Goal: Task Accomplishment & Management: Manage account settings

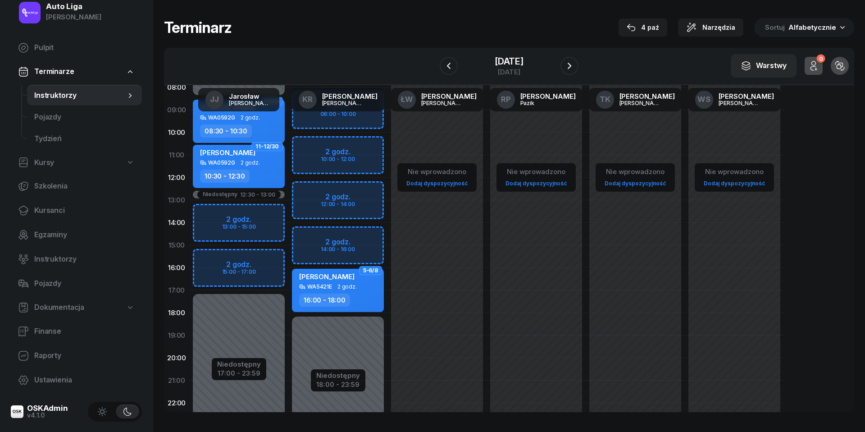
scroll to position [17, 0]
click at [45, 211] on span "Kursanci" at bounding box center [84, 211] width 101 height 12
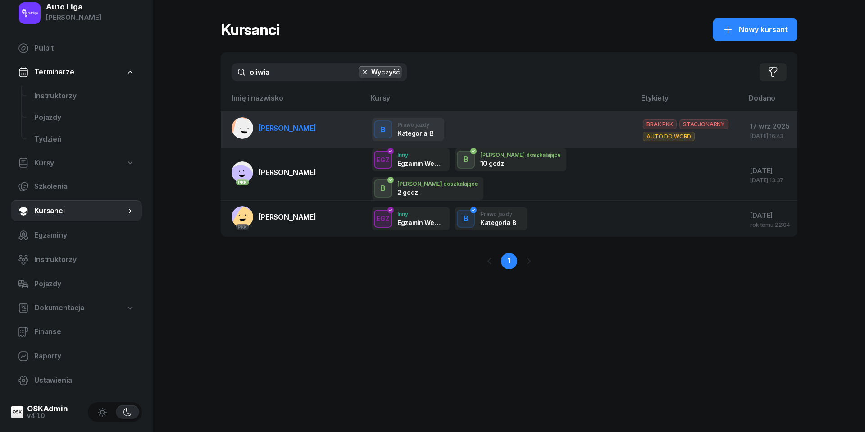
click at [277, 131] on span "[PERSON_NAME]" at bounding box center [288, 128] width 58 height 9
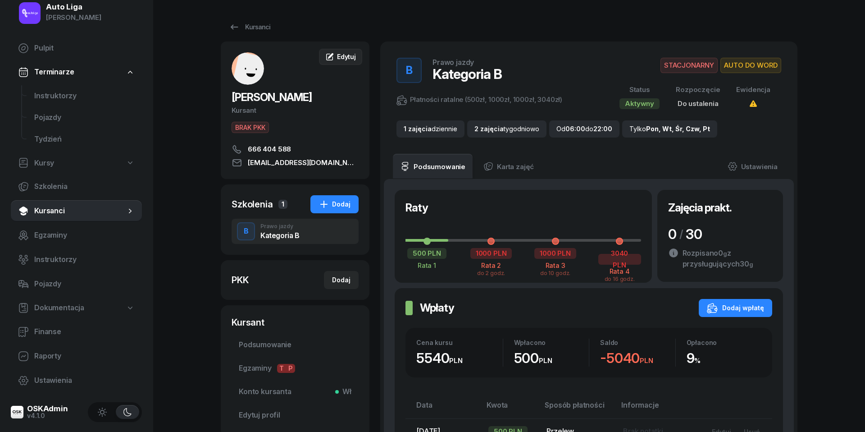
click at [339, 55] on span "Edytuj" at bounding box center [346, 57] width 19 height 8
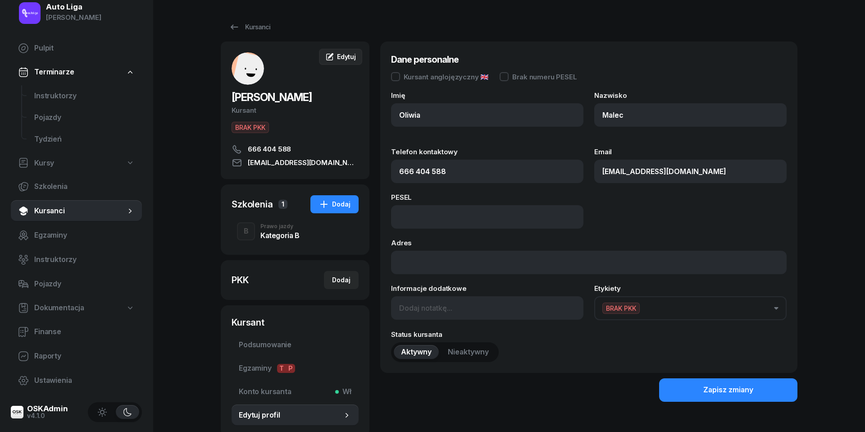
click at [339, 55] on span "Edytuj" at bounding box center [346, 57] width 19 height 8
click at [261, 227] on div "Prawo jazdy" at bounding box center [280, 226] width 39 height 5
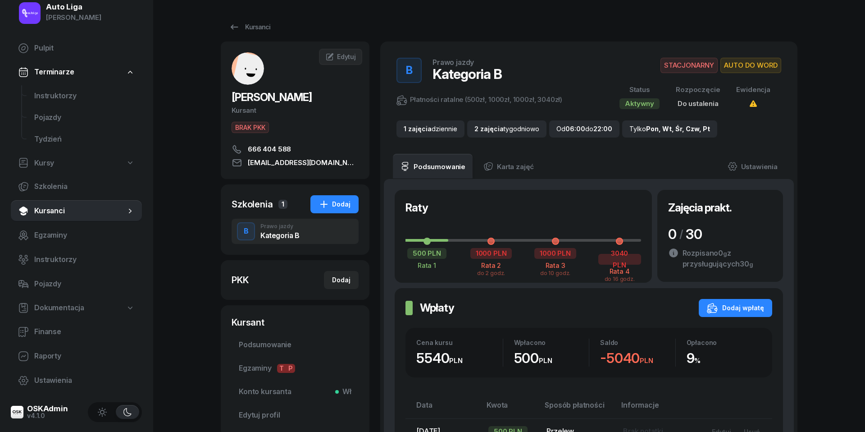
click at [319, 119] on div "[PERSON_NAME] Kursant BRAK PKK 666 404 588 [EMAIL_ADDRESS][DOMAIN_NAME]" at bounding box center [295, 110] width 149 height 116
click at [334, 56] on div "Edytuj" at bounding box center [340, 56] width 31 height 9
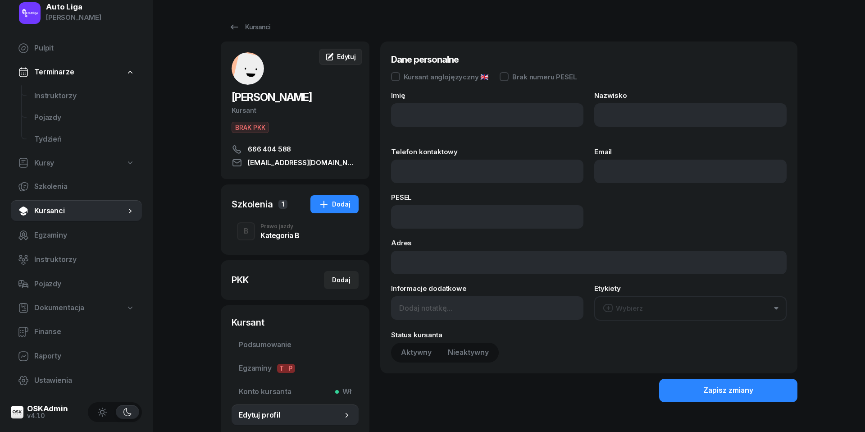
type input "Oliwia"
type input "Malec"
type input "666404588"
type input "[EMAIL_ADDRESS][DOMAIN_NAME]"
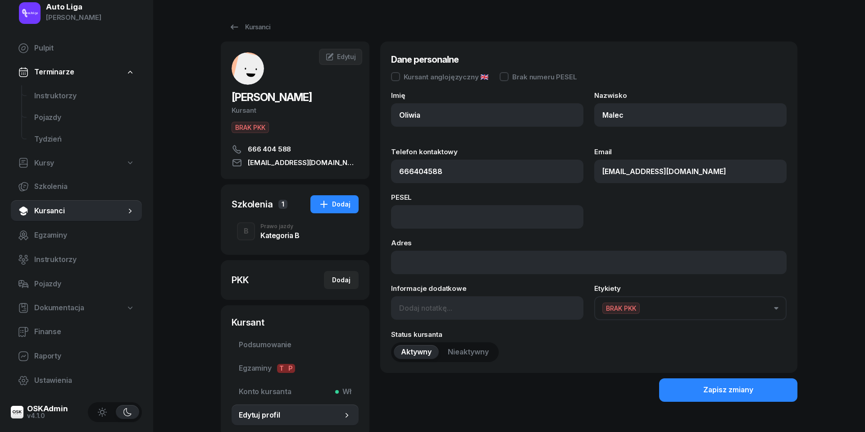
click at [691, 307] on button "BRAK PKK" at bounding box center [691, 308] width 192 height 24
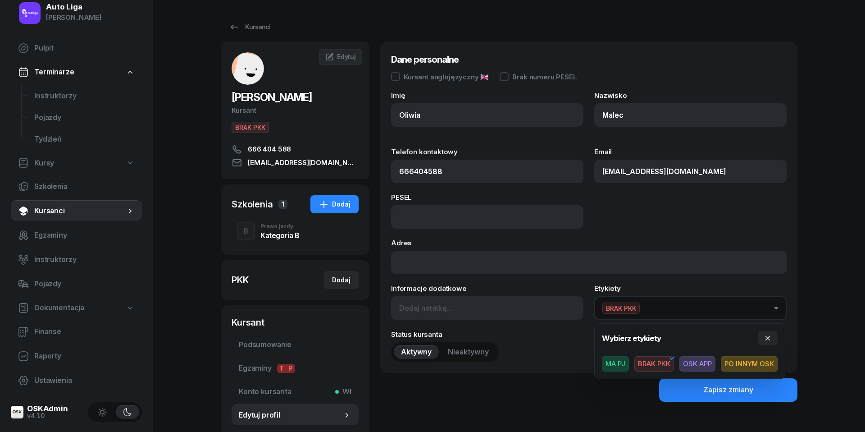
click at [702, 361] on span "OSK APP" at bounding box center [698, 363] width 36 height 15
click at [828, 342] on div "Auto Liga [PERSON_NAME] Pulpit Terminarze Instruktorzy Pojazdy Tydzień Kursy Sz…" at bounding box center [432, 249] width 865 height 498
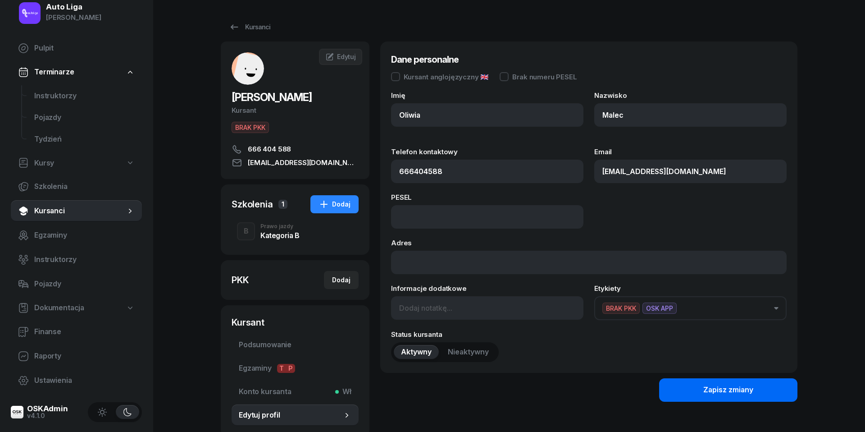
click at [751, 387] on div "Zapisz zmiany" at bounding box center [729, 390] width 50 height 12
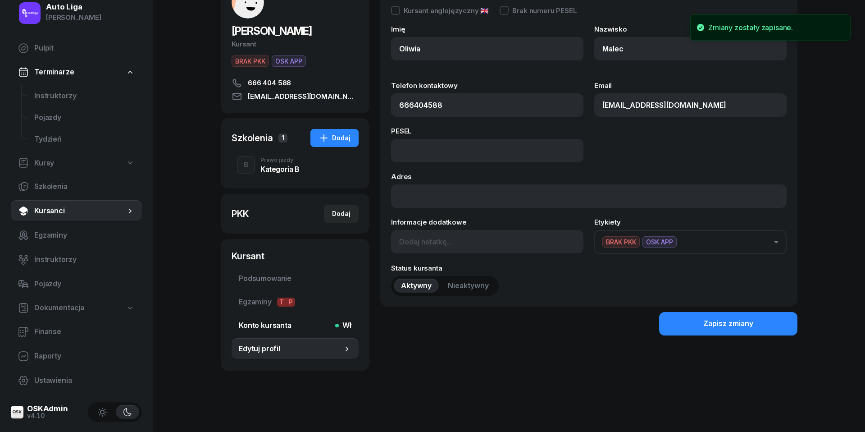
scroll to position [66, 0]
click at [255, 325] on span "Konto kursanta Wł" at bounding box center [295, 326] width 113 height 12
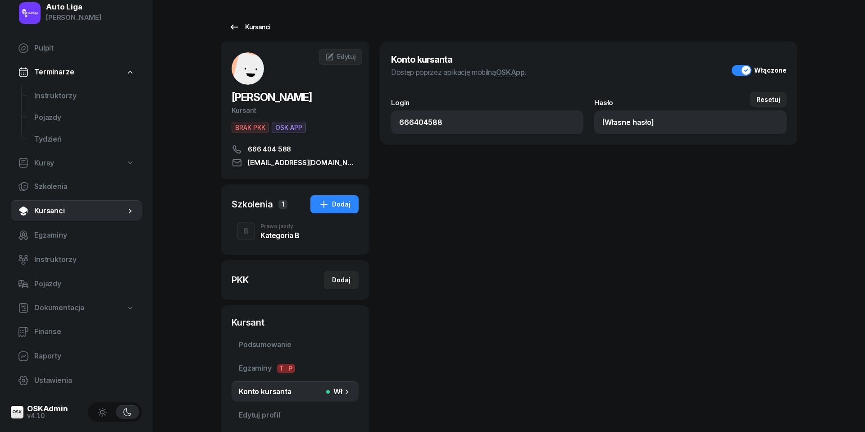
click at [237, 28] on icon at bounding box center [234, 27] width 11 height 11
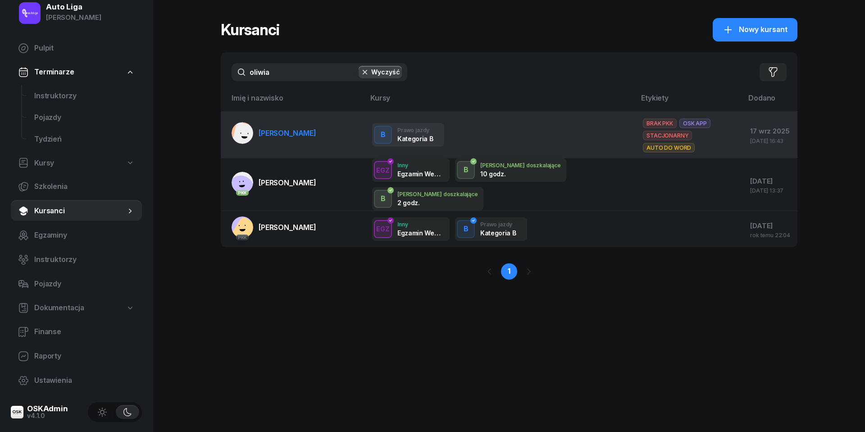
click at [270, 135] on link "[PERSON_NAME]" at bounding box center [274, 133] width 85 height 22
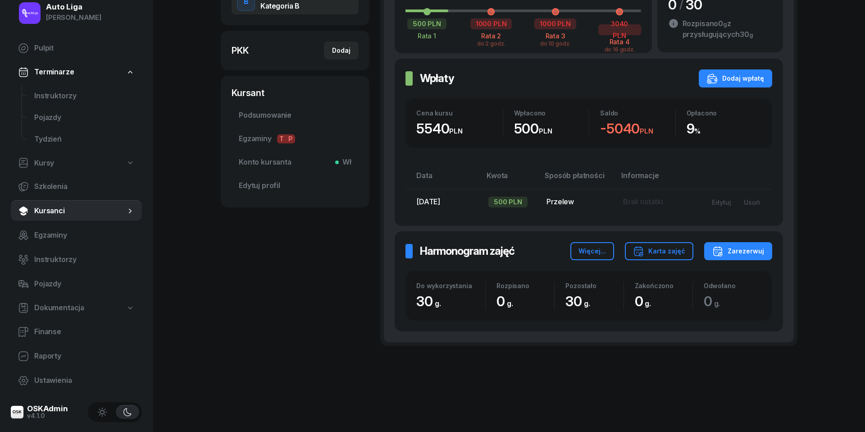
scroll to position [229, 0]
click at [262, 160] on span "Konto kursanta Wł" at bounding box center [295, 163] width 113 height 12
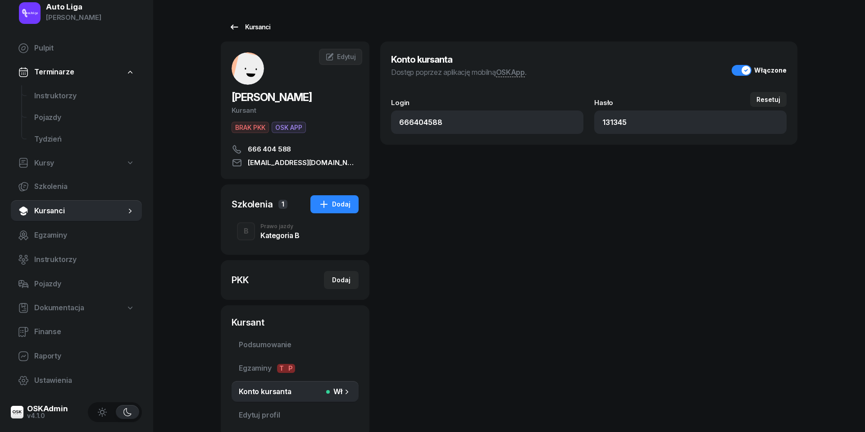
click at [237, 28] on icon at bounding box center [234, 27] width 11 height 11
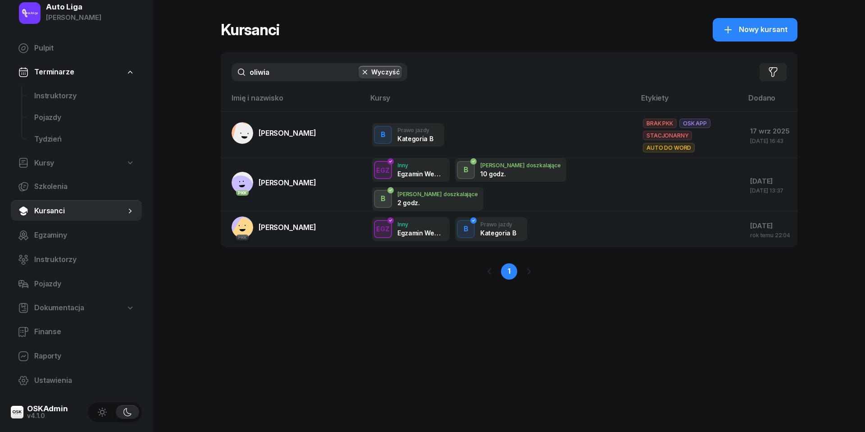
click at [281, 76] on input "oliwia" at bounding box center [320, 72] width 176 height 18
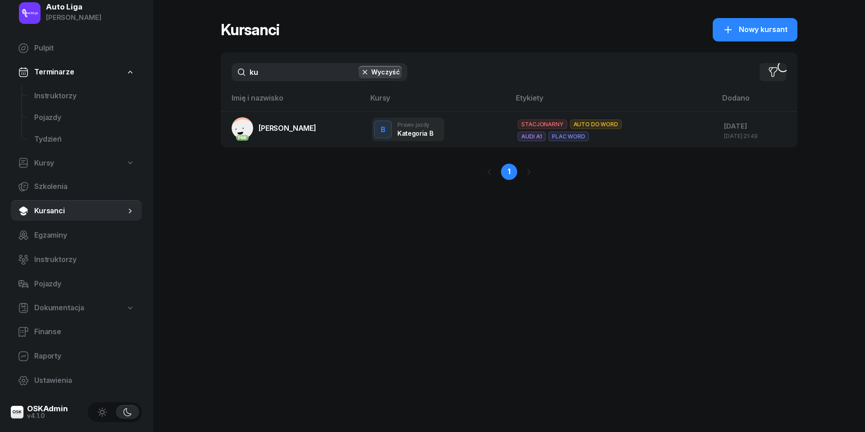
type input "k"
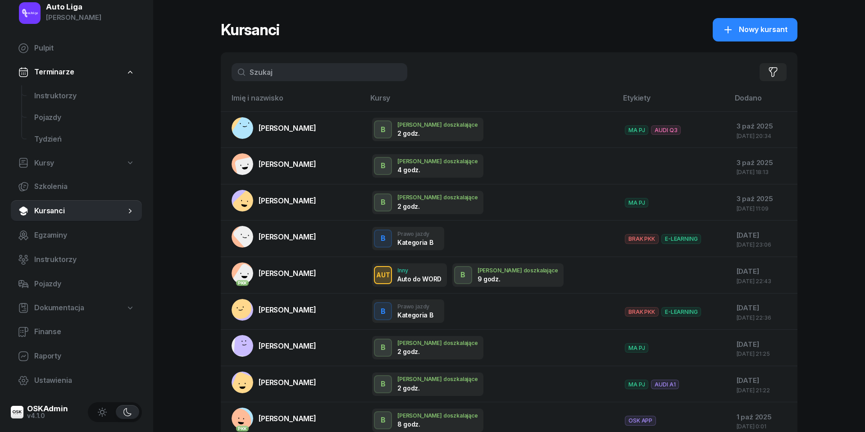
scroll to position [16, 0]
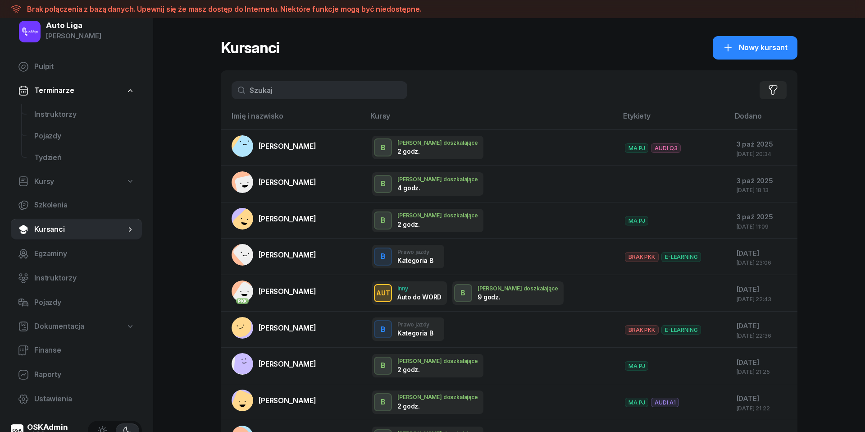
click at [496, 47] on div "Kursanci Nowy kursant" at bounding box center [509, 47] width 577 height 23
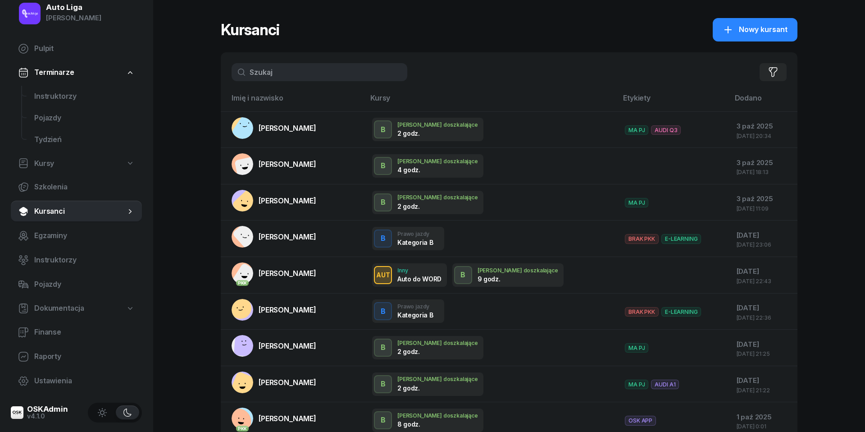
click at [282, 71] on input "text" at bounding box center [320, 72] width 176 height 18
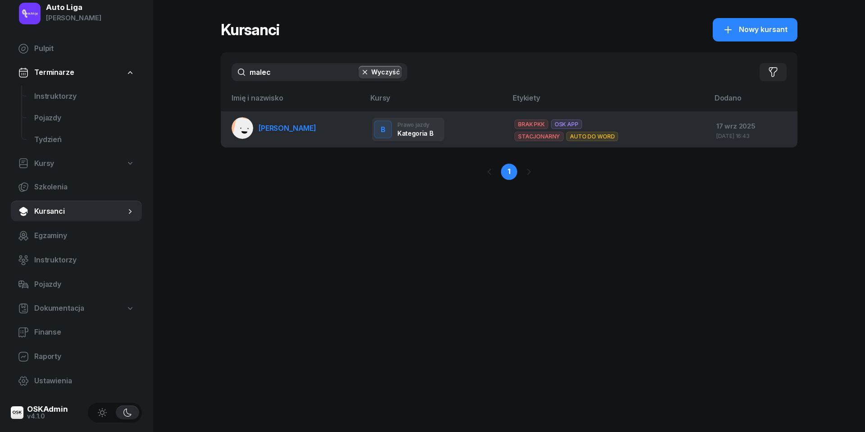
type input "malec"
click at [278, 125] on span "[PERSON_NAME]" at bounding box center [288, 128] width 58 height 9
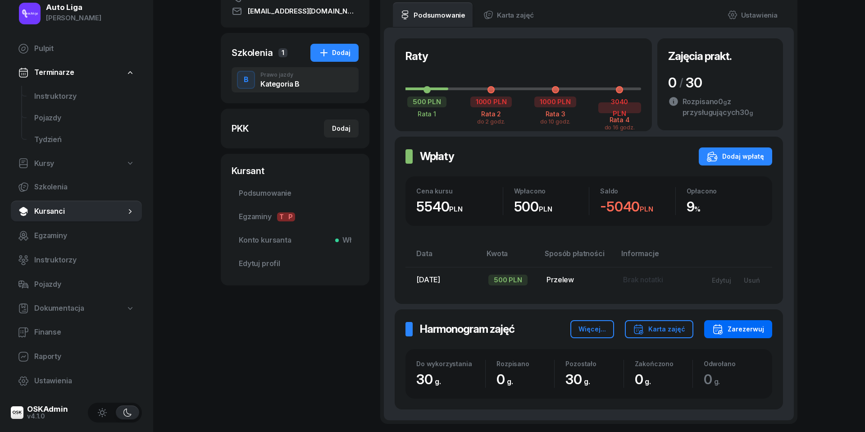
scroll to position [168, 0]
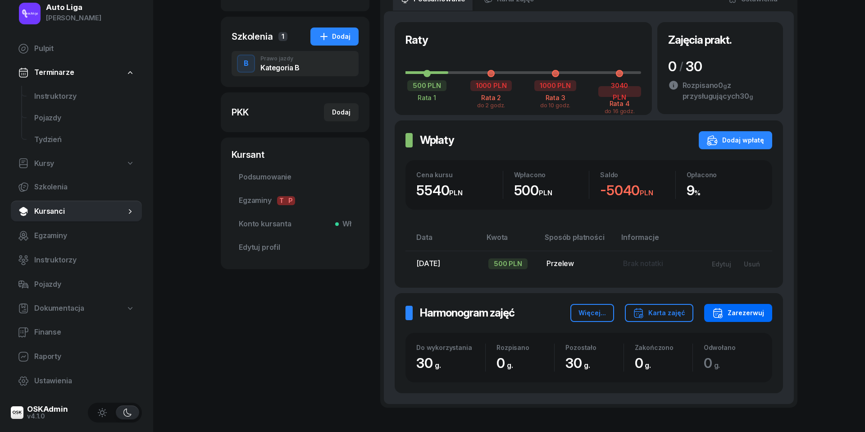
click at [758, 310] on div "Zarezerwuj" at bounding box center [739, 312] width 52 height 11
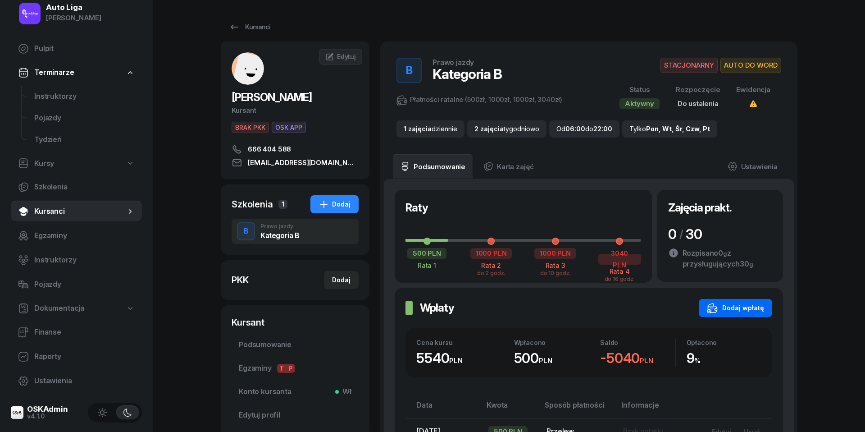
click at [737, 304] on div "Dodaj wpłatę" at bounding box center [735, 307] width 57 height 11
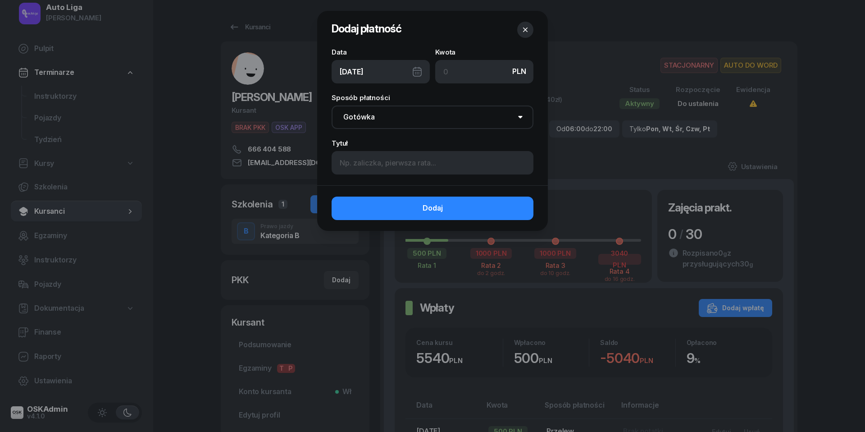
click at [529, 31] on icon "button" at bounding box center [525, 29] width 9 height 9
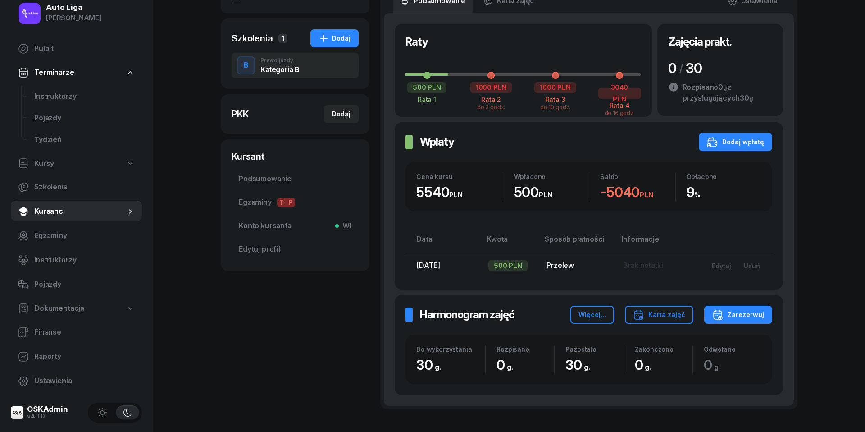
scroll to position [203, 0]
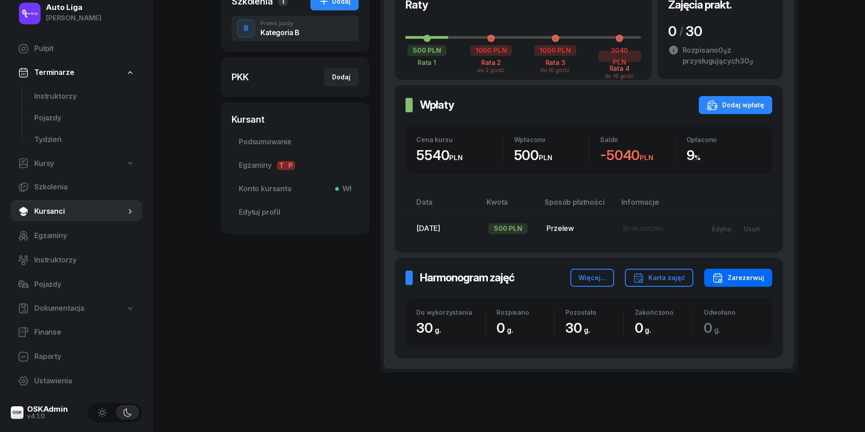
click at [739, 281] on button "Zarezerwuj" at bounding box center [739, 278] width 68 height 18
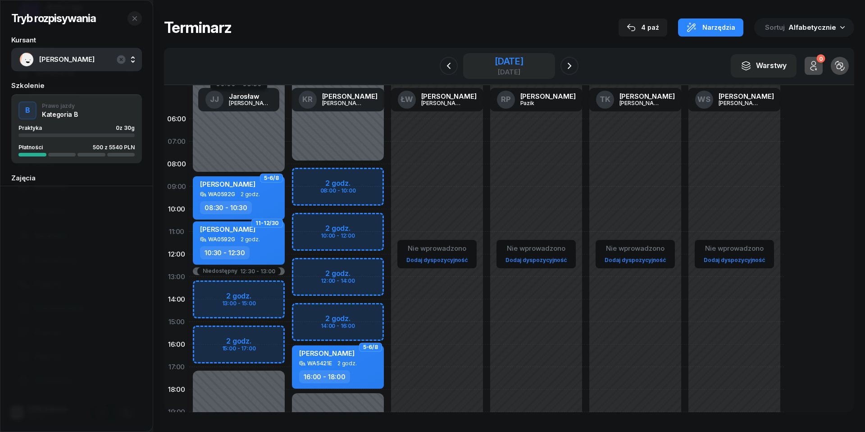
click at [504, 61] on div "[DATE]" at bounding box center [509, 61] width 29 height 9
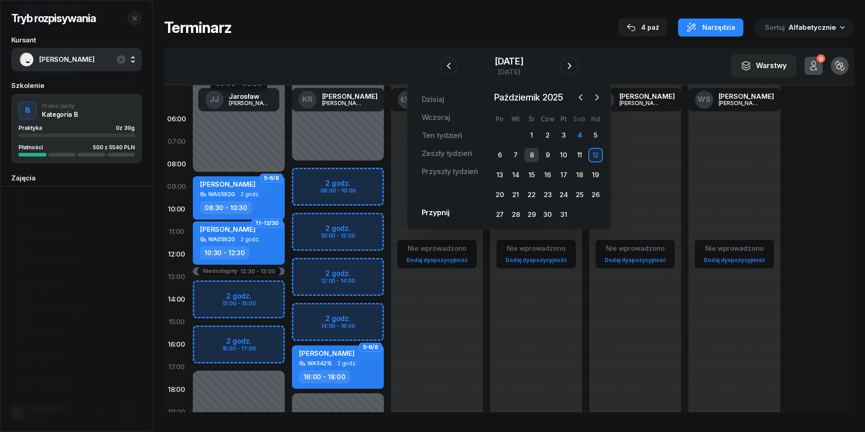
click at [526, 156] on div "8" at bounding box center [532, 155] width 14 height 14
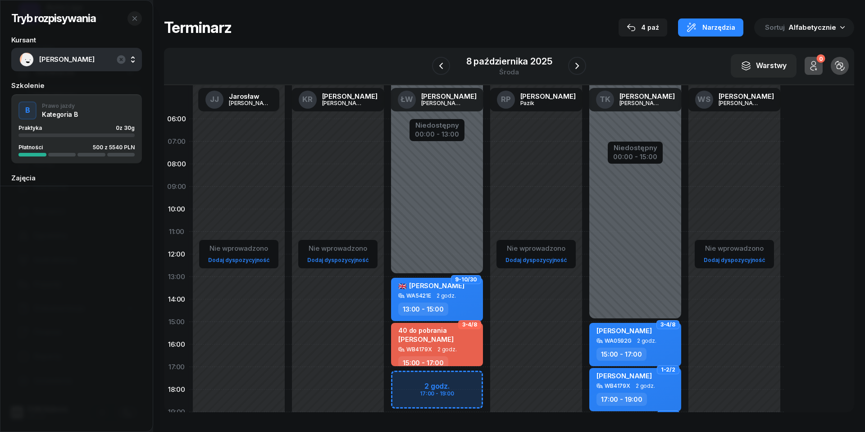
scroll to position [69, 0]
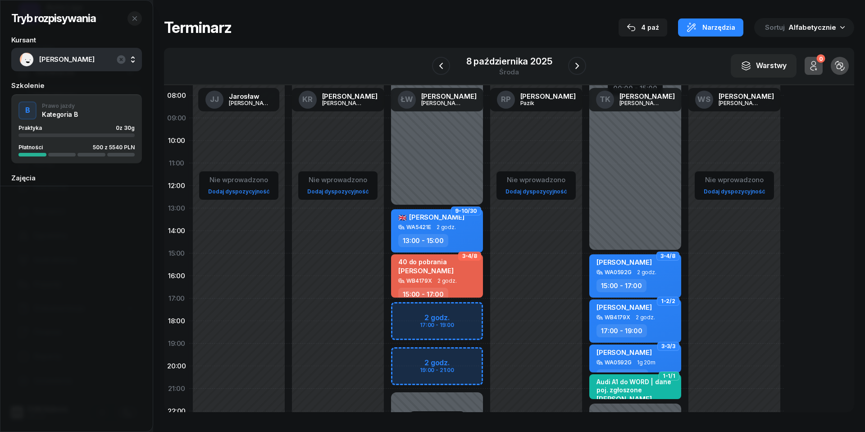
click at [424, 356] on div "Niedostępny 00:00 - 13:00 Niedostępny 21:00 - 23:59 2 godz. 17:00 - 19:00 2 god…" at bounding box center [437, 253] width 99 height 428
select select "19"
select select "21"
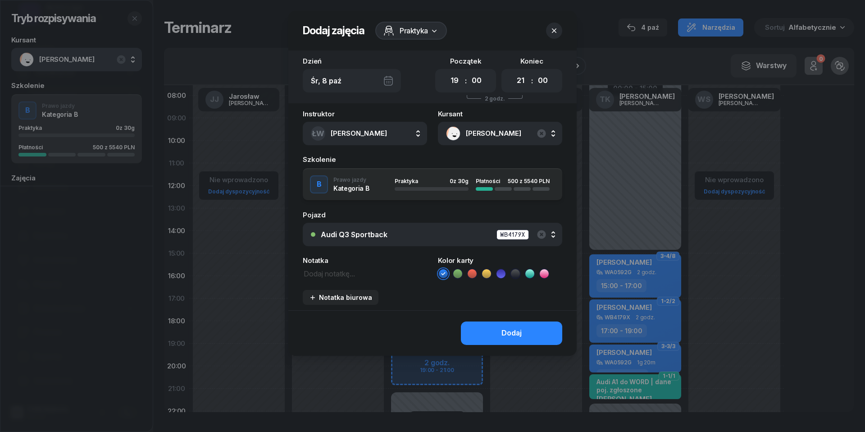
click at [422, 231] on div "Audi Q3 Sportback WB4179X" at bounding box center [437, 234] width 233 height 11
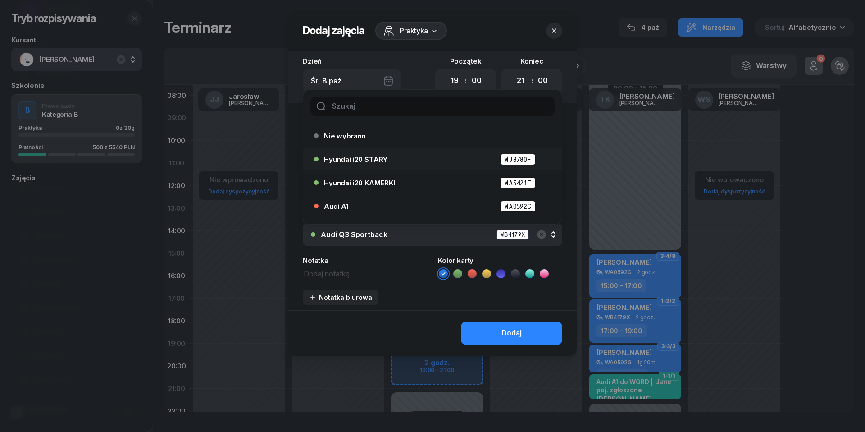
click at [395, 156] on div "Hyundai i20 STARY WJ8780F" at bounding box center [435, 159] width 222 height 11
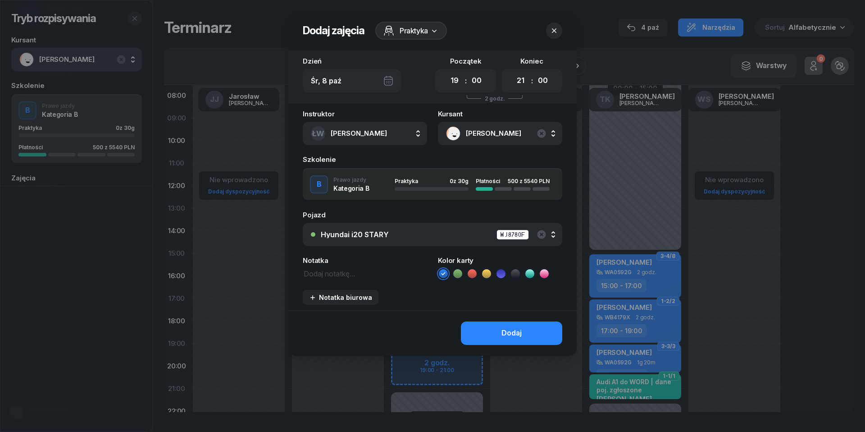
click at [329, 273] on textarea at bounding box center [365, 272] width 124 height 11
type textarea "ROZPOCZĘCIE"
click at [507, 331] on div "Dodaj" at bounding box center [512, 333] width 20 height 12
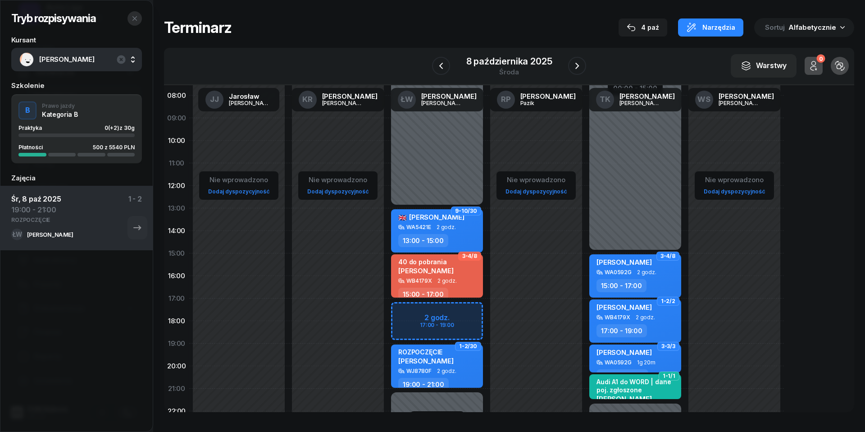
click at [134, 18] on icon "button" at bounding box center [135, 18] width 5 height 5
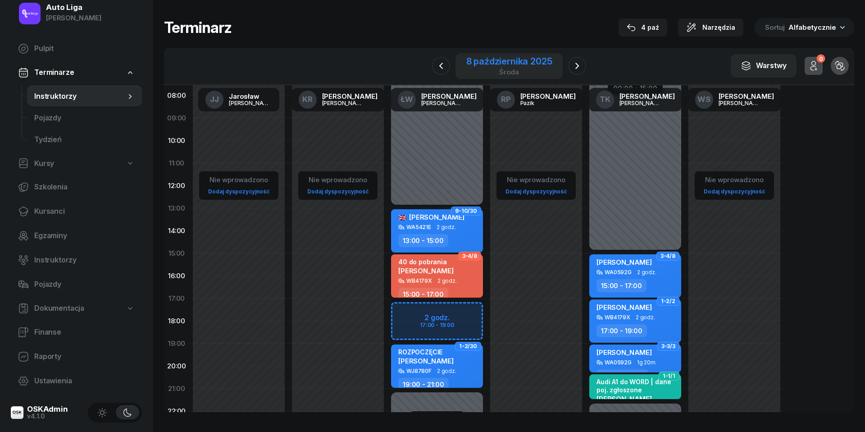
click at [520, 58] on div "8 października 2025" at bounding box center [510, 61] width 86 height 9
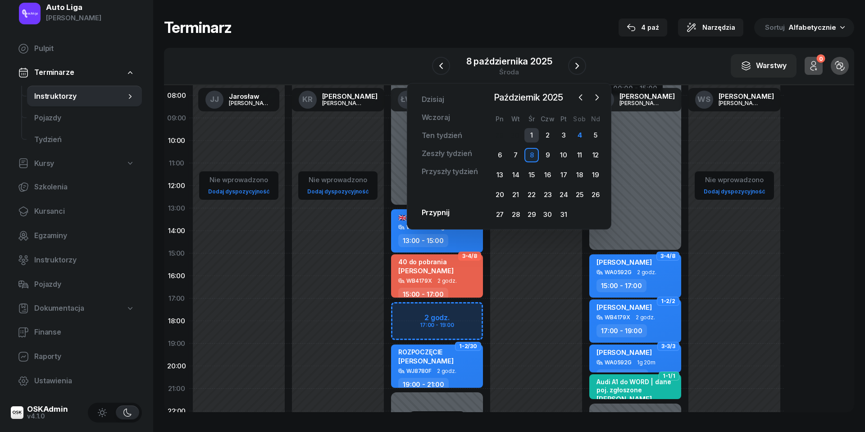
click at [536, 134] on div "1" at bounding box center [532, 135] width 14 height 14
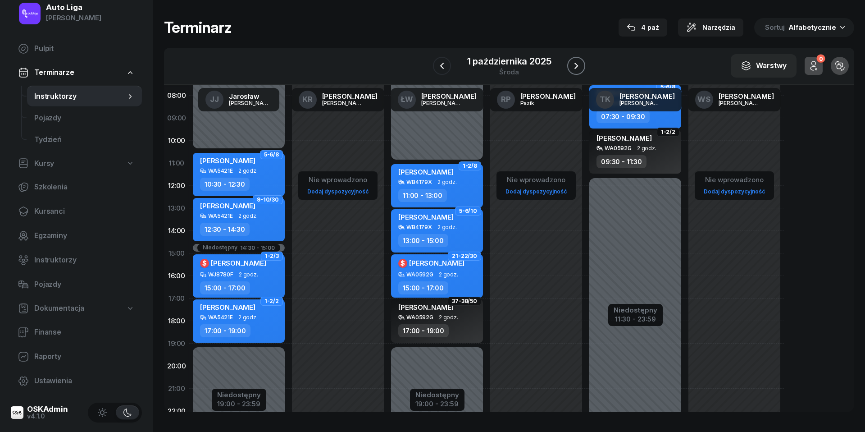
click at [581, 65] on icon "button" at bounding box center [576, 65] width 11 height 11
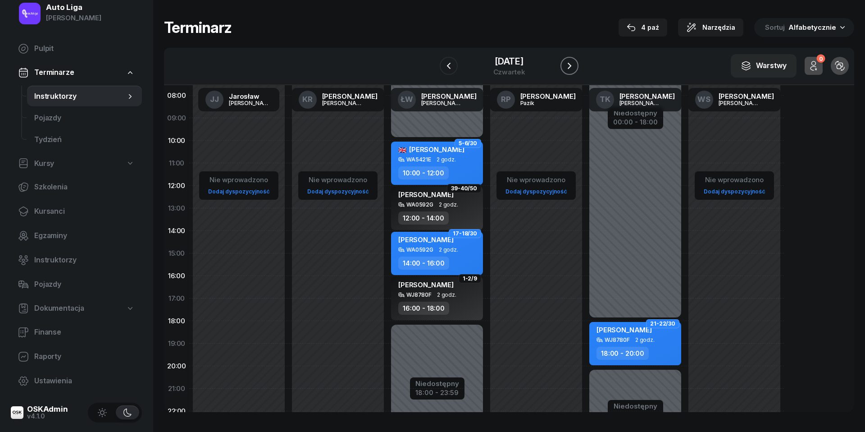
click at [575, 65] on icon "button" at bounding box center [569, 65] width 11 height 11
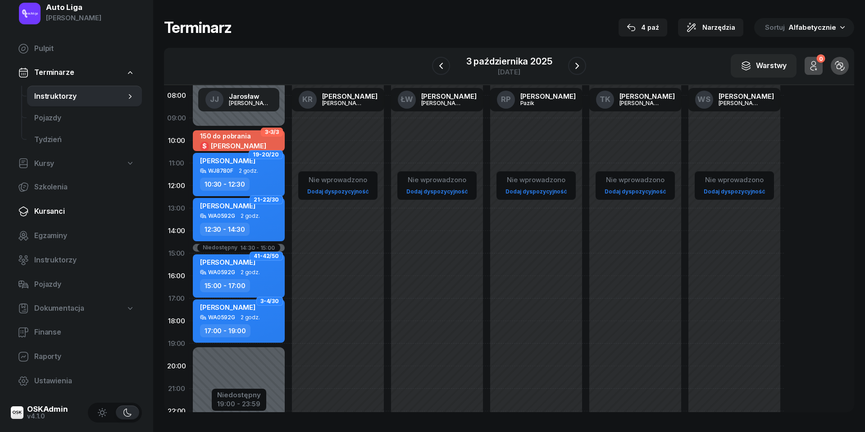
click at [58, 206] on span "Kursanci" at bounding box center [84, 212] width 101 height 12
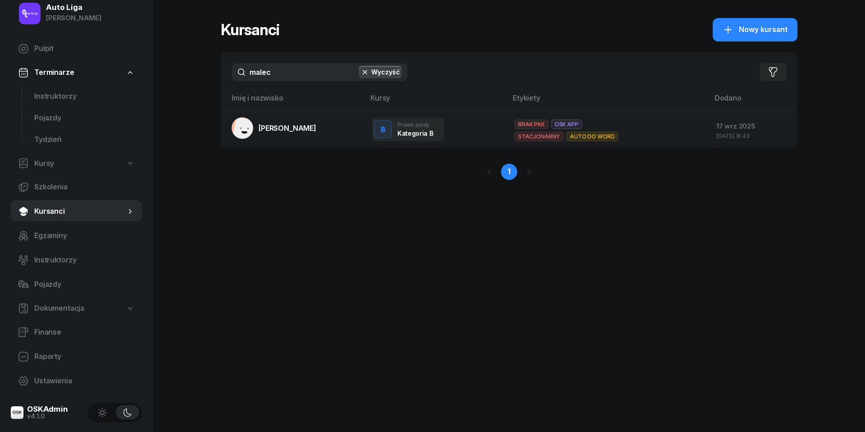
click at [316, 72] on input "malec" at bounding box center [320, 72] width 176 height 18
type input "[PERSON_NAME]"
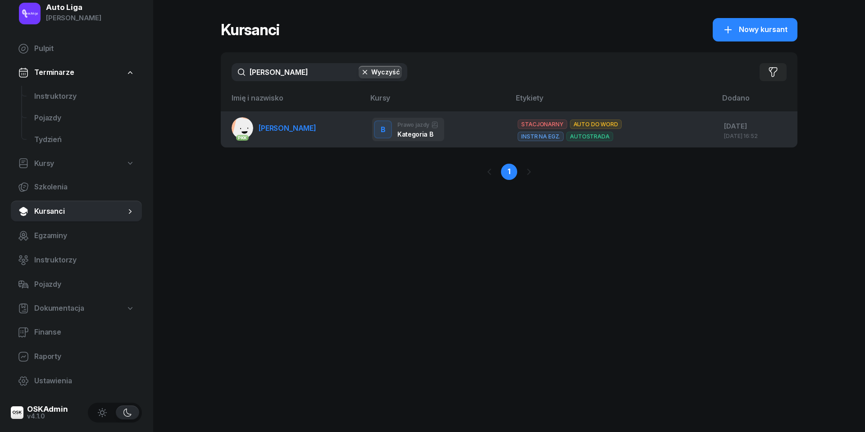
drag, startPoint x: 316, startPoint y: 72, endPoint x: 285, endPoint y: 131, distance: 66.3
click at [285, 131] on span "[PERSON_NAME]" at bounding box center [288, 128] width 58 height 9
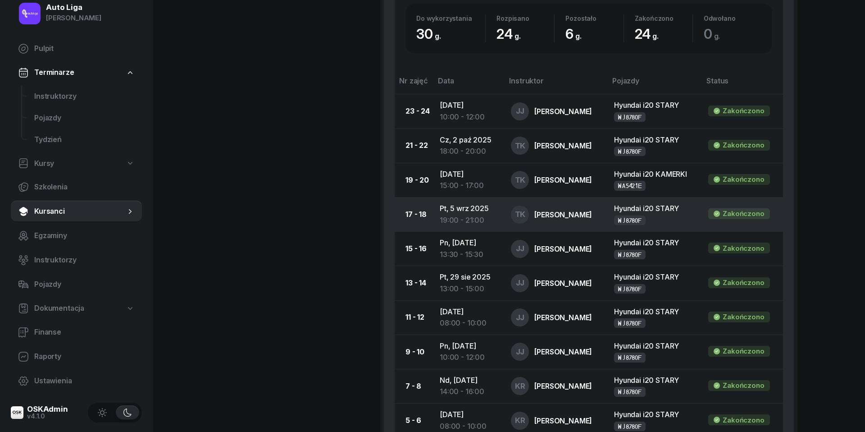
scroll to position [467, 0]
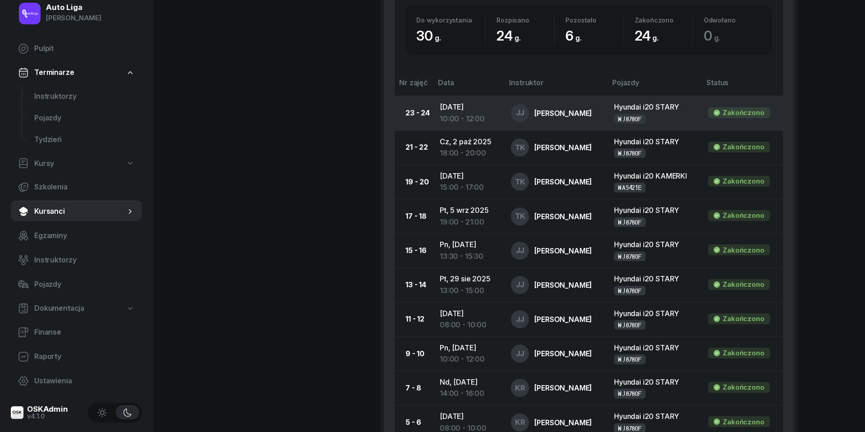
click at [446, 113] on div "10:00 - 12:00" at bounding box center [468, 119] width 57 height 12
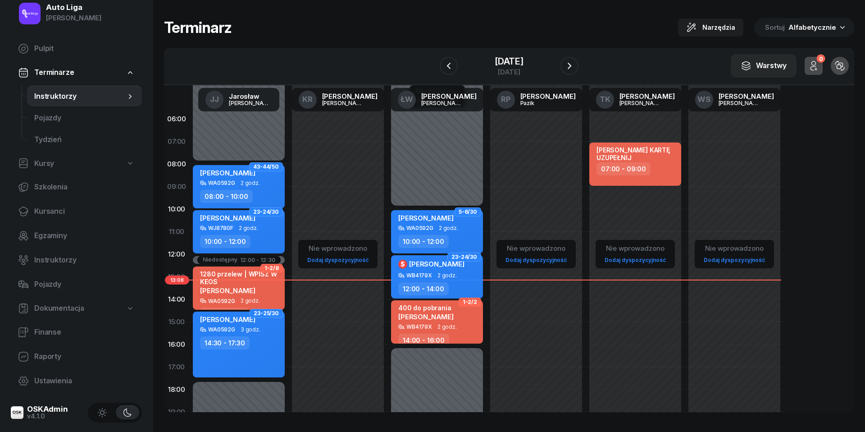
click at [667, 165] on div "07:00 - 09:00" at bounding box center [636, 168] width 79 height 13
select select "07"
select select "09"
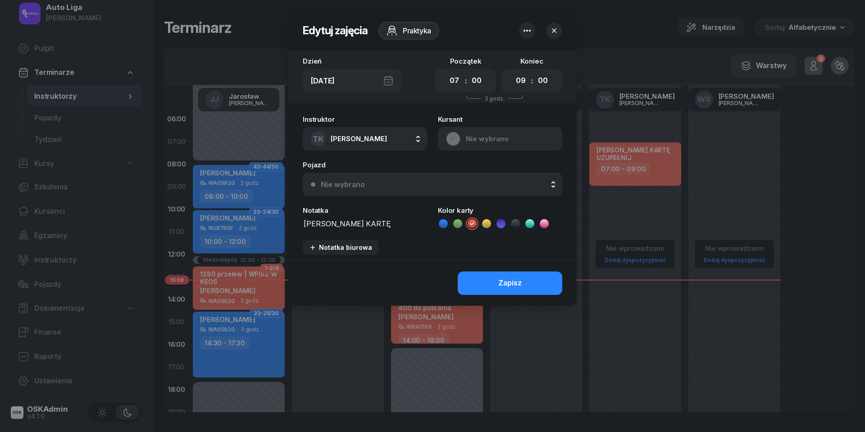
click at [528, 29] on icon "button" at bounding box center [527, 30] width 11 height 11
click at [520, 59] on link "Usuń" at bounding box center [523, 58] width 118 height 23
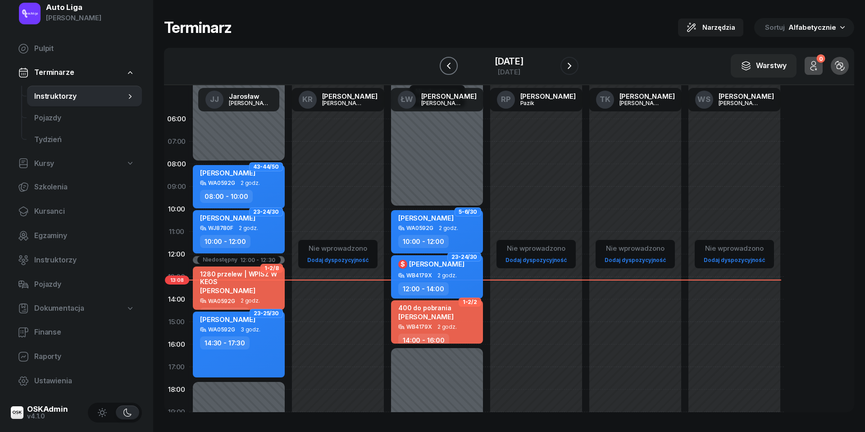
click at [447, 67] on icon "button" at bounding box center [449, 66] width 4 height 6
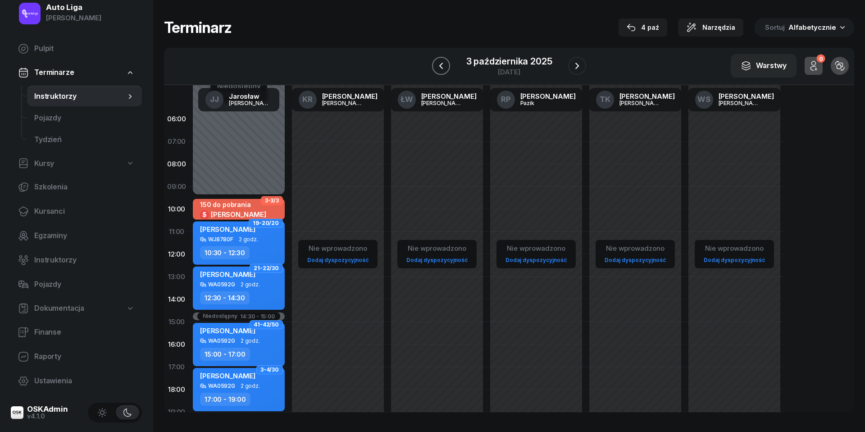
click at [440, 67] on icon "button" at bounding box center [441, 66] width 4 height 6
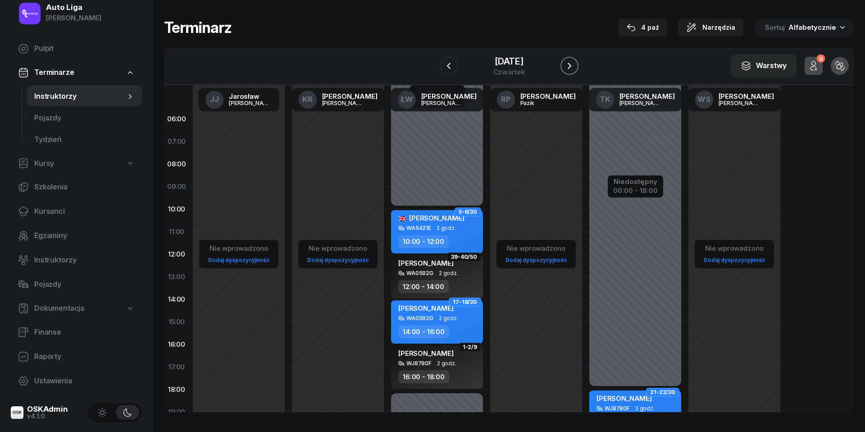
click at [575, 66] on icon "button" at bounding box center [569, 65] width 11 height 11
click at [576, 66] on icon "button" at bounding box center [577, 65] width 11 height 11
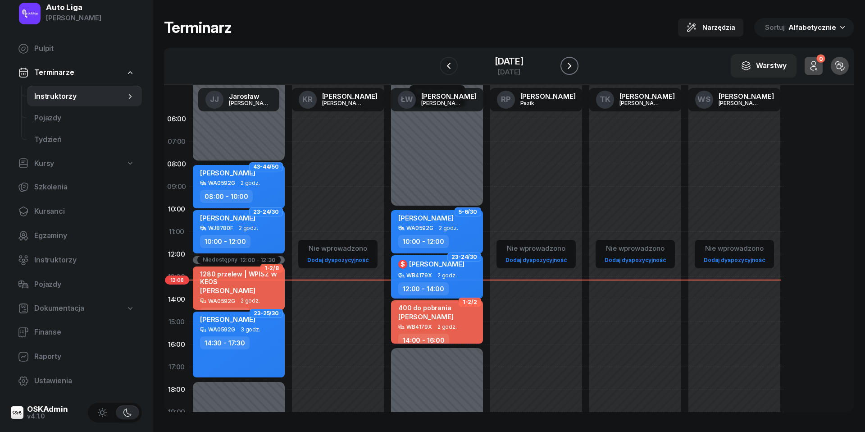
click at [575, 66] on icon "button" at bounding box center [569, 65] width 11 height 11
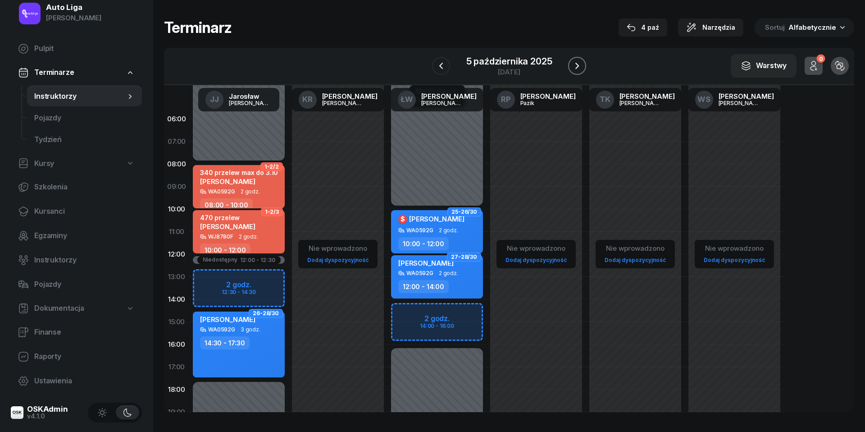
click at [576, 66] on icon "button" at bounding box center [577, 65] width 11 height 11
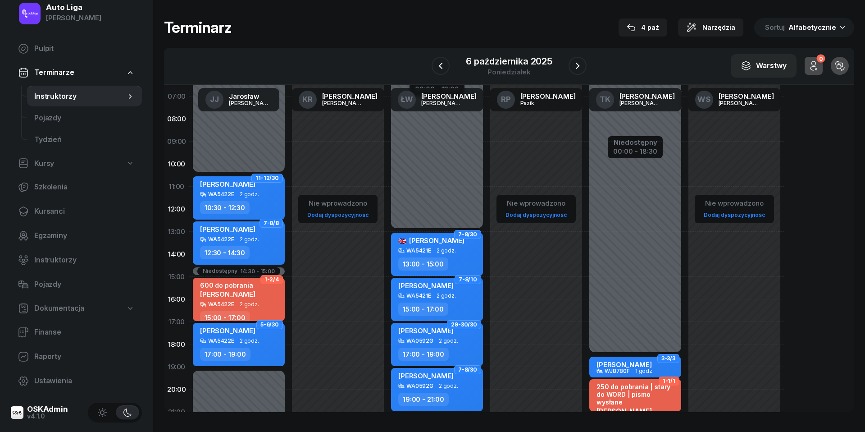
scroll to position [49, 0]
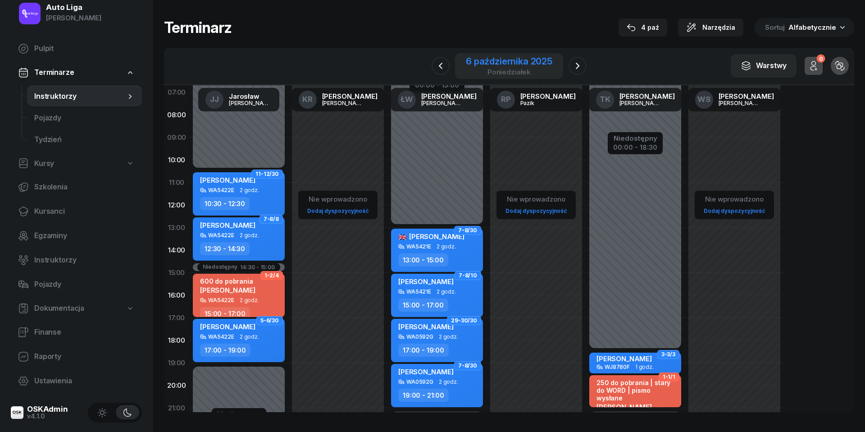
click at [527, 70] on div "poniedziałek" at bounding box center [509, 72] width 87 height 7
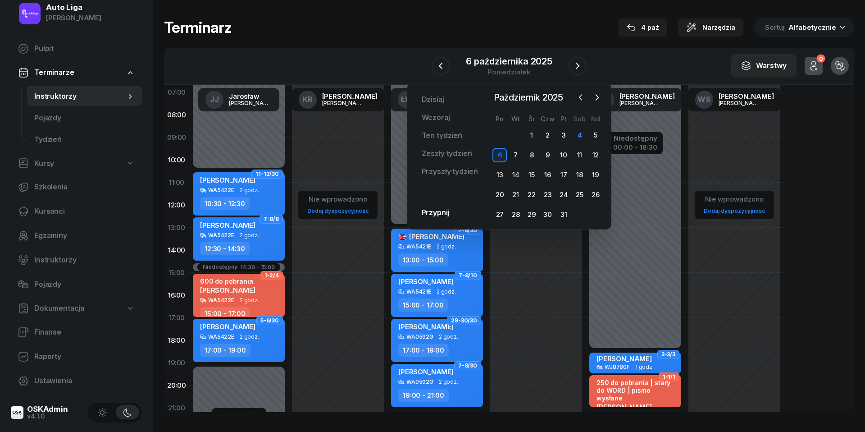
click at [585, 105] on div "[DATE] [DATE] lut mar kwi maj cze lip sie wrz paź lis gru Pn Wt Śr Czw Pt Sob N…" at bounding box center [548, 156] width 112 height 131
click at [585, 100] on icon "button" at bounding box center [580, 97] width 9 height 9
click at [435, 95] on link "Dzisiaj" at bounding box center [433, 100] width 37 height 18
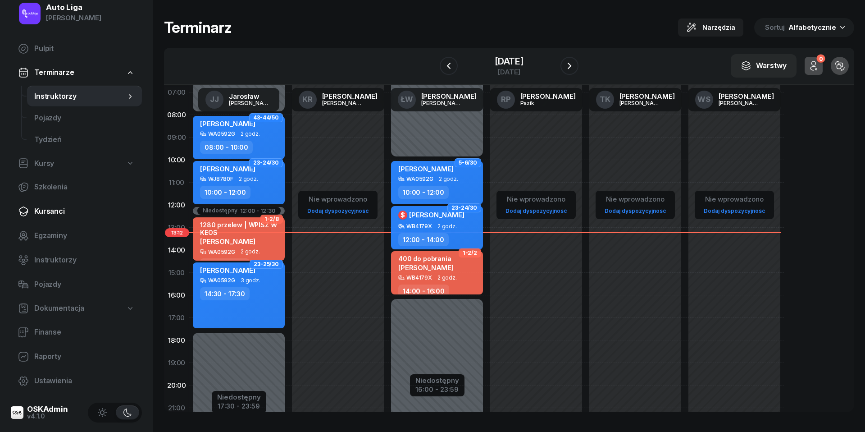
click at [56, 214] on span "Kursanci" at bounding box center [84, 212] width 101 height 12
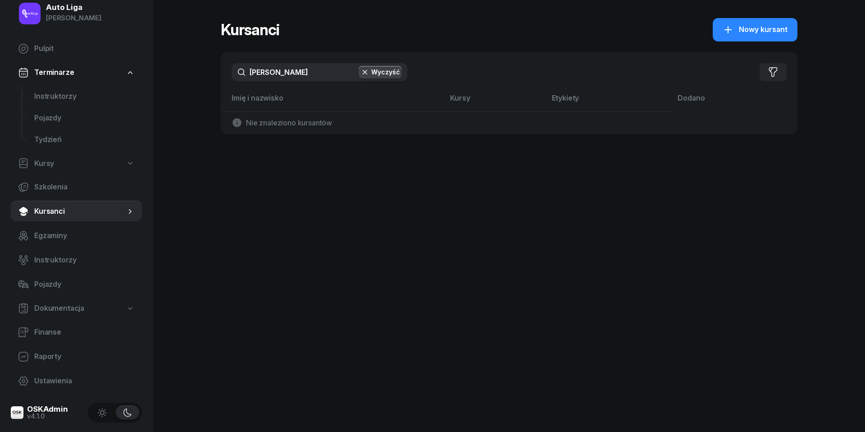
click at [297, 68] on input "[PERSON_NAME]" at bounding box center [320, 72] width 176 height 18
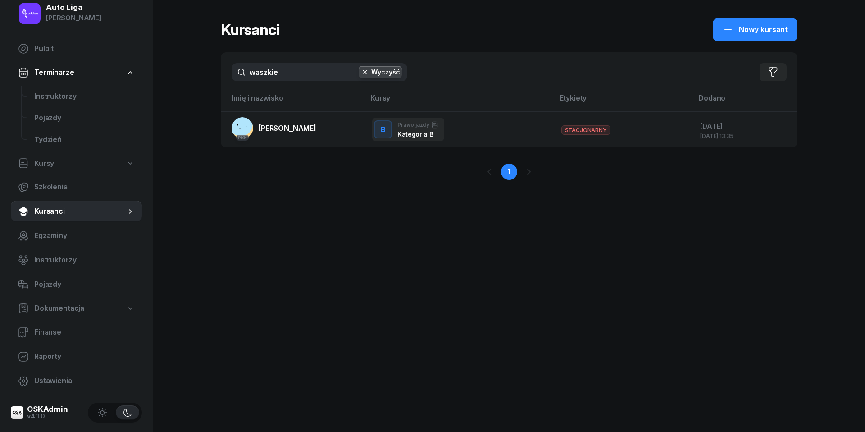
type input "wąskie"
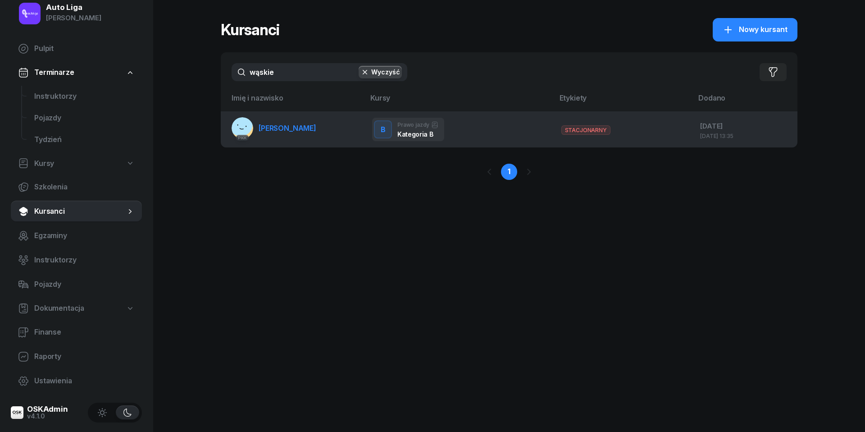
drag, startPoint x: 297, startPoint y: 68, endPoint x: 286, endPoint y: 128, distance: 61.8
click at [286, 128] on span "[PERSON_NAME]" at bounding box center [288, 128] width 58 height 9
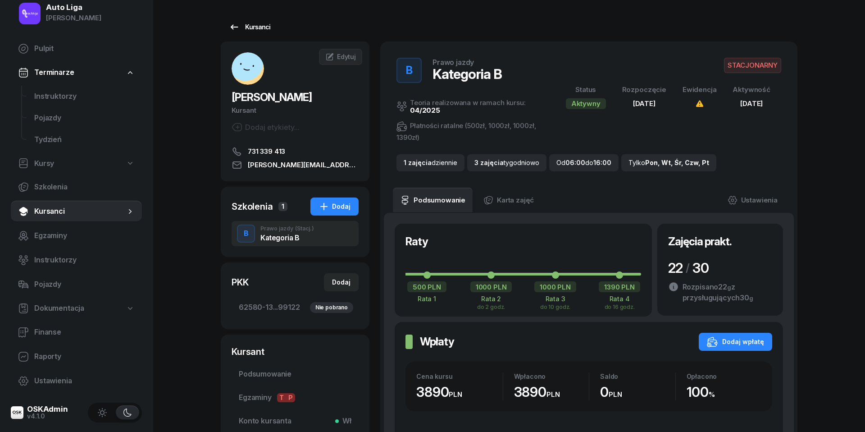
click at [231, 26] on icon at bounding box center [234, 27] width 11 height 11
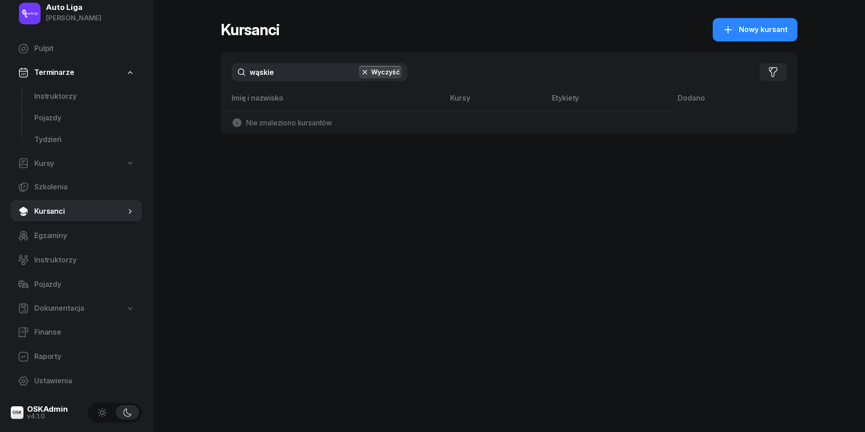
click at [271, 76] on input "wąskie" at bounding box center [320, 72] width 176 height 18
type input "c"
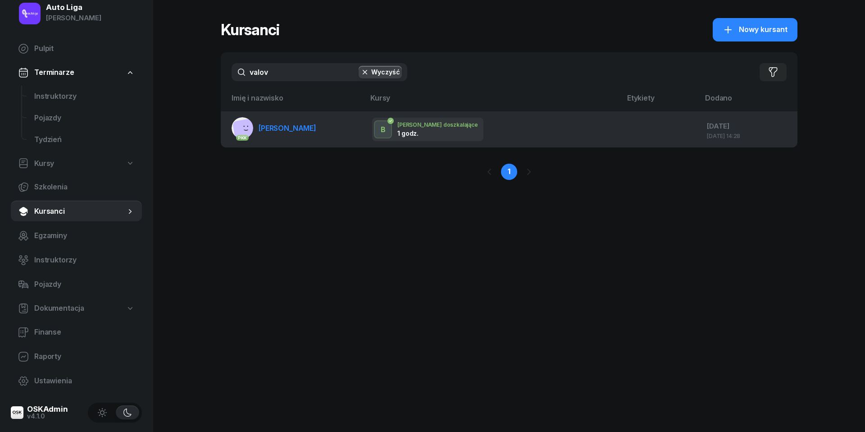
type input "valov"
click at [276, 135] on link "PKK [PERSON_NAME]" at bounding box center [274, 128] width 85 height 22
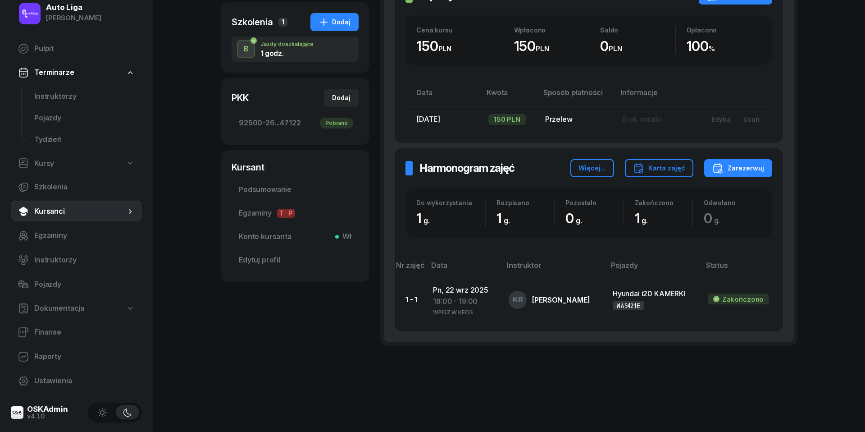
scroll to position [184, 0]
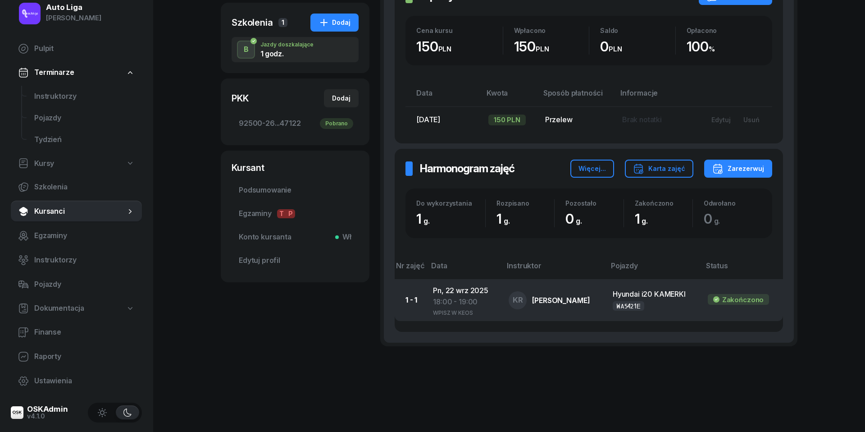
click at [435, 300] on div "18:00 - 19:00" at bounding box center [463, 302] width 61 height 12
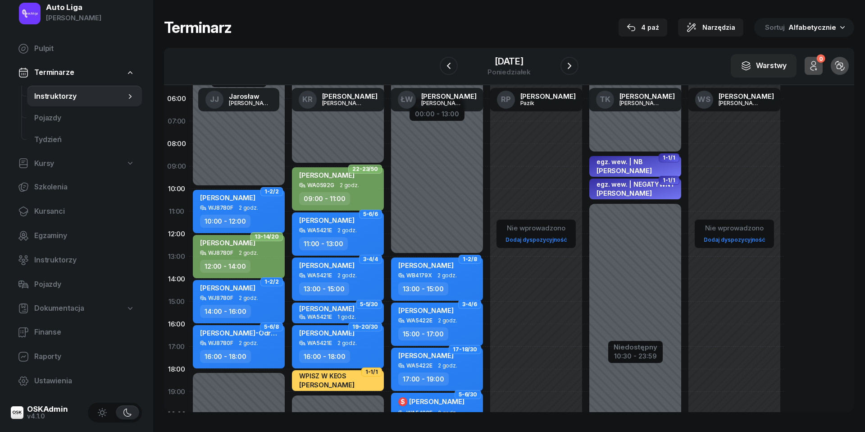
scroll to position [22, 0]
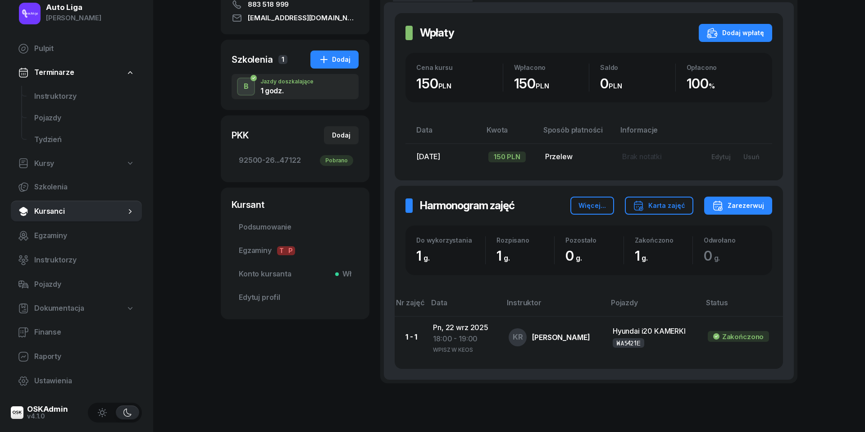
scroll to position [151, 0]
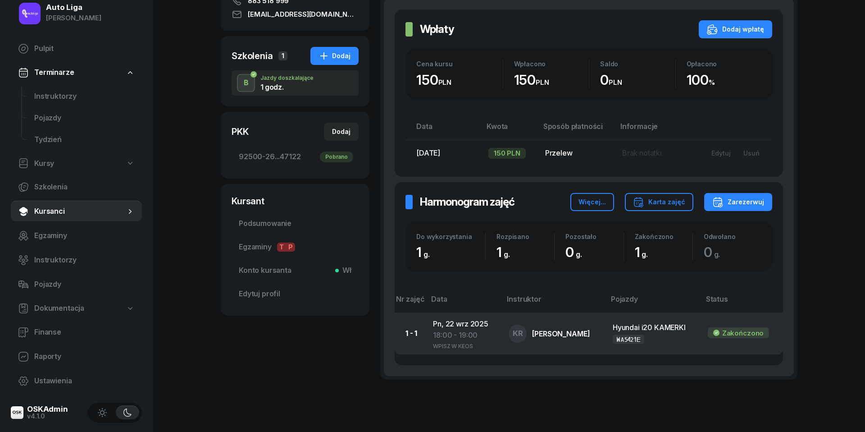
click at [645, 327] on div "Hyundai i20 KAMERKI" at bounding box center [653, 328] width 81 height 12
click at [449, 331] on div "18:00 - 19:00" at bounding box center [463, 335] width 61 height 12
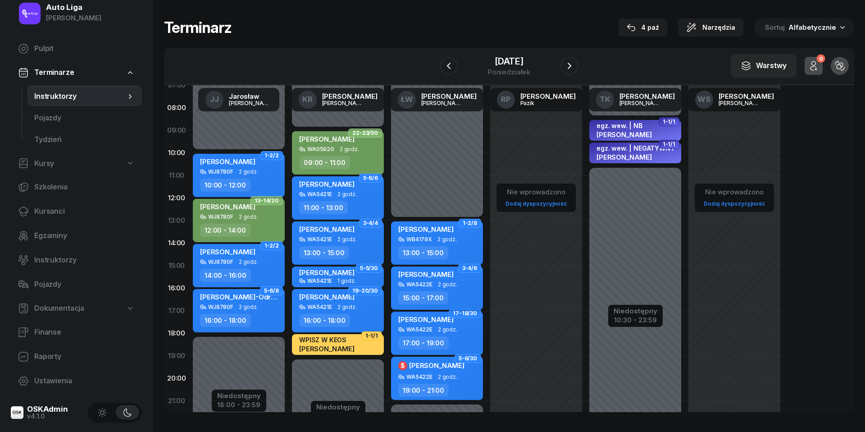
scroll to position [58, 0]
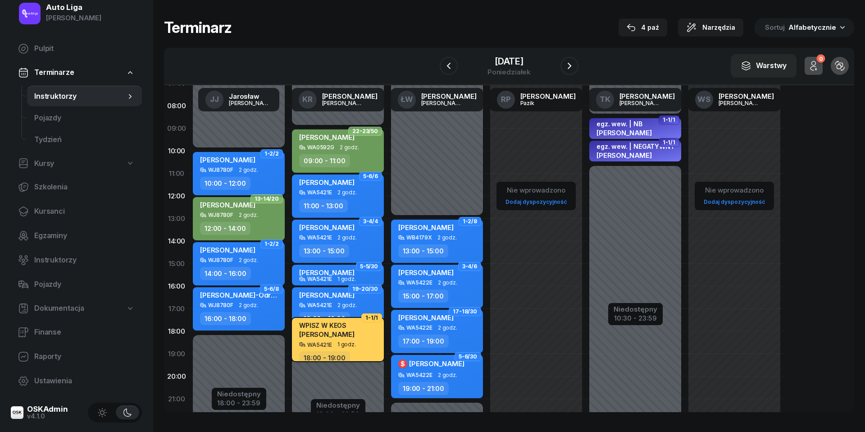
click at [341, 343] on span "1 godz." at bounding box center [347, 344] width 18 height 6
select select "18"
select select "19"
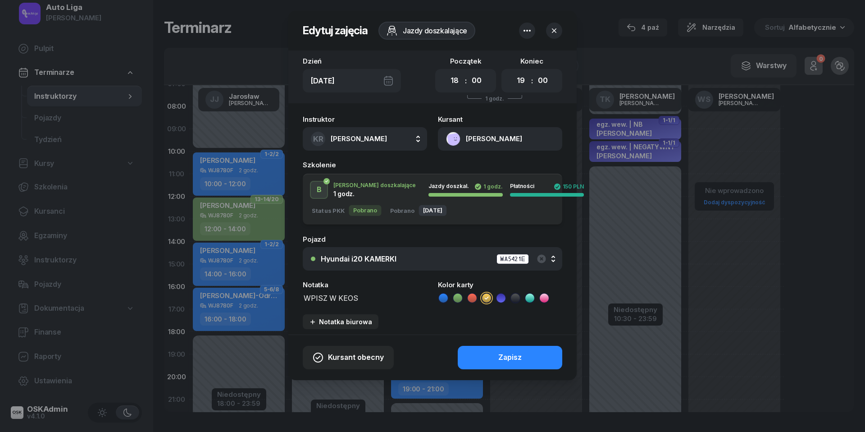
click at [377, 260] on div "Hyundai i20 KAMERKI" at bounding box center [359, 258] width 76 height 7
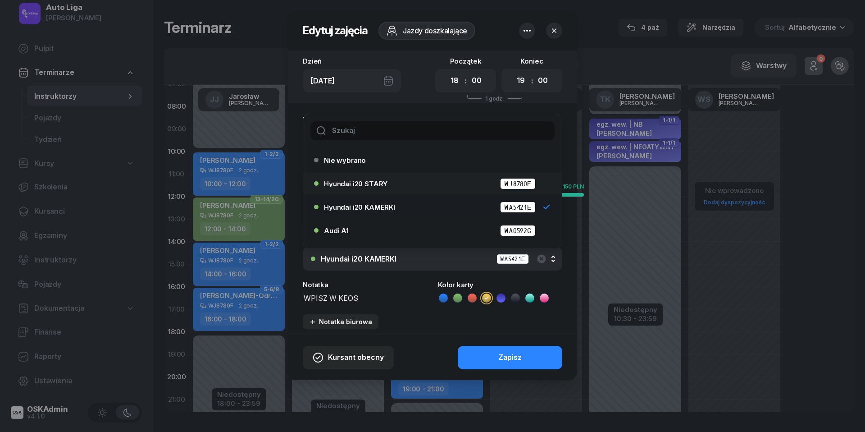
click at [369, 178] on div "Hyundai i20 STARY WJ8780F" at bounding box center [435, 183] width 222 height 11
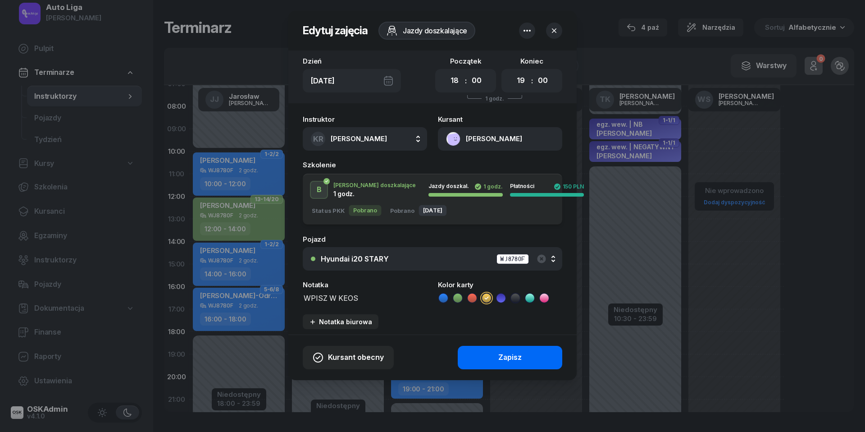
click at [496, 368] on button "Zapisz" at bounding box center [510, 357] width 105 height 23
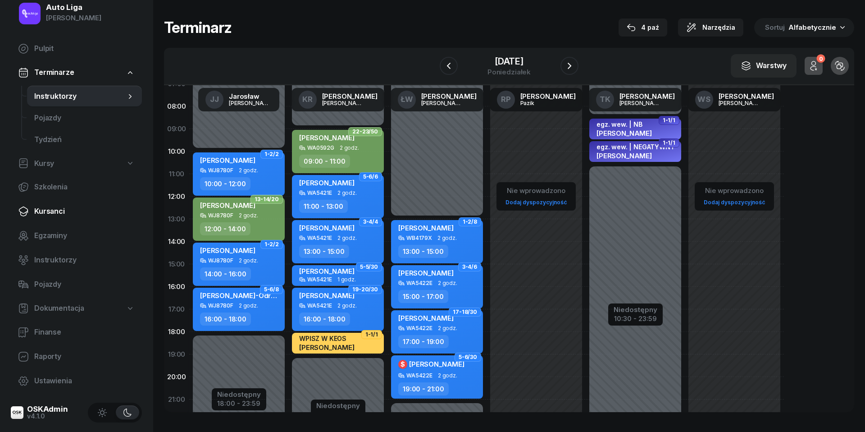
click at [49, 217] on link "Kursanci" at bounding box center [76, 212] width 131 height 22
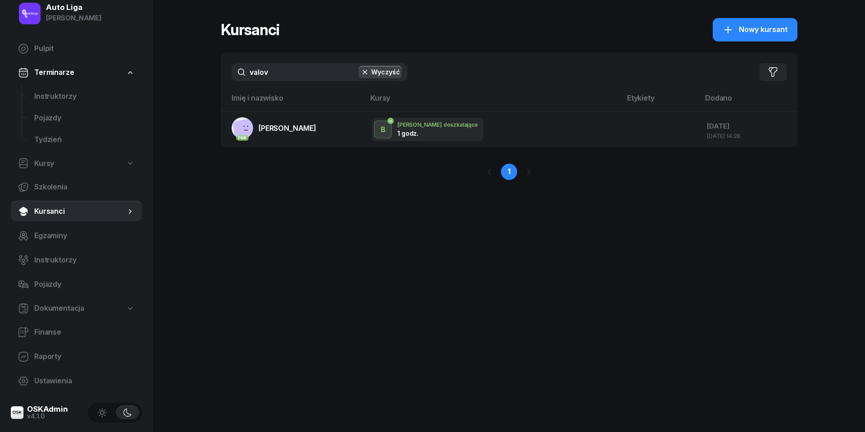
click at [274, 73] on input "valov" at bounding box center [320, 72] width 176 height 18
type input "[PERSON_NAME]"
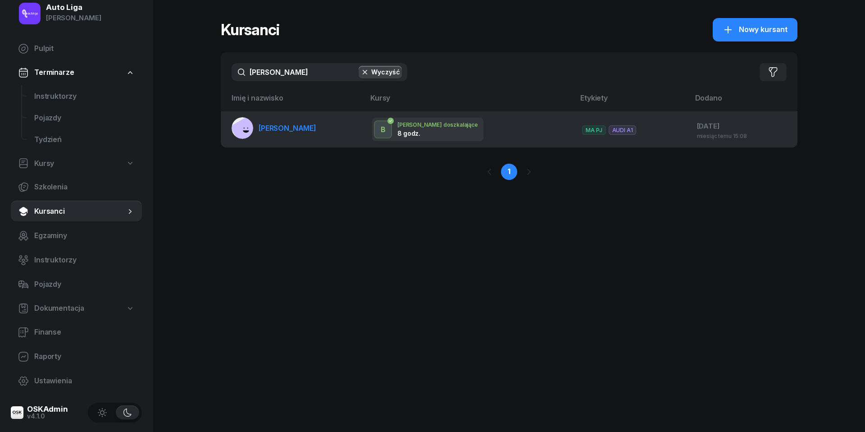
drag, startPoint x: 266, startPoint y: 92, endPoint x: 275, endPoint y: 126, distance: 35.4
click at [275, 126] on span "[PERSON_NAME]" at bounding box center [288, 128] width 58 height 9
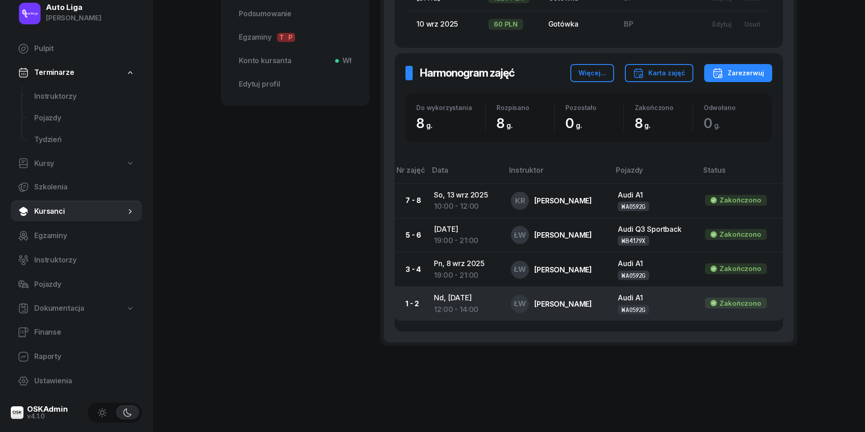
scroll to position [316, 0]
click at [462, 295] on td "Nd, [DATE] 12:00 - 14:00" at bounding box center [465, 305] width 77 height 34
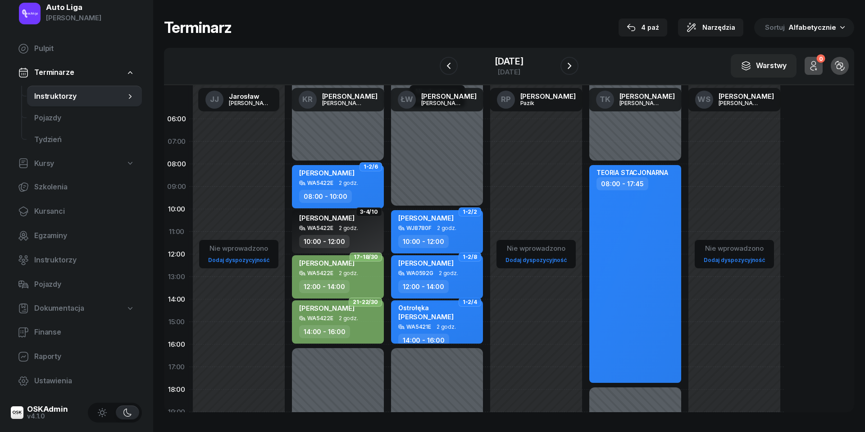
click at [446, 276] on div "[PERSON_NAME] WA0592G 2 godz. 12:00 - 14:00" at bounding box center [437, 276] width 92 height 43
select select "12"
select select "14"
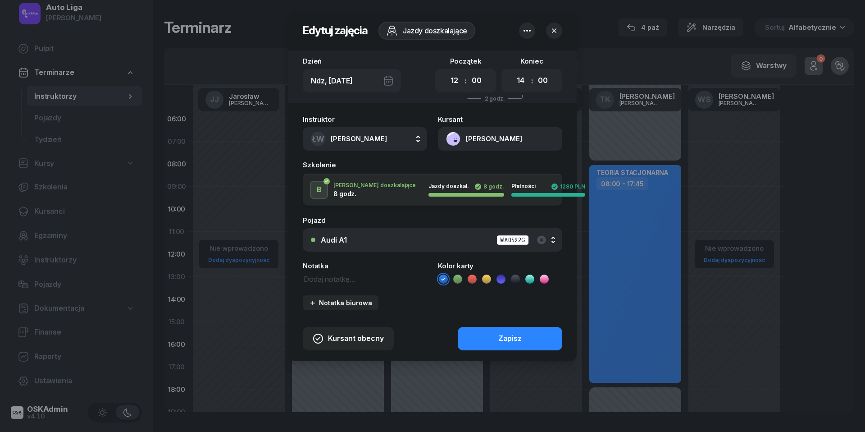
click at [518, 278] on icon at bounding box center [515, 279] width 9 height 9
click at [532, 334] on button "Zapisz" at bounding box center [510, 338] width 105 height 23
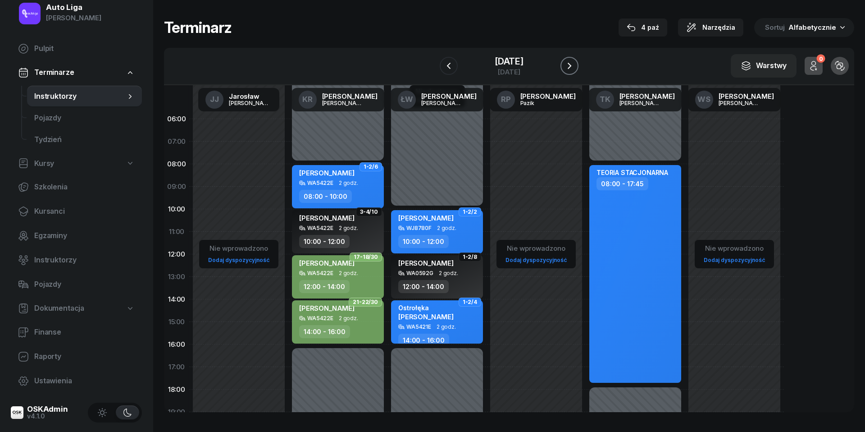
click at [574, 67] on icon "button" at bounding box center [569, 65] width 11 height 11
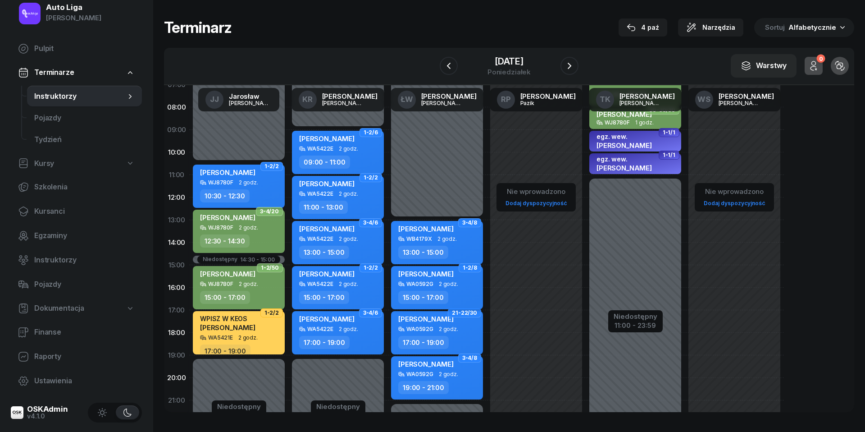
scroll to position [62, 0]
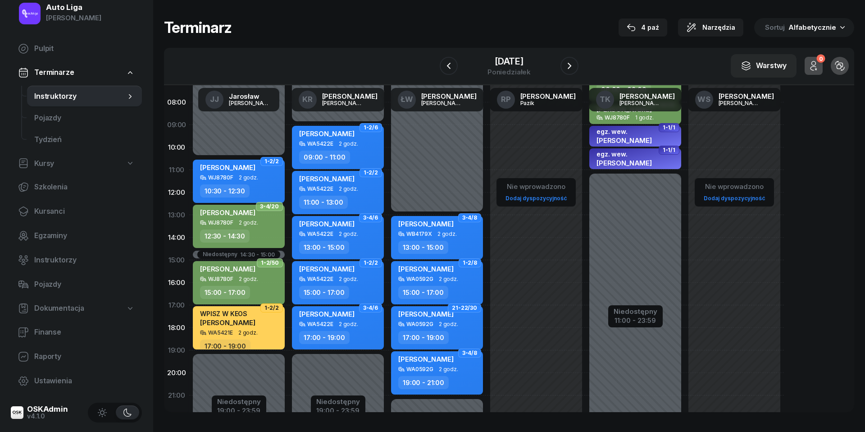
click at [461, 359] on div "[PERSON_NAME]" at bounding box center [437, 360] width 79 height 11
select select "19"
select select "21"
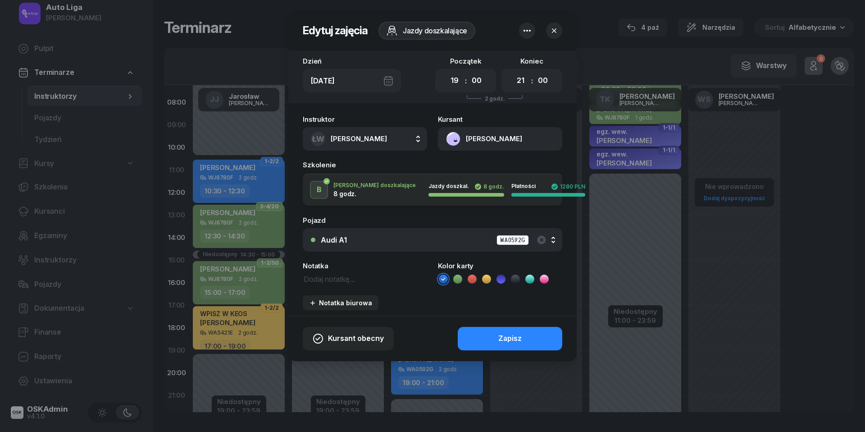
click at [515, 276] on icon at bounding box center [515, 279] width 9 height 9
click at [511, 334] on div "Zapisz" at bounding box center [510, 339] width 23 height 12
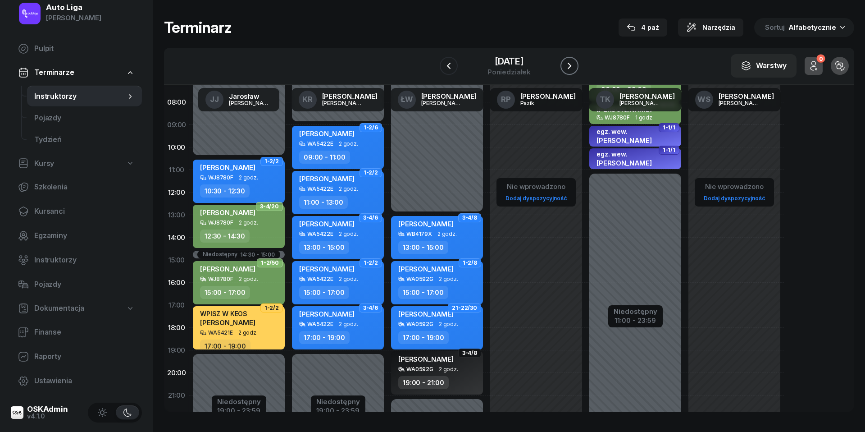
click at [570, 65] on icon "button" at bounding box center [569, 65] width 11 height 11
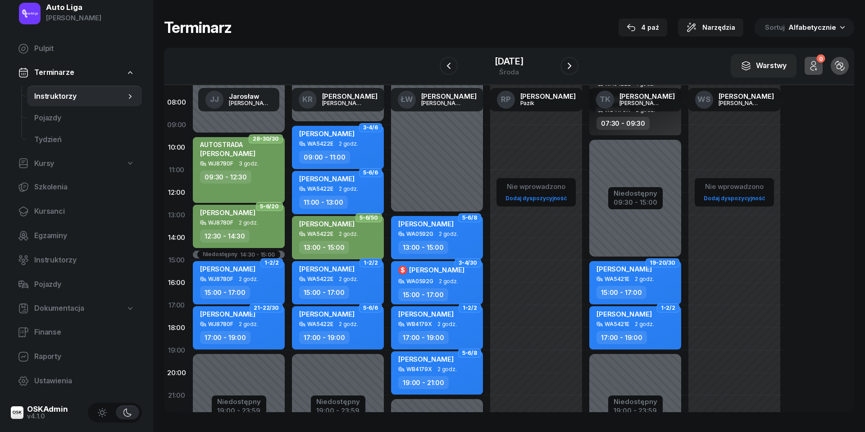
click at [430, 369] on div "WB4179X" at bounding box center [420, 369] width 26 height 6
select select "19"
select select "21"
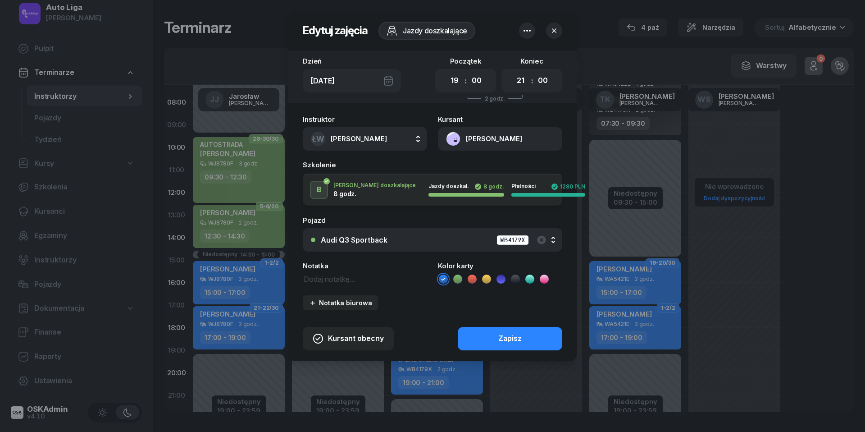
click at [516, 277] on icon at bounding box center [515, 279] width 9 height 9
click at [516, 339] on div "Zapisz" at bounding box center [510, 339] width 23 height 12
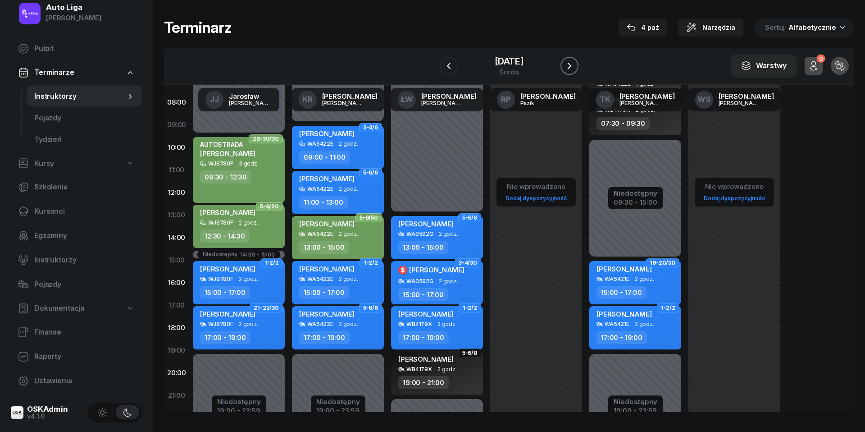
click at [577, 68] on button "button" at bounding box center [570, 66] width 18 height 18
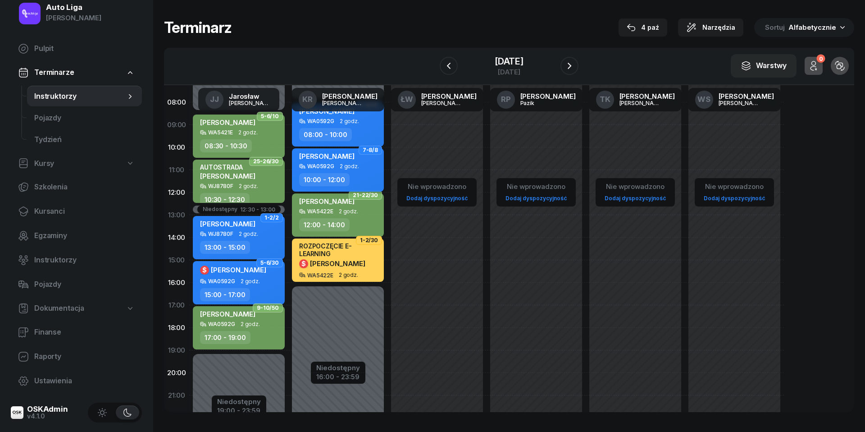
click at [323, 164] on div "WA0592G" at bounding box center [320, 166] width 27 height 6
select select "10"
select select "12"
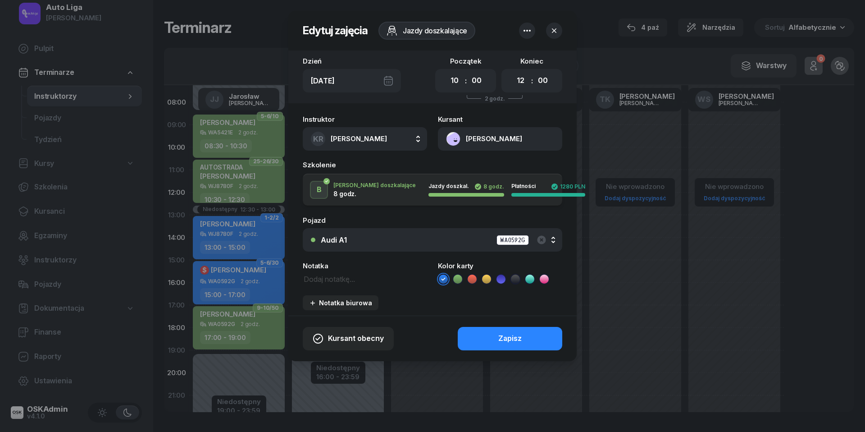
click at [518, 275] on icon at bounding box center [515, 279] width 9 height 9
click at [517, 338] on div "Zapisz" at bounding box center [510, 339] width 23 height 12
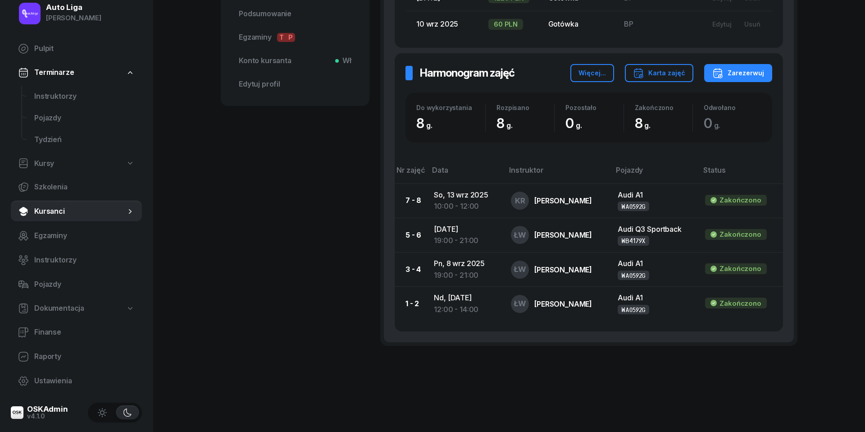
scroll to position [316, 0]
click at [71, 210] on span "Kursanci" at bounding box center [80, 212] width 92 height 12
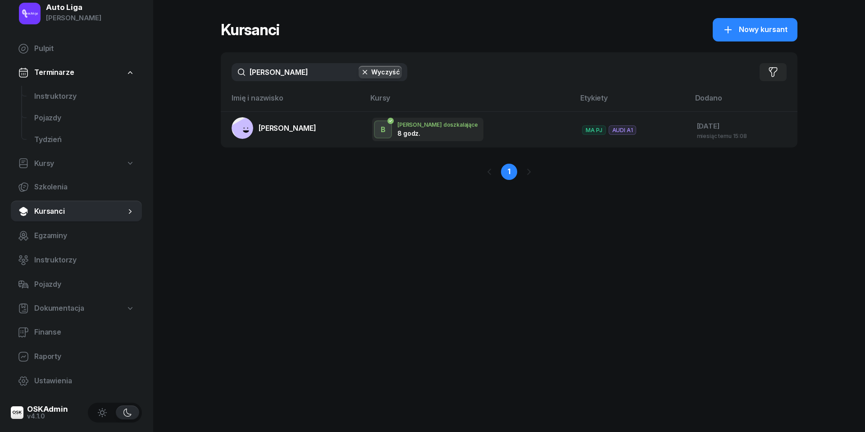
click at [284, 72] on input "[PERSON_NAME]" at bounding box center [320, 72] width 176 height 18
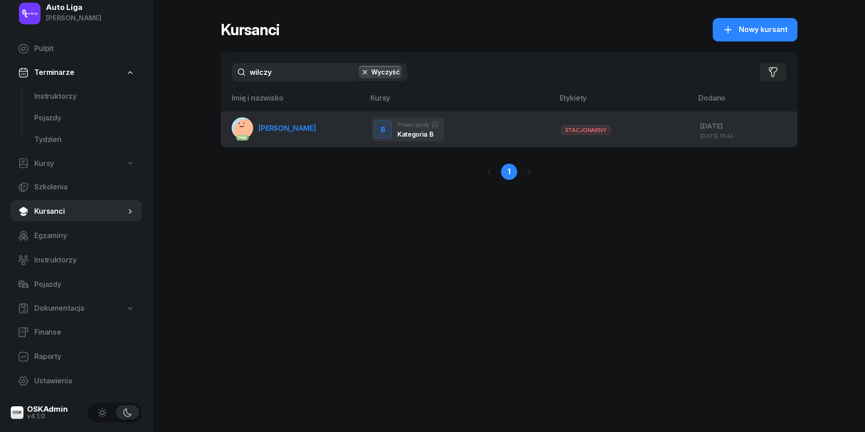
type input "wilczy"
click at [272, 133] on link "PKK [PERSON_NAME]" at bounding box center [274, 128] width 85 height 22
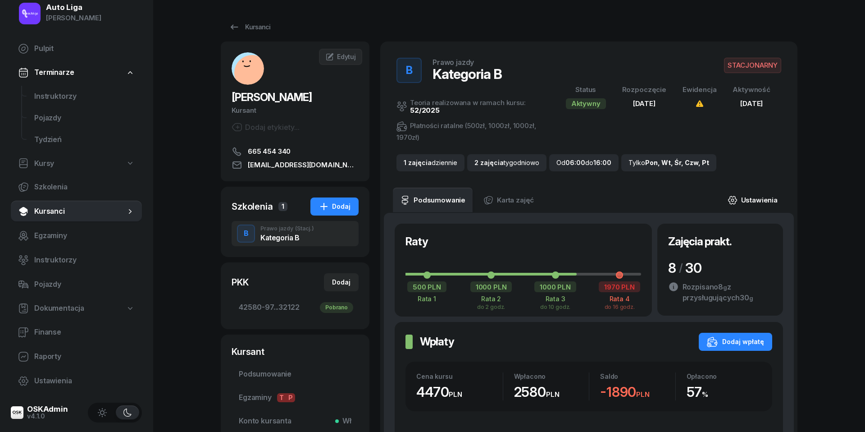
click at [771, 195] on link "Ustawienia" at bounding box center [753, 200] width 64 height 25
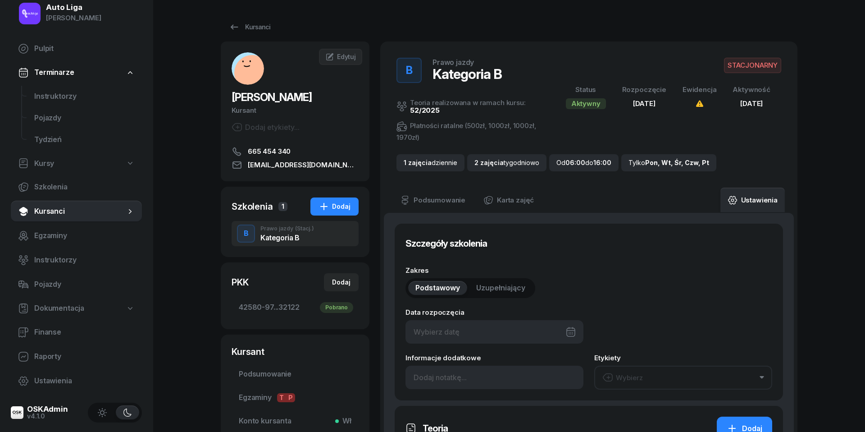
type input "[DATE]"
type input "42580"
type input "97050"
type input "31103"
type input "32122"
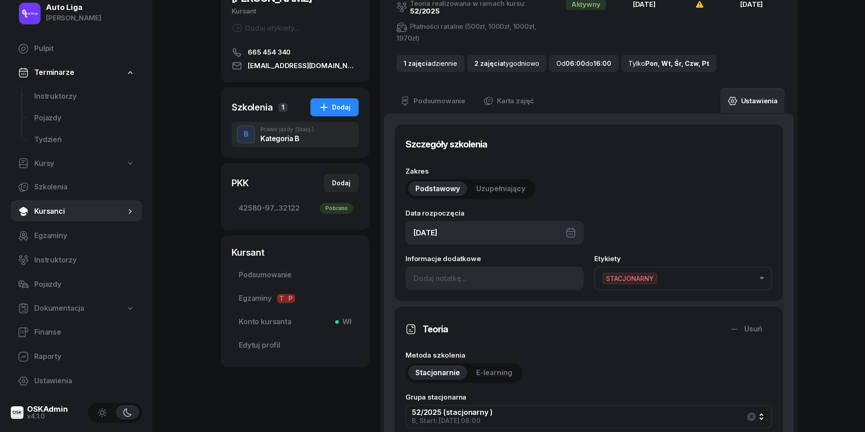
scroll to position [114, 0]
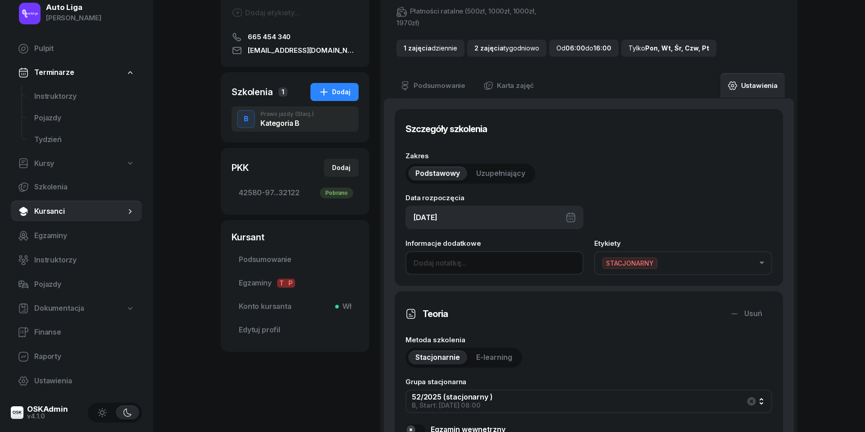
click at [458, 259] on input at bounding box center [495, 262] width 178 height 23
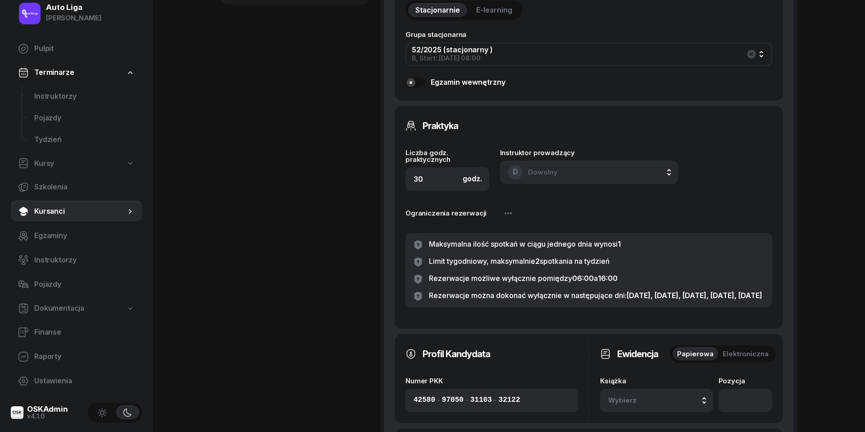
scroll to position [464, 0]
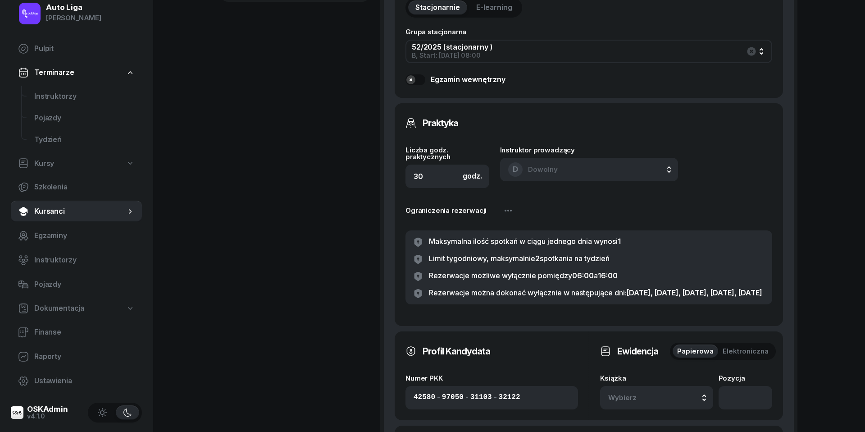
type input "+ 1H za NB w dn. [DATE] (150)"
click at [448, 171] on input "30" at bounding box center [448, 176] width 84 height 23
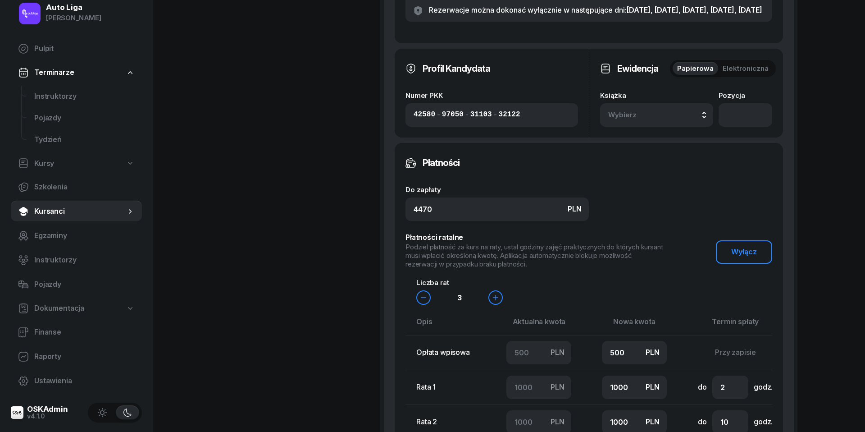
scroll to position [778, 0]
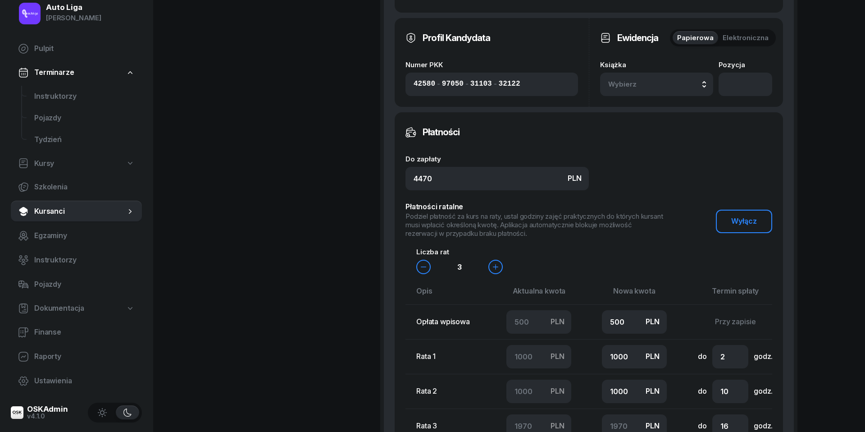
type input "31"
click at [520, 190] on input "4470" at bounding box center [497, 178] width 183 height 23
type input "4"
type input "-200"
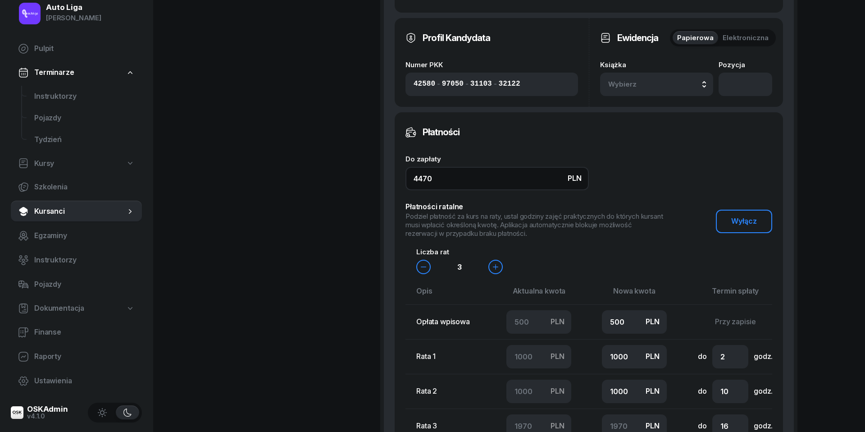
type input "-100"
type input "-196"
type input "20"
type input "46"
type input "-154"
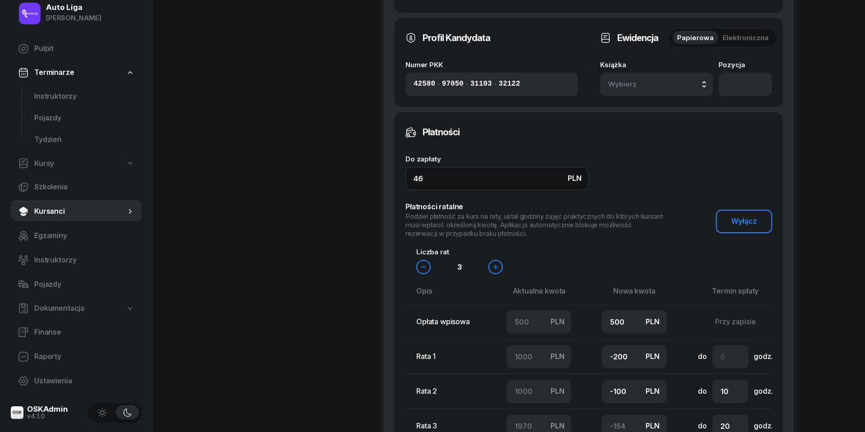
type input "462"
type input "-38"
type input "4620"
type input "1400"
type input "1300"
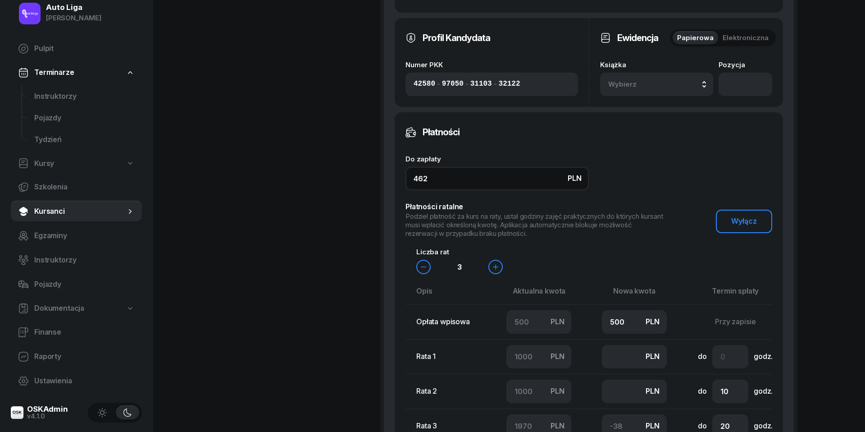
type input "1420"
type input "4620"
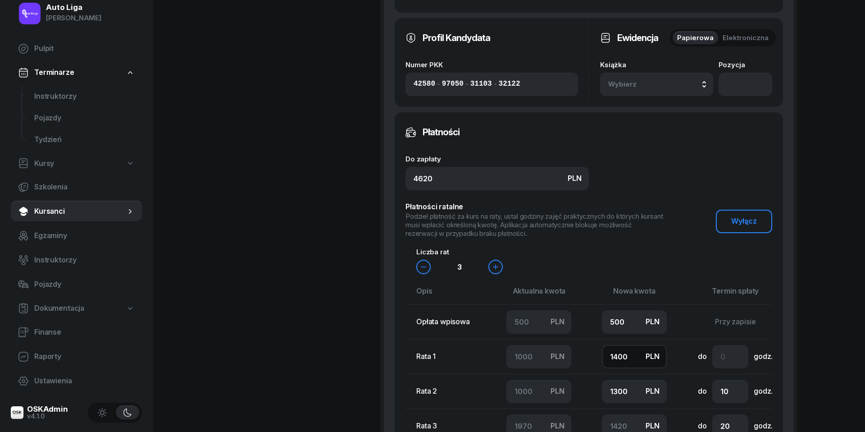
click at [624, 368] on input "1400" at bounding box center [634, 356] width 65 height 23
type input "1"
type input "2819"
type input "10"
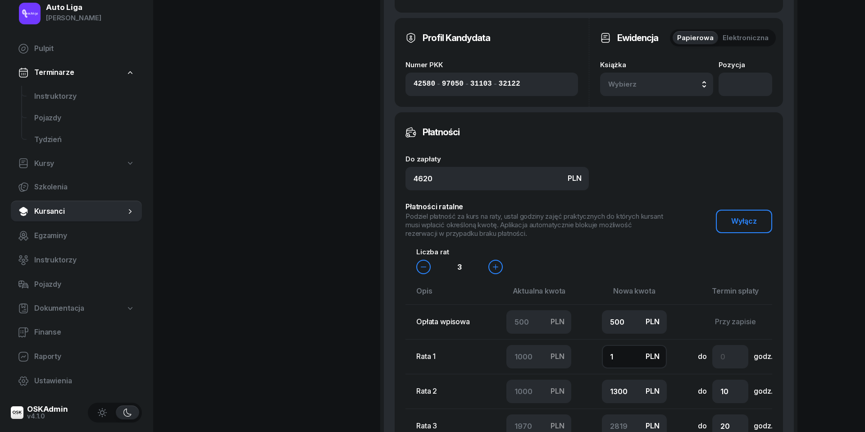
type input "2810"
type input "100"
type input "2720"
type input "1000"
type input "1820"
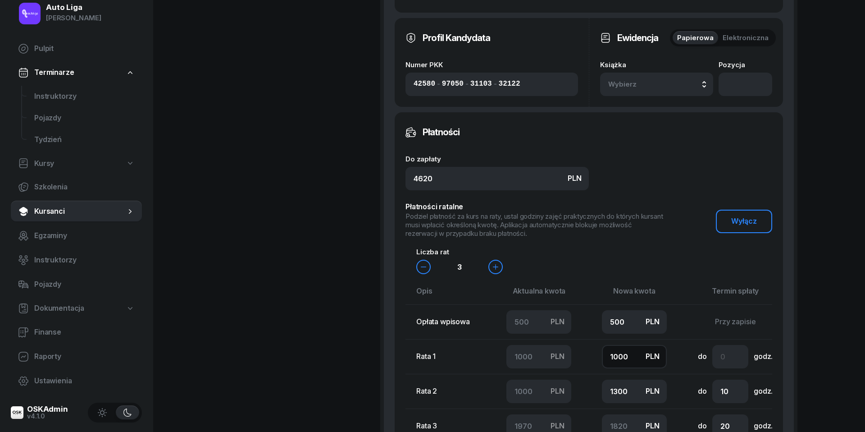
type input "1000"
click at [622, 403] on input "1300" at bounding box center [634, 391] width 65 height 23
type input "1"
type input "3119"
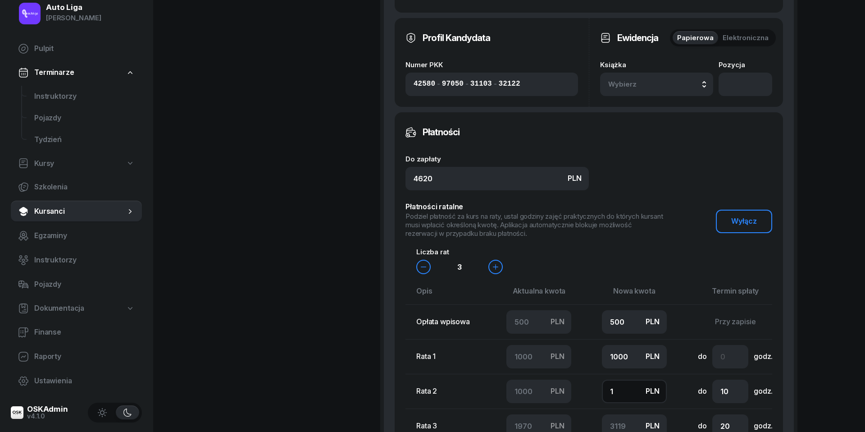
type input "10"
type input "3110"
type input "100"
type input "3020"
type input "1000"
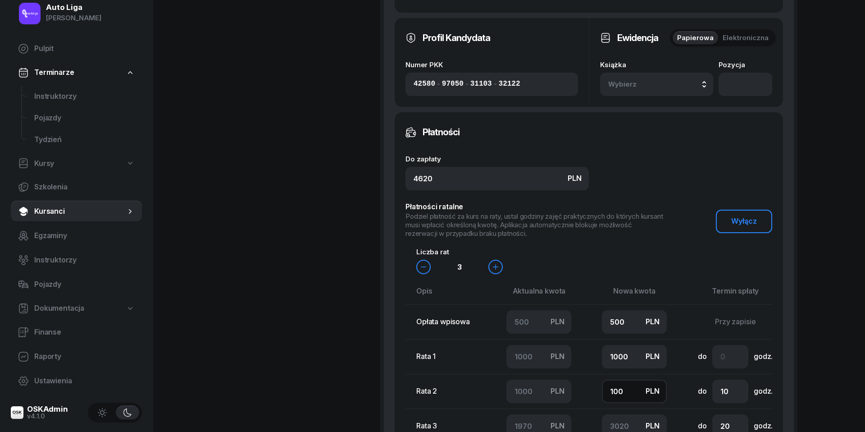
type input "2120"
type input "1000"
click at [729, 368] on input "number" at bounding box center [731, 356] width 36 height 23
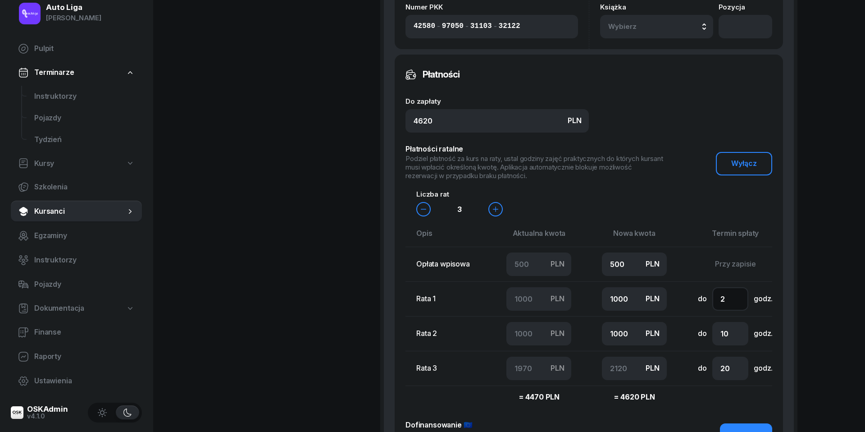
scroll to position [844, 0]
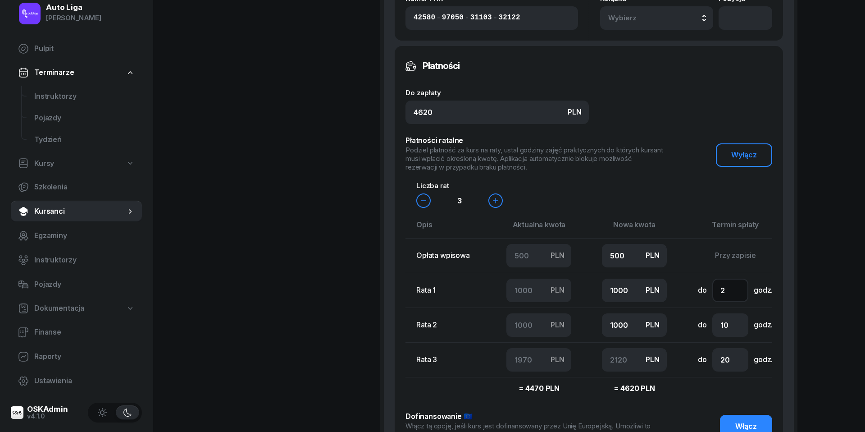
type input "2"
click at [727, 371] on input "20" at bounding box center [731, 359] width 36 height 23
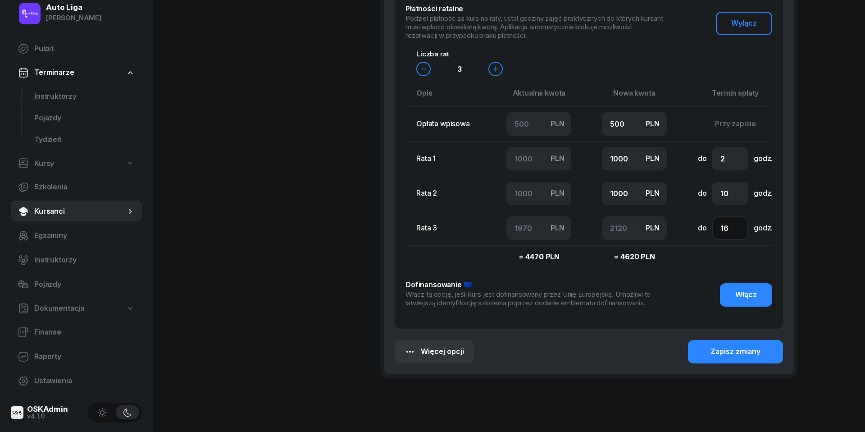
scroll to position [985, 0]
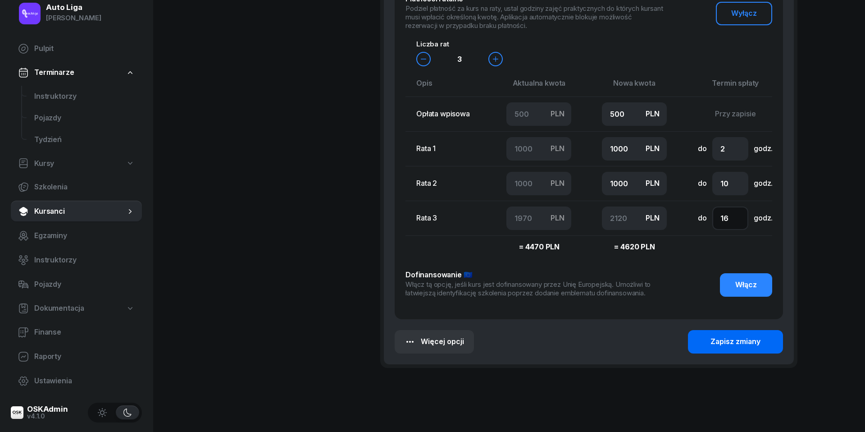
type input "16"
click at [730, 348] on div "Zapisz zmiany" at bounding box center [736, 342] width 50 height 12
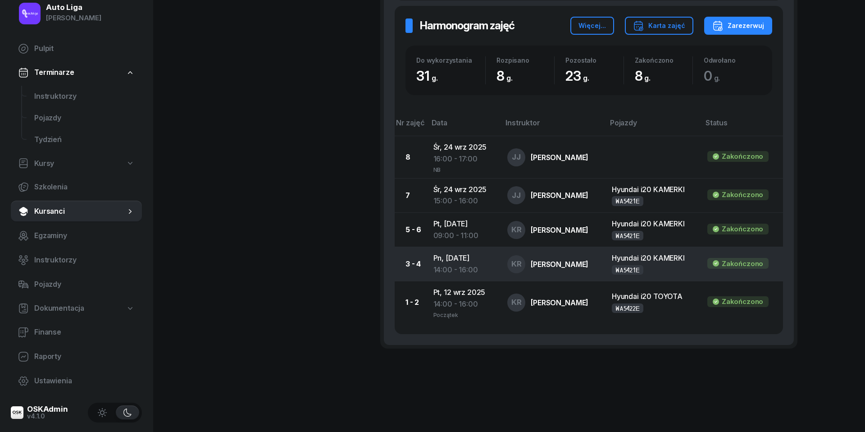
scroll to position [566, 0]
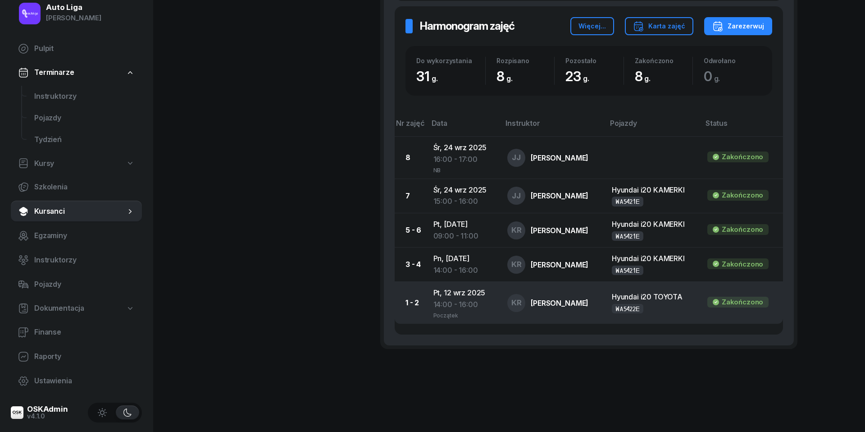
click at [438, 301] on div "14:00 - 16:00" at bounding box center [464, 305] width 60 height 12
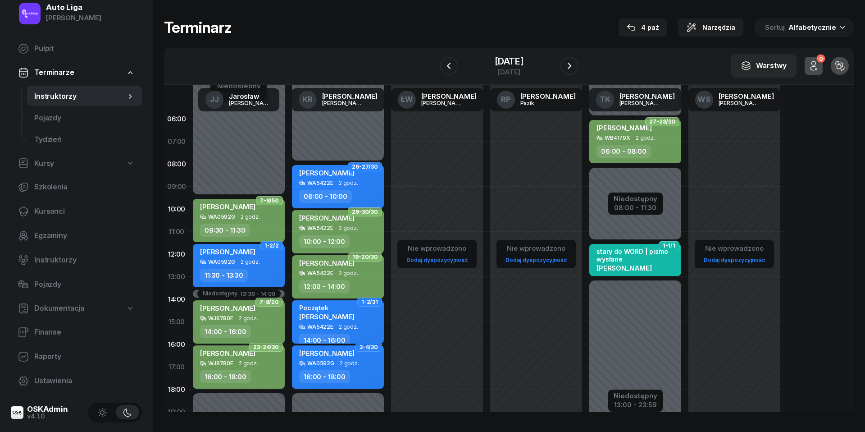
click at [357, 325] on div "WA5422E 2 godz." at bounding box center [338, 327] width 79 height 6
select select "14"
select select "16"
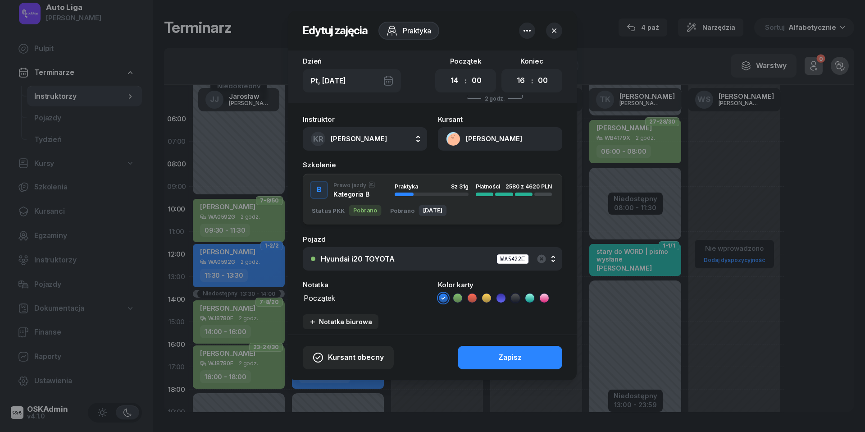
click at [317, 297] on textarea "Początek" at bounding box center [365, 297] width 124 height 11
click at [461, 297] on icon at bounding box center [457, 297] width 9 height 9
click at [486, 353] on button "Zapisz" at bounding box center [510, 357] width 105 height 23
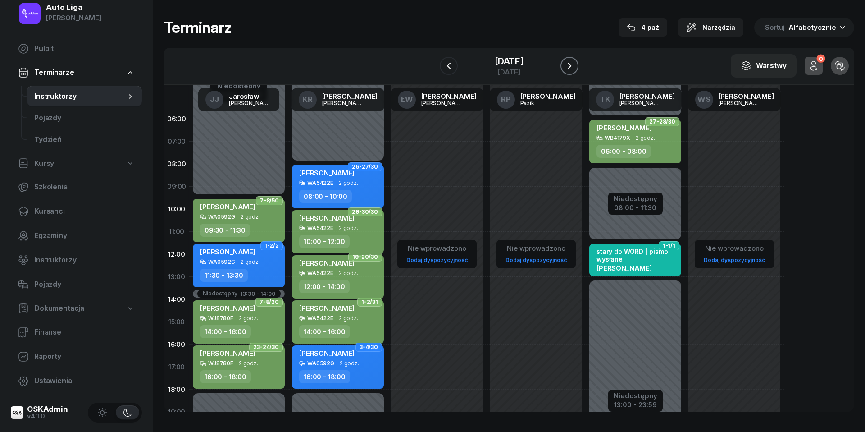
click at [572, 64] on icon "button" at bounding box center [569, 65] width 11 height 11
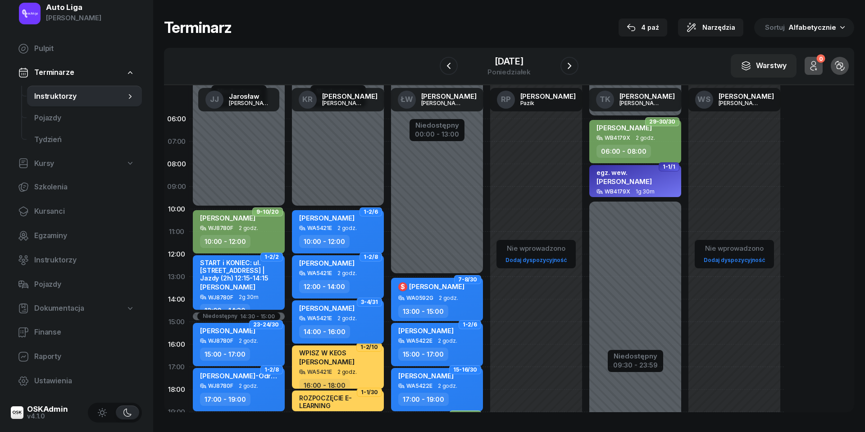
click at [345, 321] on div "[PERSON_NAME] WA5421E 2 godz. 14:00 - 16:00" at bounding box center [338, 321] width 92 height 43
select select "14"
select select "16"
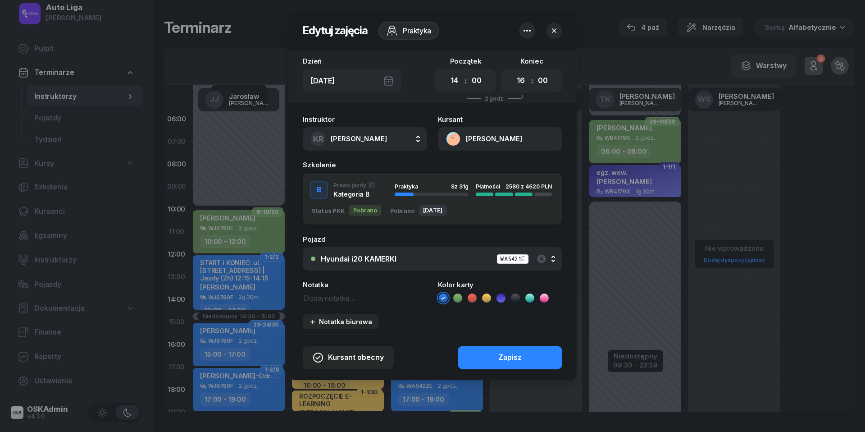
click at [457, 296] on icon at bounding box center [457, 297] width 9 height 9
click at [482, 350] on button "Zapisz" at bounding box center [510, 357] width 105 height 23
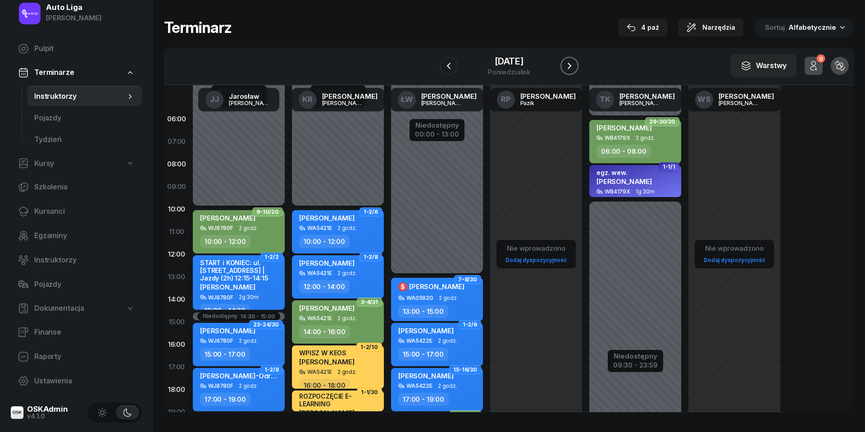
click at [574, 65] on icon "button" at bounding box center [569, 65] width 11 height 11
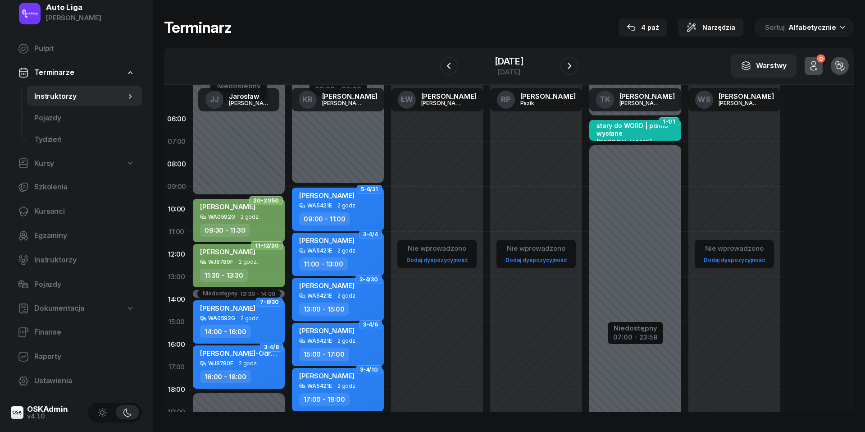
click at [345, 202] on span "2 godz." at bounding box center [347, 205] width 19 height 6
select select "09"
select select "11"
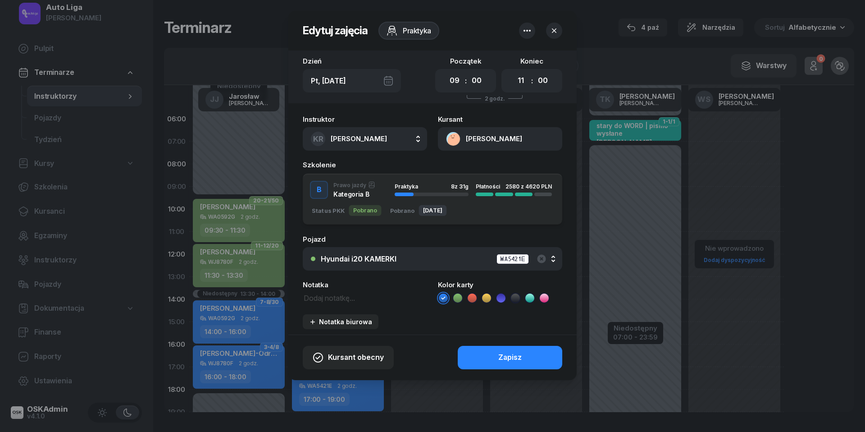
click at [514, 297] on icon at bounding box center [515, 297] width 9 height 9
click at [464, 297] on ul at bounding box center [500, 298] width 124 height 11
click at [457, 297] on icon at bounding box center [457, 297] width 9 height 9
click at [505, 363] on button "Zapisz" at bounding box center [510, 357] width 105 height 23
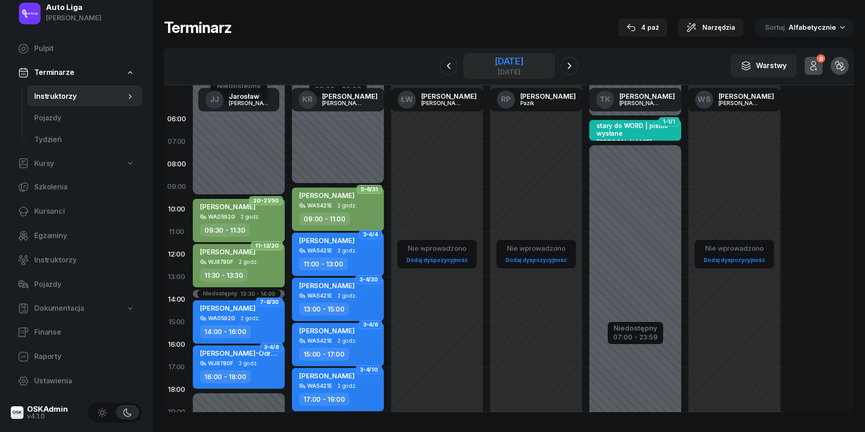
click at [517, 60] on div "[DATE]" at bounding box center [509, 61] width 29 height 9
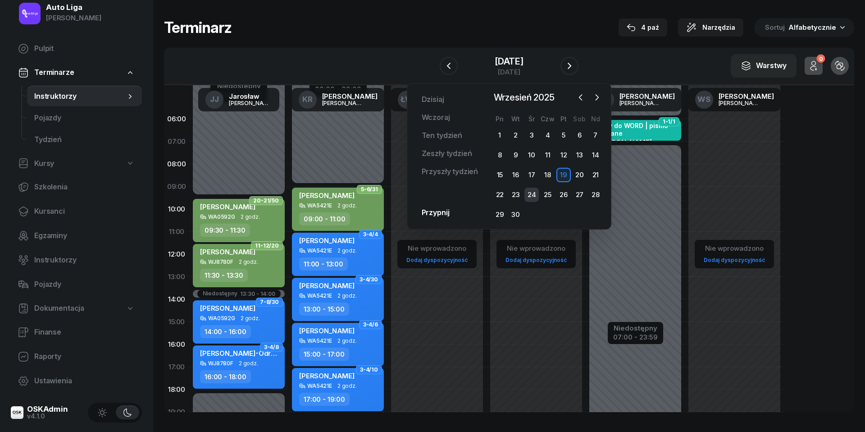
click at [529, 195] on div "24" at bounding box center [532, 195] width 14 height 14
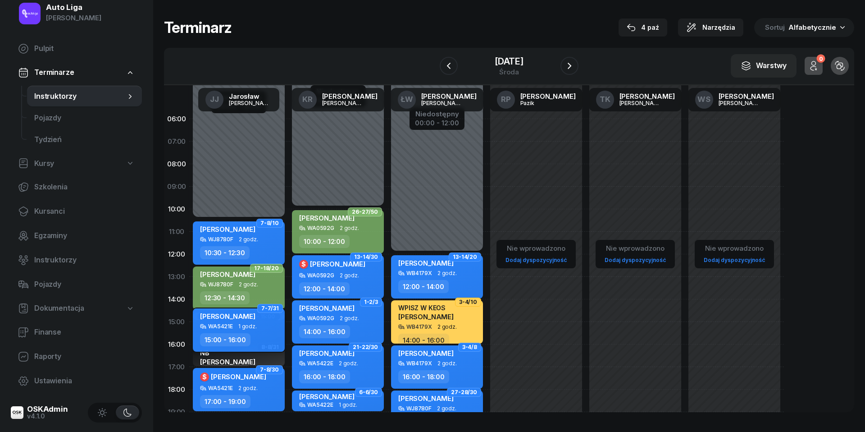
click at [262, 325] on div "WA5421E 1 godz." at bounding box center [239, 326] width 79 height 6
select select "15"
select select "16"
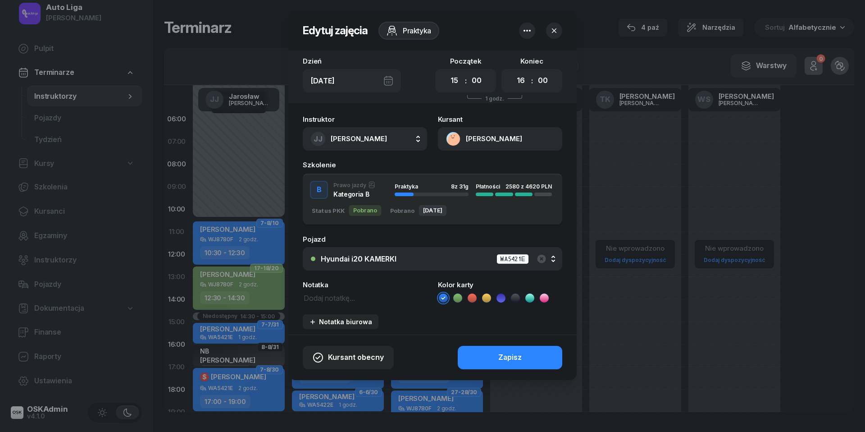
click at [455, 293] on icon at bounding box center [457, 297] width 9 height 9
click at [482, 354] on button "Zapisz" at bounding box center [510, 357] width 105 height 23
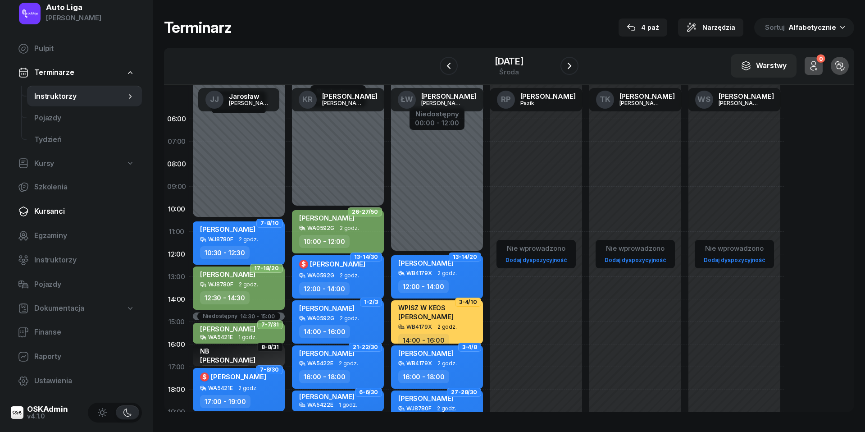
click at [50, 208] on span "Kursanci" at bounding box center [84, 212] width 101 height 12
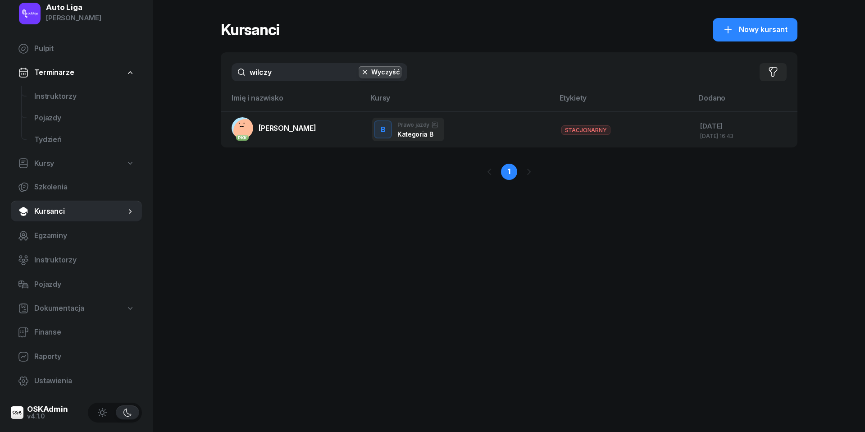
click at [286, 77] on input "wilczy" at bounding box center [320, 72] width 176 height 18
type input "muld"
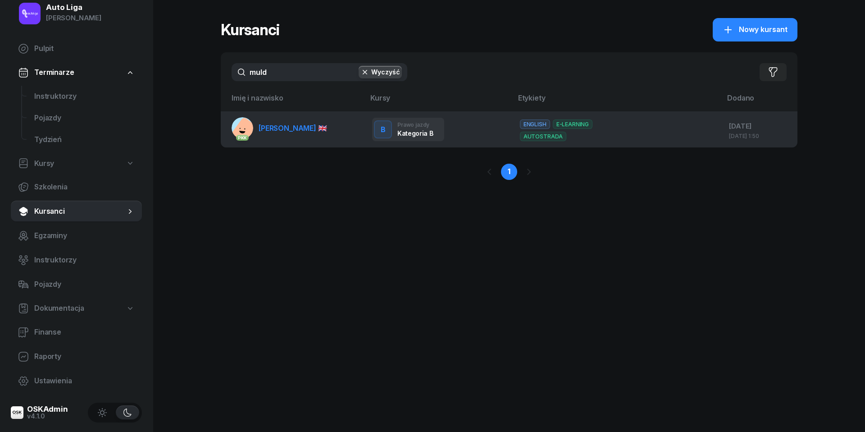
drag, startPoint x: 242, startPoint y: 76, endPoint x: 293, endPoint y: 130, distance: 74.9
click at [293, 130] on span "[PERSON_NAME] 🇬🇧" at bounding box center [293, 128] width 69 height 9
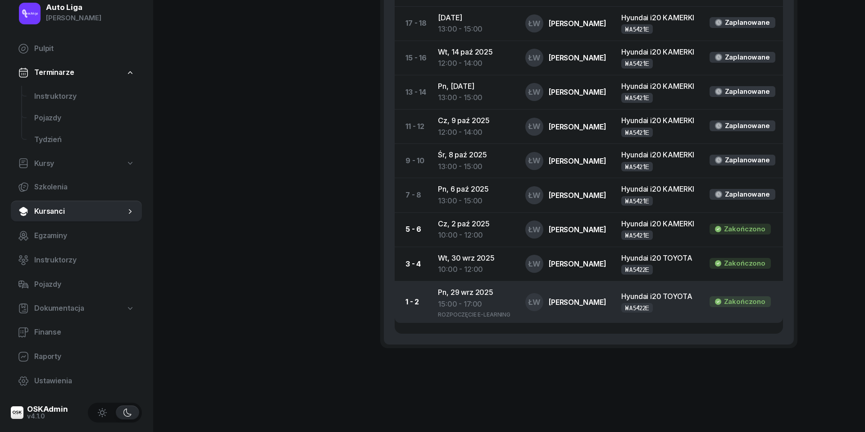
scroll to position [854, 0]
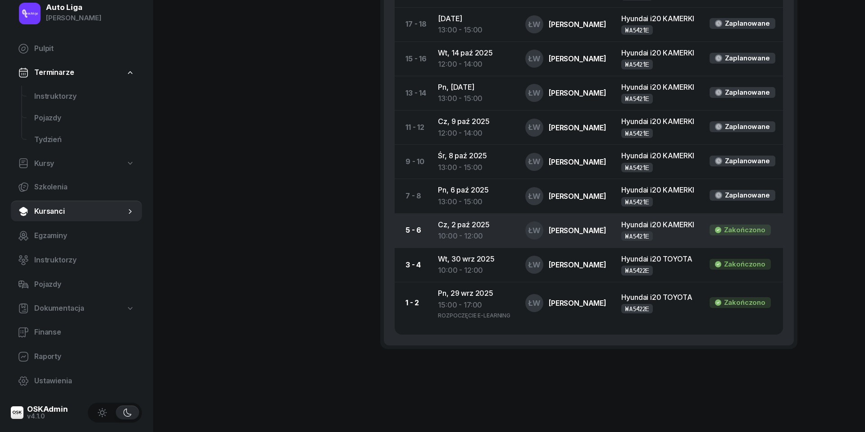
click at [453, 230] on div "10:00 - 12:00" at bounding box center [474, 236] width 73 height 12
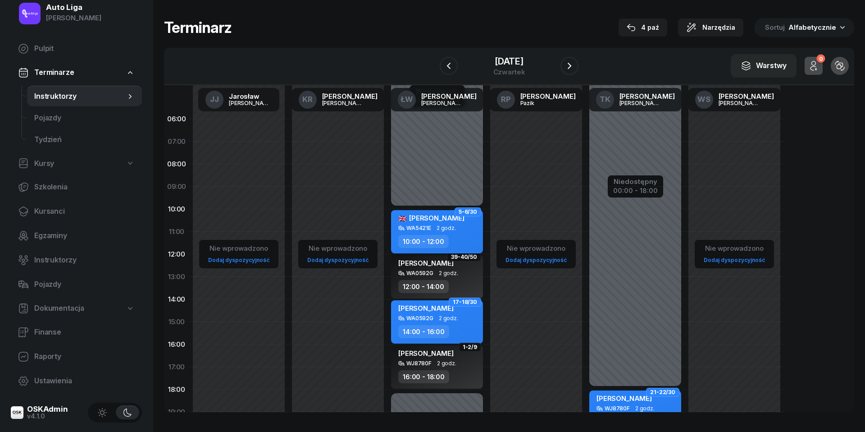
click at [455, 225] on div "WA5421E 2 godz." at bounding box center [437, 228] width 79 height 6
select select "10"
select select "12"
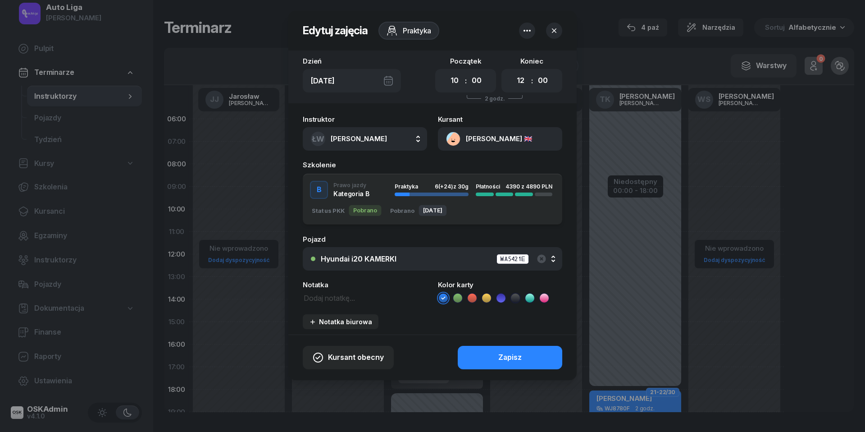
click at [428, 260] on div "Hyundai i20 KAMERKI WA5421E" at bounding box center [437, 258] width 233 height 11
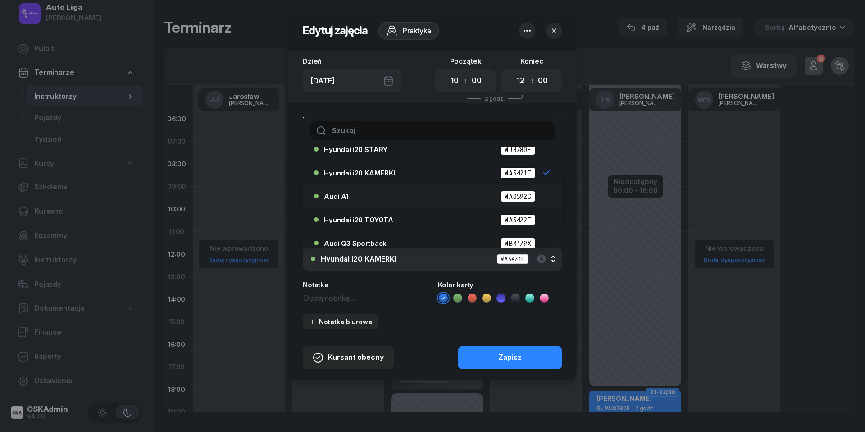
scroll to position [35, 0]
click at [384, 224] on div "Hyundai i20 TOYOTA WA5422E" at bounding box center [430, 218] width 232 height 14
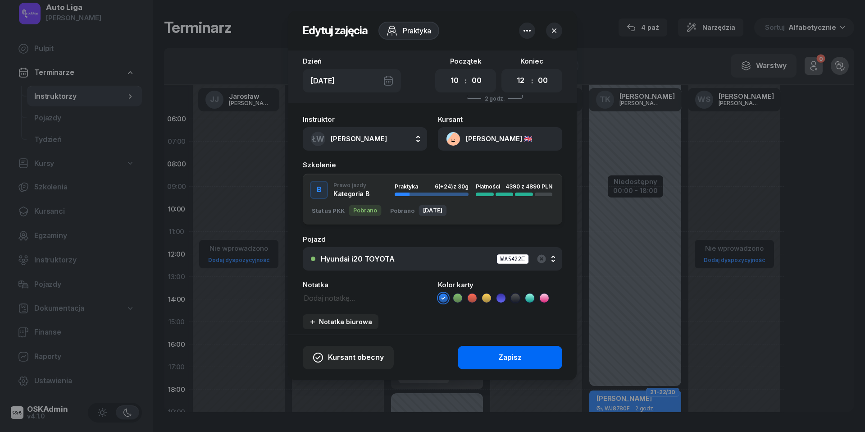
click at [525, 358] on button "Zapisz" at bounding box center [510, 357] width 105 height 23
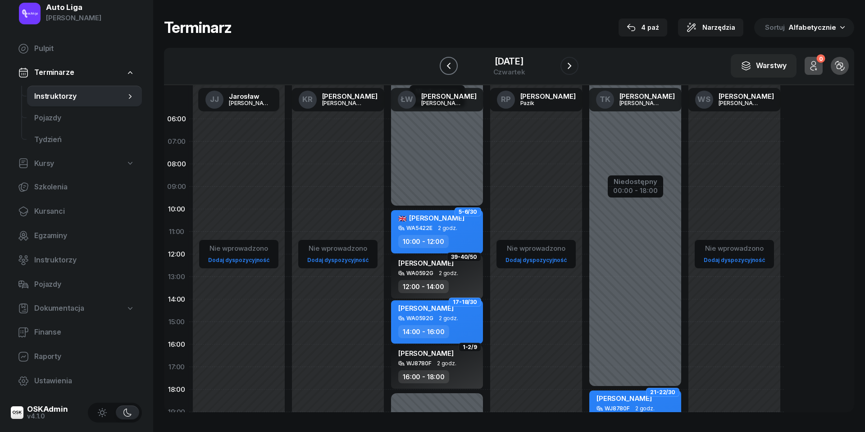
click at [447, 63] on icon "button" at bounding box center [449, 66] width 4 height 6
click at [444, 63] on icon "button" at bounding box center [449, 65] width 11 height 11
click at [441, 63] on icon "button" at bounding box center [445, 65] width 11 height 11
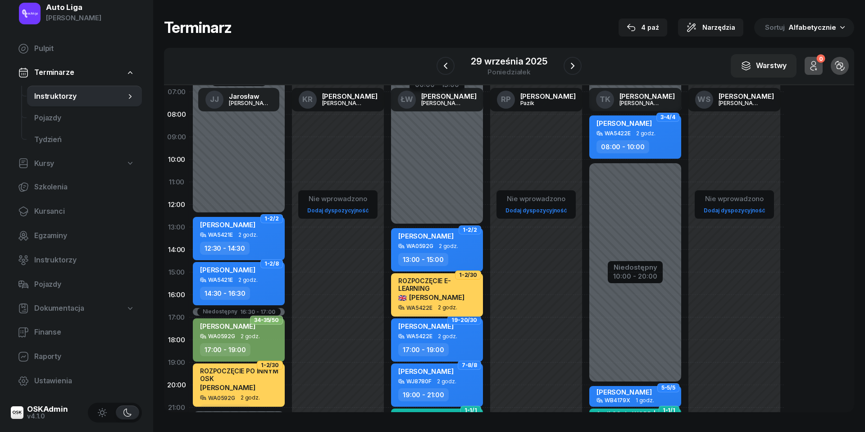
scroll to position [69, 0]
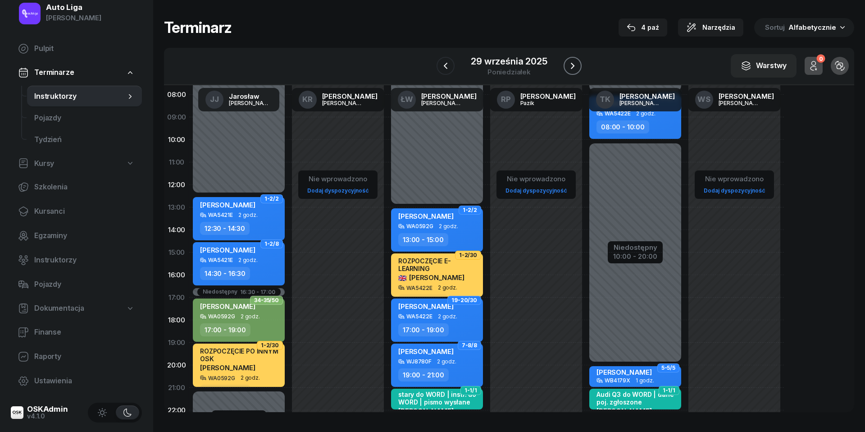
click at [567, 65] on icon "button" at bounding box center [572, 65] width 11 height 11
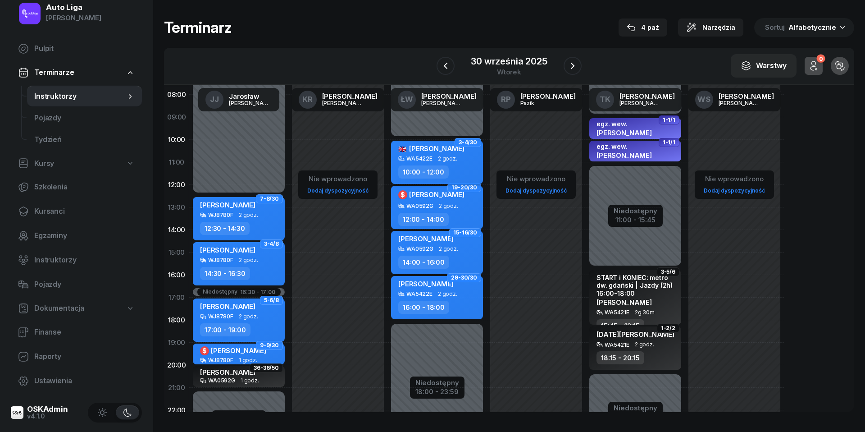
click at [465, 154] on div "[PERSON_NAME] 🇬🇧" at bounding box center [431, 149] width 66 height 11
select select "10"
select select "12"
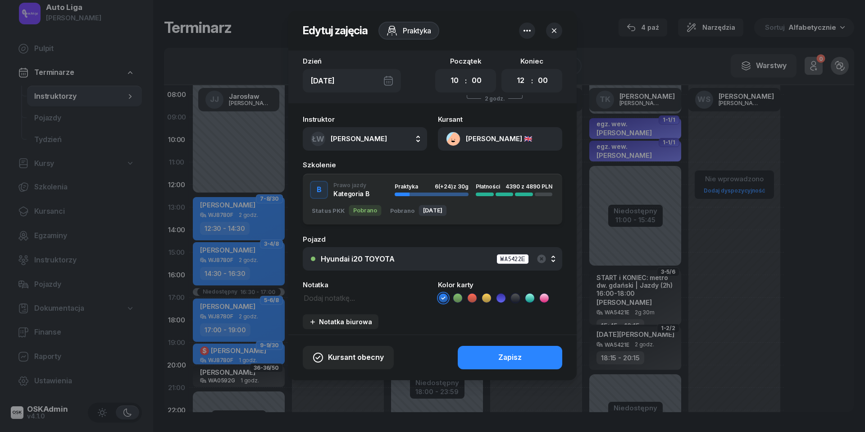
click at [459, 297] on icon at bounding box center [458, 297] width 4 height 3
click at [485, 357] on button "Zapisz" at bounding box center [510, 357] width 105 height 23
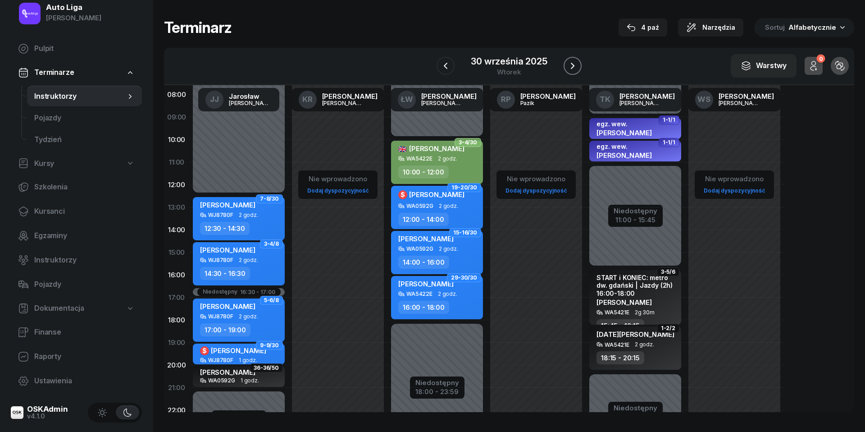
click at [572, 71] on icon "button" at bounding box center [572, 65] width 11 height 11
click at [572, 71] on icon "button" at bounding box center [569, 65] width 11 height 11
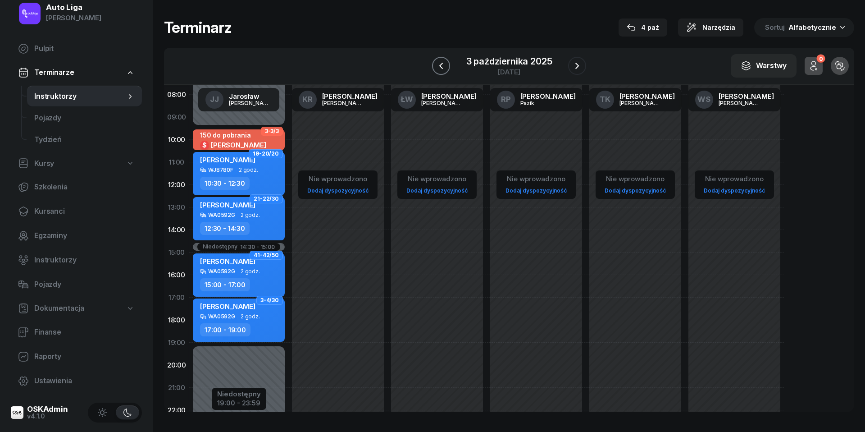
click at [444, 67] on icon "button" at bounding box center [441, 65] width 11 height 11
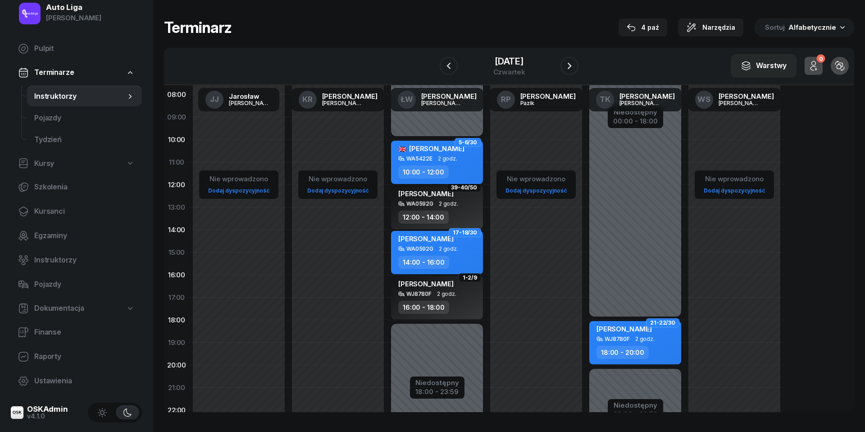
click at [457, 157] on div "WA5422E 2 godz." at bounding box center [437, 159] width 79 height 6
select select "10"
select select "12"
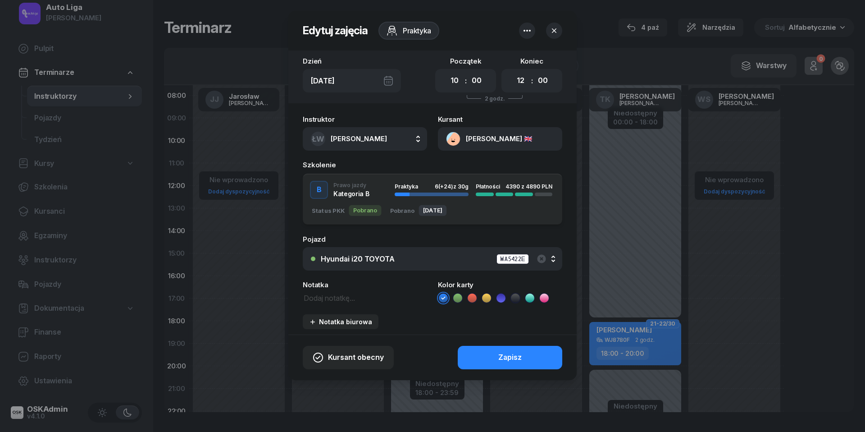
click at [458, 298] on icon at bounding box center [458, 297] width 4 height 3
click at [491, 346] on button "Zapisz" at bounding box center [510, 357] width 105 height 23
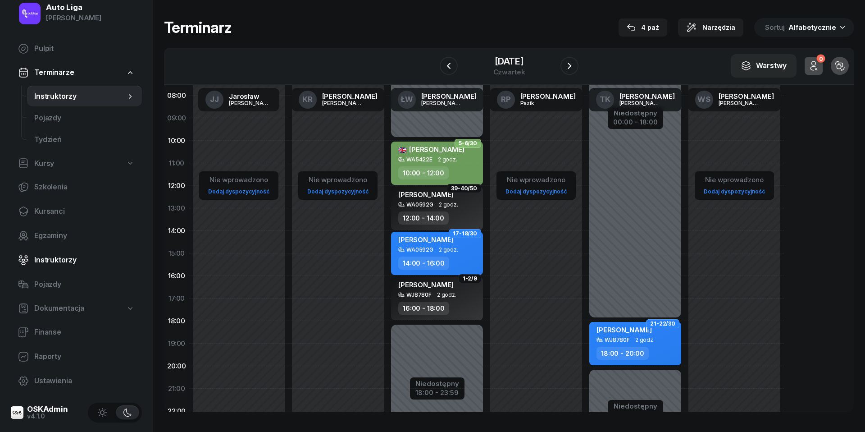
click at [59, 251] on link "Instruktorzy" at bounding box center [76, 260] width 131 height 22
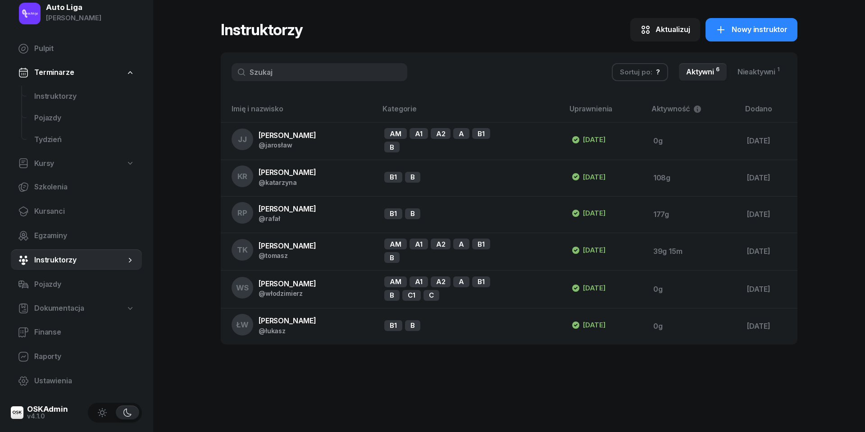
click at [314, 75] on input "text" at bounding box center [320, 72] width 176 height 18
click at [60, 213] on span "Kursanci" at bounding box center [84, 212] width 101 height 12
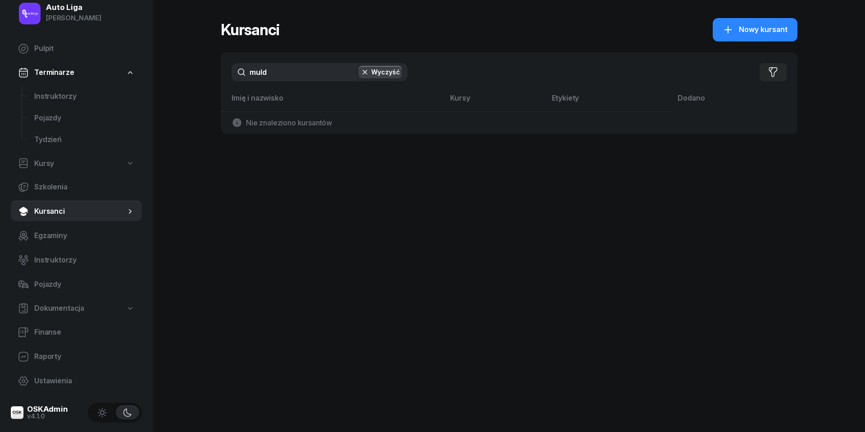
click at [308, 71] on input "muld" at bounding box center [320, 72] width 176 height 18
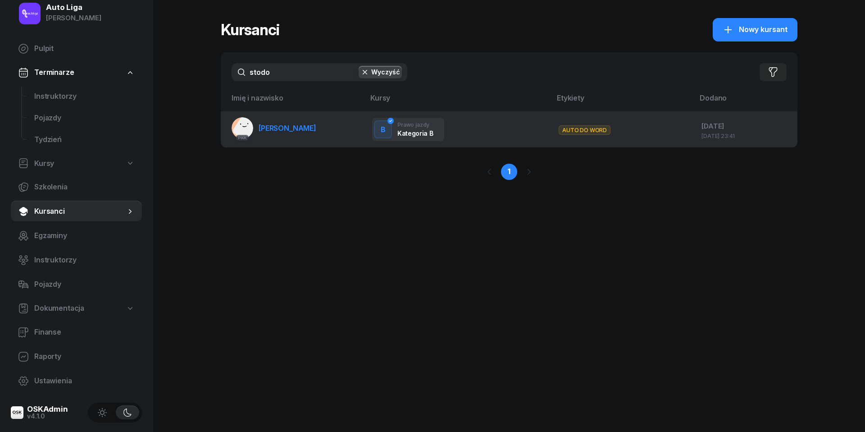
type input "stodo"
click at [305, 120] on link "PKK [PERSON_NAME][GEOGRAPHIC_DATA]" at bounding box center [274, 128] width 85 height 22
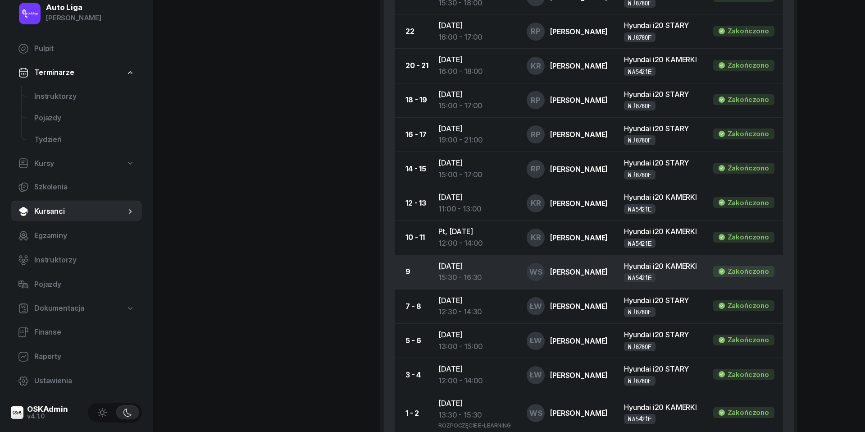
scroll to position [628, 0]
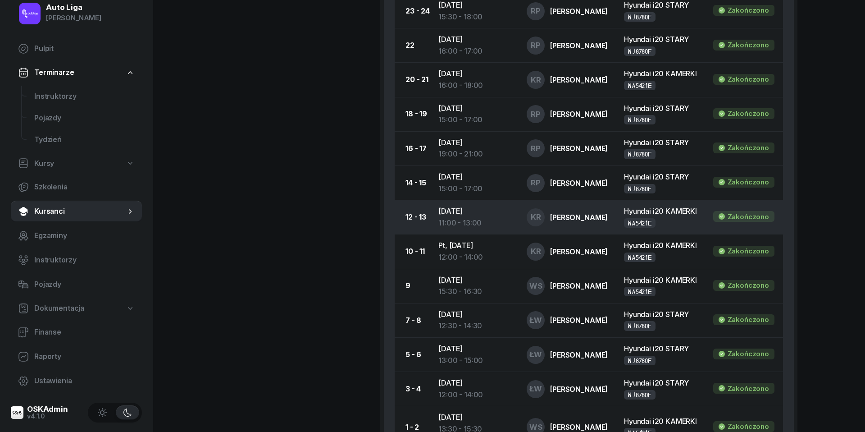
click at [455, 226] on td "[DATE] 11:00 - 13:00" at bounding box center [475, 217] width 88 height 34
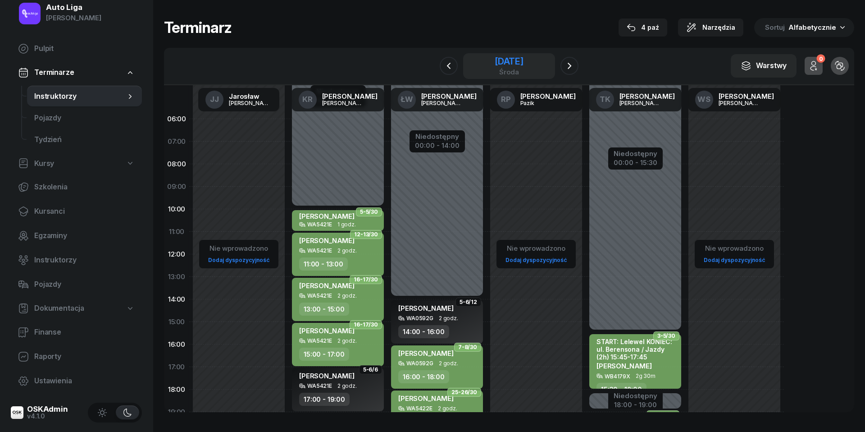
click at [516, 71] on div "środa" at bounding box center [509, 72] width 29 height 7
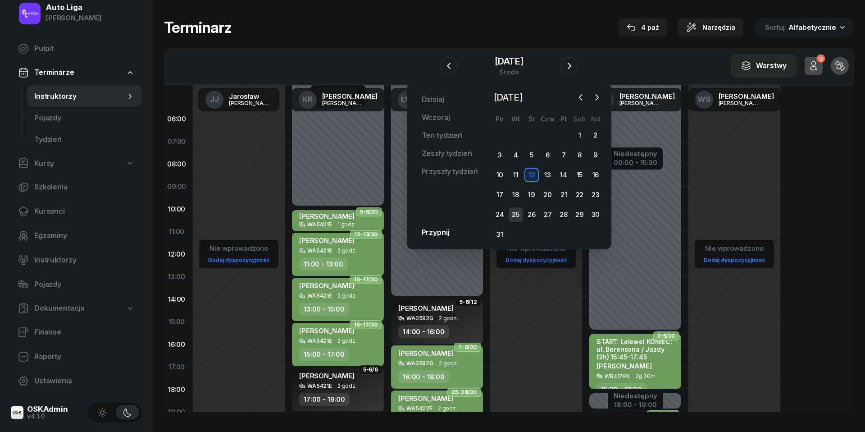
click at [515, 213] on div "25" at bounding box center [516, 214] width 14 height 14
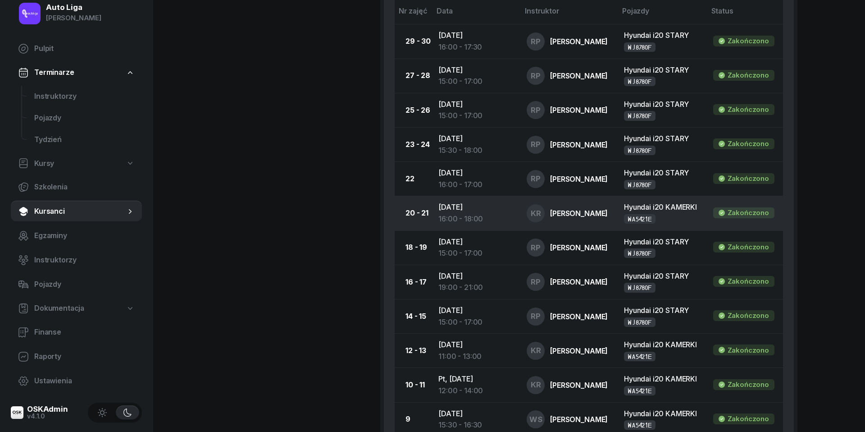
scroll to position [496, 0]
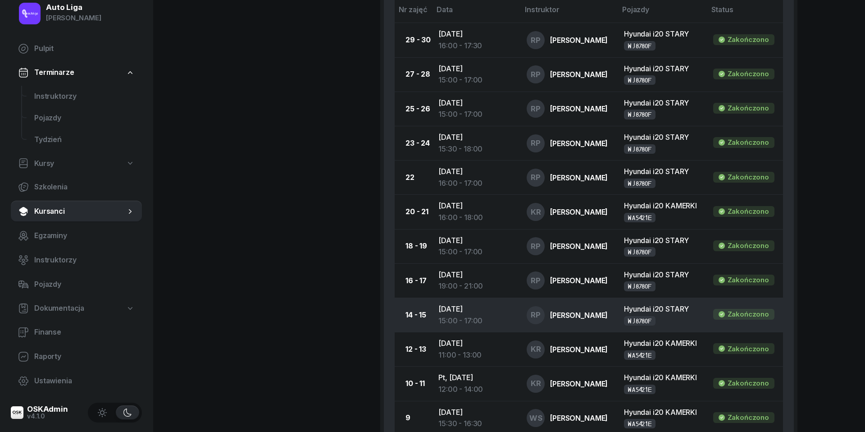
click at [467, 320] on td "[DATE] 15:00 - 17:00" at bounding box center [475, 314] width 88 height 34
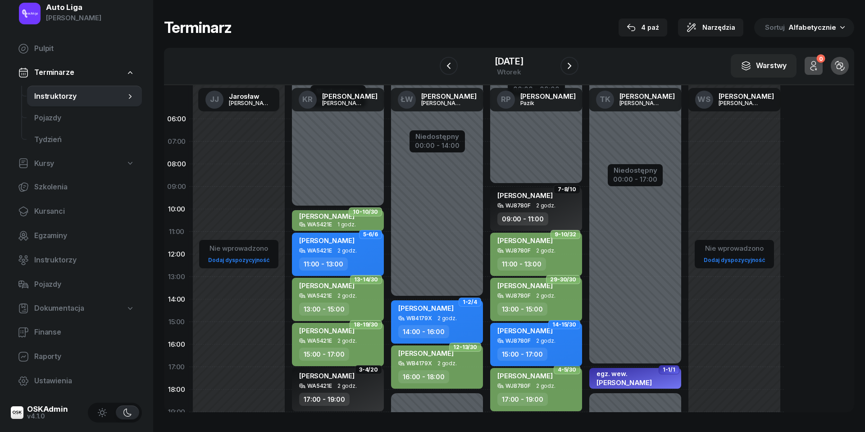
click at [527, 339] on div "WJ8780F" at bounding box center [518, 341] width 25 height 6
select select "15"
select select "17"
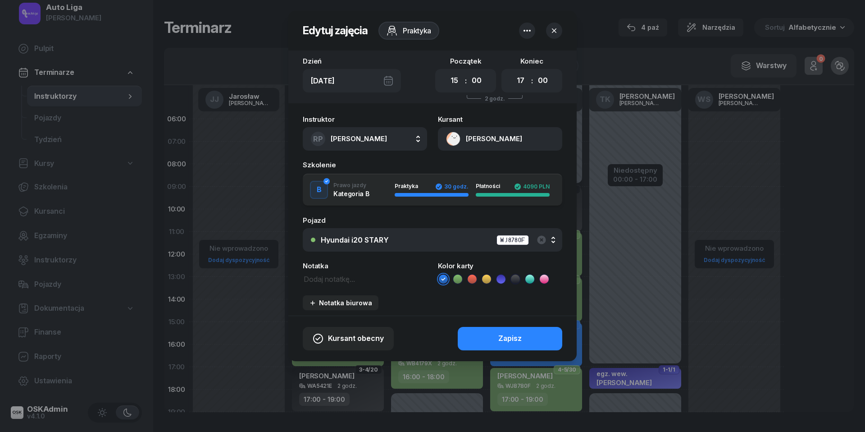
click at [460, 275] on icon at bounding box center [457, 279] width 9 height 9
click at [497, 333] on button "Zapisz" at bounding box center [510, 338] width 105 height 23
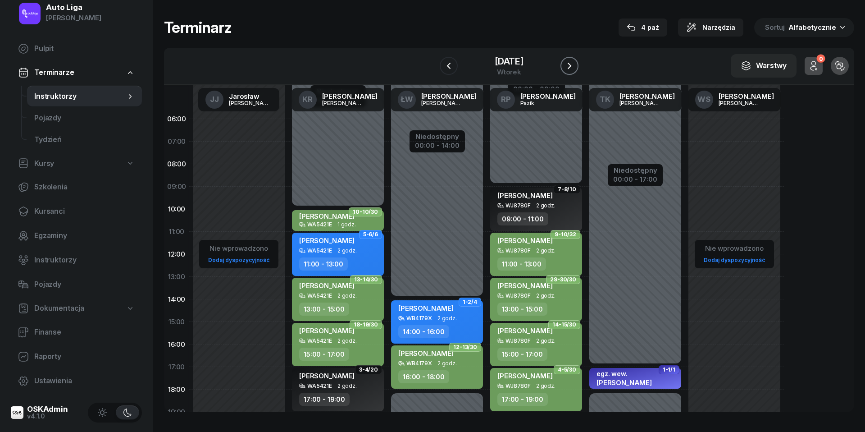
click at [571, 69] on icon "button" at bounding box center [569, 65] width 11 height 11
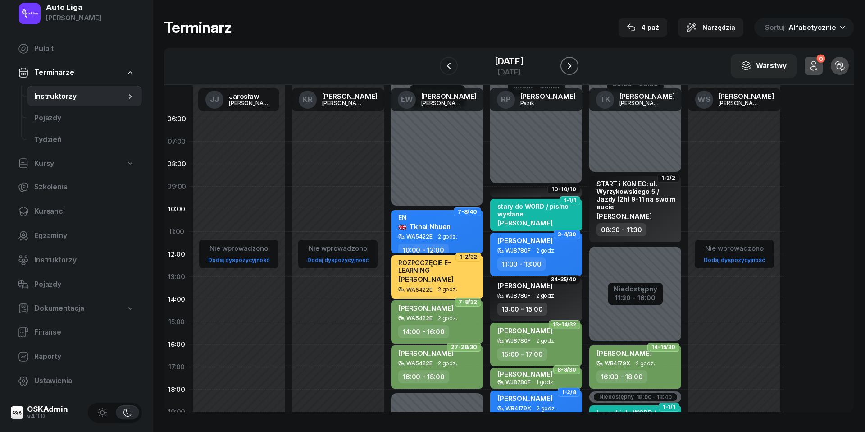
click at [571, 69] on icon "button" at bounding box center [569, 65] width 11 height 11
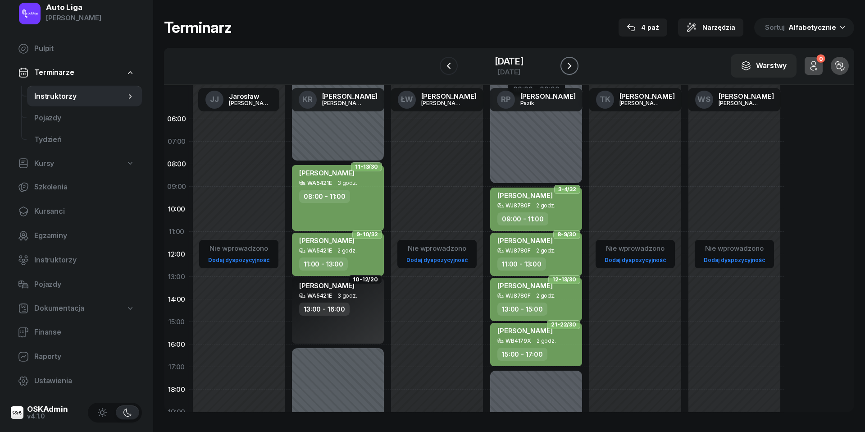
click at [571, 69] on icon "button" at bounding box center [569, 65] width 11 height 11
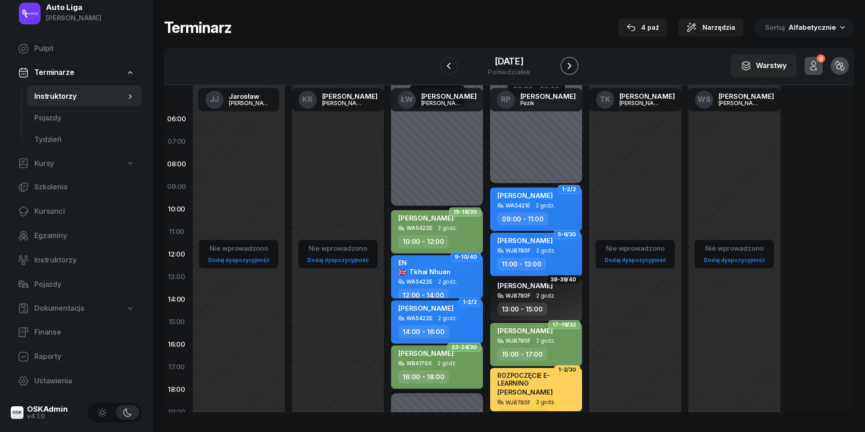
click at [571, 65] on icon "button" at bounding box center [570, 66] width 4 height 6
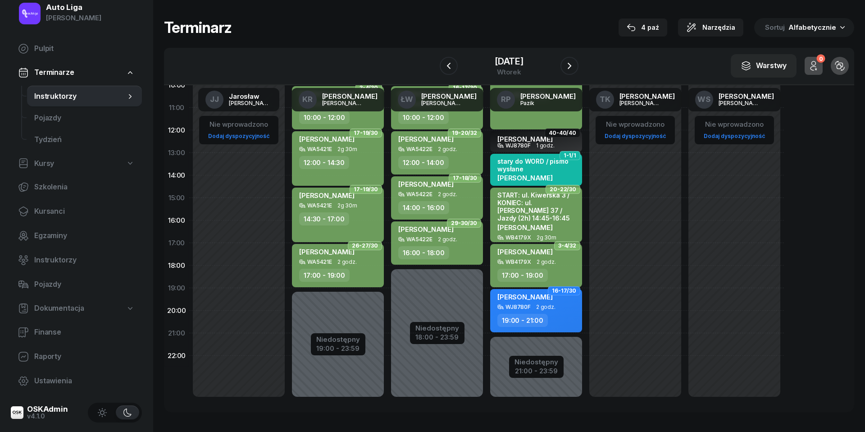
scroll to position [124, 0]
click at [553, 309] on div "[PERSON_NAME] WJ8780F 2 godz. 19:00 - 21:00" at bounding box center [536, 310] width 92 height 43
select select "19"
select select "21"
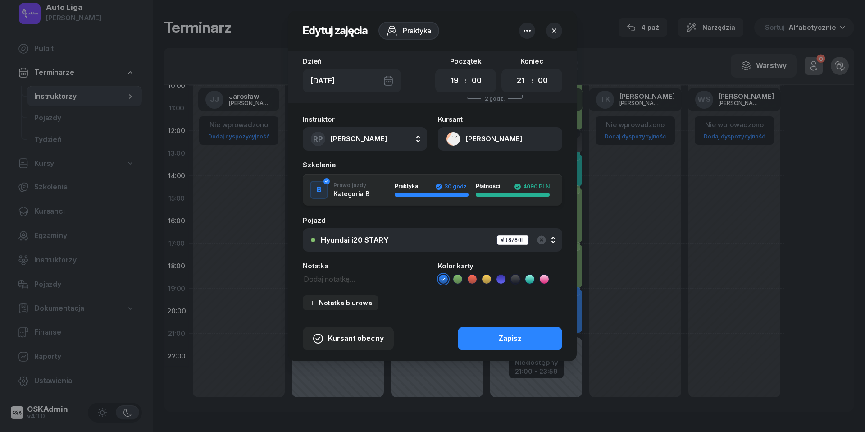
click at [457, 276] on icon at bounding box center [457, 279] width 9 height 9
click at [496, 342] on button "Zapisz" at bounding box center [510, 338] width 105 height 23
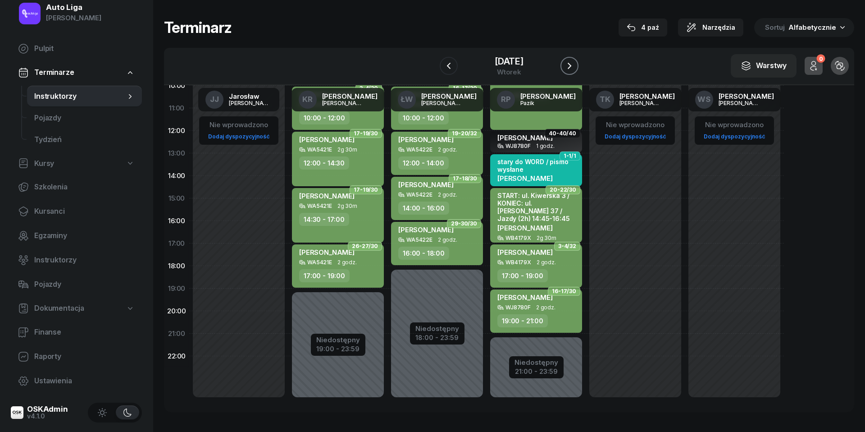
click at [574, 68] on icon "button" at bounding box center [569, 65] width 11 height 11
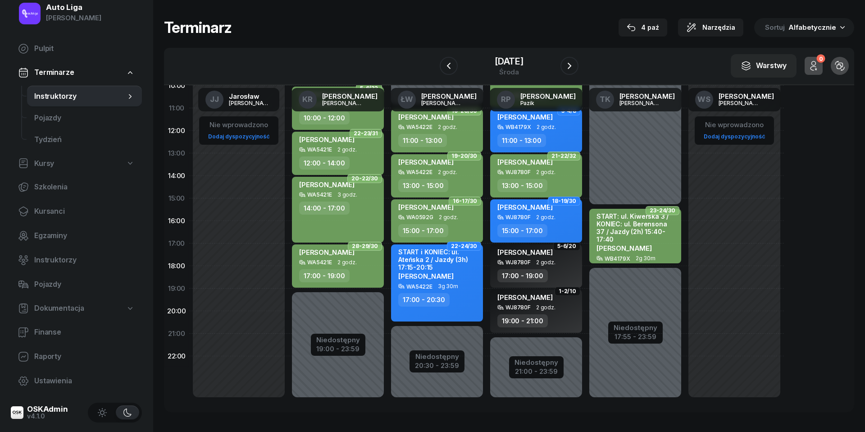
click at [527, 210] on div "[PERSON_NAME]" at bounding box center [525, 208] width 55 height 11
select select "15"
select select "17"
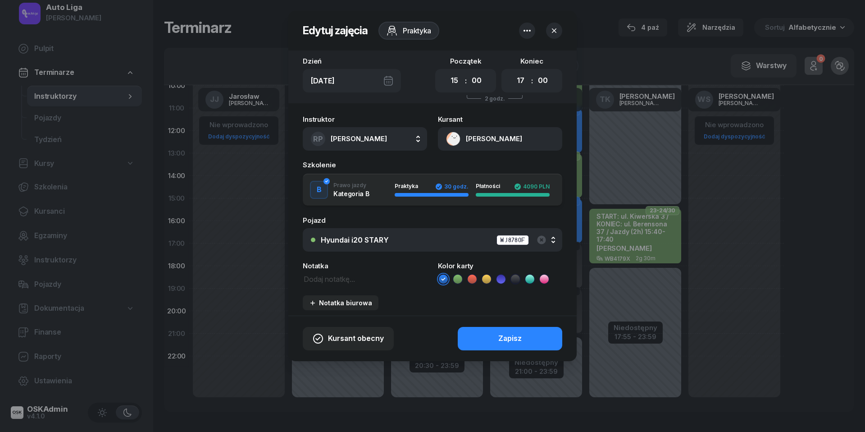
click at [461, 275] on icon at bounding box center [457, 279] width 9 height 9
click at [491, 329] on button "Zapisz" at bounding box center [510, 338] width 105 height 23
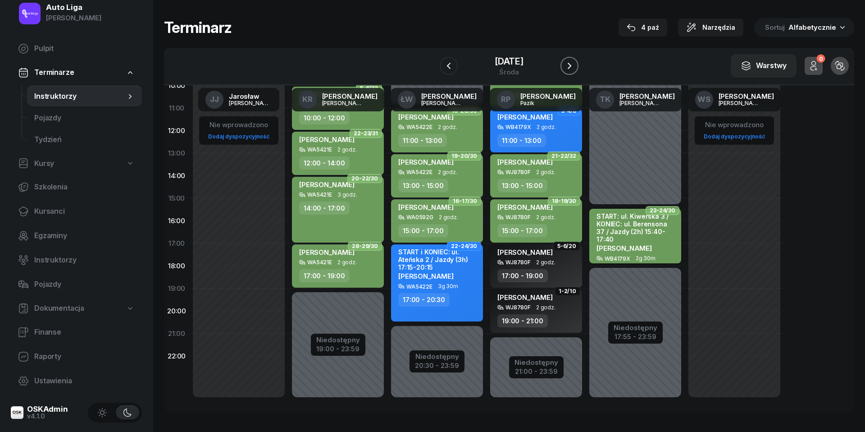
click at [572, 68] on icon "button" at bounding box center [569, 65] width 11 height 11
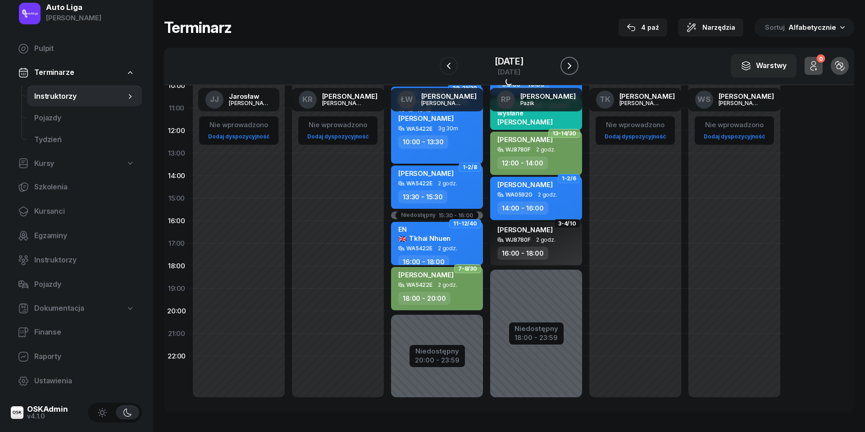
click at [572, 68] on icon "button" at bounding box center [569, 65] width 11 height 11
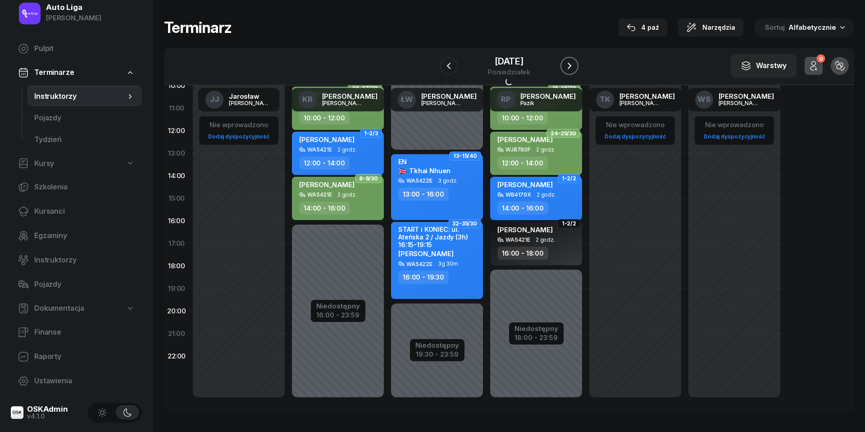
click at [572, 68] on icon "button" at bounding box center [569, 65] width 11 height 11
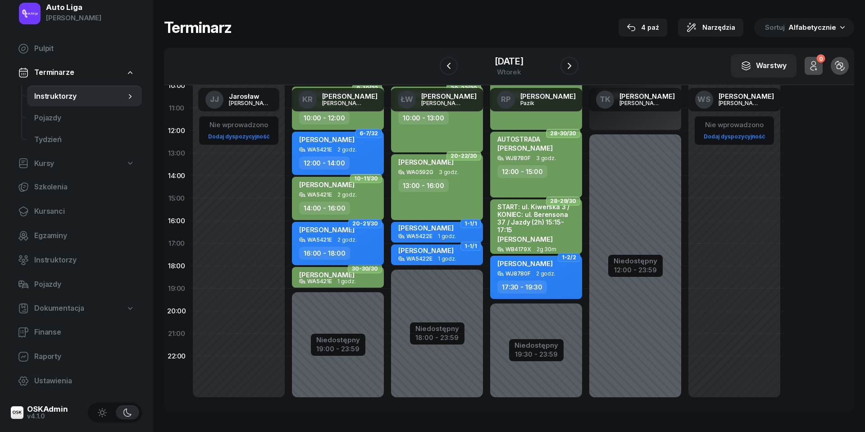
click at [356, 238] on div "WA5421E 2 godz." at bounding box center [338, 240] width 79 height 6
select select "16"
select select "18"
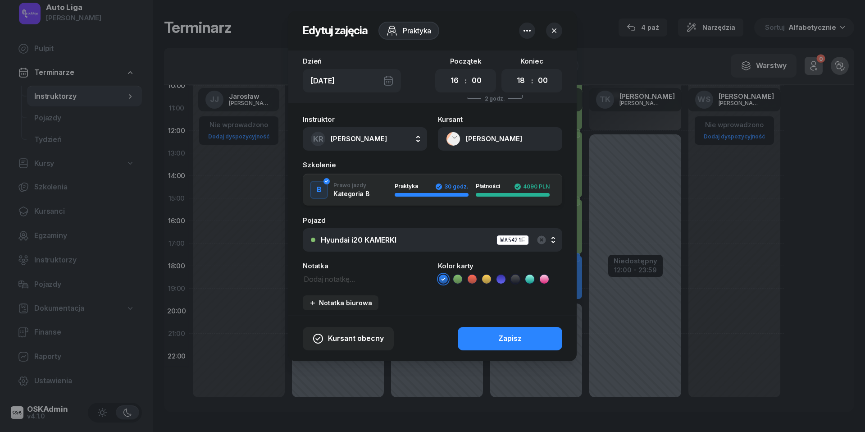
click at [460, 282] on icon at bounding box center [457, 279] width 9 height 9
click at [498, 341] on button "Zapisz" at bounding box center [510, 338] width 105 height 23
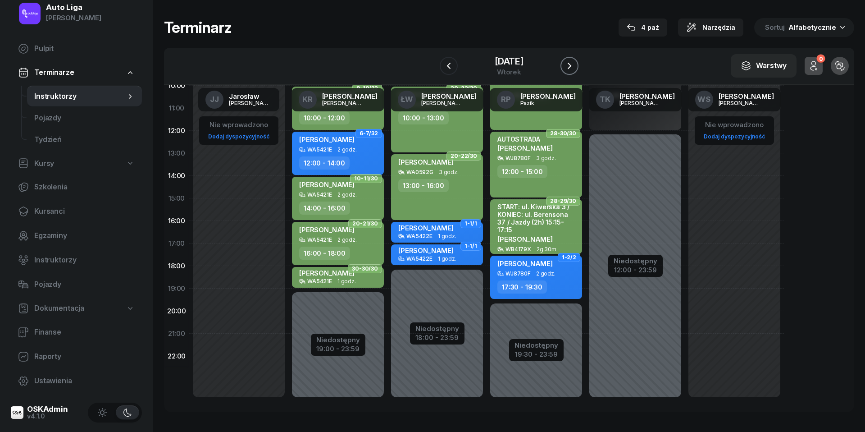
click at [571, 69] on icon "button" at bounding box center [569, 65] width 11 height 11
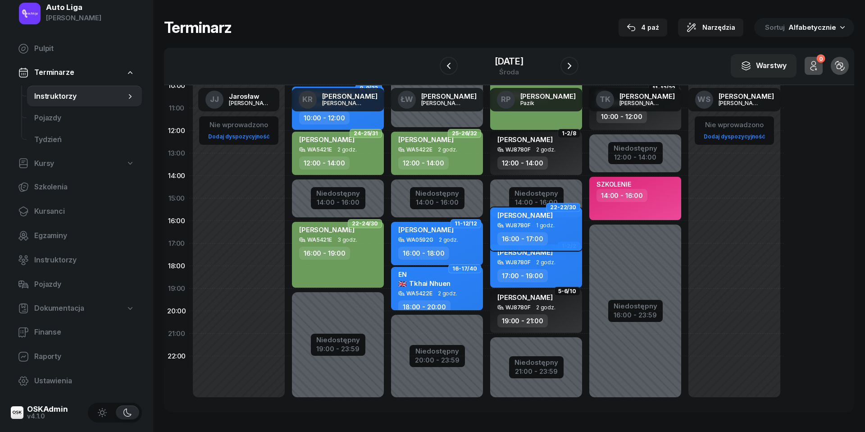
click at [545, 224] on span "1 godz." at bounding box center [545, 225] width 18 height 6
select select "16"
select select "17"
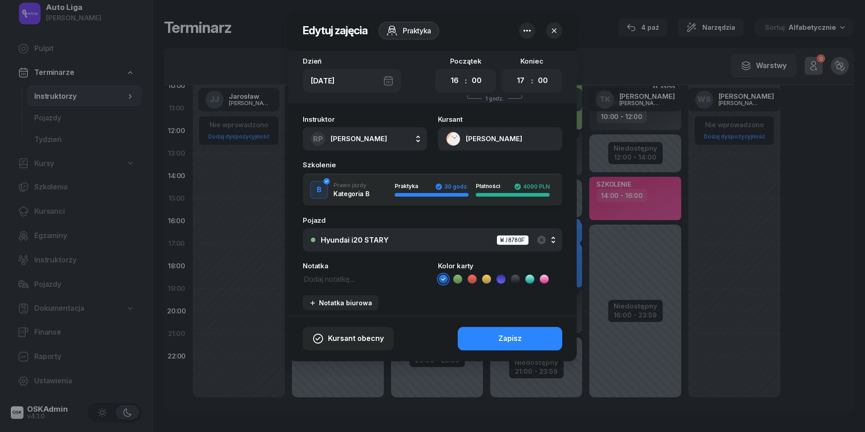
click at [462, 276] on icon at bounding box center [457, 279] width 9 height 9
click at [499, 341] on div "Zapisz" at bounding box center [510, 339] width 23 height 12
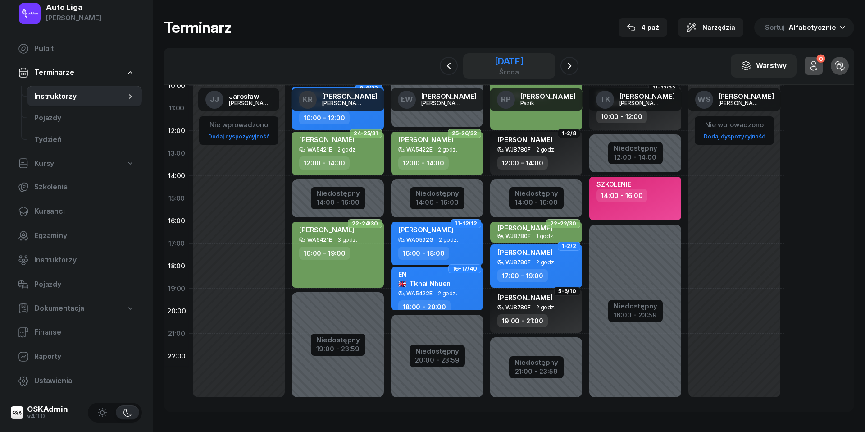
click at [515, 69] on div "środa" at bounding box center [509, 72] width 29 height 7
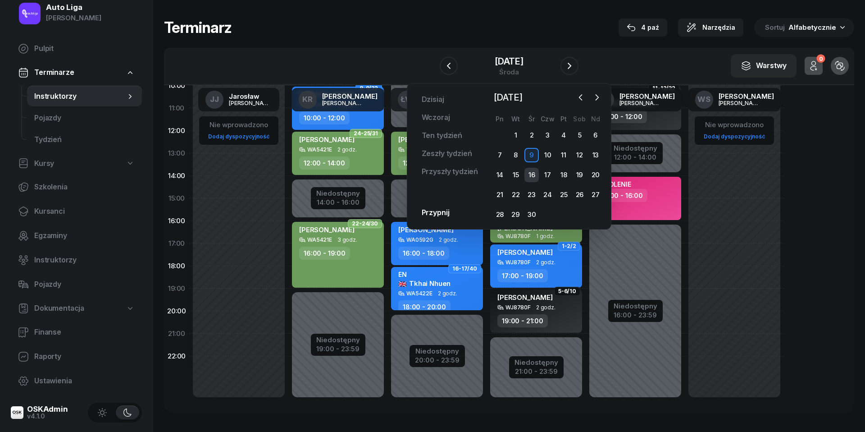
click at [531, 177] on div "16" at bounding box center [532, 175] width 14 height 14
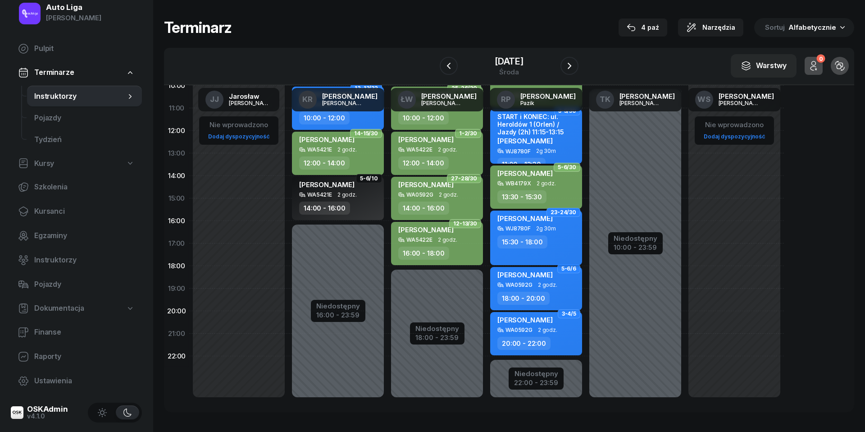
click at [531, 239] on div "15:30 - 18:00" at bounding box center [523, 241] width 50 height 13
select select "15"
select select "30"
select select "18"
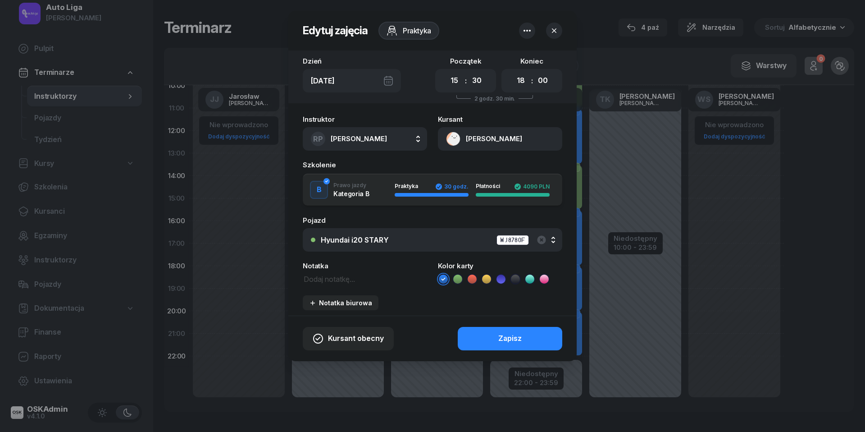
click at [460, 278] on icon at bounding box center [458, 278] width 4 height 3
click at [476, 334] on button "Zapisz" at bounding box center [510, 338] width 105 height 23
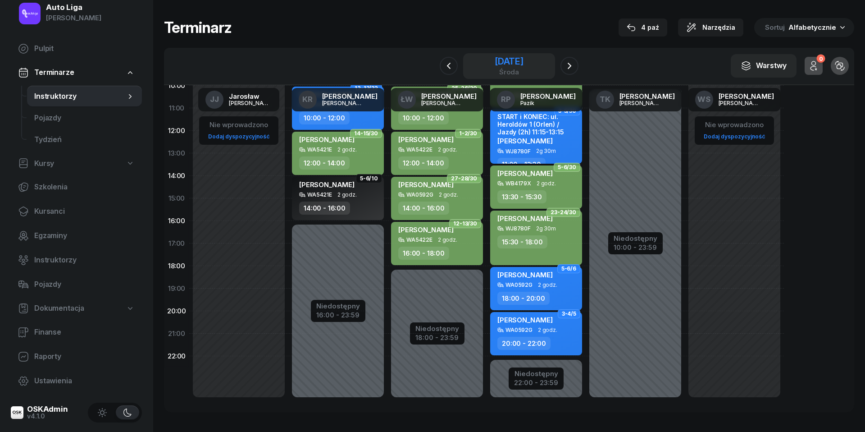
click at [523, 70] on div "środa" at bounding box center [509, 72] width 29 height 7
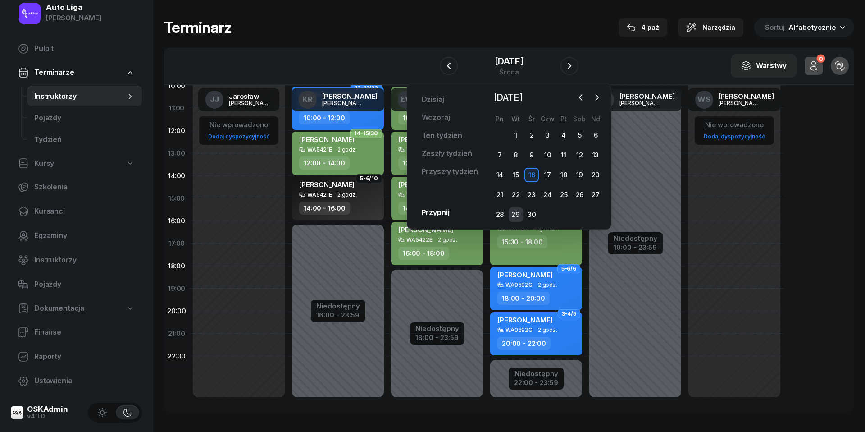
click at [512, 215] on div "29" at bounding box center [516, 214] width 14 height 14
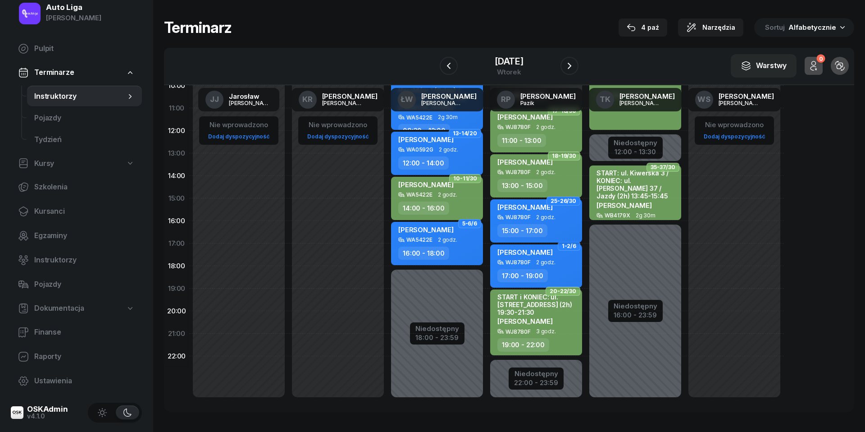
click at [555, 220] on div "[PERSON_NAME] WJ8780F 2 godz. 15:00 - 17:00" at bounding box center [536, 220] width 92 height 43
select select "15"
select select "17"
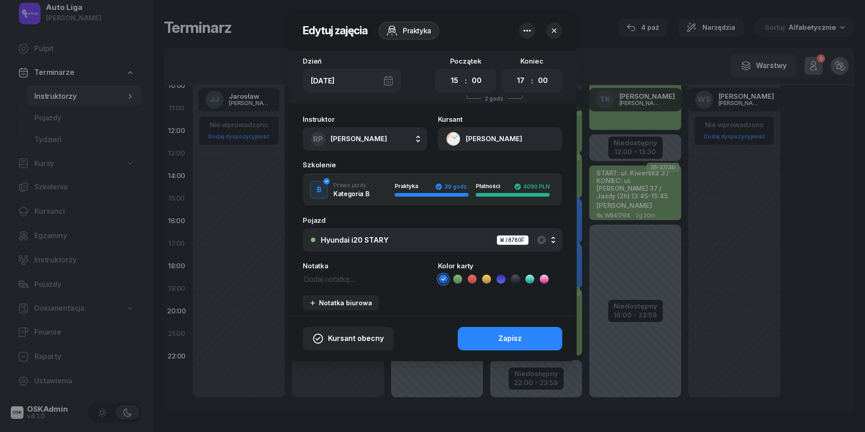
click at [461, 279] on icon at bounding box center [457, 279] width 9 height 9
click at [508, 343] on button "Zapisz" at bounding box center [510, 338] width 105 height 23
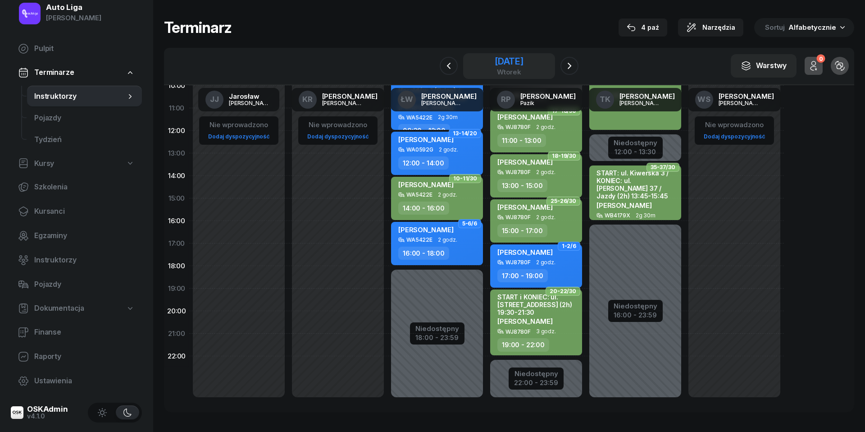
click at [521, 67] on div "[DATE]" at bounding box center [509, 66] width 29 height 18
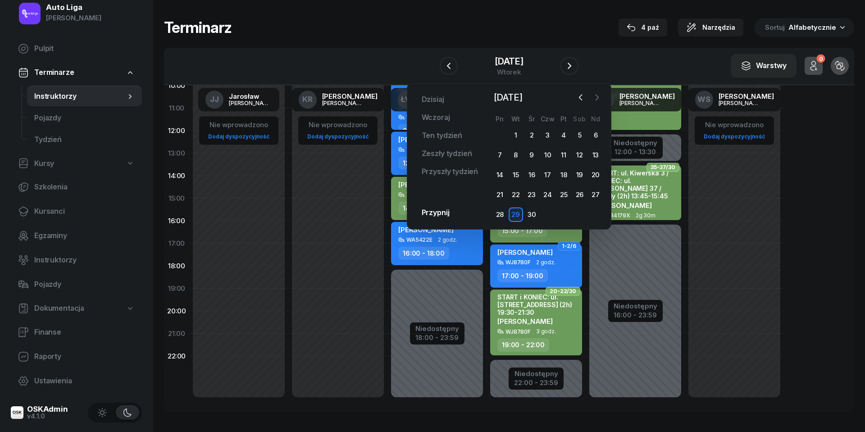
click at [594, 96] on icon "button" at bounding box center [597, 97] width 9 height 9
click at [545, 151] on div "8" at bounding box center [548, 155] width 14 height 14
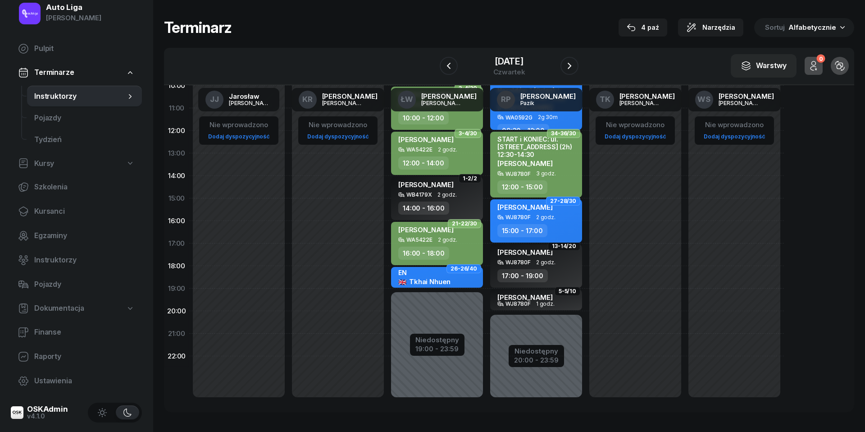
click at [545, 219] on span "2 godz." at bounding box center [545, 217] width 19 height 6
select select "15"
select select "17"
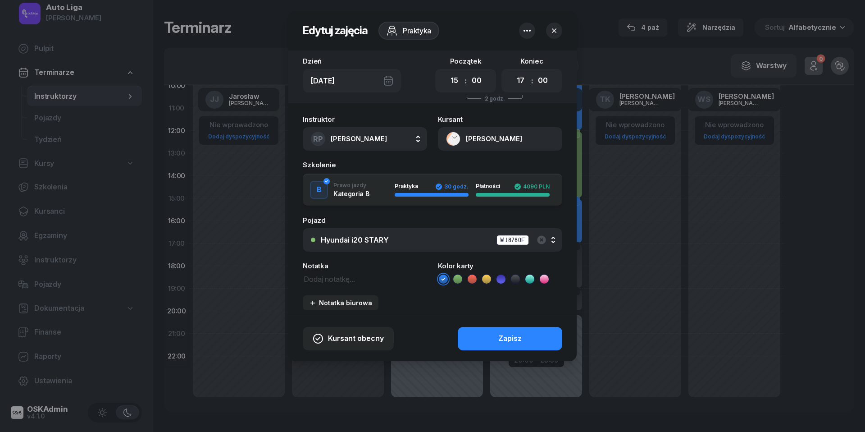
click at [462, 278] on icon at bounding box center [457, 279] width 9 height 9
click at [490, 339] on button "Zapisz" at bounding box center [510, 338] width 105 height 23
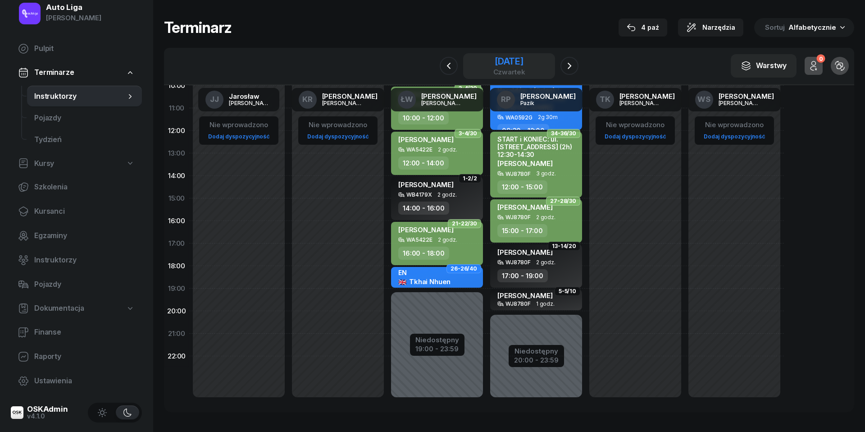
click at [515, 63] on div "[DATE]" at bounding box center [510, 61] width 32 height 9
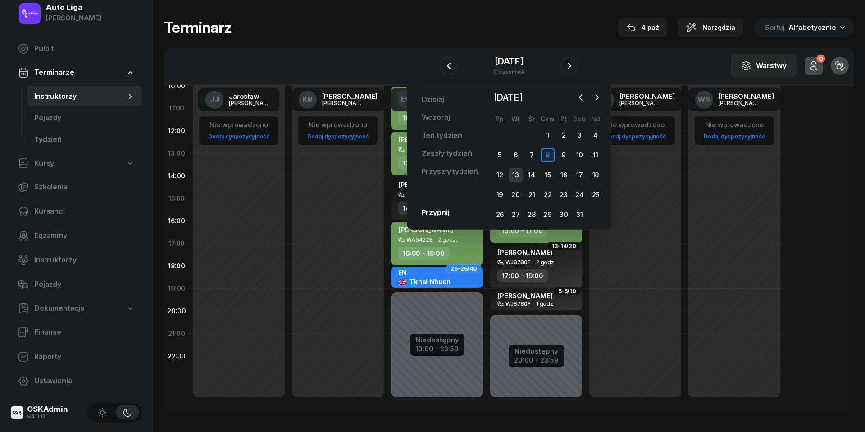
click at [519, 175] on div "13" at bounding box center [516, 175] width 14 height 14
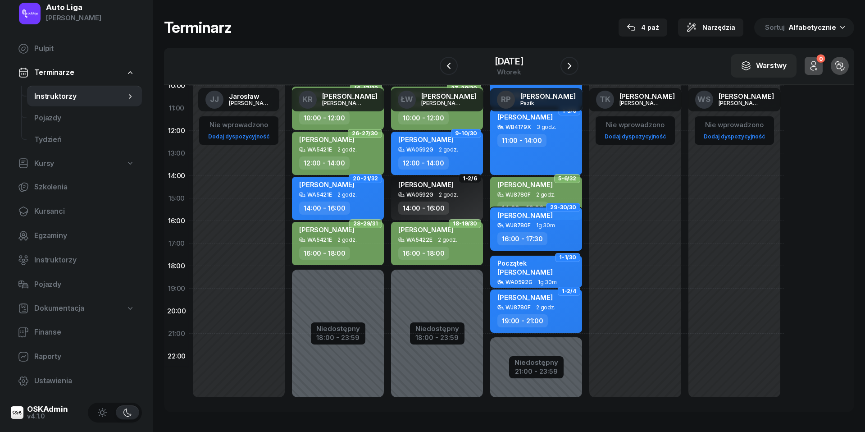
click at [543, 224] on span "1g 30m" at bounding box center [545, 225] width 19 height 6
select select "16"
select select "17"
select select "30"
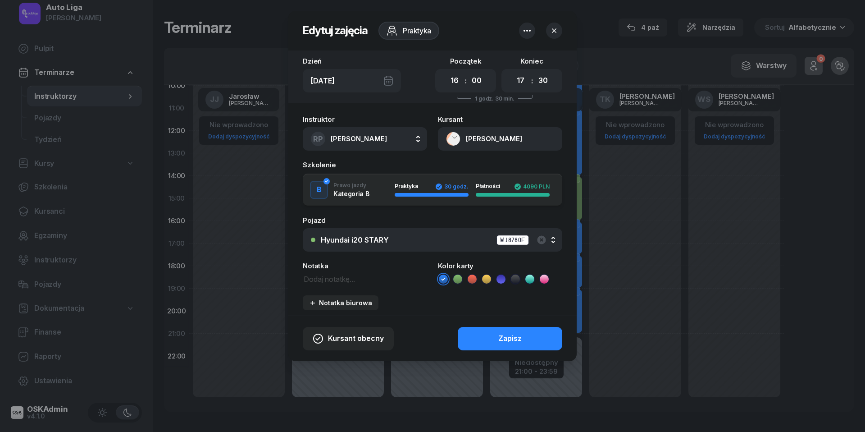
click at [459, 276] on icon at bounding box center [457, 279] width 9 height 9
click at [481, 329] on button "Zapisz" at bounding box center [510, 338] width 105 height 23
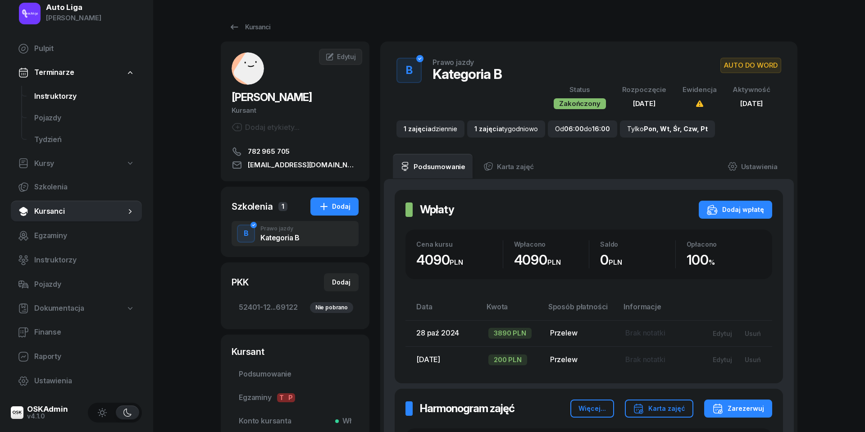
click at [38, 95] on span "Instruktorzy" at bounding box center [84, 97] width 101 height 12
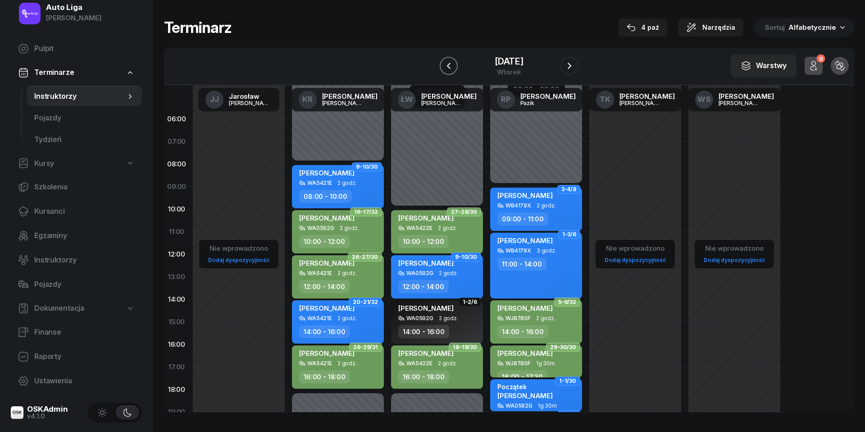
click at [449, 69] on icon "button" at bounding box center [449, 65] width 11 height 11
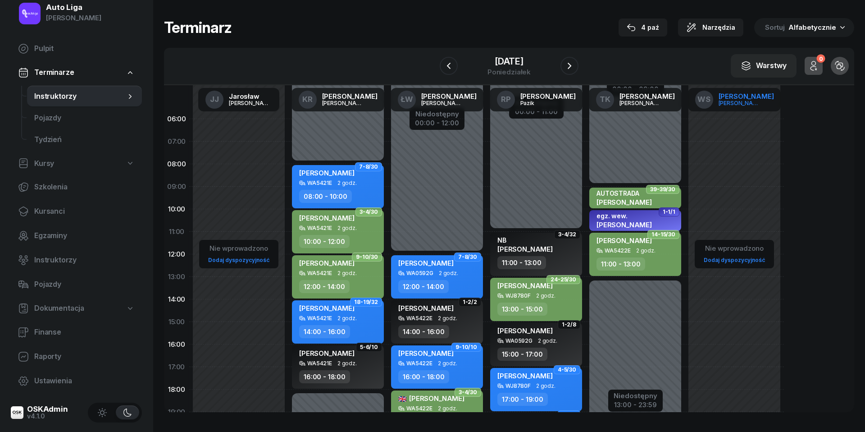
click at [755, 101] on div "[PERSON_NAME]" at bounding box center [740, 103] width 43 height 6
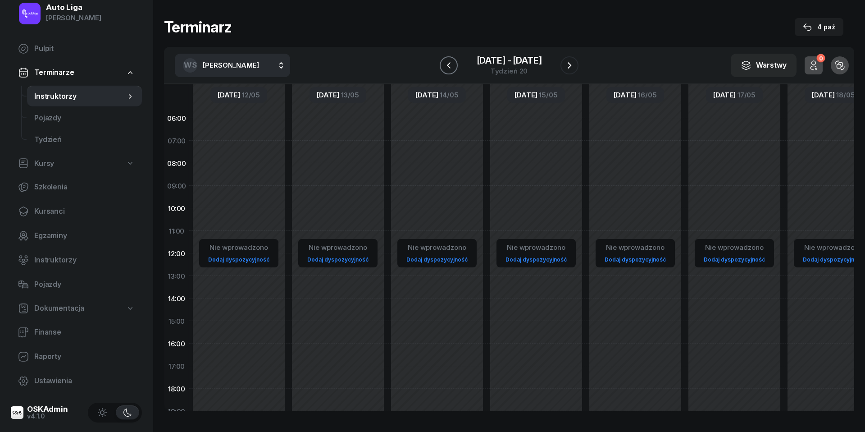
click at [450, 61] on icon "button" at bounding box center [449, 65] width 11 height 11
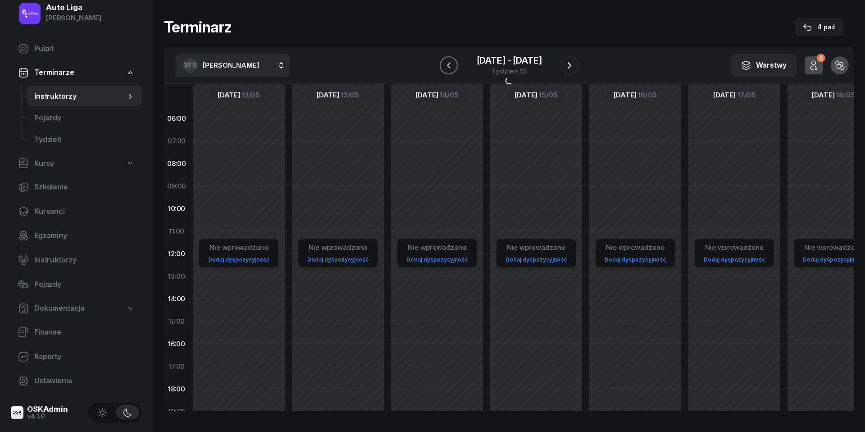
click at [450, 61] on icon "button" at bounding box center [449, 65] width 11 height 11
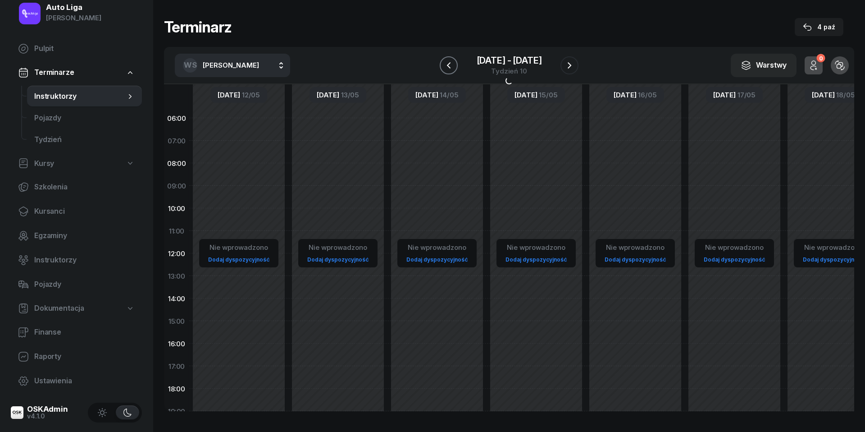
click at [450, 61] on icon "button" at bounding box center [449, 65] width 11 height 11
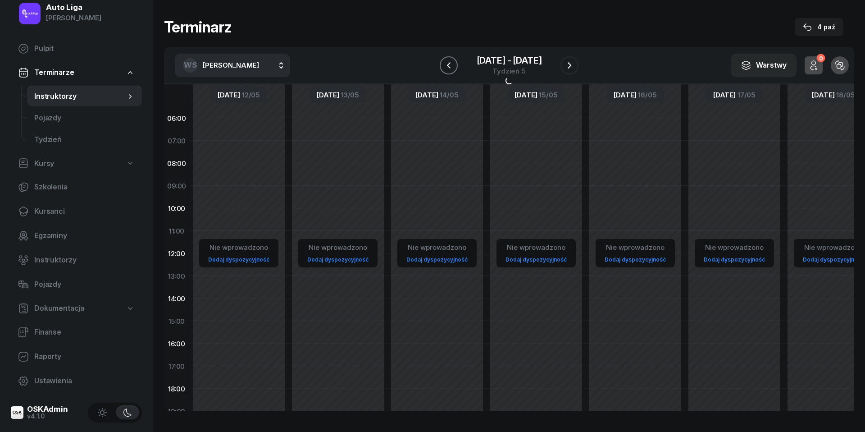
click at [450, 61] on icon "button" at bounding box center [449, 65] width 11 height 11
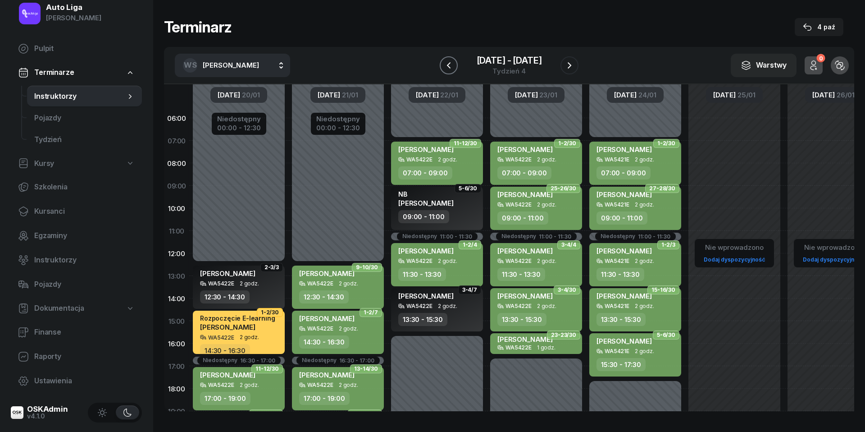
click at [450, 61] on icon "button" at bounding box center [449, 65] width 11 height 11
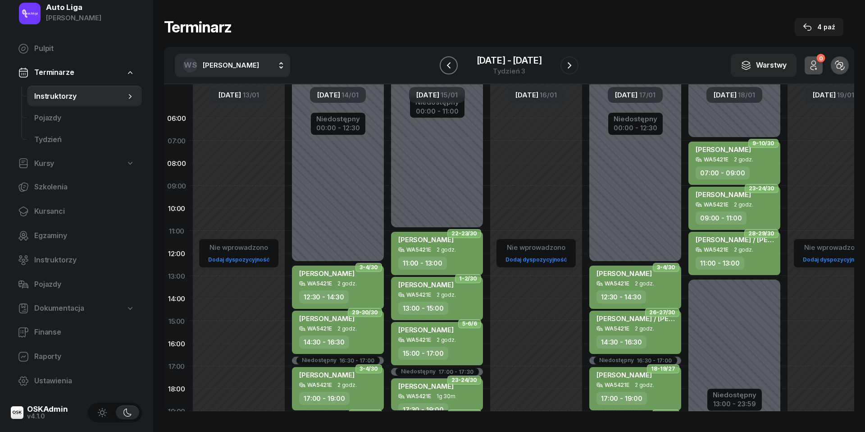
click at [450, 61] on icon "button" at bounding box center [449, 65] width 11 height 11
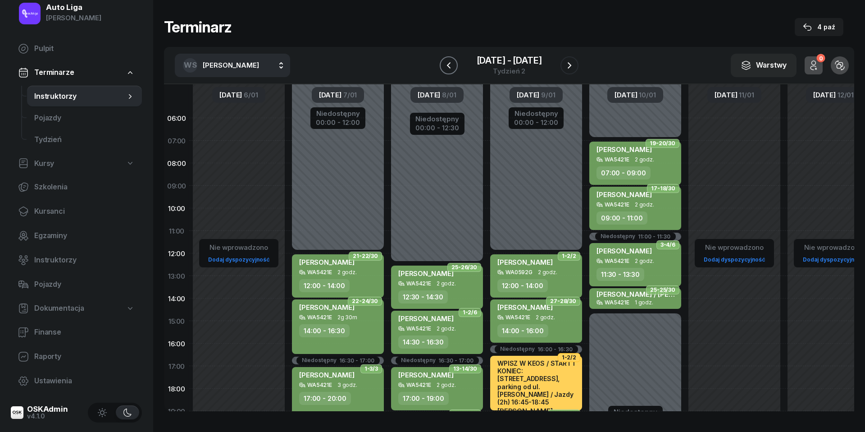
click at [450, 61] on icon "button" at bounding box center [449, 65] width 11 height 11
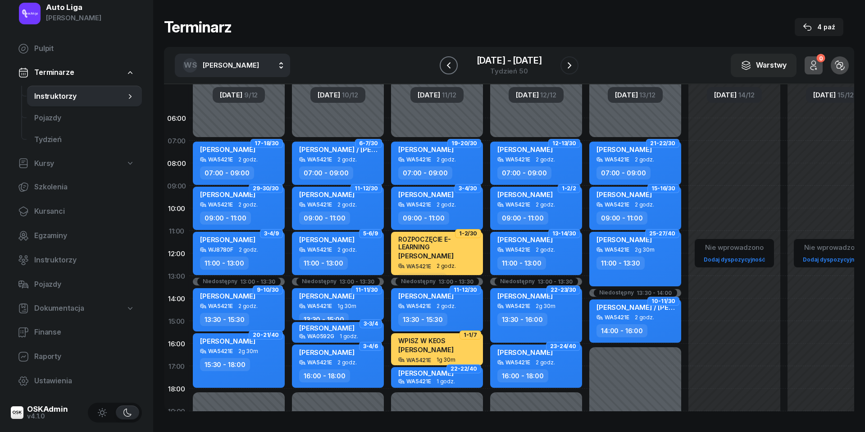
click at [450, 61] on icon "button" at bounding box center [449, 65] width 11 height 11
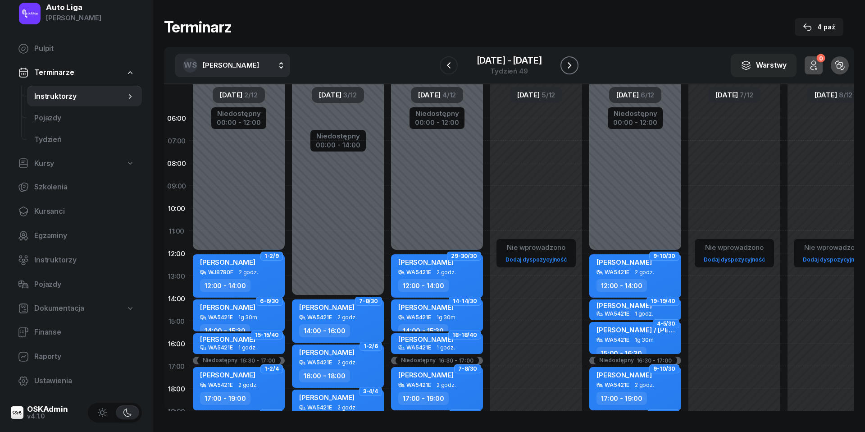
click at [570, 65] on icon "button" at bounding box center [569, 65] width 11 height 11
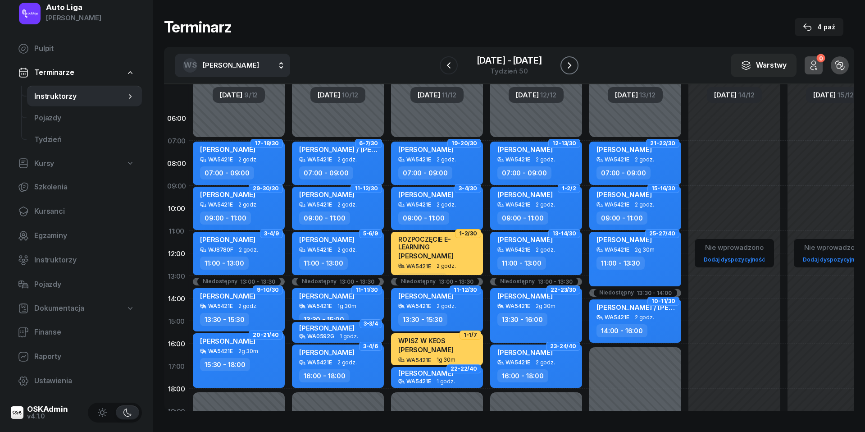
click at [570, 65] on icon "button" at bounding box center [569, 65] width 11 height 11
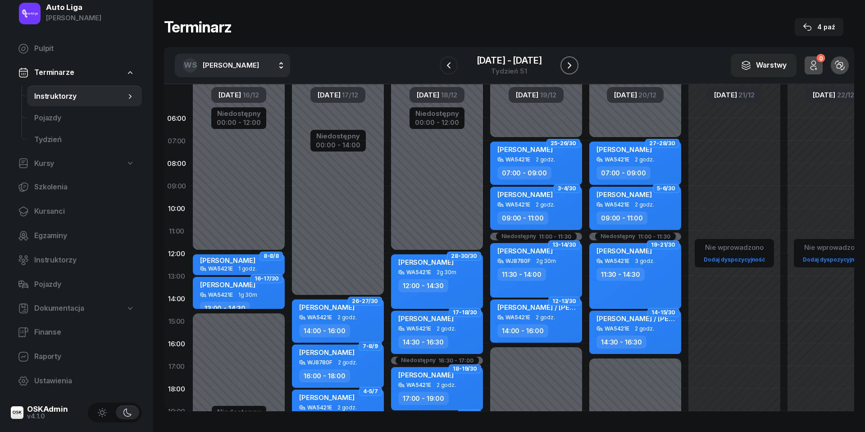
click at [570, 65] on icon "button" at bounding box center [569, 65] width 11 height 11
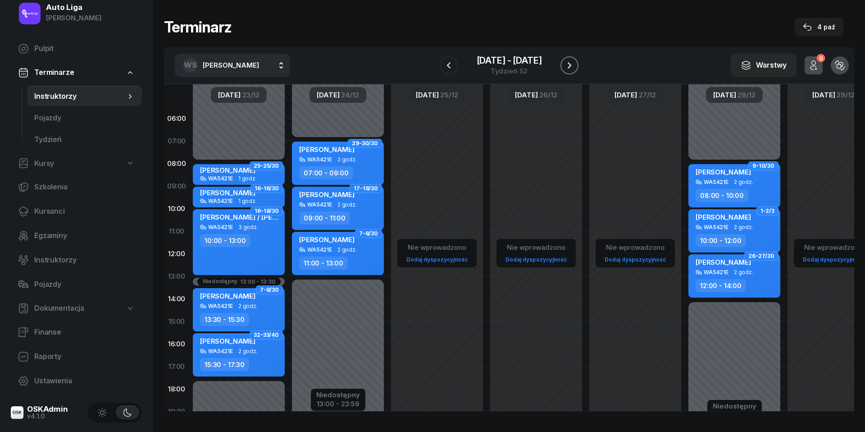
click at [570, 65] on icon "button" at bounding box center [569, 65] width 11 height 11
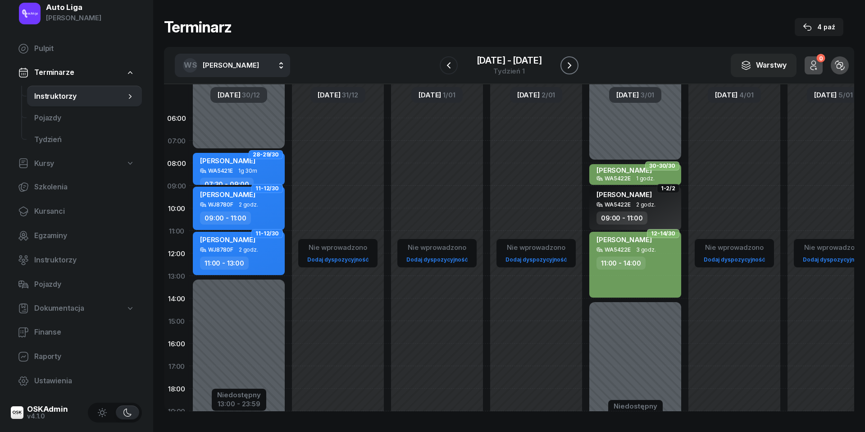
click at [574, 64] on icon "button" at bounding box center [569, 65] width 11 height 11
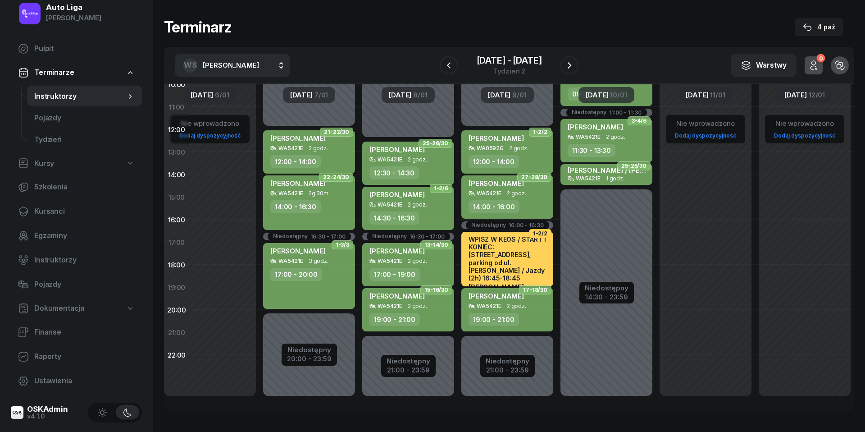
scroll to position [133, 34]
click at [570, 69] on icon "button" at bounding box center [569, 65] width 11 height 11
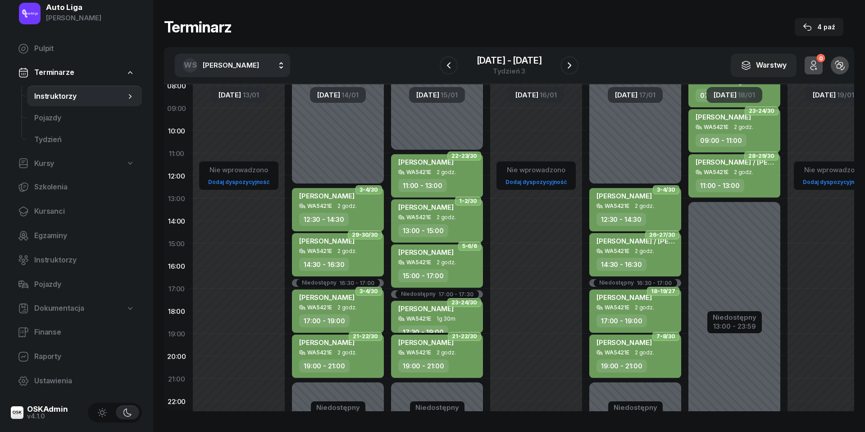
scroll to position [78, 0]
click at [568, 61] on icon "button" at bounding box center [569, 65] width 11 height 11
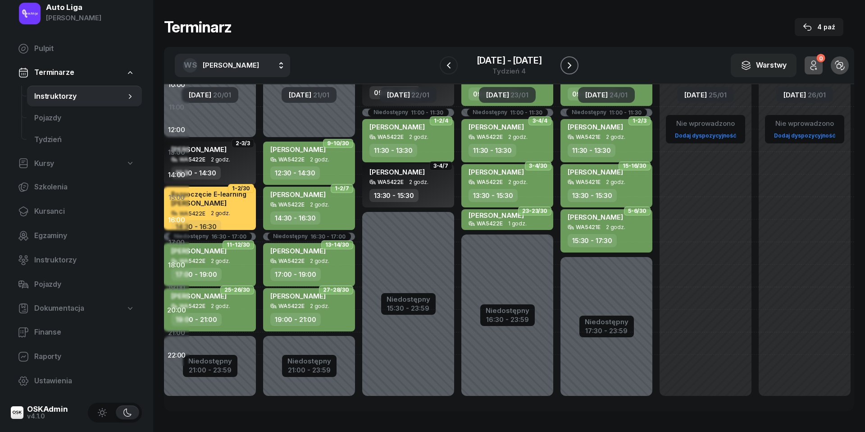
scroll to position [133, 34]
click at [572, 65] on icon "button" at bounding box center [569, 65] width 11 height 11
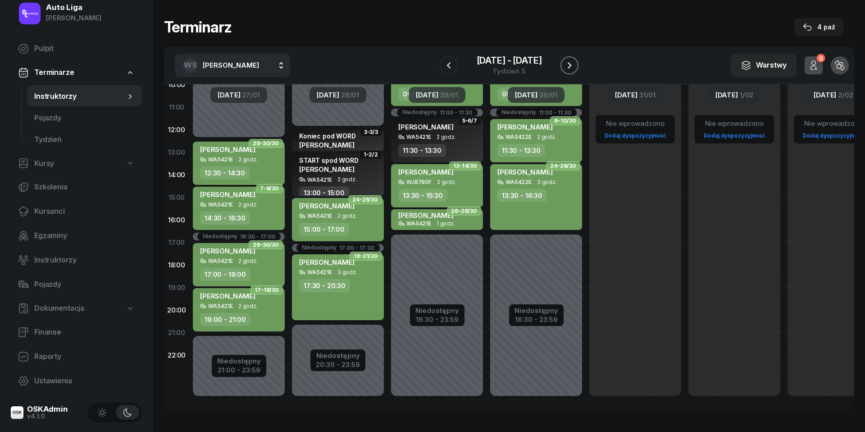
scroll to position [133, 0]
click at [569, 69] on icon "button" at bounding box center [569, 65] width 11 height 11
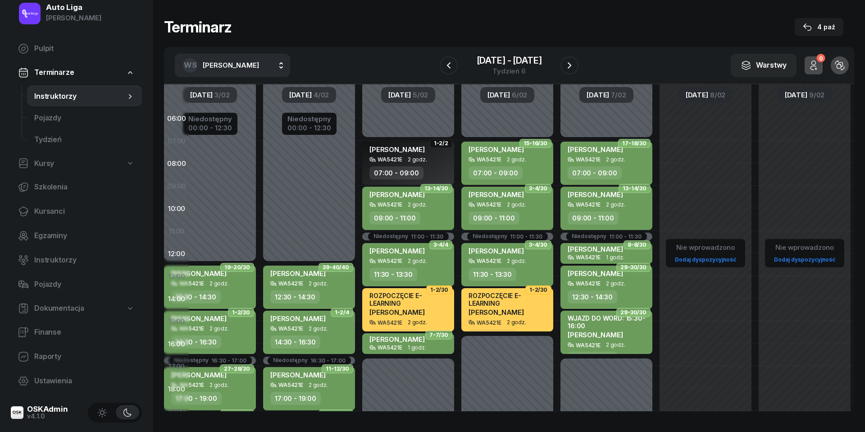
scroll to position [0, 34]
click at [572, 62] on icon "button" at bounding box center [569, 65] width 11 height 11
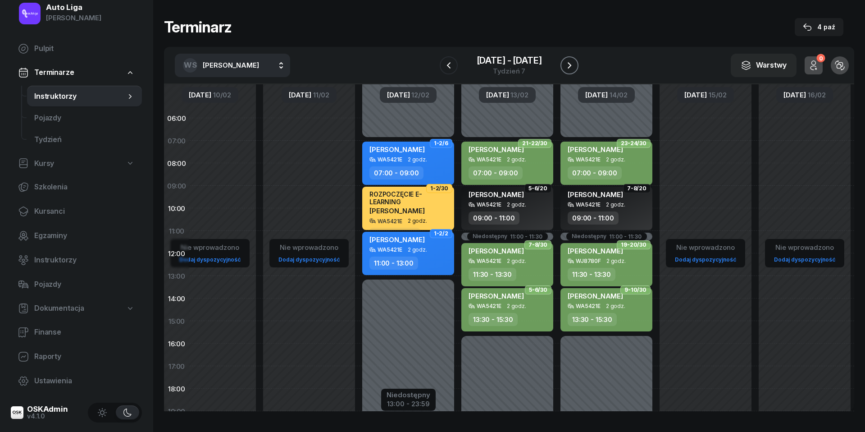
click at [569, 68] on icon "button" at bounding box center [569, 65] width 11 height 11
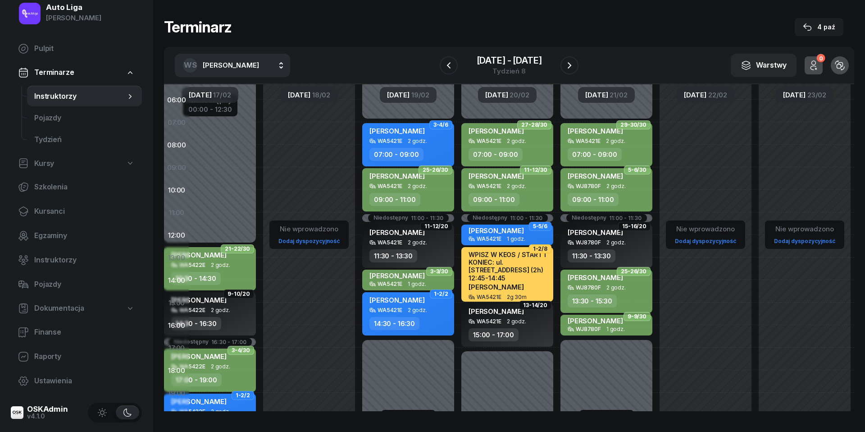
scroll to position [18, 34]
click at [570, 60] on icon "button" at bounding box center [569, 65] width 11 height 11
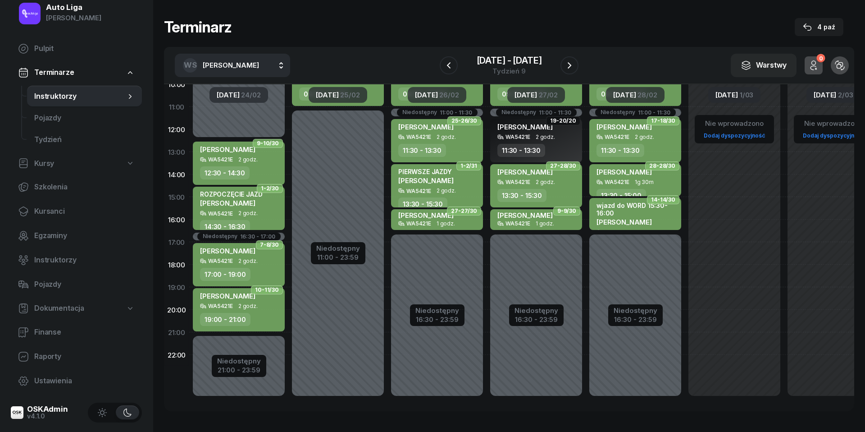
scroll to position [133, 0]
click at [574, 63] on icon "button" at bounding box center [569, 65] width 11 height 11
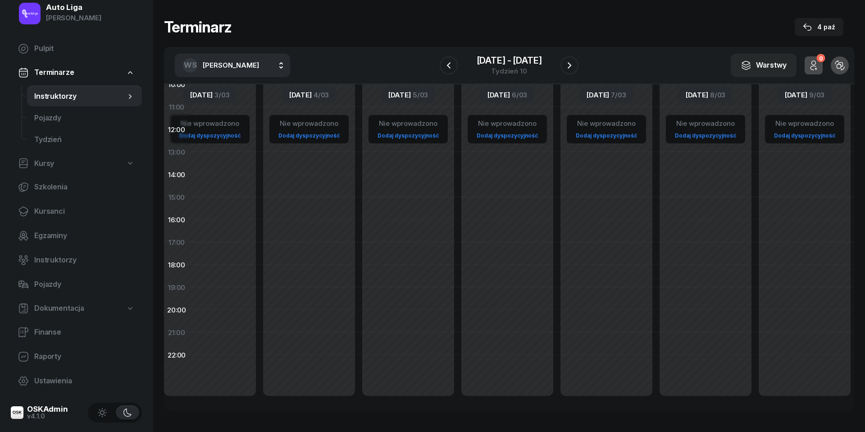
scroll to position [133, 34]
click at [576, 62] on button "button" at bounding box center [570, 65] width 18 height 18
click at [571, 60] on icon "button" at bounding box center [569, 65] width 11 height 11
click at [571, 67] on icon "button" at bounding box center [569, 65] width 11 height 11
click at [571, 67] on icon "button" at bounding box center [570, 65] width 4 height 6
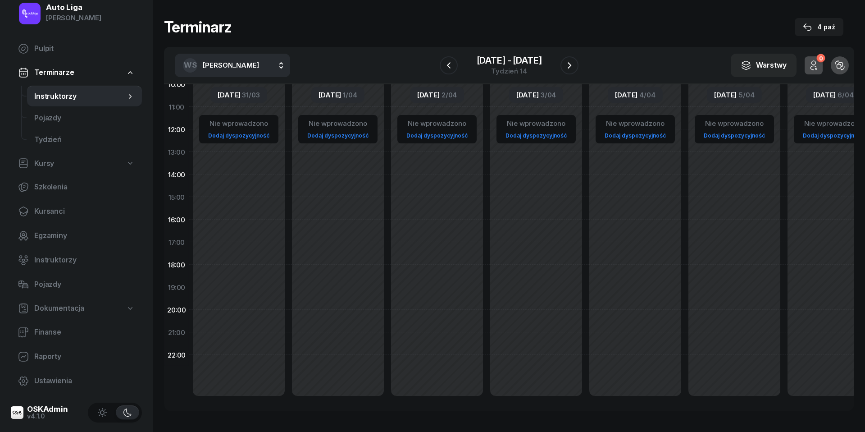
scroll to position [133, 0]
click at [89, 96] on span "Instruktorzy" at bounding box center [80, 97] width 92 height 12
click at [233, 66] on span "[PERSON_NAME]" at bounding box center [231, 65] width 56 height 9
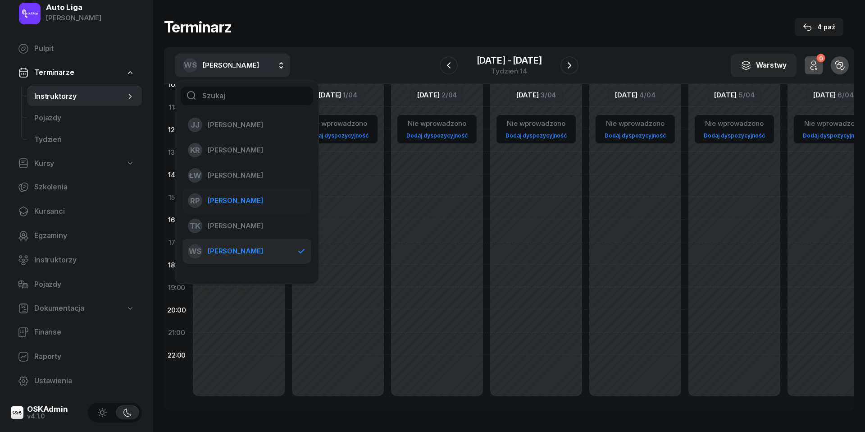
click at [238, 204] on span "[PERSON_NAME]" at bounding box center [235, 201] width 55 height 12
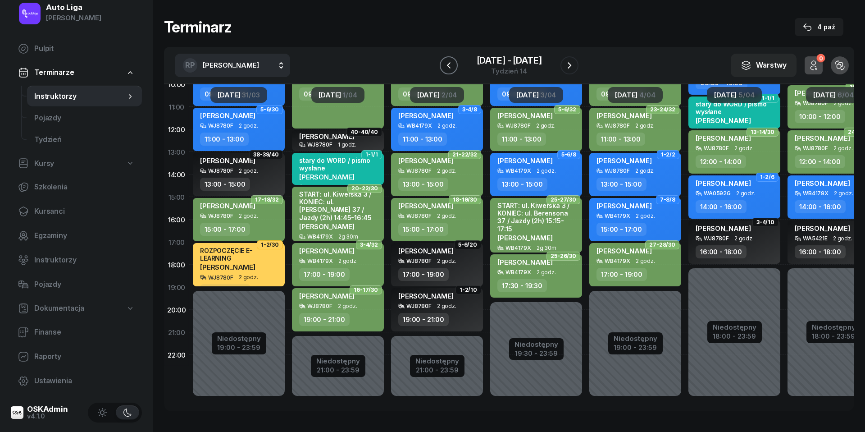
click at [451, 66] on icon "button" at bounding box center [449, 65] width 11 height 11
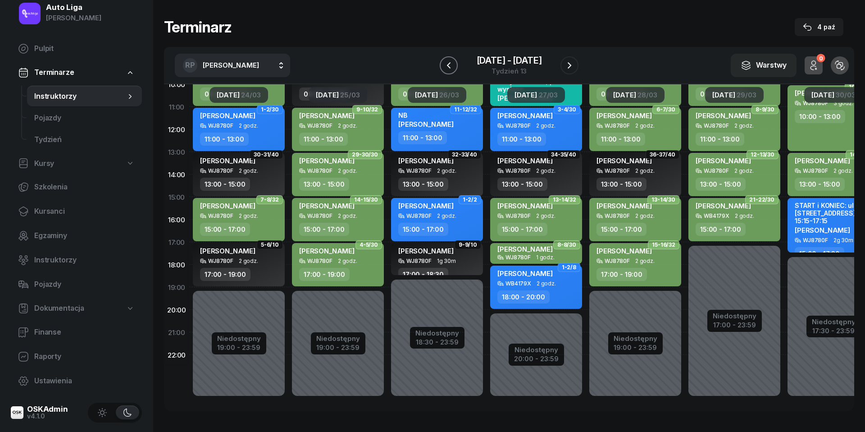
click at [451, 66] on icon "button" at bounding box center [449, 65] width 11 height 11
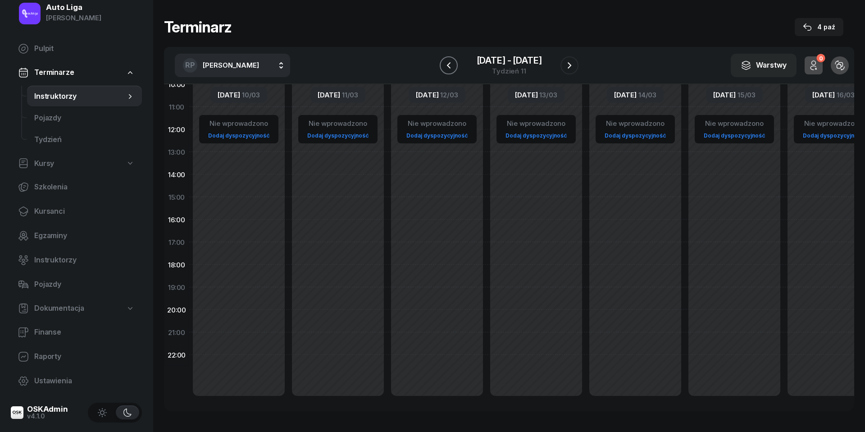
click at [451, 66] on icon "button" at bounding box center [449, 65] width 11 height 11
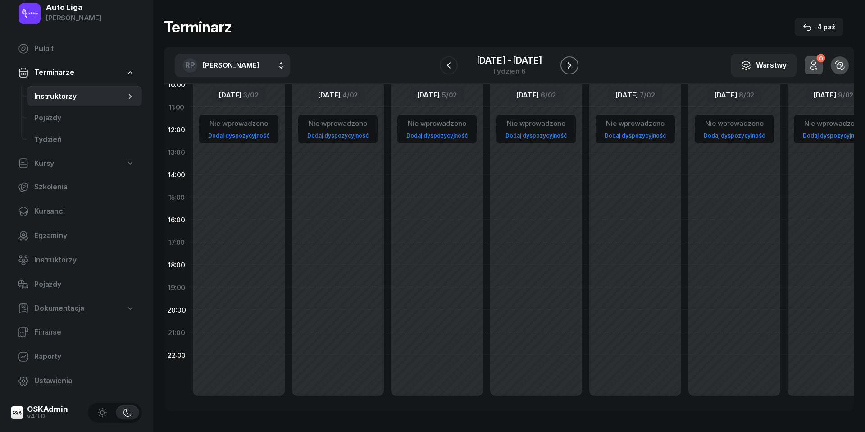
click at [574, 66] on icon "button" at bounding box center [569, 65] width 11 height 11
click at [573, 65] on icon "button" at bounding box center [569, 65] width 11 height 11
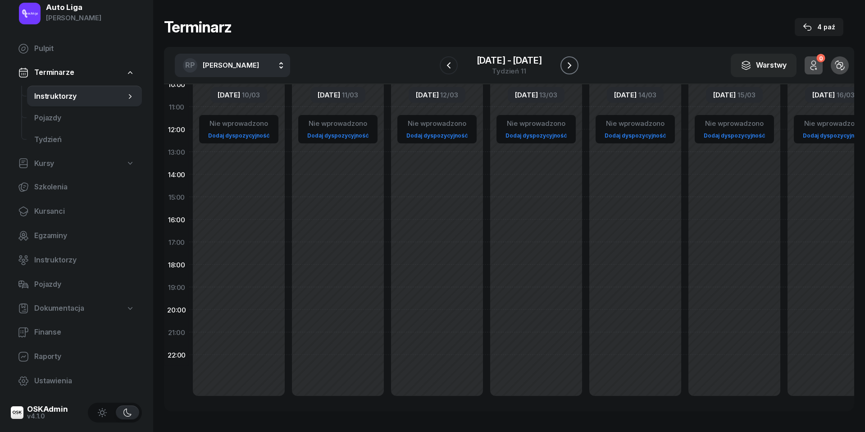
click at [573, 65] on icon "button" at bounding box center [569, 65] width 11 height 11
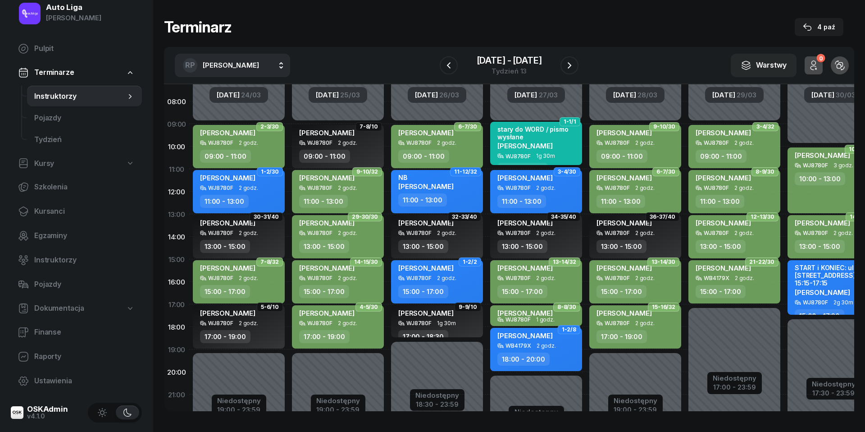
scroll to position [66, 0]
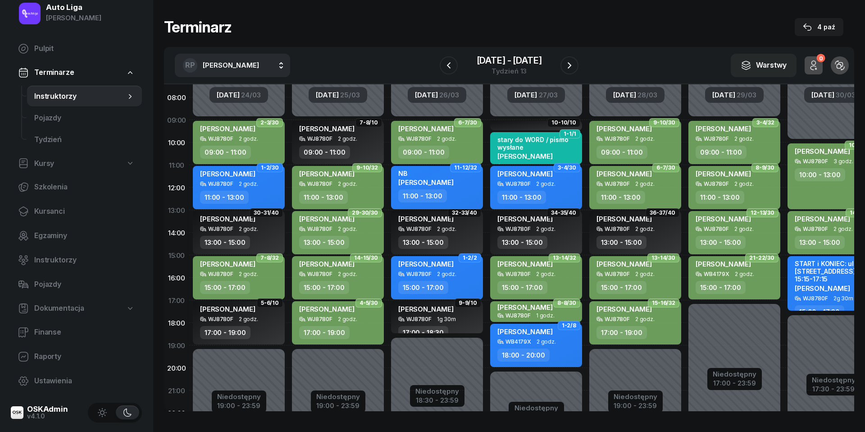
click at [453, 183] on span "[PERSON_NAME]" at bounding box center [425, 182] width 55 height 9
select select "11"
select select "13"
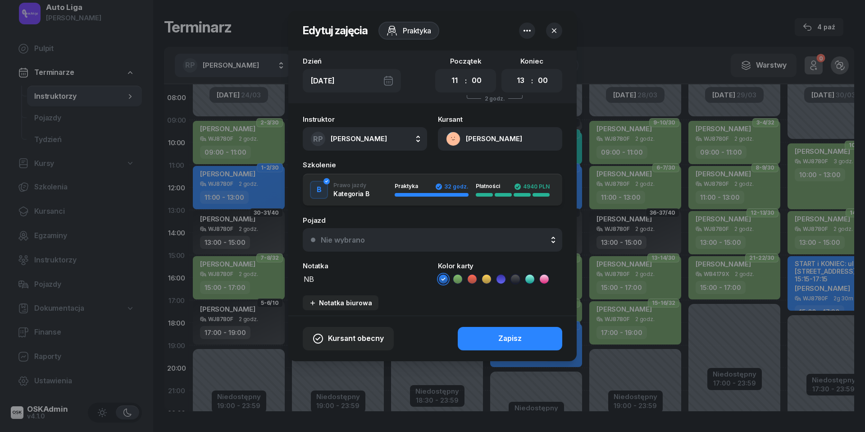
click at [453, 137] on button "[PERSON_NAME]" at bounding box center [500, 138] width 124 height 23
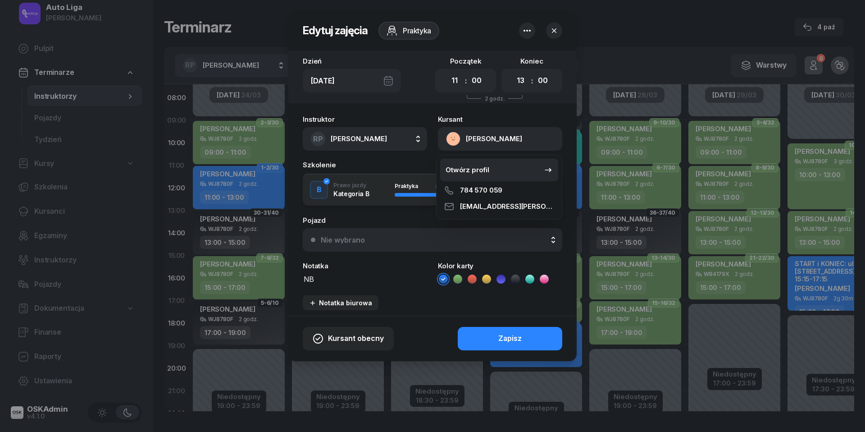
click at [463, 164] on div "Otwórz profil" at bounding box center [468, 170] width 44 height 12
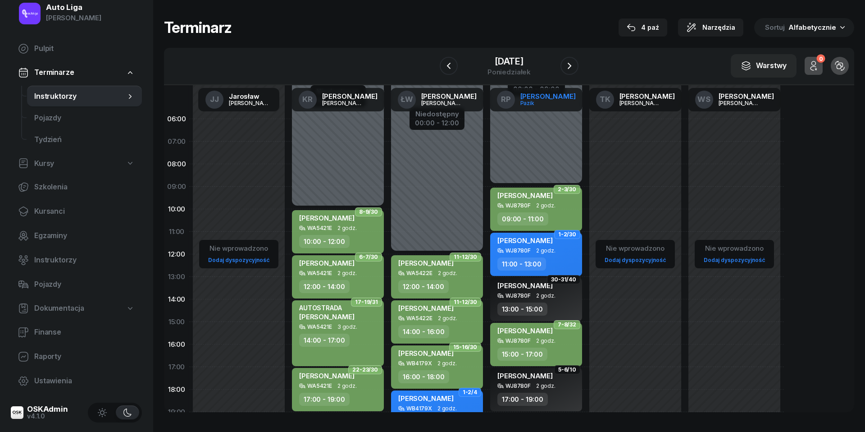
click at [544, 98] on div "[PERSON_NAME]" at bounding box center [548, 96] width 55 height 7
click at [551, 99] on div "[PERSON_NAME]" at bounding box center [548, 96] width 55 height 7
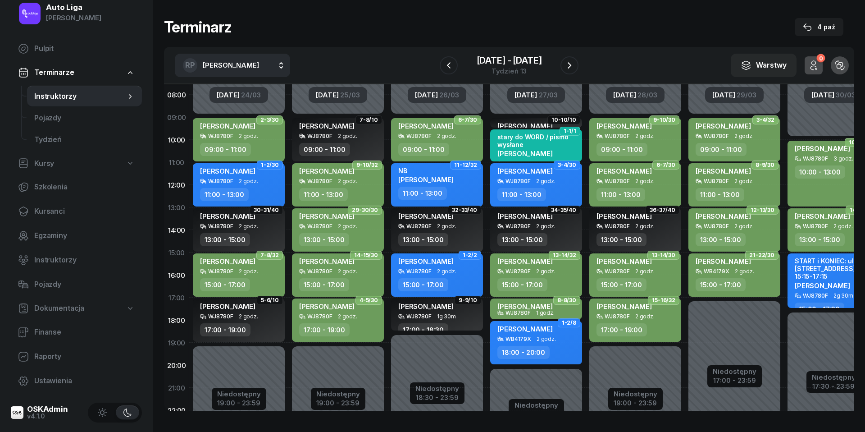
scroll to position [69, 11]
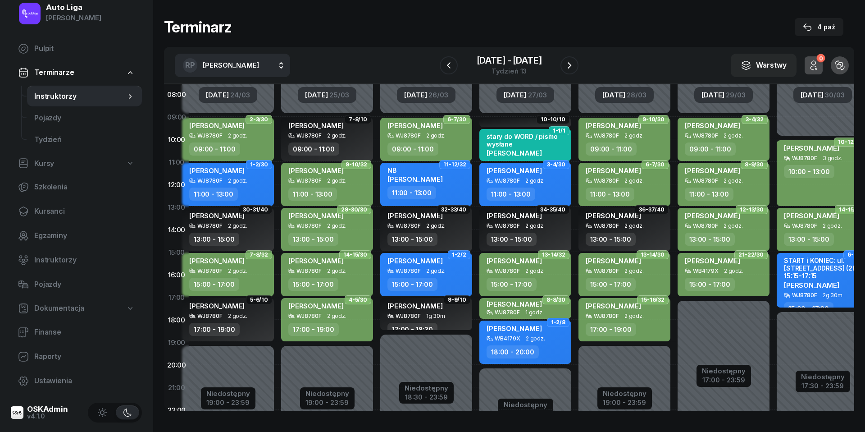
click at [71, 93] on span "Instruktorzy" at bounding box center [80, 97] width 92 height 12
click at [215, 92] on span "[DATE]" at bounding box center [217, 95] width 23 height 7
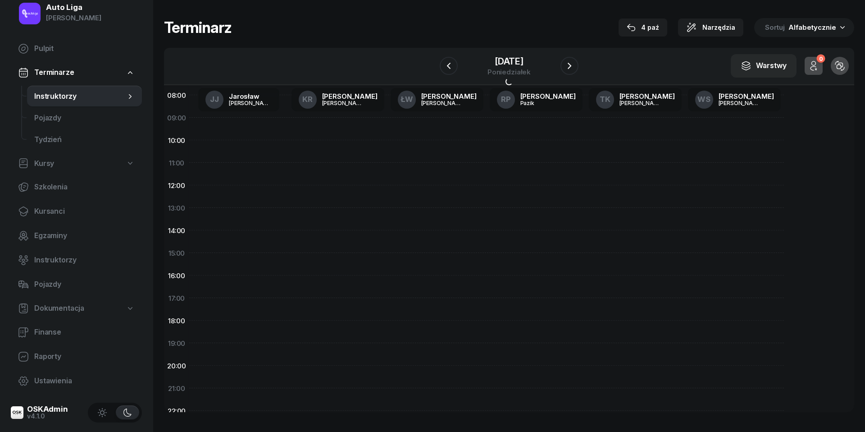
scroll to position [69, 0]
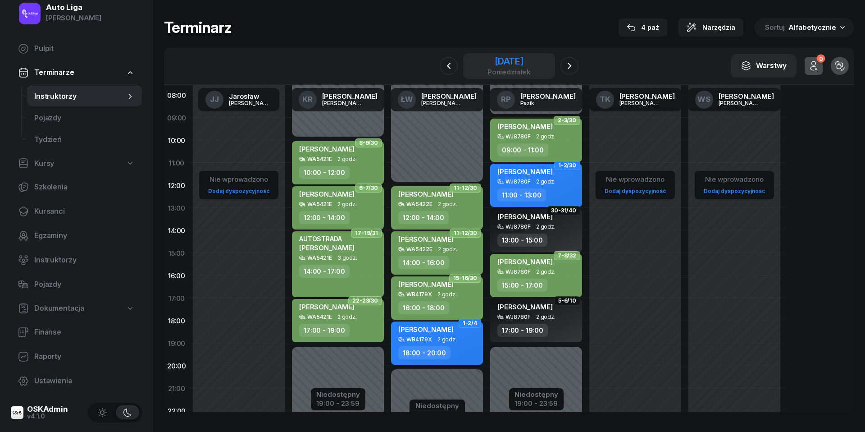
click at [509, 59] on div "[DATE]" at bounding box center [509, 61] width 43 height 9
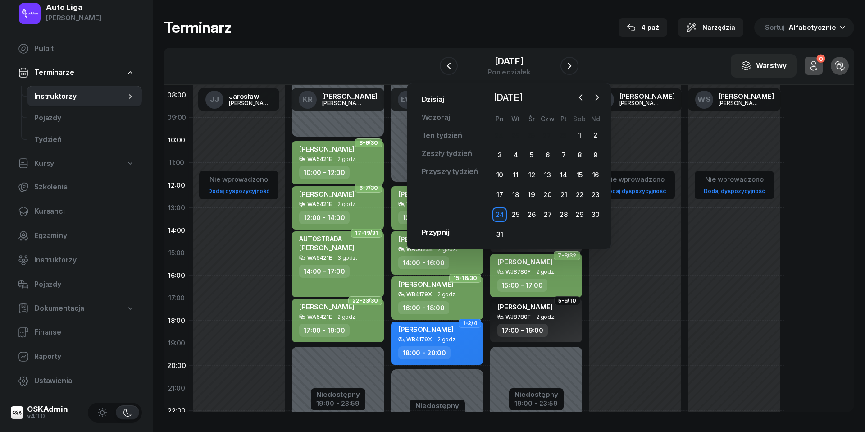
click at [437, 99] on link "Dzisiaj" at bounding box center [433, 100] width 37 height 18
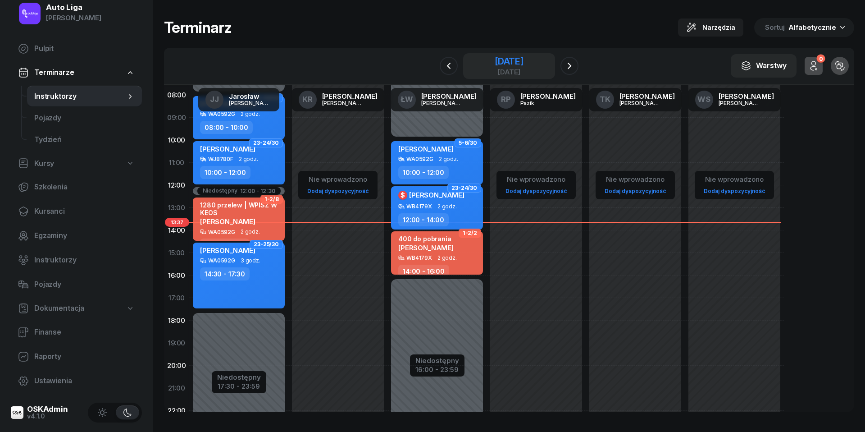
click at [515, 63] on div "[DATE]" at bounding box center [509, 61] width 29 height 9
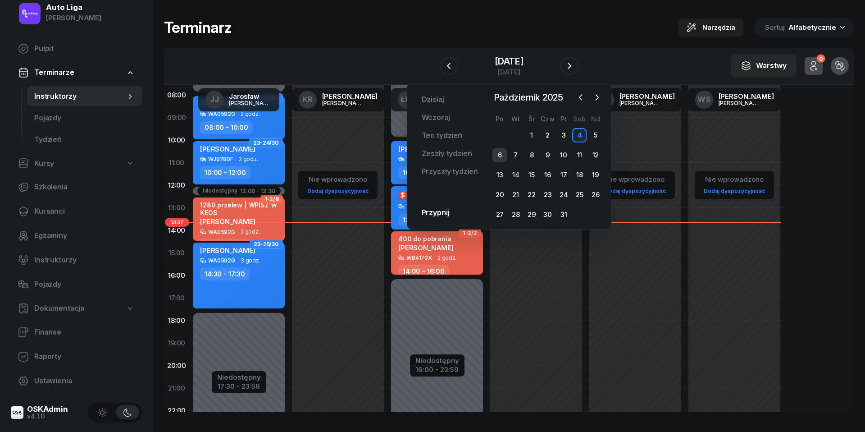
click at [498, 157] on div "6" at bounding box center [500, 155] width 14 height 14
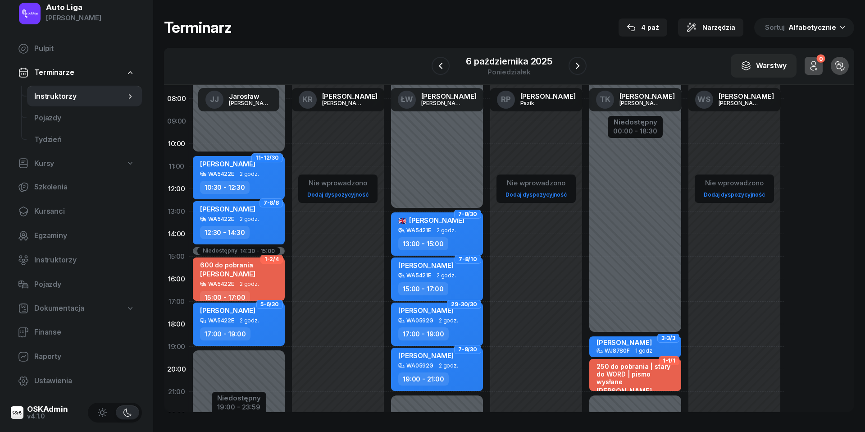
scroll to position [55, 0]
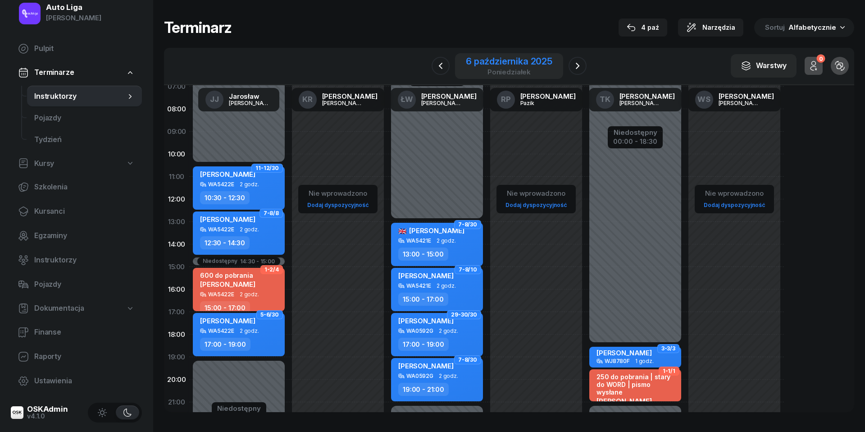
click at [513, 69] on div "poniedziałek" at bounding box center [509, 72] width 87 height 7
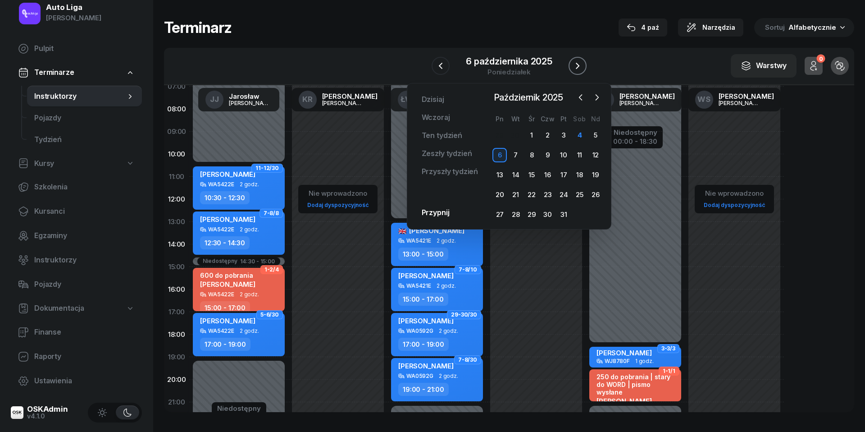
click at [574, 66] on icon "button" at bounding box center [577, 65] width 11 height 11
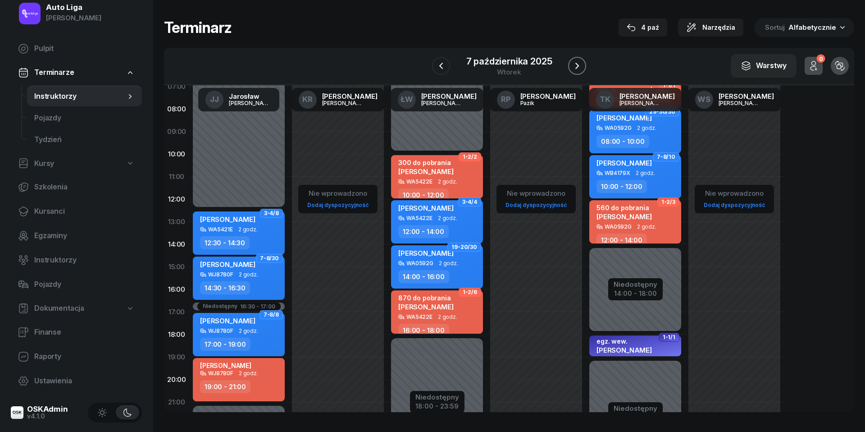
click at [579, 65] on icon "button" at bounding box center [578, 66] width 4 height 6
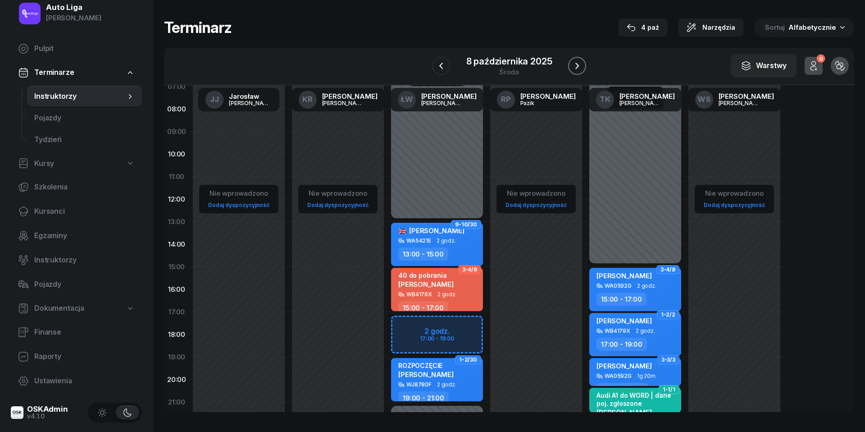
click at [579, 65] on icon "button" at bounding box center [578, 66] width 4 height 6
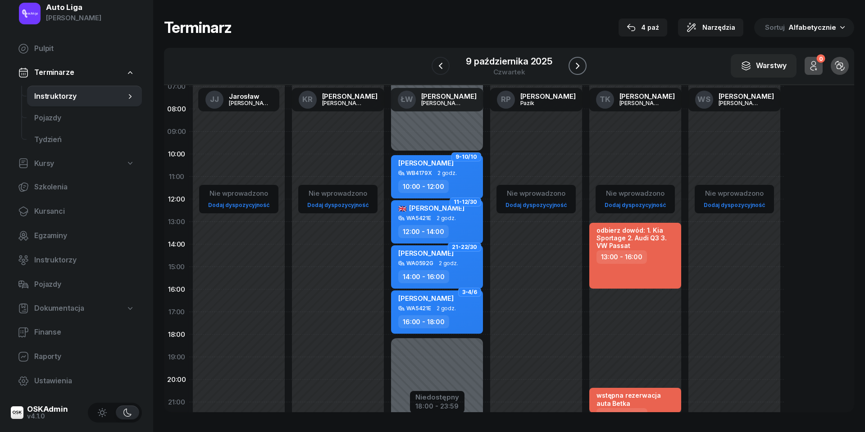
click at [579, 65] on icon "button" at bounding box center [578, 66] width 4 height 6
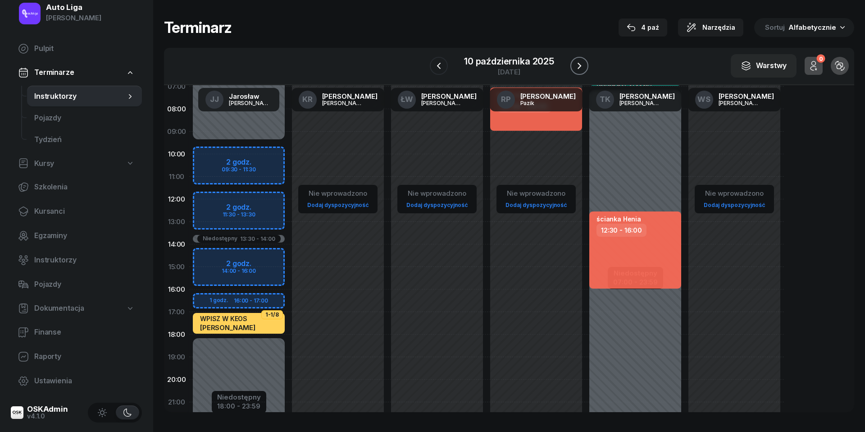
click at [579, 65] on icon "button" at bounding box center [579, 65] width 11 height 11
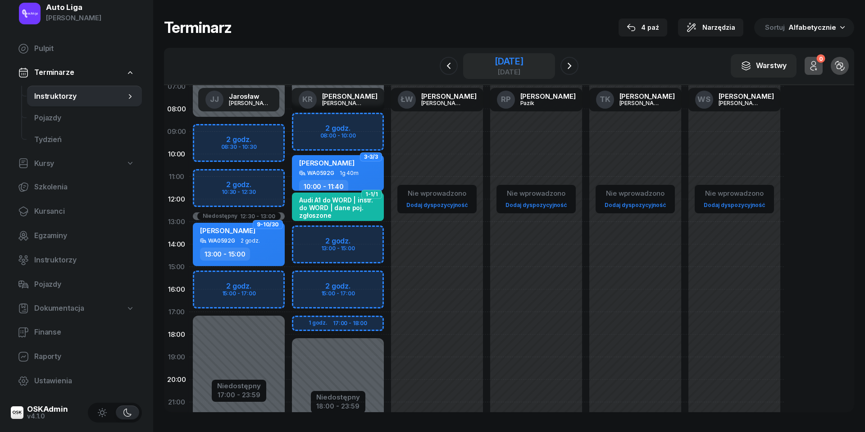
click at [522, 67] on div "[DATE]" at bounding box center [509, 66] width 29 height 18
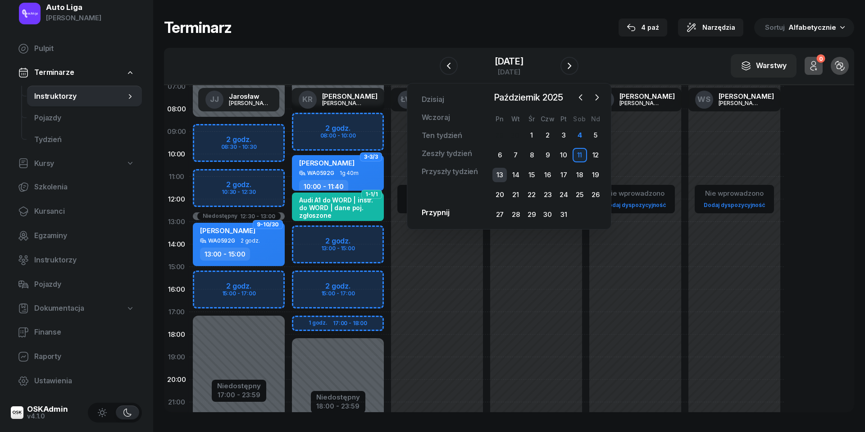
click at [498, 174] on div "13" at bounding box center [500, 175] width 14 height 14
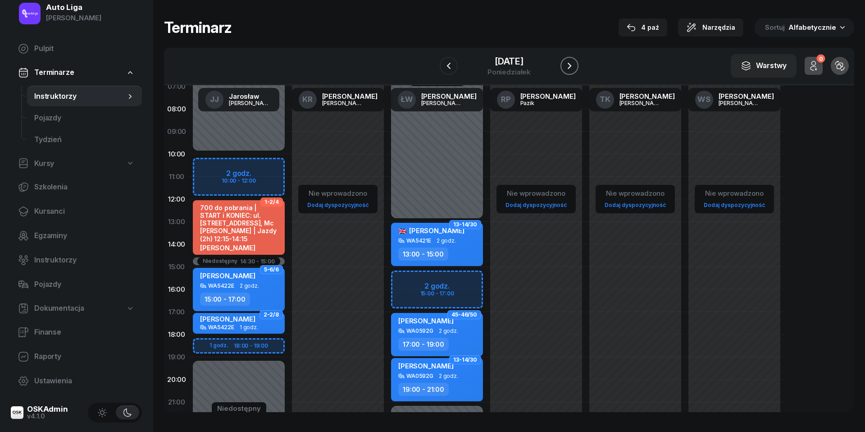
click at [572, 64] on icon "button" at bounding box center [570, 66] width 4 height 6
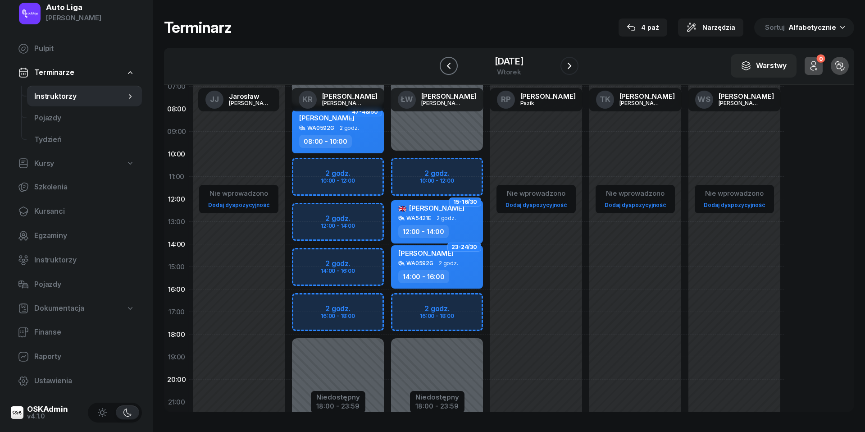
click at [444, 63] on icon "button" at bounding box center [449, 65] width 11 height 11
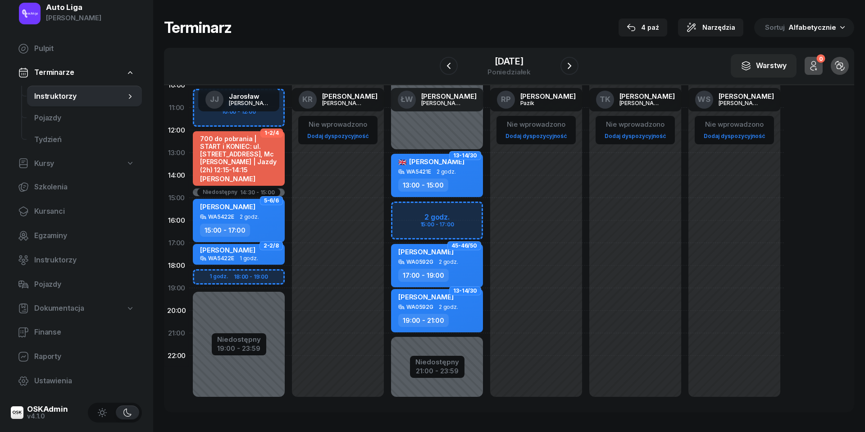
scroll to position [124, 0]
click at [235, 345] on div "19:00 - 23:59" at bounding box center [239, 347] width 44 height 9
select select "10"
select select "14"
select select "30"
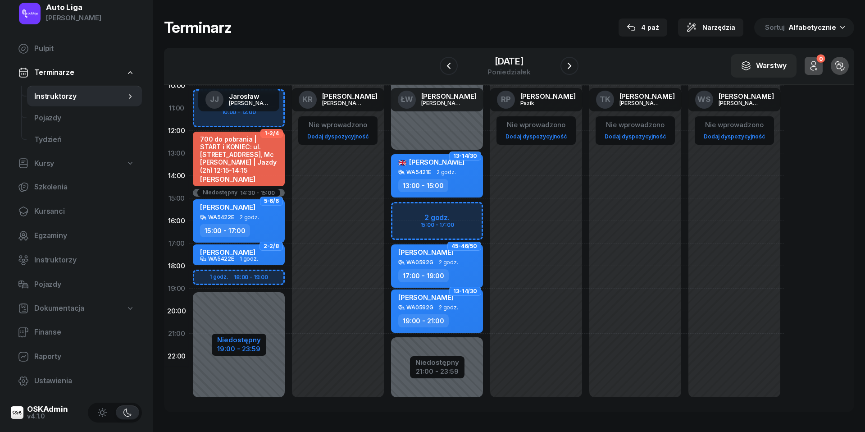
select select "15"
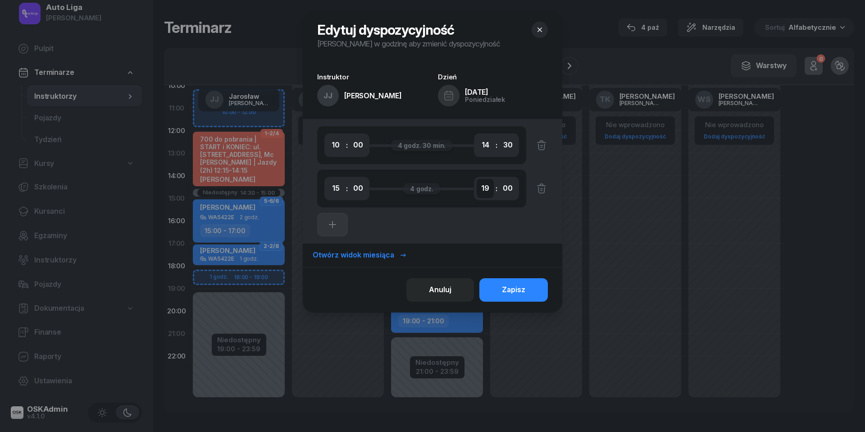
select select "20"
click at [521, 289] on div "Zapisz" at bounding box center [513, 290] width 23 height 12
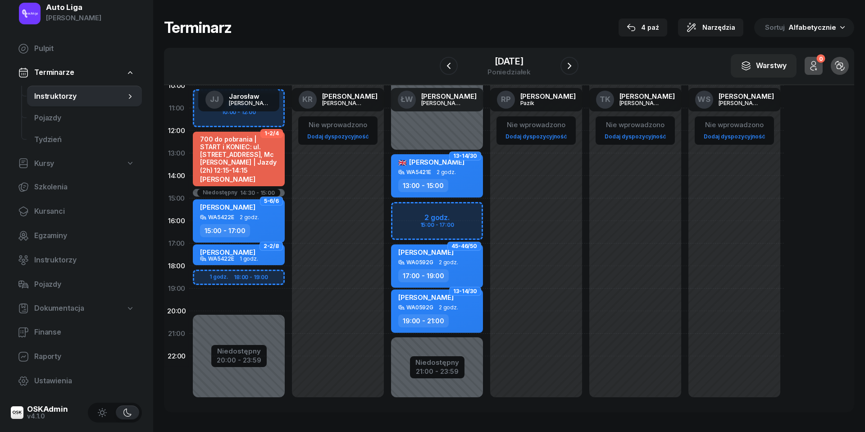
click at [206, 280] on div "2 godz. 10:00 - 12:00 1 godz. 18:00 - 19:00 1-2/4 700 do pobrania | START i KON…" at bounding box center [238, 198] width 99 height 428
select select "18"
select select "20"
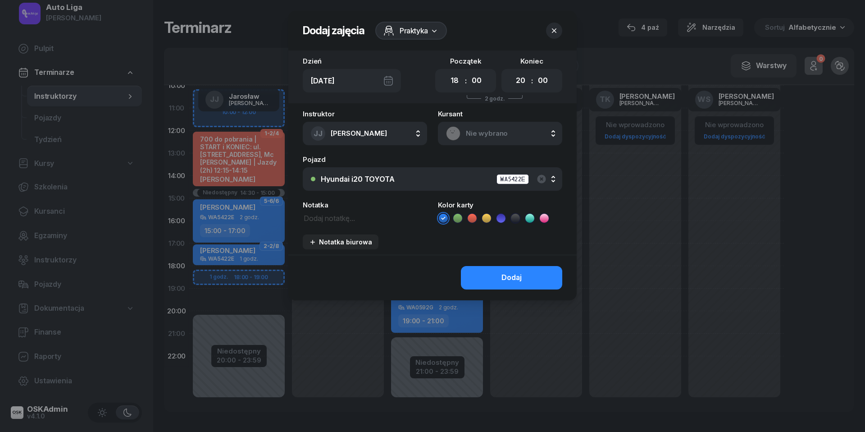
click at [319, 222] on textarea at bounding box center [365, 217] width 124 height 11
type textarea "[PERSON_NAME]"
click at [474, 217] on icon at bounding box center [472, 218] width 9 height 9
click at [500, 278] on button "Dodaj" at bounding box center [511, 277] width 101 height 23
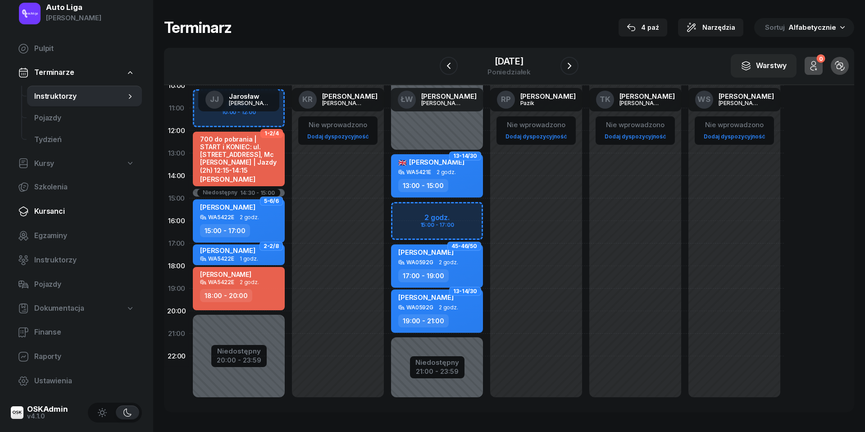
click at [51, 210] on span "Kursanci" at bounding box center [84, 212] width 101 height 12
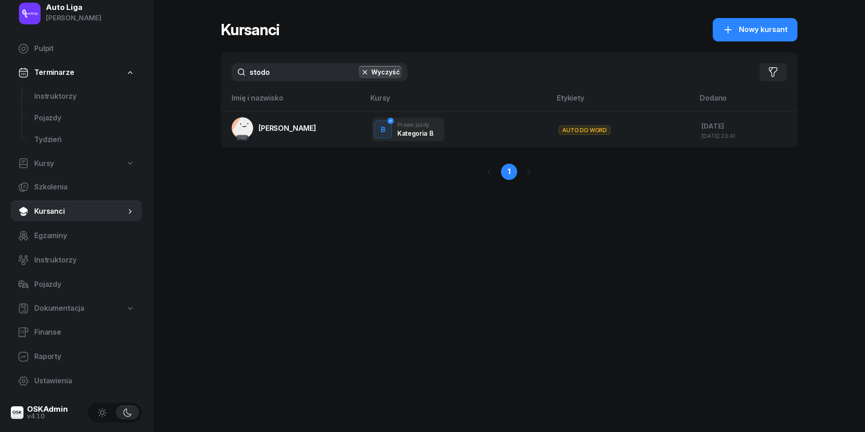
click at [291, 69] on input "stodo" at bounding box center [320, 72] width 176 height 18
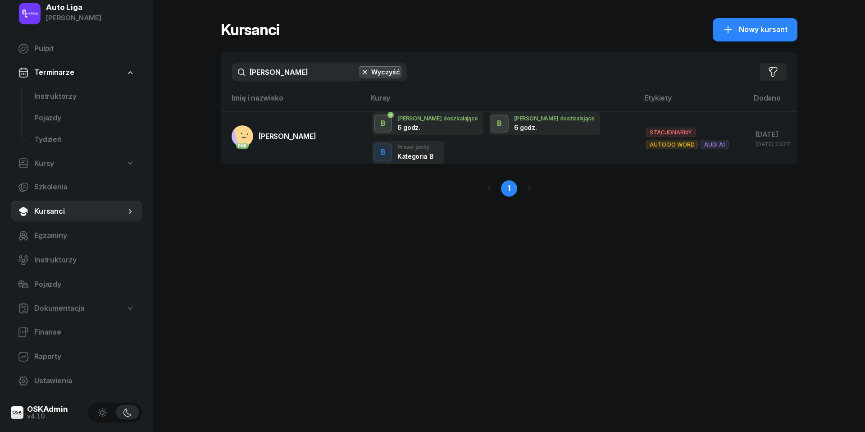
type input "szajba"
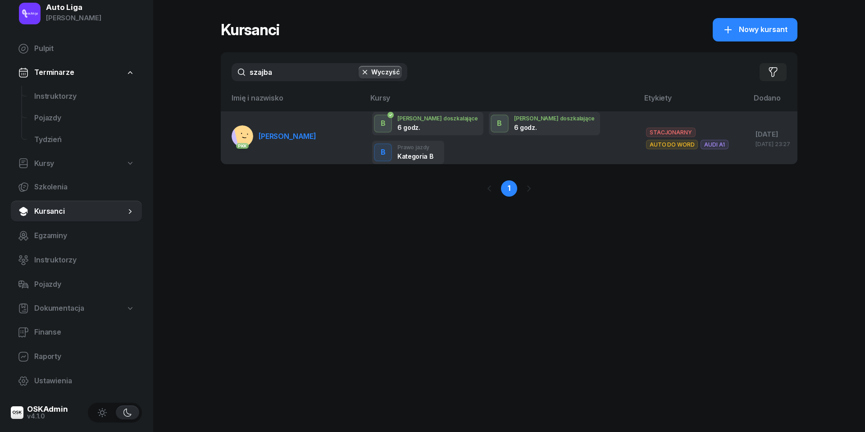
drag, startPoint x: 291, startPoint y: 69, endPoint x: 282, endPoint y: 138, distance: 69.2
click at [282, 138] on span "[PERSON_NAME]" at bounding box center [288, 136] width 58 height 9
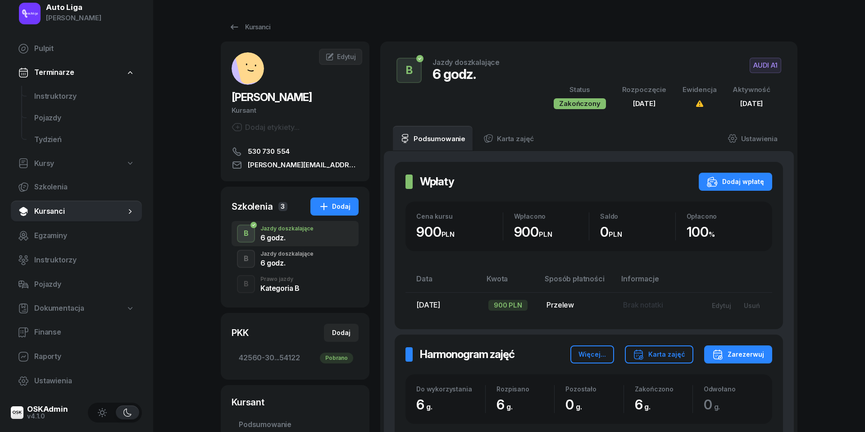
click at [270, 276] on div "Prawo jazdy" at bounding box center [280, 278] width 39 height 5
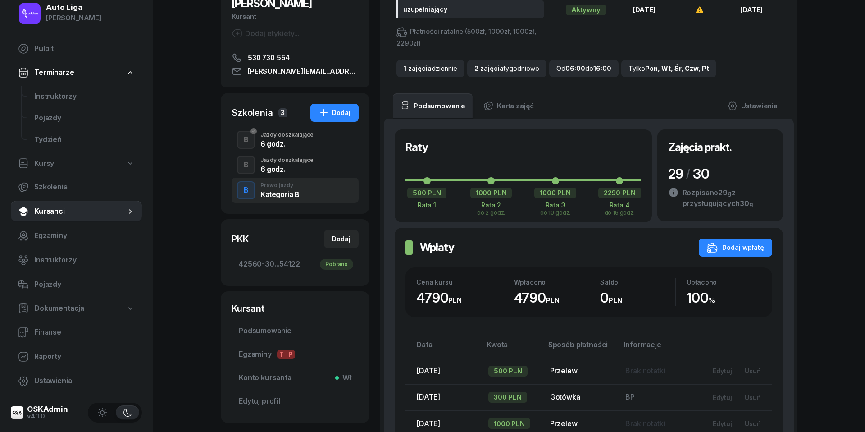
scroll to position [88, 0]
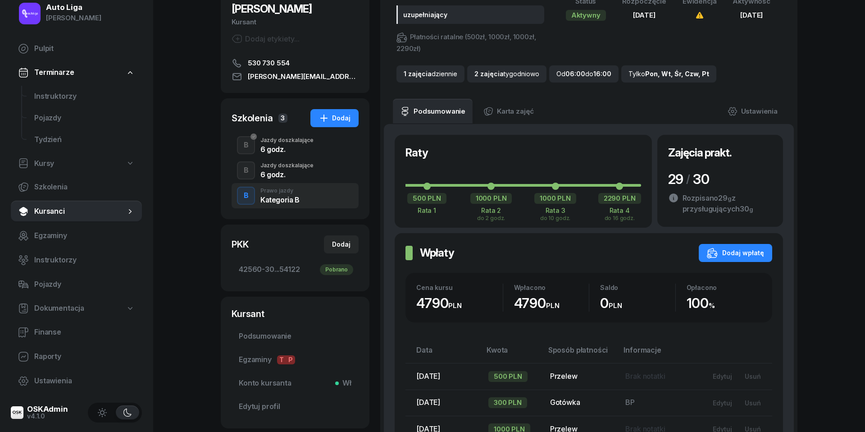
click at [309, 166] on div "Jazdy doszkalające" at bounding box center [287, 165] width 53 height 5
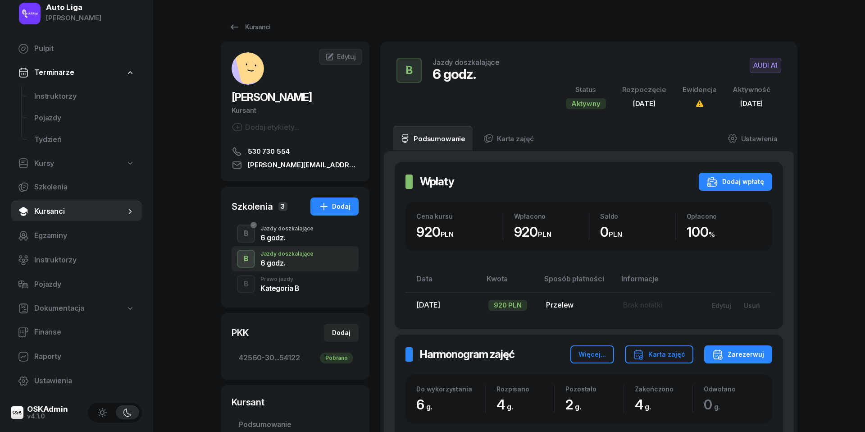
click at [292, 233] on div "6 godz." at bounding box center [287, 236] width 53 height 10
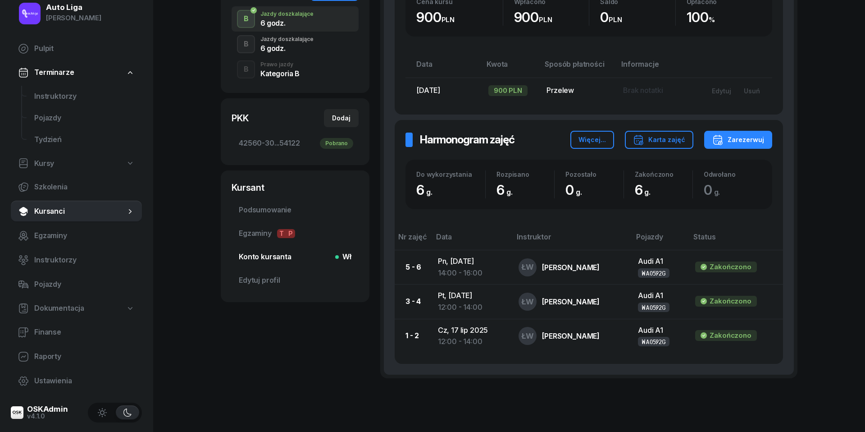
scroll to position [94, 0]
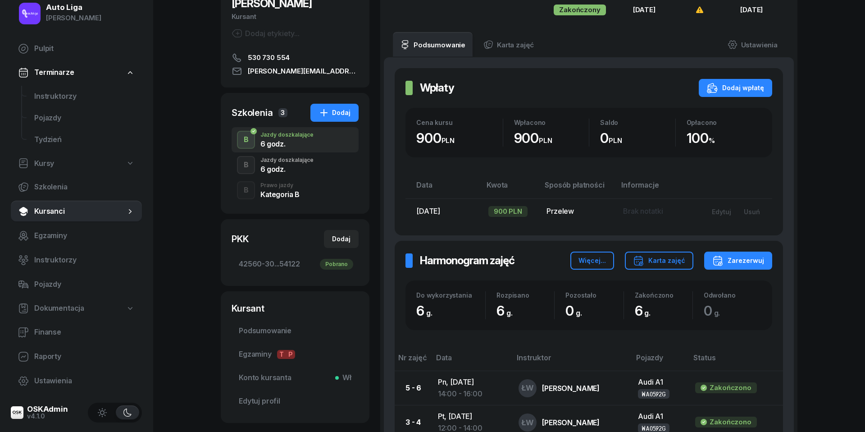
click at [279, 191] on div "Kategoria B" at bounding box center [280, 194] width 39 height 7
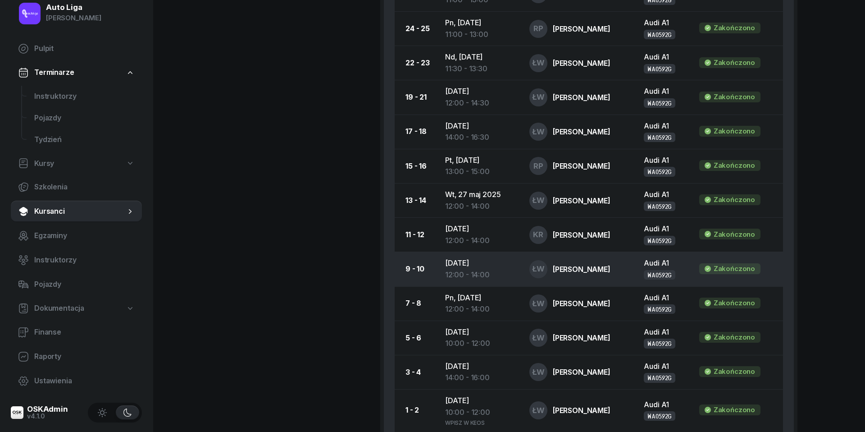
scroll to position [828, 0]
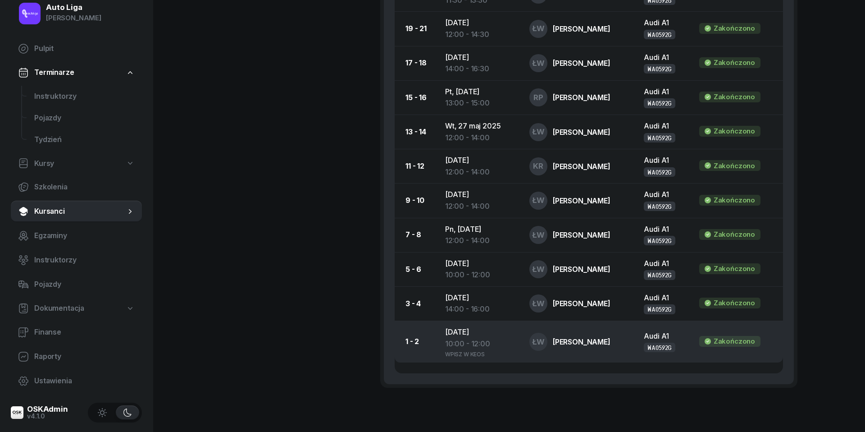
click at [471, 338] on div "10:00 - 12:00" at bounding box center [480, 344] width 70 height 12
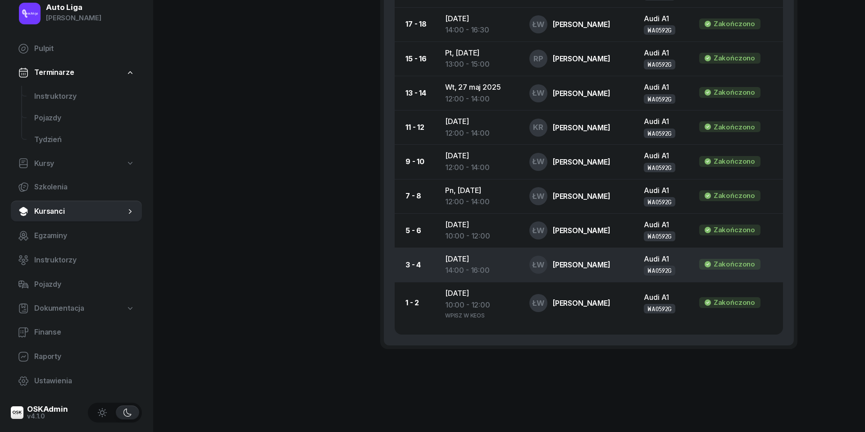
scroll to position [866, 0]
click at [472, 258] on td "[DATE] 14:00 - 16:00" at bounding box center [480, 265] width 84 height 34
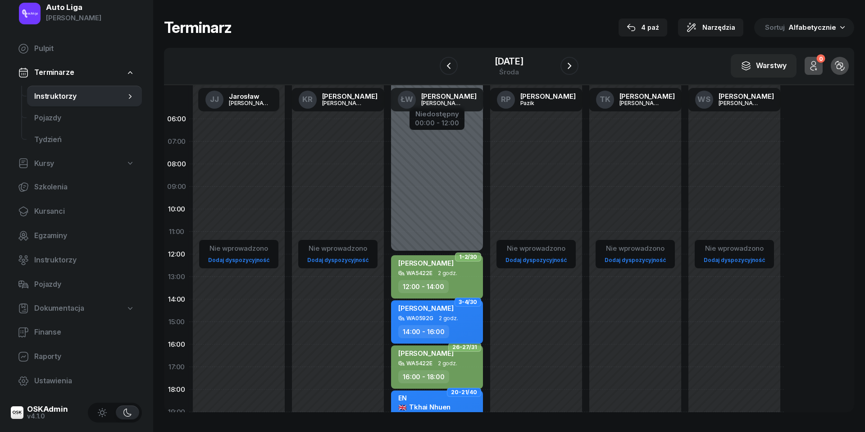
click at [451, 320] on span "2 godz." at bounding box center [448, 318] width 19 height 6
select select "14"
select select "16"
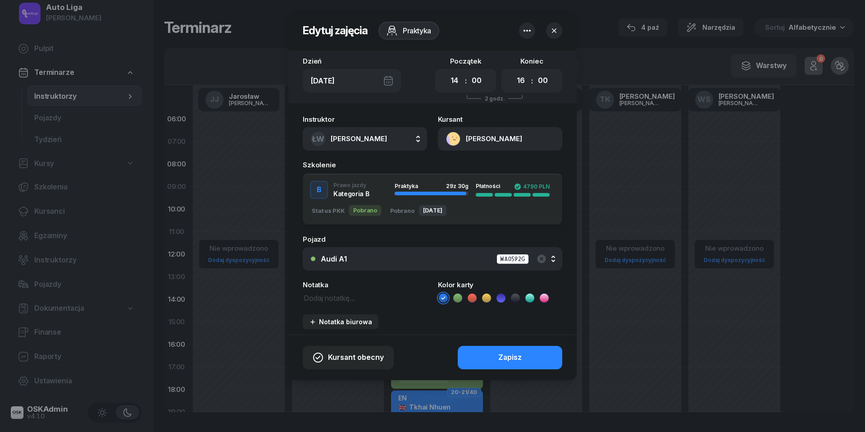
click at [457, 298] on icon at bounding box center [458, 297] width 4 height 3
click at [506, 350] on button "Zapisz" at bounding box center [510, 357] width 105 height 23
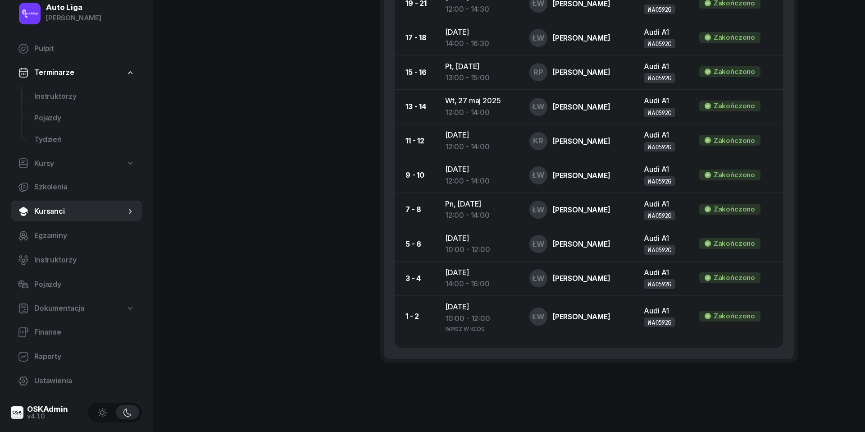
scroll to position [863, 0]
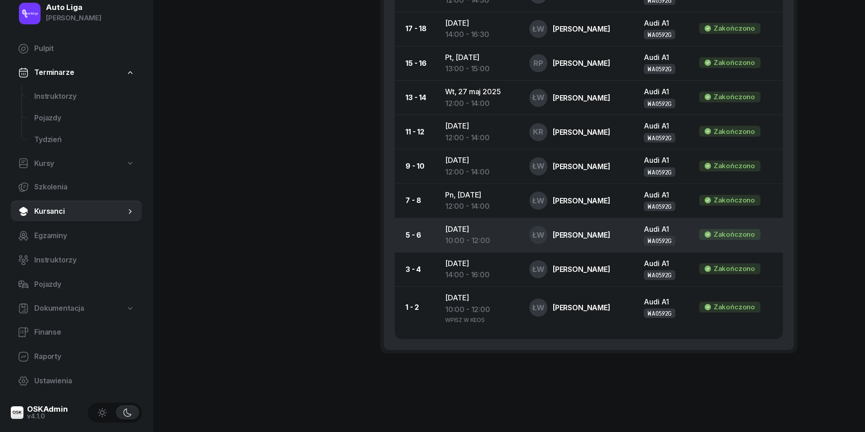
click at [468, 235] on div "10:00 - 12:00" at bounding box center [480, 241] width 70 height 12
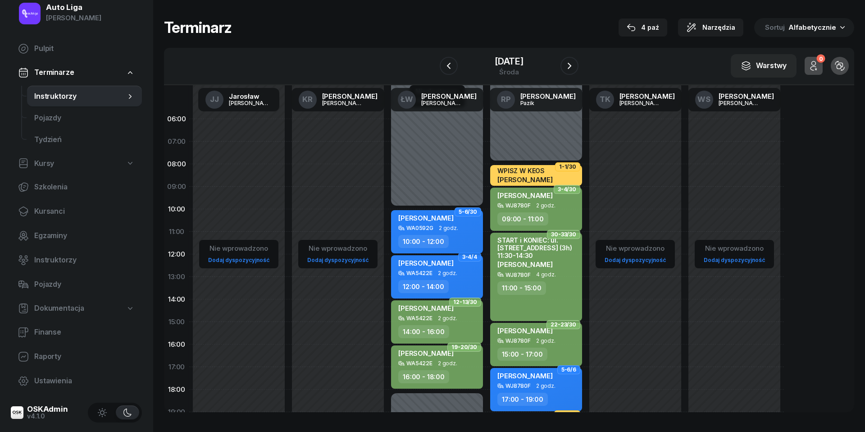
click at [421, 225] on div "WA0592G" at bounding box center [420, 228] width 27 height 6
select select "10"
select select "12"
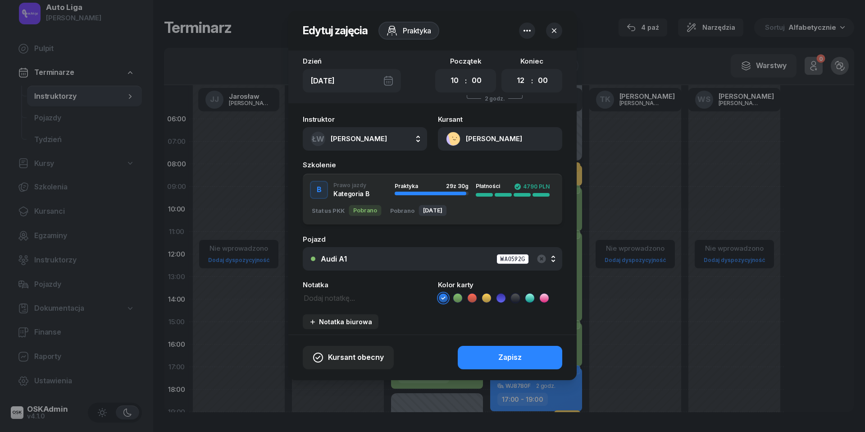
click at [518, 300] on icon at bounding box center [515, 297] width 9 height 9
click at [508, 362] on button "Zapisz" at bounding box center [510, 357] width 105 height 23
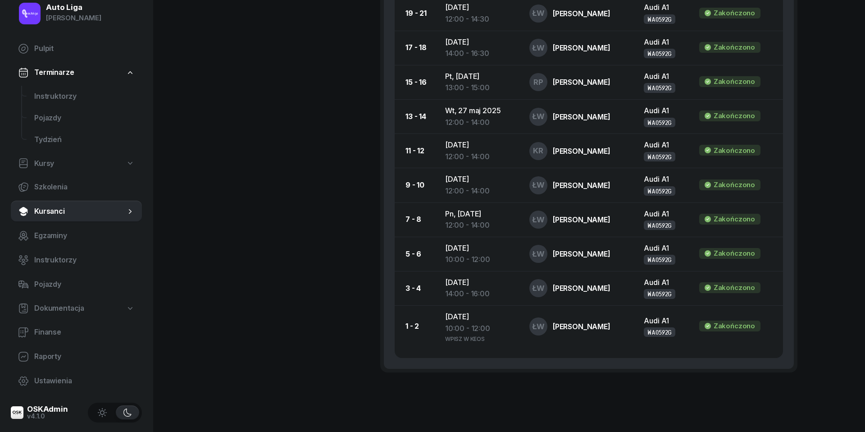
scroll to position [856, 0]
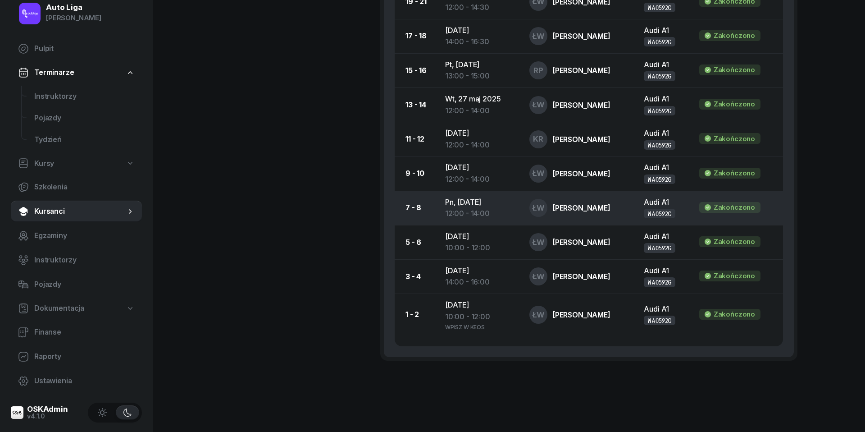
click at [470, 208] on div "12:00 - 14:00" at bounding box center [480, 214] width 70 height 12
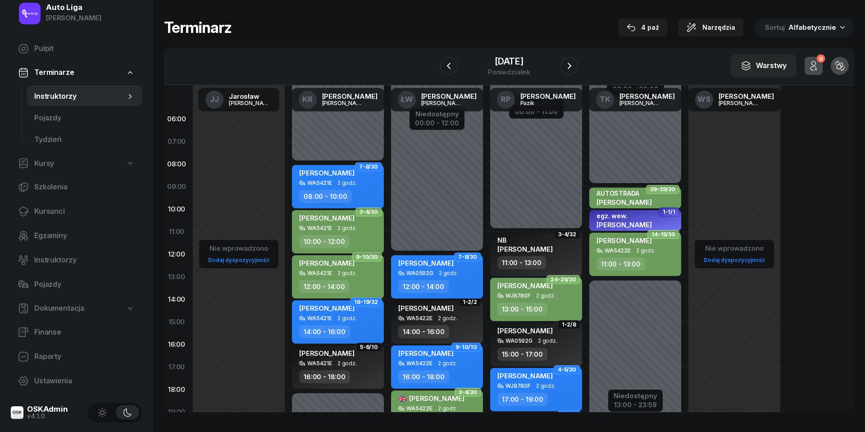
click at [443, 278] on div "[PERSON_NAME] WA0592G 2 godz. 12:00 - 14:00" at bounding box center [437, 276] width 92 height 43
select select "12"
select select "14"
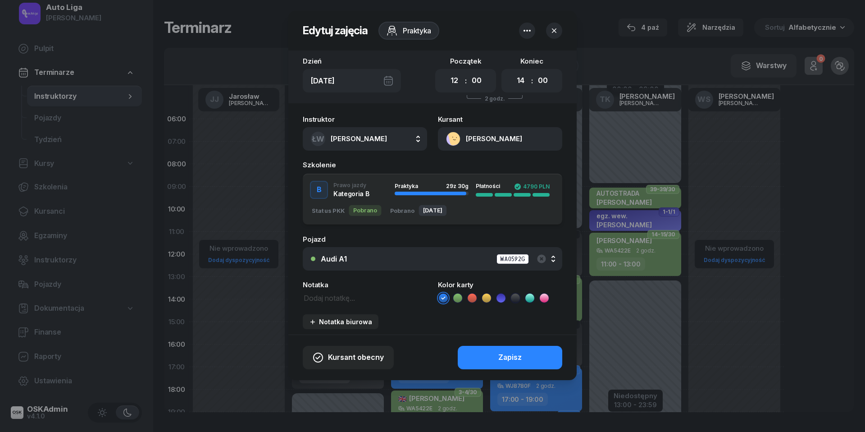
click at [458, 296] on icon at bounding box center [457, 297] width 9 height 9
click at [515, 357] on div "Zapisz" at bounding box center [510, 358] width 23 height 12
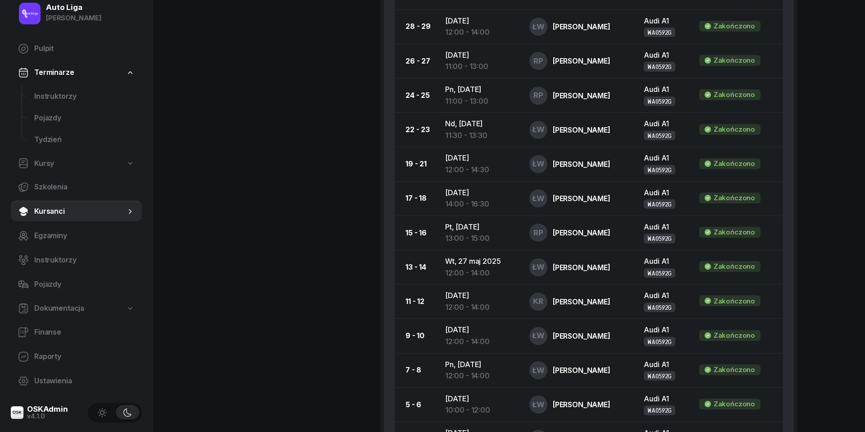
scroll to position [698, 0]
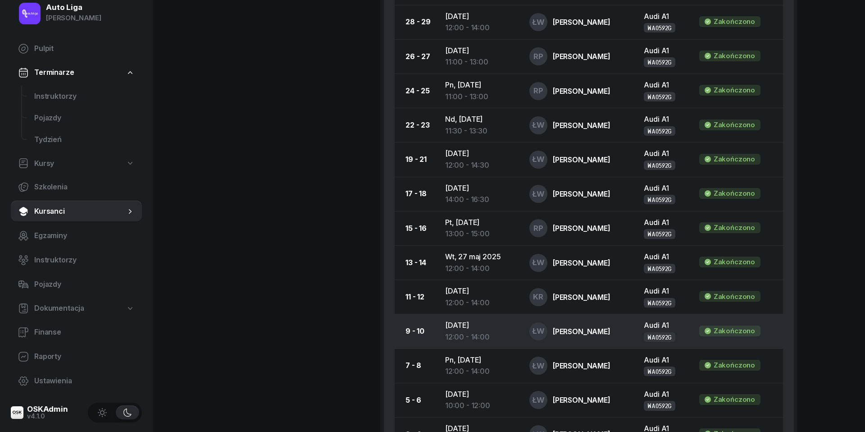
click at [481, 325] on td "[DATE] 12:00 - 14:00" at bounding box center [480, 331] width 84 height 34
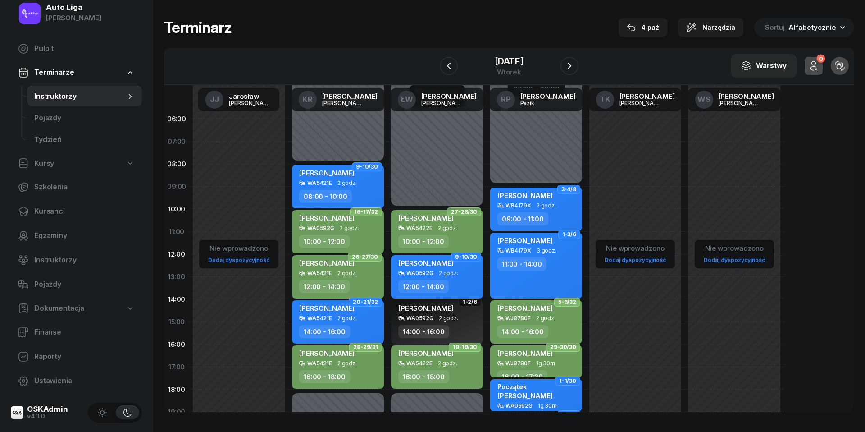
click at [445, 270] on span "2 godz." at bounding box center [448, 273] width 19 height 6
select select "12"
select select "14"
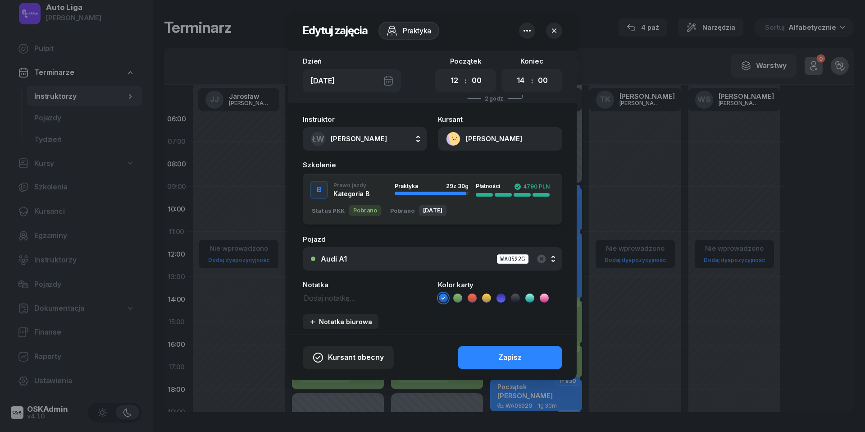
click at [520, 298] on icon at bounding box center [515, 297] width 9 height 9
click at [520, 352] on div "Zapisz" at bounding box center [510, 358] width 23 height 12
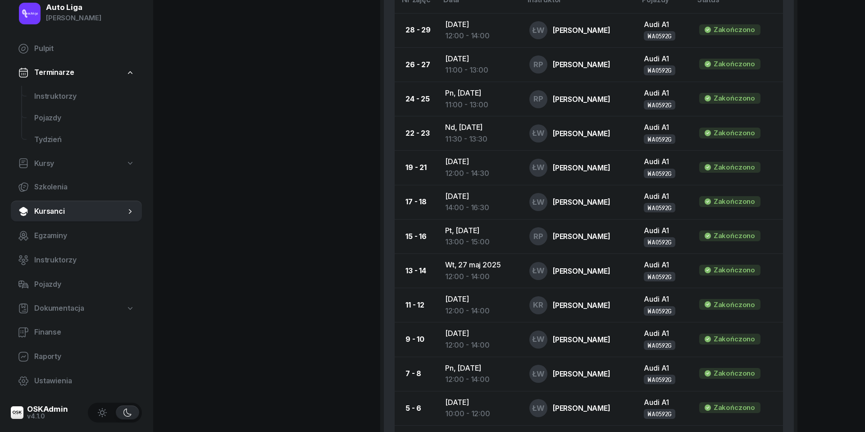
scroll to position [709, 0]
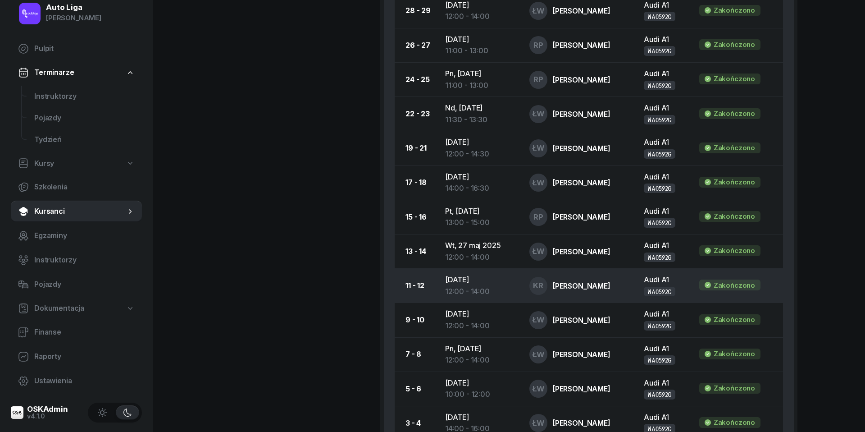
click at [461, 286] on div "12:00 - 14:00" at bounding box center [480, 292] width 70 height 12
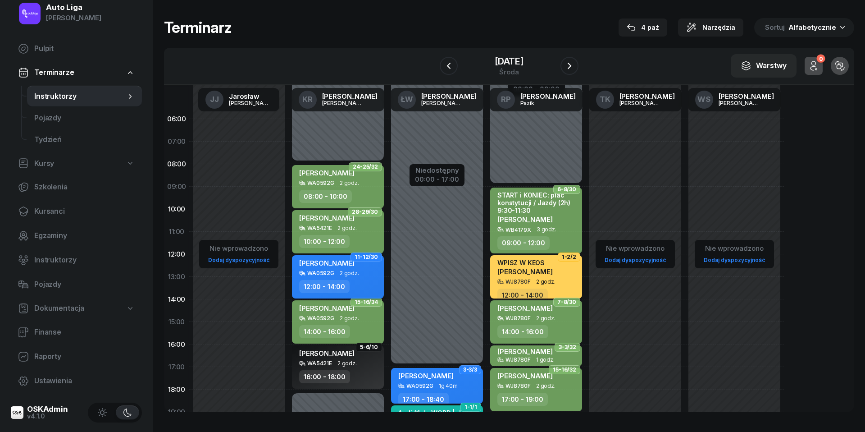
click at [356, 274] on span "2 godz." at bounding box center [349, 273] width 19 height 6
select select "12"
select select "14"
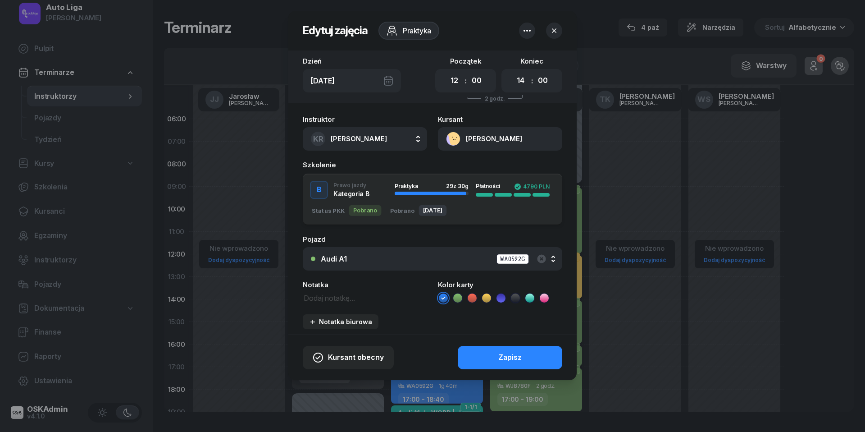
click at [458, 298] on icon at bounding box center [458, 297] width 4 height 3
click at [518, 359] on div "Zapisz" at bounding box center [510, 358] width 23 height 12
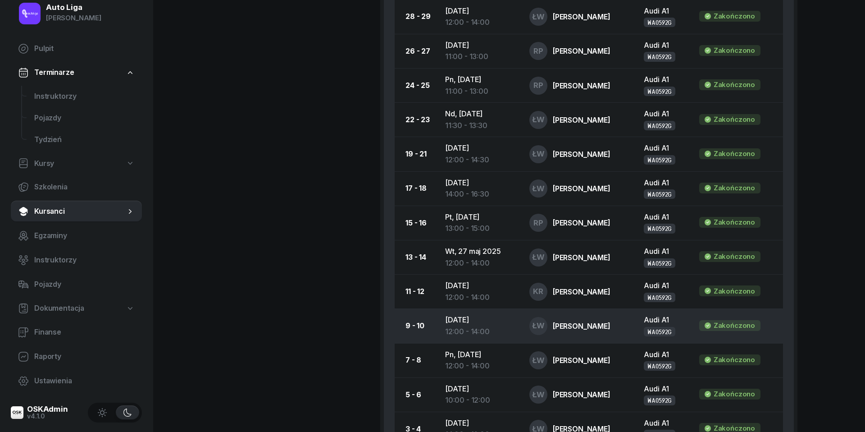
scroll to position [704, 0]
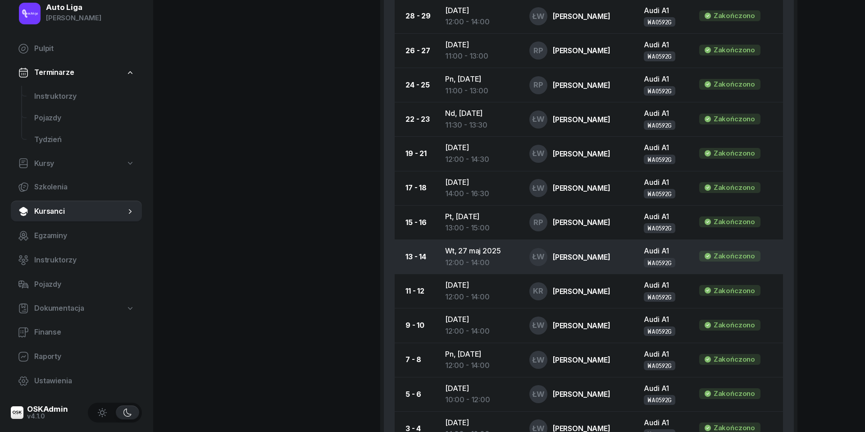
click at [480, 257] on div "12:00 - 14:00" at bounding box center [480, 263] width 70 height 12
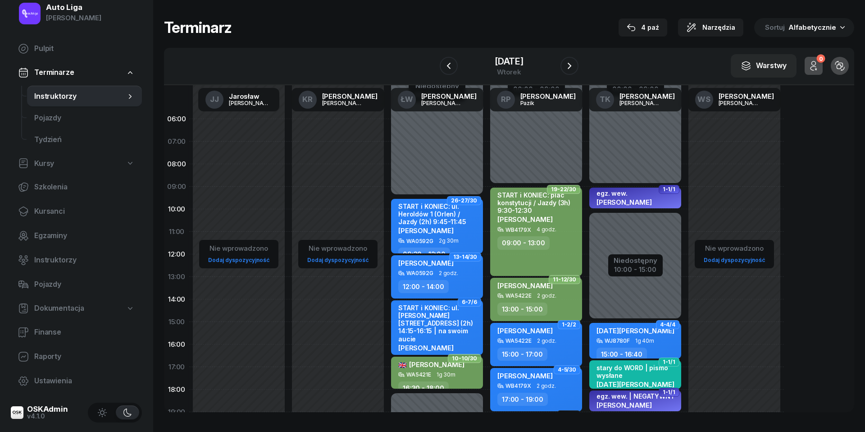
click at [452, 272] on span "2 godz." at bounding box center [448, 273] width 19 height 6
select select "12"
select select "14"
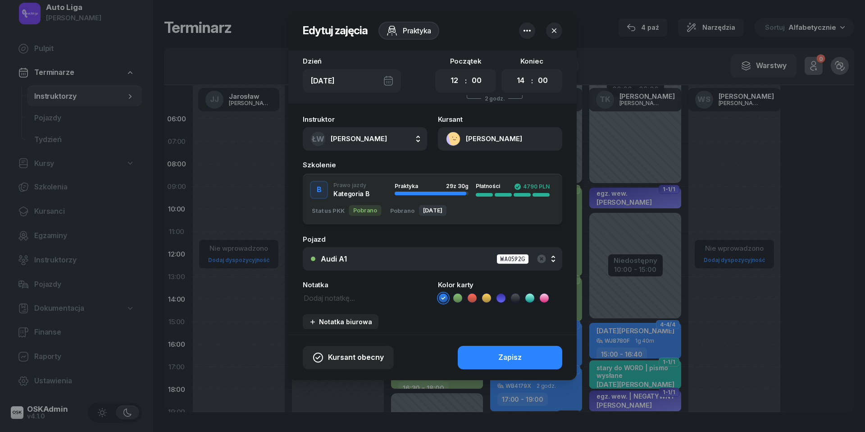
click at [516, 296] on icon at bounding box center [515, 297] width 9 height 9
click at [526, 356] on button "Zapisz" at bounding box center [510, 357] width 105 height 23
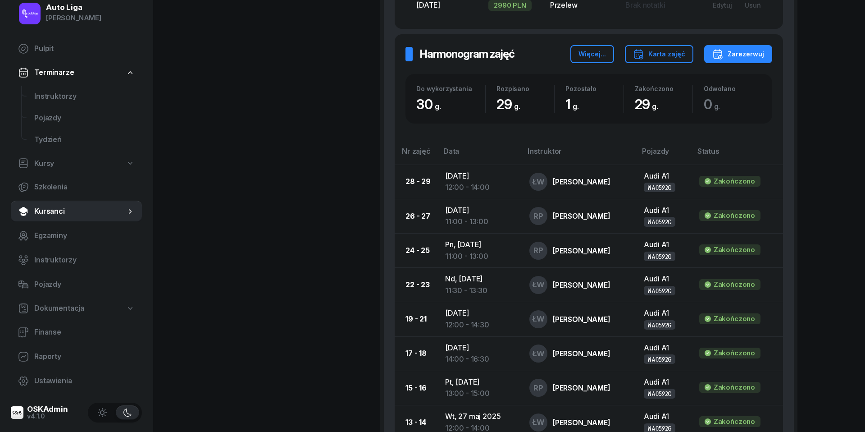
scroll to position [540, 0]
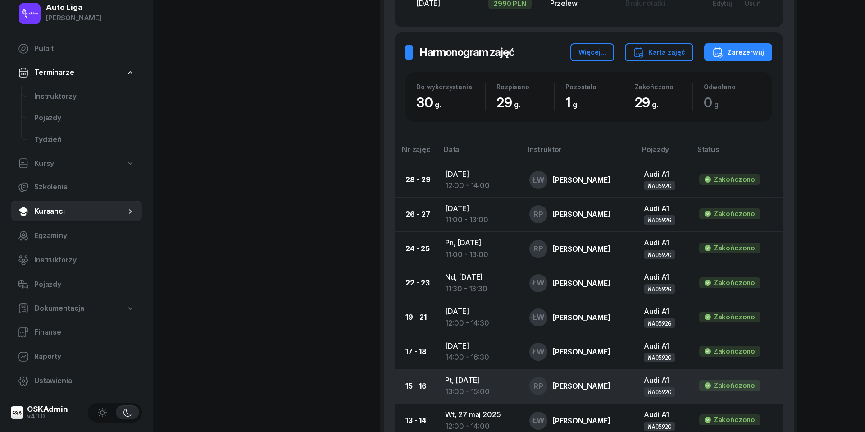
click at [466, 386] on div "13:00 - 15:00" at bounding box center [480, 392] width 70 height 12
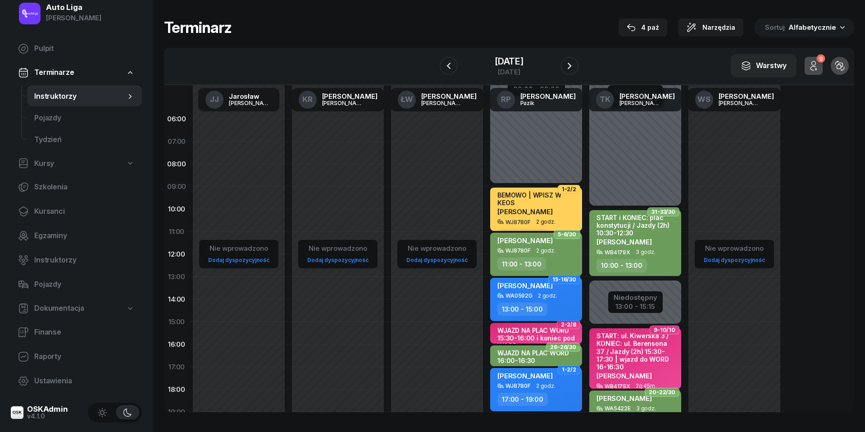
click at [558, 297] on div "WA0592G 2 godz." at bounding box center [537, 296] width 79 height 6
select select "13"
select select "15"
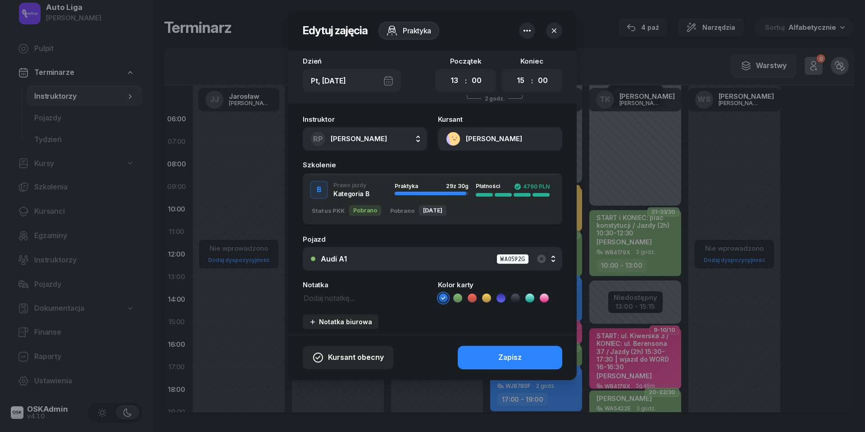
click at [460, 294] on icon at bounding box center [457, 297] width 9 height 9
click at [511, 356] on div "Zapisz" at bounding box center [510, 358] width 23 height 12
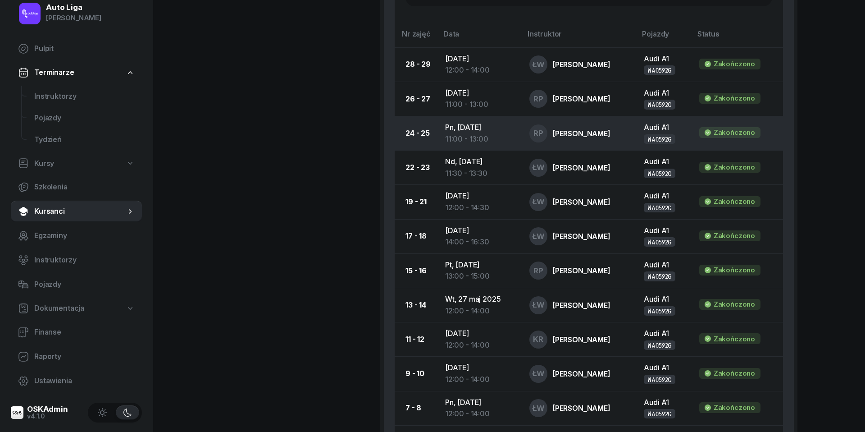
scroll to position [654, 0]
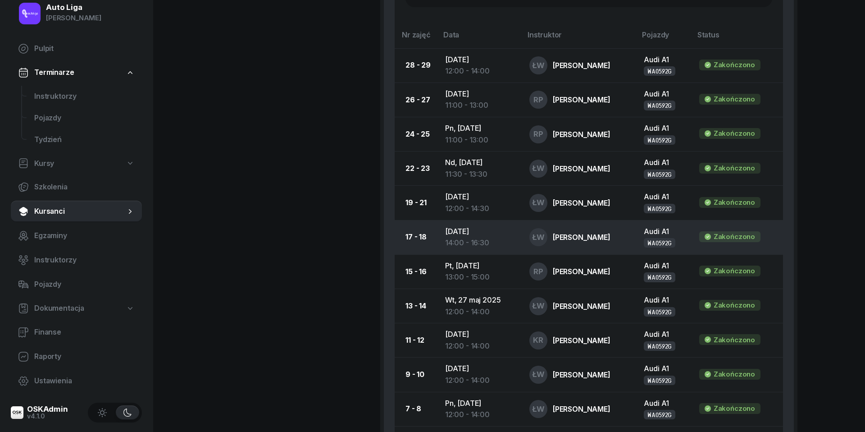
click at [466, 231] on td "[DATE] 14:00 - 16:30" at bounding box center [480, 237] width 84 height 34
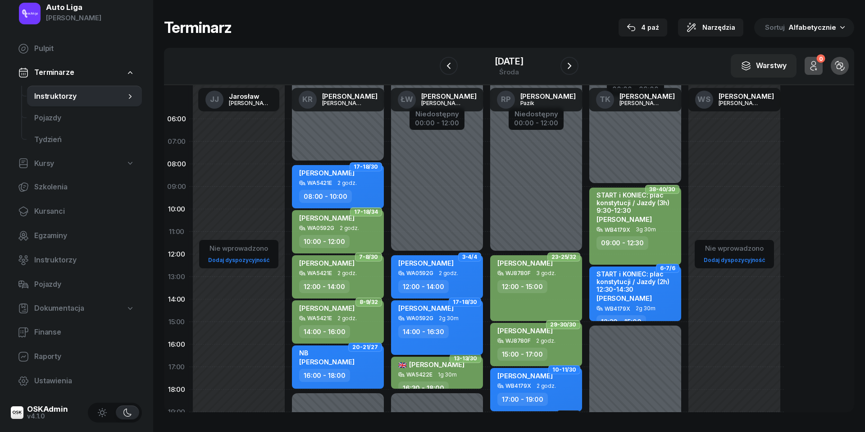
click at [458, 325] on div "14:00 - 16:30" at bounding box center [437, 331] width 79 height 13
select select "14"
select select "16"
select select "30"
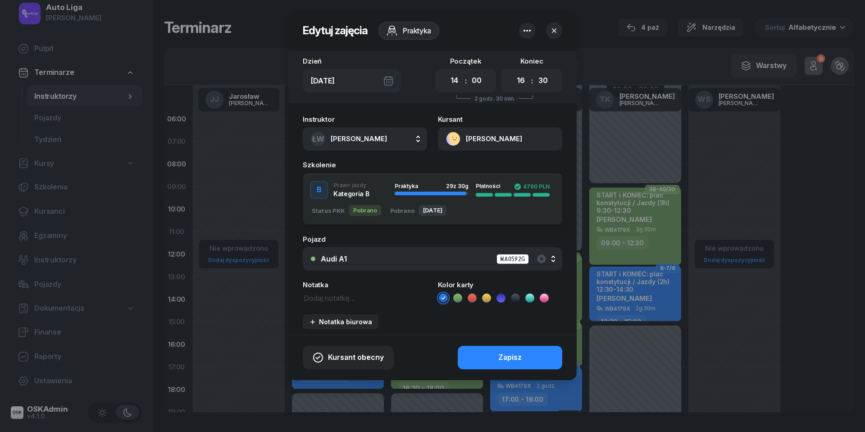
click at [460, 294] on icon at bounding box center [457, 297] width 9 height 9
click at [491, 361] on button "Zapisz" at bounding box center [510, 357] width 105 height 23
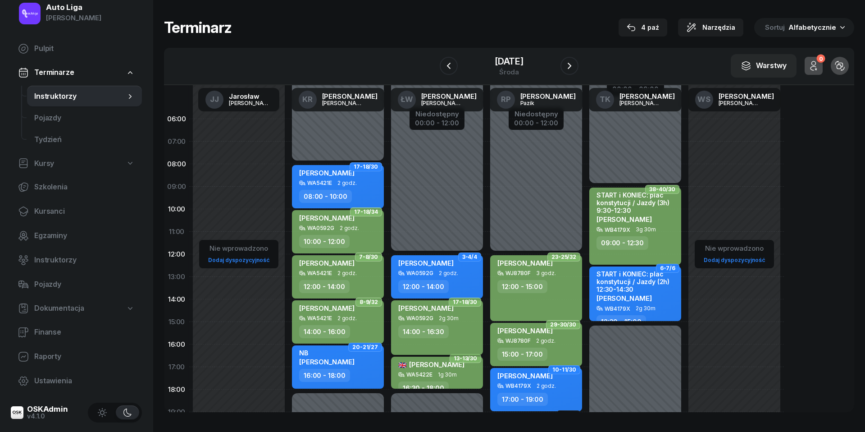
click at [441, 316] on span "2g 30m" at bounding box center [449, 318] width 20 height 6
select select "14"
select select "16"
select select "30"
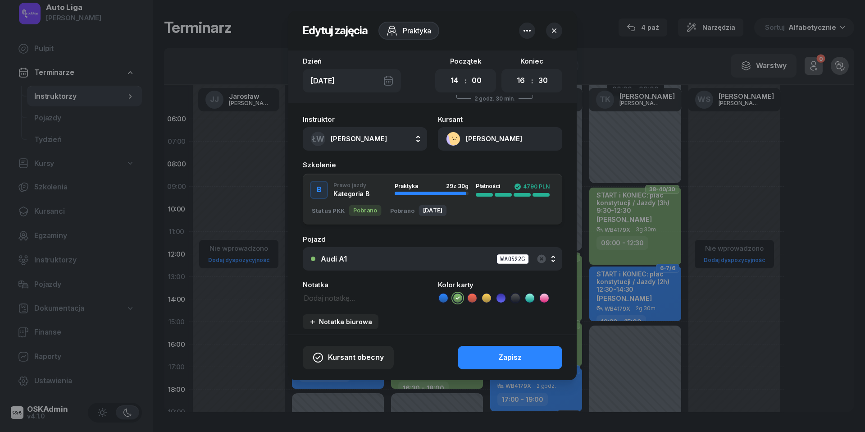
click at [517, 300] on icon at bounding box center [515, 297] width 9 height 9
click at [517, 358] on div "Zapisz" at bounding box center [510, 358] width 23 height 12
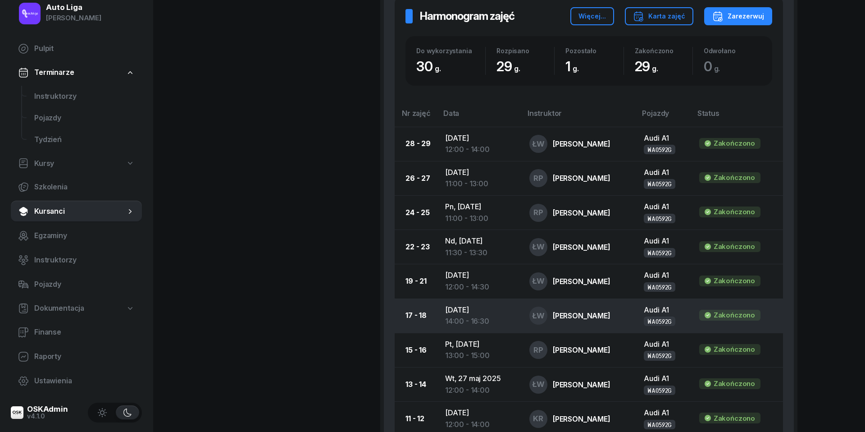
scroll to position [577, 0]
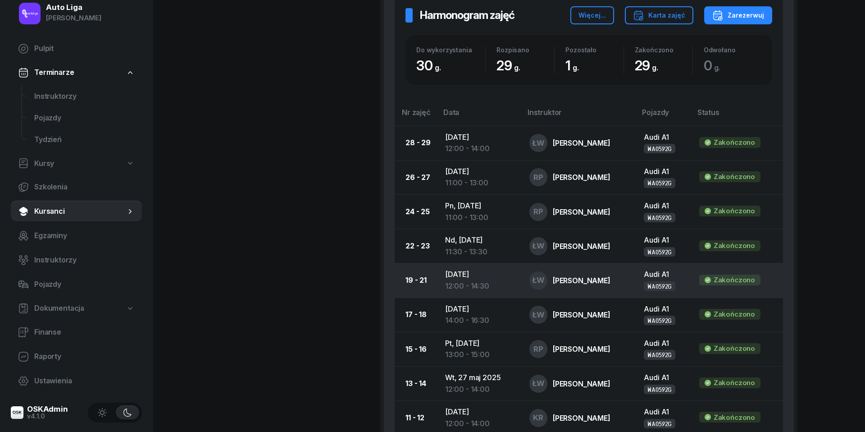
click at [475, 271] on td "[DATE] 12:00 - 14:30" at bounding box center [480, 280] width 84 height 34
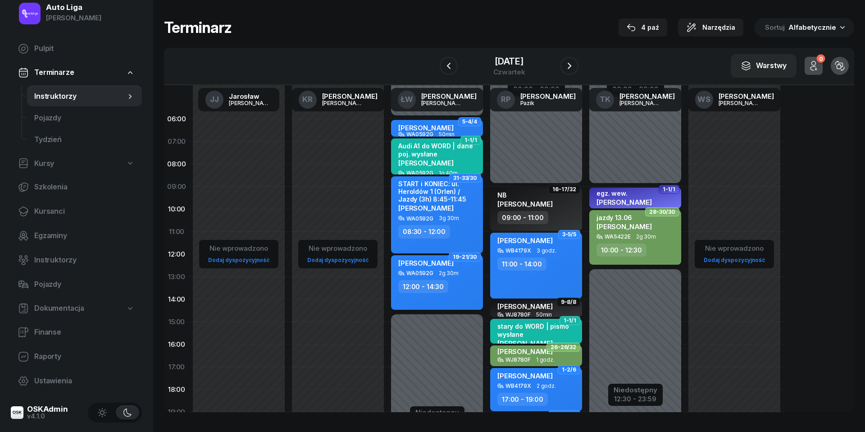
click at [456, 287] on div "12:00 - 14:30" at bounding box center [437, 286] width 79 height 13
select select "12"
select select "14"
select select "30"
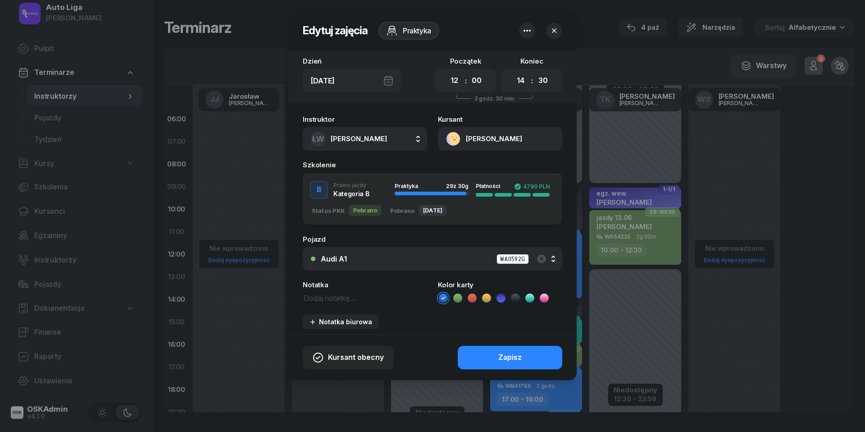
click at [459, 296] on icon at bounding box center [457, 297] width 9 height 9
click at [494, 354] on button "Zapisz" at bounding box center [510, 357] width 105 height 23
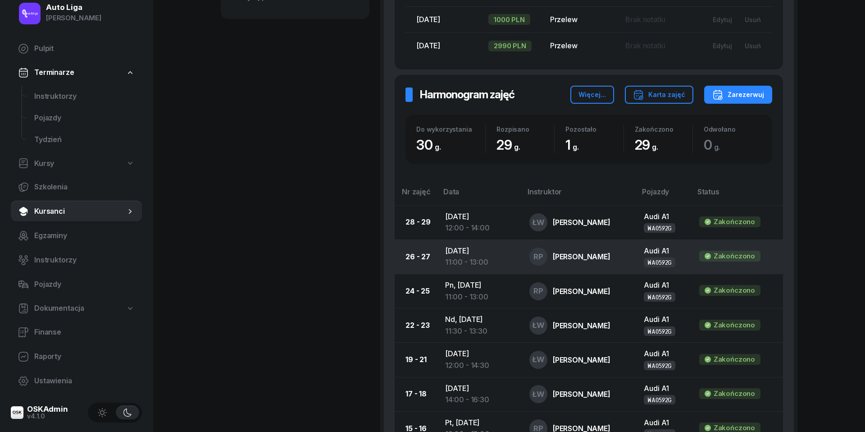
scroll to position [512, 0]
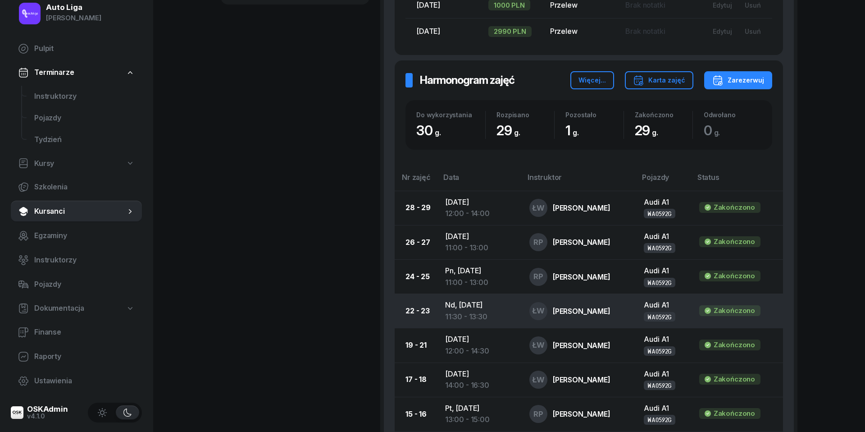
click at [484, 311] on div "11:30 - 13:30" at bounding box center [480, 317] width 70 height 12
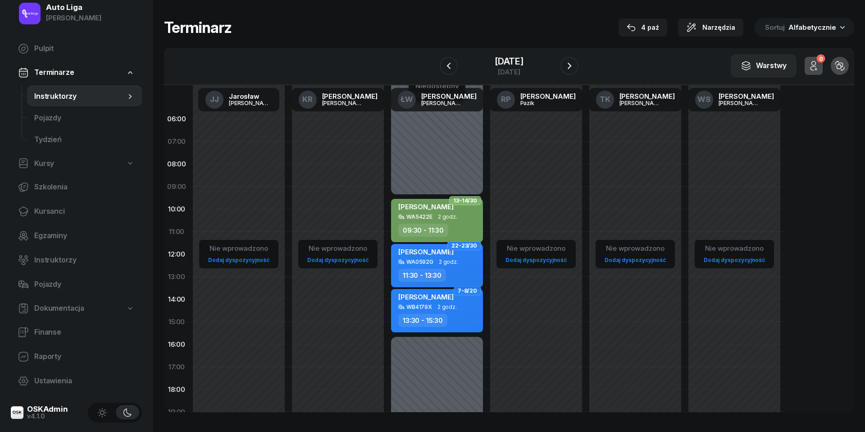
click at [456, 264] on div "[PERSON_NAME] WA0592G 2 godz. 11:30 - 13:30" at bounding box center [437, 265] width 92 height 43
select select "11"
select select "30"
select select "13"
select select "30"
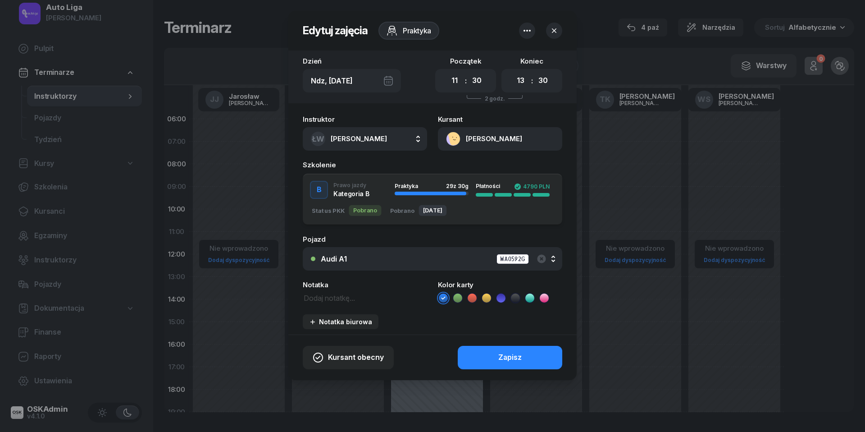
click at [517, 297] on icon at bounding box center [515, 297] width 4 height 3
click at [514, 352] on div "Zapisz" at bounding box center [510, 358] width 23 height 12
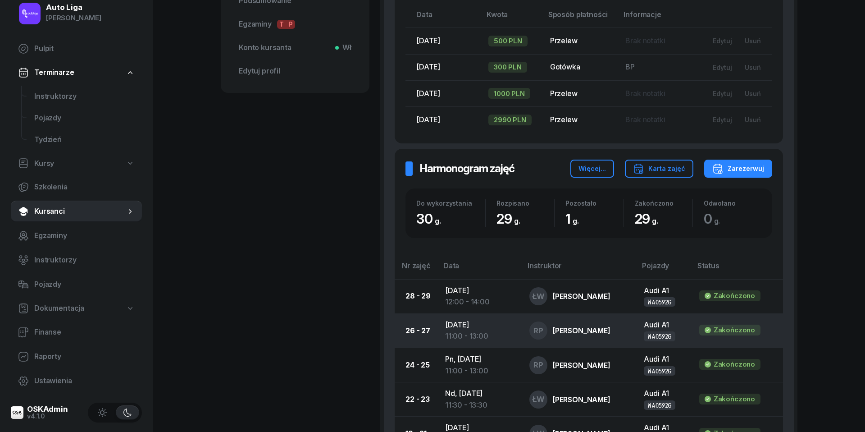
scroll to position [424, 0]
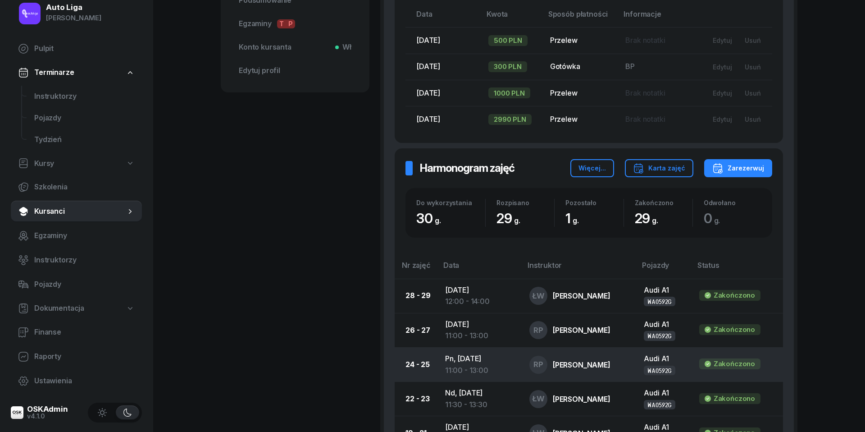
click at [462, 365] on div "11:00 - 13:00" at bounding box center [480, 371] width 70 height 12
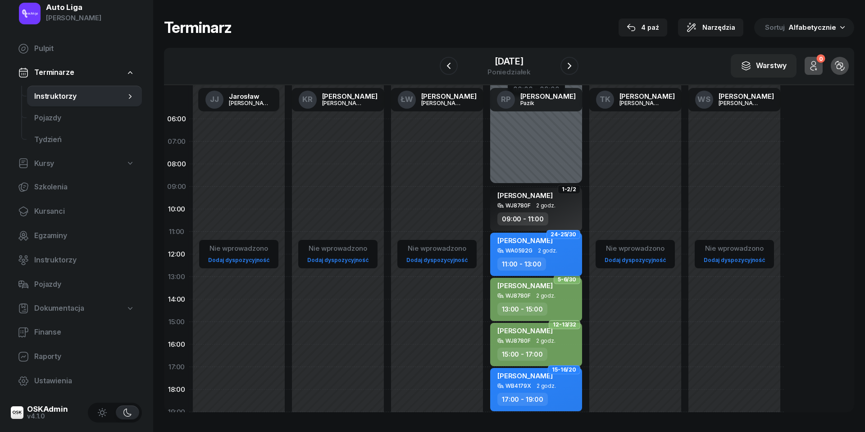
click at [543, 251] on span "2 godz." at bounding box center [547, 250] width 19 height 6
select select "11"
select select "13"
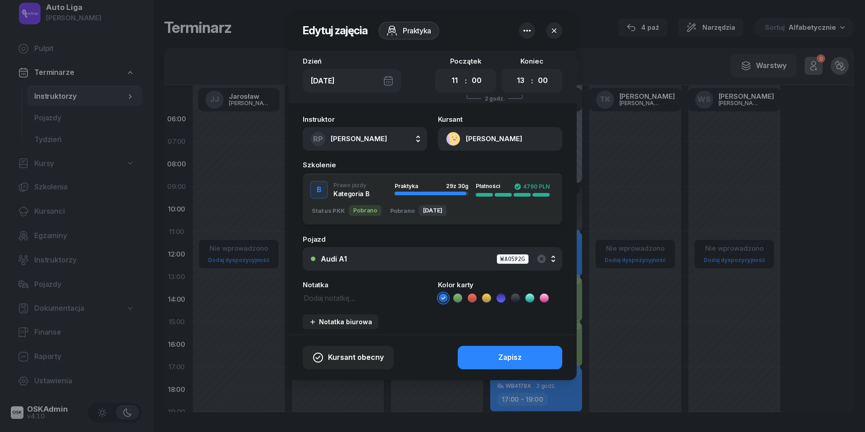
click at [458, 294] on icon at bounding box center [457, 297] width 9 height 9
click at [498, 355] on button "Zapisz" at bounding box center [510, 357] width 105 height 23
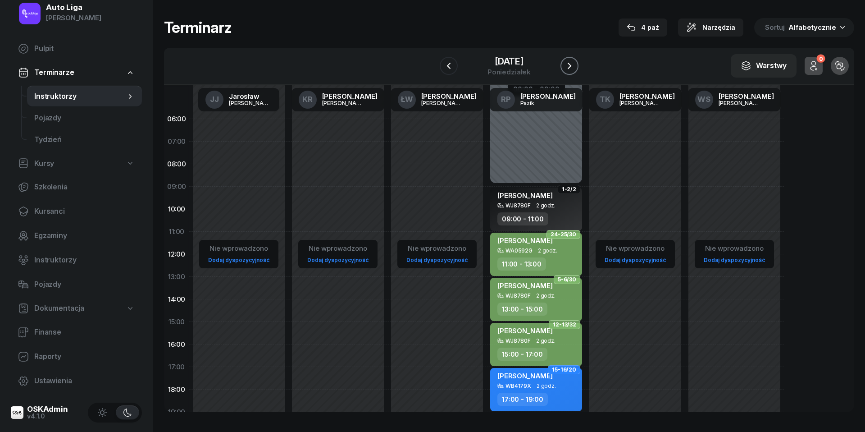
click at [568, 64] on icon "button" at bounding box center [569, 65] width 11 height 11
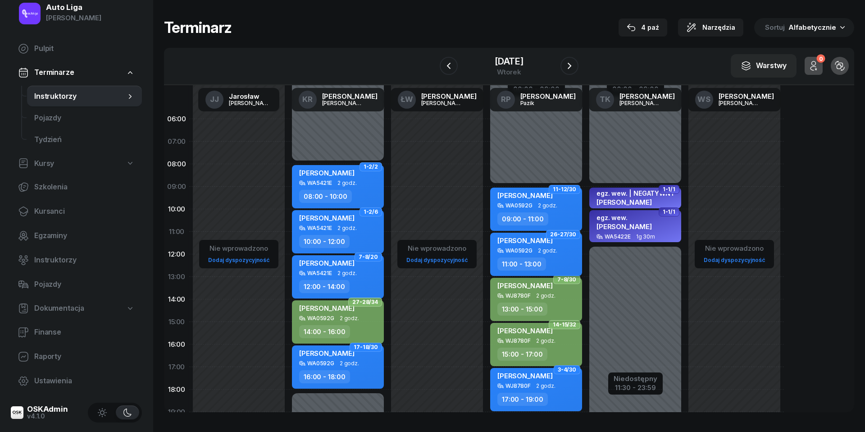
click at [543, 245] on div "[PERSON_NAME]" at bounding box center [525, 241] width 55 height 11
select select "11"
select select "13"
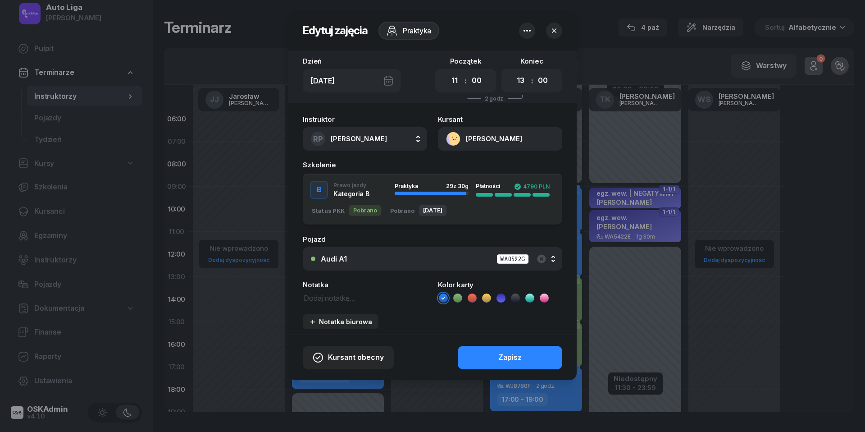
click at [462, 298] on icon at bounding box center [457, 297] width 9 height 9
click at [487, 362] on button "Zapisz" at bounding box center [510, 357] width 105 height 23
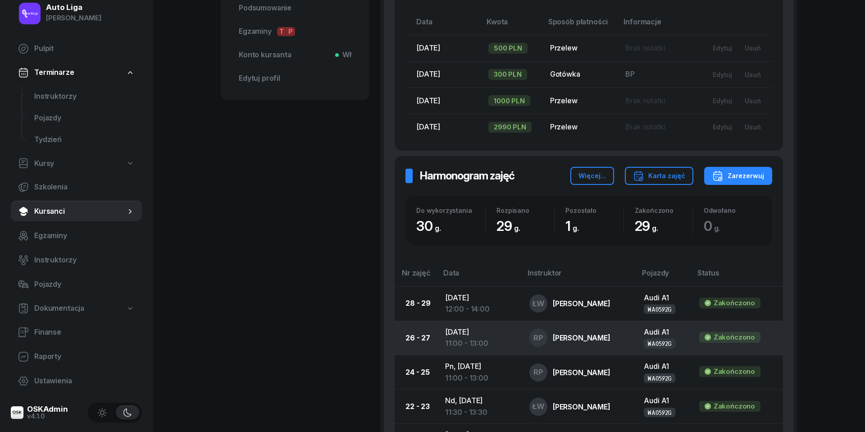
scroll to position [418, 0]
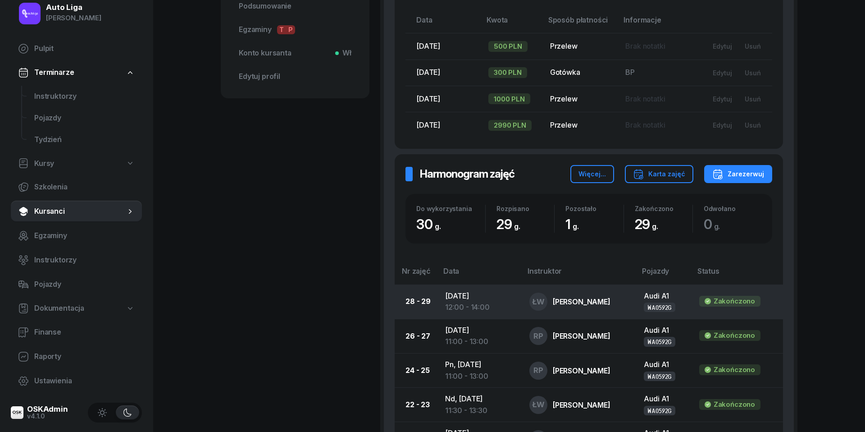
click at [471, 302] on div "12:00 - 14:00" at bounding box center [480, 308] width 70 height 12
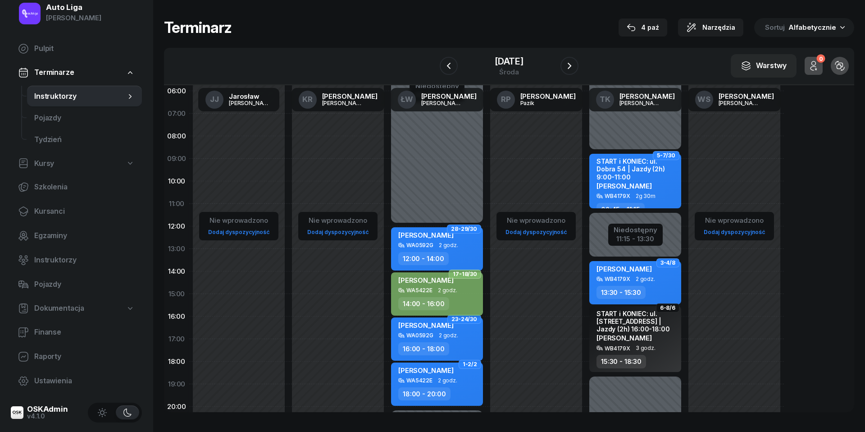
scroll to position [29, 0]
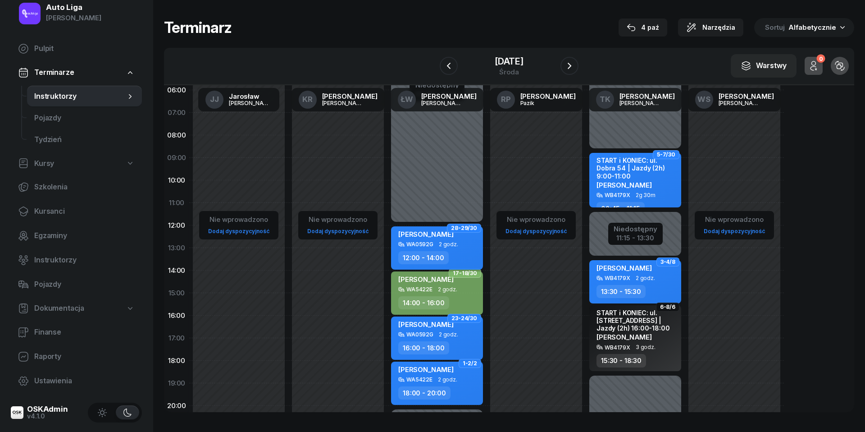
click at [462, 246] on div "WA0592G 2 godz." at bounding box center [437, 244] width 79 height 6
select select "12"
select select "14"
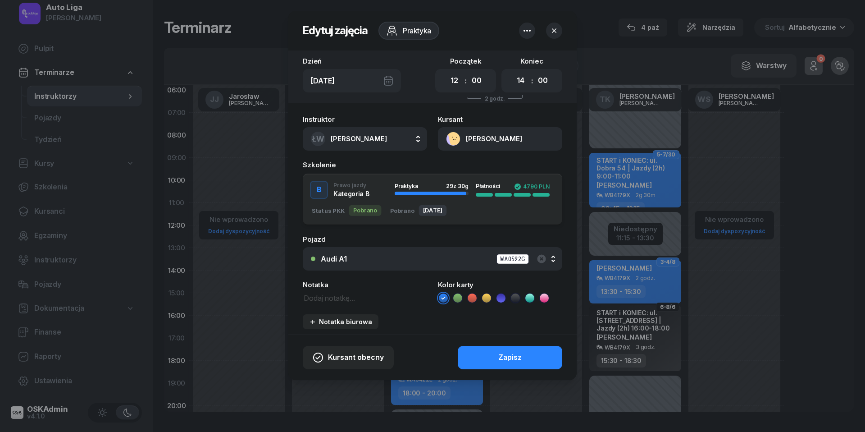
click at [460, 296] on icon at bounding box center [457, 297] width 9 height 9
click at [517, 298] on icon at bounding box center [515, 297] width 9 height 9
click at [517, 352] on div "Zapisz" at bounding box center [510, 358] width 23 height 12
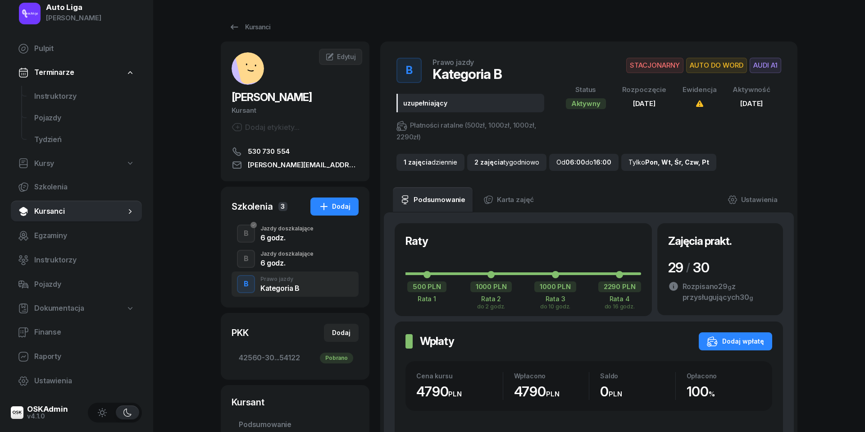
click at [275, 237] on div "6 godz." at bounding box center [287, 237] width 53 height 7
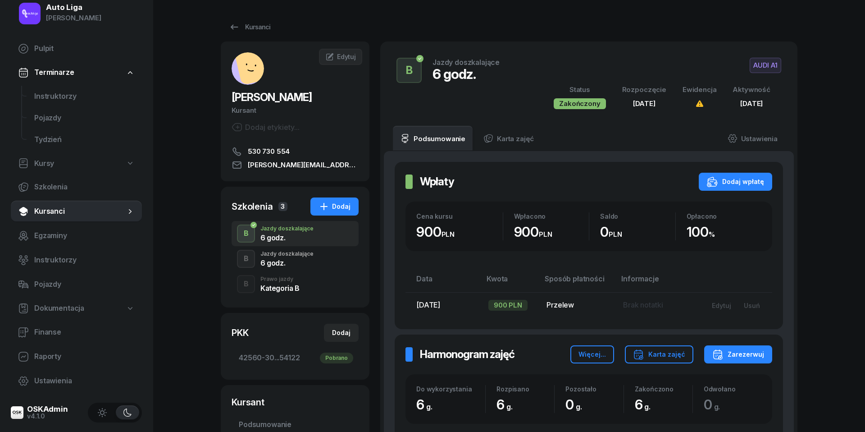
click at [275, 265] on div "6 godz." at bounding box center [287, 262] width 53 height 7
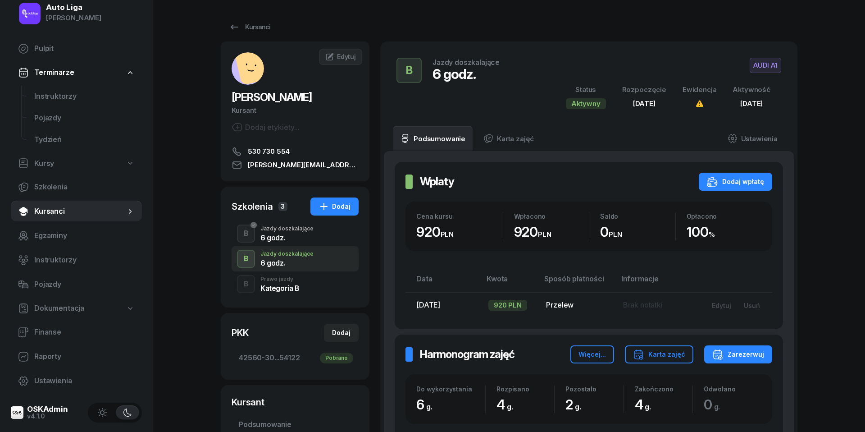
click at [273, 238] on div "6 godz." at bounding box center [287, 237] width 53 height 7
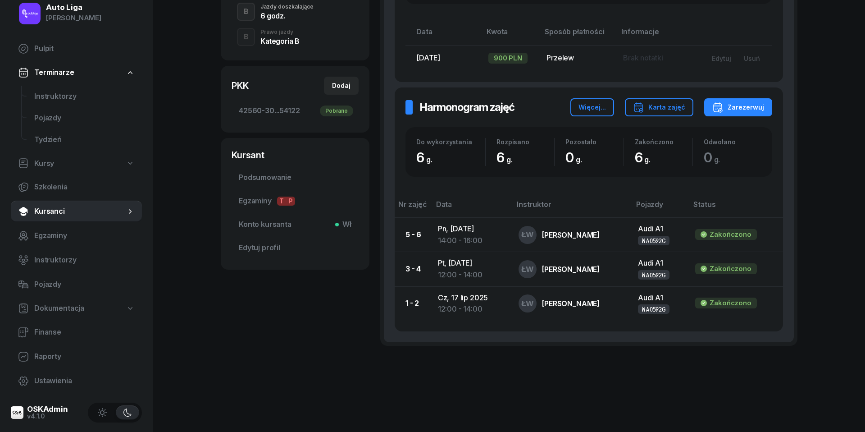
scroll to position [246, 0]
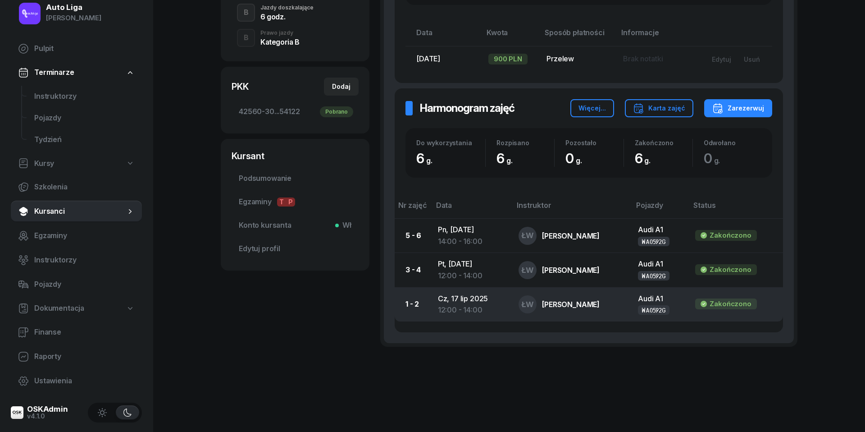
click at [464, 304] on div "12:00 - 14:00" at bounding box center [471, 310] width 67 height 12
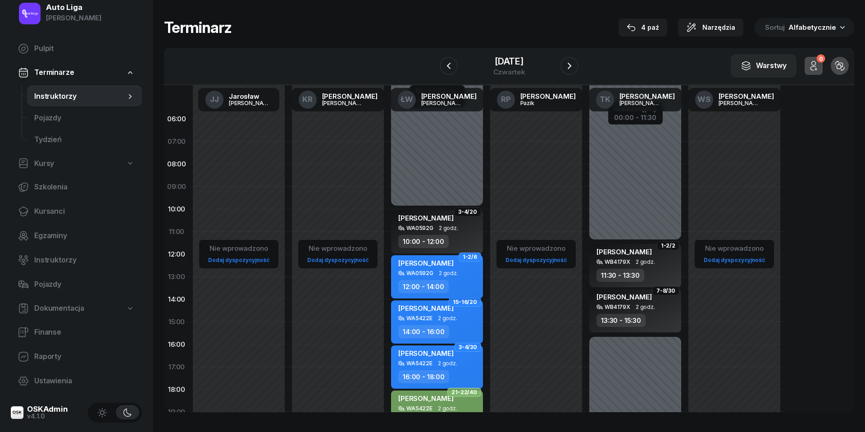
click at [455, 278] on div "[PERSON_NAME] WA0592G 2 godz. 12:00 - 14:00" at bounding box center [437, 276] width 92 height 43
select select "12"
select select "14"
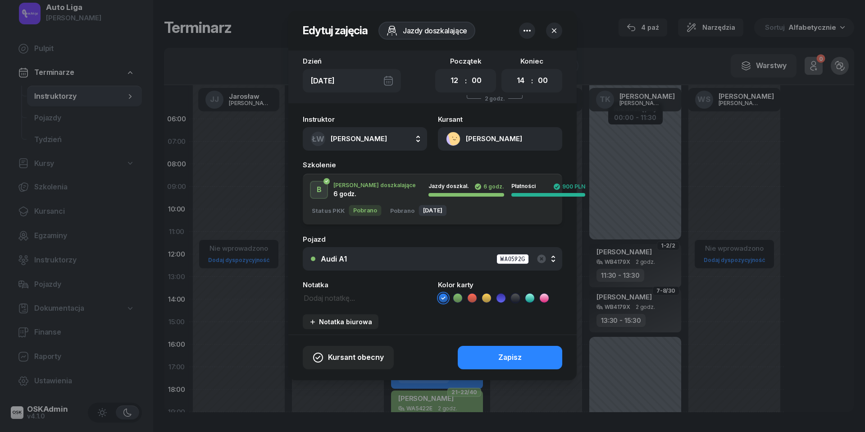
click at [514, 297] on icon at bounding box center [515, 297] width 4 height 3
click at [515, 352] on div "Zapisz" at bounding box center [510, 358] width 23 height 12
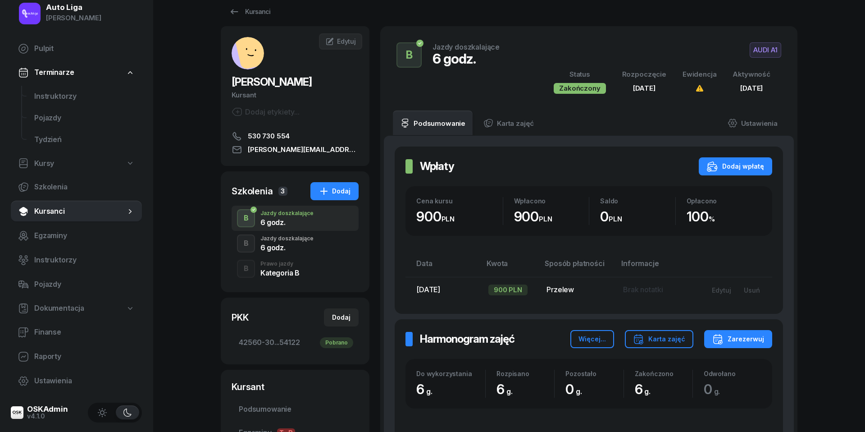
scroll to position [16, 0]
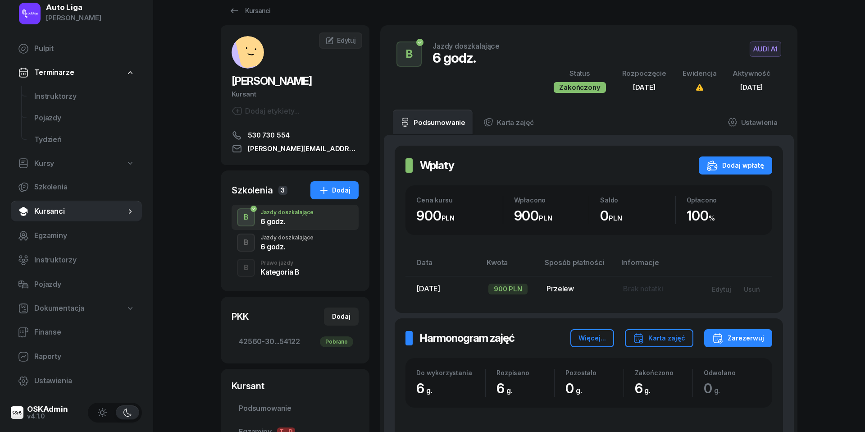
click at [284, 268] on div "Kategoria B" at bounding box center [280, 271] width 39 height 7
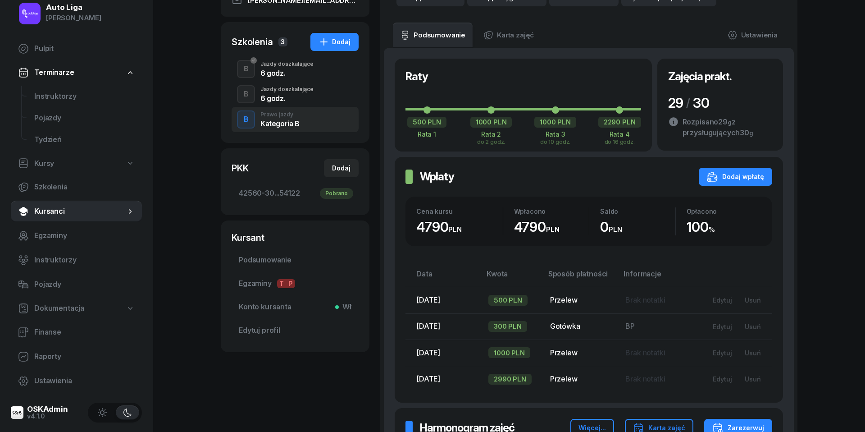
scroll to position [139, 0]
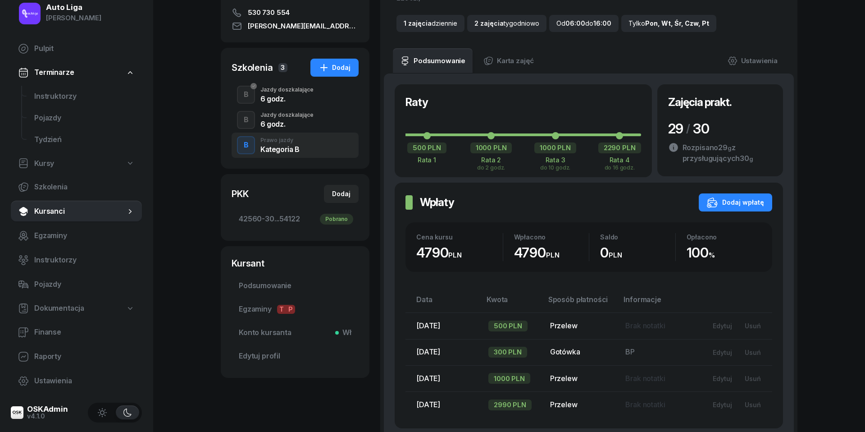
click at [289, 114] on div "Jazdy doszkalające" at bounding box center [287, 114] width 53 height 5
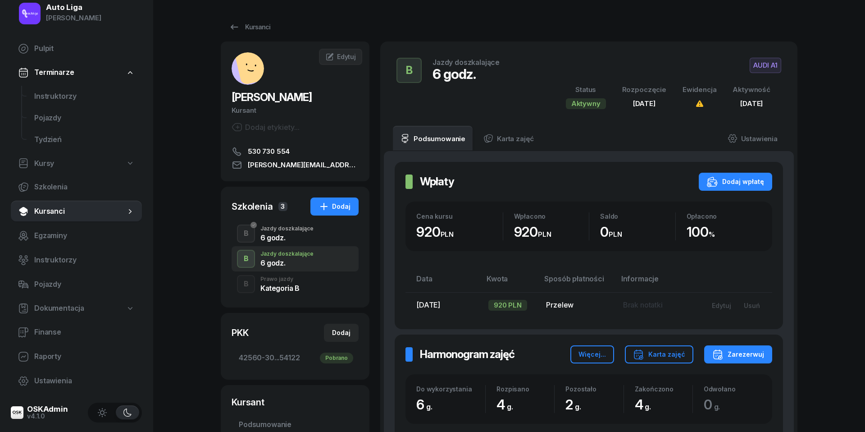
click at [280, 234] on div "6 godz." at bounding box center [287, 237] width 53 height 7
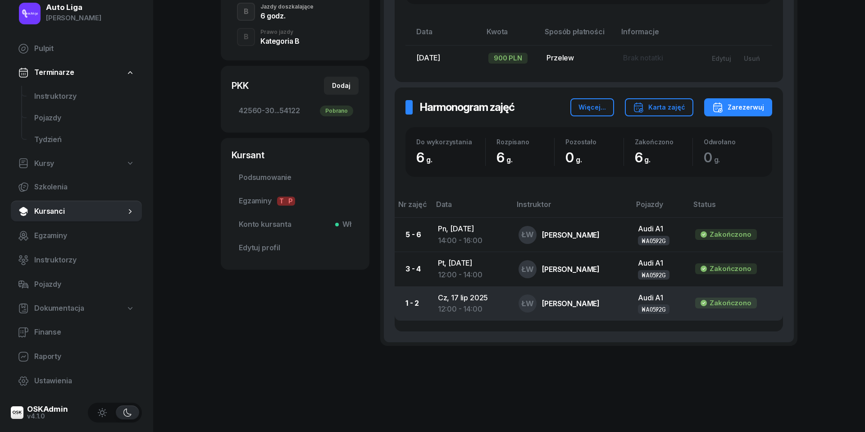
scroll to position [246, 0]
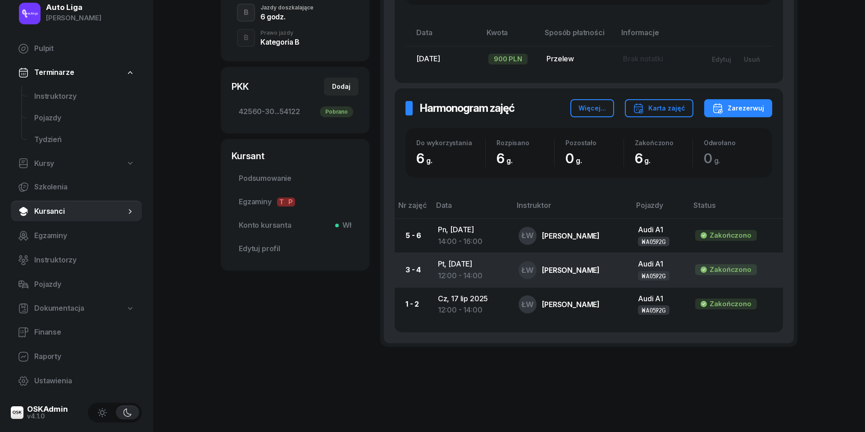
click at [464, 270] on div "12:00 - 14:00" at bounding box center [471, 276] width 67 height 12
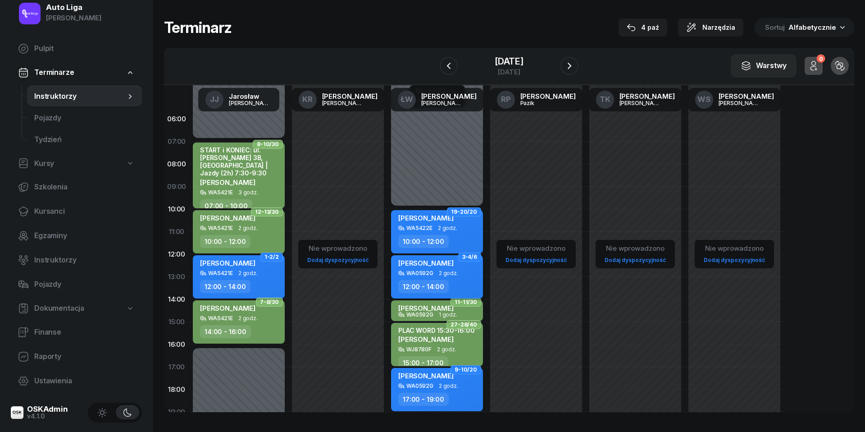
click at [446, 272] on span "2 godz." at bounding box center [448, 273] width 19 height 6
select select "12"
select select "14"
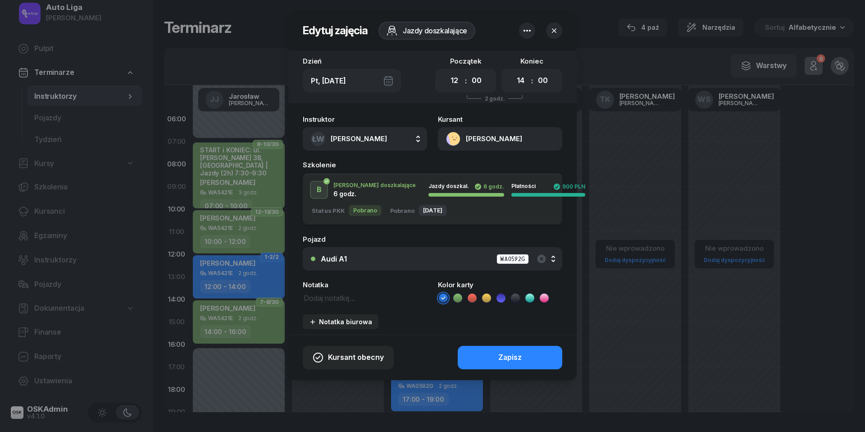
click at [518, 299] on icon at bounding box center [515, 297] width 9 height 9
click at [518, 363] on button "Zapisz" at bounding box center [510, 357] width 105 height 23
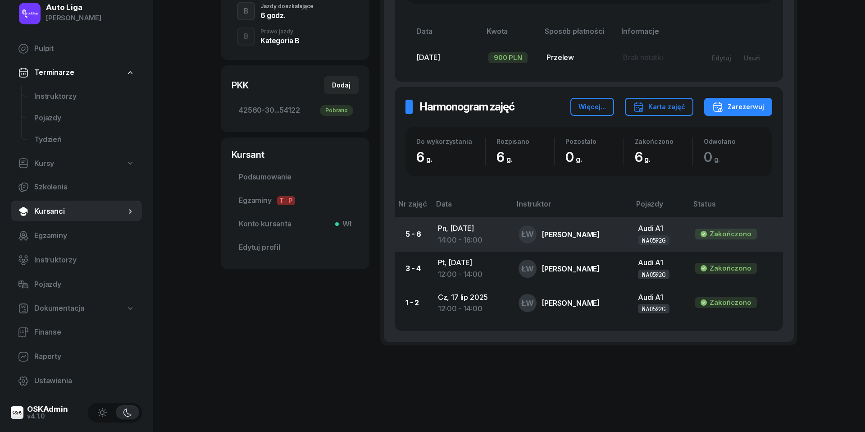
scroll to position [246, 0]
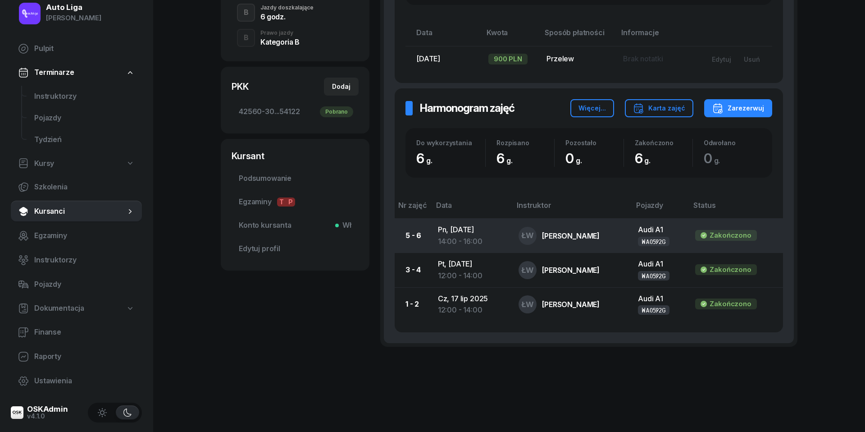
click at [467, 232] on td "Pn, [DATE] 14:00 - 16:00" at bounding box center [471, 236] width 81 height 34
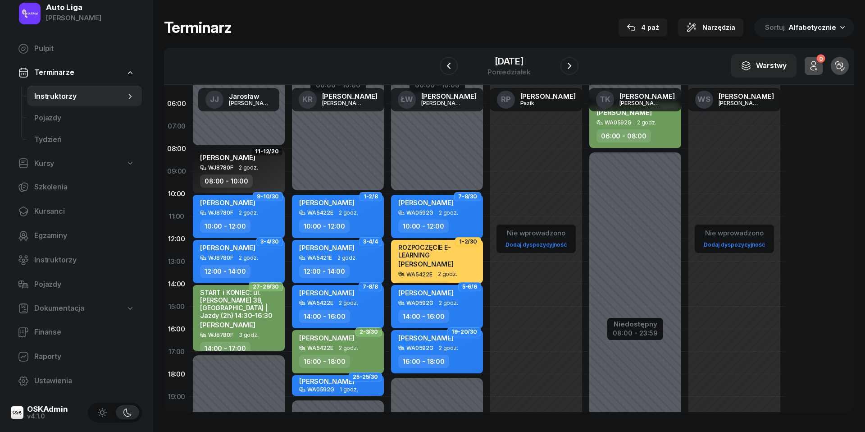
scroll to position [18, 0]
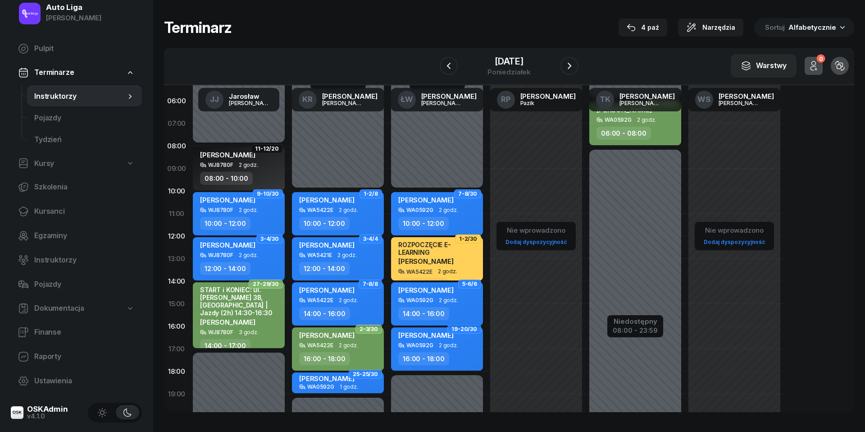
click at [464, 303] on div "[PERSON_NAME] WA0592G 2 godz. 14:00 - 16:00" at bounding box center [437, 303] width 92 height 43
select select "14"
select select "16"
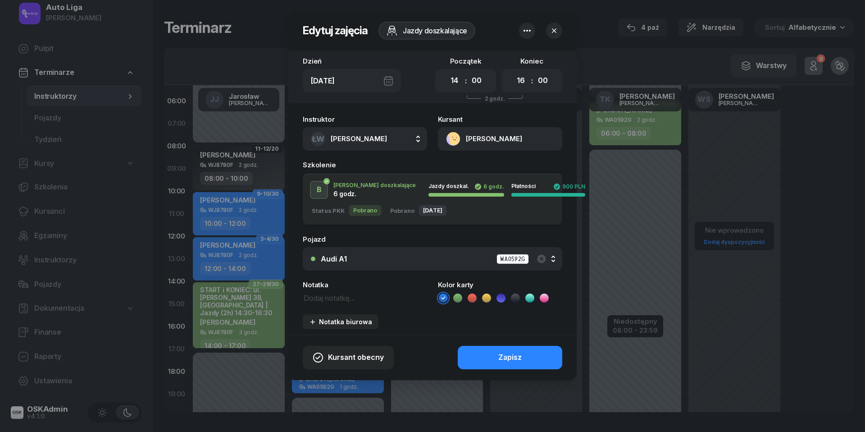
click at [460, 296] on icon at bounding box center [457, 297] width 9 height 9
click at [510, 356] on div "Zapisz" at bounding box center [510, 358] width 23 height 12
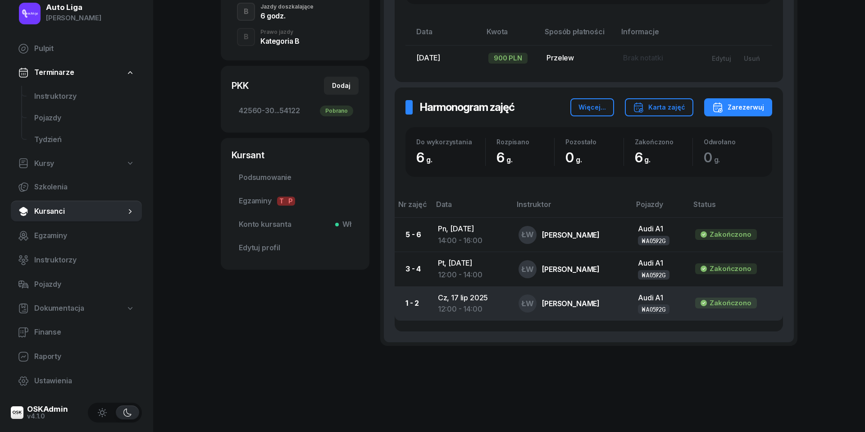
scroll to position [246, 0]
click at [478, 297] on td "[DATE] 12:00 - 14:00" at bounding box center [471, 304] width 81 height 34
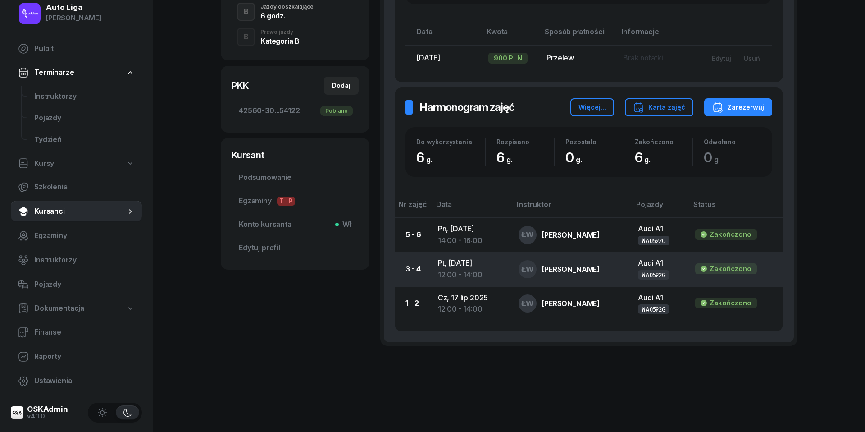
scroll to position [246, 0]
click at [460, 271] on div "12:00 - 14:00" at bounding box center [471, 276] width 67 height 12
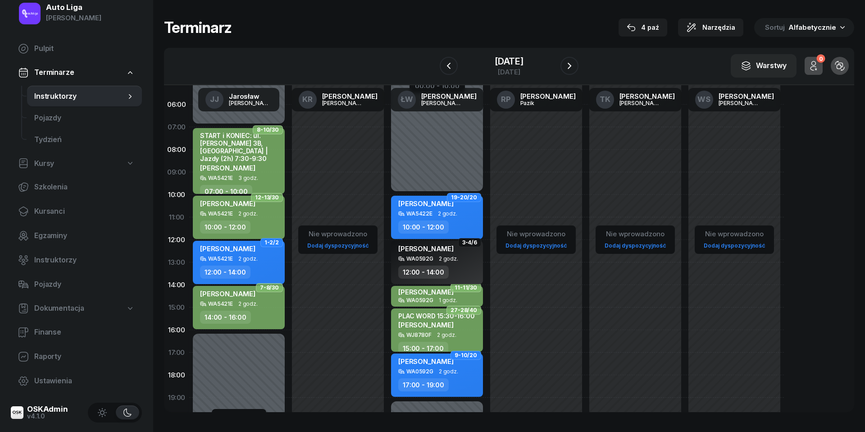
scroll to position [19, 0]
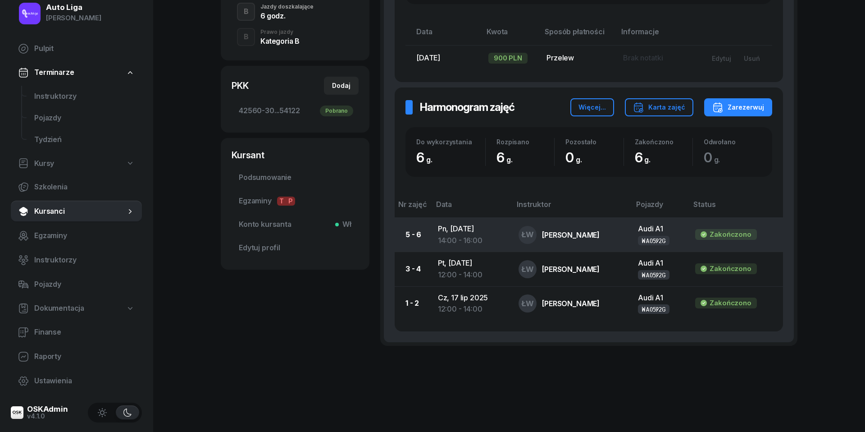
scroll to position [246, 0]
click at [475, 236] on div "14:00 - 16:00" at bounding box center [471, 242] width 67 height 12
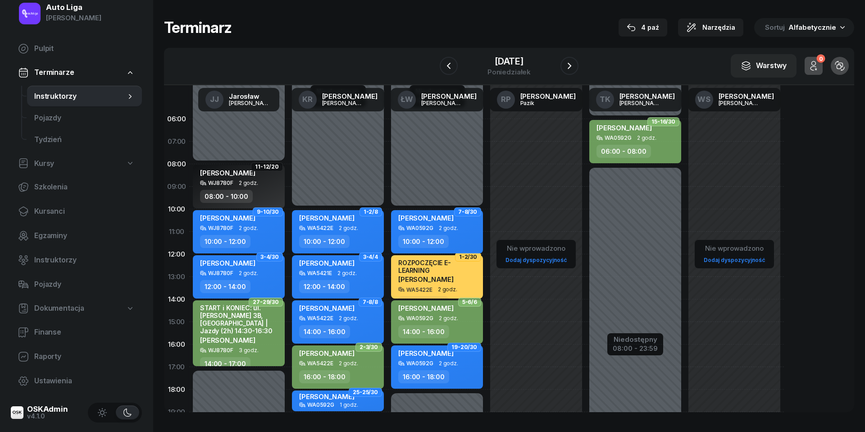
scroll to position [45, 0]
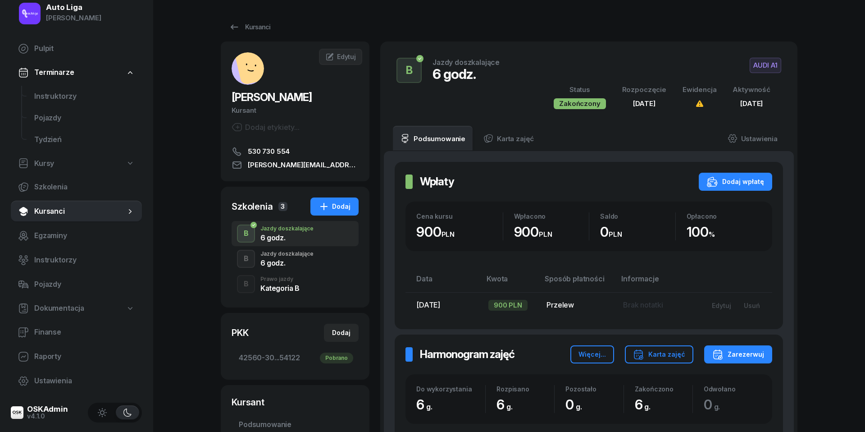
click at [277, 287] on div "Kategoria B" at bounding box center [280, 287] width 39 height 7
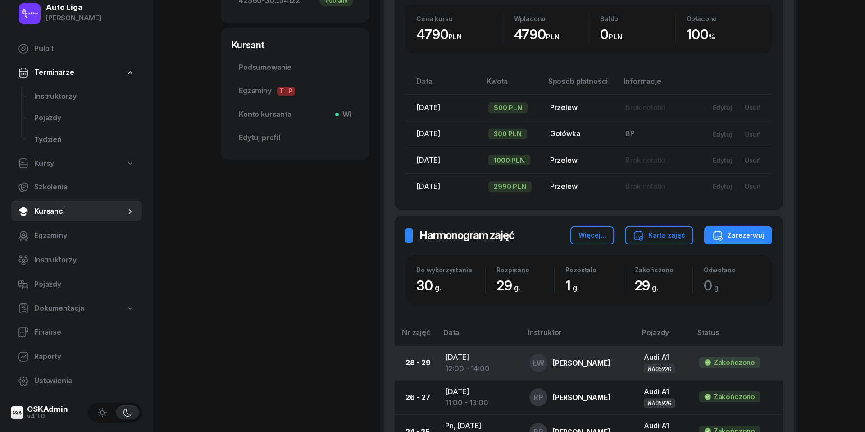
scroll to position [359, 0]
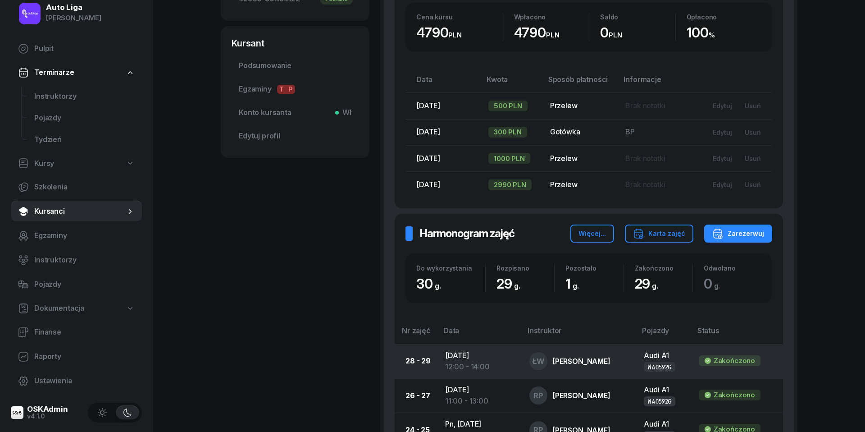
click at [473, 355] on td "[DATE] 12:00 - 14:00" at bounding box center [480, 361] width 84 height 34
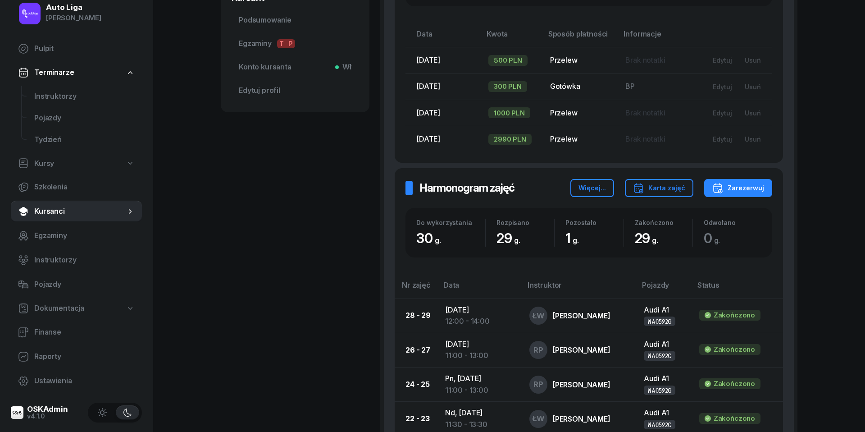
scroll to position [407, 0]
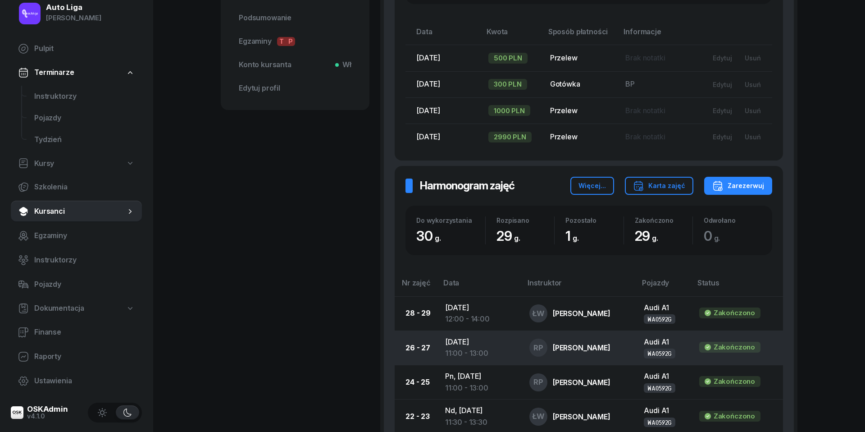
click at [464, 348] on div "11:00 - 13:00" at bounding box center [480, 354] width 70 height 12
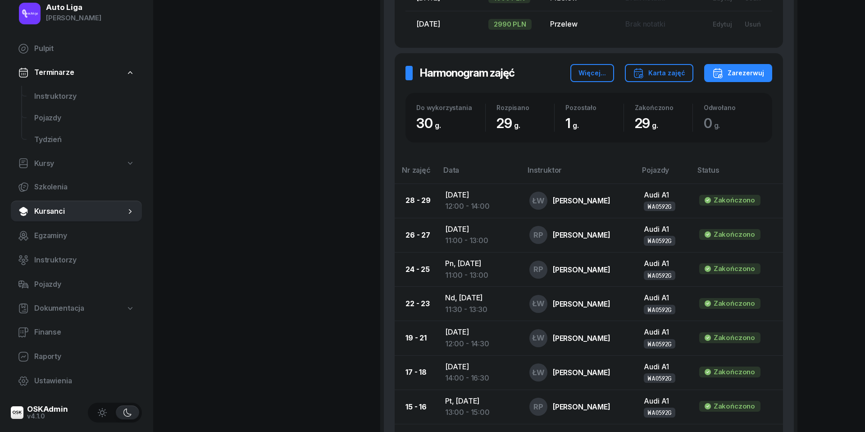
scroll to position [520, 0]
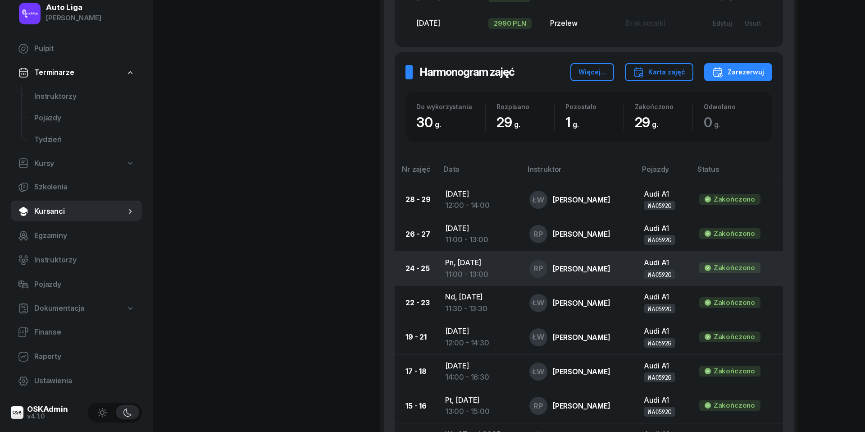
click at [465, 269] on div "11:00 - 13:00" at bounding box center [480, 275] width 70 height 12
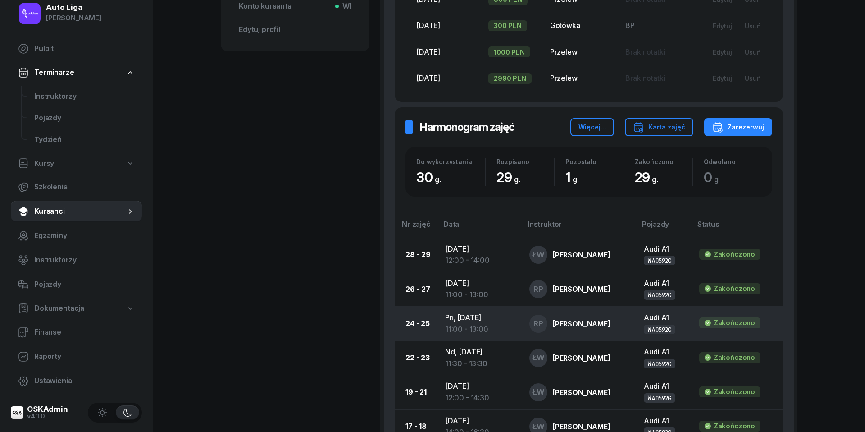
scroll to position [467, 0]
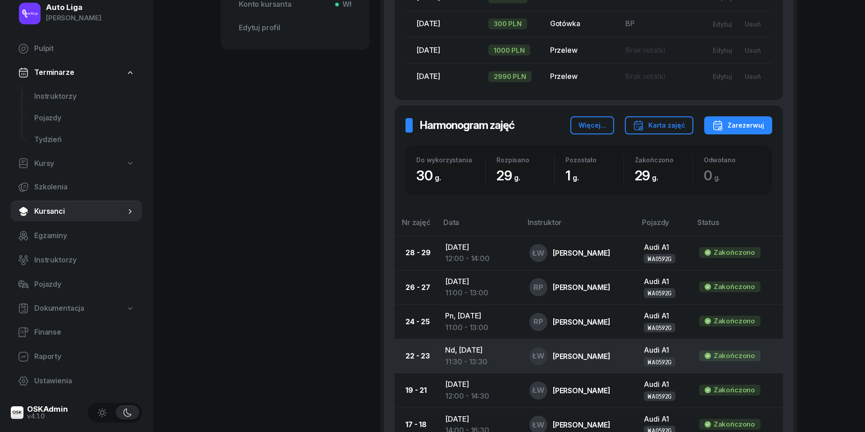
click at [475, 356] on div "11:30 - 13:30" at bounding box center [480, 362] width 70 height 12
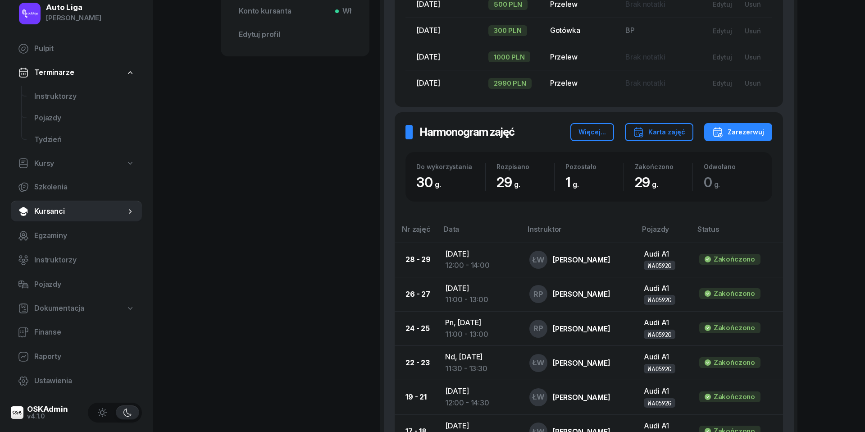
scroll to position [462, 0]
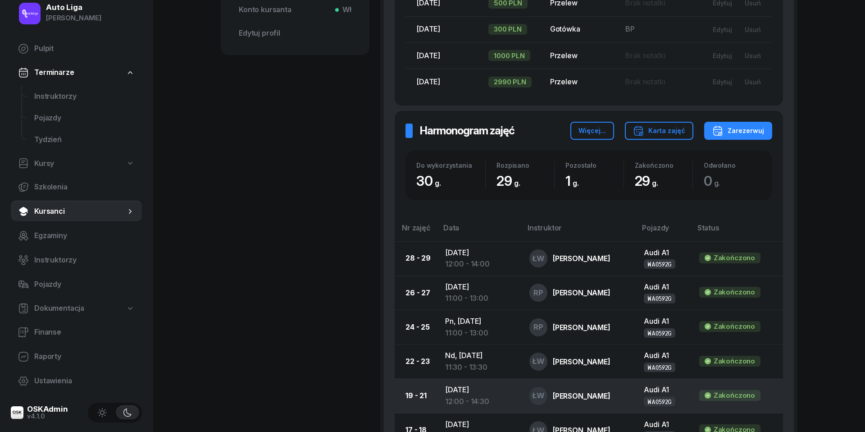
click at [471, 389] on td "[DATE] 12:00 - 14:30" at bounding box center [480, 396] width 84 height 34
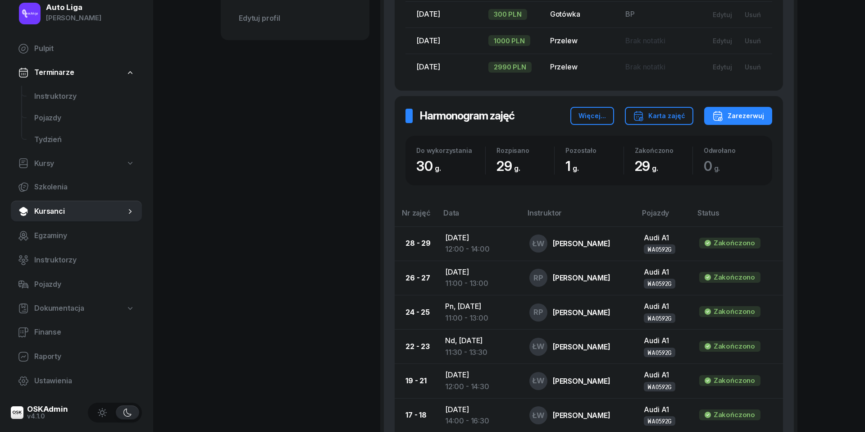
scroll to position [503, 0]
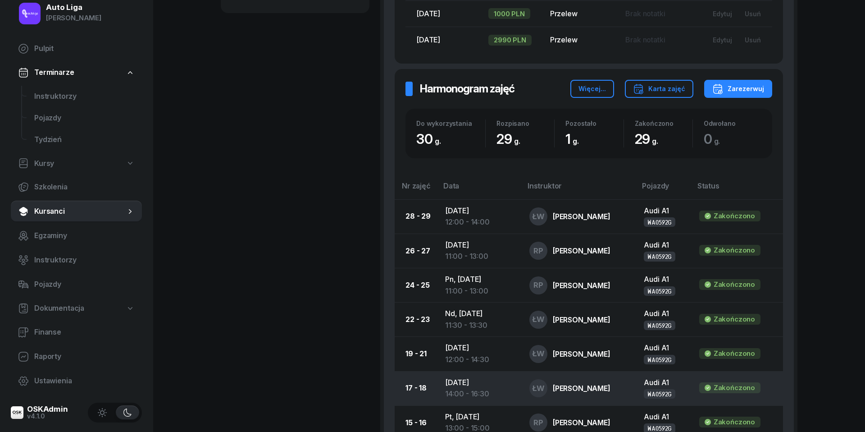
click at [462, 389] on div "14:00 - 16:30" at bounding box center [480, 394] width 70 height 12
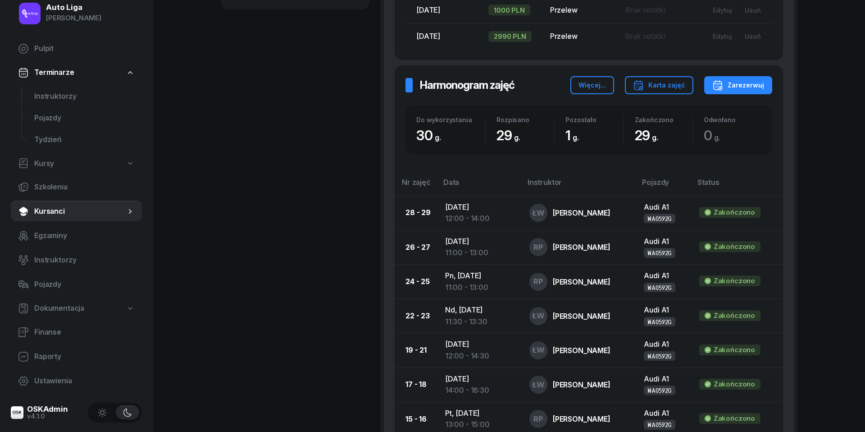
scroll to position [509, 0]
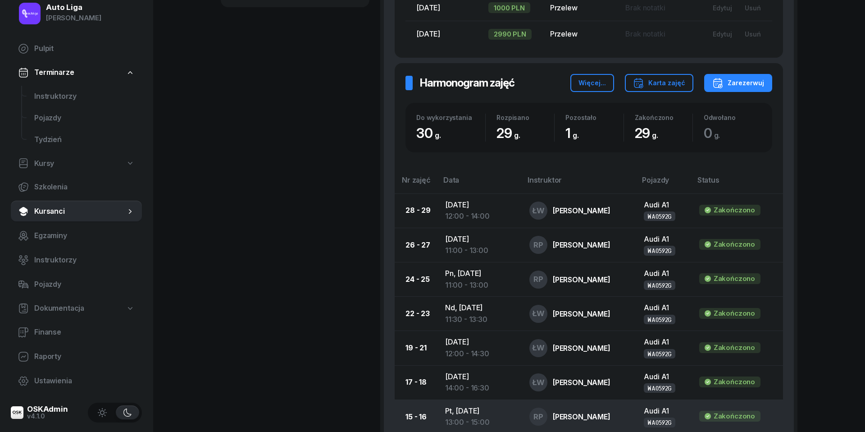
click at [466, 408] on td "Pt, [DATE] 13:00 - 15:00" at bounding box center [480, 416] width 84 height 34
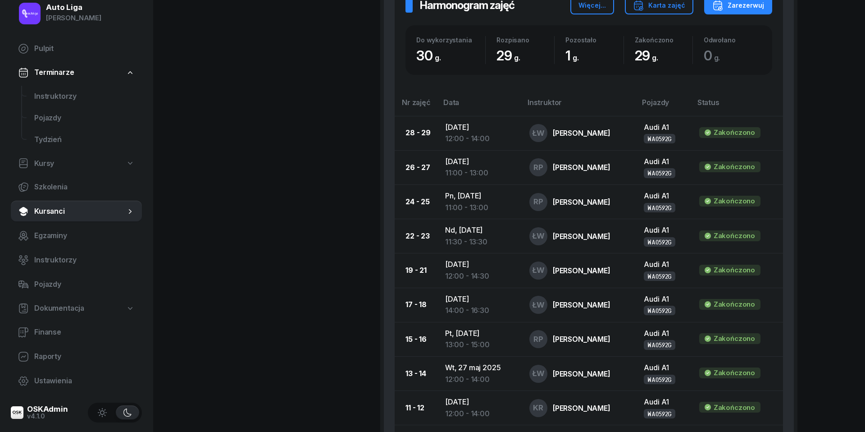
scroll to position [589, 0]
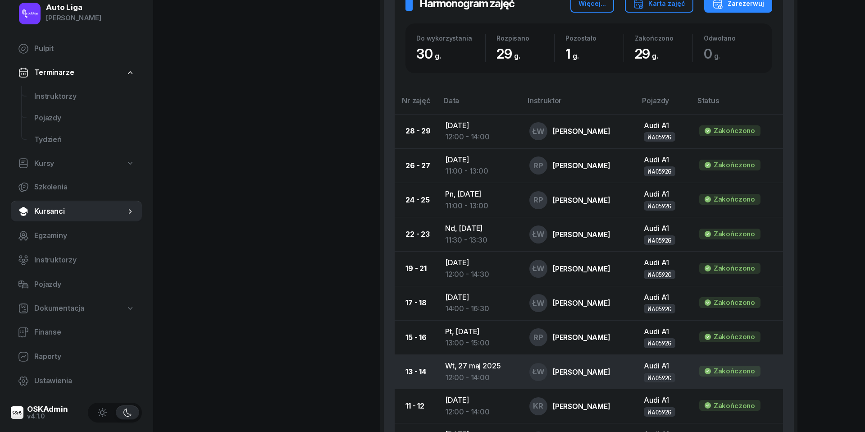
click at [460, 372] on div "12:00 - 14:00" at bounding box center [480, 378] width 70 height 12
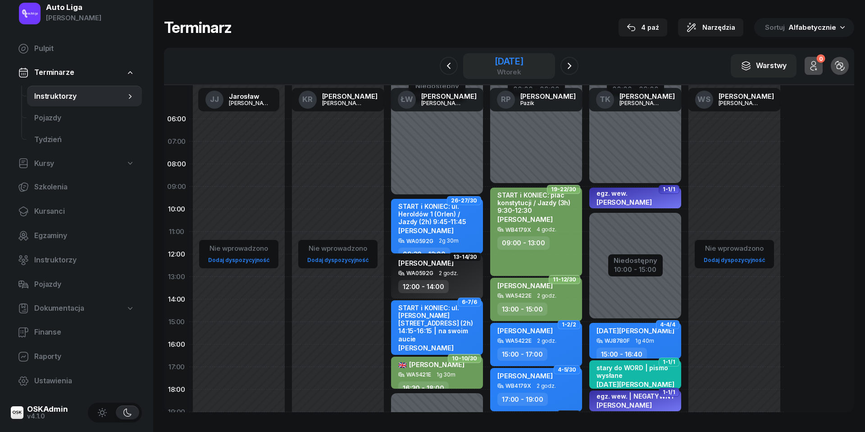
click at [495, 69] on div "wtorek" at bounding box center [509, 72] width 29 height 7
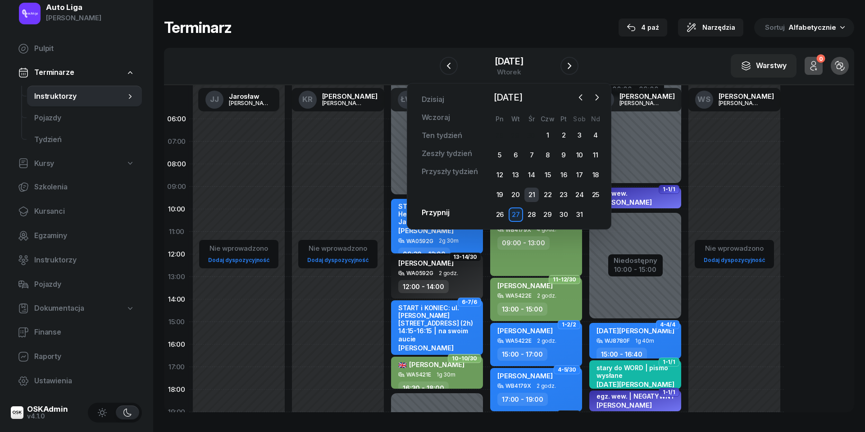
click at [533, 195] on div "21" at bounding box center [532, 195] width 14 height 14
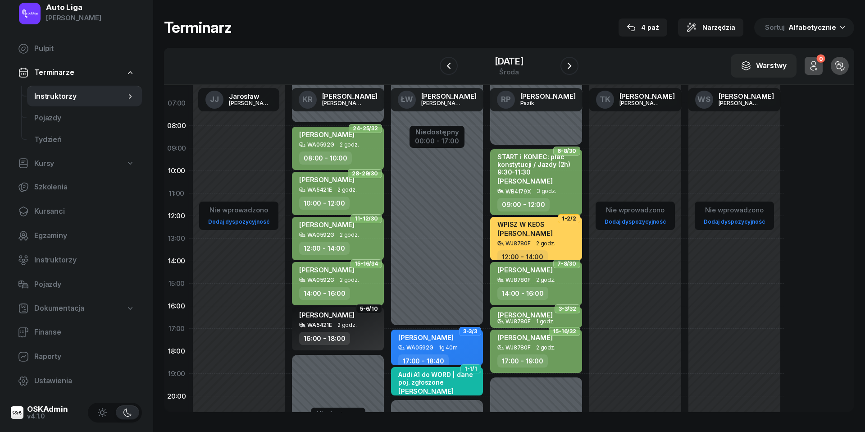
scroll to position [39, 0]
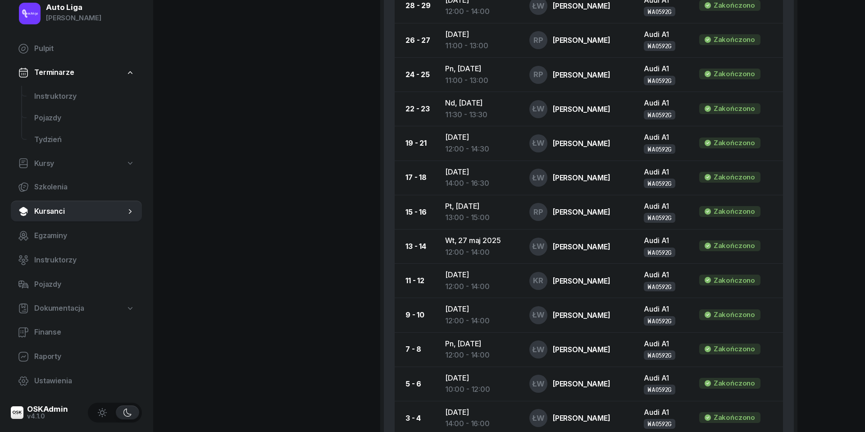
scroll to position [716, 0]
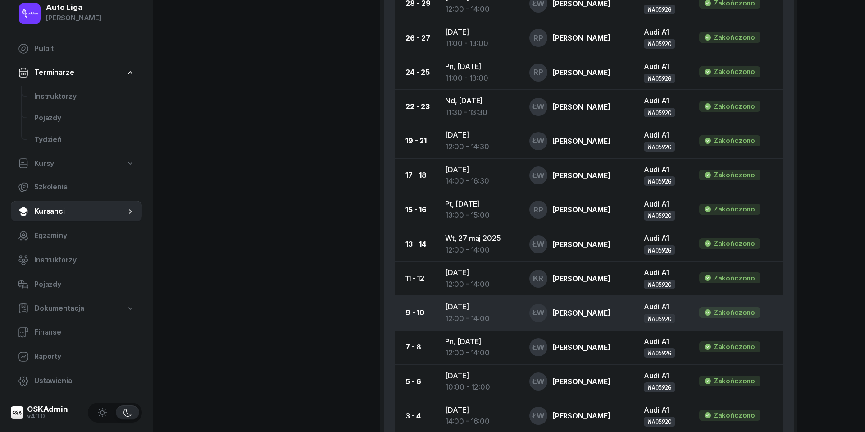
click at [448, 306] on td "[DATE] 12:00 - 14:00" at bounding box center [480, 313] width 84 height 34
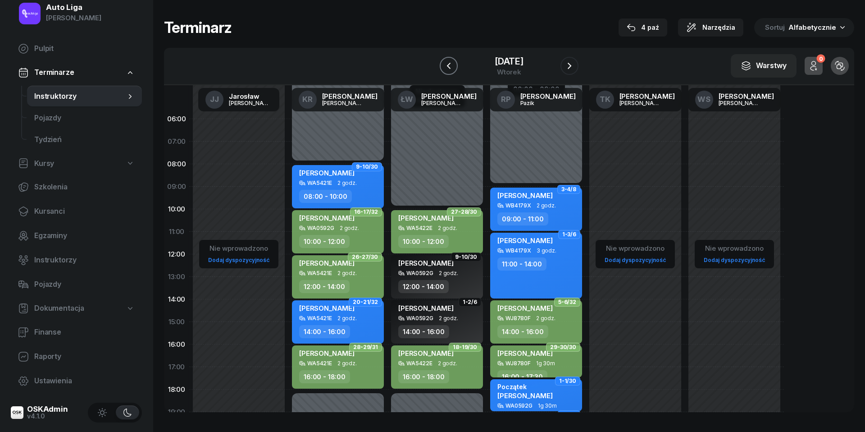
click at [446, 69] on icon "button" at bounding box center [449, 65] width 11 height 11
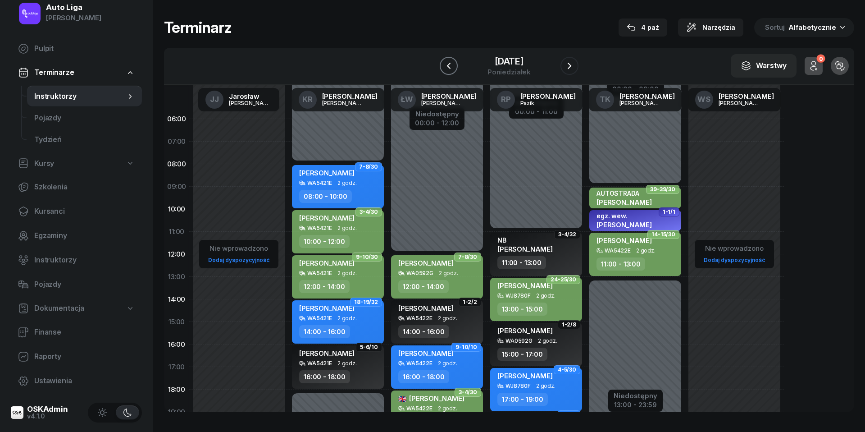
click at [446, 69] on icon "button" at bounding box center [449, 65] width 11 height 11
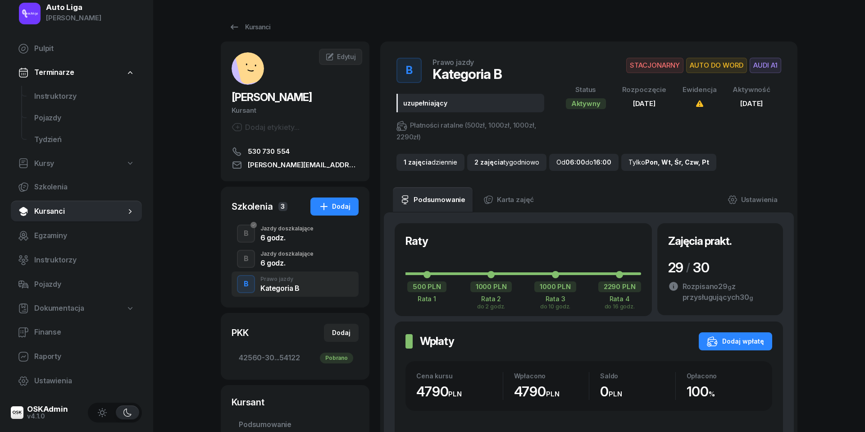
click at [288, 262] on div "6 godz." at bounding box center [287, 262] width 53 height 7
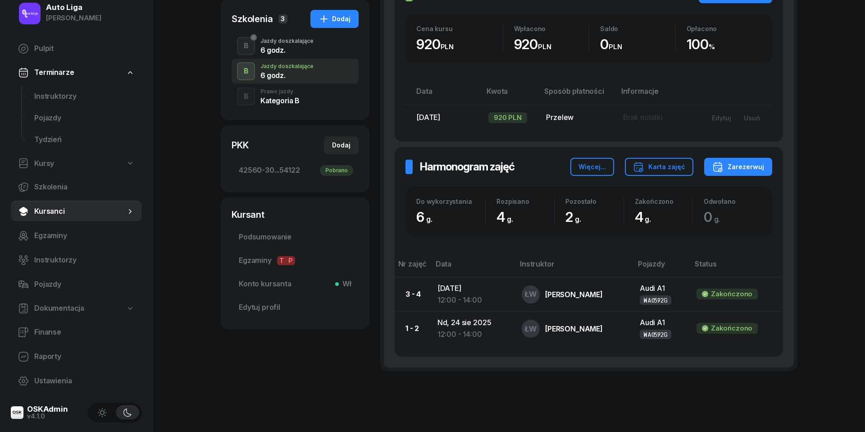
scroll to position [189, 0]
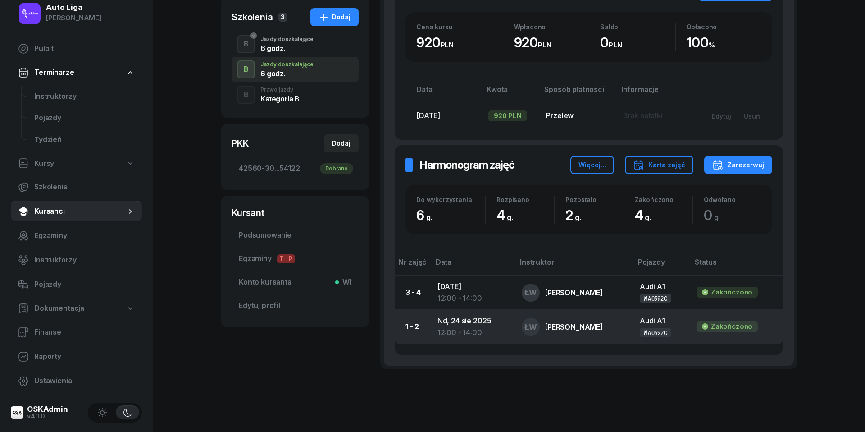
click at [480, 323] on td "Nd, [DATE] 12:00 - 14:00" at bounding box center [472, 327] width 84 height 34
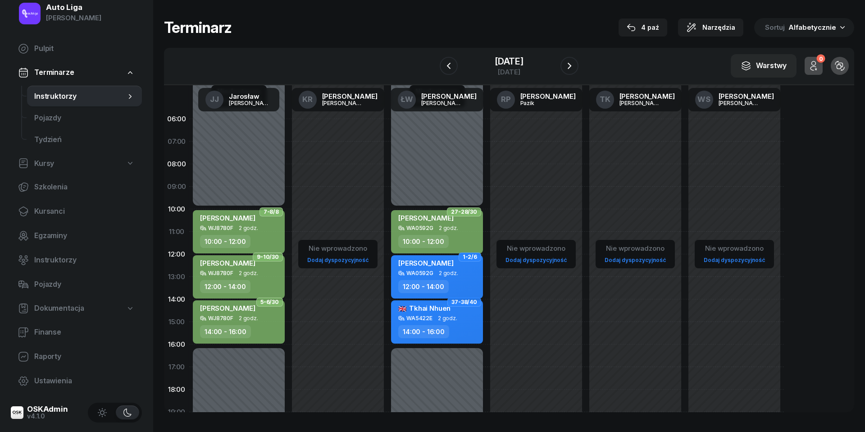
click at [458, 274] on div "WA0592G 2 godz." at bounding box center [437, 273] width 79 height 6
select select "12"
select select "14"
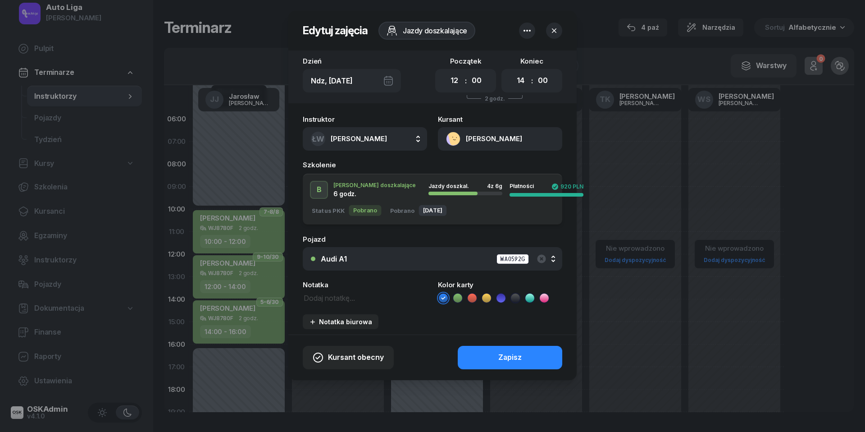
click at [520, 297] on icon at bounding box center [515, 297] width 9 height 9
click at [520, 359] on div "Zapisz" at bounding box center [510, 358] width 23 height 12
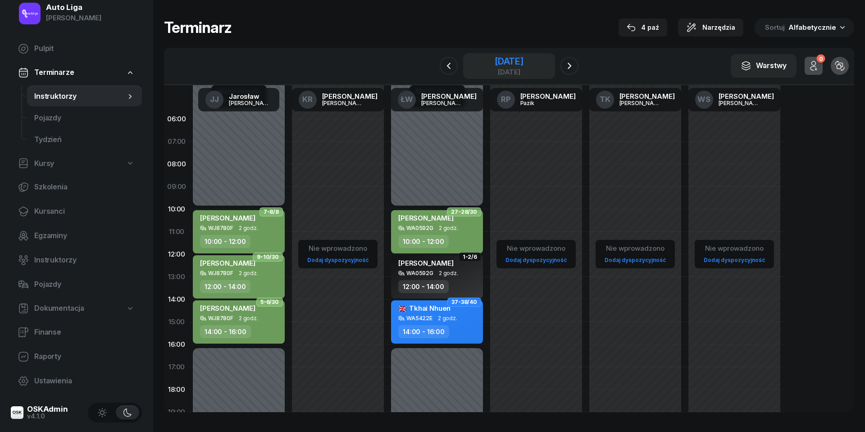
click at [510, 69] on div "[DATE]" at bounding box center [509, 72] width 29 height 7
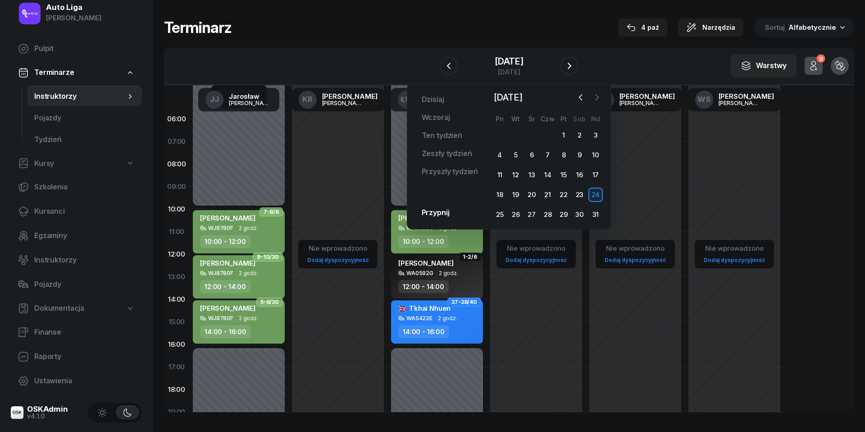
click at [596, 97] on icon "button" at bounding box center [597, 97] width 9 height 9
click at [511, 137] on div "2" at bounding box center [516, 135] width 14 height 14
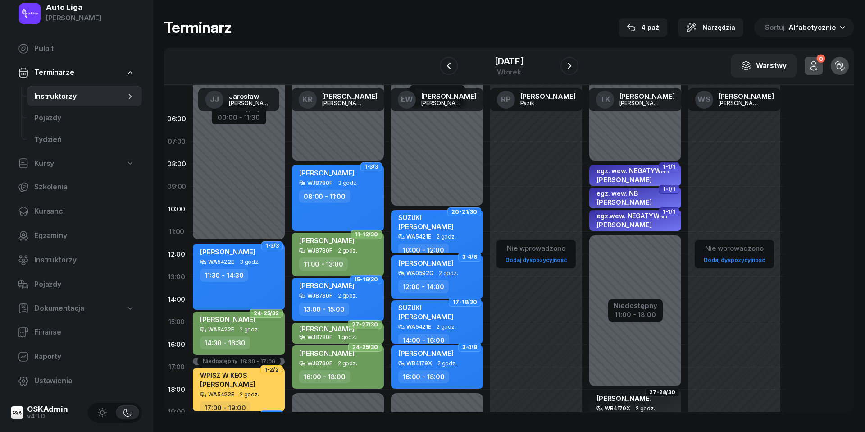
click at [449, 273] on span "2 godz." at bounding box center [448, 273] width 19 height 6
select select "12"
select select "14"
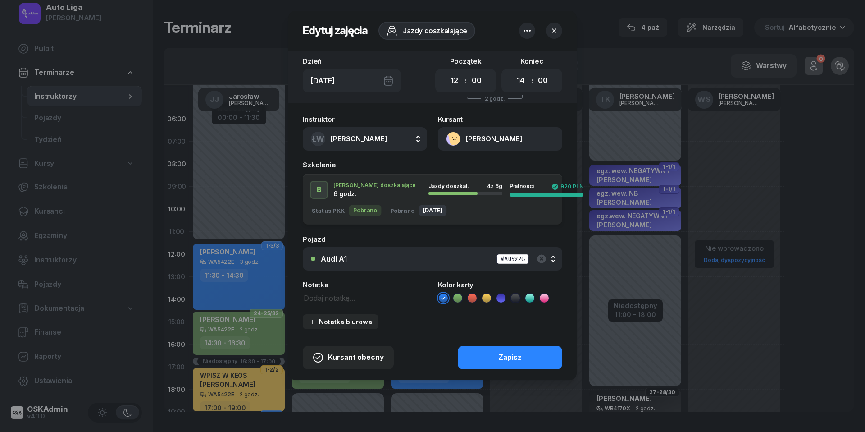
click at [514, 298] on icon at bounding box center [515, 297] width 4 height 3
click at [514, 354] on div "Zapisz" at bounding box center [510, 358] width 23 height 12
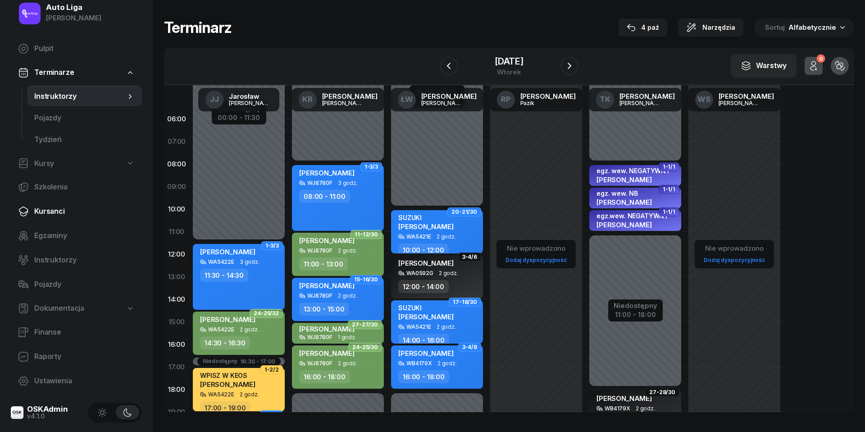
click at [41, 211] on span "Kursanci" at bounding box center [84, 212] width 101 height 12
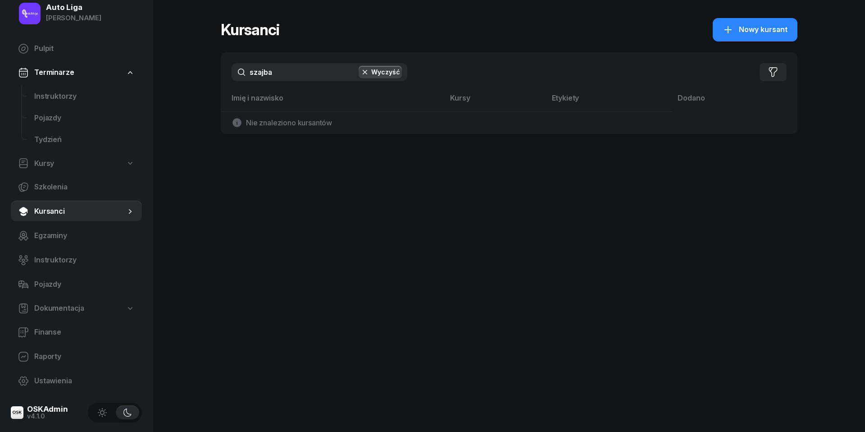
click at [290, 67] on input "szajba" at bounding box center [320, 72] width 176 height 18
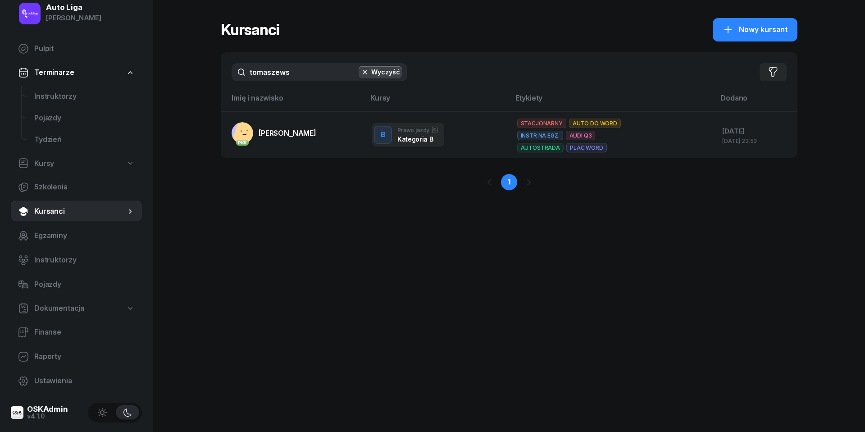
type input "Tomaszewa"
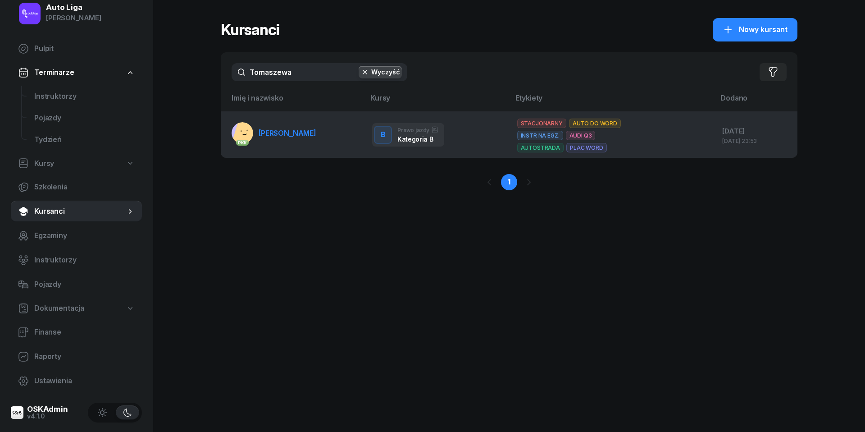
drag, startPoint x: 286, startPoint y: 94, endPoint x: 282, endPoint y: 128, distance: 34.0
click at [282, 128] on span "[PERSON_NAME]" at bounding box center [288, 132] width 58 height 9
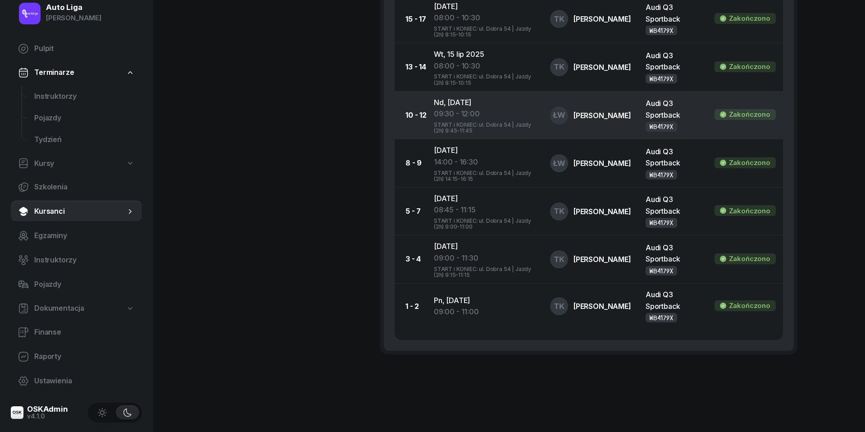
scroll to position [733, 0]
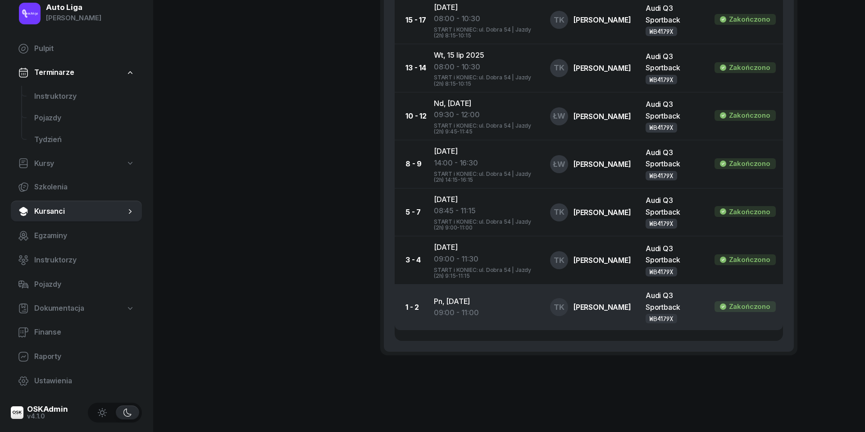
click at [465, 293] on td "Pn, [DATE] 09:00 - 11:00" at bounding box center [485, 307] width 116 height 46
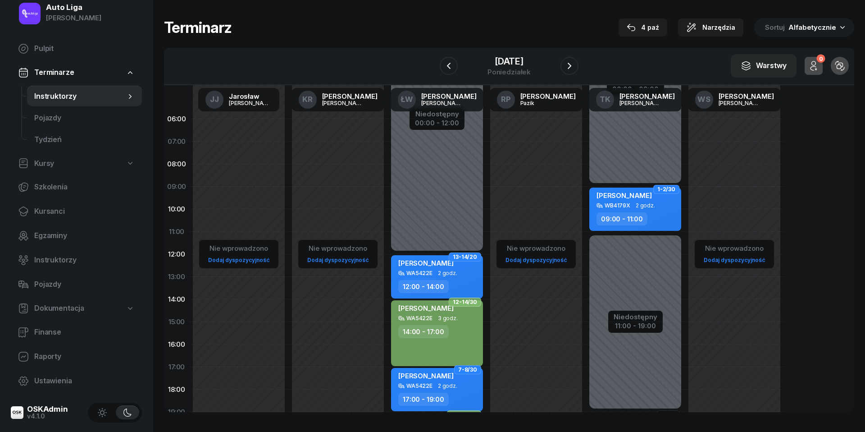
click at [645, 197] on span "[PERSON_NAME]" at bounding box center [624, 195] width 55 height 9
select select "09"
select select "11"
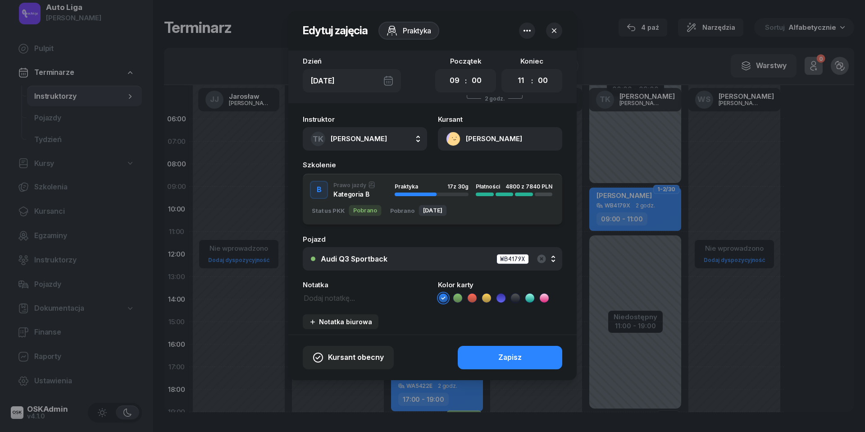
click at [458, 296] on icon at bounding box center [457, 297] width 9 height 9
click at [490, 341] on div "Kursant obecny Zapisz" at bounding box center [432, 357] width 288 height 46
click at [491, 355] on button "Zapisz" at bounding box center [510, 357] width 105 height 23
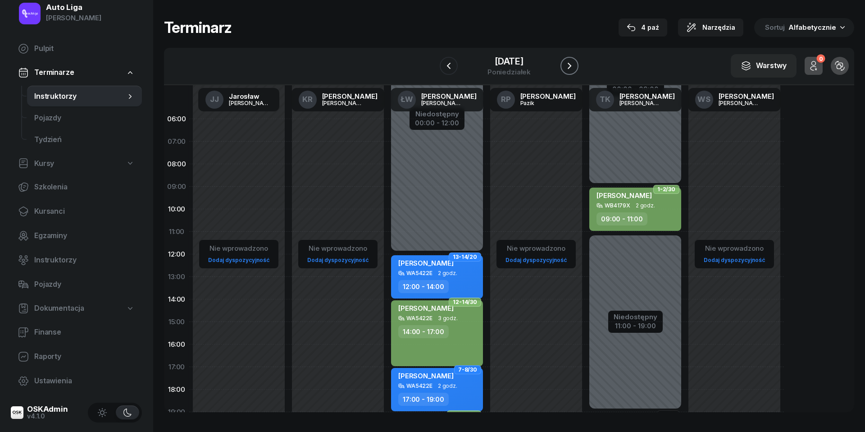
click at [573, 59] on button "button" at bounding box center [570, 66] width 18 height 18
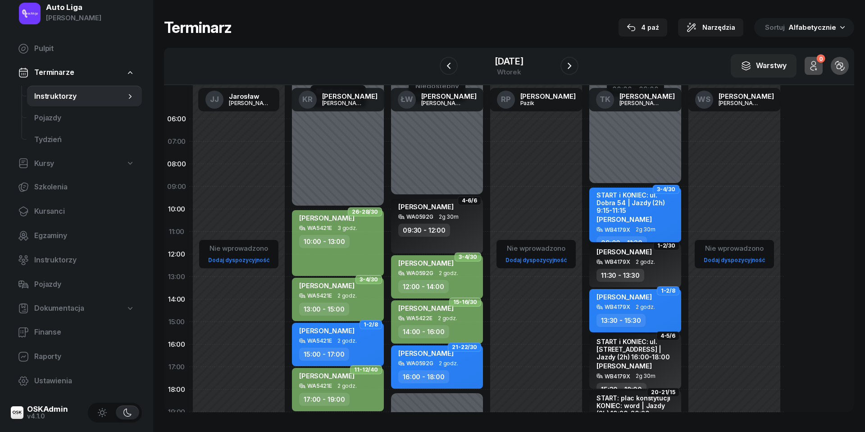
click at [642, 213] on div "START i KONIEC: ul. Dobra 54 | Jazdy (2h) 9:15-11:15 [PERSON_NAME]" at bounding box center [636, 209] width 79 height 36
select select "09"
select select "11"
select select "30"
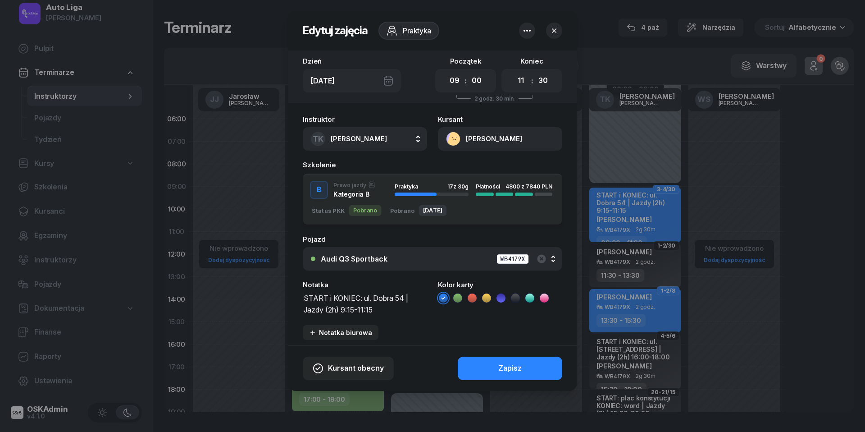
click at [460, 296] on icon at bounding box center [458, 297] width 4 height 3
click at [489, 371] on button "Zapisz" at bounding box center [510, 368] width 105 height 23
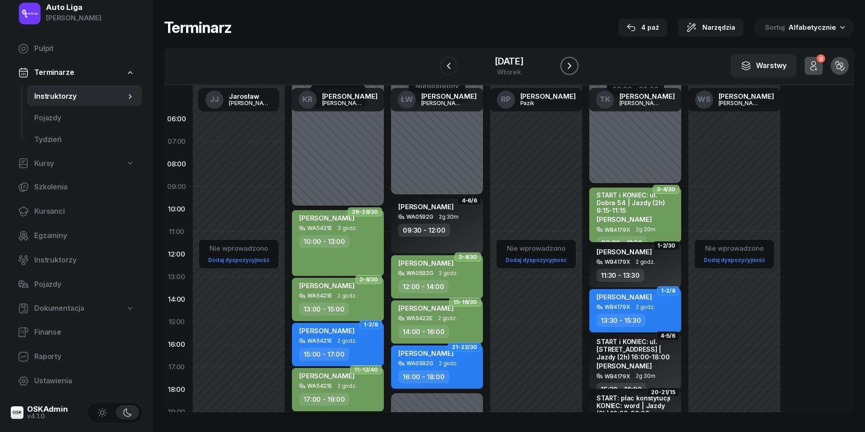
click at [569, 65] on icon "button" at bounding box center [569, 65] width 11 height 11
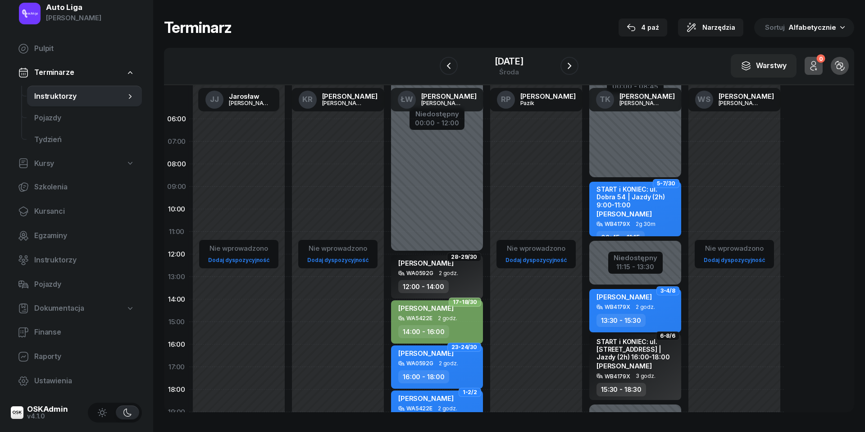
click at [653, 208] on div "START i KONIEC: ul. Dobra 54 | Jazdy (2h) 9:00-11:00 [PERSON_NAME]" at bounding box center [636, 203] width 79 height 36
select select "08"
select select "45"
select select "11"
select select "15"
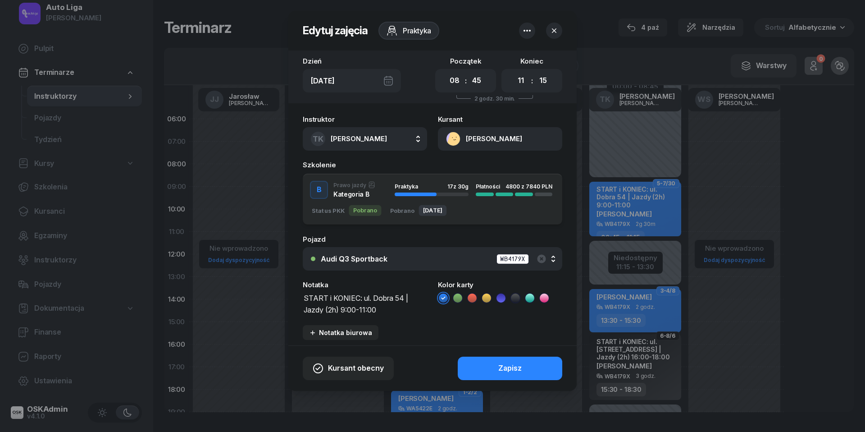
click at [458, 297] on icon at bounding box center [458, 297] width 4 height 3
click at [489, 380] on div "Kursant obecny Zapisz" at bounding box center [432, 368] width 288 height 46
click at [489, 367] on button "Zapisz" at bounding box center [510, 368] width 105 height 23
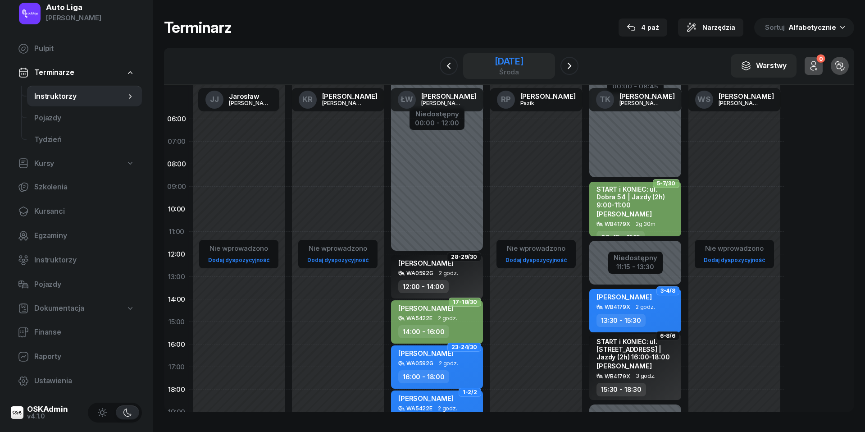
click at [495, 63] on div "[DATE]" at bounding box center [509, 61] width 29 height 9
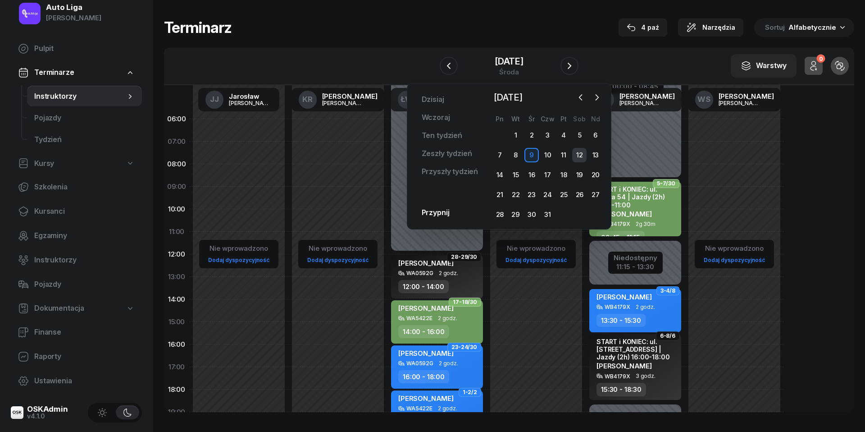
click at [580, 154] on div "12" at bounding box center [579, 155] width 14 height 14
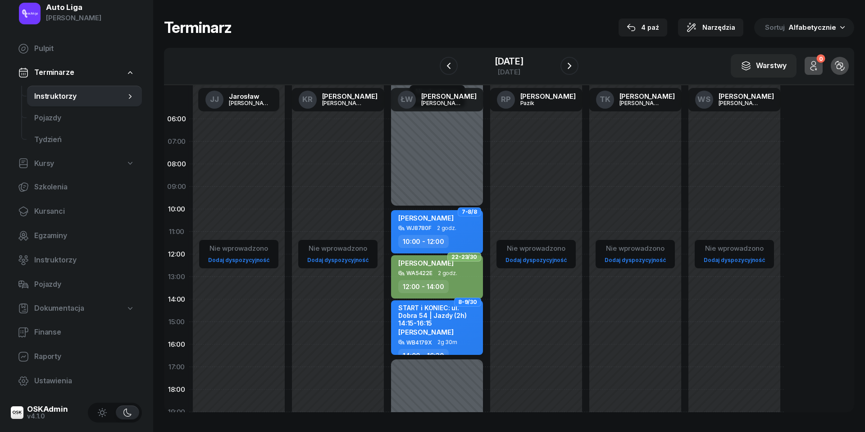
click at [429, 349] on div "14:00 - 16:30" at bounding box center [423, 355] width 50 height 13
select select "14"
select select "16"
select select "30"
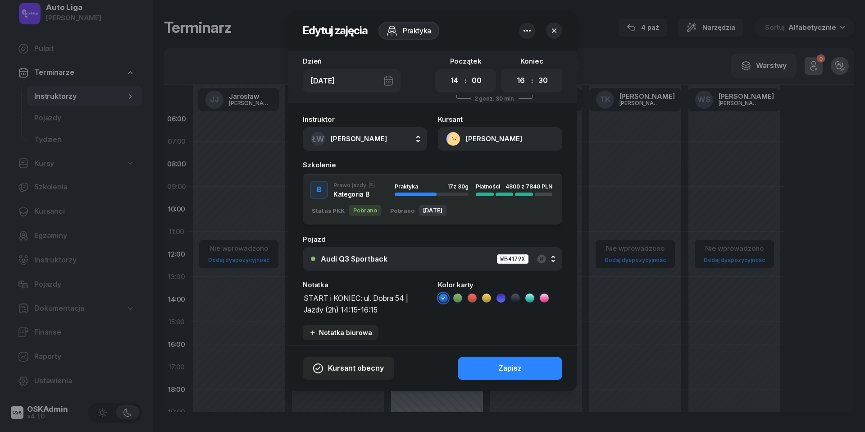
click at [456, 296] on icon at bounding box center [457, 297] width 9 height 9
click at [498, 363] on button "Zapisz" at bounding box center [510, 368] width 105 height 23
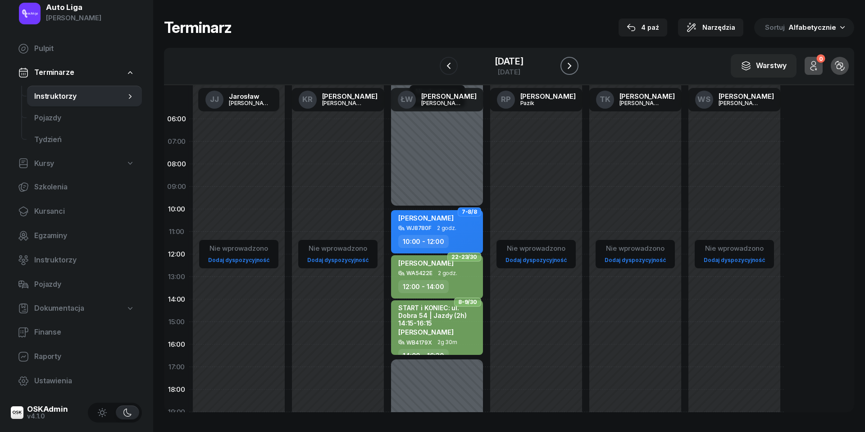
click at [569, 68] on icon "button" at bounding box center [570, 66] width 4 height 6
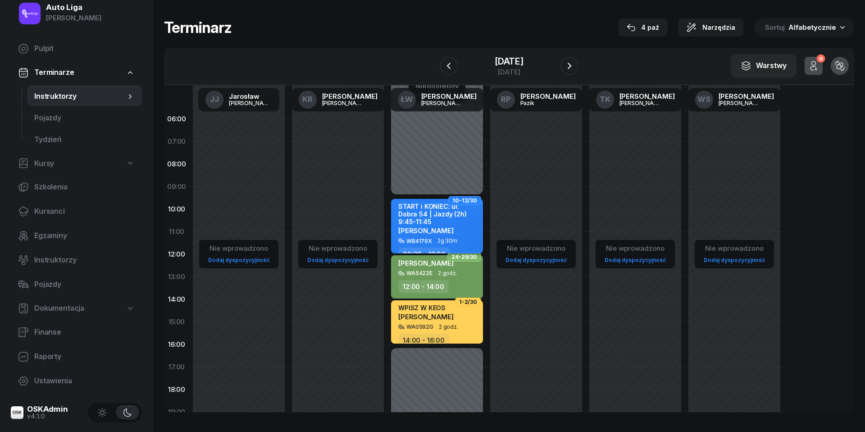
click at [457, 216] on div "START i KONIEC: ul. Dobra 54 | Jazdy (2h) 9:45-11:45 [PERSON_NAME]" at bounding box center [437, 220] width 79 height 36
select select "09"
select select "30"
select select "12"
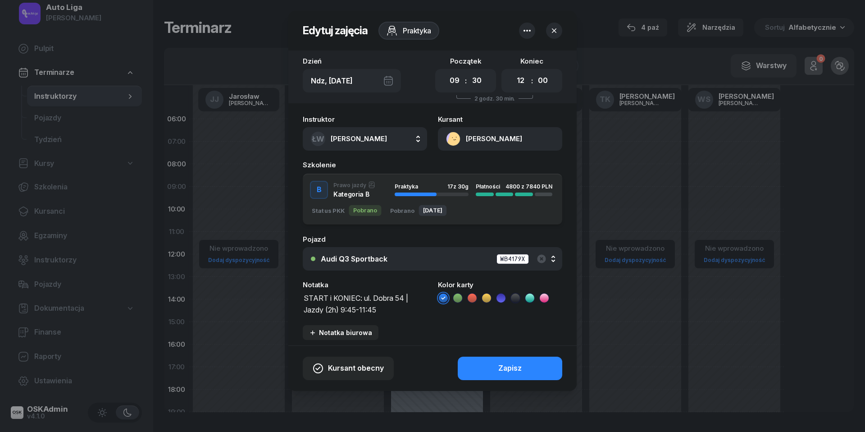
click at [455, 299] on icon at bounding box center [457, 297] width 9 height 9
click at [488, 366] on button "Zapisz" at bounding box center [510, 368] width 105 height 23
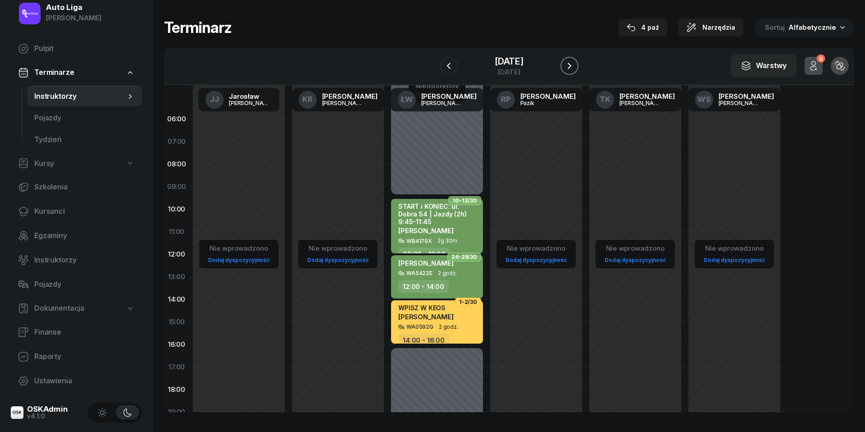
click at [569, 66] on icon "button" at bounding box center [569, 65] width 11 height 11
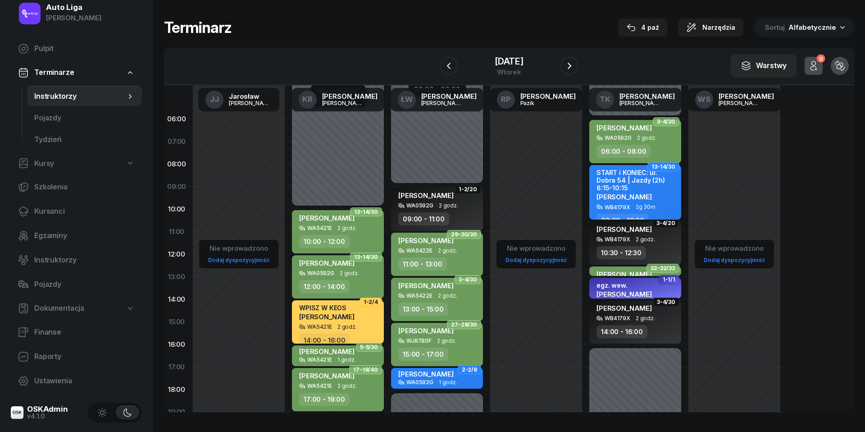
click at [644, 192] on span "[PERSON_NAME]" at bounding box center [624, 196] width 55 height 9
select select "08"
select select "10"
select select "30"
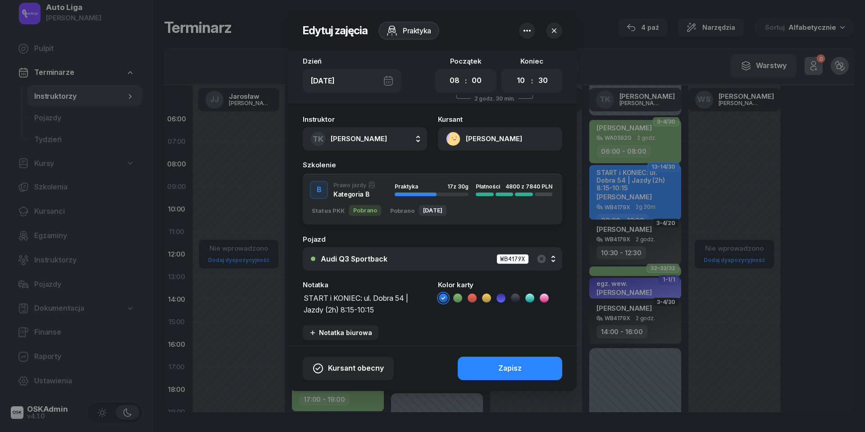
click at [460, 293] on li at bounding box center [458, 298] width 11 height 11
click at [479, 357] on button "Zapisz" at bounding box center [510, 368] width 105 height 23
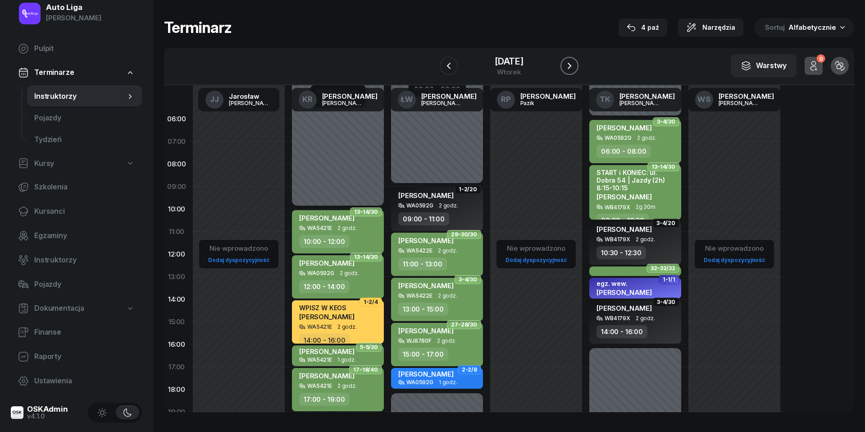
click at [571, 67] on icon "button" at bounding box center [569, 65] width 11 height 11
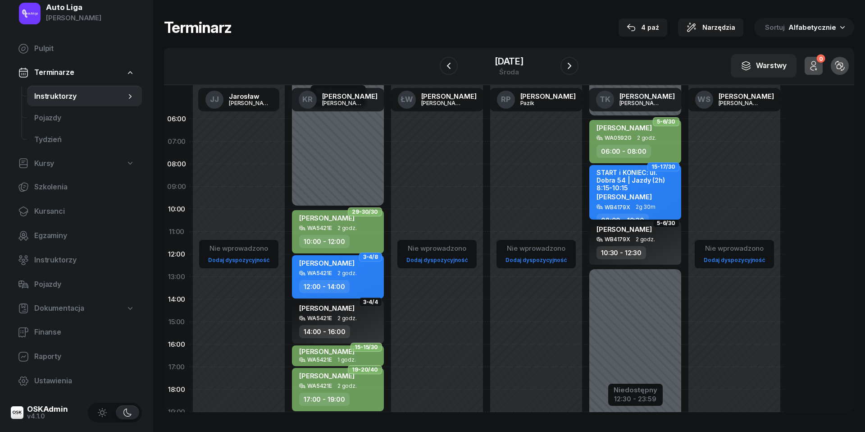
click at [644, 204] on span "2g 30m" at bounding box center [646, 207] width 20 height 6
select select "08"
select select "10"
select select "30"
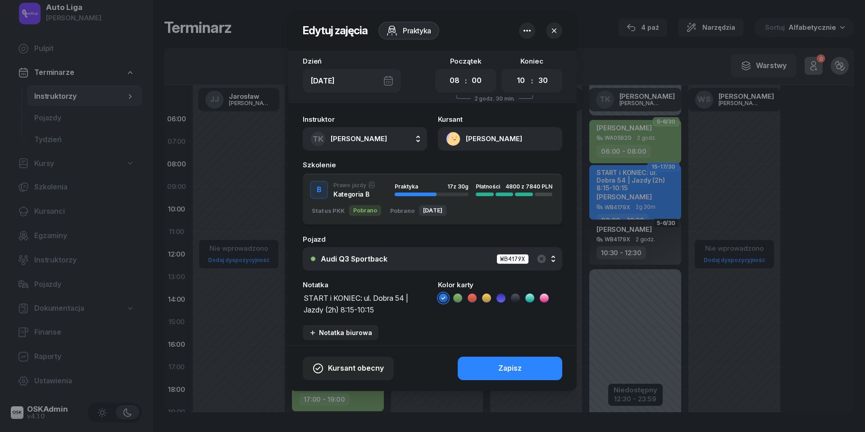
click at [462, 296] on li at bounding box center [458, 298] width 11 height 11
click at [491, 366] on button "Zapisz" at bounding box center [510, 368] width 105 height 23
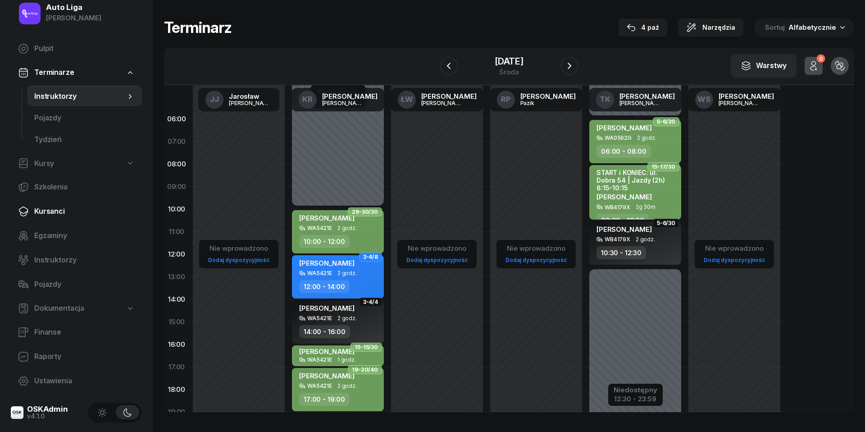
click at [48, 208] on span "Kursanci" at bounding box center [84, 212] width 101 height 12
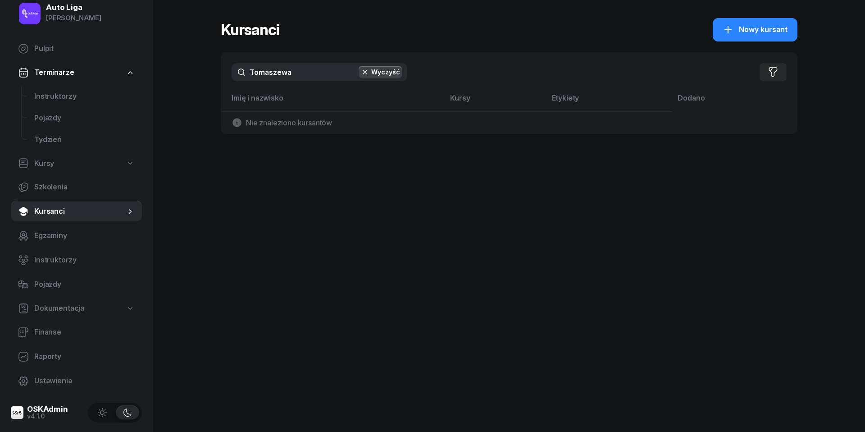
click at [284, 71] on input "Tomaszewa" at bounding box center [320, 72] width 176 height 18
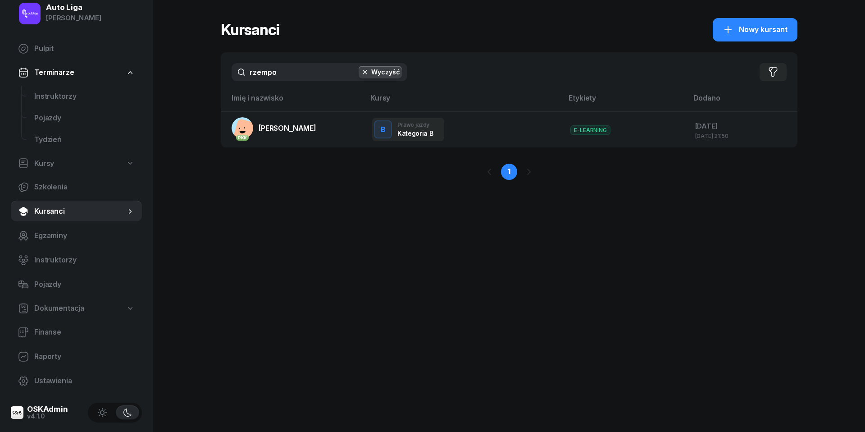
type input "rzepo"
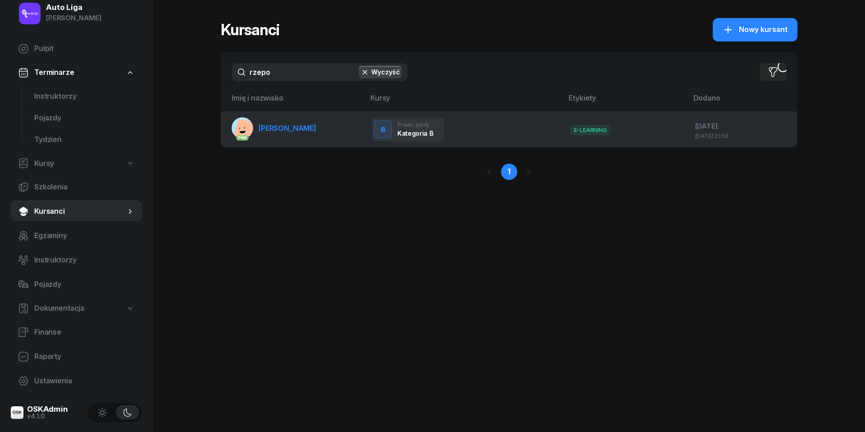
drag, startPoint x: 279, startPoint y: 92, endPoint x: 285, endPoint y: 130, distance: 38.4
click at [285, 130] on span "[PERSON_NAME]" at bounding box center [288, 128] width 58 height 9
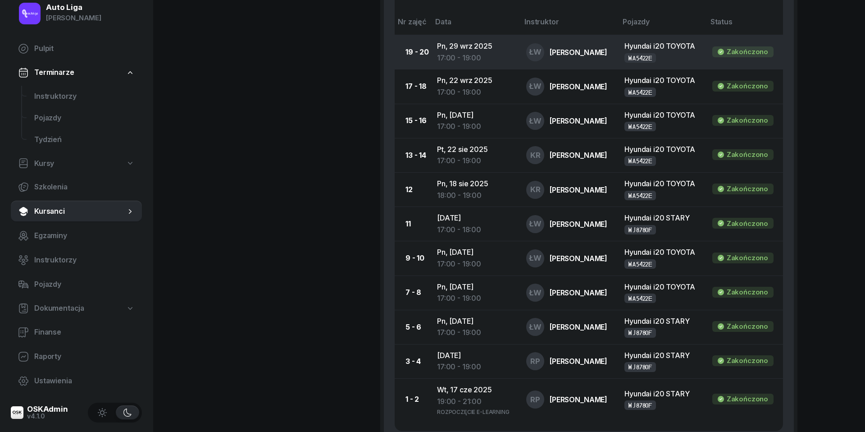
scroll to position [608, 0]
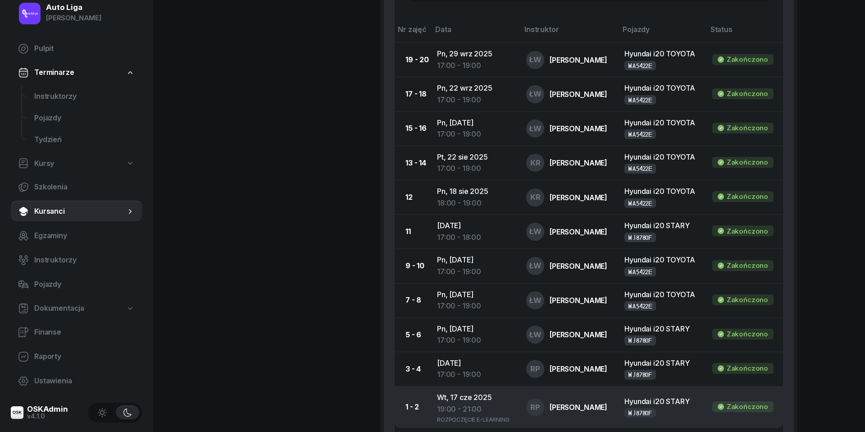
click at [464, 404] on div "19:00 - 21:00" at bounding box center [474, 409] width 75 height 12
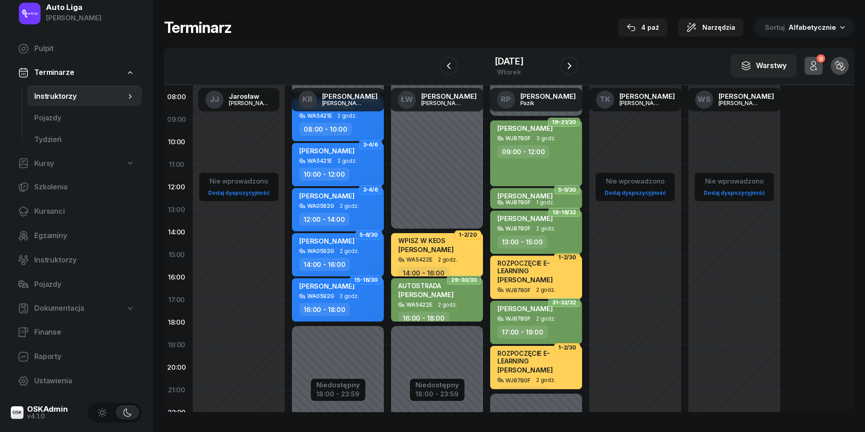
scroll to position [70, 0]
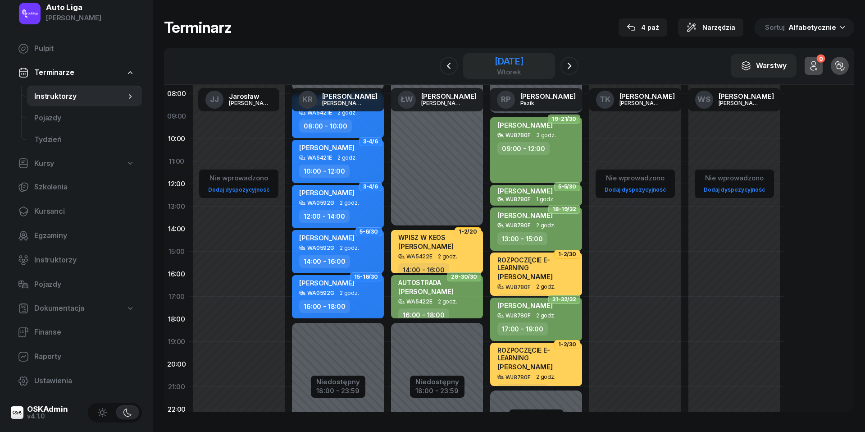
click at [505, 64] on div "[DATE]" at bounding box center [509, 61] width 29 height 9
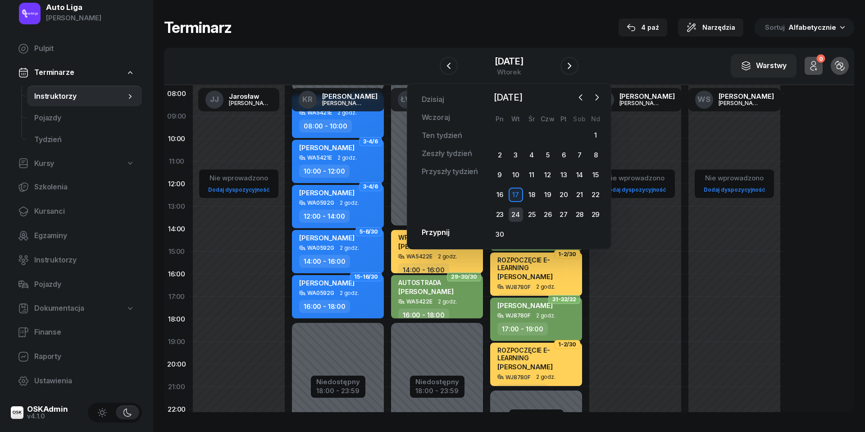
click at [517, 211] on div "24" at bounding box center [516, 214] width 14 height 14
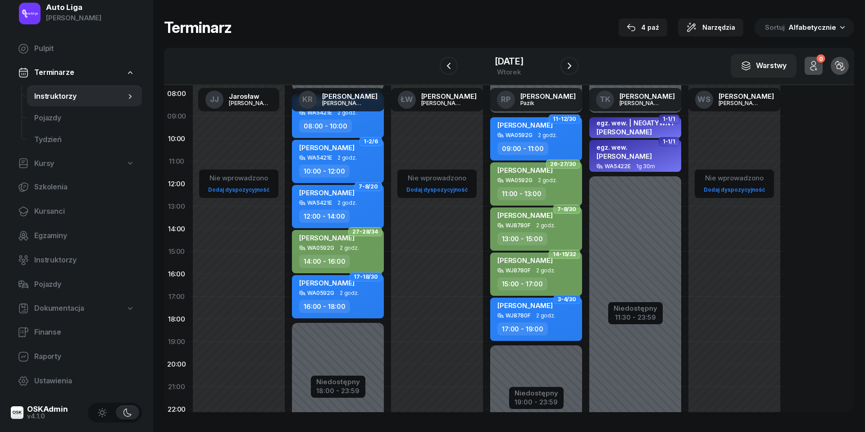
click at [545, 316] on span "2 godz." at bounding box center [545, 315] width 19 height 6
select select "17"
select select "19"
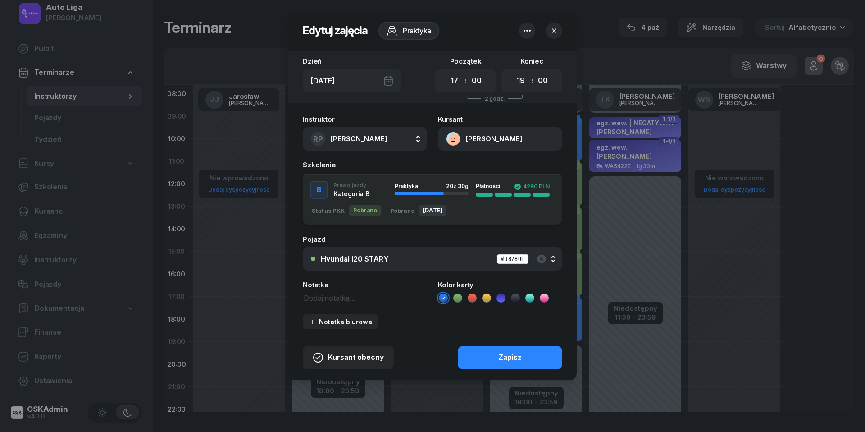
click at [463, 297] on ul at bounding box center [500, 298] width 124 height 11
click at [457, 296] on icon at bounding box center [457, 297] width 9 height 9
click at [495, 346] on button "Zapisz" at bounding box center [510, 357] width 105 height 23
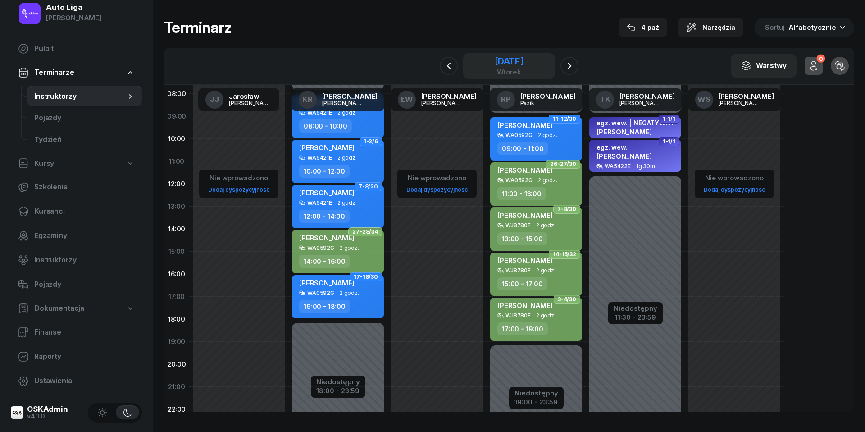
click at [519, 59] on div "[DATE]" at bounding box center [509, 61] width 29 height 9
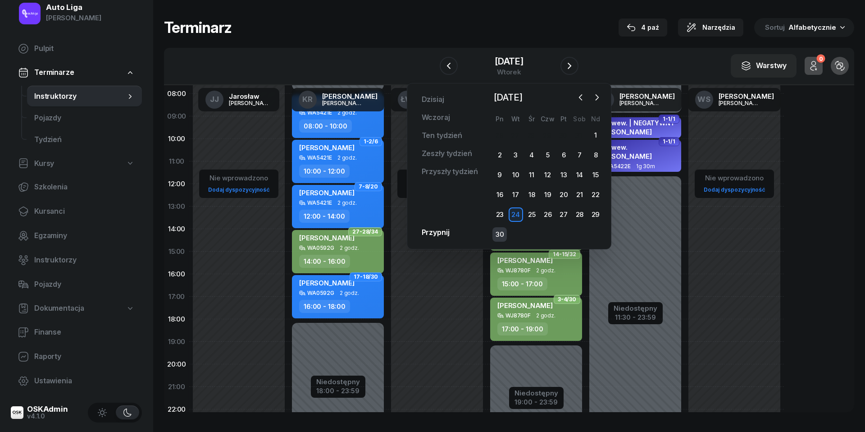
click at [498, 232] on div "30" at bounding box center [500, 234] width 14 height 14
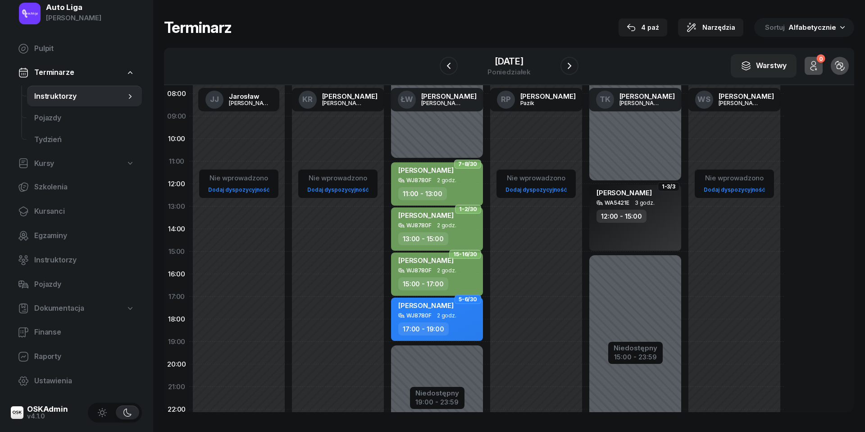
click at [448, 314] on span "2 godz." at bounding box center [446, 315] width 19 height 6
select select "17"
select select "19"
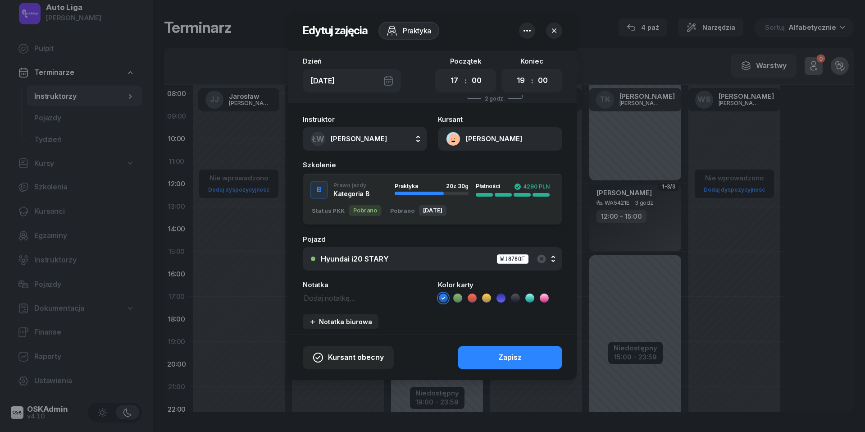
click at [458, 297] on icon at bounding box center [458, 297] width 4 height 3
click at [497, 355] on button "Zapisz" at bounding box center [510, 357] width 105 height 23
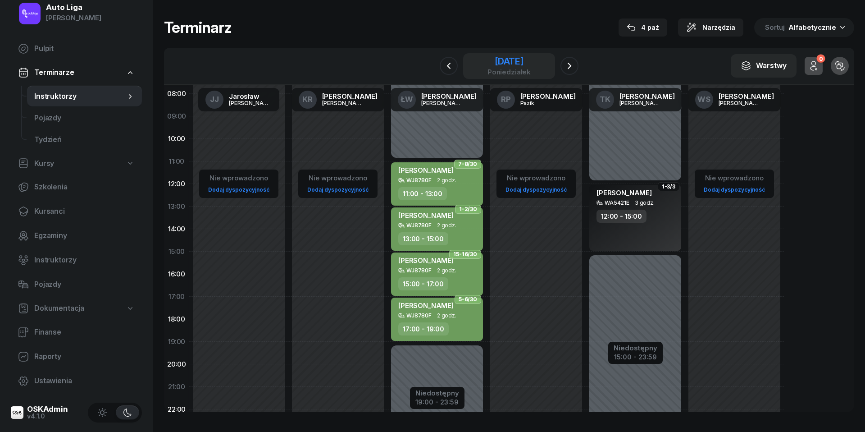
click at [520, 72] on div "poniedziałek" at bounding box center [509, 72] width 43 height 7
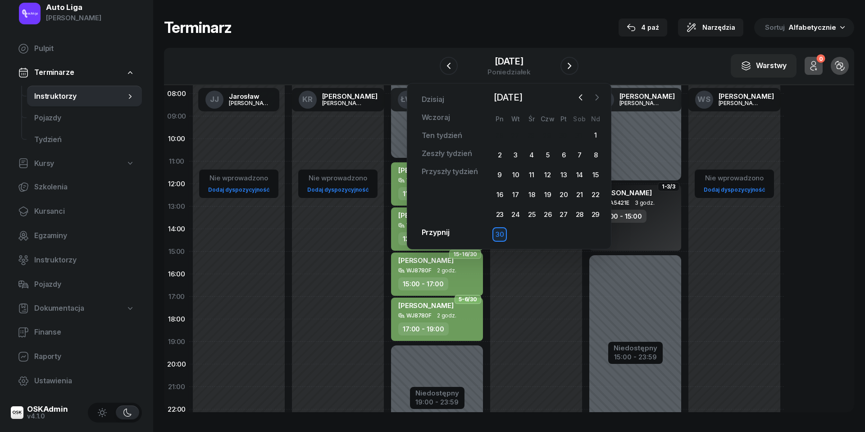
click at [595, 101] on icon "button" at bounding box center [597, 97] width 9 height 9
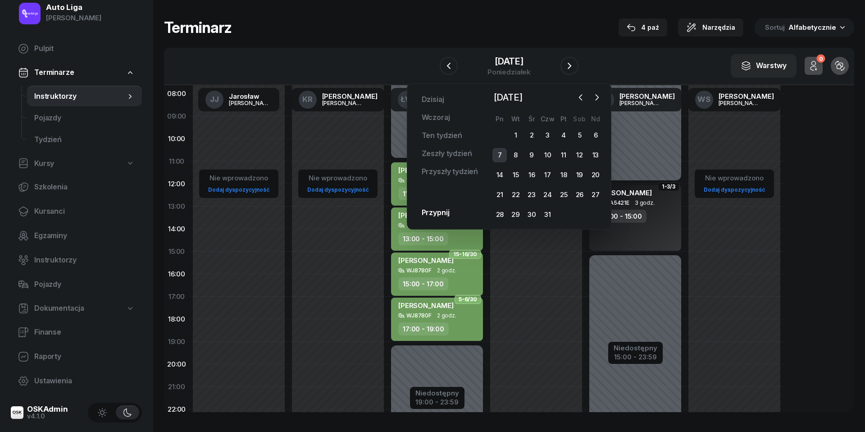
click at [502, 152] on div "7" at bounding box center [500, 155] width 14 height 14
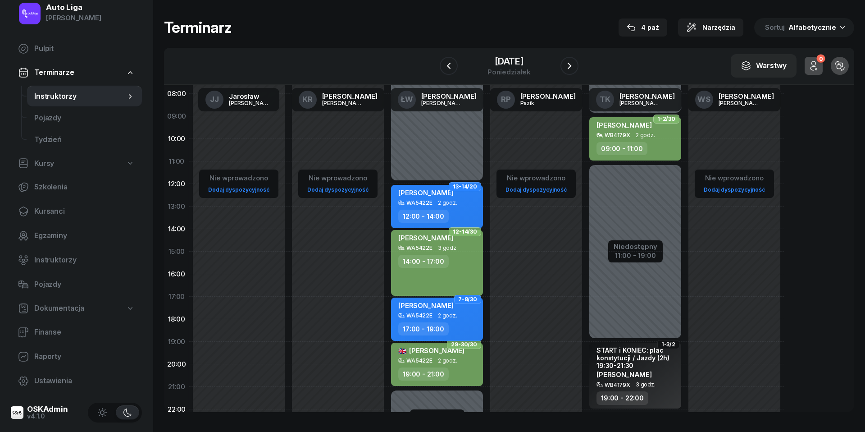
click at [461, 315] on div "WA5422E 2 godz." at bounding box center [437, 315] width 79 height 6
select select "17"
select select "19"
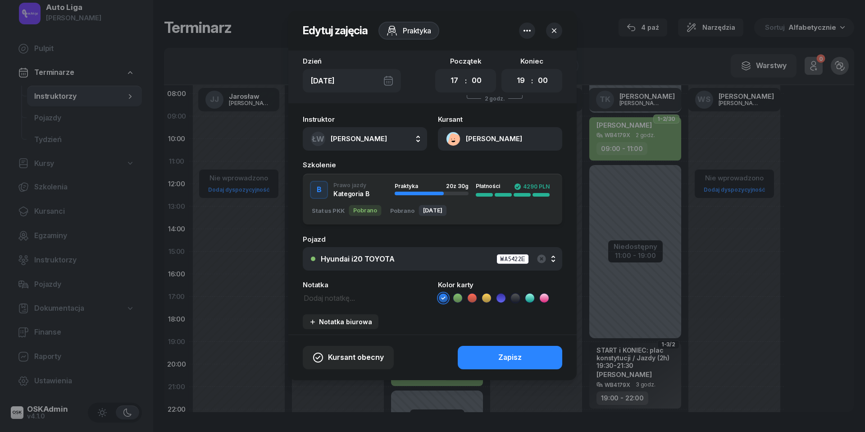
click at [460, 296] on icon at bounding box center [457, 297] width 9 height 9
click at [499, 357] on div "Zapisz" at bounding box center [510, 358] width 23 height 12
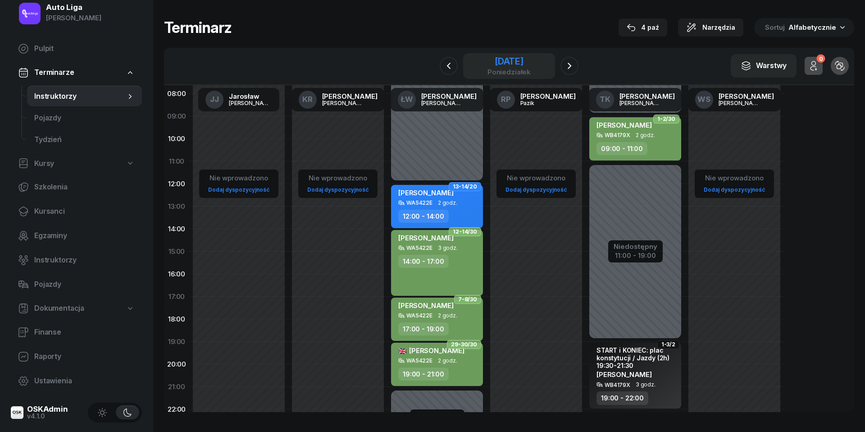
click at [525, 61] on div "[DATE]" at bounding box center [509, 61] width 43 height 9
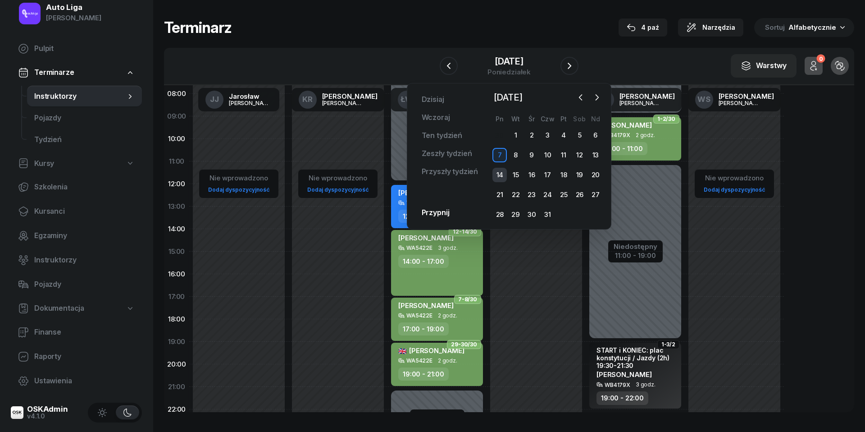
click at [506, 173] on div "14" at bounding box center [500, 175] width 14 height 14
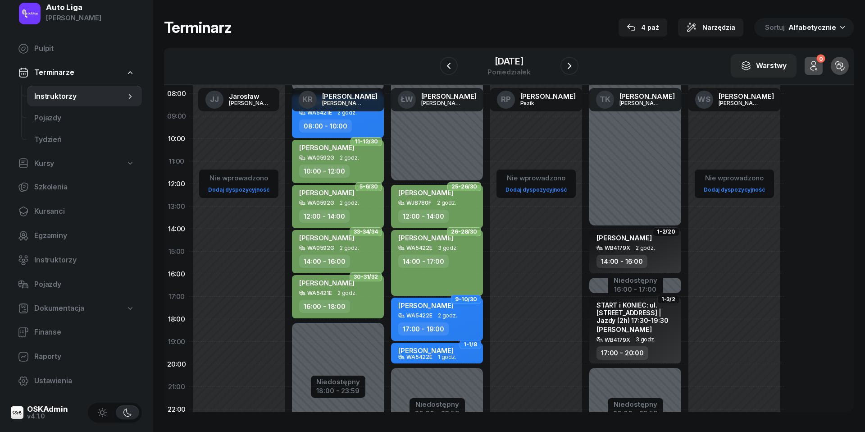
click at [448, 313] on span "2 godz." at bounding box center [447, 315] width 19 height 6
select select "17"
select select "19"
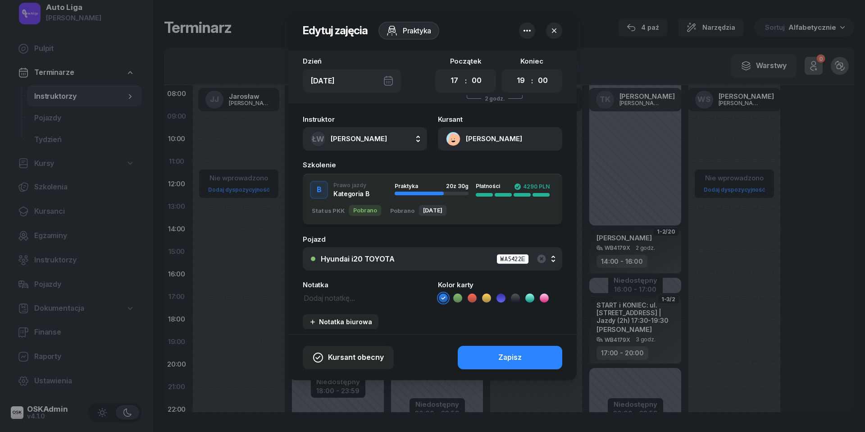
click at [460, 299] on icon at bounding box center [457, 297] width 9 height 9
click at [487, 364] on button "Zapisz" at bounding box center [510, 357] width 105 height 23
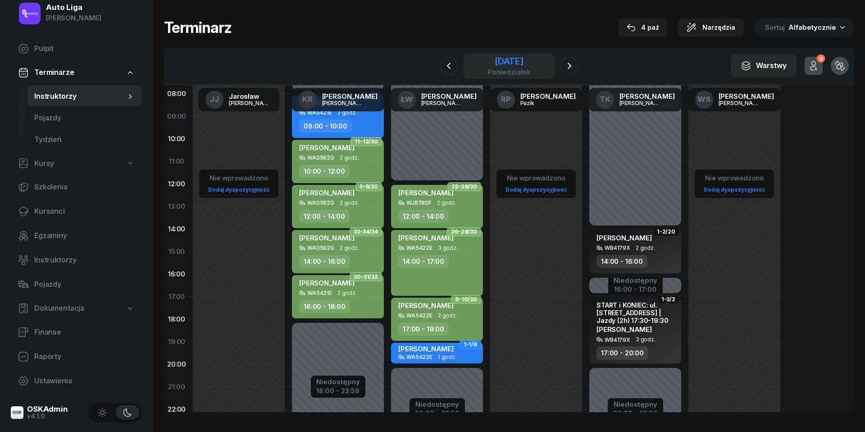
click at [500, 55] on div "[DATE]" at bounding box center [509, 66] width 92 height 26
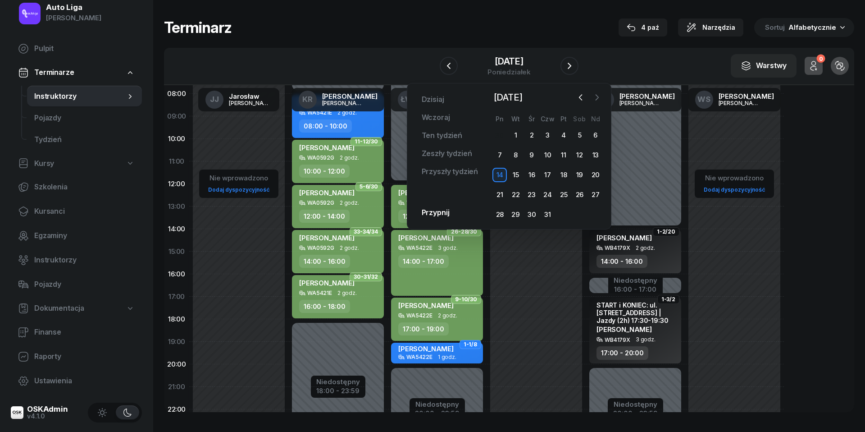
click at [596, 101] on icon "button" at bounding box center [597, 97] width 9 height 9
click at [531, 175] on div "13" at bounding box center [532, 175] width 14 height 14
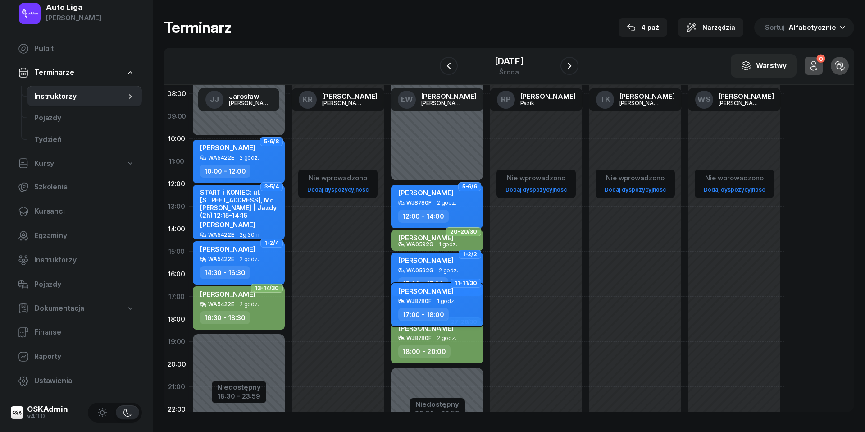
click at [439, 303] on div "[PERSON_NAME] WJ8780F 1 godz. 17:00 - 18:00" at bounding box center [437, 304] width 92 height 43
select select "17"
select select "18"
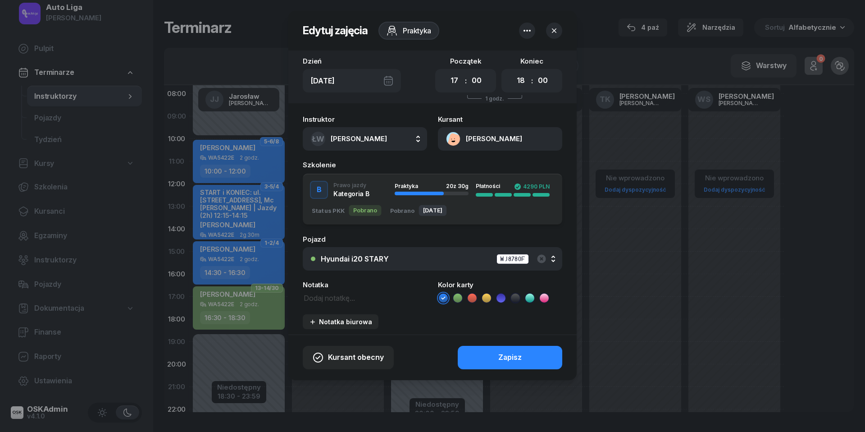
click at [462, 297] on li at bounding box center [458, 298] width 11 height 11
click at [486, 352] on button "Zapisz" at bounding box center [510, 357] width 105 height 23
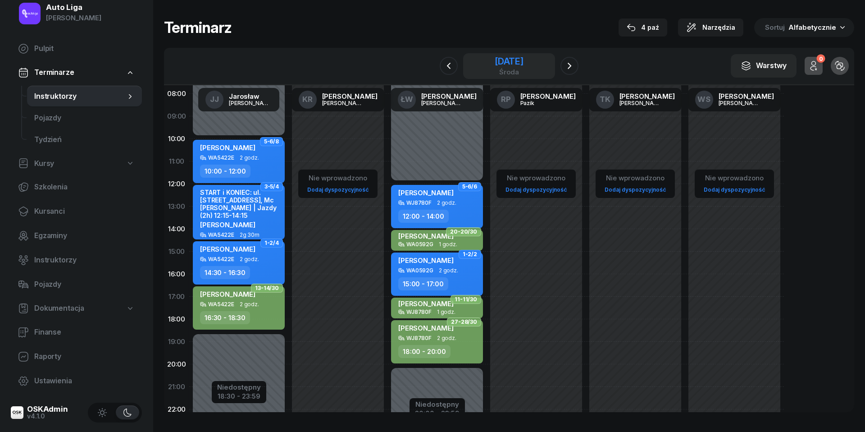
click at [501, 65] on div "[DATE]" at bounding box center [509, 61] width 29 height 9
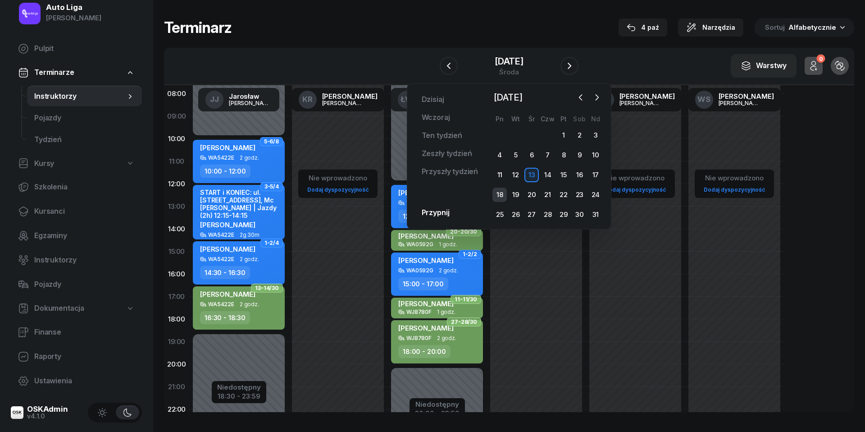
click at [503, 193] on div "18" at bounding box center [500, 195] width 14 height 14
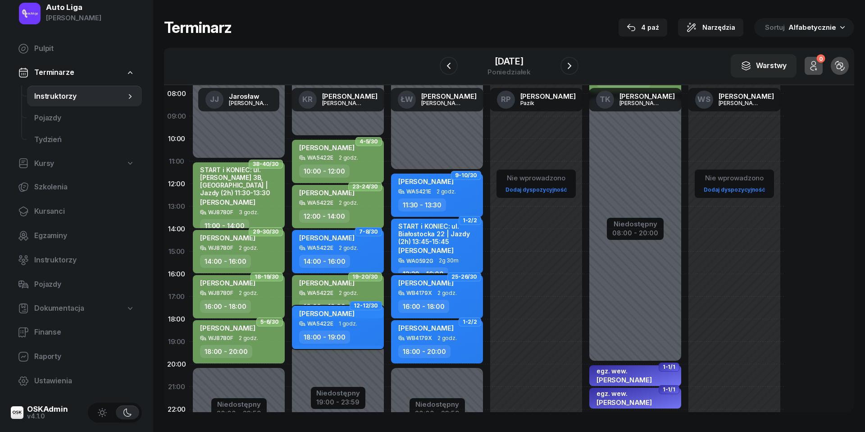
click at [343, 330] on div "18:00 - 19:00" at bounding box center [324, 336] width 51 height 13
select select "18"
select select "19"
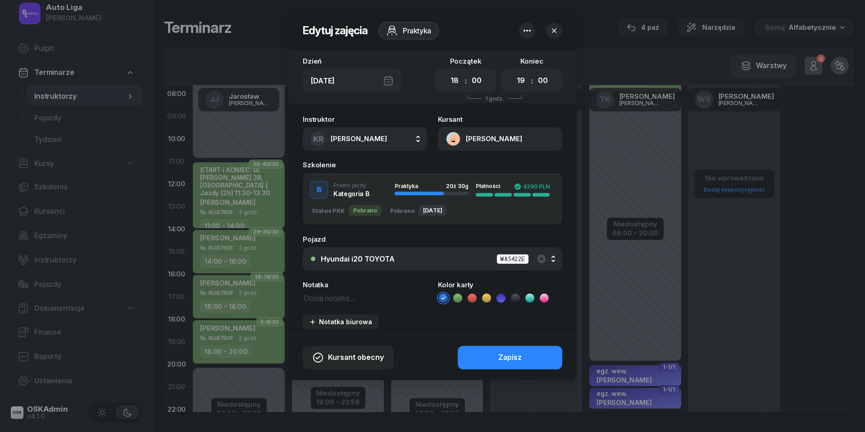
click at [457, 298] on icon at bounding box center [458, 297] width 4 height 3
click at [521, 361] on div "Zapisz" at bounding box center [510, 358] width 23 height 12
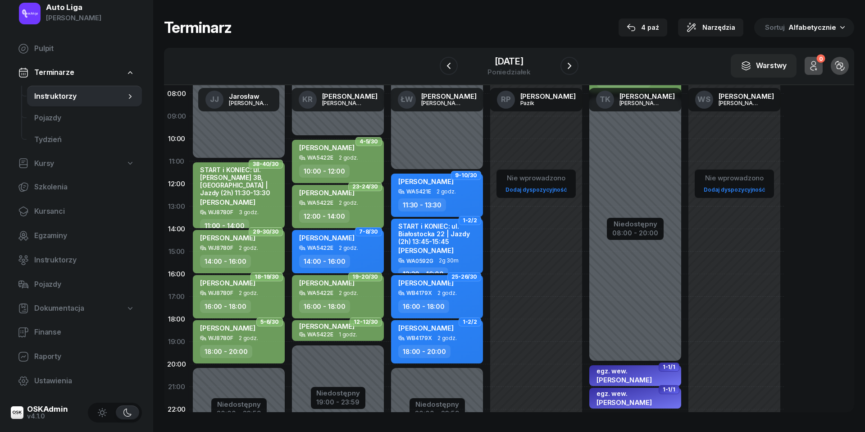
click at [522, 48] on div "W Wybierz [PERSON_NAME] KR [PERSON_NAME] ŁW [PERSON_NAME] RP [PERSON_NAME] TK […" at bounding box center [509, 66] width 691 height 37
click at [522, 62] on div "[DATE]" at bounding box center [509, 61] width 43 height 9
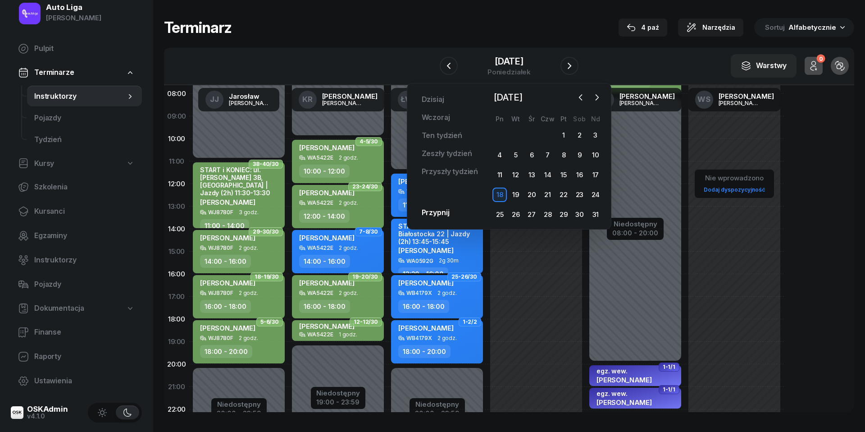
click at [564, 183] on div "28 29 30 31 1 2 3 4 5 6 7 8 9 10 11 12 13 14 15 16 17 18 19 20 21 22 23 24 25 2…" at bounding box center [548, 175] width 112 height 94
click at [564, 195] on div "22" at bounding box center [564, 195] width 14 height 14
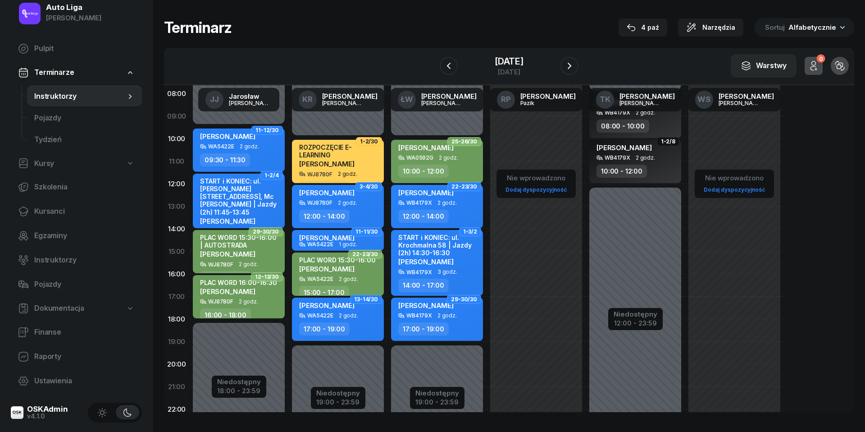
click at [362, 317] on div "WA5422E 2 godz." at bounding box center [338, 315] width 79 height 6
select select "17"
select select "19"
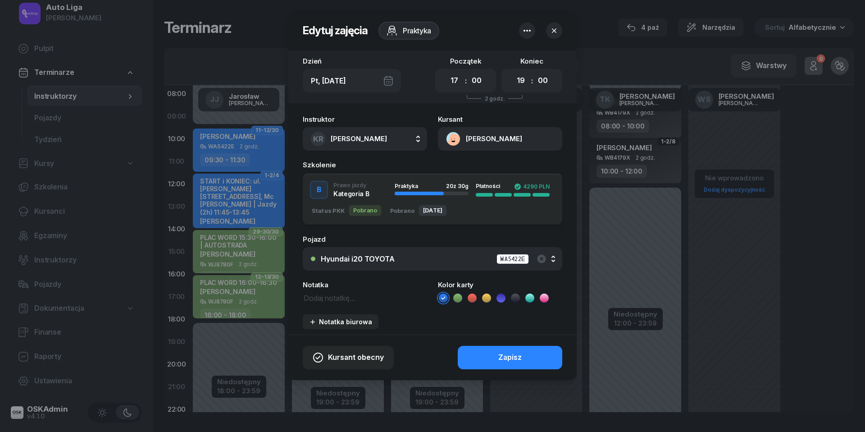
click at [457, 297] on icon at bounding box center [457, 297] width 9 height 9
click at [490, 354] on button "Zapisz" at bounding box center [510, 357] width 105 height 23
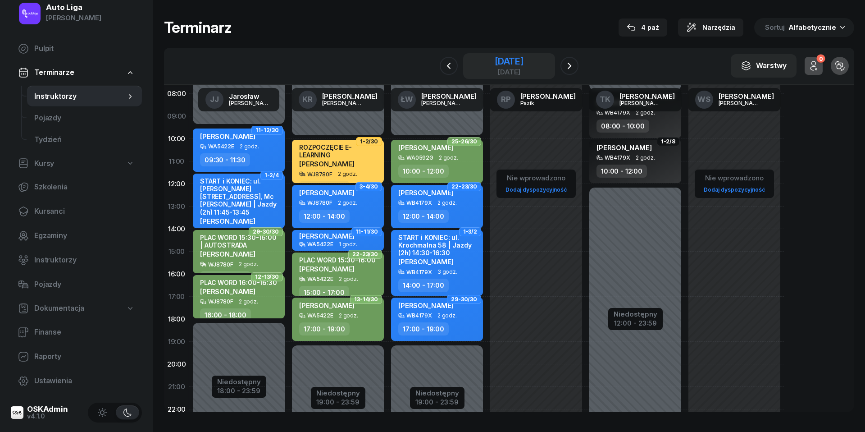
click at [522, 58] on div "[DATE]" at bounding box center [509, 61] width 29 height 9
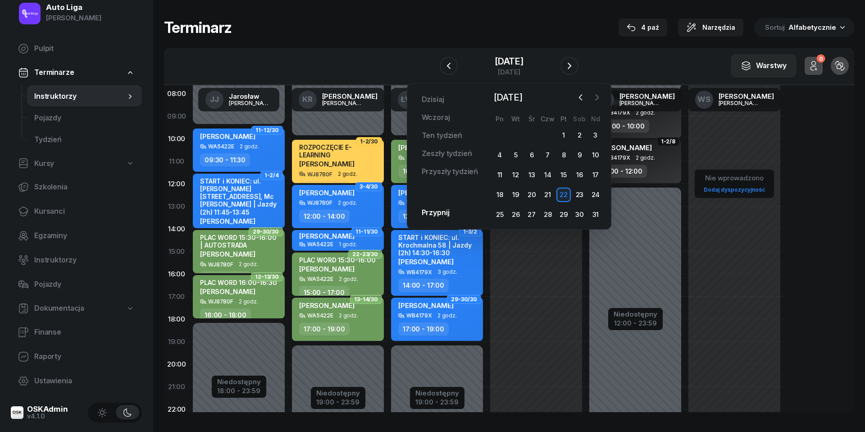
click at [597, 97] on icon "button" at bounding box center [597, 97] width 9 height 9
click at [503, 171] on div "15" at bounding box center [500, 175] width 14 height 14
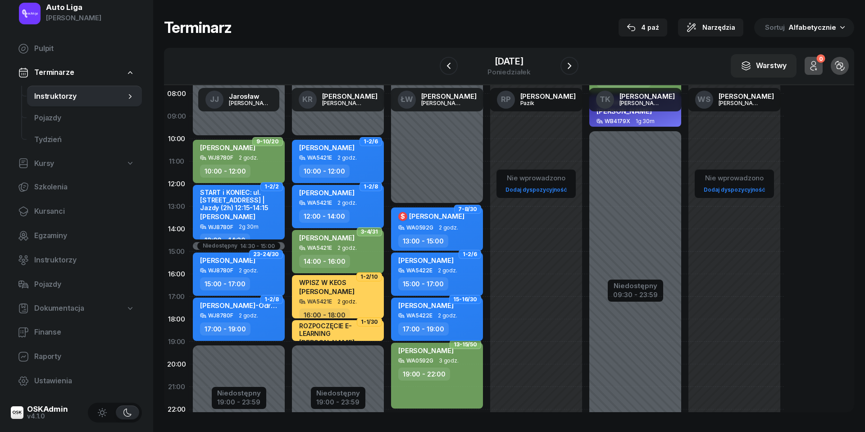
click at [443, 316] on span "2 godz." at bounding box center [447, 315] width 19 height 6
select select "17"
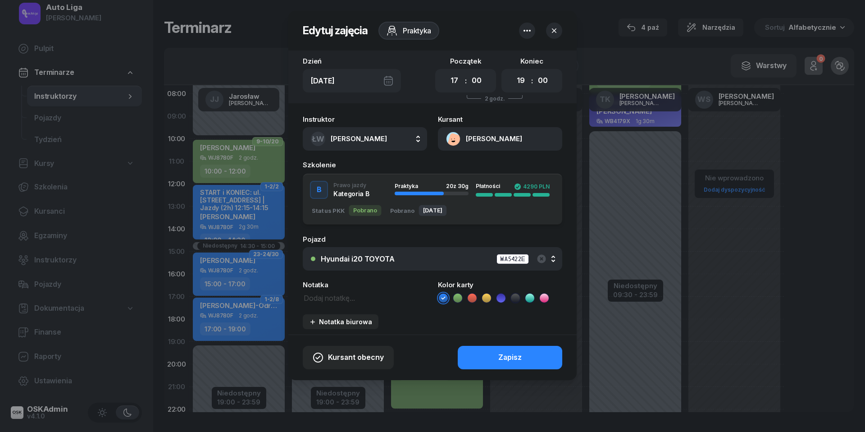
click at [462, 299] on icon at bounding box center [457, 297] width 9 height 9
click at [484, 349] on button "Zapisz" at bounding box center [510, 357] width 105 height 23
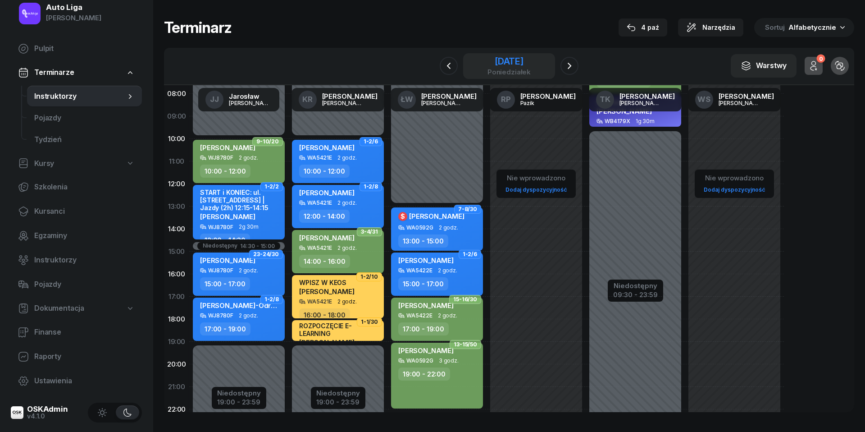
click at [500, 69] on div "poniedziałek" at bounding box center [509, 72] width 43 height 7
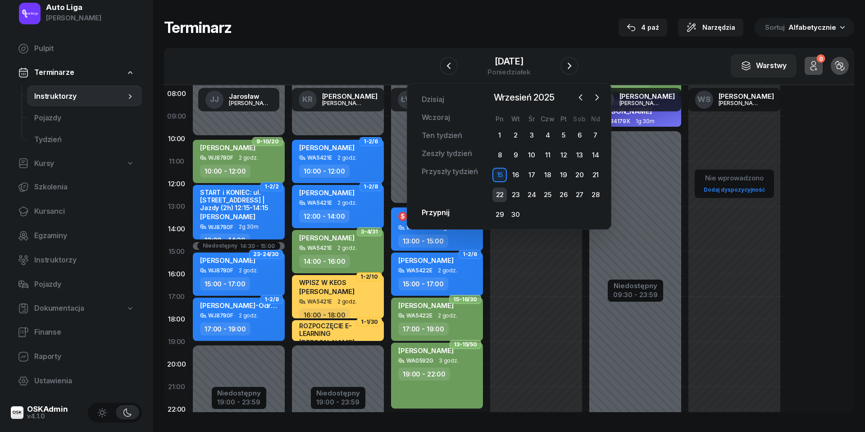
click at [503, 193] on div "22" at bounding box center [500, 195] width 14 height 14
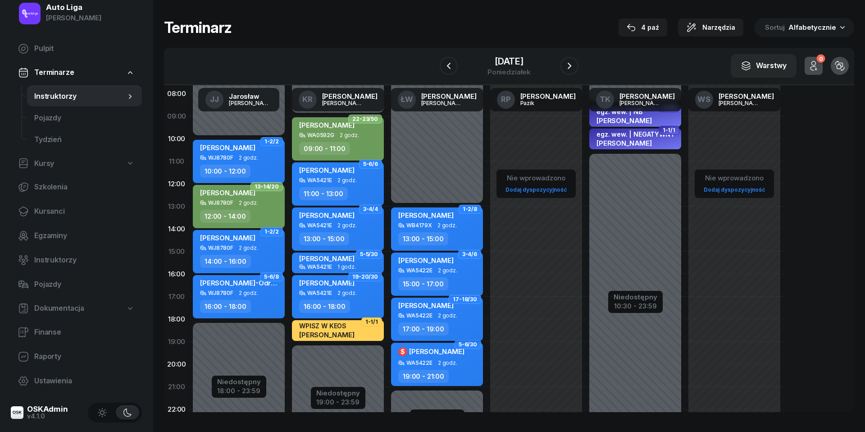
click at [451, 307] on span "[PERSON_NAME]" at bounding box center [425, 305] width 55 height 9
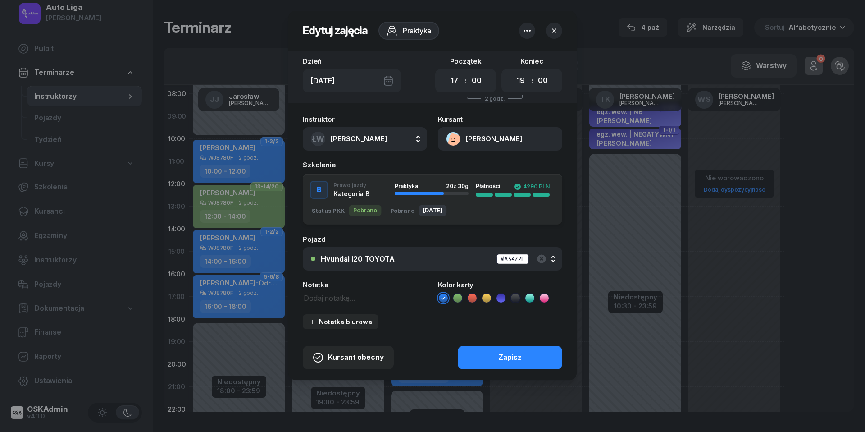
click at [459, 295] on icon at bounding box center [457, 297] width 9 height 9
click at [502, 350] on button "Zapisz" at bounding box center [510, 357] width 105 height 23
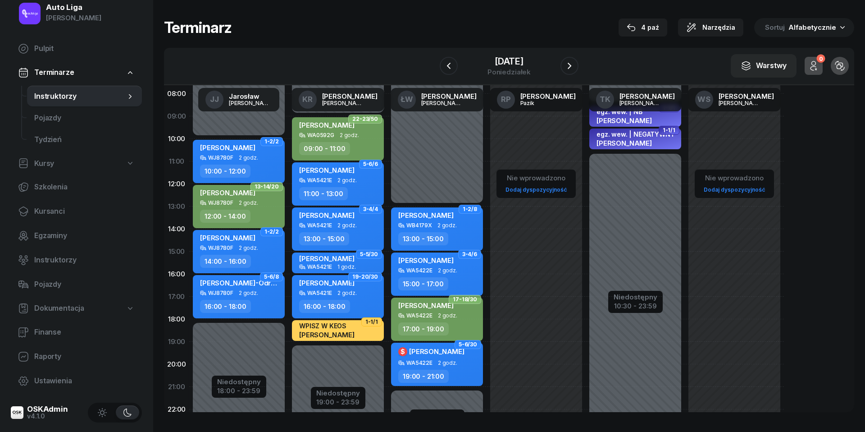
click at [510, 50] on div "W Wybierz [PERSON_NAME] KR [PERSON_NAME] ŁW [PERSON_NAME] RP [PERSON_NAME] TK […" at bounding box center [509, 66] width 691 height 37
click at [510, 57] on div "[DATE]" at bounding box center [509, 61] width 43 height 9
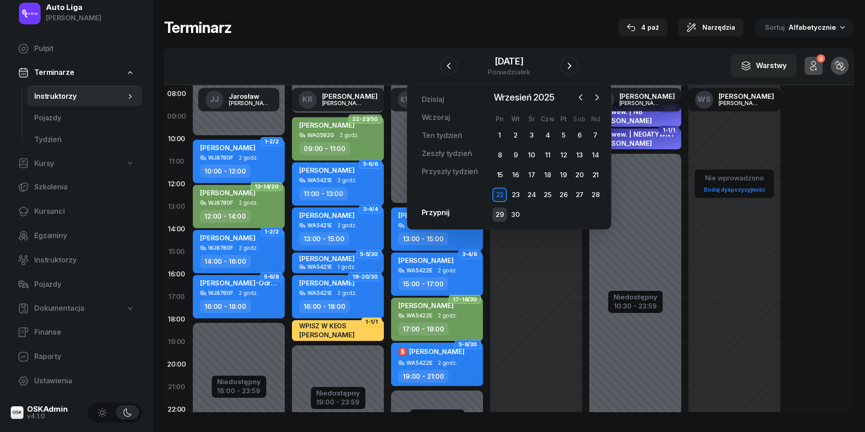
click at [505, 211] on div "29" at bounding box center [500, 214] width 14 height 14
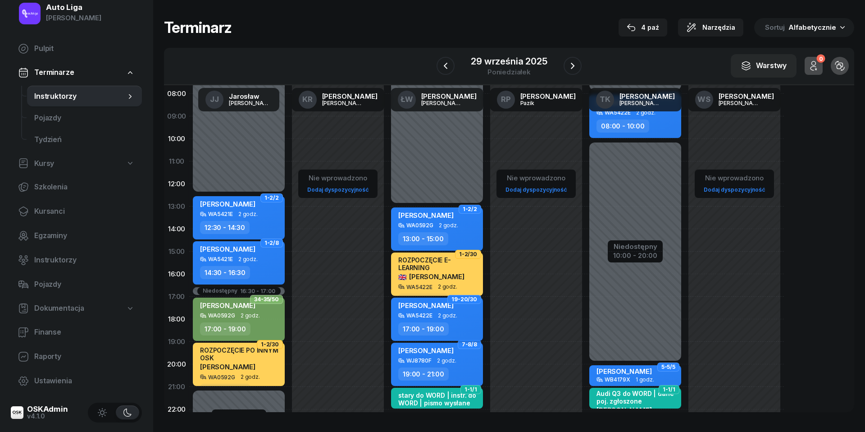
click at [452, 314] on span "2 godz." at bounding box center [447, 315] width 19 height 6
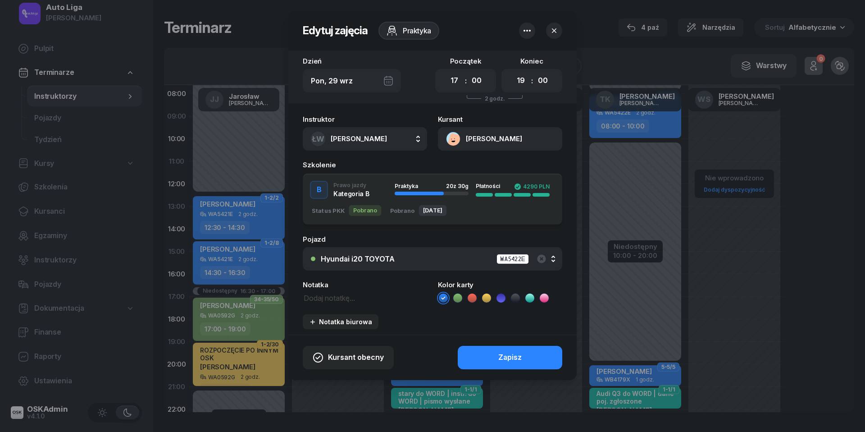
click at [459, 296] on icon at bounding box center [457, 297] width 9 height 9
click at [487, 352] on button "Zapisz" at bounding box center [510, 357] width 105 height 23
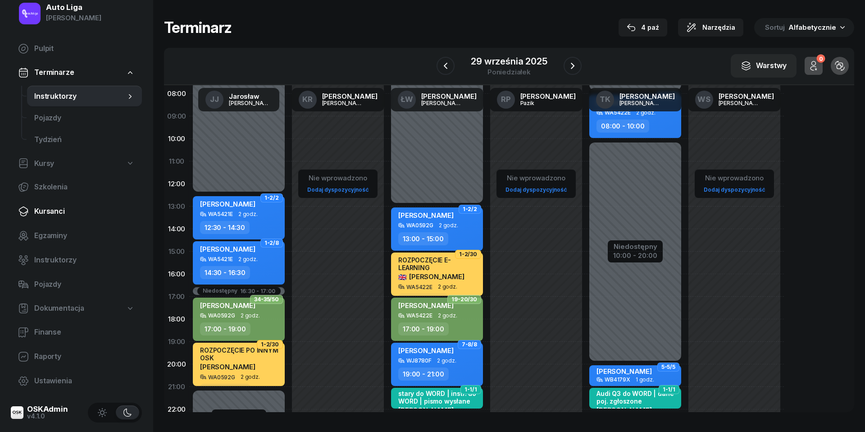
click at [48, 215] on span "Kursanci" at bounding box center [84, 212] width 101 height 12
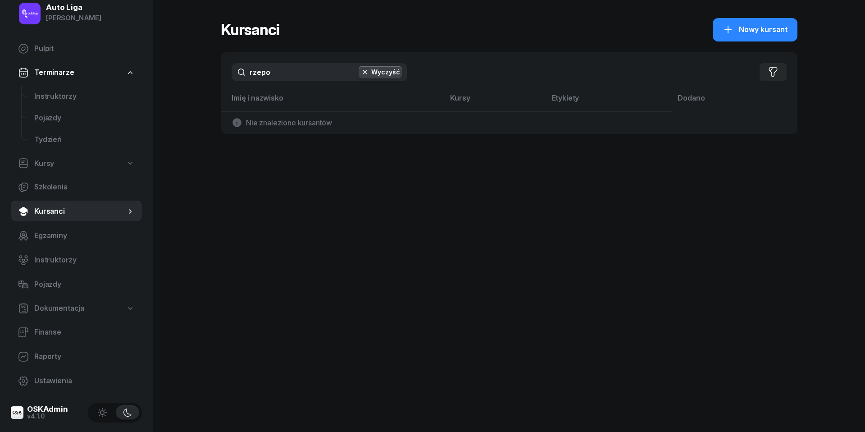
click at [283, 67] on input "rzepo" at bounding box center [320, 72] width 176 height 18
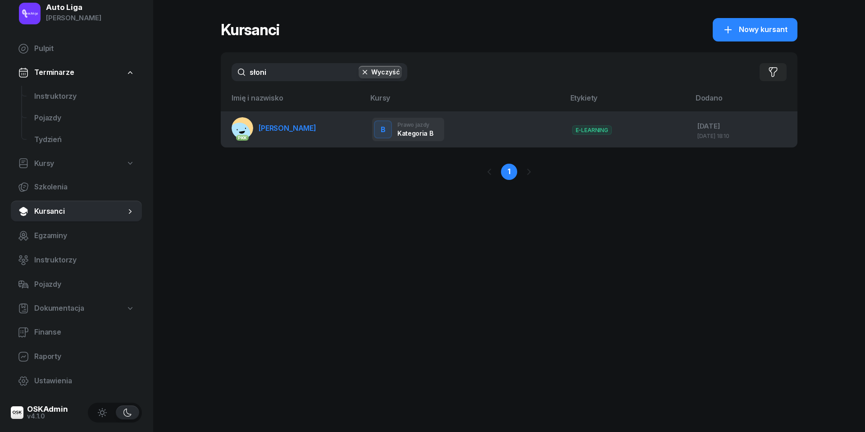
click at [267, 134] on link "PKK [PERSON_NAME]" at bounding box center [274, 128] width 85 height 22
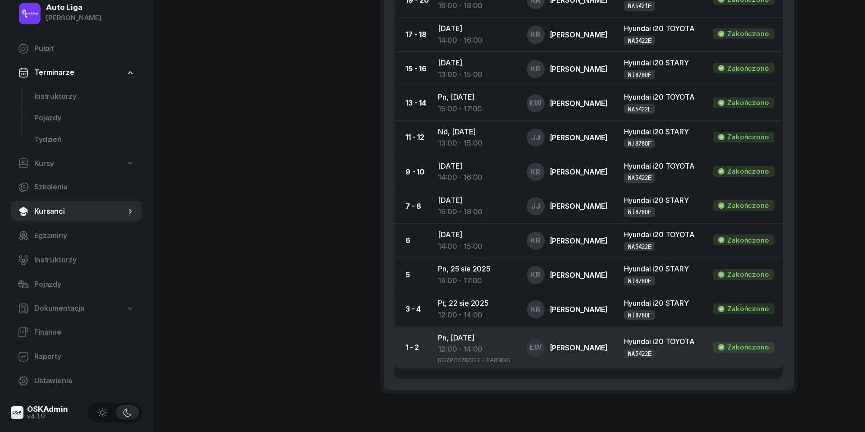
scroll to position [777, 0]
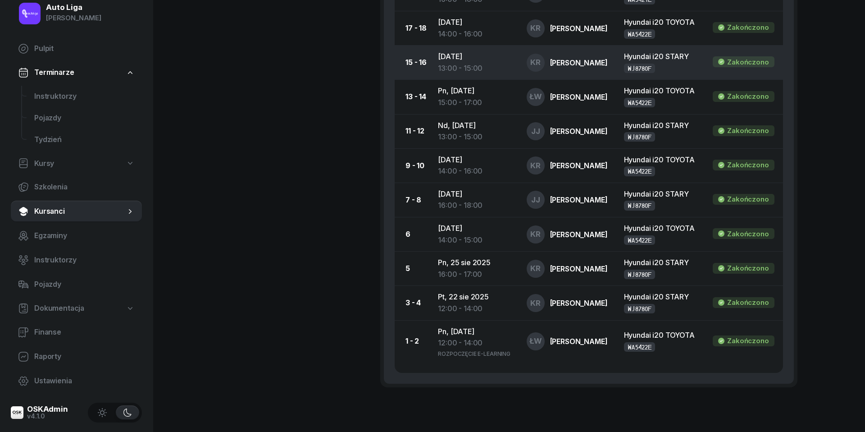
click at [475, 65] on td "[DATE] 13:00 - 15:00" at bounding box center [475, 63] width 88 height 34
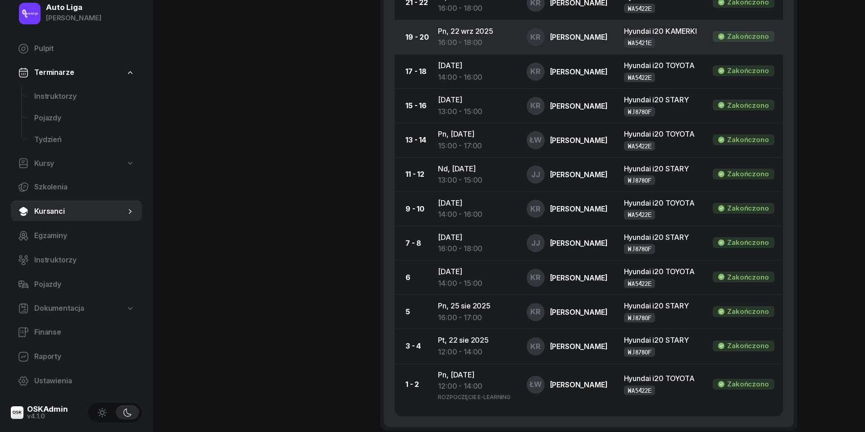
scroll to position [790, 0]
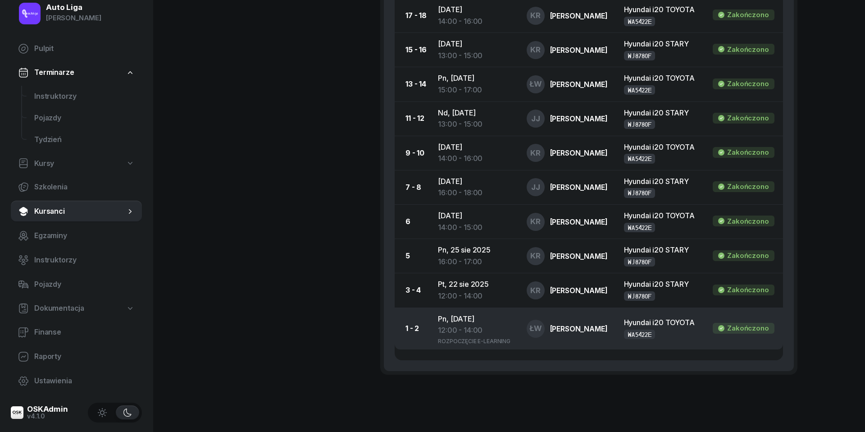
click at [468, 336] on div "12:00 - 14:00" at bounding box center [475, 331] width 74 height 12
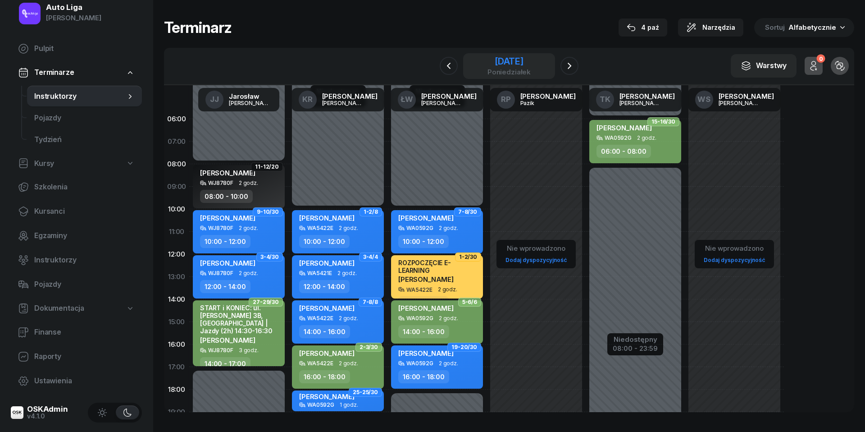
click at [520, 69] on div "poniedziałek" at bounding box center [509, 72] width 43 height 7
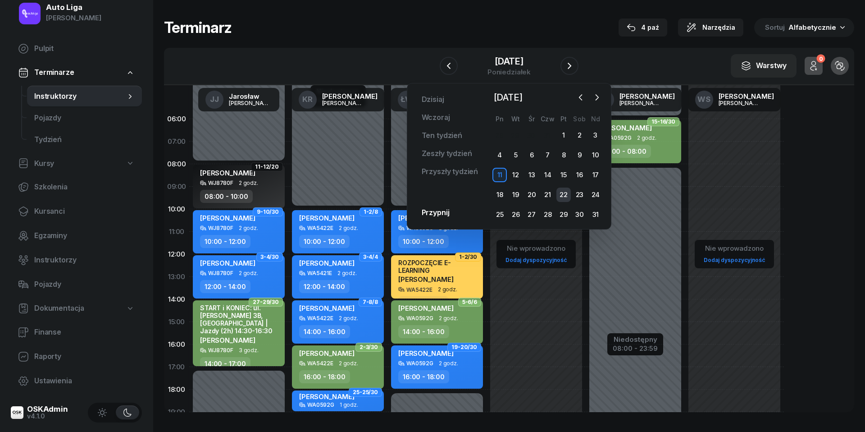
click at [568, 192] on div "22" at bounding box center [564, 195] width 14 height 14
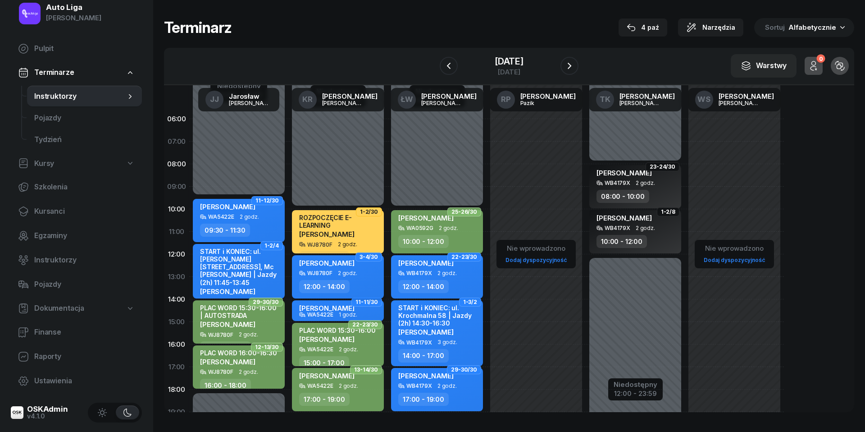
click at [358, 271] on div "WJ8780F 2 godz." at bounding box center [338, 273] width 79 height 6
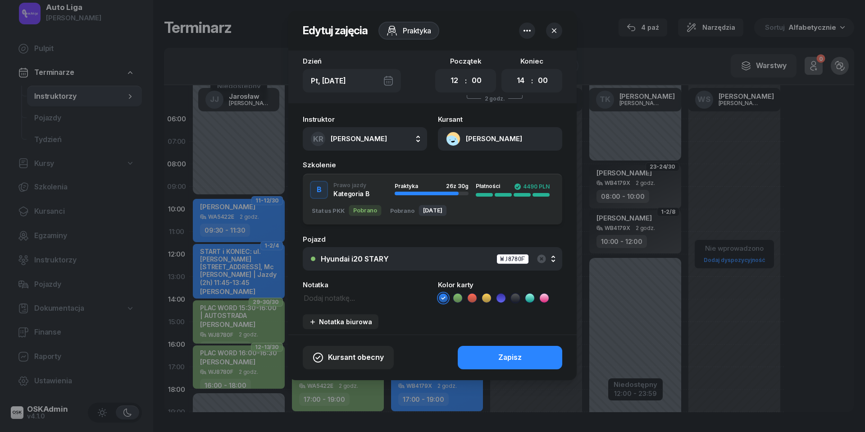
click at [458, 296] on icon at bounding box center [457, 297] width 9 height 9
click at [482, 357] on button "Zapisz" at bounding box center [510, 357] width 105 height 23
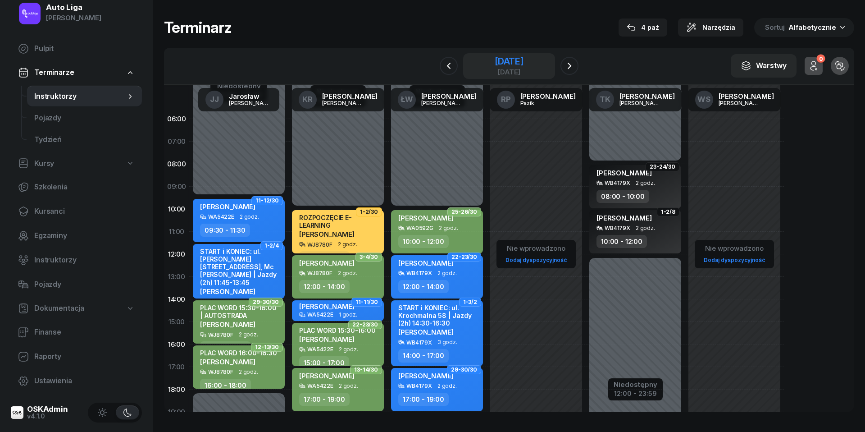
click at [516, 69] on div "[DATE]" at bounding box center [509, 72] width 29 height 7
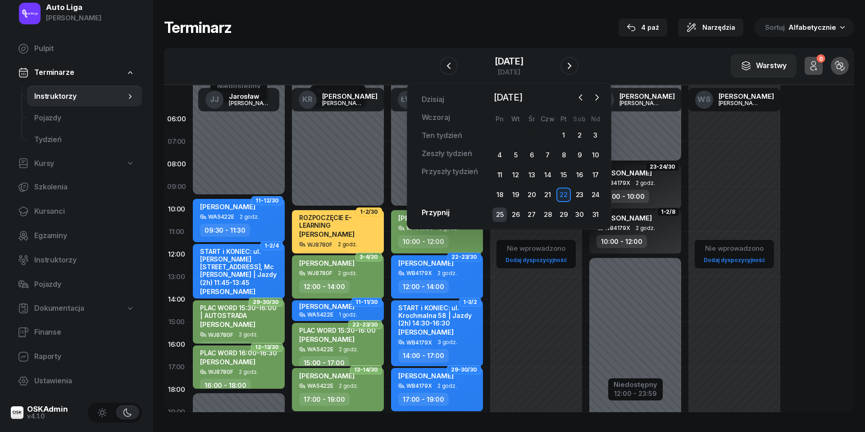
click at [502, 214] on div "25" at bounding box center [500, 214] width 14 height 14
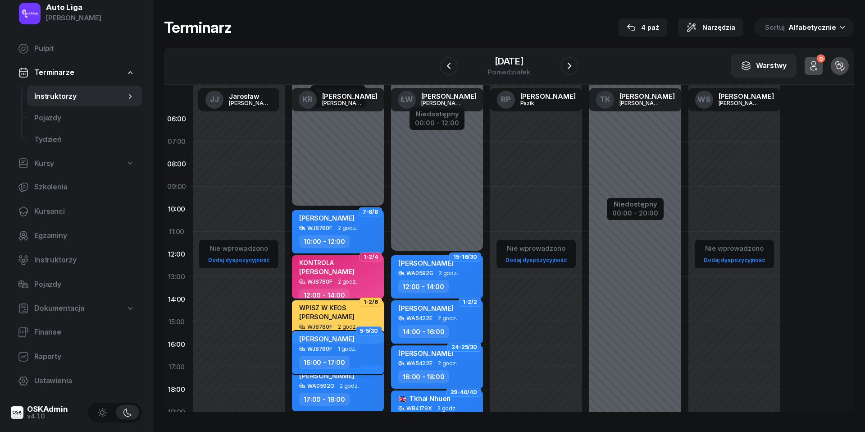
click at [335, 353] on div "[PERSON_NAME] WJ8780F 1 godz. 16:00 - 17:00" at bounding box center [338, 352] width 92 height 43
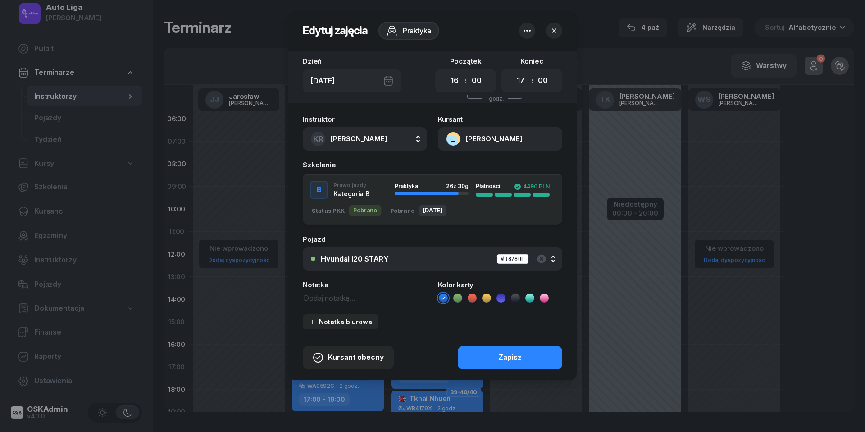
click at [462, 299] on icon at bounding box center [457, 297] width 9 height 9
click at [502, 352] on div "Zapisz" at bounding box center [510, 358] width 23 height 12
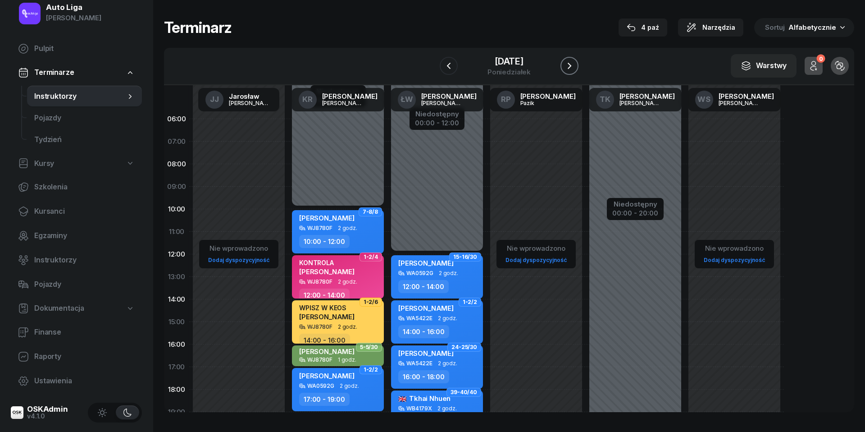
click at [572, 67] on icon "button" at bounding box center [569, 65] width 11 height 11
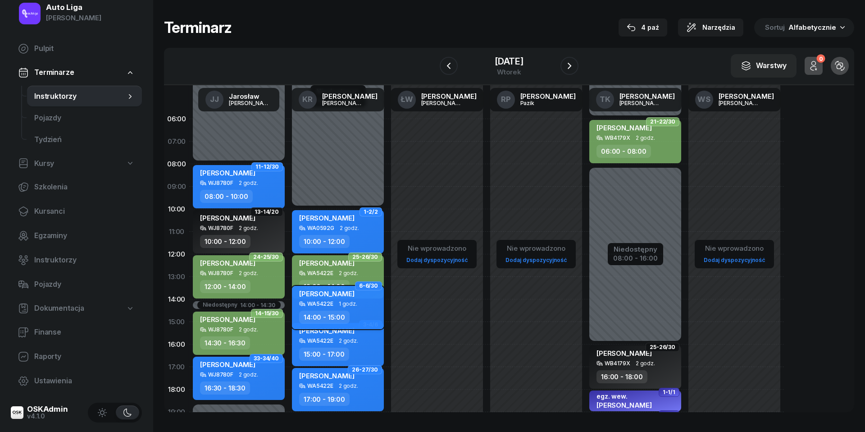
click at [335, 307] on div "[PERSON_NAME] WA5422E 1 godz. 14:00 - 15:00" at bounding box center [338, 307] width 92 height 43
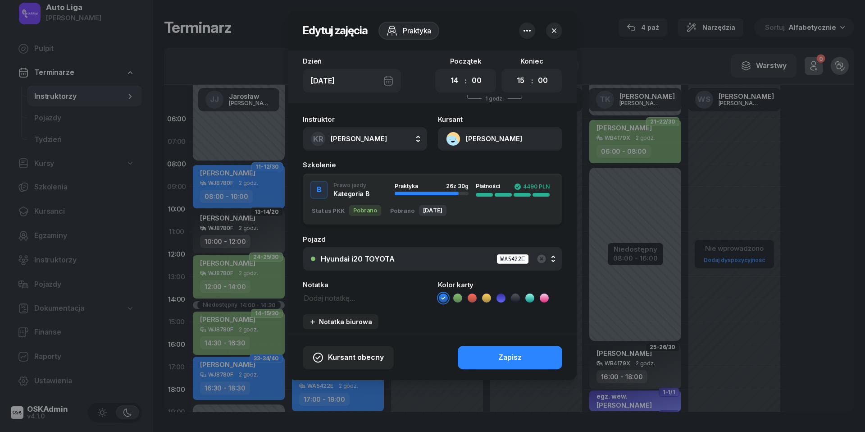
click at [463, 297] on ul at bounding box center [500, 298] width 124 height 11
click at [461, 299] on icon at bounding box center [457, 297] width 9 height 9
click at [486, 357] on button "Zapisz" at bounding box center [510, 357] width 105 height 23
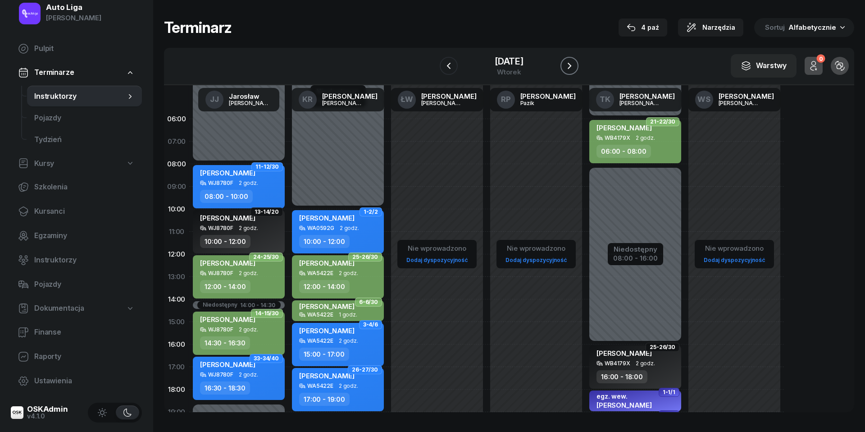
click at [570, 65] on icon "button" at bounding box center [569, 65] width 11 height 11
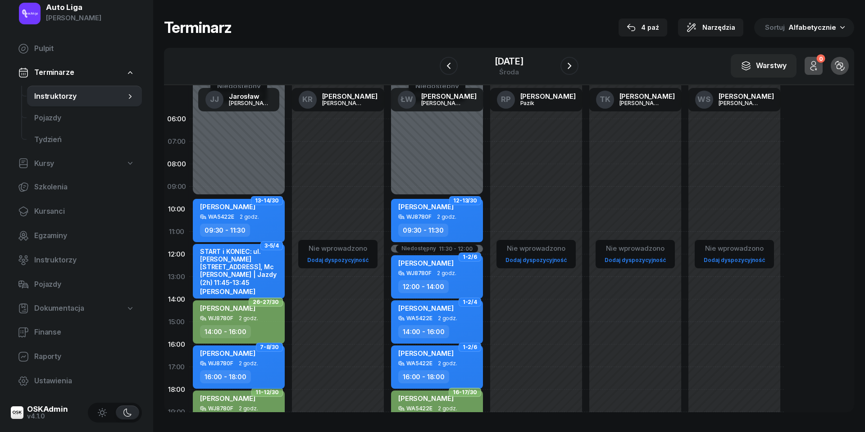
click at [262, 365] on div "WJ8780F 2 godz." at bounding box center [239, 363] width 79 height 6
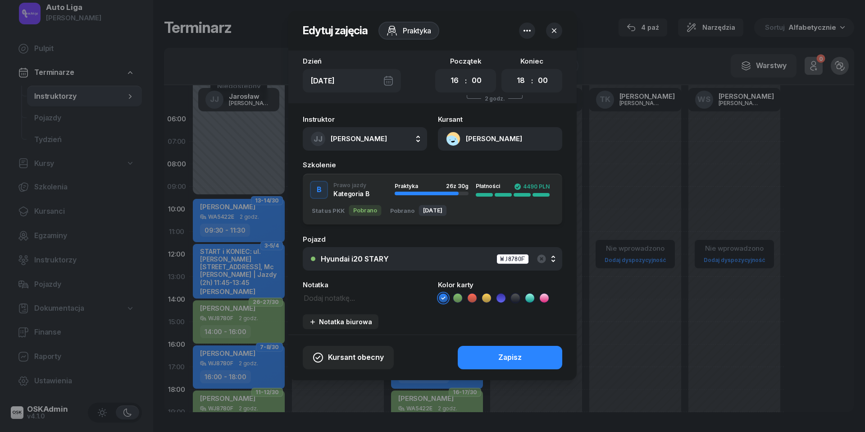
click at [455, 298] on icon at bounding box center [457, 297] width 9 height 9
click at [492, 356] on button "Zapisz" at bounding box center [510, 357] width 105 height 23
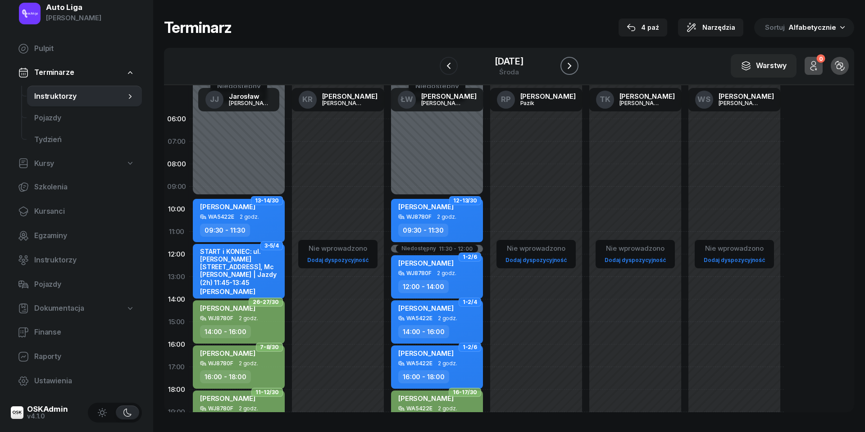
click at [572, 66] on icon "button" at bounding box center [569, 65] width 11 height 11
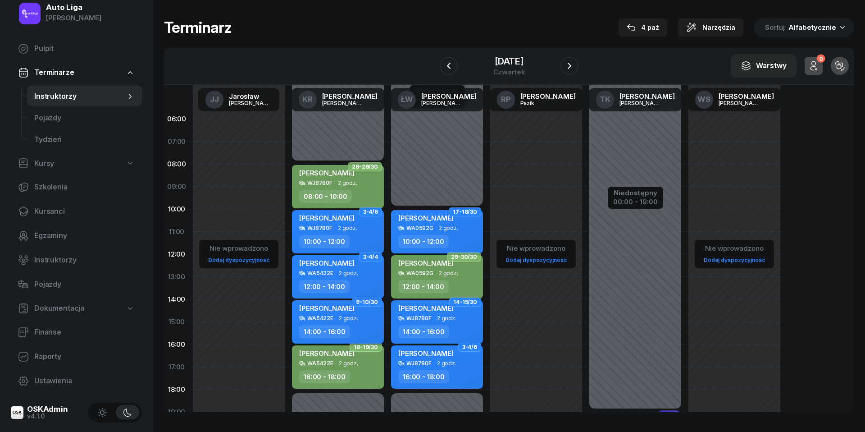
click at [361, 326] on div "14:00 - 16:00" at bounding box center [338, 331] width 79 height 13
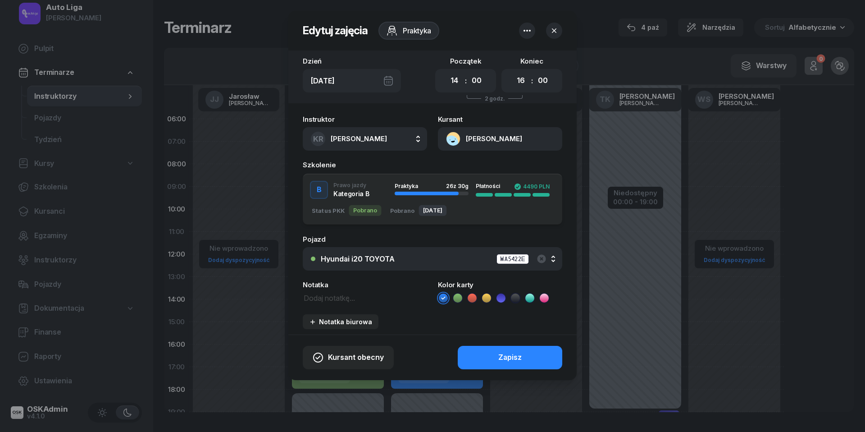
click at [459, 297] on icon at bounding box center [458, 297] width 4 height 3
click at [507, 356] on div "Zapisz" at bounding box center [510, 358] width 23 height 12
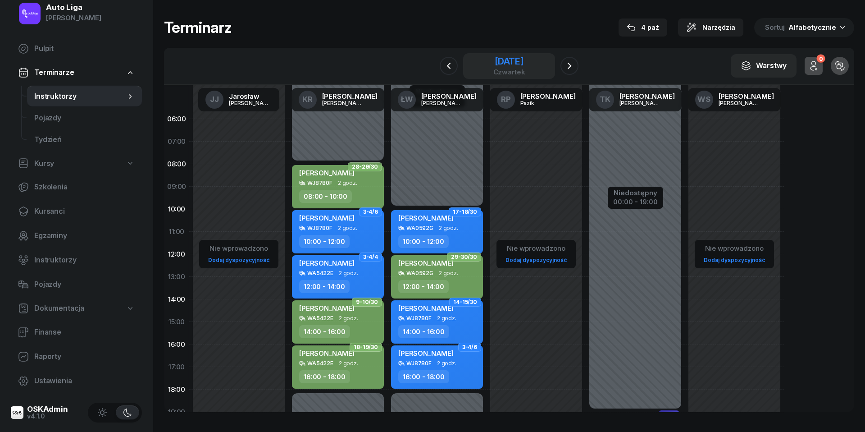
click at [521, 63] on div "[DATE]" at bounding box center [510, 61] width 32 height 9
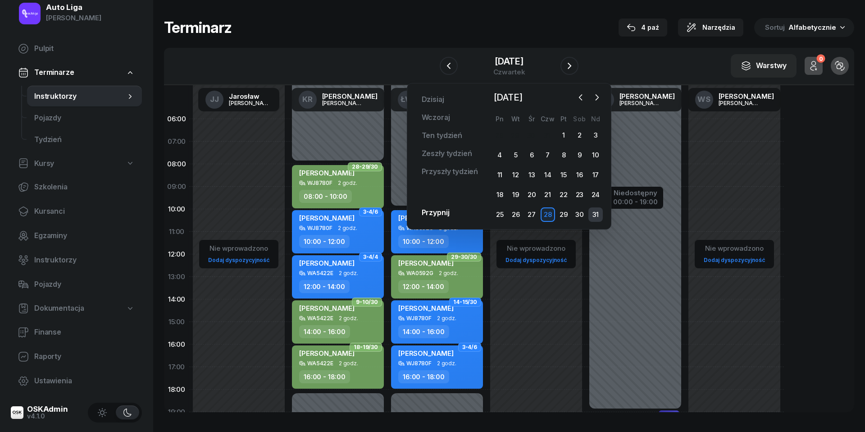
click at [599, 214] on div "31" at bounding box center [596, 214] width 14 height 14
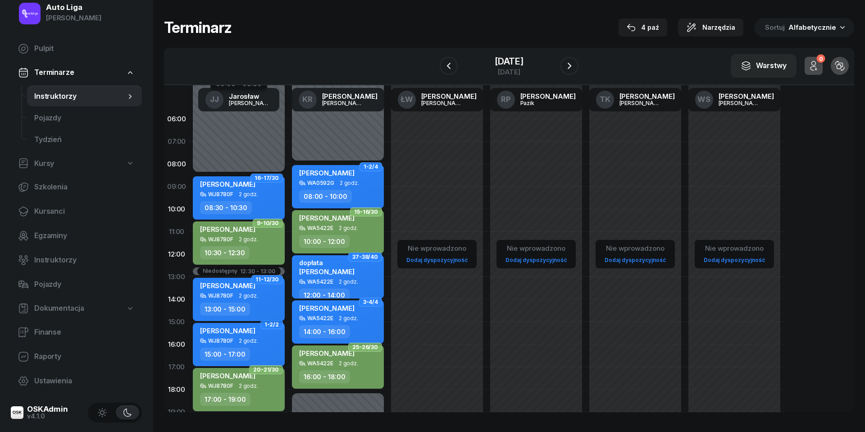
click at [265, 297] on div "WJ8780F 2 godz." at bounding box center [239, 296] width 79 height 6
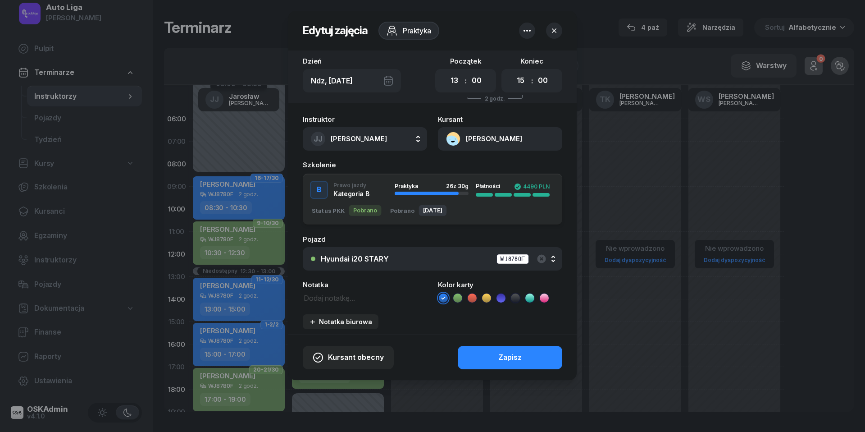
click at [456, 300] on icon at bounding box center [457, 297] width 9 height 9
click at [509, 356] on div "Zapisz" at bounding box center [510, 358] width 23 height 12
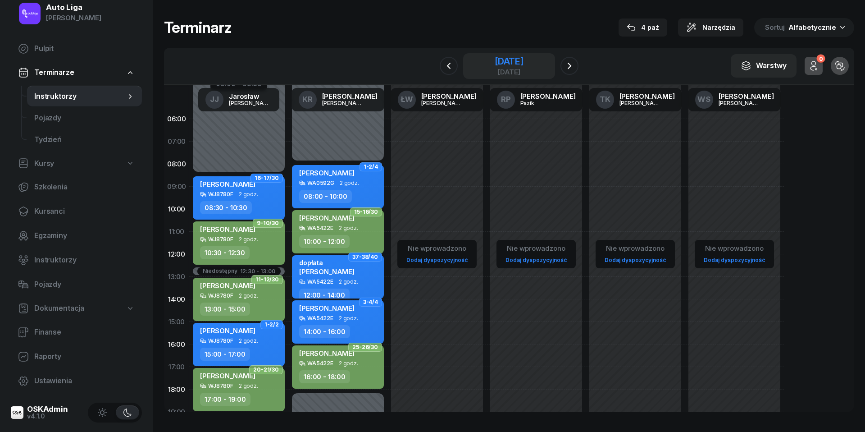
click at [523, 62] on div "[DATE]" at bounding box center [509, 61] width 29 height 9
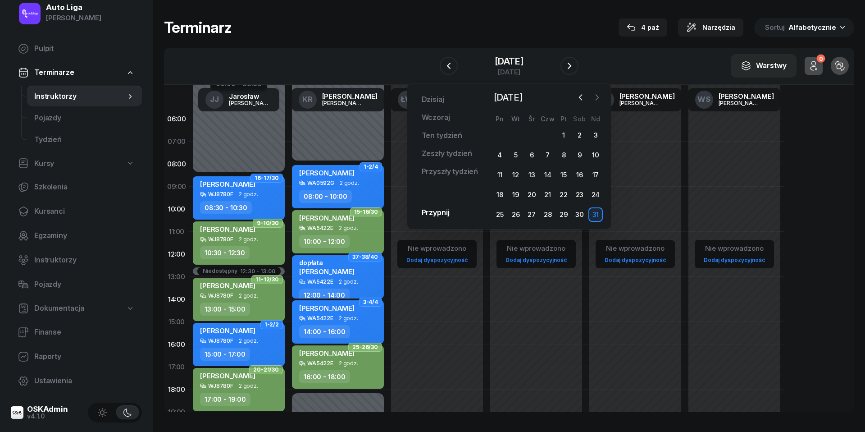
click at [599, 95] on icon "button" at bounding box center [597, 97] width 9 height 9
click at [502, 135] on div "1" at bounding box center [500, 135] width 14 height 14
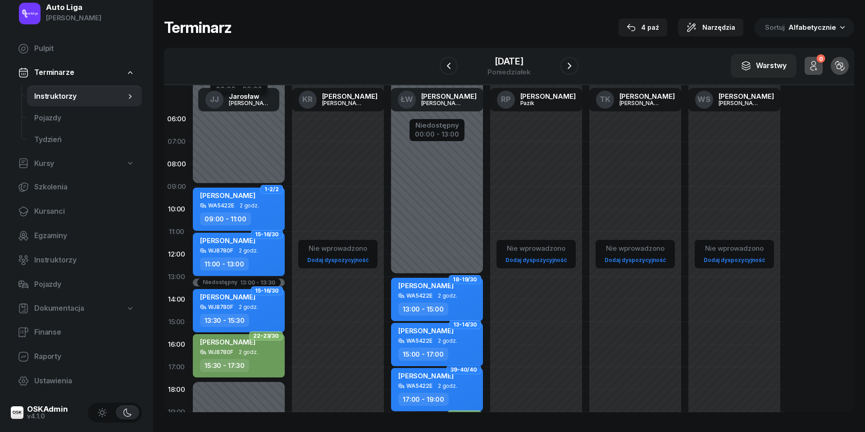
click at [460, 346] on div "[PERSON_NAME] WA5422E 2 godz. 15:00 - 17:00" at bounding box center [437, 344] width 92 height 43
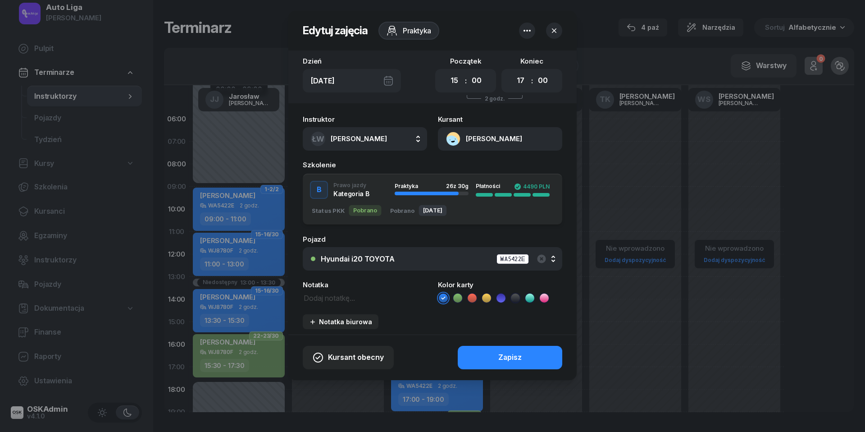
click at [460, 295] on icon at bounding box center [457, 297] width 9 height 9
click at [490, 364] on button "Zapisz" at bounding box center [510, 357] width 105 height 23
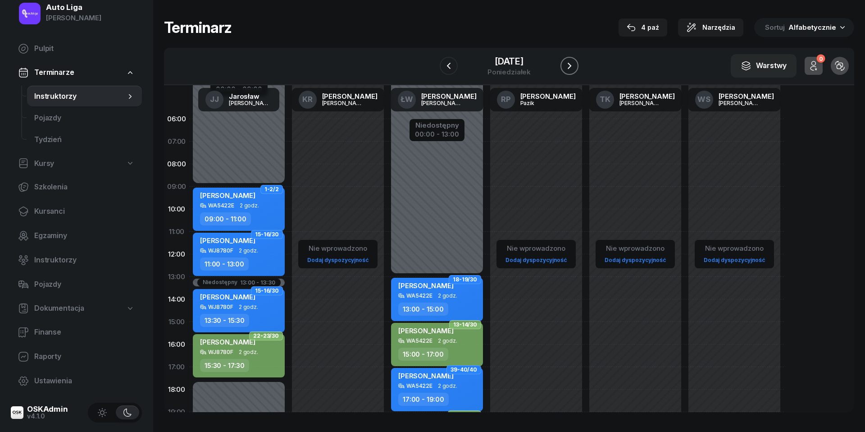
click at [571, 67] on icon "button" at bounding box center [569, 65] width 11 height 11
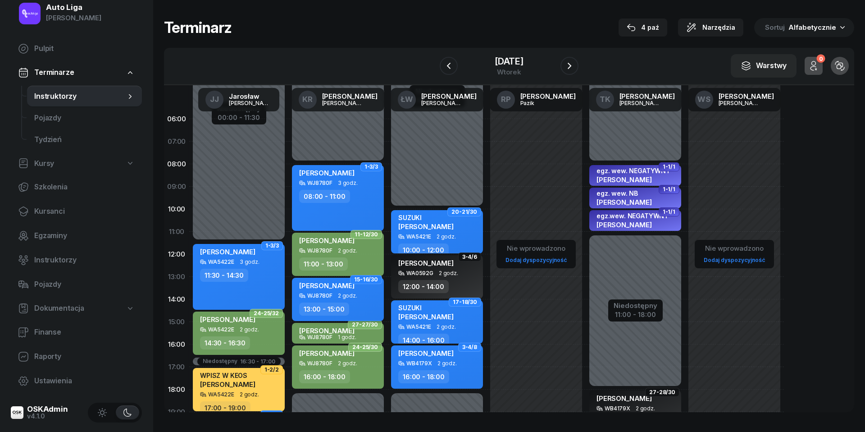
click at [361, 301] on div "[PERSON_NAME] WJ8780F 2 godz. 13:00 - 15:00" at bounding box center [338, 299] width 92 height 43
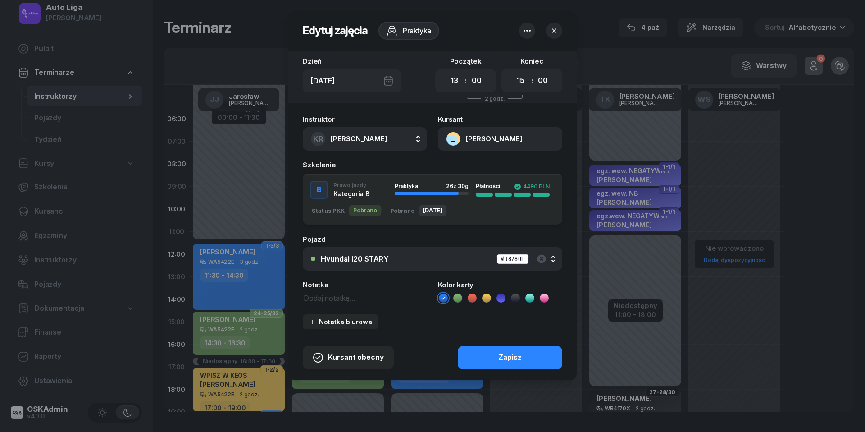
click at [458, 299] on icon at bounding box center [457, 297] width 9 height 9
click at [493, 354] on button "Zapisz" at bounding box center [510, 357] width 105 height 23
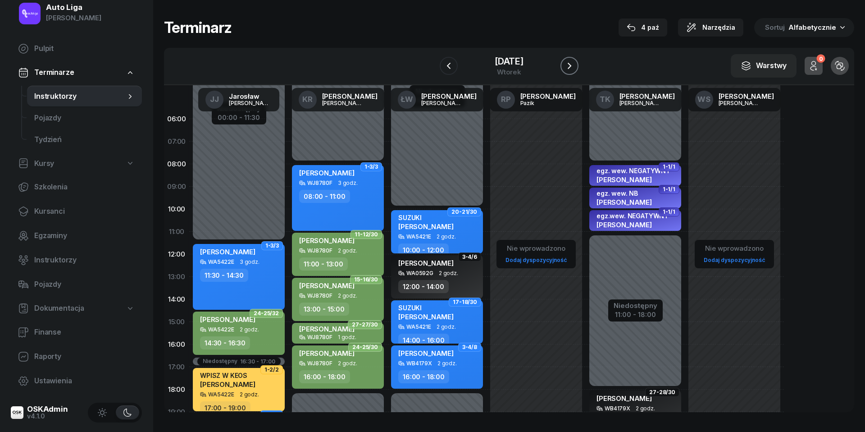
click at [573, 64] on icon "button" at bounding box center [569, 65] width 11 height 11
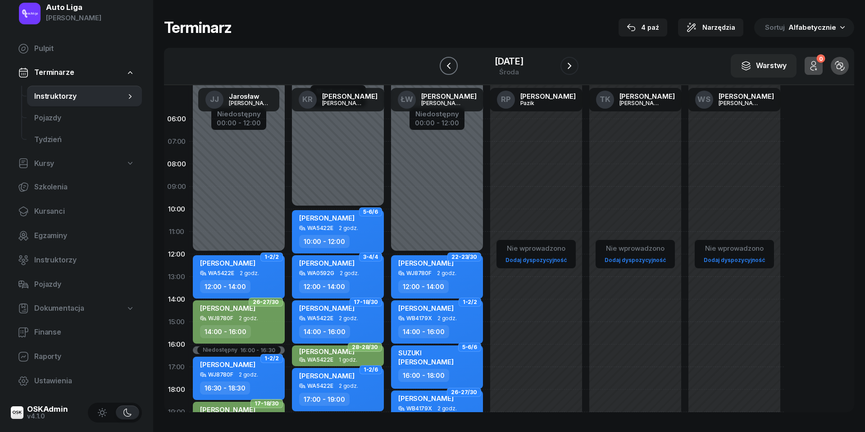
click at [446, 66] on icon "button" at bounding box center [449, 65] width 11 height 11
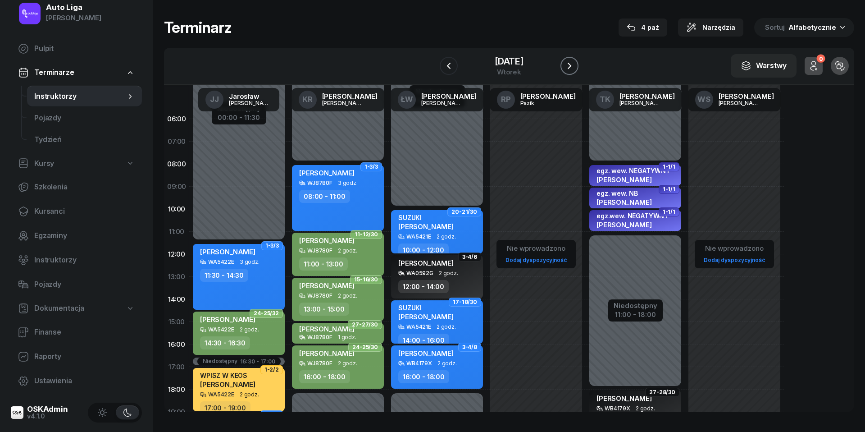
click at [574, 66] on icon "button" at bounding box center [569, 65] width 11 height 11
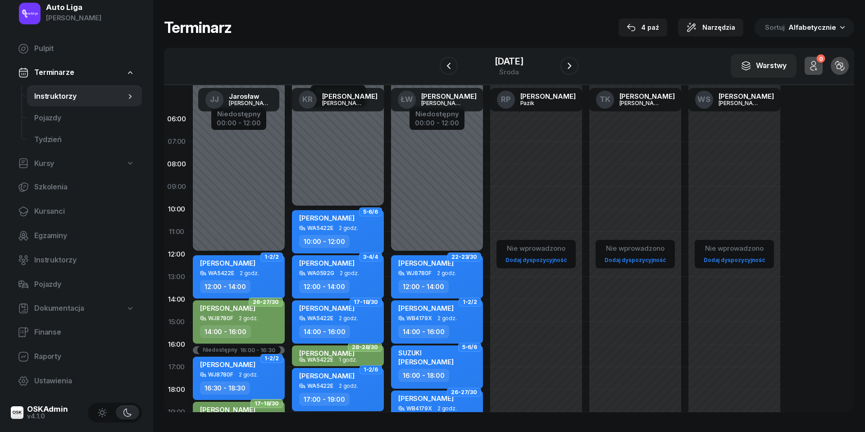
click at [356, 317] on span "2 godz." at bounding box center [348, 318] width 19 height 6
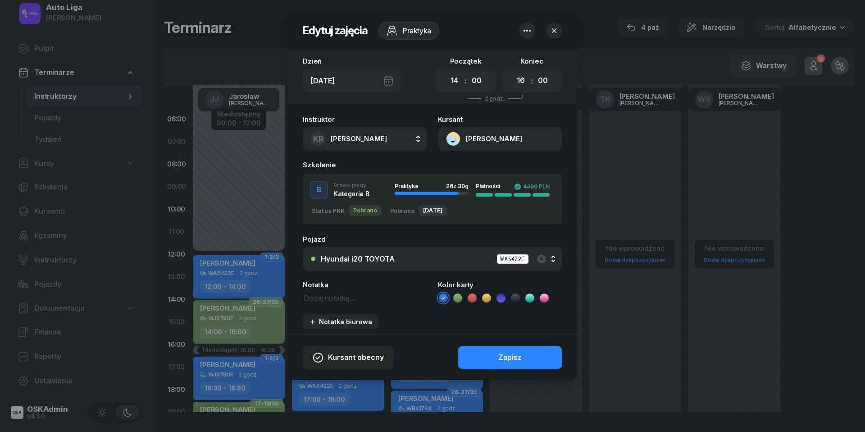
click at [455, 296] on icon at bounding box center [457, 297] width 9 height 9
click at [487, 354] on button "Zapisz" at bounding box center [510, 357] width 105 height 23
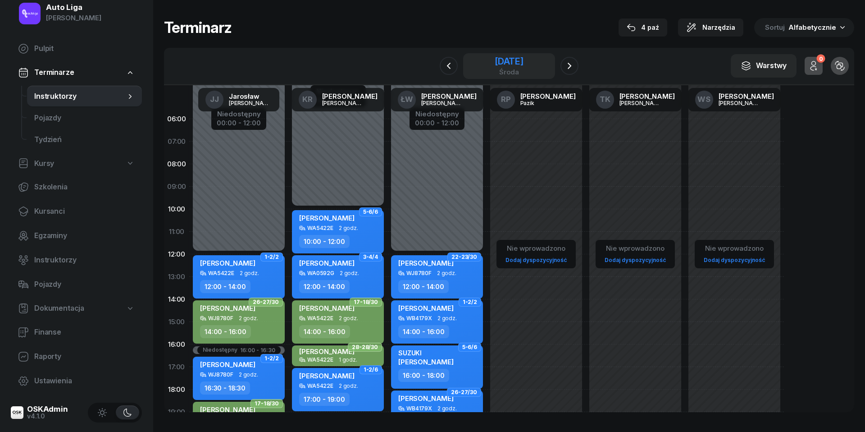
click at [517, 69] on div "środa" at bounding box center [509, 72] width 29 height 7
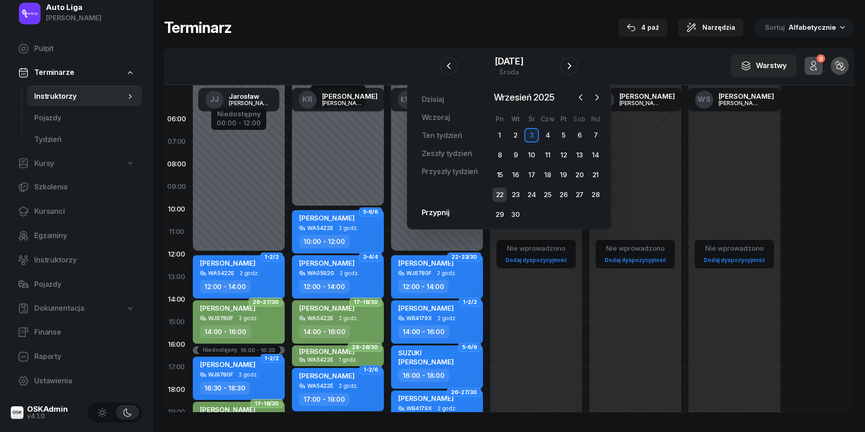
click at [503, 193] on div "22" at bounding box center [500, 195] width 14 height 14
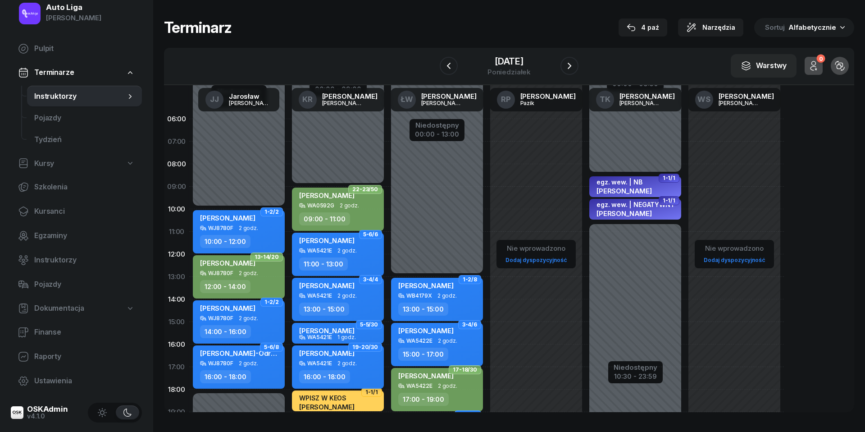
click at [352, 369] on div "[PERSON_NAME] WA5421E 2 godz. 16:00 - 18:00" at bounding box center [338, 366] width 92 height 43
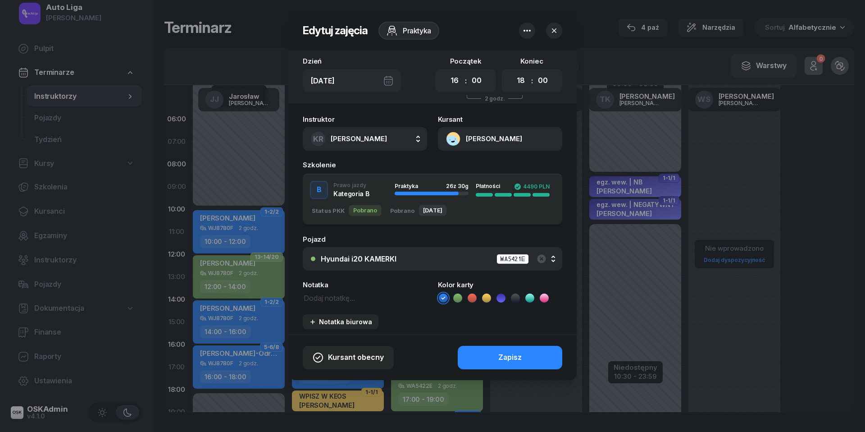
click at [458, 297] on icon at bounding box center [458, 297] width 4 height 3
click at [496, 356] on button "Zapisz" at bounding box center [510, 357] width 105 height 23
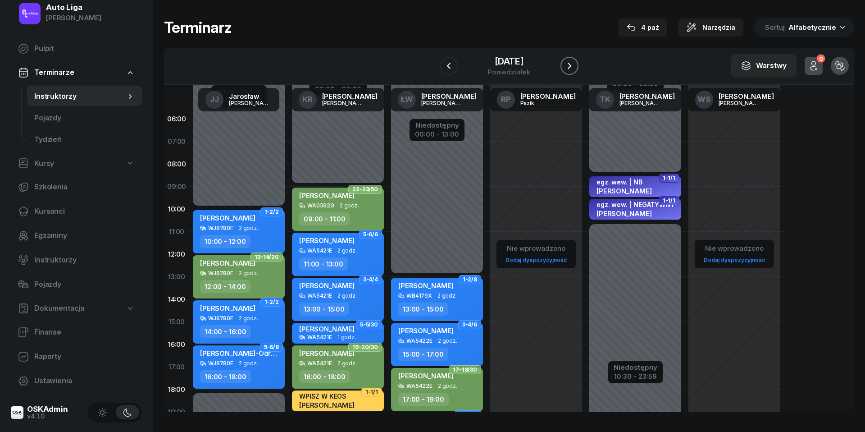
click at [575, 62] on icon "button" at bounding box center [569, 65] width 11 height 11
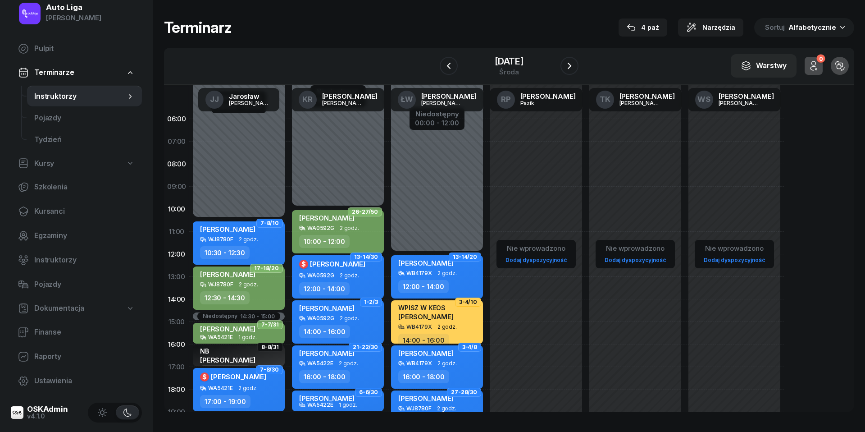
click at [343, 367] on div "[PERSON_NAME] WA5422E 2 godz. 16:00 - 18:00" at bounding box center [338, 366] width 92 height 43
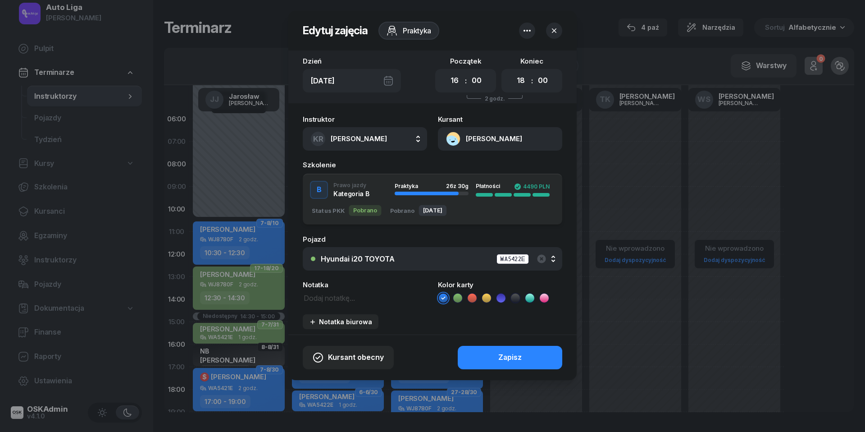
click at [459, 296] on icon at bounding box center [457, 297] width 9 height 9
click at [504, 352] on div "Zapisz" at bounding box center [510, 358] width 23 height 12
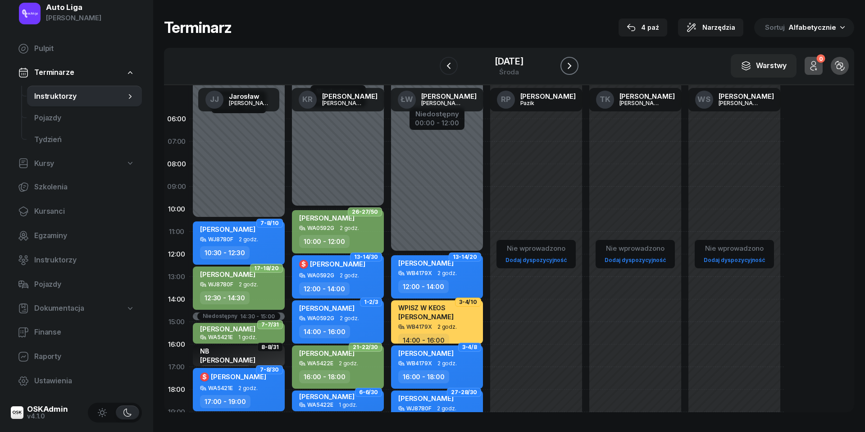
click at [575, 61] on icon "button" at bounding box center [569, 65] width 11 height 11
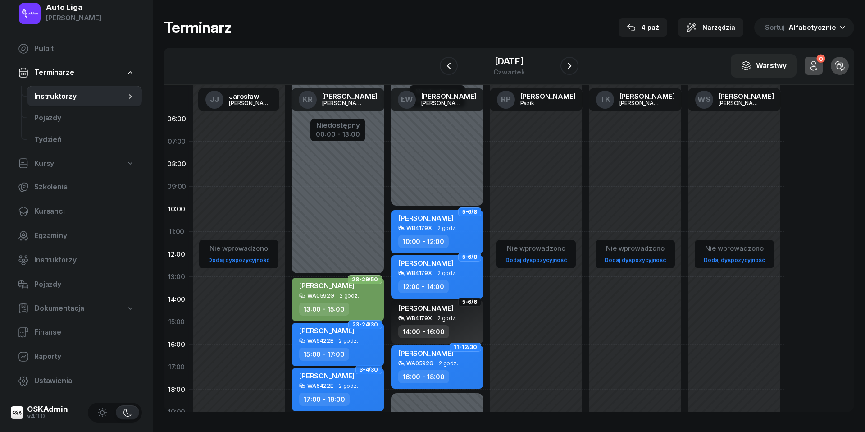
click at [363, 338] on div "WA5422E 2 godz." at bounding box center [338, 341] width 79 height 6
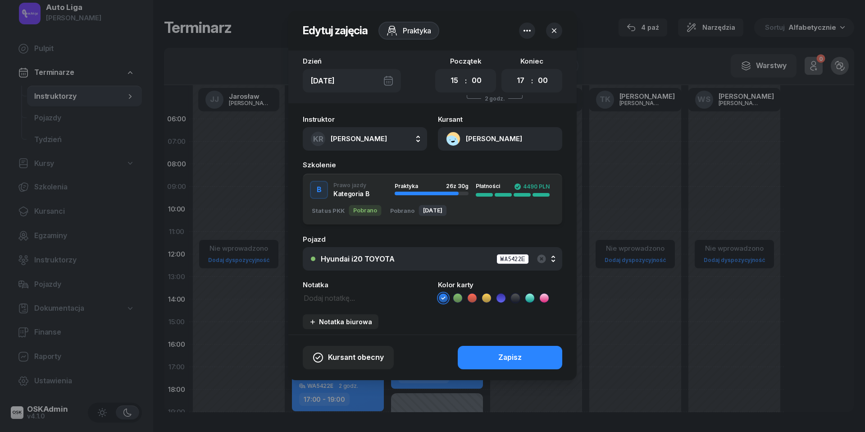
click at [457, 295] on icon at bounding box center [457, 297] width 9 height 9
click at [508, 359] on div "Zapisz" at bounding box center [510, 358] width 23 height 12
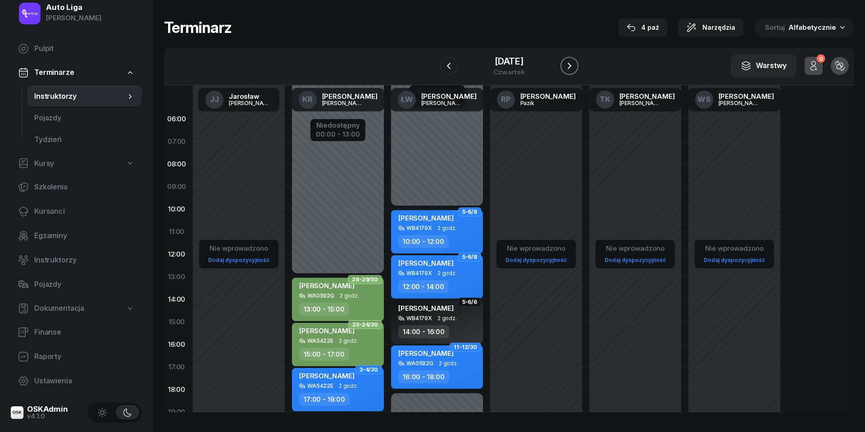
click at [572, 64] on icon "button" at bounding box center [570, 66] width 4 height 6
click at [572, 64] on icon "button" at bounding box center [569, 65] width 11 height 11
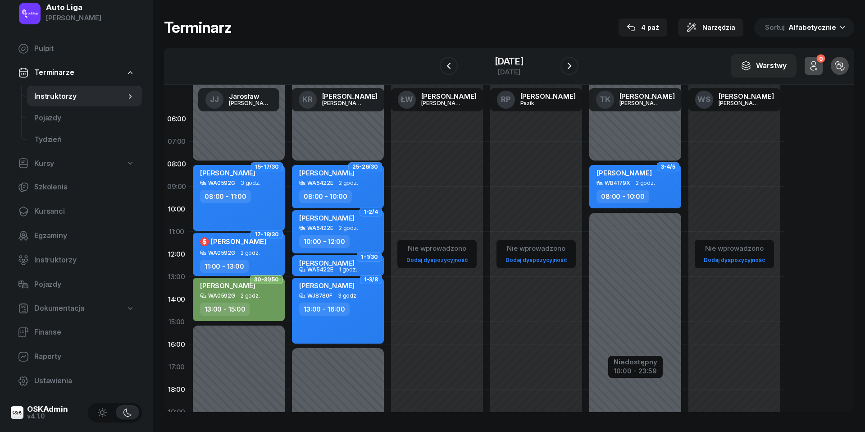
click at [361, 182] on div "WA5422E 2 godz." at bounding box center [338, 183] width 79 height 6
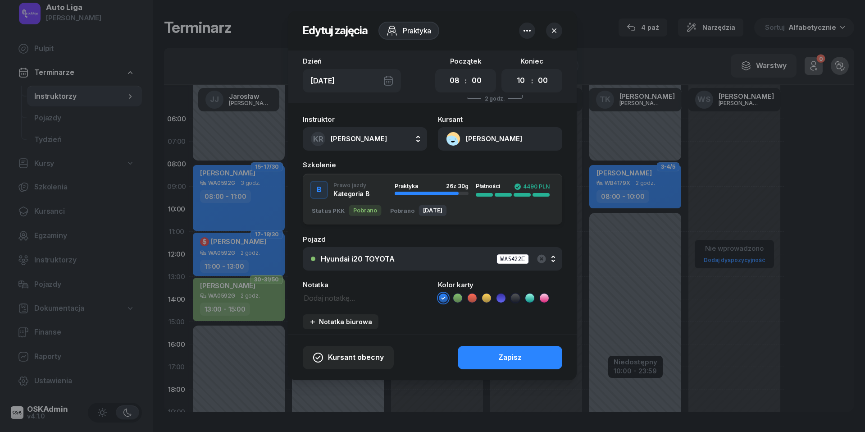
click at [458, 300] on icon at bounding box center [457, 297] width 9 height 9
click at [502, 357] on div "Zapisz" at bounding box center [510, 358] width 23 height 12
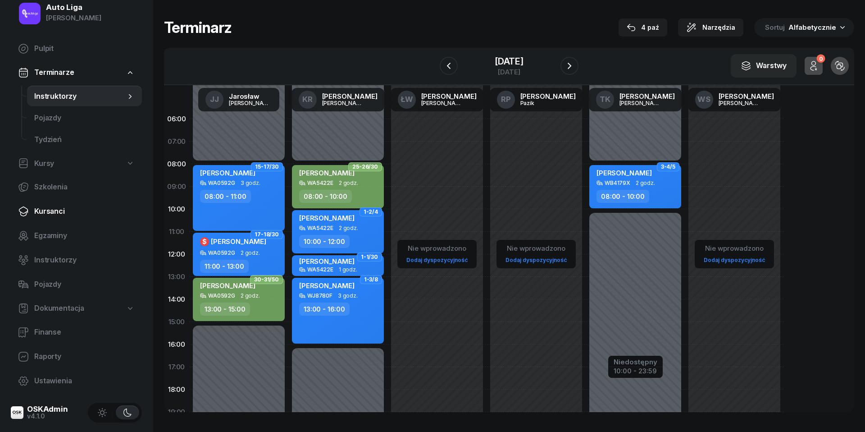
click at [60, 208] on span "Kursanci" at bounding box center [84, 212] width 101 height 12
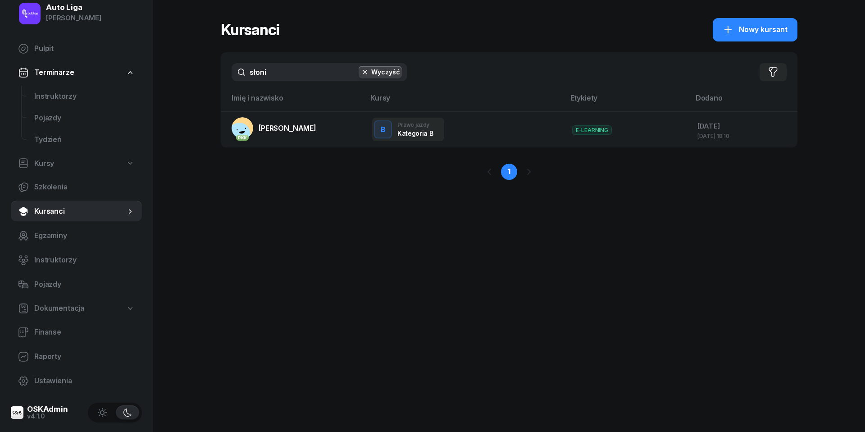
click at [276, 76] on input "słoni" at bounding box center [320, 72] width 176 height 18
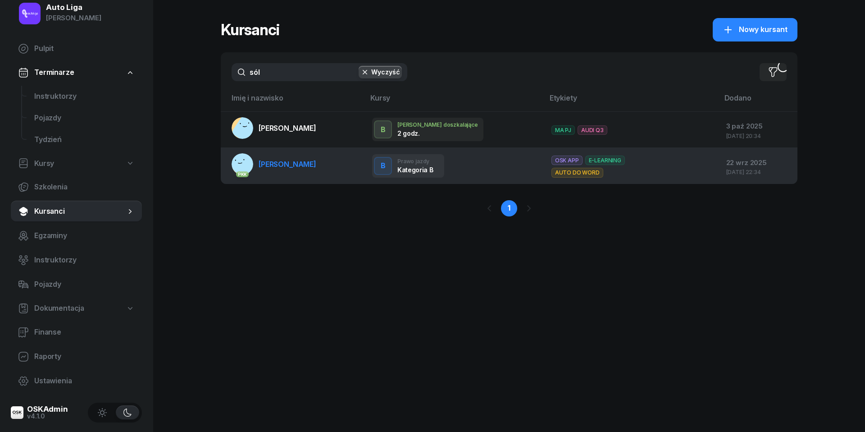
drag, startPoint x: 276, startPoint y: 76, endPoint x: 291, endPoint y: 163, distance: 87.8
click at [291, 163] on span "[PERSON_NAME]" at bounding box center [288, 164] width 58 height 9
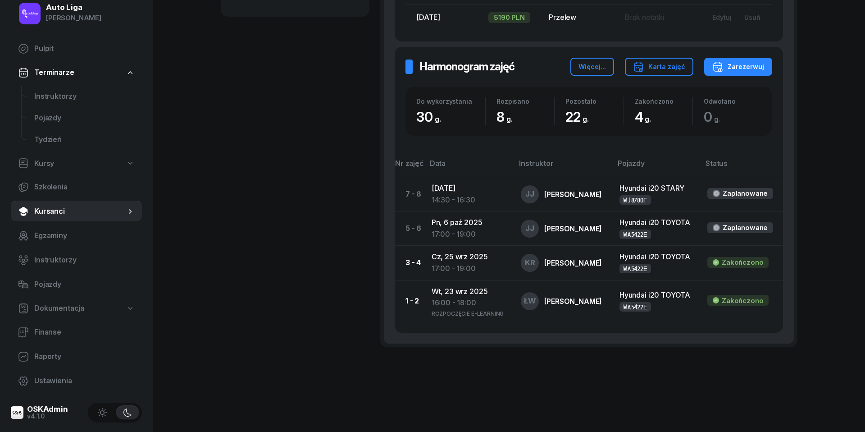
scroll to position [446, 0]
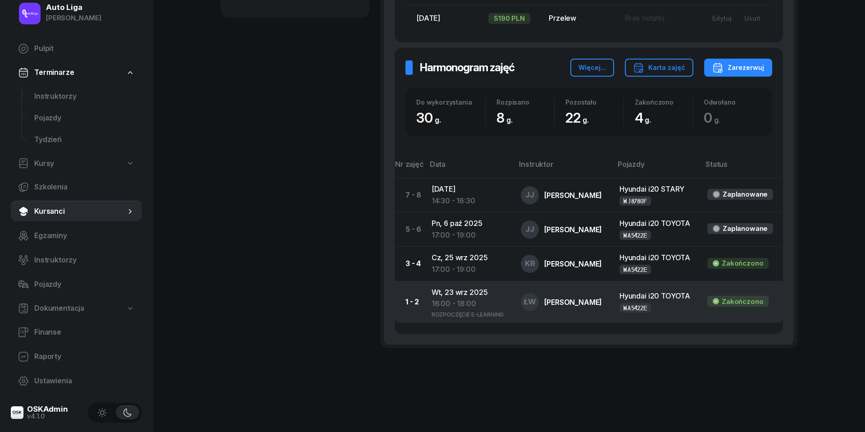
click at [453, 310] on div "ROZPOCZĘCIE E-LEARNING" at bounding box center [469, 314] width 75 height 8
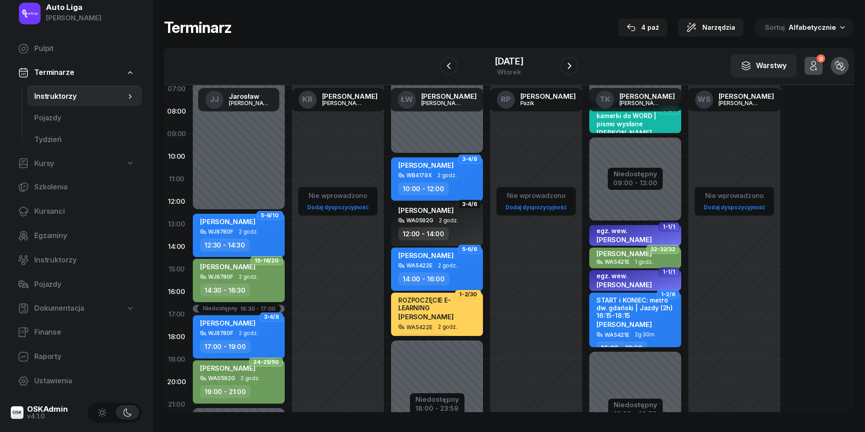
scroll to position [51, 0]
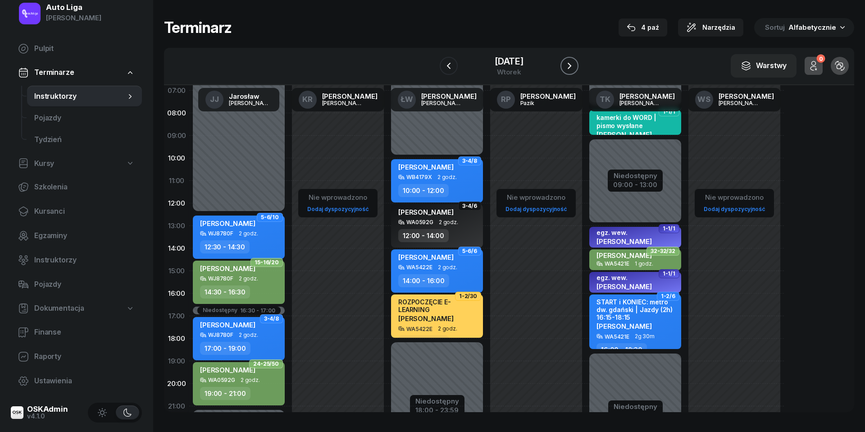
click at [575, 66] on icon "button" at bounding box center [569, 65] width 11 height 11
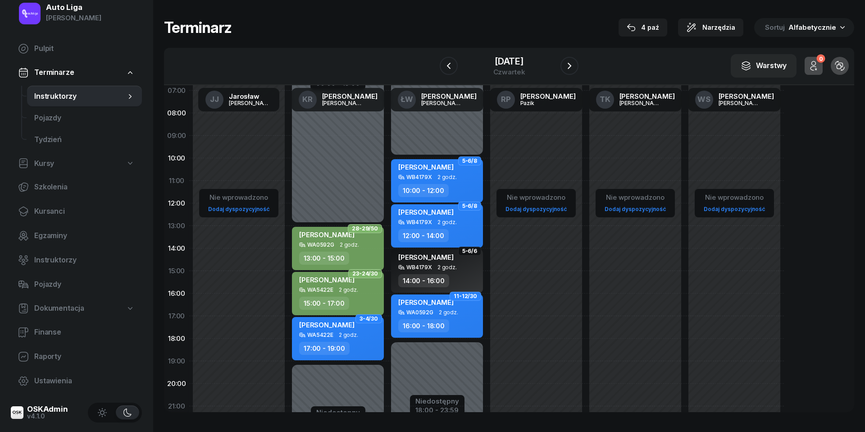
click at [360, 334] on div "WA5422E 2 godz." at bounding box center [338, 335] width 79 height 6
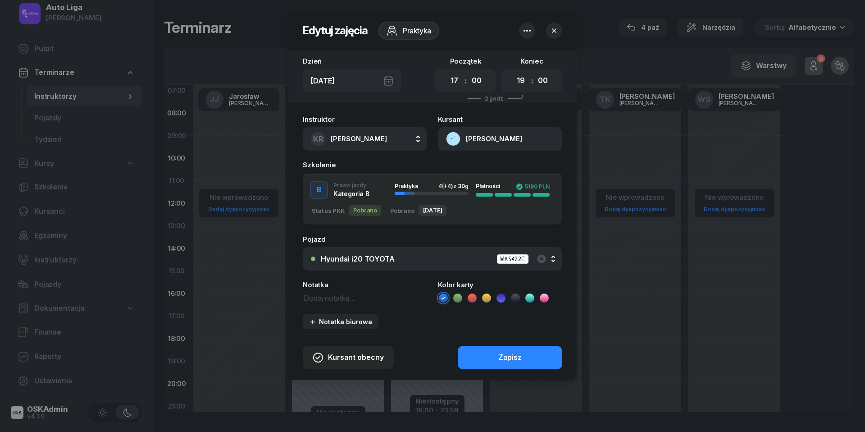
click at [456, 297] on icon at bounding box center [458, 297] width 4 height 3
click at [517, 360] on div "Zapisz" at bounding box center [510, 358] width 23 height 12
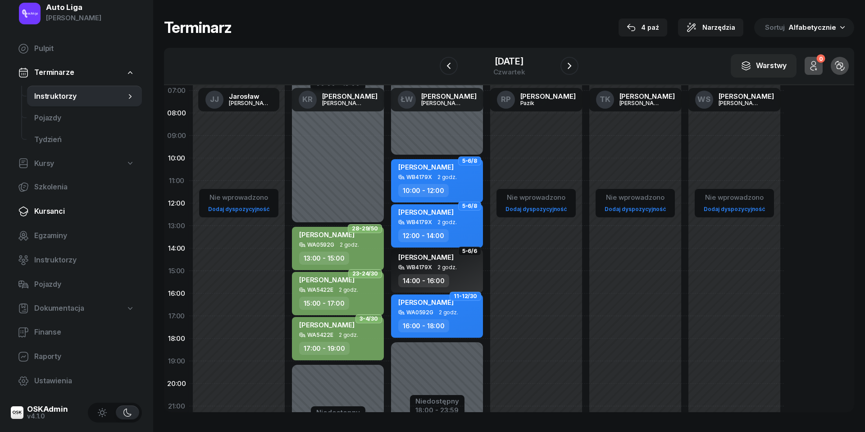
click at [51, 211] on span "Kursanci" at bounding box center [84, 212] width 101 height 12
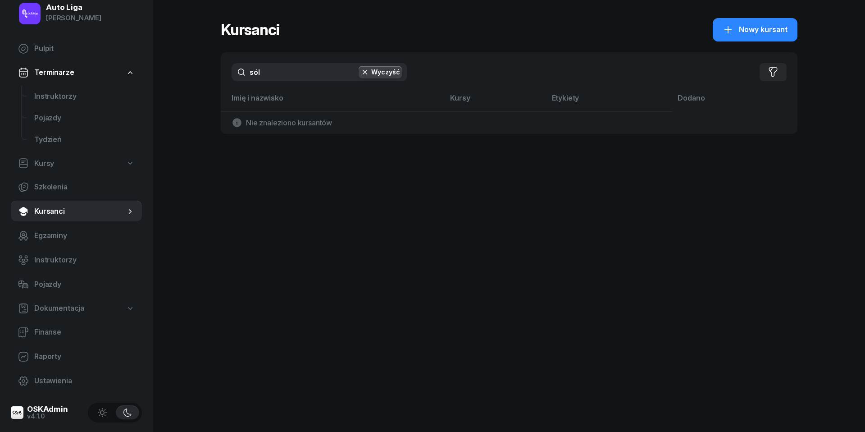
click at [289, 68] on input "sól" at bounding box center [320, 72] width 176 height 18
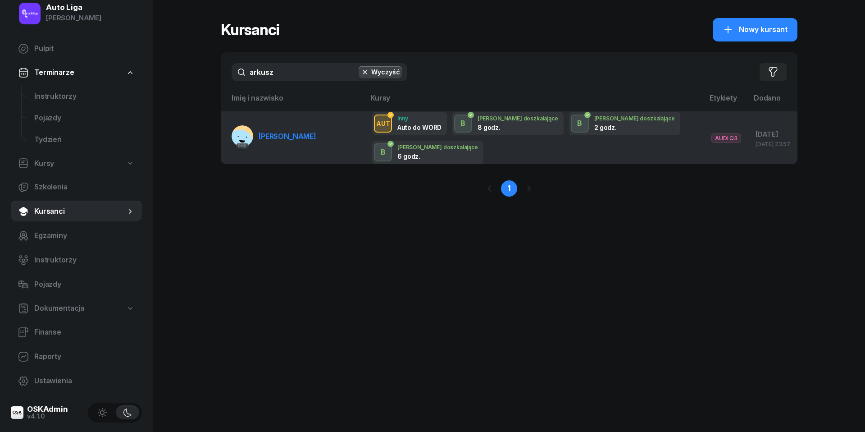
drag, startPoint x: 289, startPoint y: 68, endPoint x: 298, endPoint y: 137, distance: 69.9
click at [298, 137] on span "[PERSON_NAME]" at bounding box center [288, 136] width 58 height 9
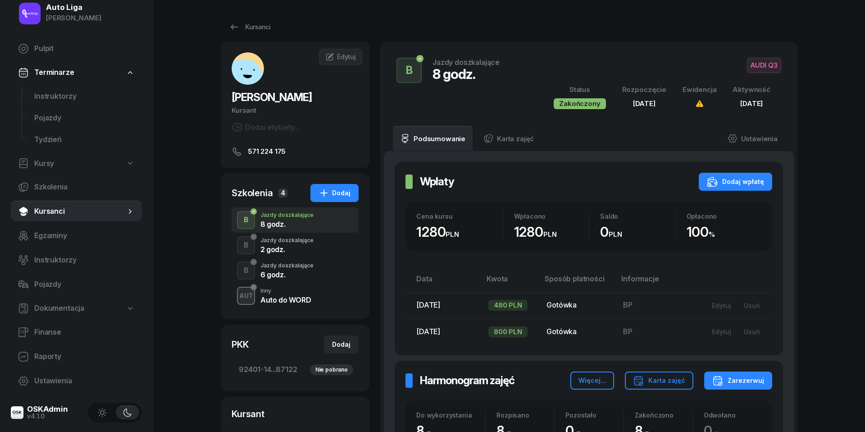
click at [312, 244] on div "B Jazdy doszkalające 2 godz." at bounding box center [295, 245] width 127 height 25
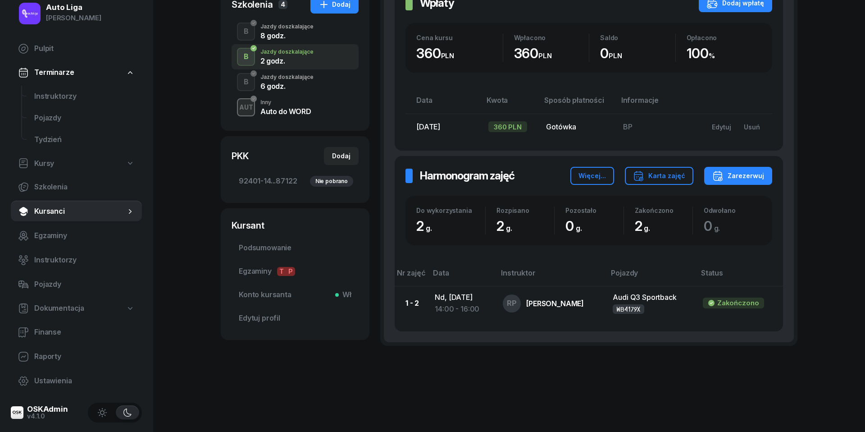
scroll to position [188, 0]
click at [278, 85] on div "6 godz." at bounding box center [287, 86] width 53 height 7
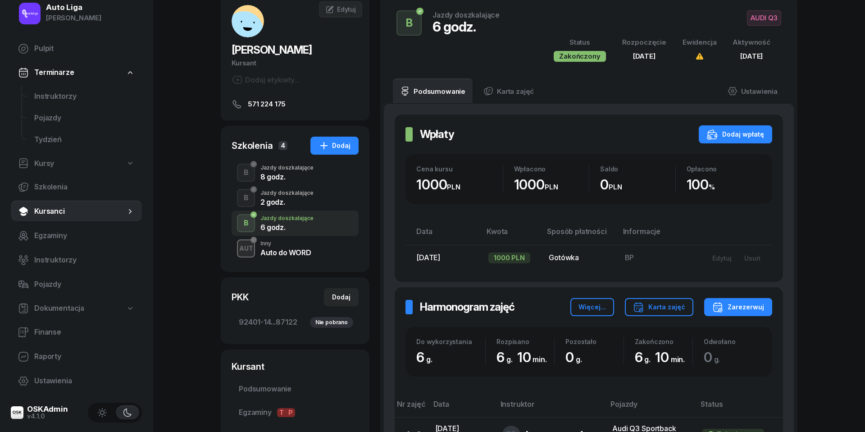
scroll to position [56, 0]
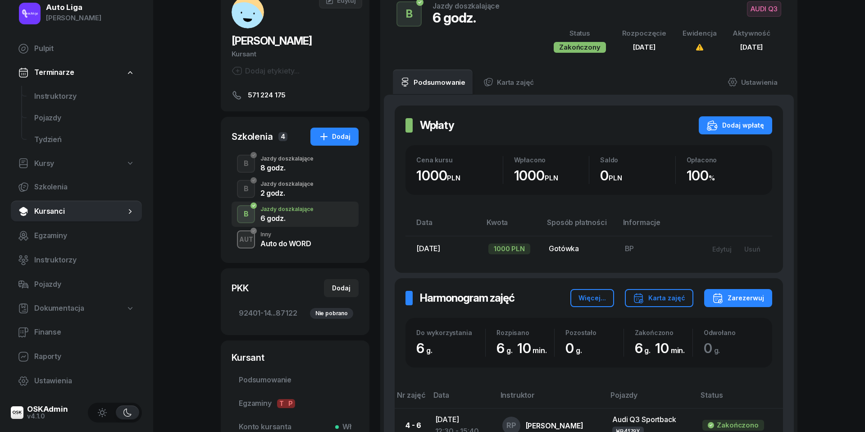
click at [285, 158] on div "Jazdy doszkalające" at bounding box center [287, 158] width 53 height 5
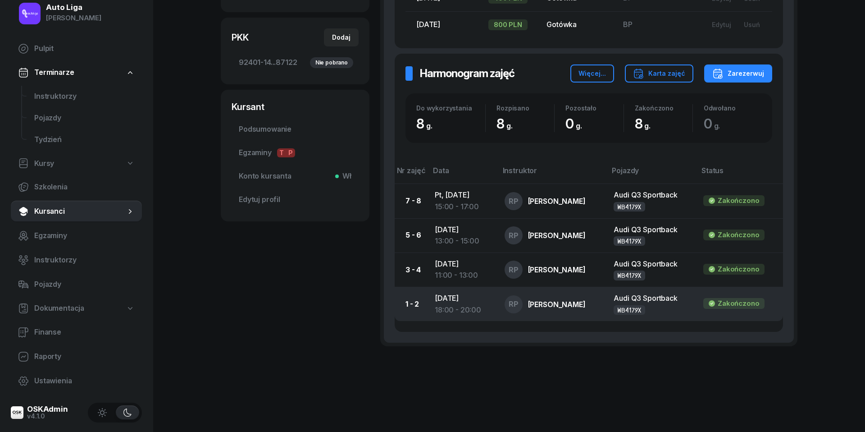
scroll to position [307, 0]
click at [455, 305] on div "18:00 - 20:00" at bounding box center [462, 311] width 55 height 12
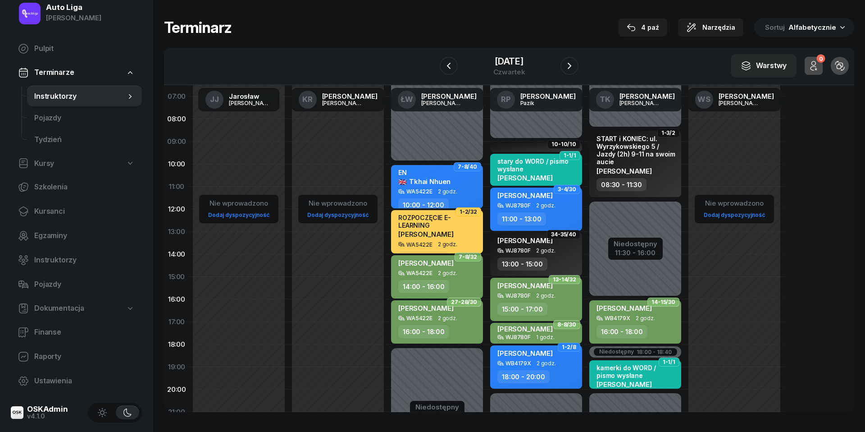
scroll to position [47, 0]
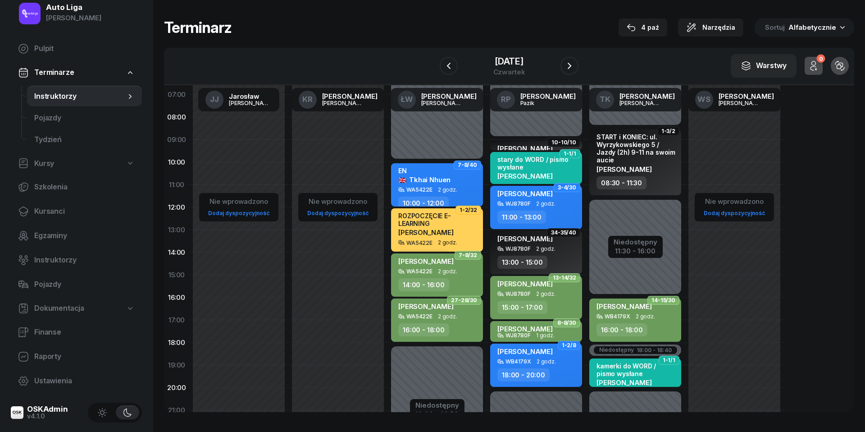
click at [559, 366] on div "[PERSON_NAME] WB4179X 2 godz. 18:00 - 20:00" at bounding box center [536, 364] width 92 height 43
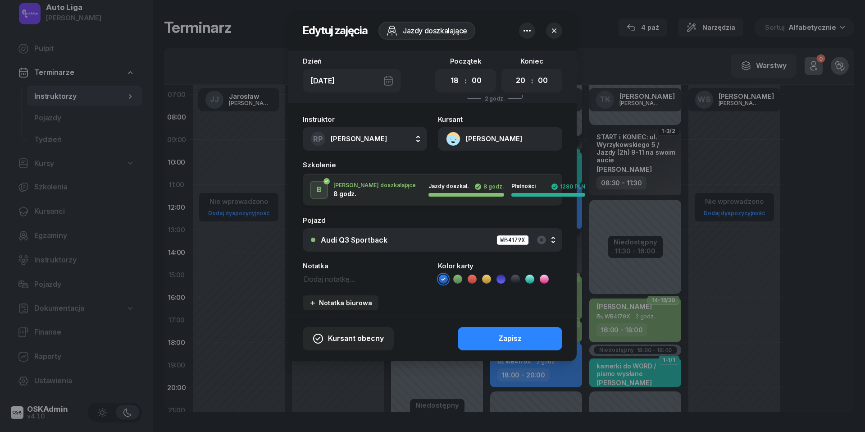
click at [515, 279] on icon at bounding box center [515, 279] width 9 height 9
click at [516, 335] on div "Zapisz" at bounding box center [510, 339] width 23 height 12
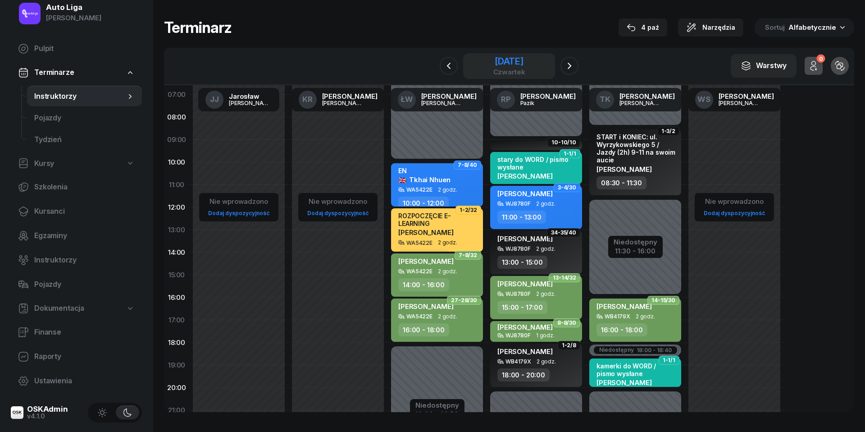
click at [495, 58] on div "[DATE]" at bounding box center [510, 61] width 32 height 9
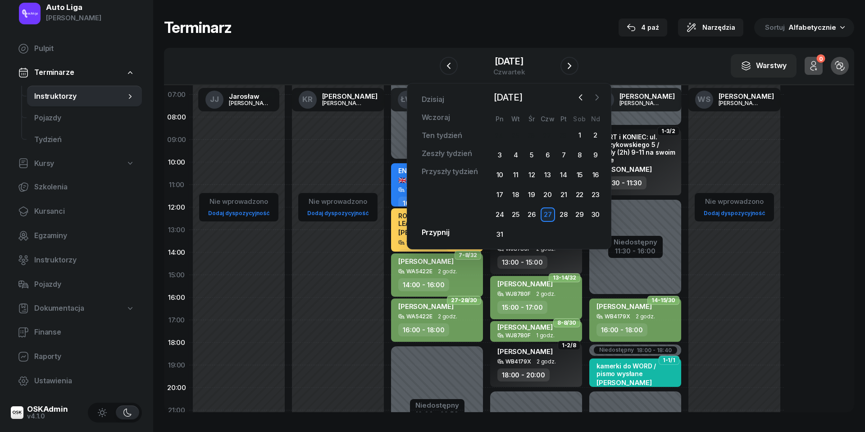
click at [599, 97] on icon "button" at bounding box center [597, 97] width 9 height 9
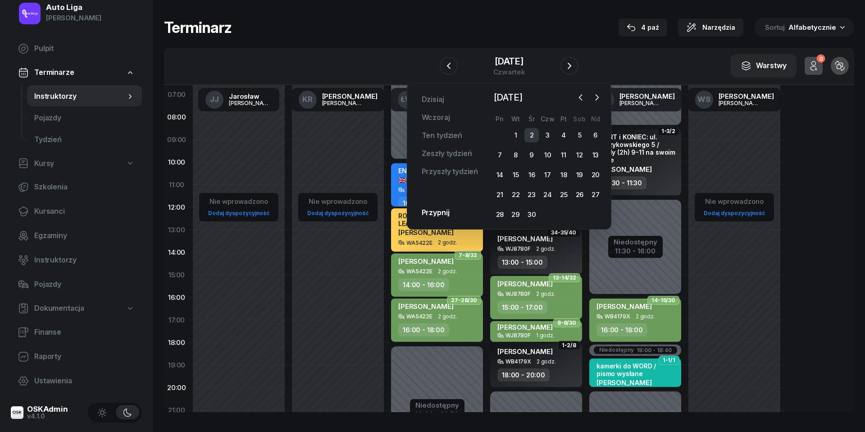
click at [532, 133] on div "2" at bounding box center [532, 135] width 14 height 14
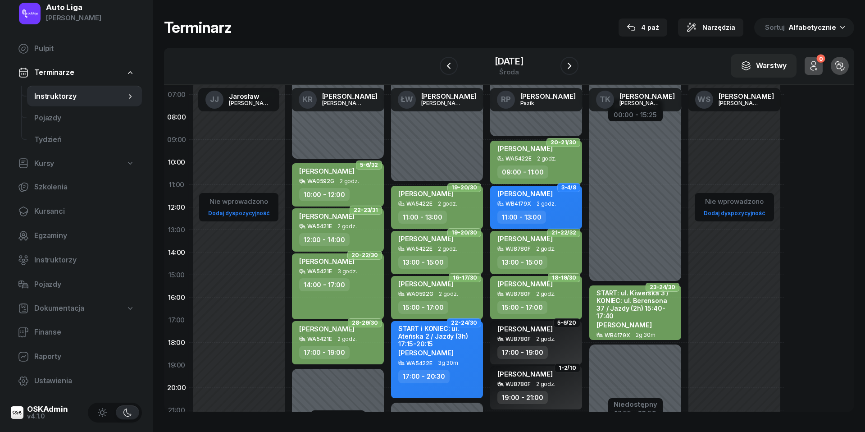
click at [540, 196] on span "[PERSON_NAME]" at bounding box center [525, 193] width 55 height 9
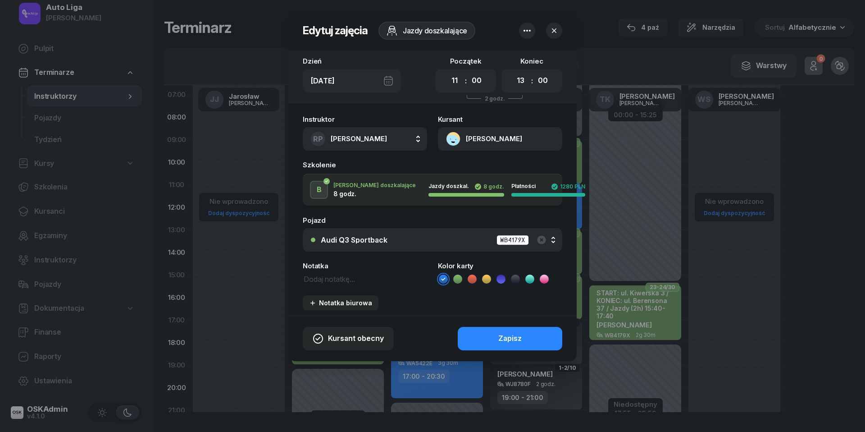
click at [516, 275] on icon at bounding box center [515, 279] width 9 height 9
click at [514, 336] on div "Zapisz" at bounding box center [510, 339] width 23 height 12
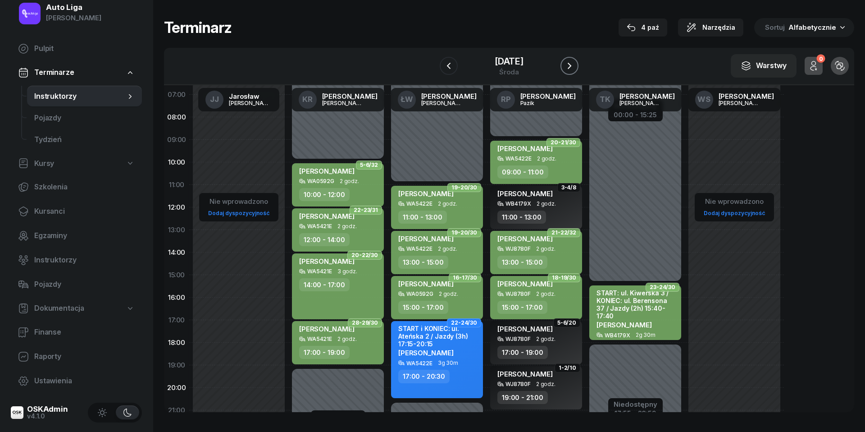
click at [574, 67] on icon "button" at bounding box center [569, 65] width 11 height 11
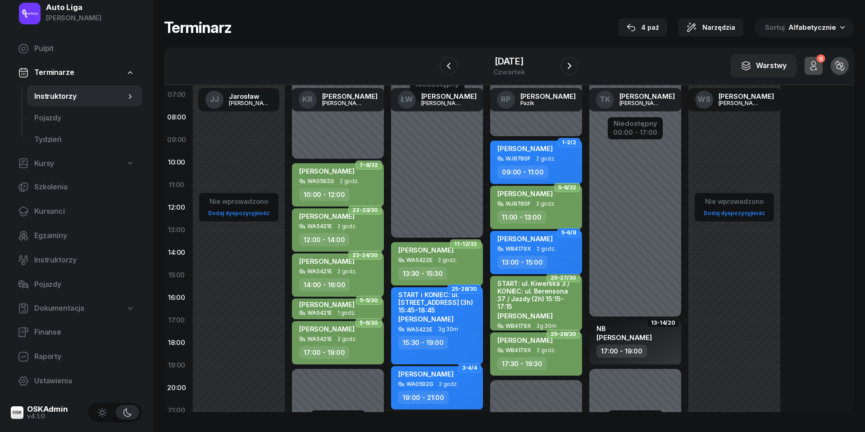
click at [545, 238] on span "[PERSON_NAME]" at bounding box center [525, 238] width 55 height 9
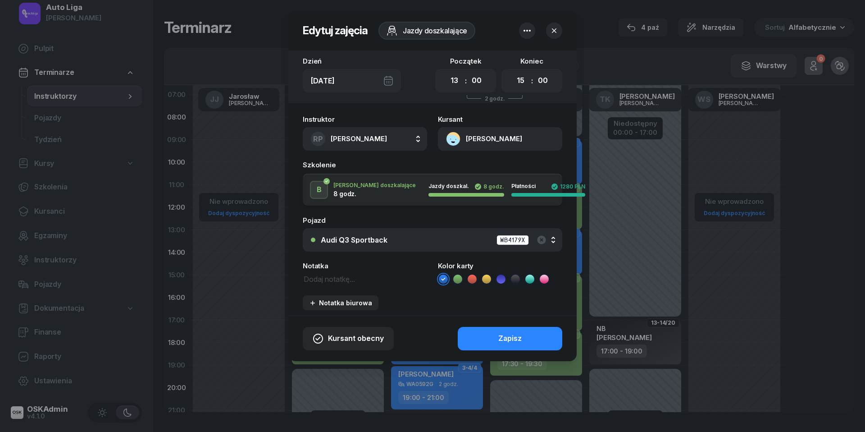
click at [516, 280] on icon at bounding box center [515, 279] width 9 height 9
click at [527, 341] on button "Zapisz" at bounding box center [510, 338] width 105 height 23
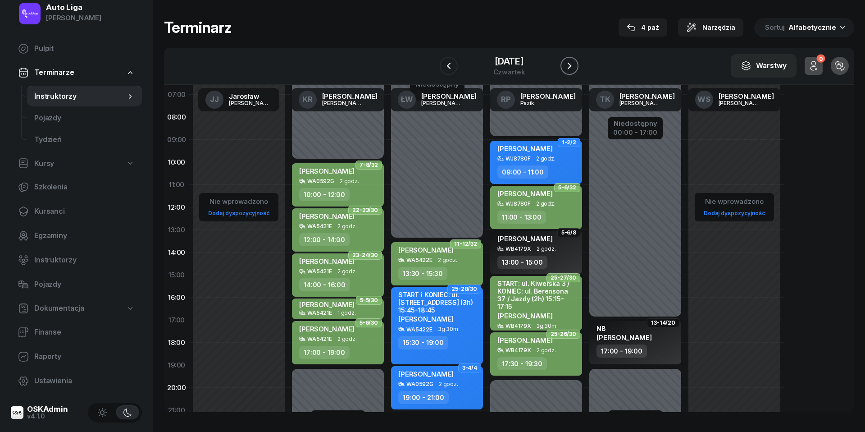
click at [576, 71] on button "button" at bounding box center [570, 66] width 18 height 18
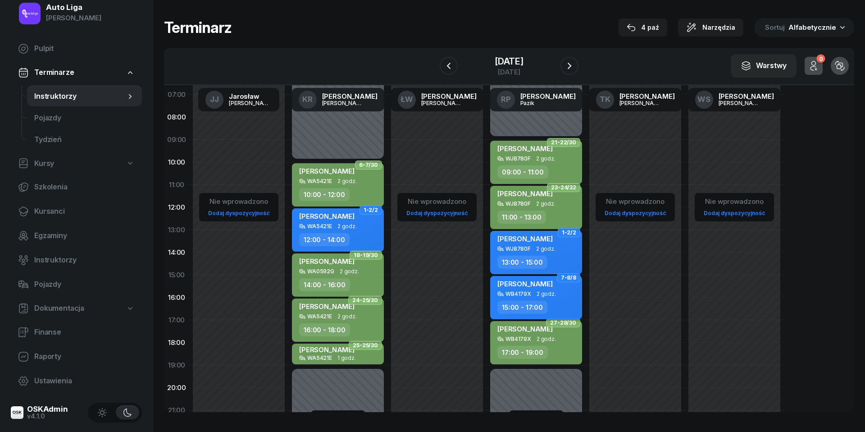
click at [544, 297] on div "[PERSON_NAME] WB4179X 2 godz. 15:00 - 17:00" at bounding box center [536, 297] width 92 height 43
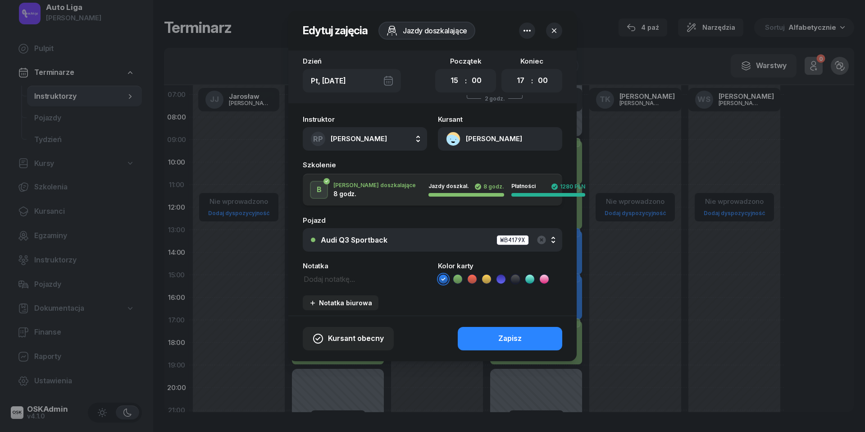
click at [514, 281] on icon at bounding box center [515, 279] width 9 height 9
click at [512, 331] on button "Zapisz" at bounding box center [510, 338] width 105 height 23
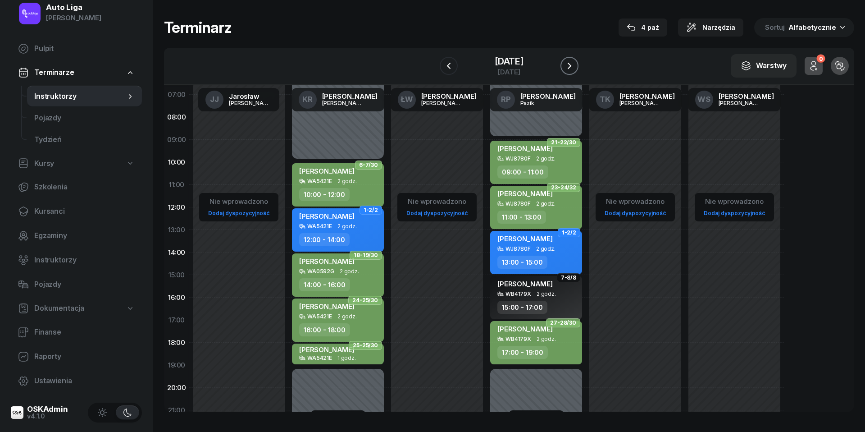
click at [574, 68] on icon "button" at bounding box center [569, 65] width 11 height 11
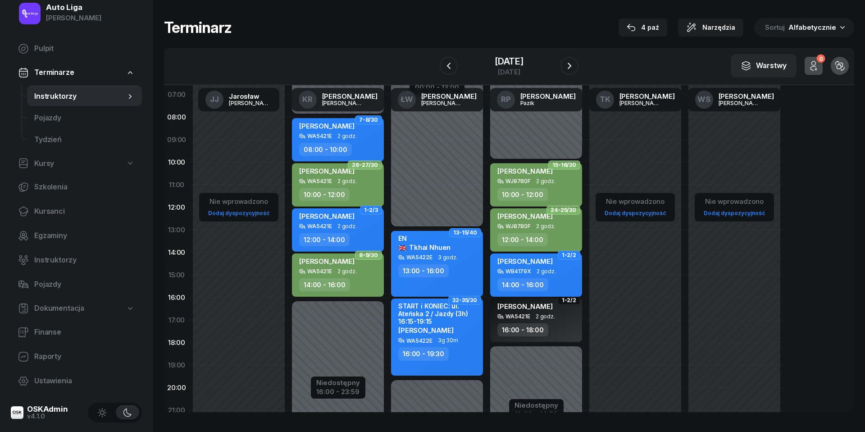
click at [545, 276] on div "[PERSON_NAME] WB4179X 2 godz. 14:00 - 16:00" at bounding box center [536, 274] width 92 height 43
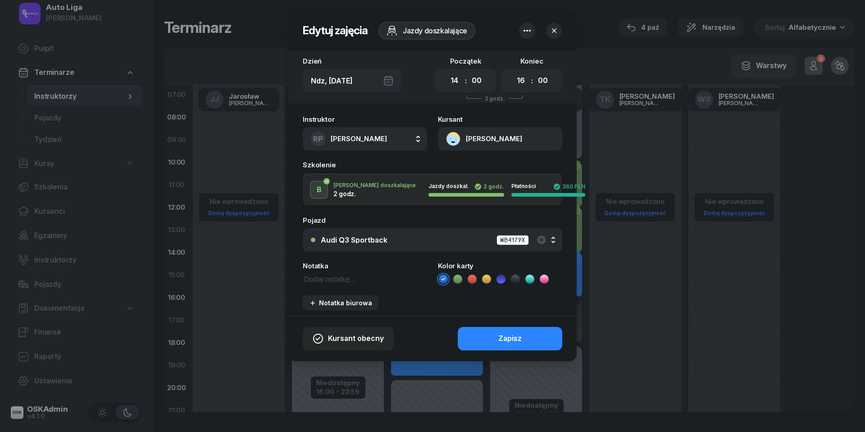
click at [518, 279] on icon at bounding box center [515, 279] width 9 height 9
click at [521, 342] on div "Zapisz" at bounding box center [510, 339] width 23 height 12
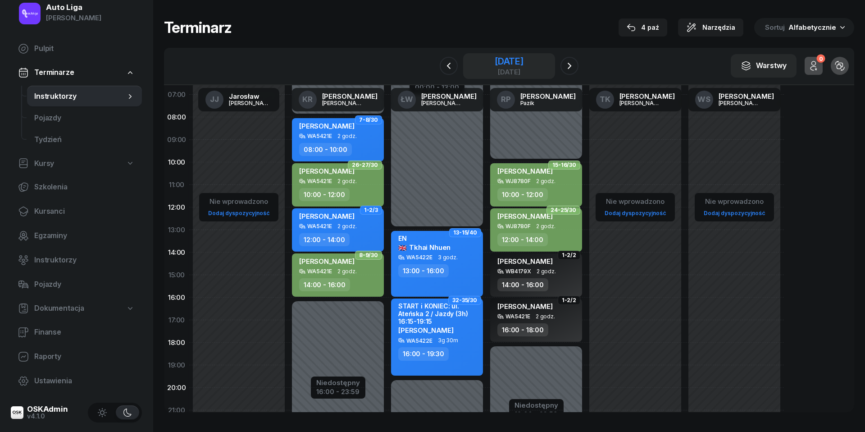
click at [524, 63] on div "[DATE]" at bounding box center [509, 61] width 29 height 9
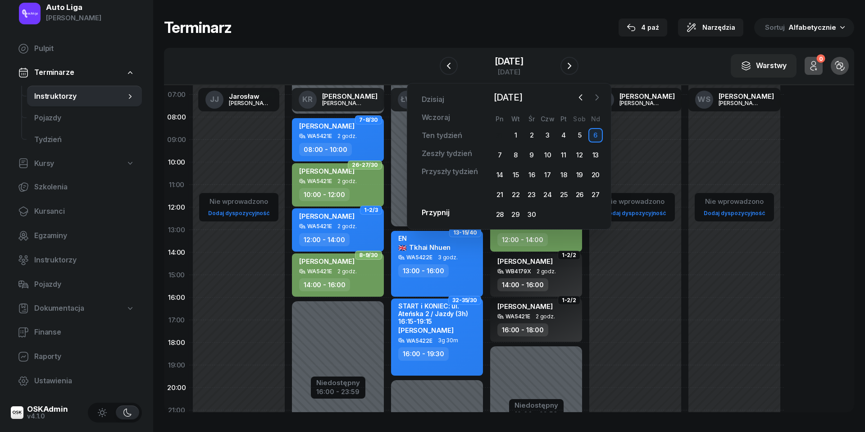
click at [601, 93] on icon "button" at bounding box center [597, 97] width 9 height 9
click at [517, 174] on div "13" at bounding box center [516, 175] width 14 height 14
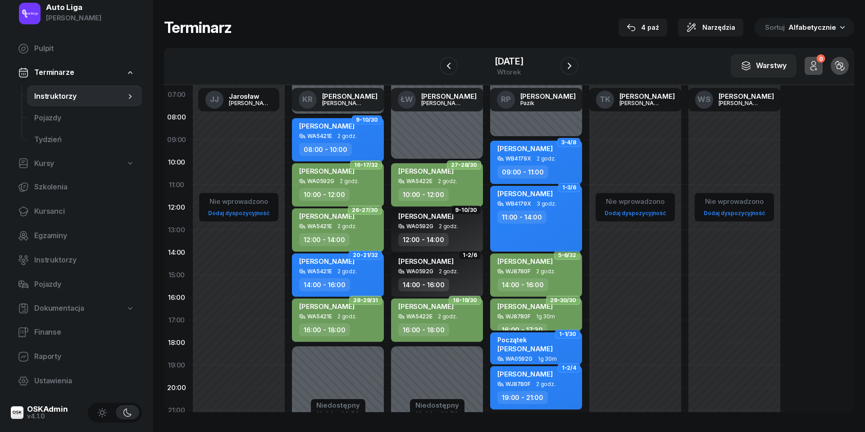
click at [559, 211] on div "11:00 - 14:00" at bounding box center [537, 216] width 79 height 13
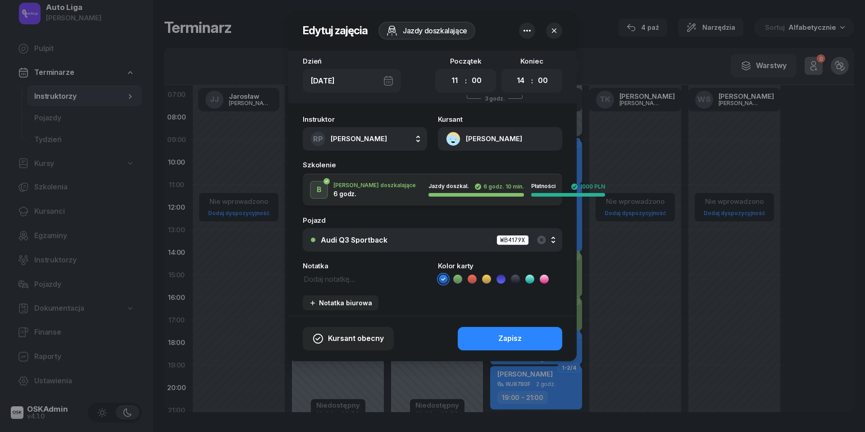
click at [519, 279] on icon at bounding box center [515, 279] width 9 height 9
click at [523, 332] on button "Zapisz" at bounding box center [510, 338] width 105 height 23
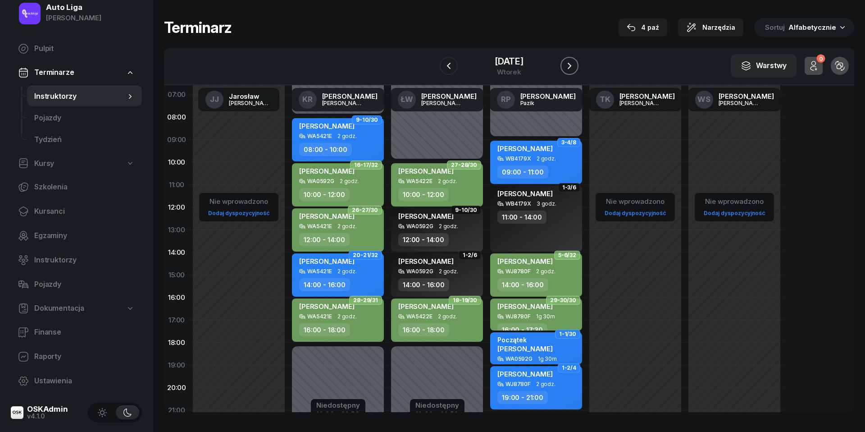
click at [576, 64] on button "button" at bounding box center [570, 66] width 18 height 18
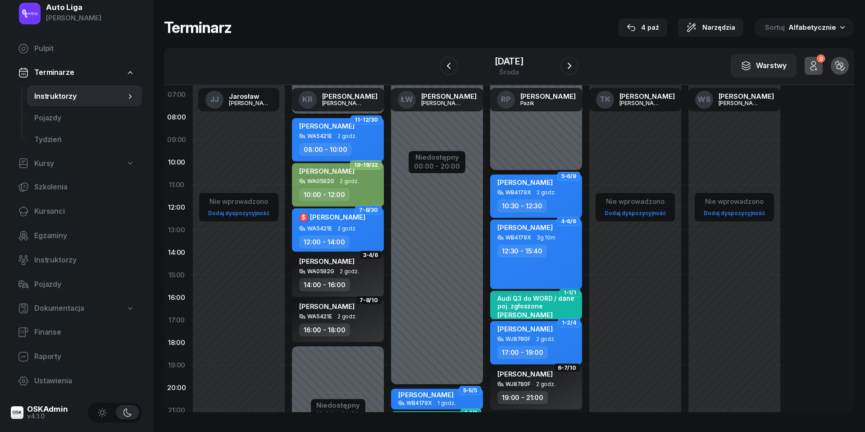
click at [554, 252] on div "12:30 - 15:40" at bounding box center [537, 250] width 79 height 13
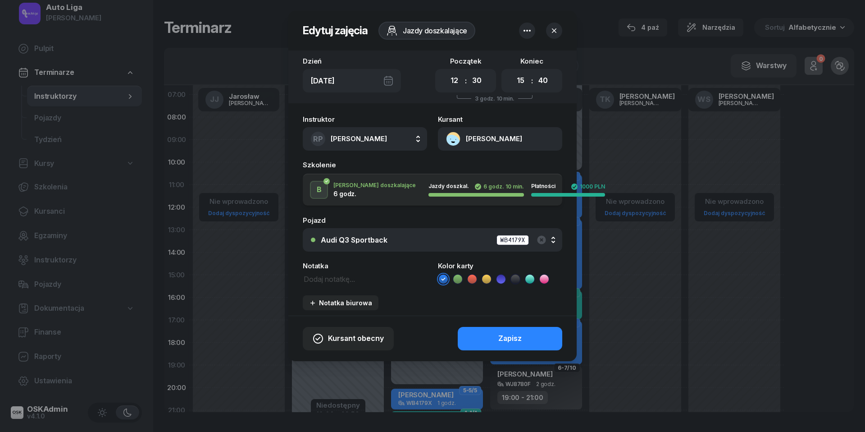
click at [514, 277] on icon at bounding box center [515, 279] width 9 height 9
click at [520, 333] on div "Zapisz" at bounding box center [510, 339] width 23 height 12
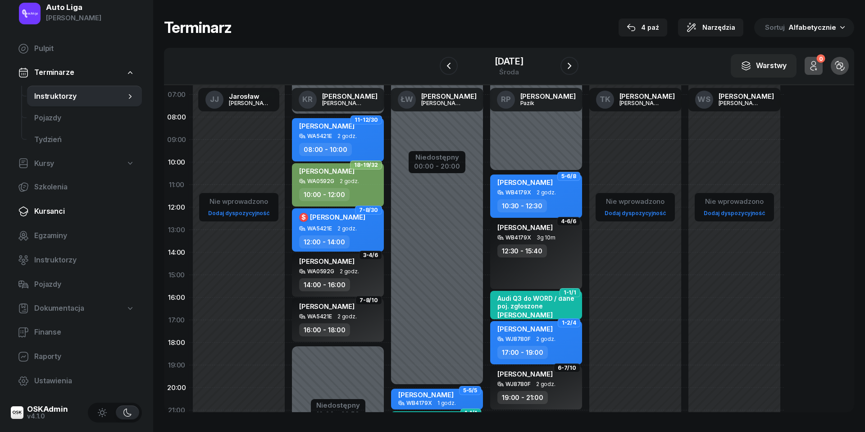
click at [53, 214] on span "Kursanci" at bounding box center [84, 212] width 101 height 12
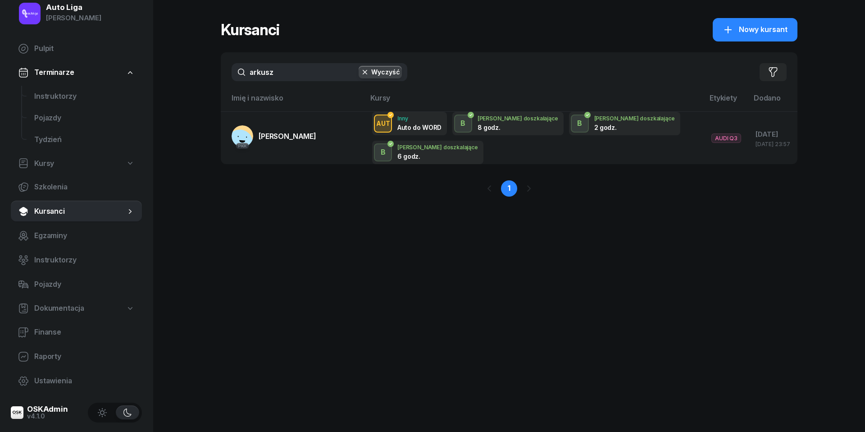
click at [291, 74] on input "arkusz" at bounding box center [320, 72] width 176 height 18
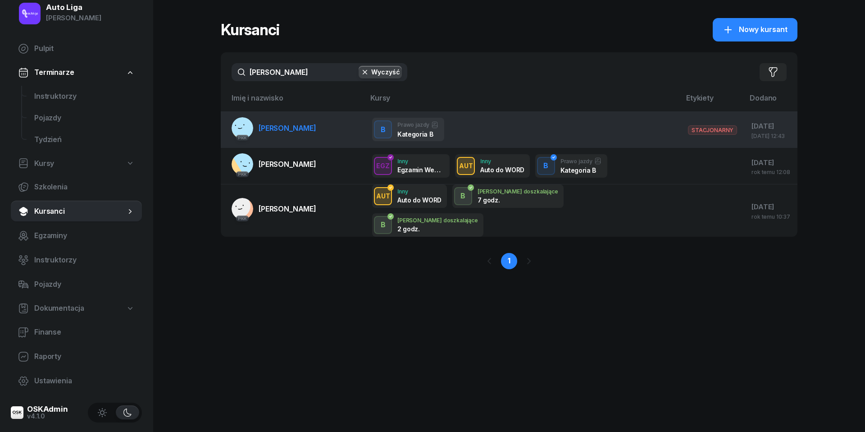
click at [279, 129] on span "[PERSON_NAME]" at bounding box center [288, 128] width 58 height 9
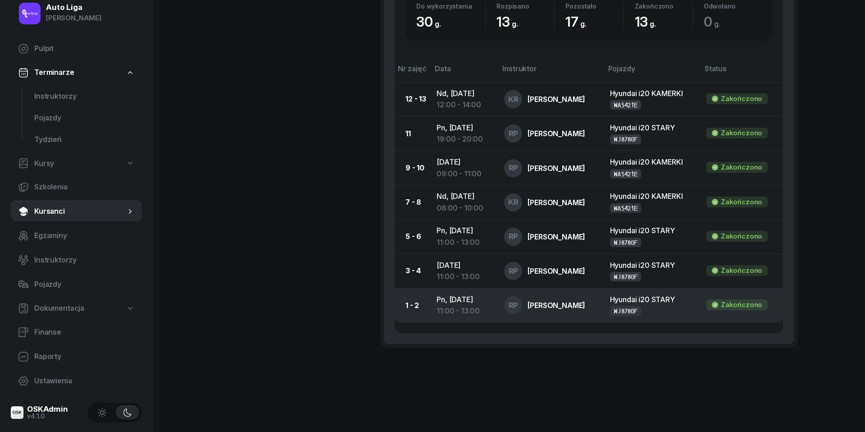
scroll to position [646, 0]
click at [459, 307] on div "11:00 - 13:00" at bounding box center [463, 312] width 53 height 12
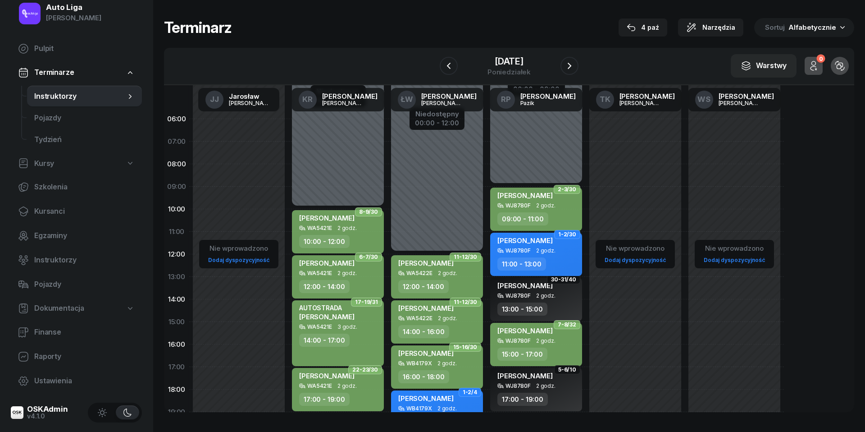
click at [544, 246] on div "[PERSON_NAME]" at bounding box center [525, 241] width 55 height 11
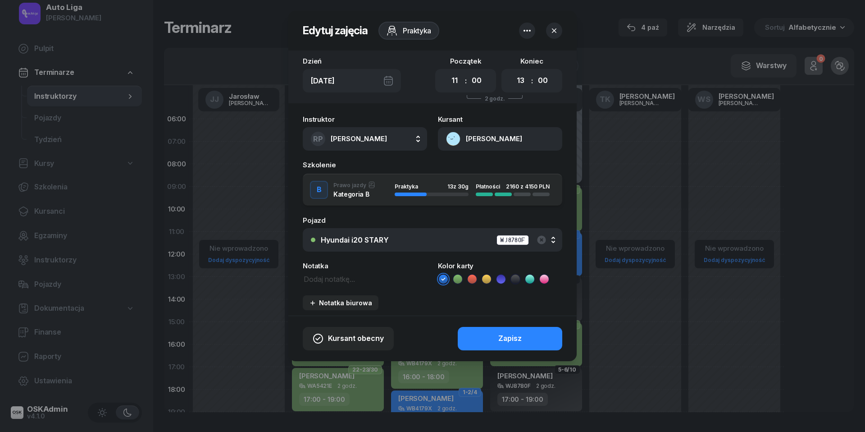
click at [460, 278] on icon at bounding box center [458, 278] width 4 height 3
click at [525, 338] on button "Zapisz" at bounding box center [510, 338] width 105 height 23
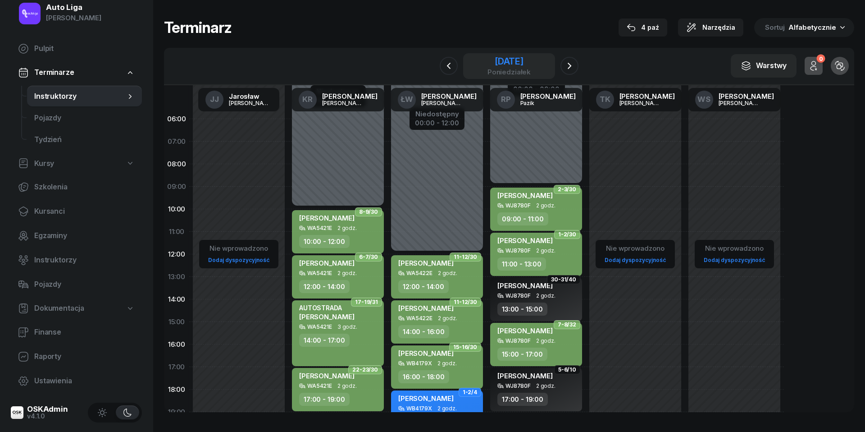
click at [505, 69] on div "poniedziałek" at bounding box center [509, 72] width 43 height 7
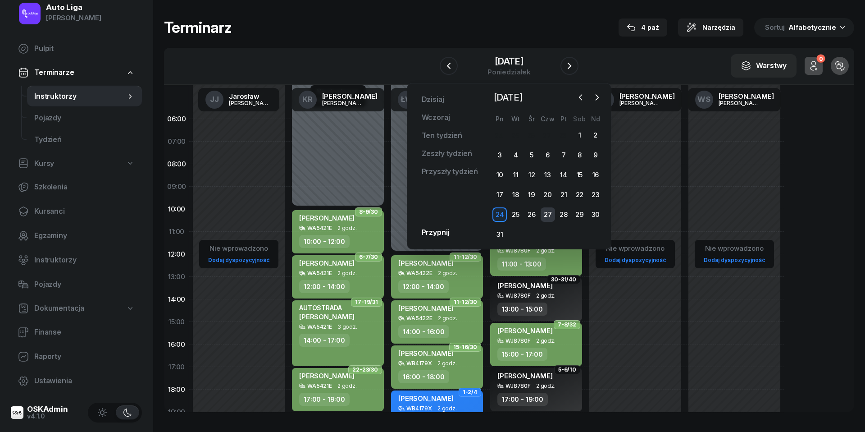
click at [549, 212] on div "27" at bounding box center [548, 214] width 14 height 14
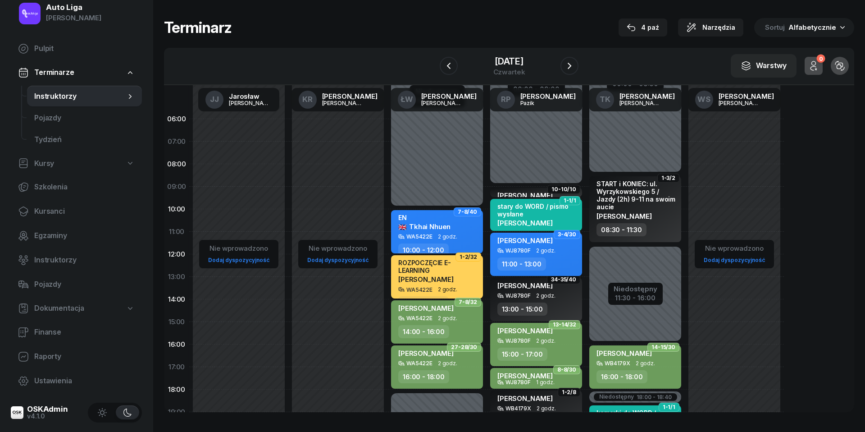
click at [545, 258] on div "11:00 - 13:00" at bounding box center [537, 263] width 79 height 13
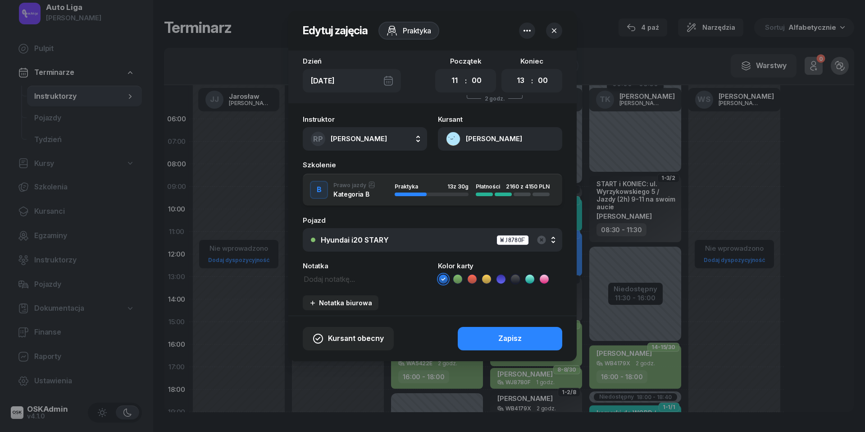
click at [457, 281] on icon at bounding box center [457, 279] width 9 height 9
click at [516, 338] on div "Zapisz" at bounding box center [510, 339] width 23 height 12
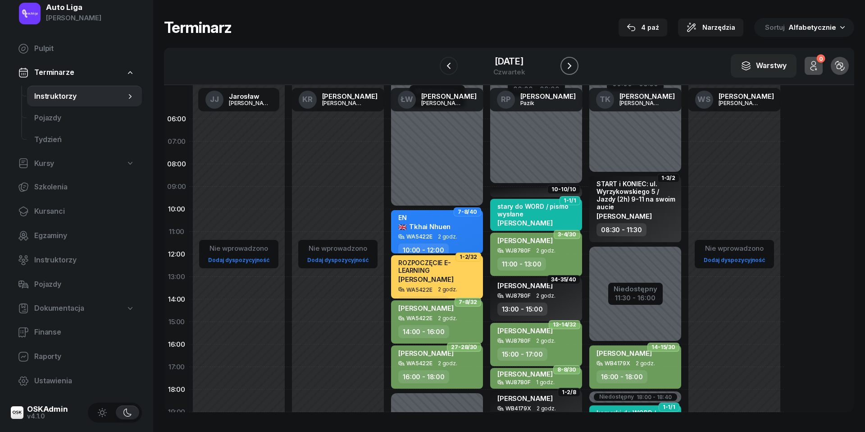
click at [574, 67] on icon "button" at bounding box center [569, 65] width 11 height 11
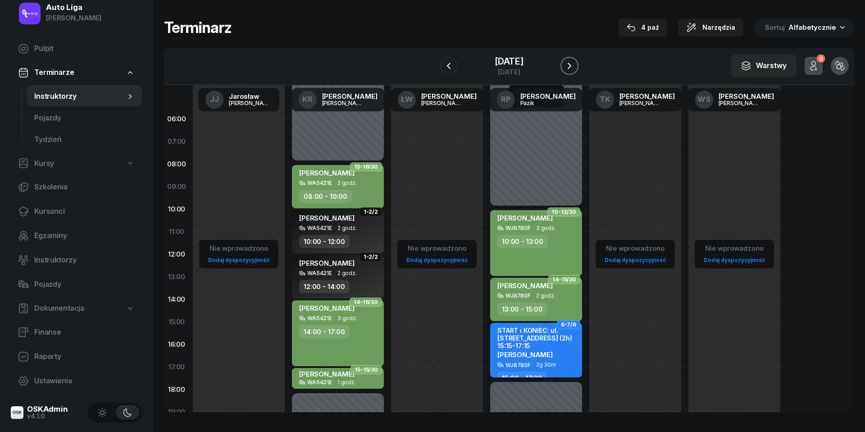
click at [574, 67] on icon "button" at bounding box center [569, 65] width 11 height 11
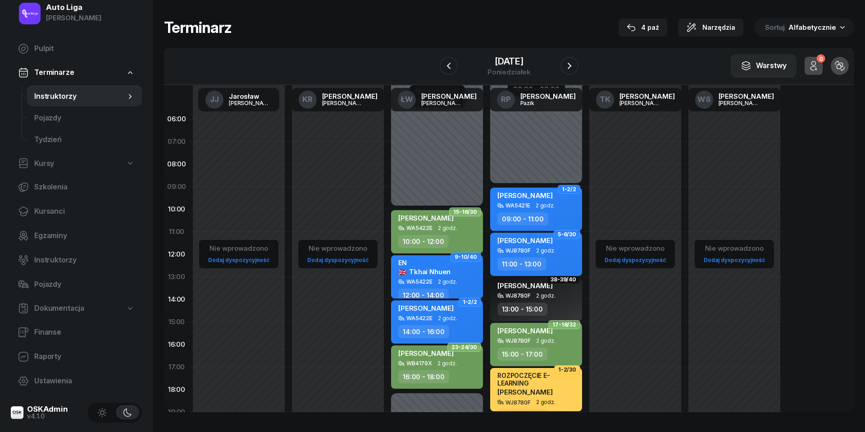
click at [547, 249] on span "2 godz." at bounding box center [545, 250] width 19 height 6
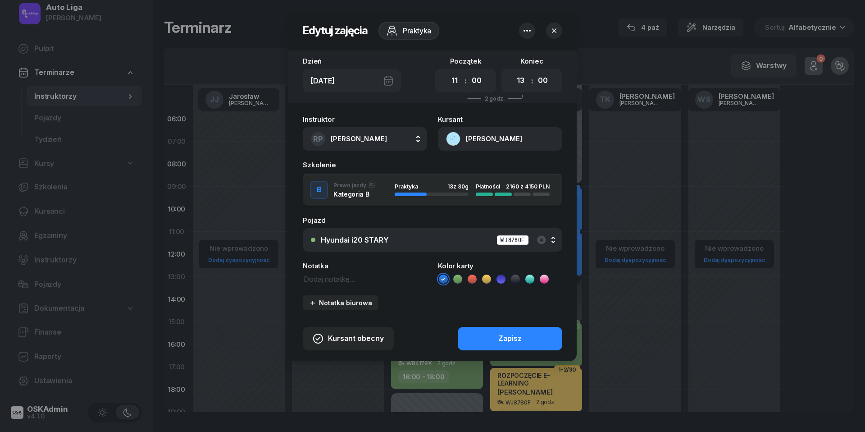
click at [458, 281] on icon at bounding box center [457, 279] width 9 height 9
click at [507, 337] on div "Zapisz" at bounding box center [510, 339] width 23 height 12
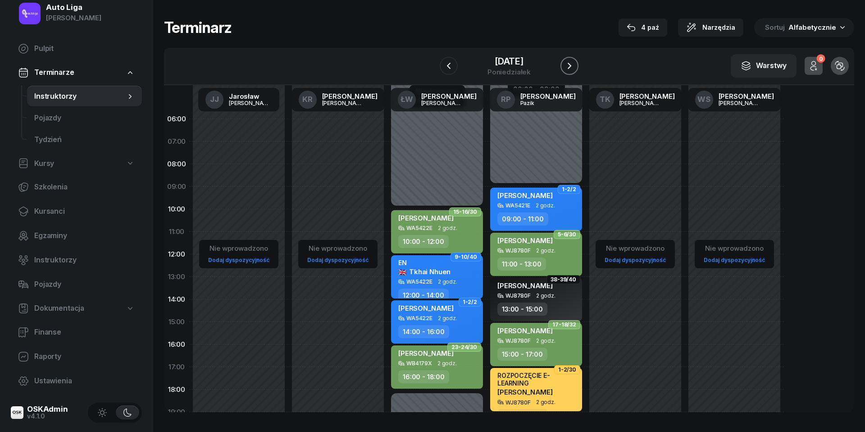
click at [577, 69] on button "button" at bounding box center [570, 66] width 18 height 18
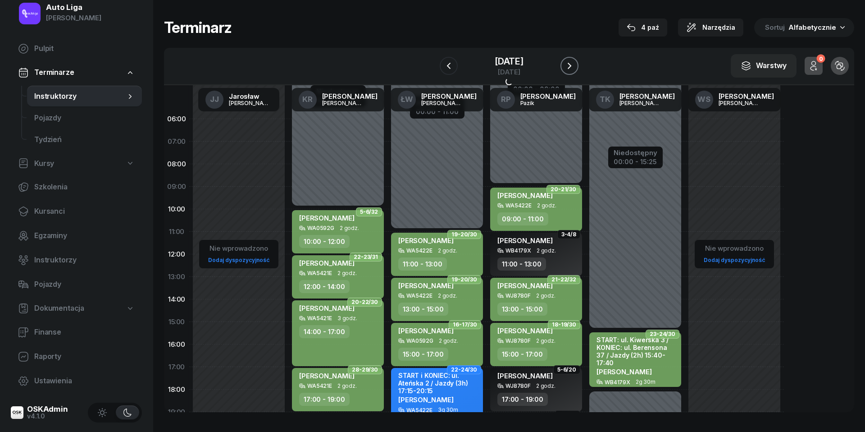
click at [577, 69] on button "button" at bounding box center [570, 66] width 18 height 18
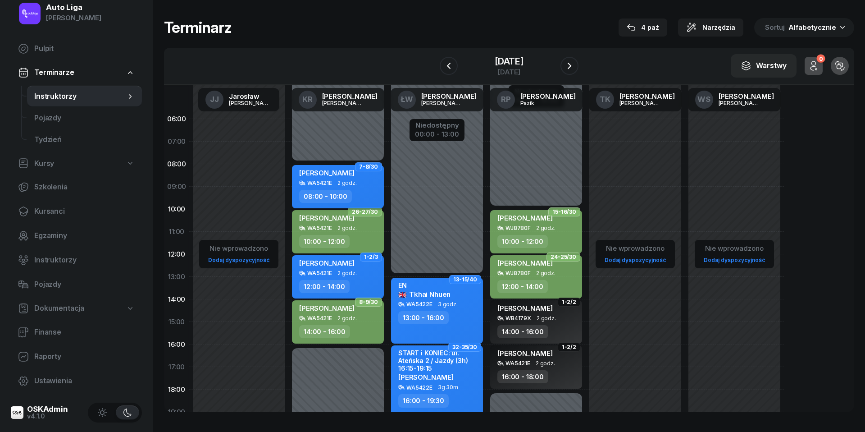
click at [342, 184] on span "2 godz." at bounding box center [347, 183] width 19 height 6
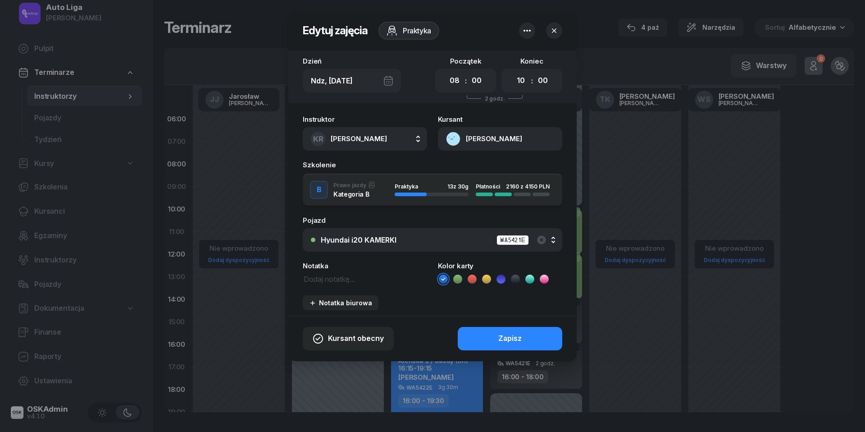
click at [458, 278] on icon at bounding box center [457, 279] width 9 height 9
click at [495, 339] on button "Zapisz" at bounding box center [510, 338] width 105 height 23
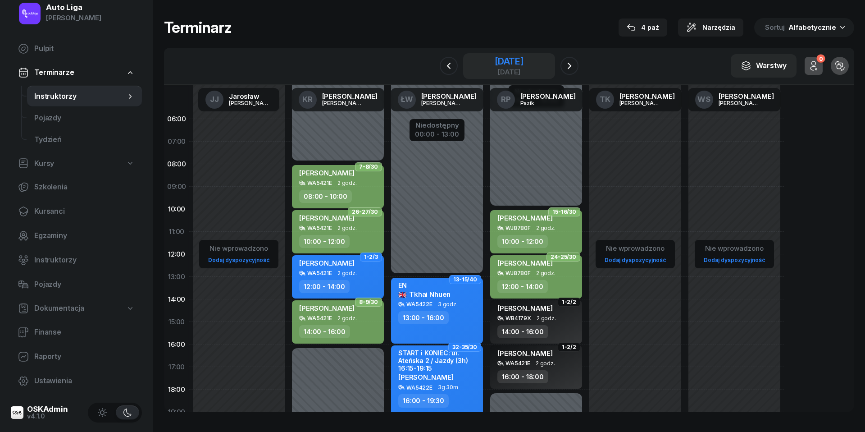
click at [509, 58] on div "[DATE]" at bounding box center [509, 61] width 29 height 9
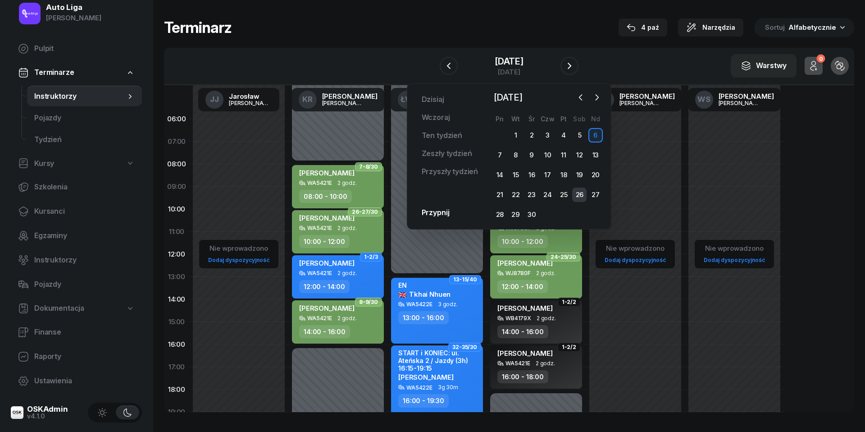
click at [581, 193] on div "26" at bounding box center [579, 195] width 14 height 14
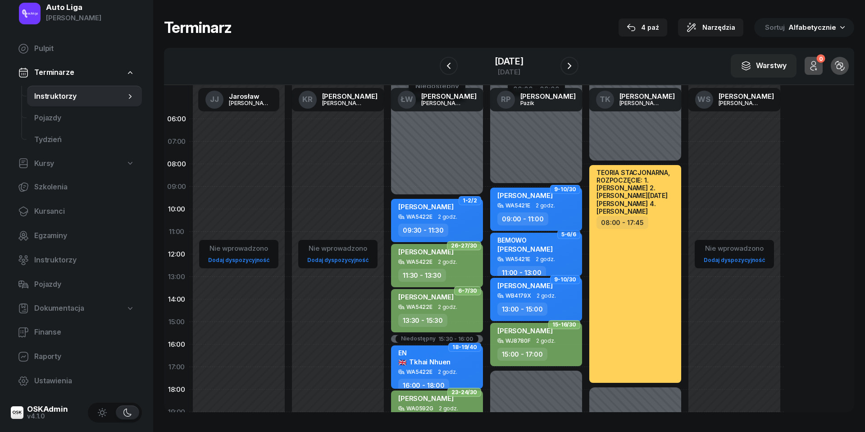
click at [559, 199] on div "[PERSON_NAME]" at bounding box center [537, 196] width 79 height 11
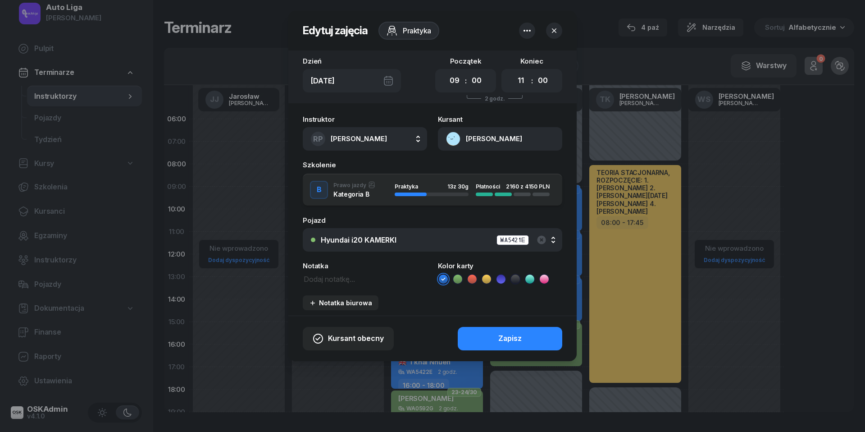
click at [460, 276] on icon at bounding box center [457, 279] width 9 height 9
click at [500, 334] on div "Zapisz" at bounding box center [510, 339] width 23 height 12
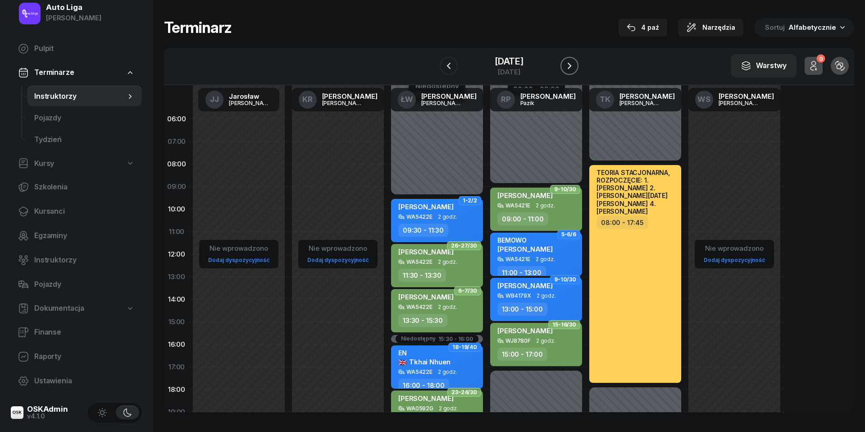
click at [575, 69] on icon "button" at bounding box center [569, 65] width 11 height 11
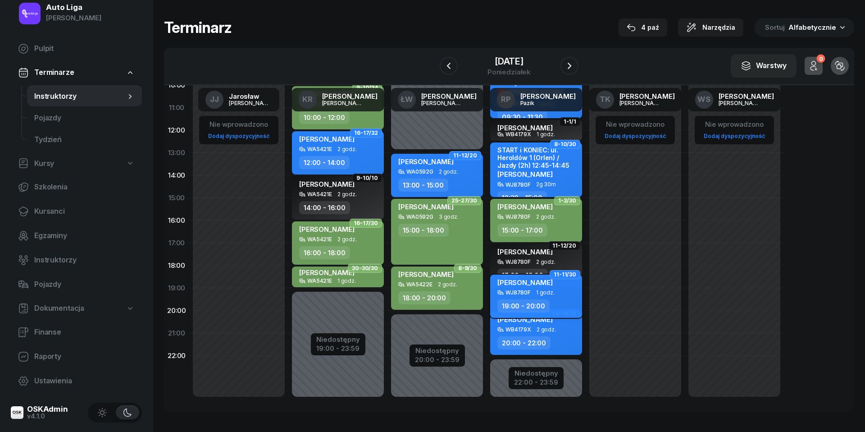
scroll to position [124, 0]
click at [538, 293] on span "1 godz." at bounding box center [545, 293] width 18 height 6
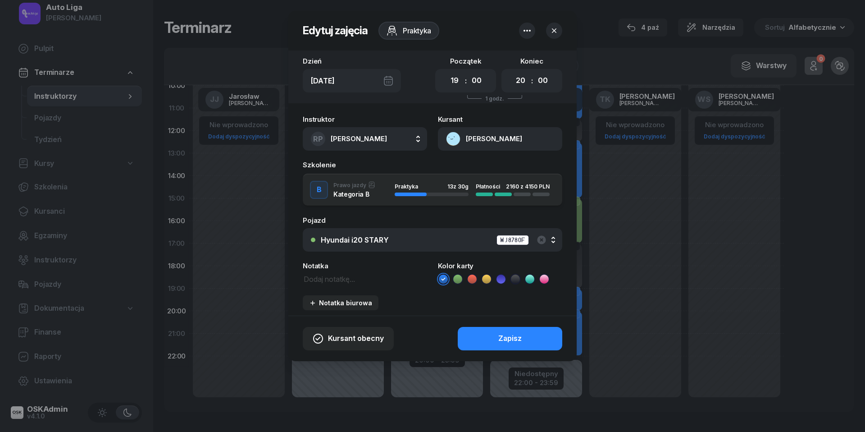
click at [457, 277] on icon at bounding box center [457, 279] width 9 height 9
click at [489, 332] on button "Zapisz" at bounding box center [510, 338] width 105 height 23
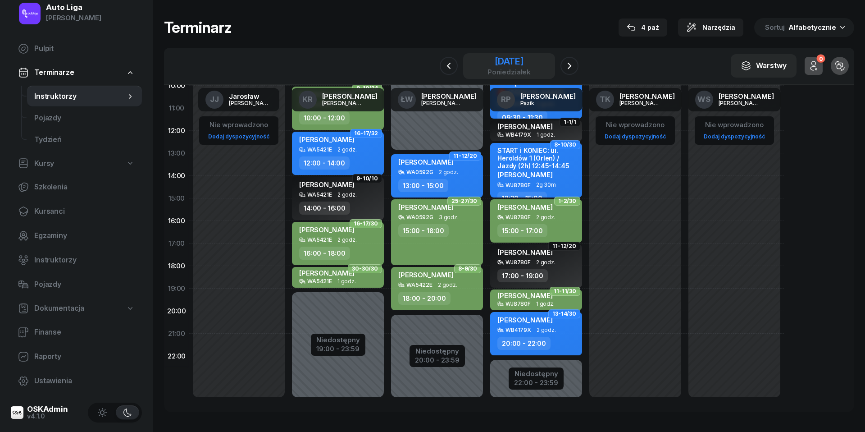
click at [526, 58] on div "[DATE]" at bounding box center [509, 61] width 43 height 9
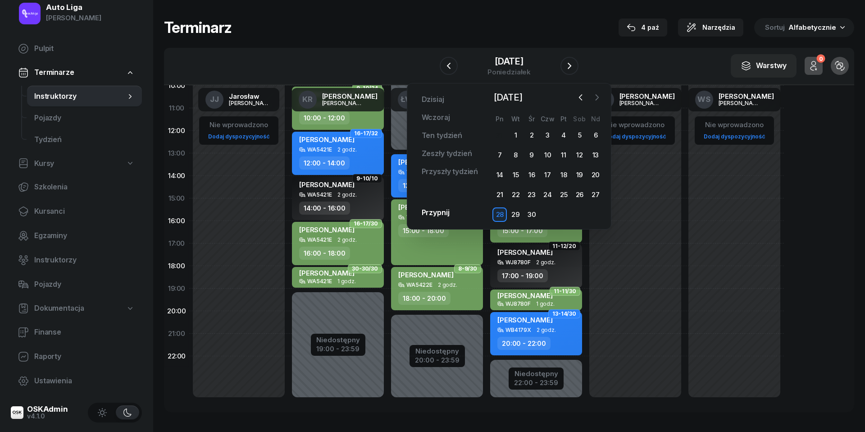
click at [597, 95] on icon "button" at bounding box center [597, 97] width 9 height 9
click at [599, 150] on div "11" at bounding box center [596, 155] width 14 height 14
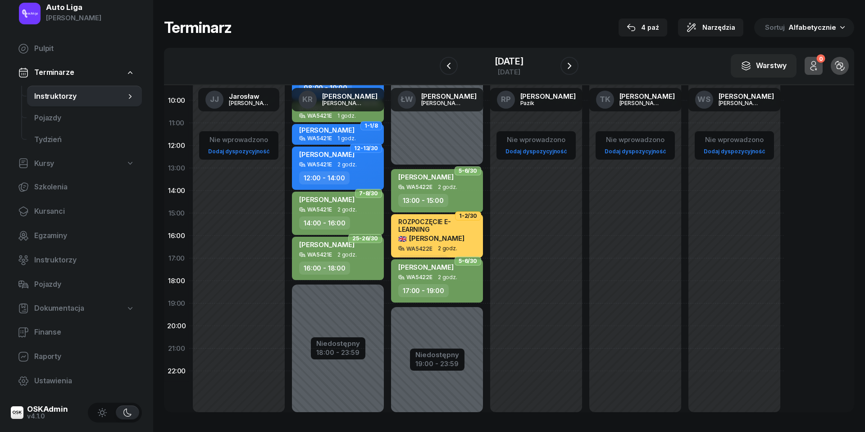
scroll to position [69, 0]
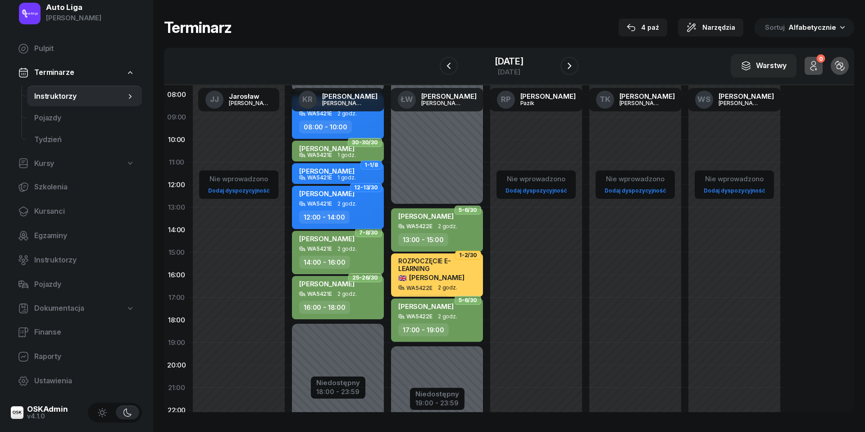
click at [359, 195] on div "[PERSON_NAME]" at bounding box center [338, 194] width 79 height 11
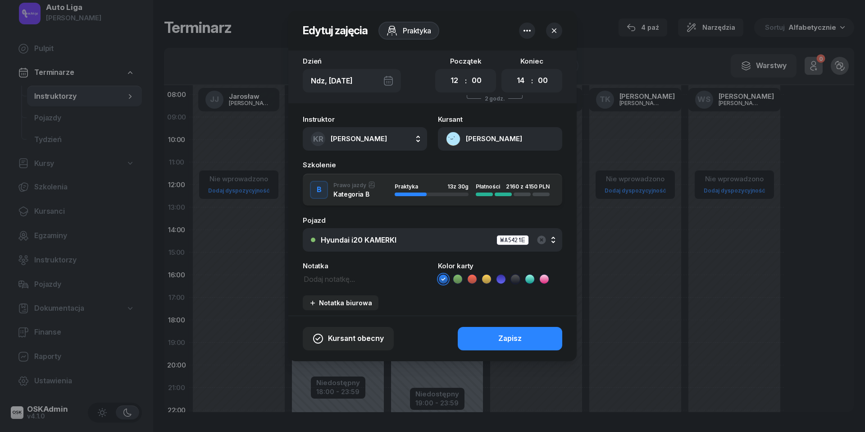
click at [462, 279] on icon at bounding box center [457, 279] width 9 height 9
click at [496, 340] on button "Zapisz" at bounding box center [510, 338] width 105 height 23
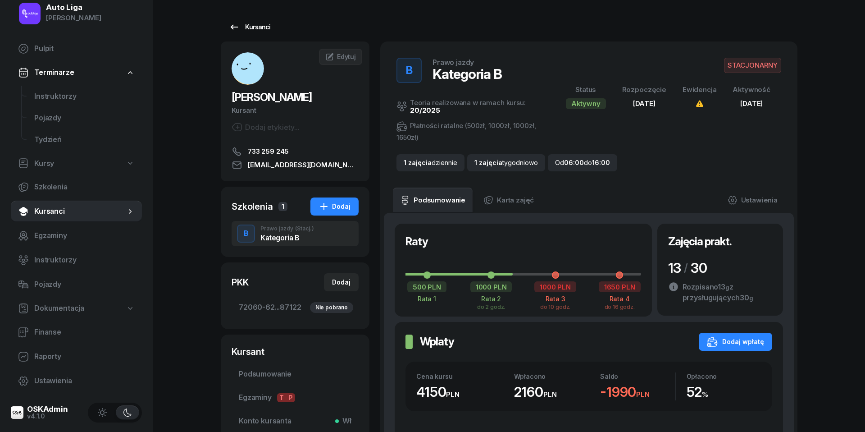
click at [236, 25] on icon at bounding box center [234, 27] width 11 height 11
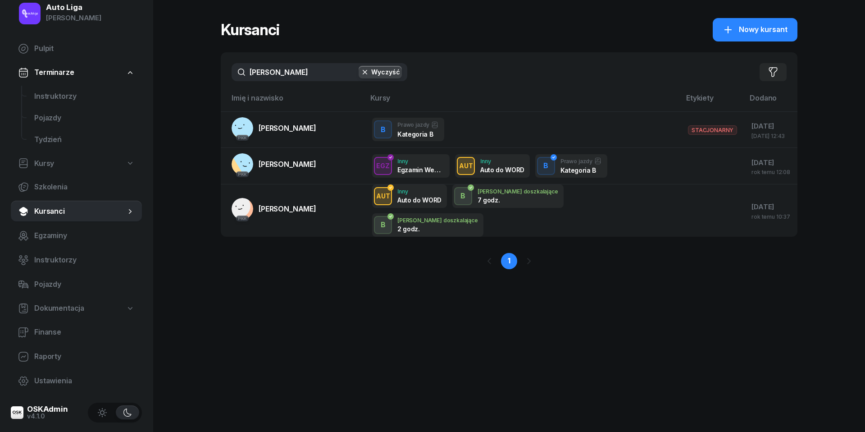
click at [280, 73] on input "[PERSON_NAME]" at bounding box center [320, 72] width 176 height 18
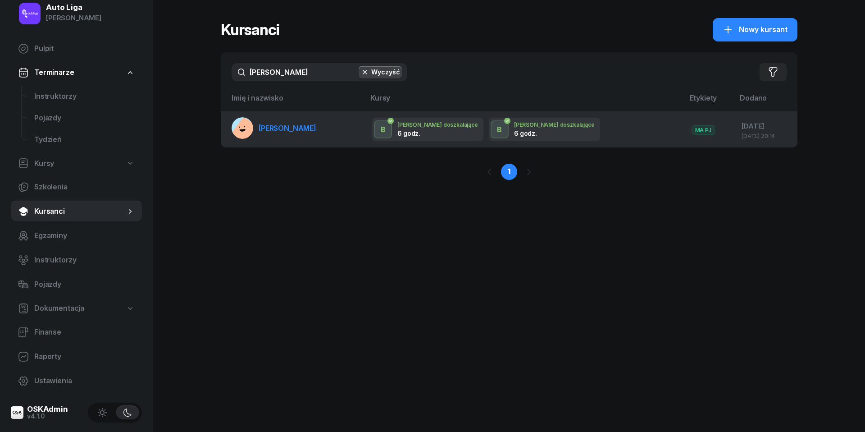
click at [270, 133] on link "[PERSON_NAME]" at bounding box center [274, 128] width 85 height 22
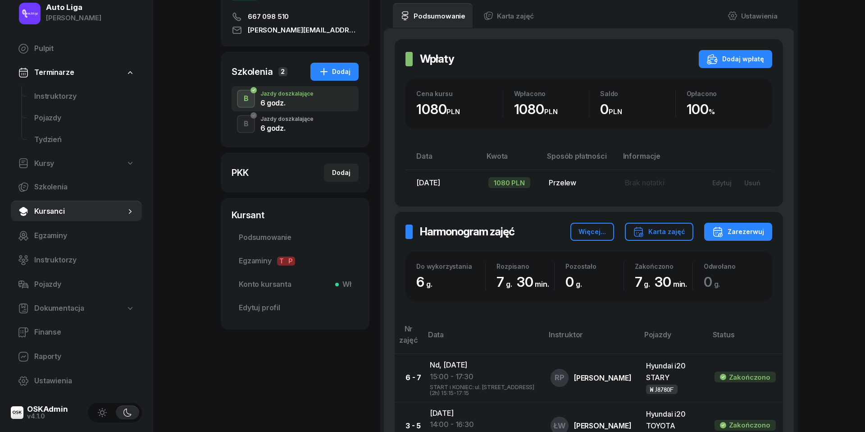
scroll to position [143, 0]
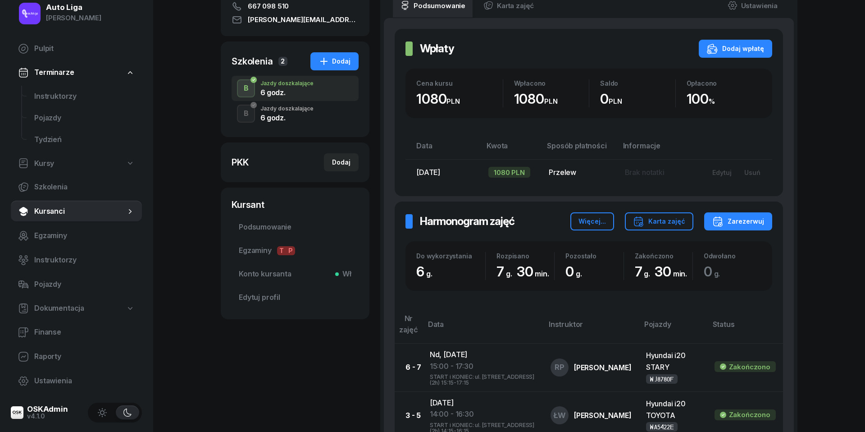
click at [291, 119] on div "6 godz." at bounding box center [287, 117] width 53 height 7
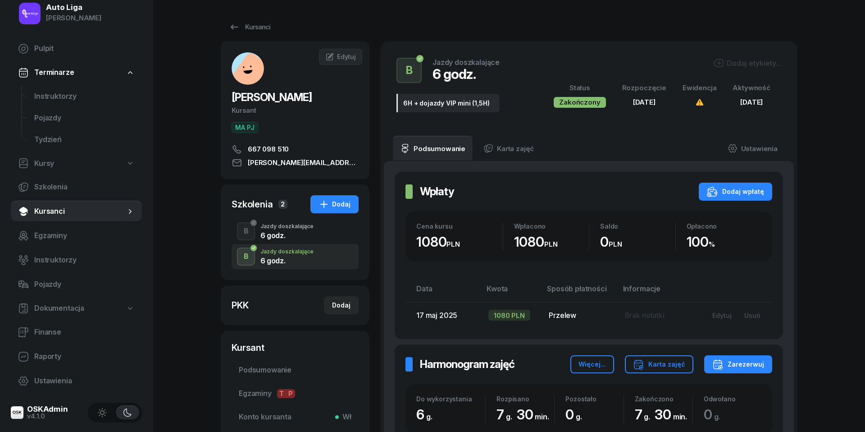
click at [269, 227] on div "Jazdy doszkalające" at bounding box center [287, 226] width 53 height 5
click at [282, 260] on div "6 godz." at bounding box center [287, 260] width 53 height 7
click at [286, 238] on div "6 godz." at bounding box center [287, 235] width 53 height 7
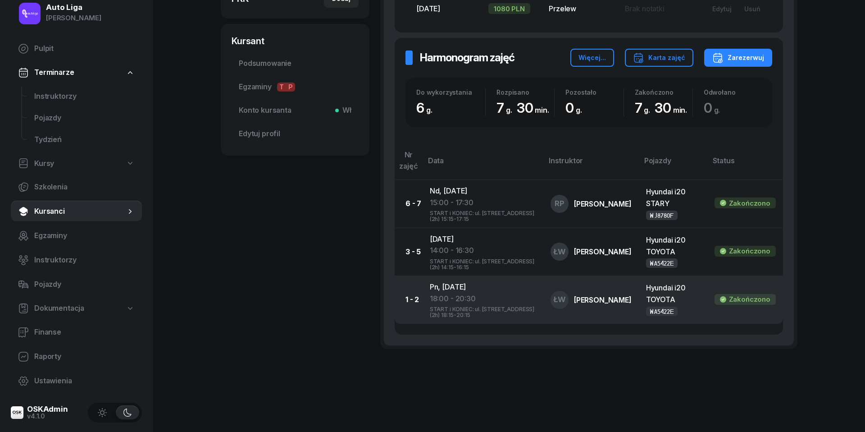
scroll to position [306, 0]
click at [453, 294] on div "18:00 - 20:30" at bounding box center [483, 300] width 106 height 12
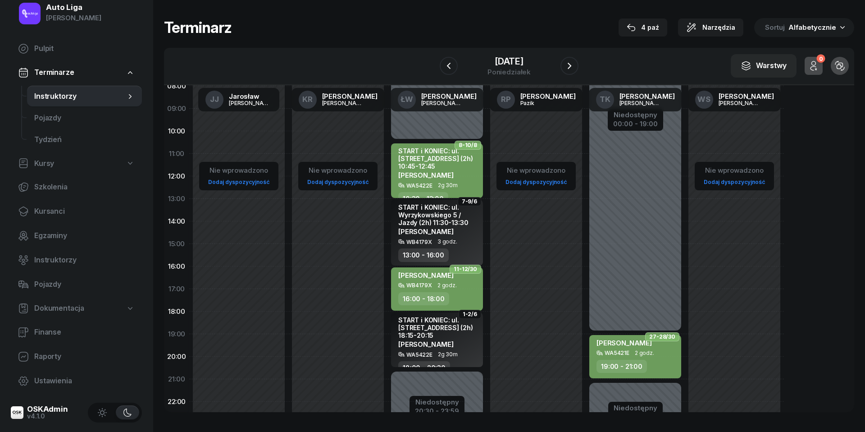
scroll to position [78, 0]
click at [572, 65] on icon "button" at bounding box center [570, 66] width 4 height 6
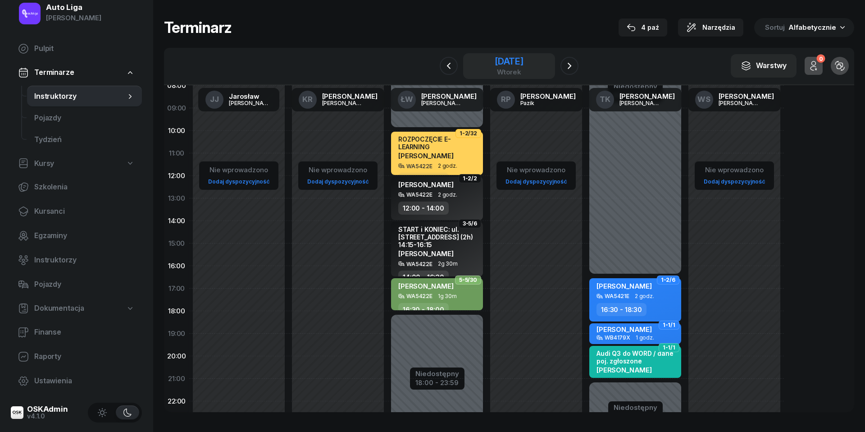
click at [524, 67] on div "[DATE]" at bounding box center [509, 66] width 29 height 18
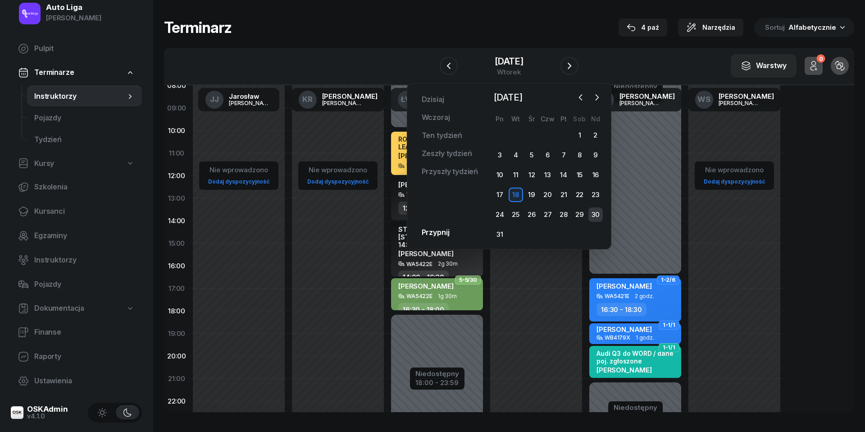
click at [594, 214] on div "30" at bounding box center [596, 214] width 14 height 14
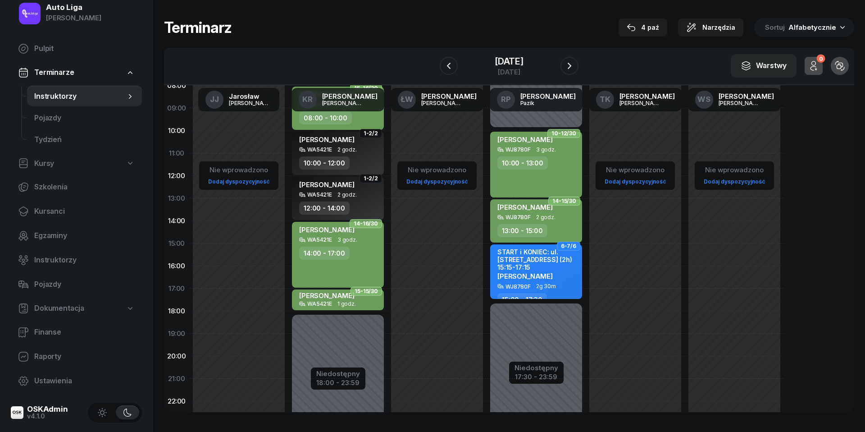
click at [558, 276] on div "[PERSON_NAME]" at bounding box center [537, 276] width 79 height 8
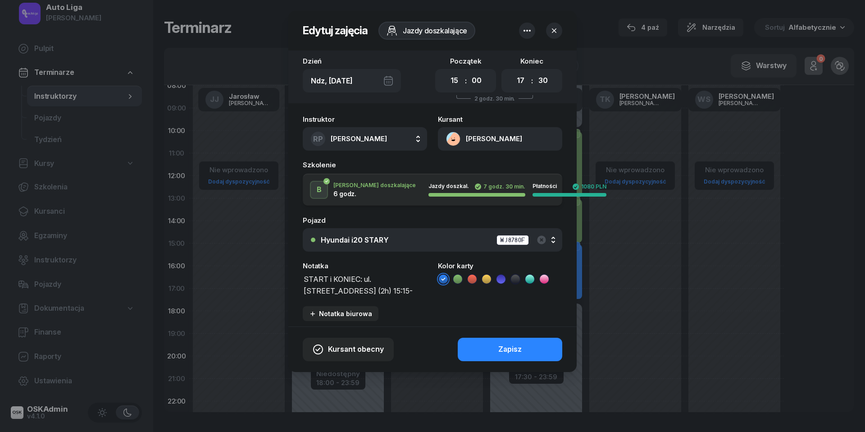
click at [514, 279] on icon at bounding box center [515, 278] width 4 height 3
click at [518, 353] on div "Zapisz" at bounding box center [510, 349] width 23 height 12
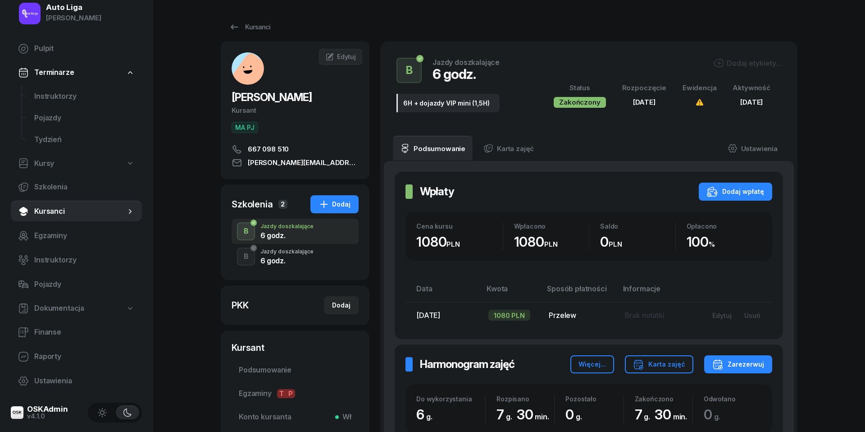
click at [290, 259] on div "6 godz." at bounding box center [287, 260] width 53 height 7
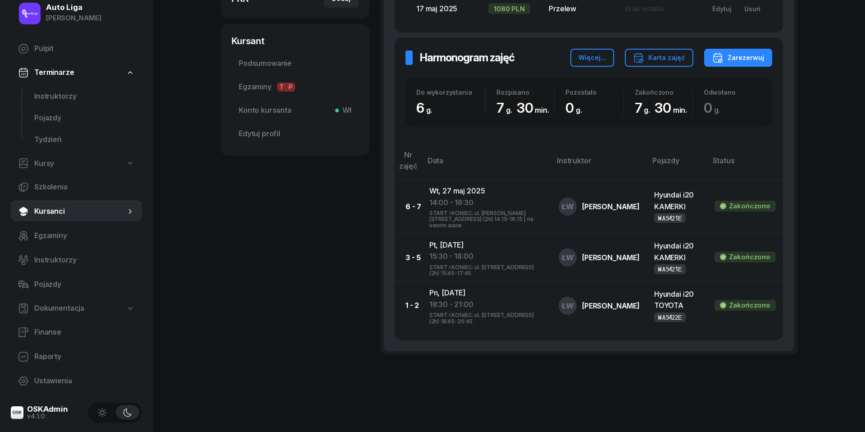
scroll to position [306, 0]
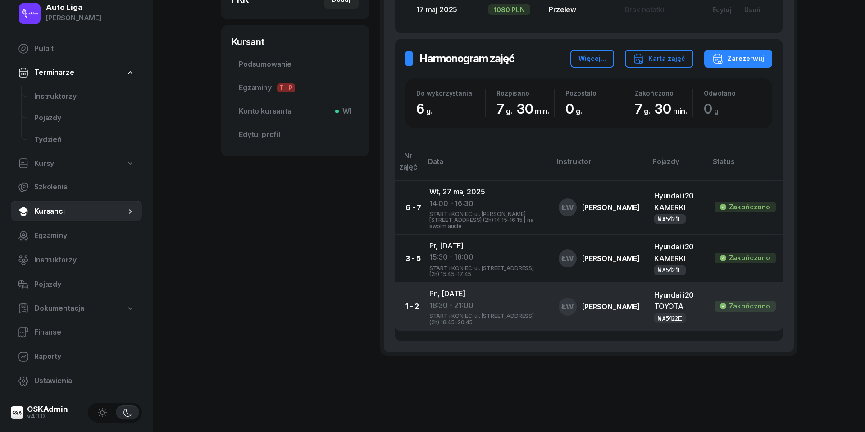
click at [433, 300] on div "18:30 - 21:00" at bounding box center [487, 306] width 115 height 12
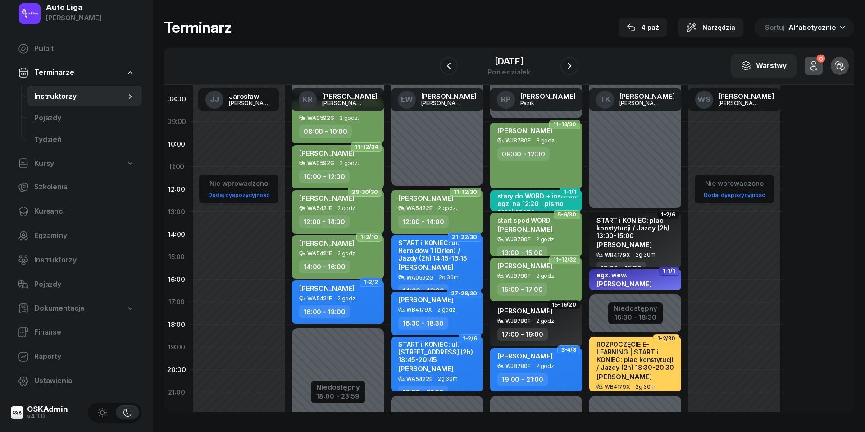
scroll to position [65, 0]
click at [446, 366] on span "[PERSON_NAME]" at bounding box center [425, 368] width 55 height 9
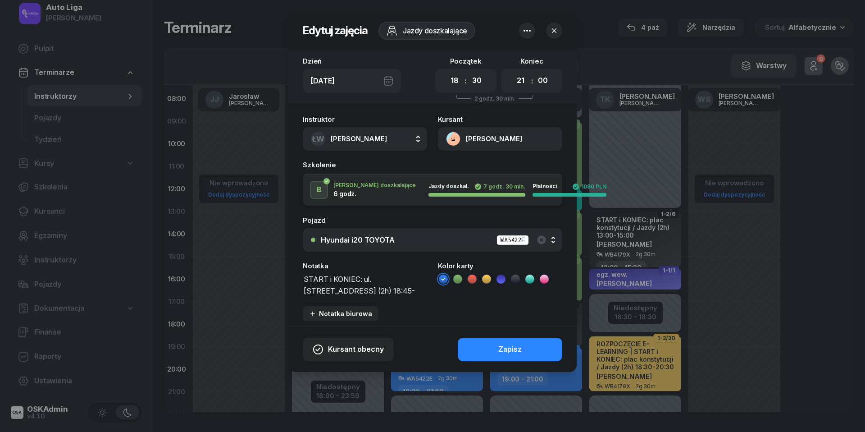
click at [512, 278] on icon at bounding box center [515, 279] width 9 height 9
click at [511, 350] on div "Zapisz" at bounding box center [510, 349] width 23 height 12
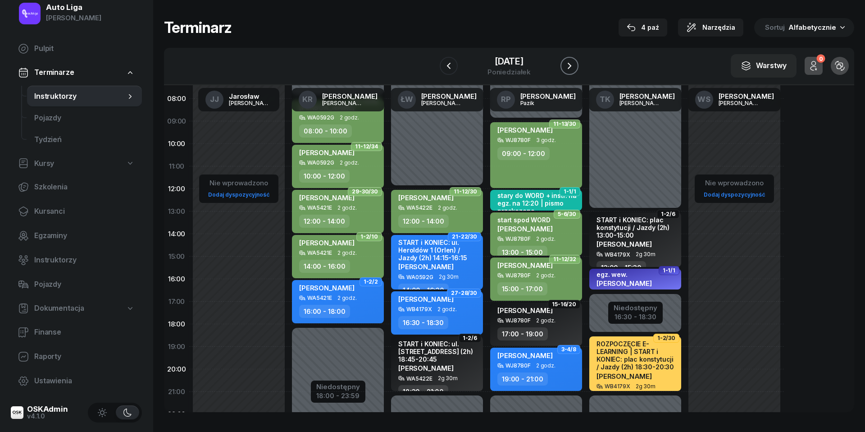
click at [576, 65] on button "button" at bounding box center [570, 66] width 18 height 18
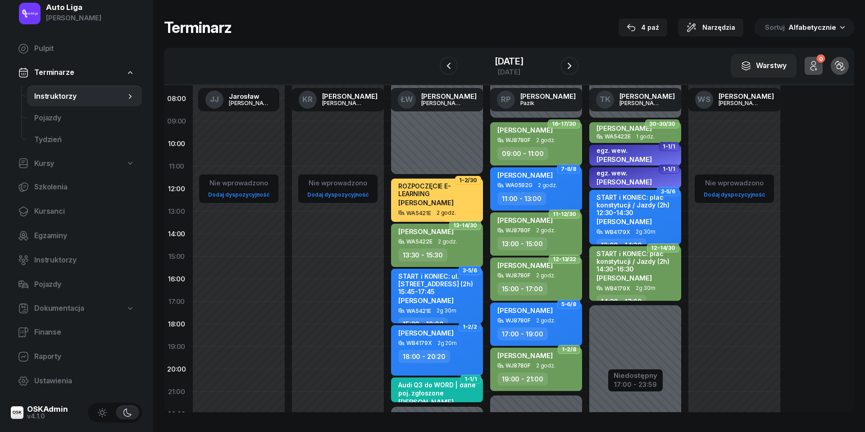
click at [441, 300] on span "[PERSON_NAME]" at bounding box center [425, 300] width 55 height 9
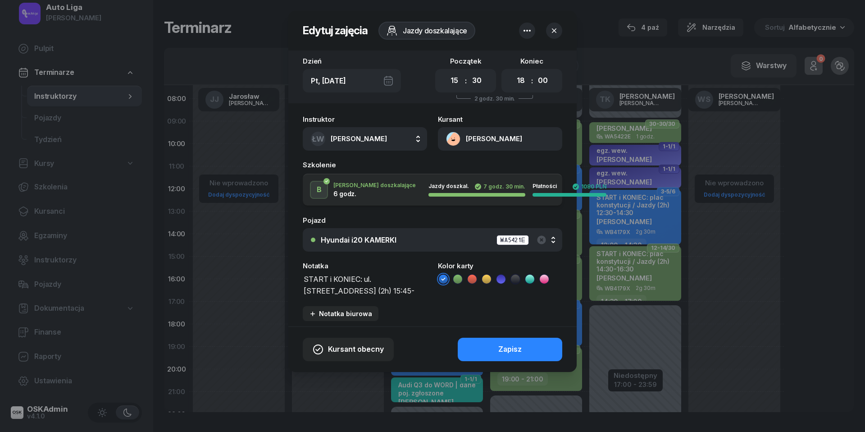
click at [515, 277] on icon at bounding box center [515, 279] width 9 height 9
click at [513, 345] on div "Zapisz" at bounding box center [510, 349] width 23 height 12
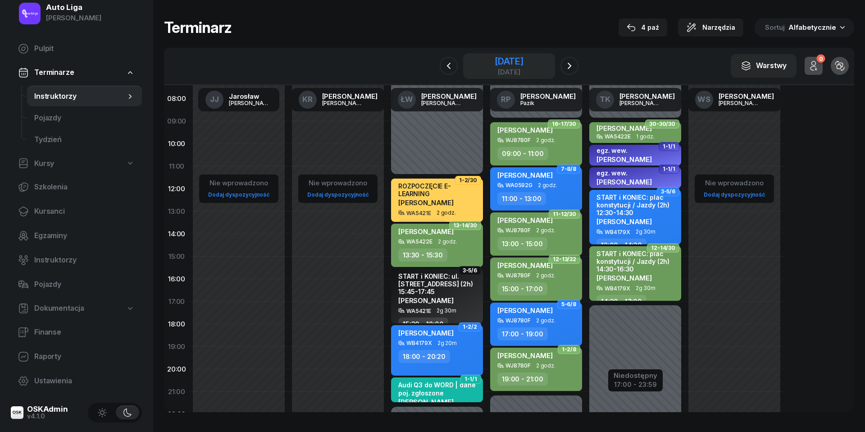
click at [512, 62] on div "[DATE]" at bounding box center [509, 61] width 29 height 9
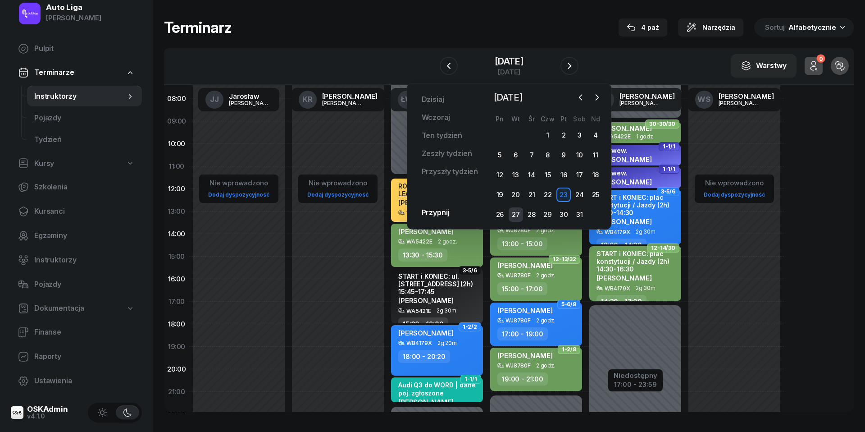
click at [512, 215] on div "27" at bounding box center [516, 214] width 14 height 14
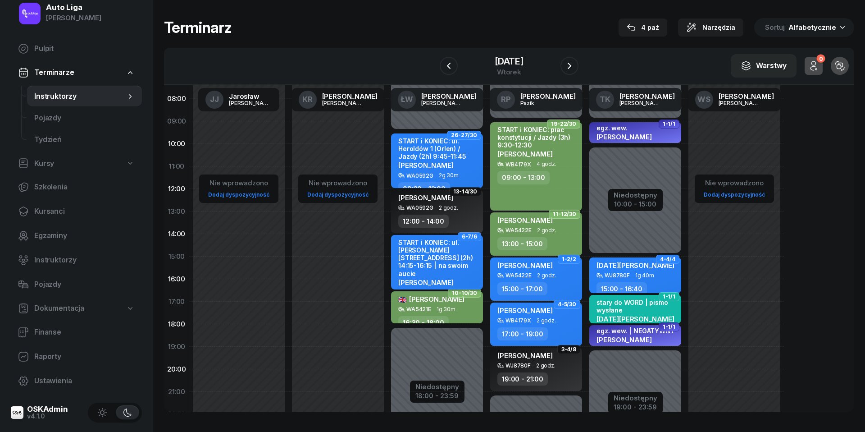
click at [462, 260] on div "START i KONIEC: ul. [PERSON_NAME][STREET_ADDRESS] (2h) 14:15-16:15 | na swoim a…" at bounding box center [437, 257] width 79 height 39
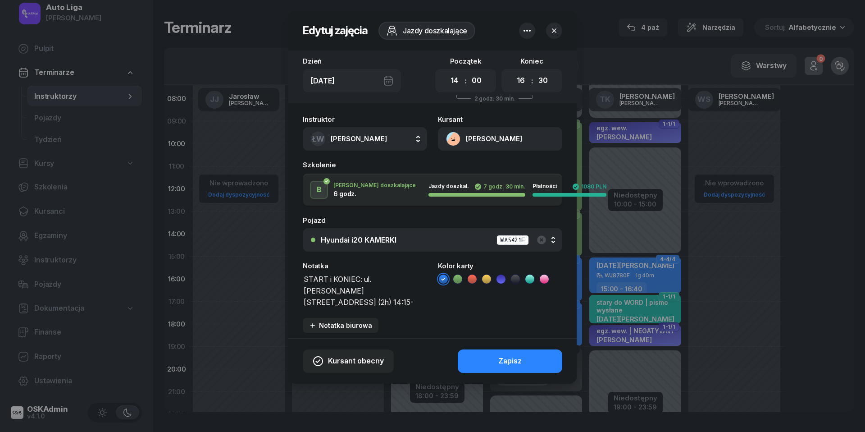
click at [517, 277] on icon at bounding box center [515, 279] width 9 height 9
click at [521, 356] on div "Zapisz" at bounding box center [510, 361] width 23 height 12
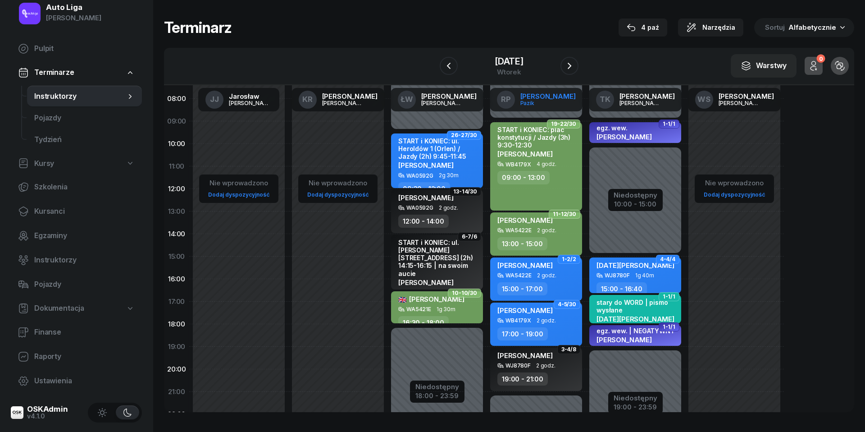
click at [545, 90] on link "RP [PERSON_NAME]" at bounding box center [536, 99] width 93 height 23
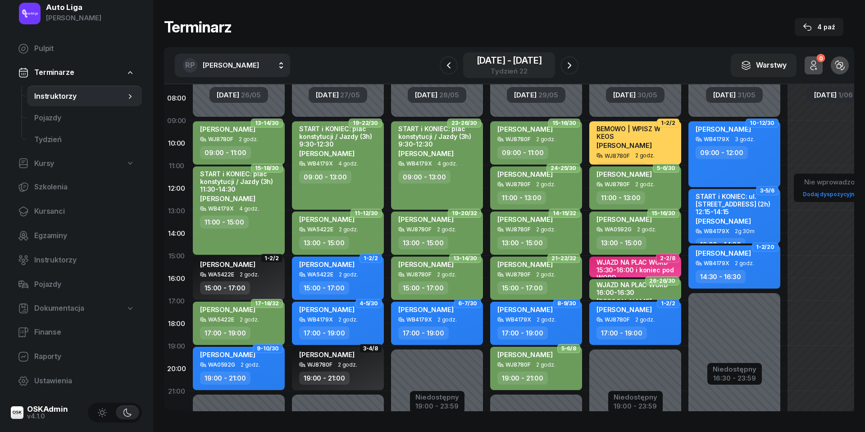
click at [502, 60] on div "[DATE] - [DATE]" at bounding box center [509, 60] width 65 height 9
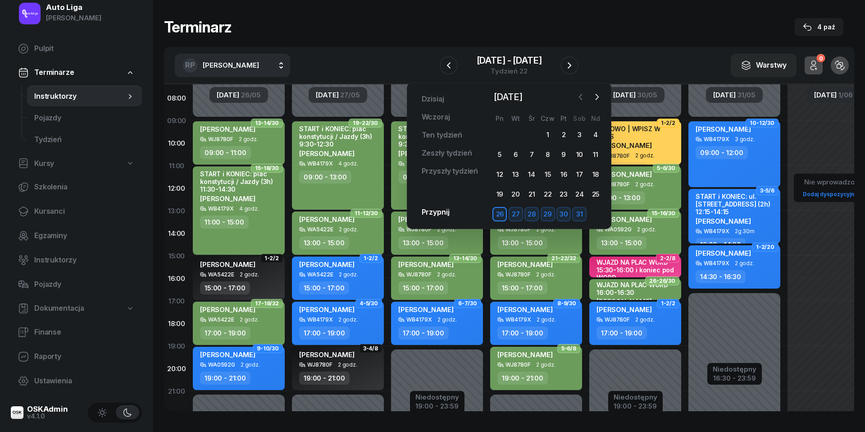
click at [585, 99] on icon "button" at bounding box center [580, 96] width 9 height 9
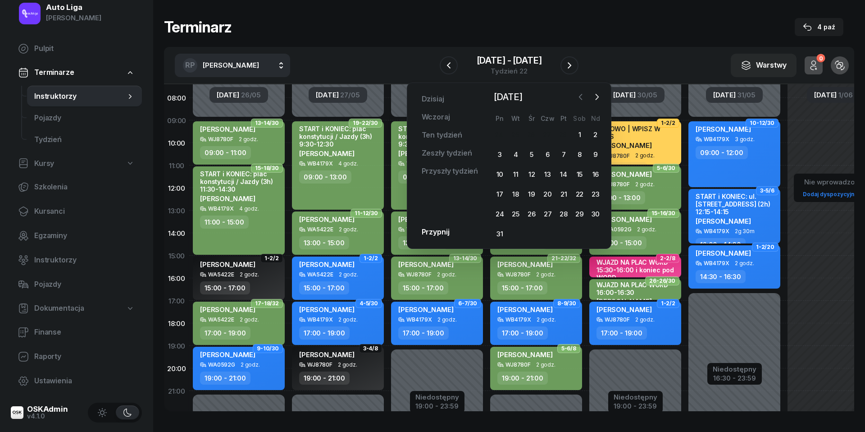
click at [581, 100] on icon "button" at bounding box center [580, 96] width 9 height 9
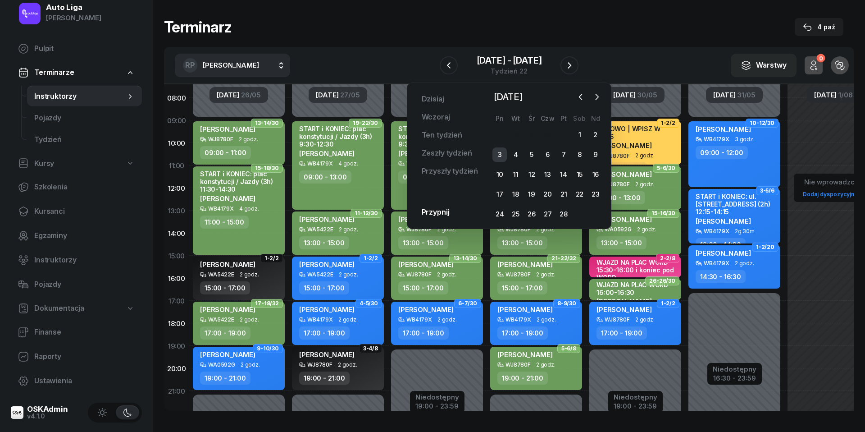
click at [503, 152] on div "3" at bounding box center [500, 154] width 14 height 14
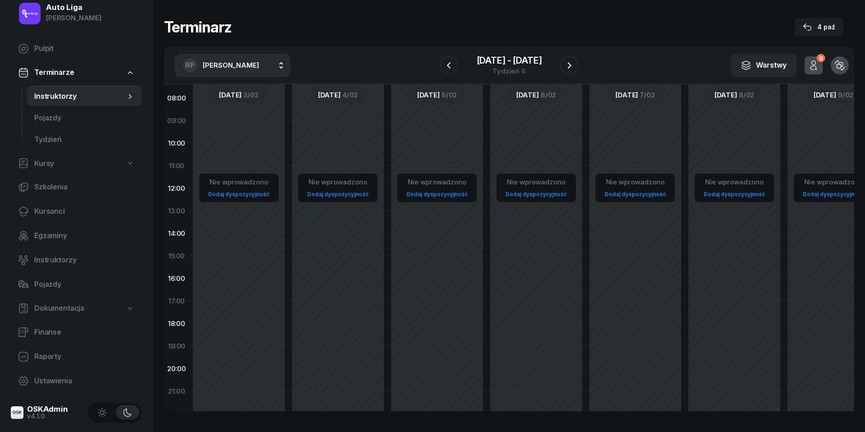
click at [581, 64] on div "RP [PERSON_NAME] [PERSON_NAME] KR [PERSON_NAME] ŁW [PERSON_NAME] RP [PERSON_NAM…" at bounding box center [509, 65] width 691 height 37
click at [579, 64] on div "RP [PERSON_NAME] [PERSON_NAME] KR [PERSON_NAME] ŁW [PERSON_NAME] RP [PERSON_NAM…" at bounding box center [509, 65] width 691 height 37
click at [567, 64] on icon "button" at bounding box center [569, 65] width 11 height 11
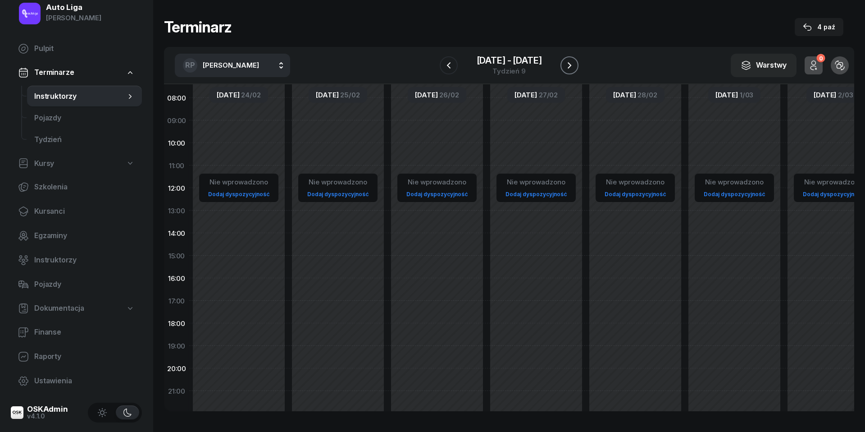
click at [567, 64] on icon "button" at bounding box center [569, 65] width 11 height 11
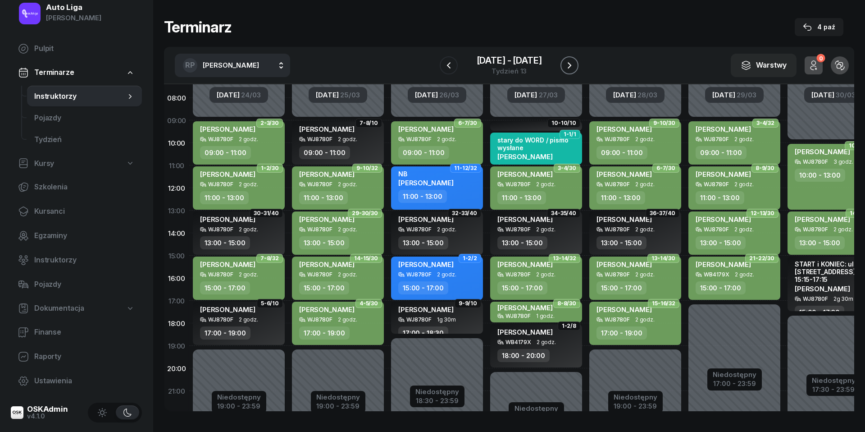
click at [567, 64] on icon "button" at bounding box center [569, 65] width 11 height 11
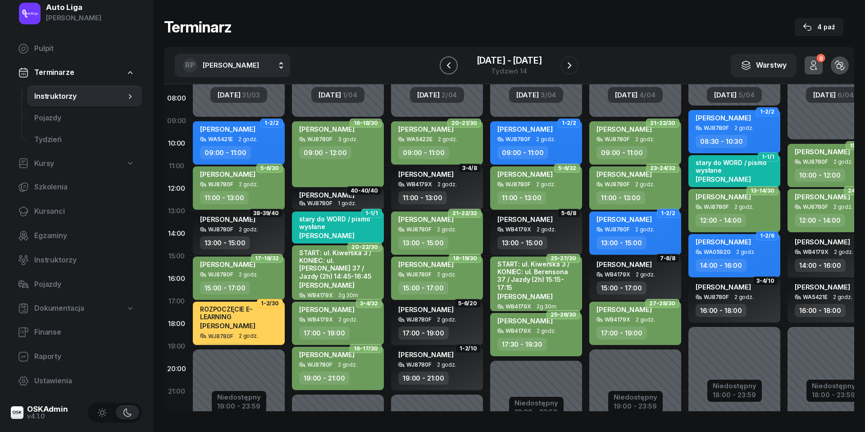
click at [452, 61] on icon "button" at bounding box center [449, 65] width 11 height 11
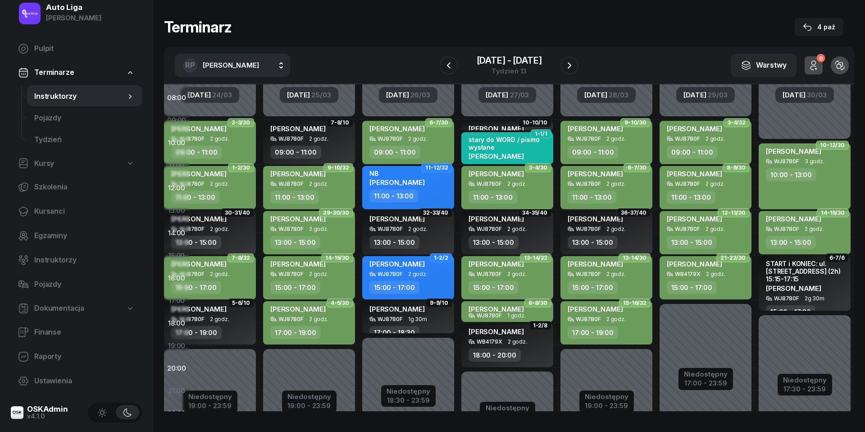
scroll to position [66, 34]
click at [575, 64] on icon "button" at bounding box center [569, 65] width 11 height 11
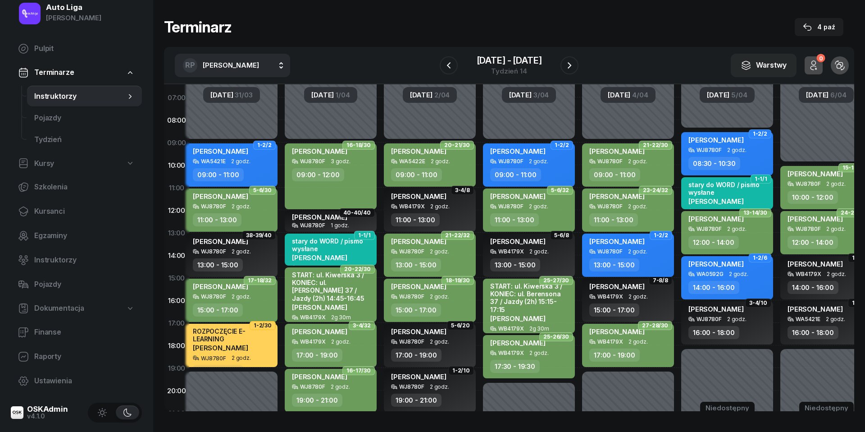
scroll to position [44, 6]
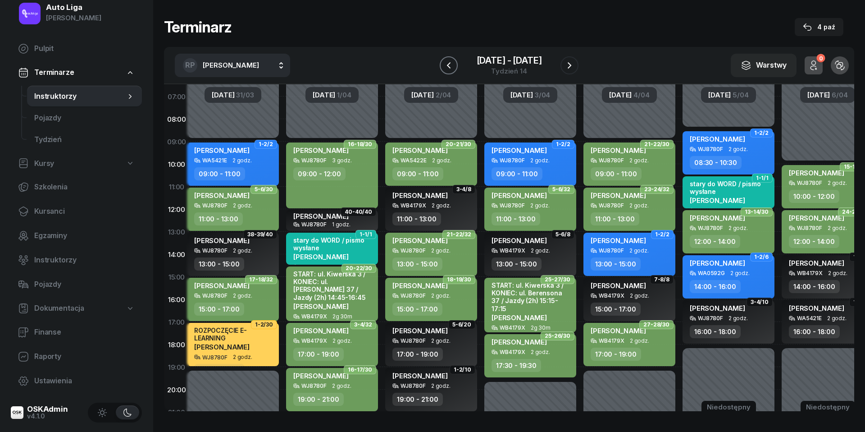
click at [444, 60] on icon "button" at bounding box center [449, 65] width 11 height 11
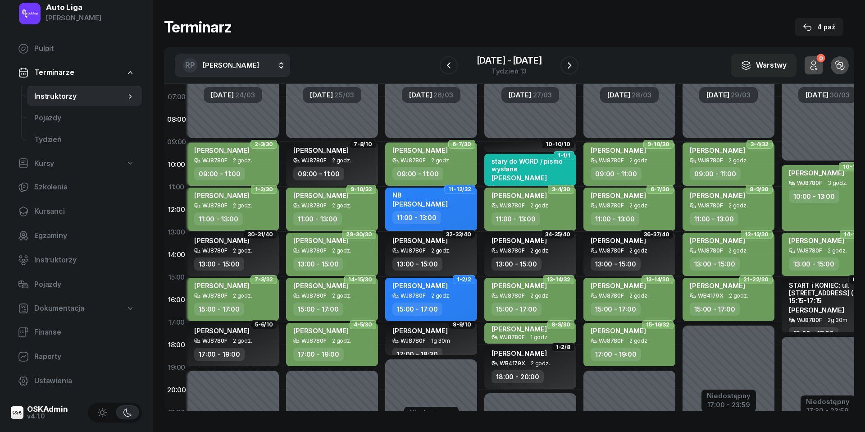
scroll to position [44, 34]
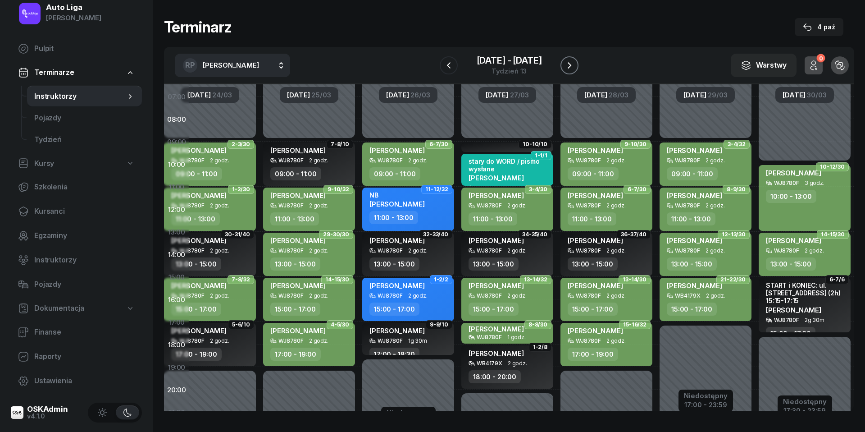
click at [567, 69] on icon "button" at bounding box center [569, 65] width 11 height 11
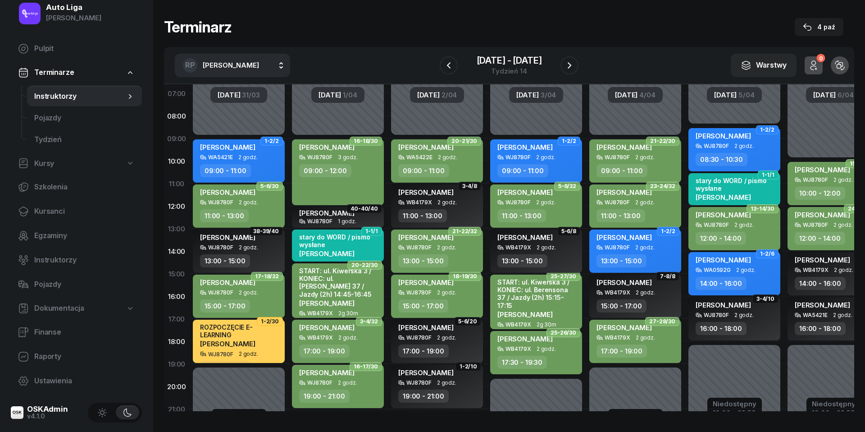
scroll to position [47, 0]
click at [65, 211] on span "Kursanci" at bounding box center [84, 212] width 101 height 12
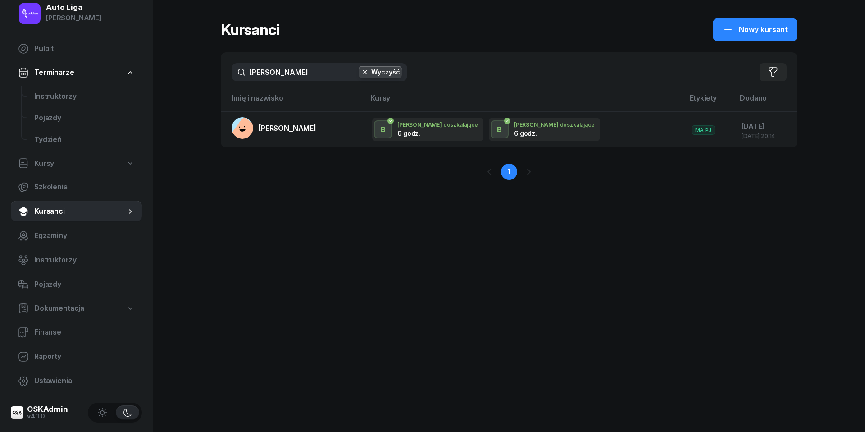
click at [283, 71] on input "[PERSON_NAME]" at bounding box center [320, 72] width 176 height 18
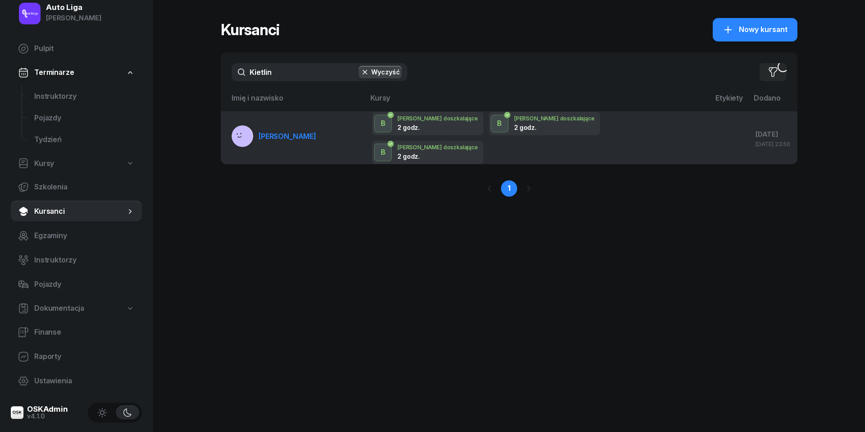
drag, startPoint x: 285, startPoint y: 92, endPoint x: 276, endPoint y: 132, distance: 41.0
click at [276, 132] on link "[PERSON_NAME]" at bounding box center [274, 136] width 85 height 22
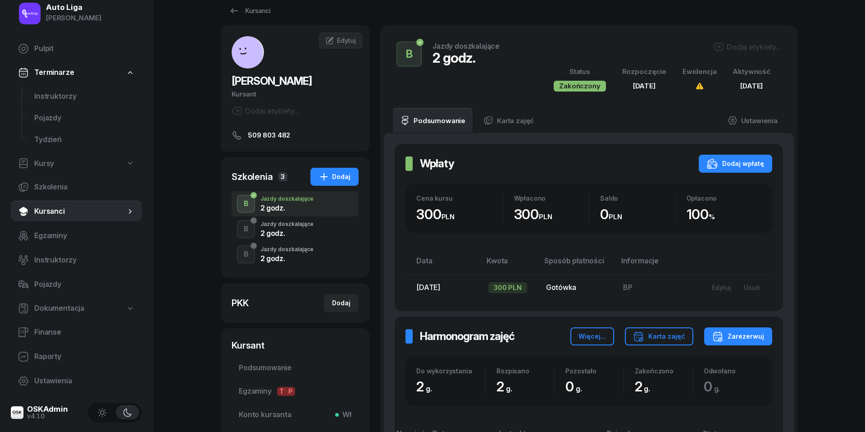
scroll to position [26, 0]
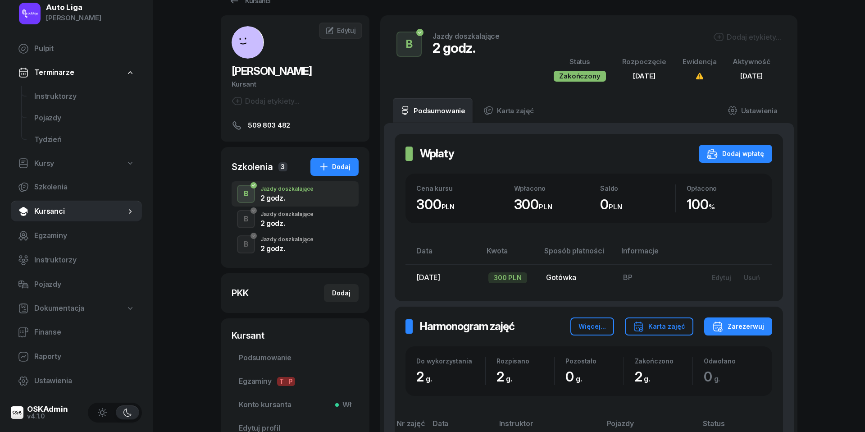
click at [269, 242] on div "Jazdy doszkalające" at bounding box center [287, 239] width 53 height 5
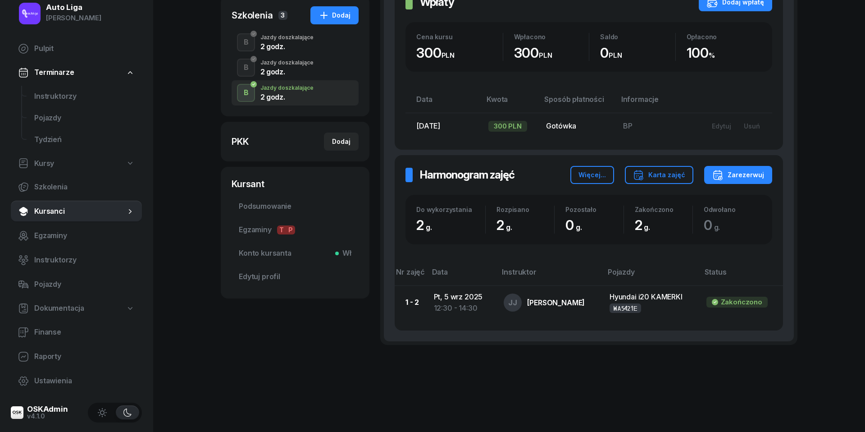
scroll to position [177, 0]
click at [291, 61] on div "Jazdy doszkalające" at bounding box center [287, 63] width 53 height 5
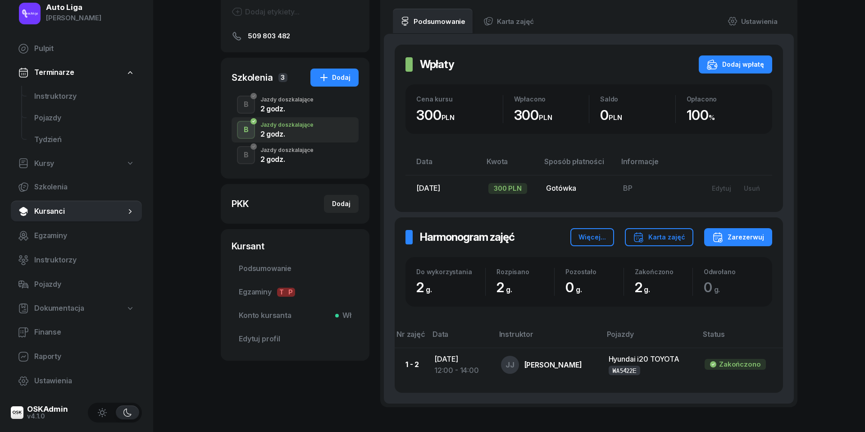
scroll to position [119, 0]
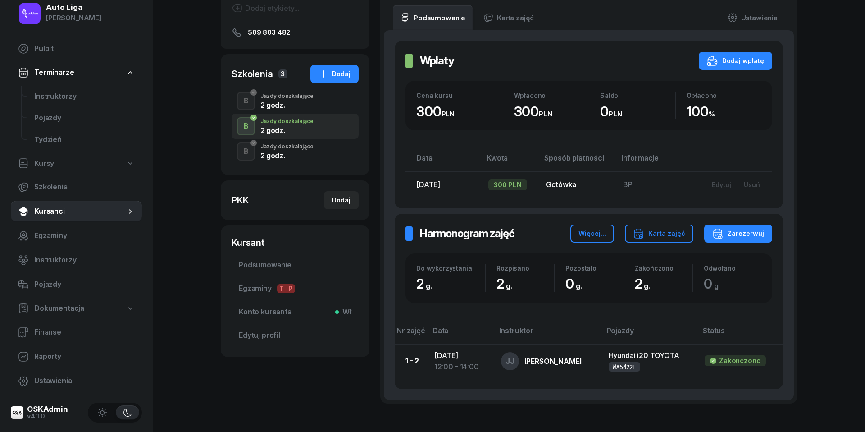
click at [295, 97] on div "Jazdy doszkalające" at bounding box center [287, 95] width 53 height 5
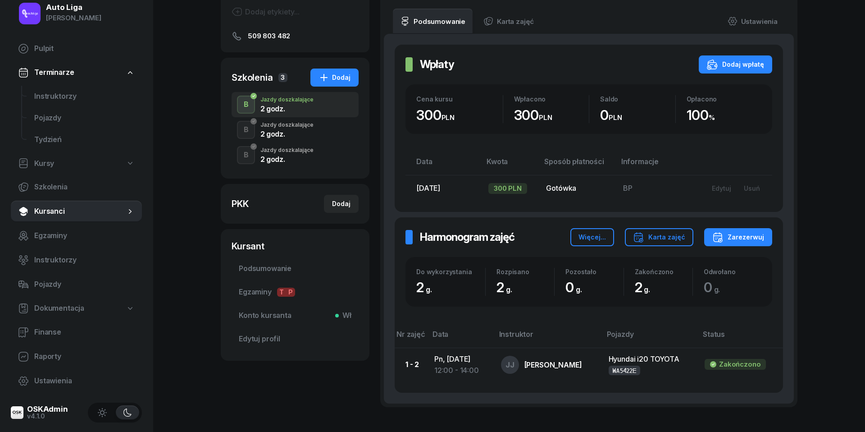
scroll to position [123, 0]
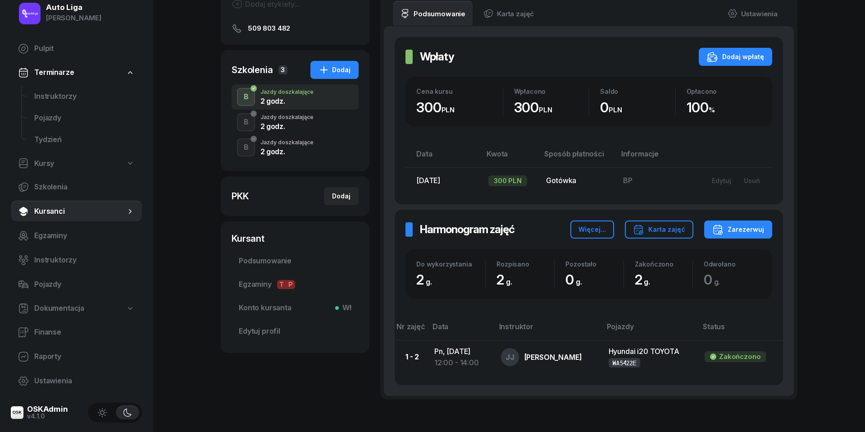
click at [281, 125] on div "2 godz." at bounding box center [287, 126] width 53 height 7
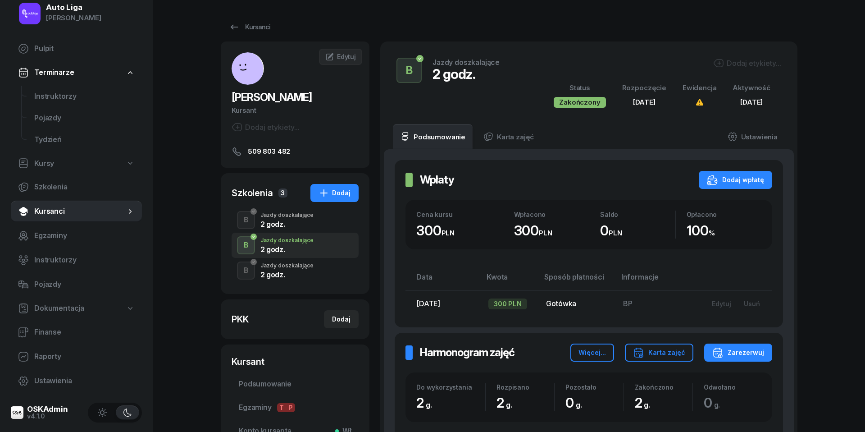
click at [281, 272] on div "2 godz." at bounding box center [287, 274] width 53 height 7
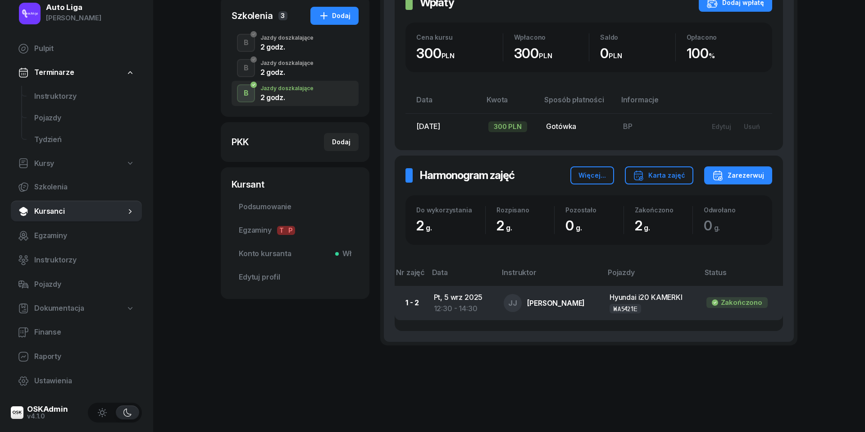
scroll to position [177, 0]
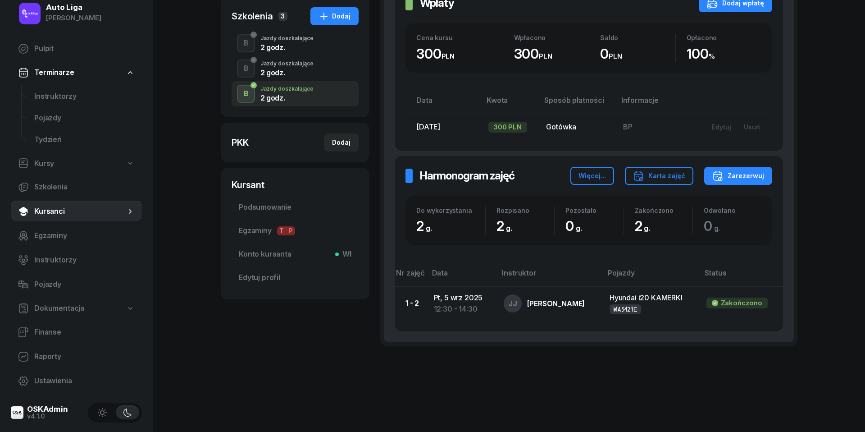
click at [296, 47] on div "2 godz." at bounding box center [287, 47] width 53 height 7
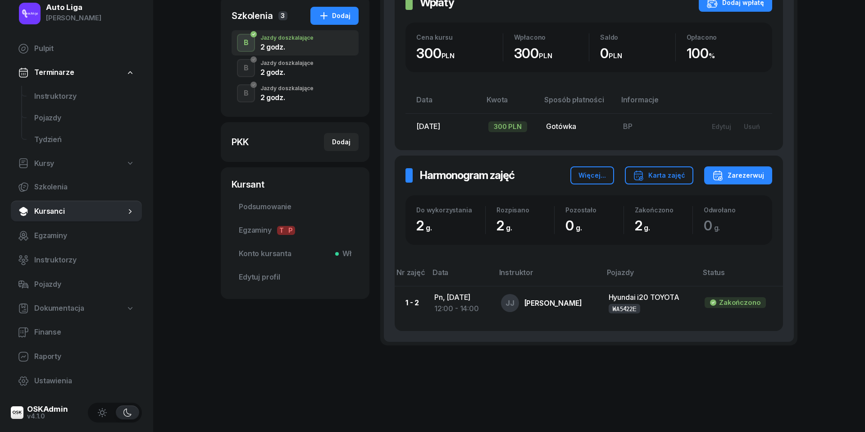
scroll to position [177, 0]
click at [291, 69] on div "2 godz." at bounding box center [287, 72] width 53 height 7
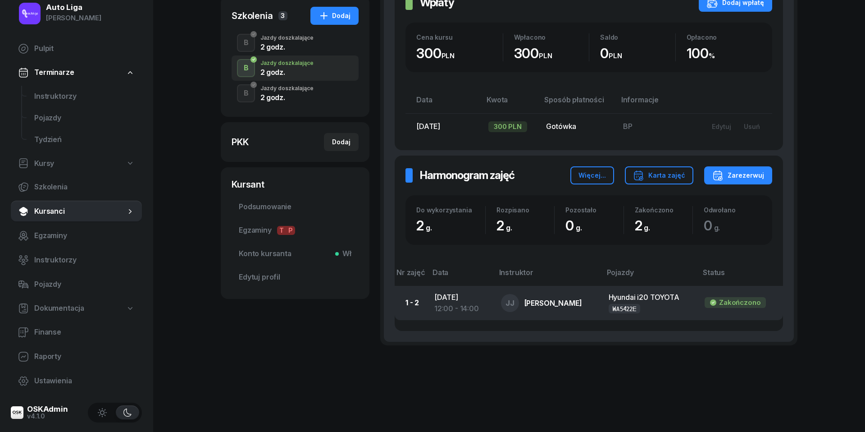
scroll to position [177, 0]
click at [460, 303] on div "12:00 - 14:00" at bounding box center [461, 309] width 52 height 12
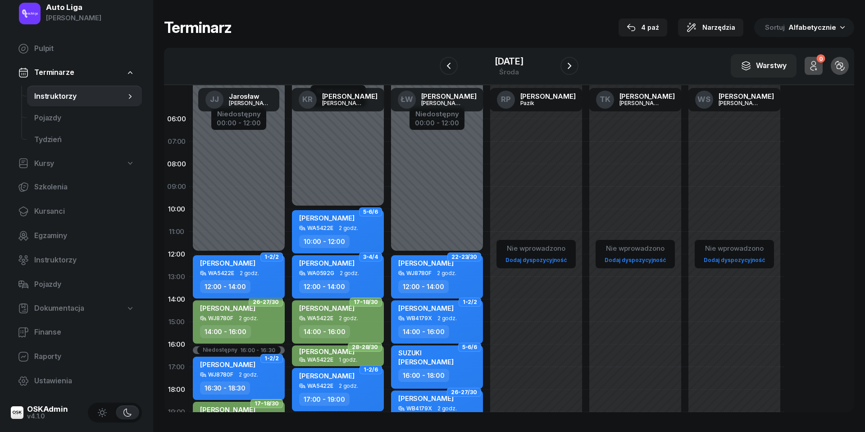
click at [251, 276] on div "[PERSON_NAME] WA5422E 2 godz. 12:00 - 14:00" at bounding box center [239, 276] width 92 height 43
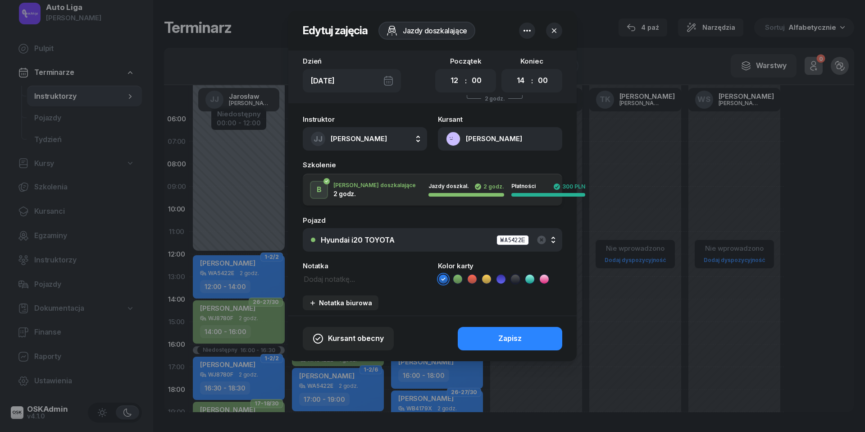
click at [515, 276] on icon at bounding box center [515, 279] width 9 height 9
click at [513, 339] on div "Zapisz" at bounding box center [510, 339] width 23 height 12
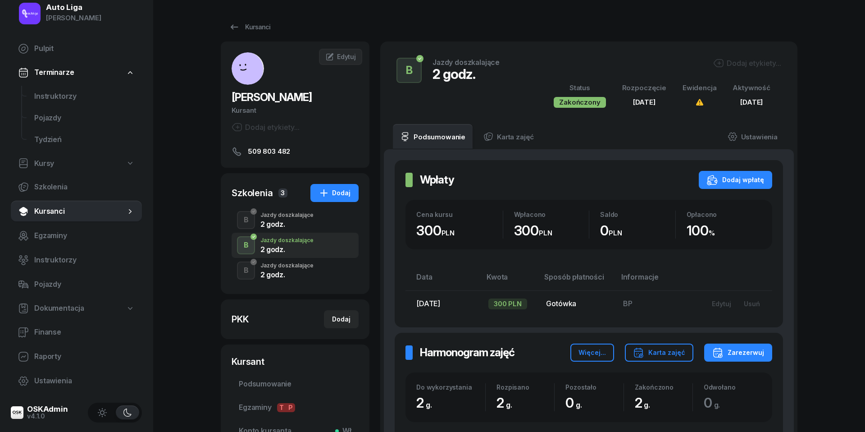
click at [275, 218] on div "Jazdy doszkalające" at bounding box center [287, 214] width 53 height 5
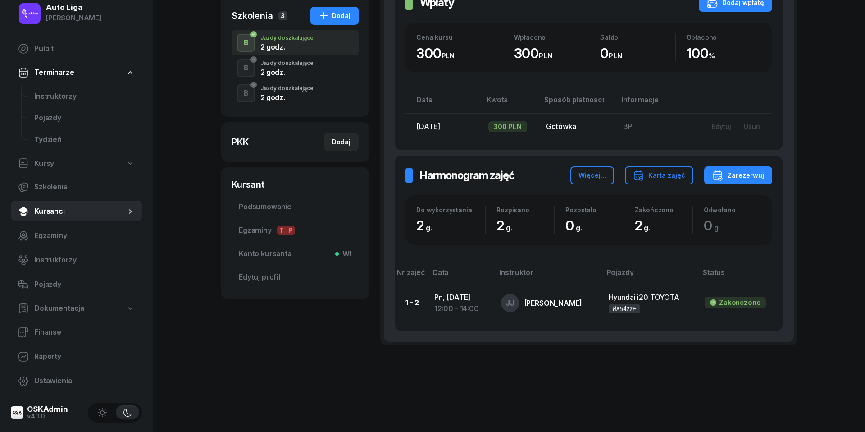
scroll to position [177, 0]
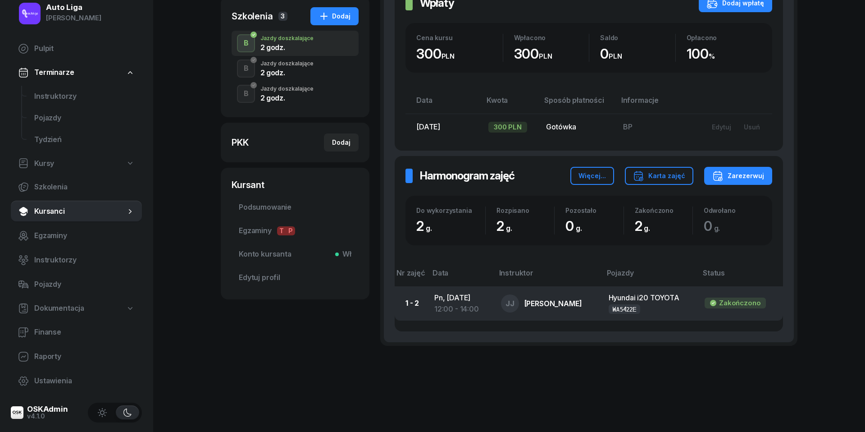
click at [449, 293] on td "Pn, [DATE] 12:00 - 14:00" at bounding box center [460, 303] width 67 height 34
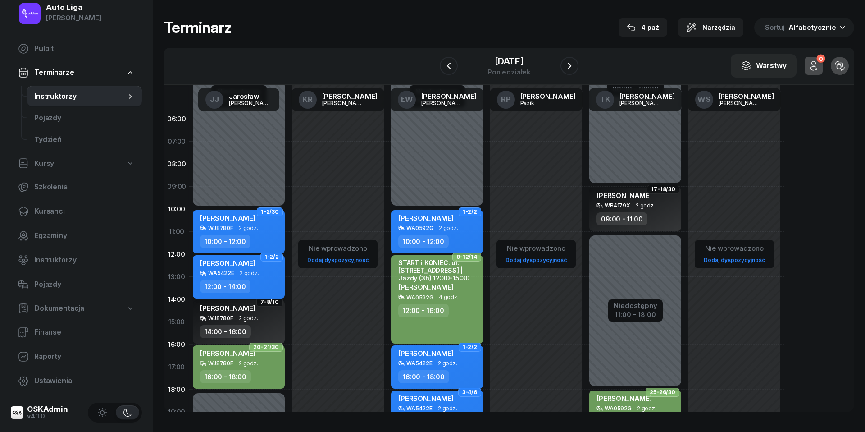
click at [254, 275] on span "2 godz." at bounding box center [249, 273] width 19 height 6
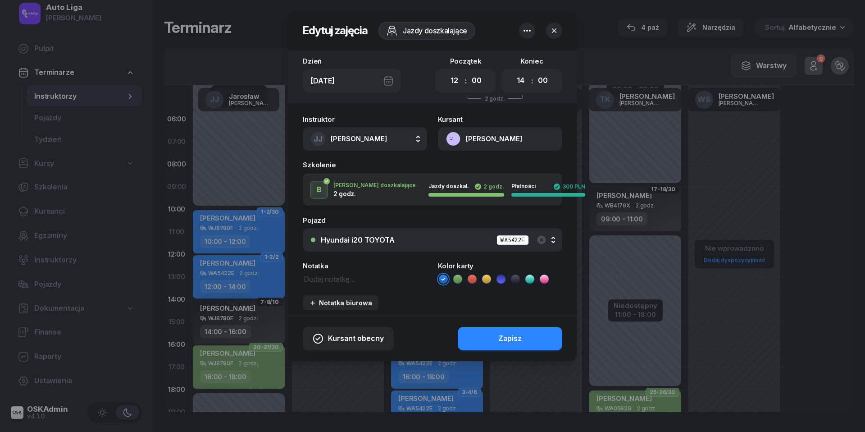
click at [516, 279] on icon at bounding box center [515, 278] width 4 height 3
click at [511, 343] on button "Zapisz" at bounding box center [510, 338] width 105 height 23
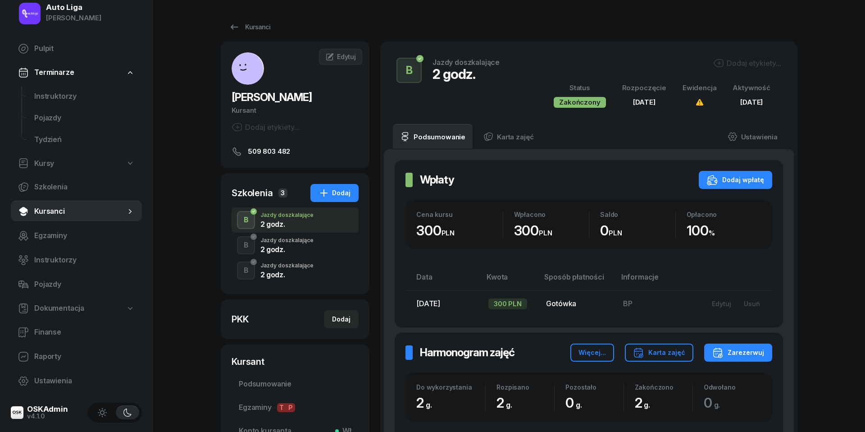
click at [282, 247] on div "2 godz." at bounding box center [287, 249] width 53 height 7
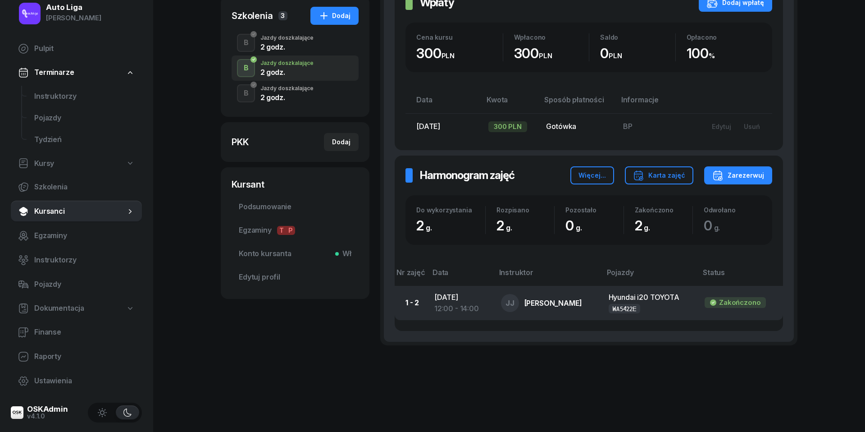
scroll to position [177, 0]
click at [446, 303] on div "12:00 - 14:00" at bounding box center [461, 309] width 52 height 12
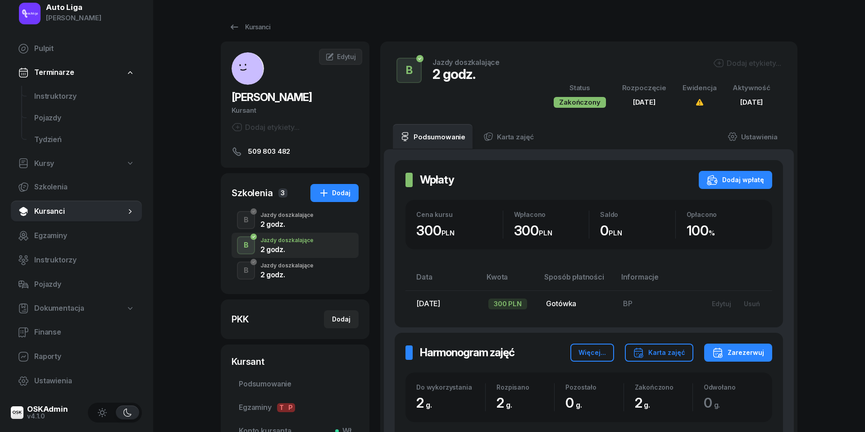
click at [298, 273] on div "2 godz." at bounding box center [287, 274] width 53 height 7
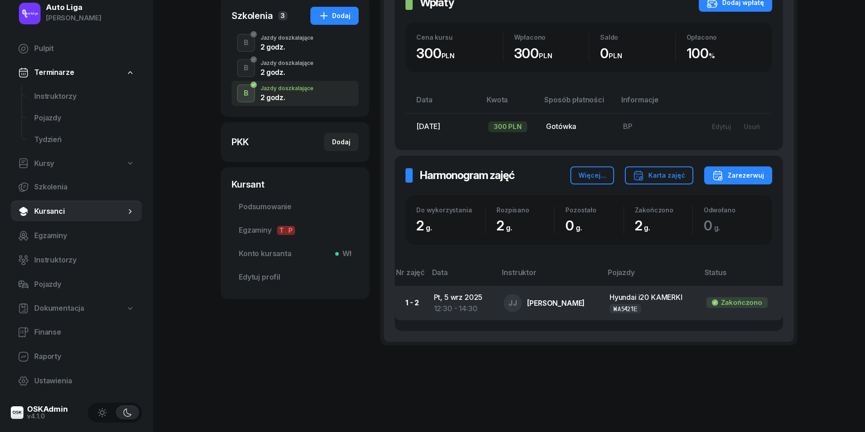
scroll to position [177, 0]
click at [464, 303] on div "12:30 - 14:30" at bounding box center [462, 309] width 56 height 12
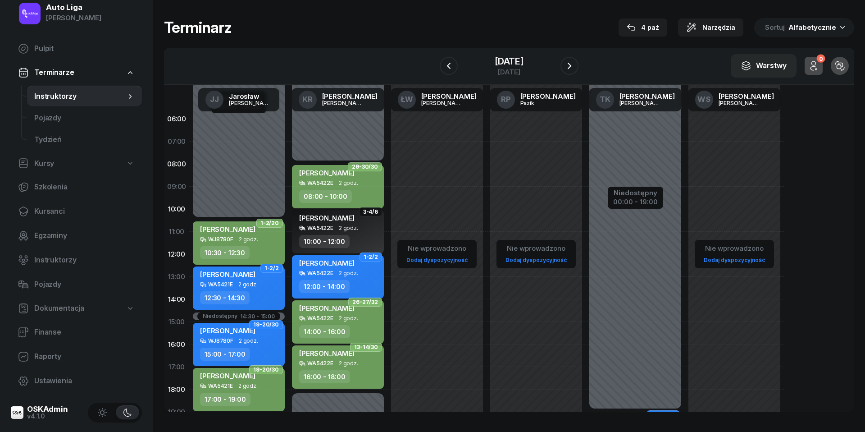
click at [233, 277] on span "[PERSON_NAME]" at bounding box center [227, 274] width 55 height 9
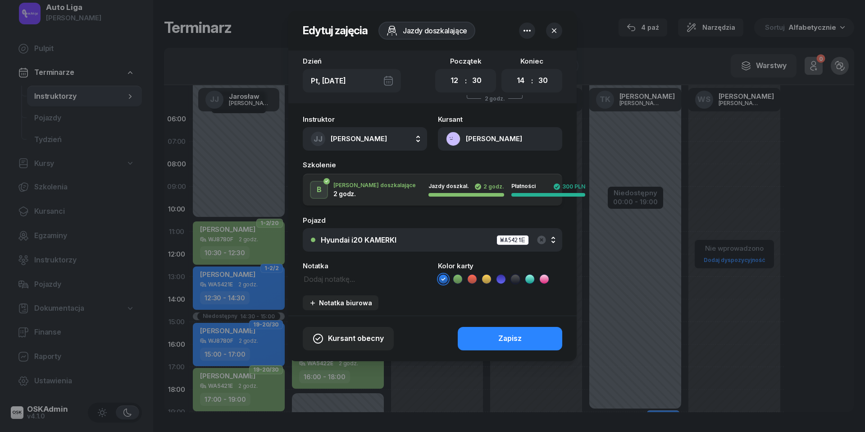
click at [517, 280] on icon at bounding box center [515, 279] width 9 height 9
click at [522, 342] on button "Zapisz" at bounding box center [510, 338] width 105 height 23
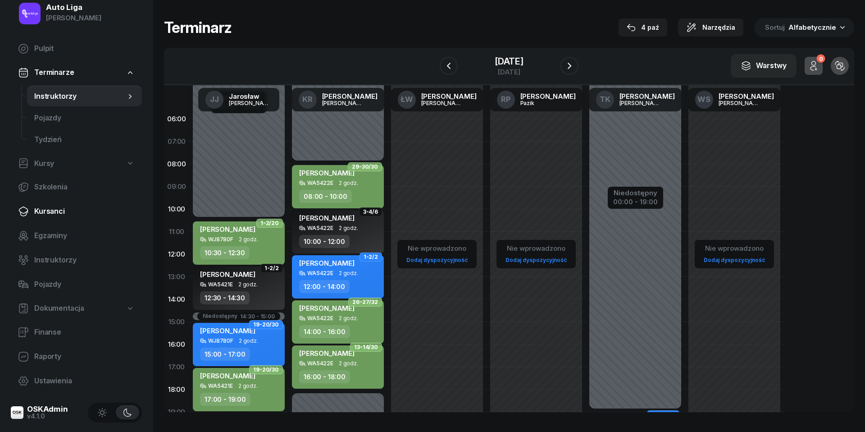
click at [59, 211] on span "Kursanci" at bounding box center [84, 212] width 101 height 12
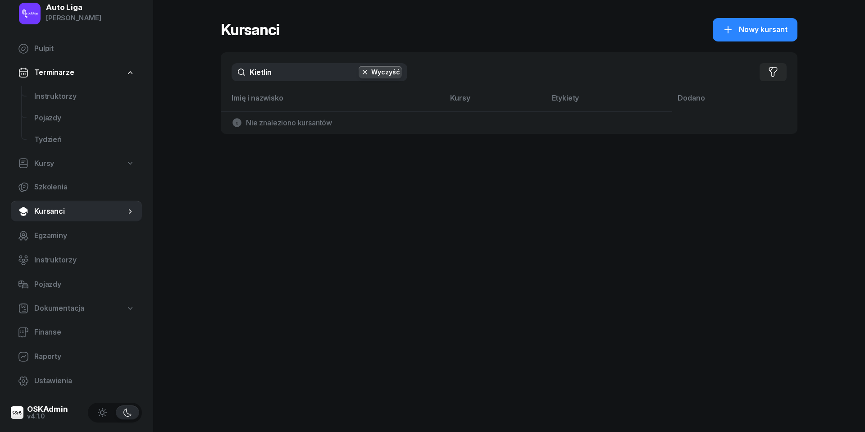
click at [289, 72] on input "Kietlin" at bounding box center [320, 72] width 176 height 18
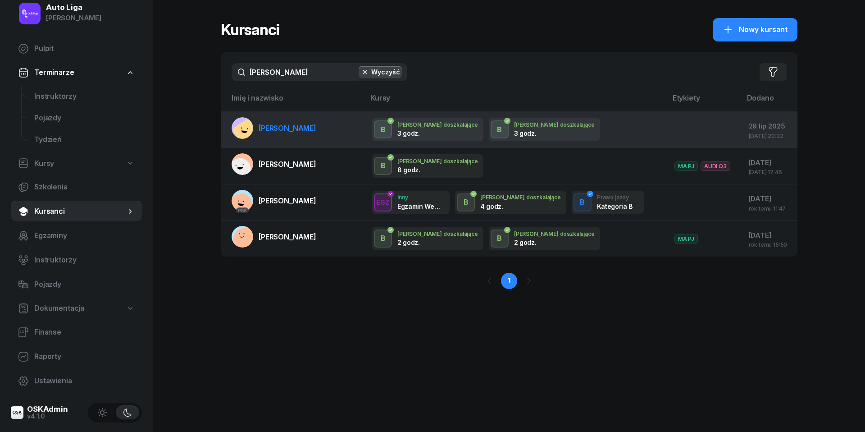
click at [276, 126] on span "[PERSON_NAME]" at bounding box center [288, 128] width 58 height 9
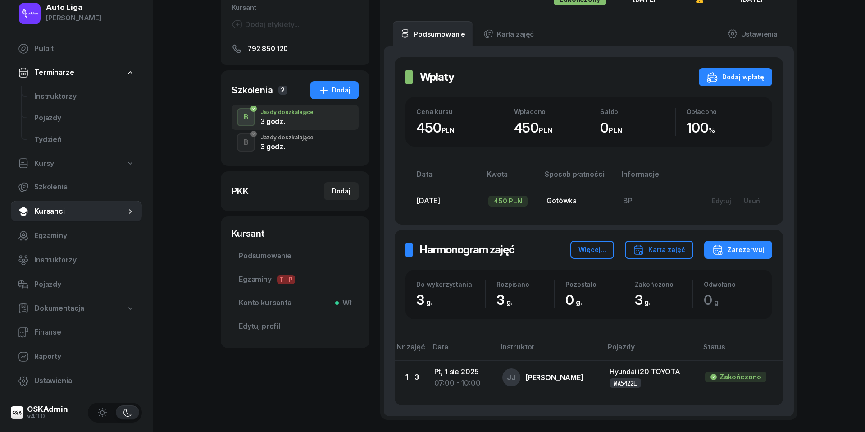
scroll to position [105, 0]
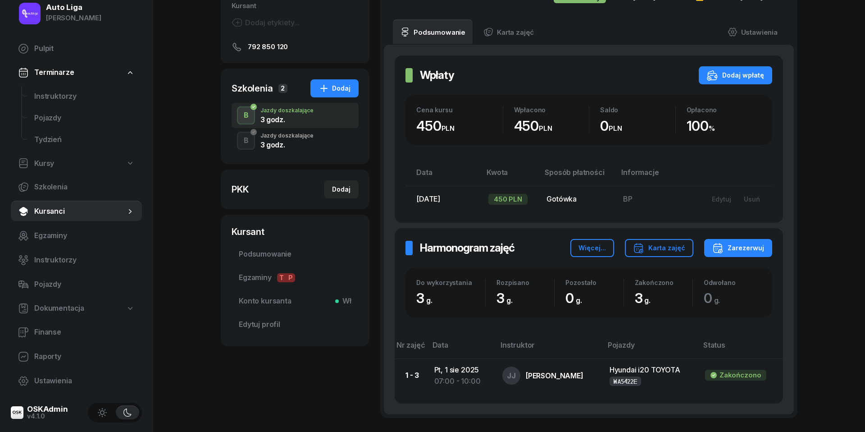
click at [285, 145] on div "3 godz." at bounding box center [287, 144] width 53 height 7
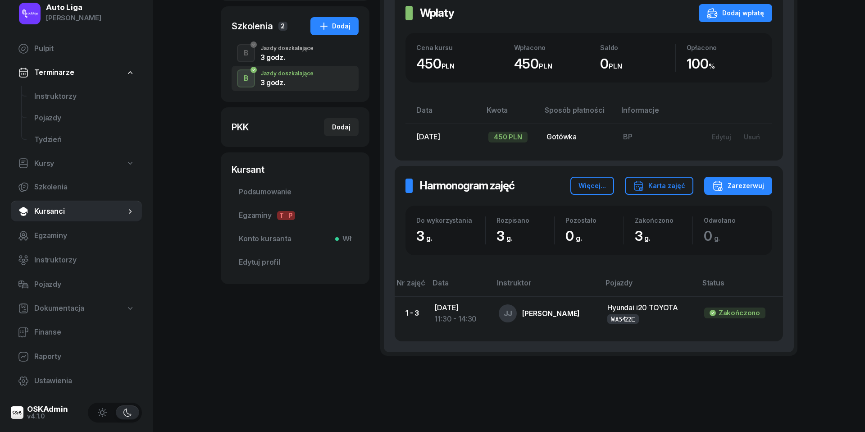
scroll to position [161, 0]
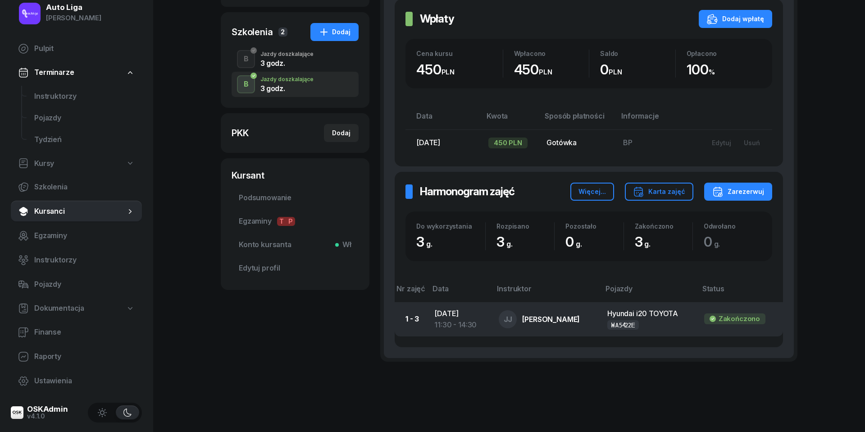
click at [457, 315] on td "[DATE] 11:30 - 14:30" at bounding box center [459, 319] width 64 height 34
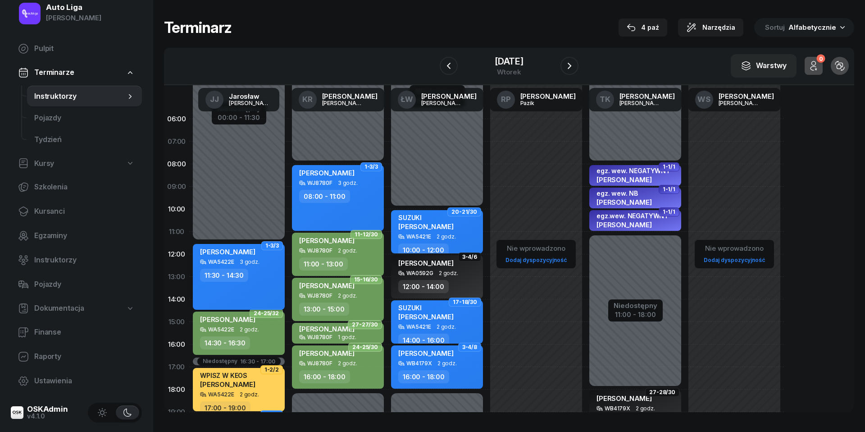
click at [241, 271] on div "11:30 - 14:30" at bounding box center [224, 275] width 48 height 13
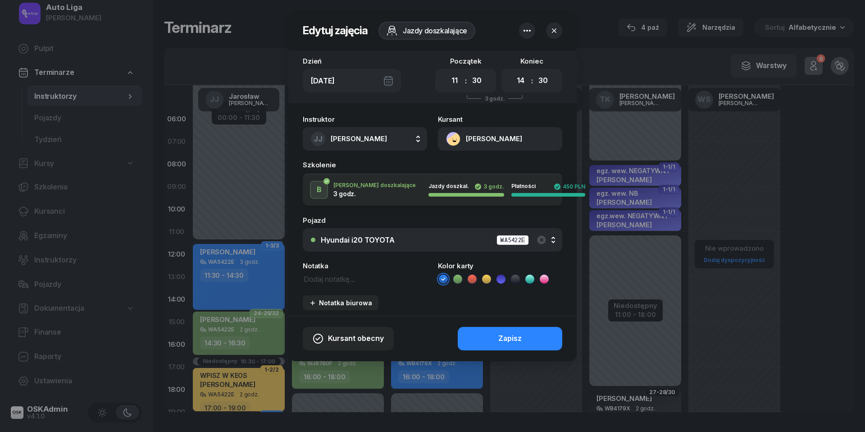
click at [514, 278] on icon at bounding box center [515, 279] width 9 height 9
click at [512, 331] on button "Zapisz" at bounding box center [510, 338] width 105 height 23
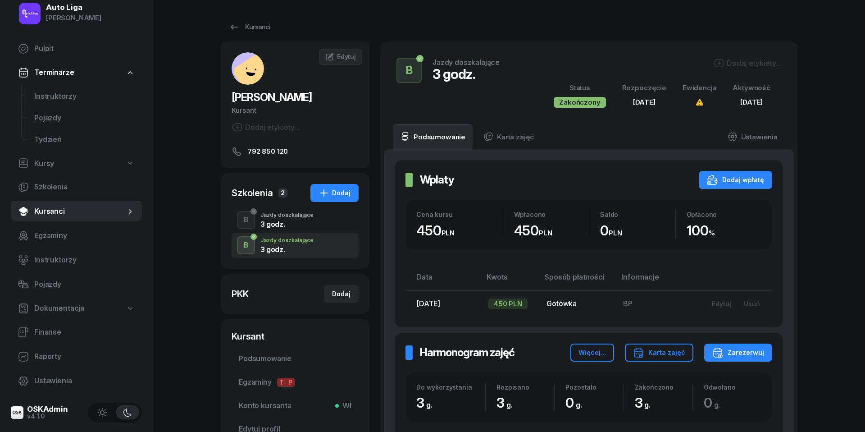
click at [284, 220] on div "3 godz." at bounding box center [287, 223] width 53 height 7
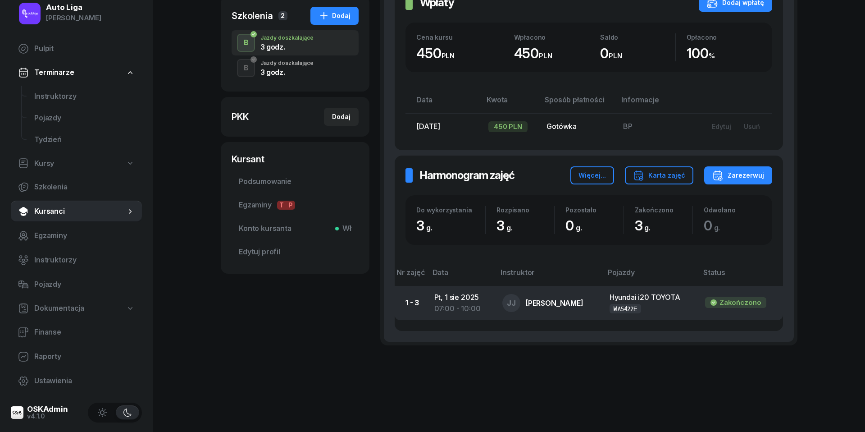
scroll to position [177, 0]
click at [453, 303] on div "07:00 - 10:00" at bounding box center [462, 309] width 54 height 12
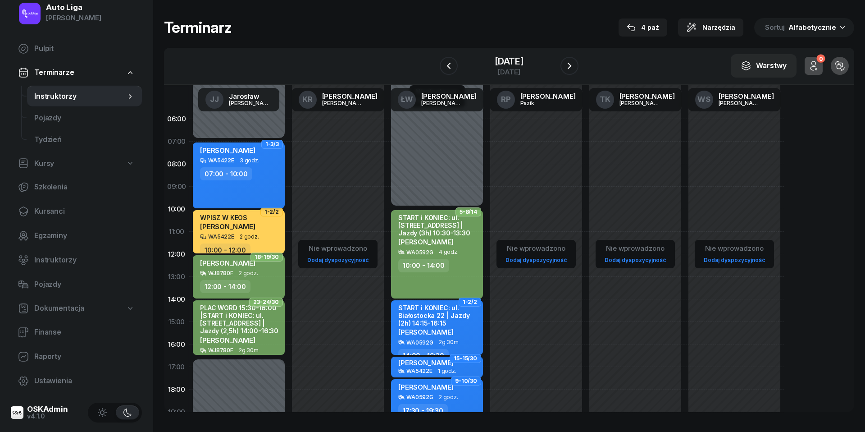
click at [257, 171] on div "07:00 - 10:00" at bounding box center [239, 173] width 79 height 13
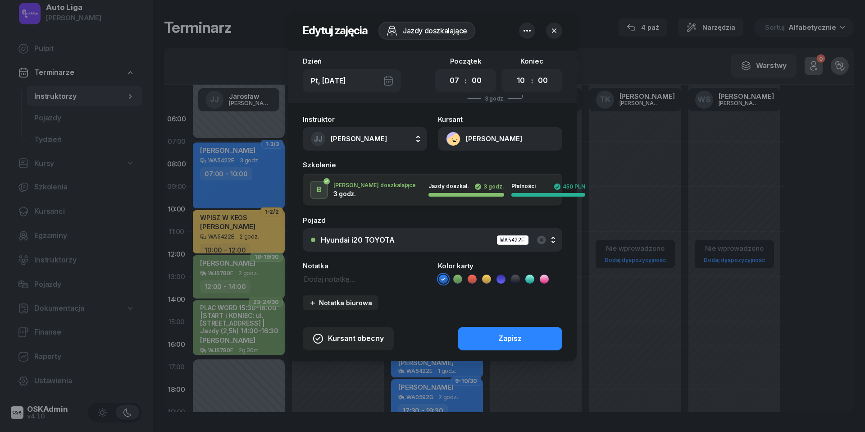
click at [518, 281] on icon at bounding box center [515, 279] width 9 height 9
click at [524, 327] on button "Zapisz" at bounding box center [510, 338] width 105 height 23
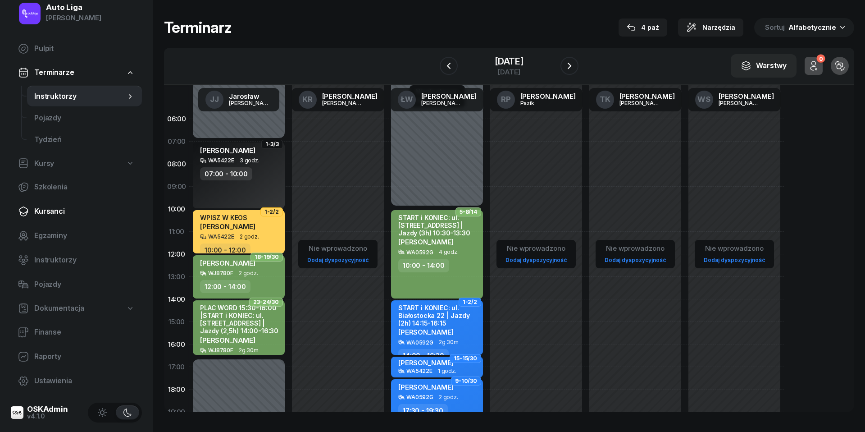
click at [70, 206] on span "Kursanci" at bounding box center [84, 212] width 101 height 12
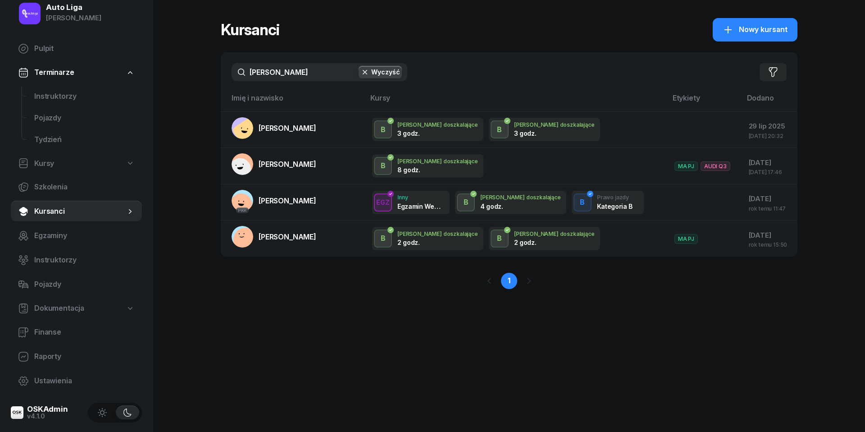
click at [291, 73] on input "[PERSON_NAME]" at bounding box center [320, 72] width 176 height 18
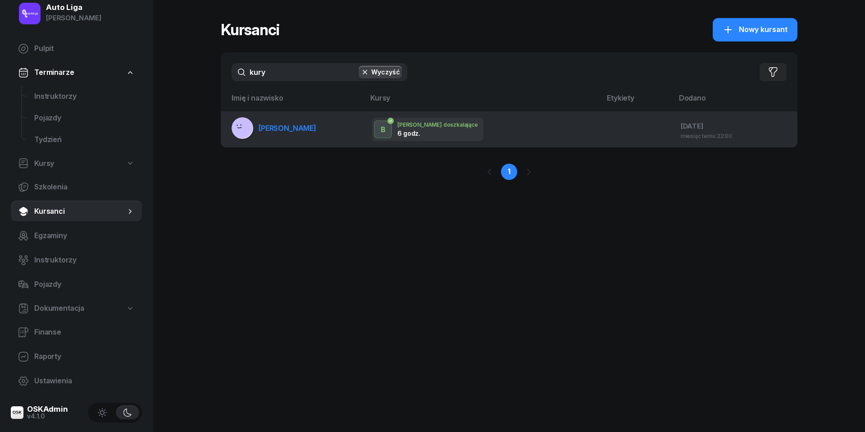
click at [298, 128] on span "[PERSON_NAME]" at bounding box center [288, 128] width 58 height 9
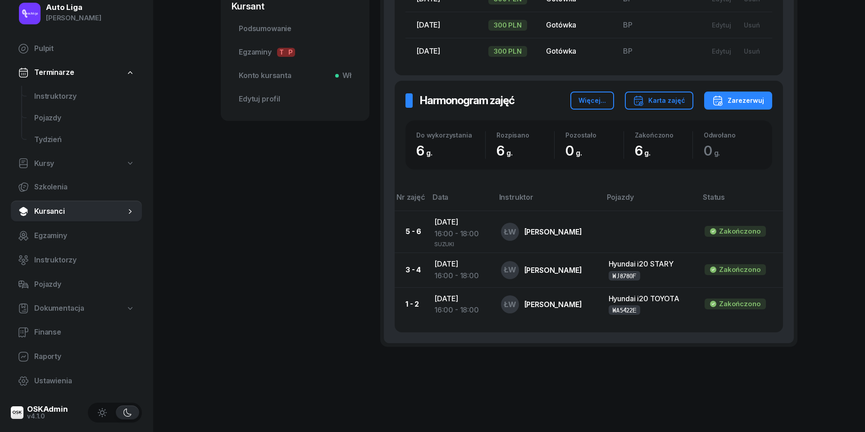
scroll to position [304, 0]
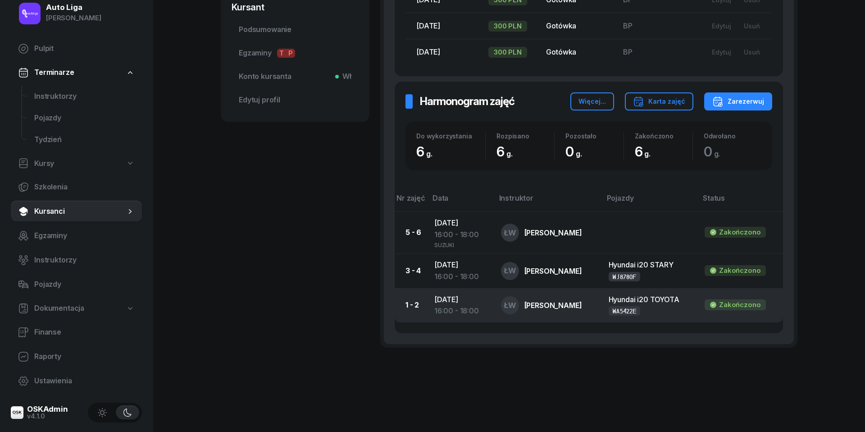
click at [447, 307] on div "16:00 - 18:00" at bounding box center [461, 311] width 52 height 12
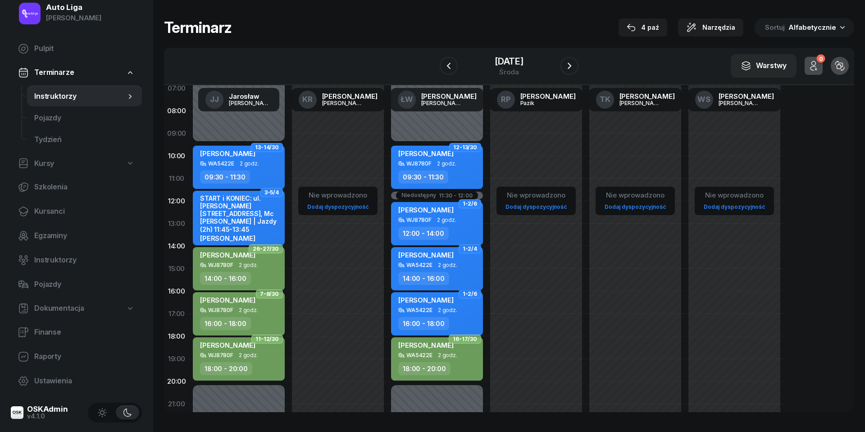
scroll to position [55, 0]
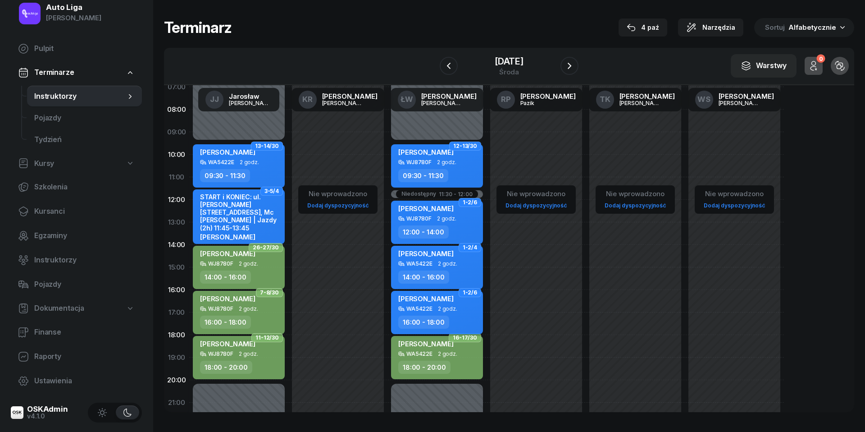
click at [466, 309] on div "WA5422E 2 godz." at bounding box center [437, 309] width 79 height 6
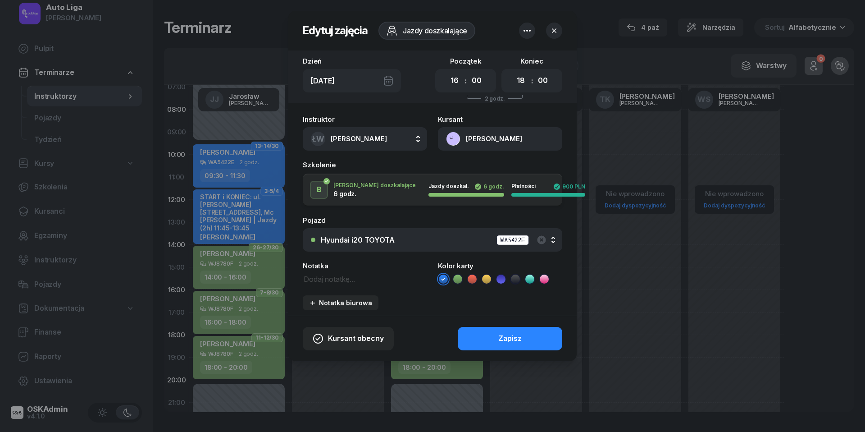
click at [518, 278] on icon at bounding box center [515, 279] width 9 height 9
click at [517, 334] on div "Zapisz" at bounding box center [510, 339] width 23 height 12
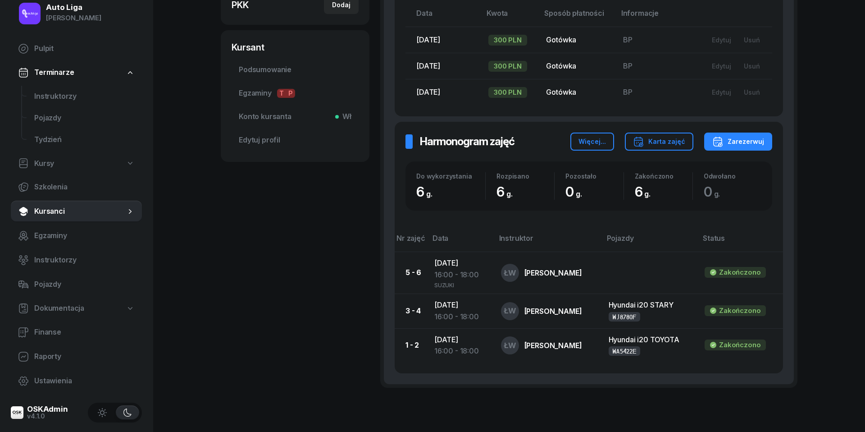
scroll to position [270, 0]
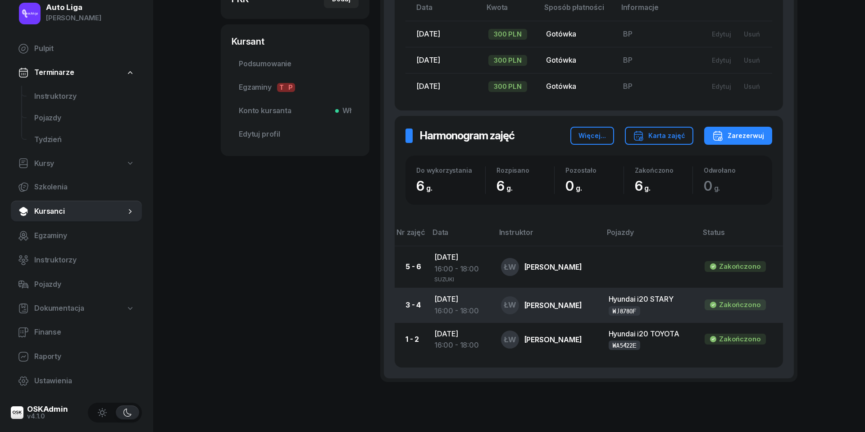
click at [467, 299] on td "[DATE] 16:00 - 18:00" at bounding box center [460, 305] width 67 height 34
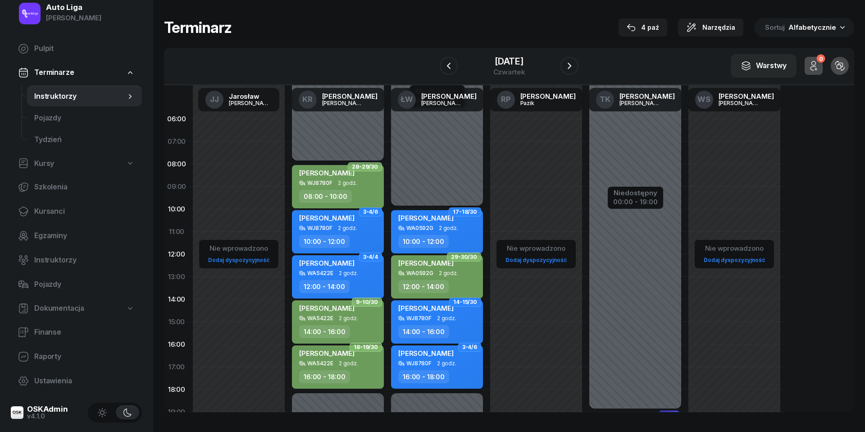
click at [455, 361] on div "WJ8780F 2 godz." at bounding box center [437, 363] width 79 height 6
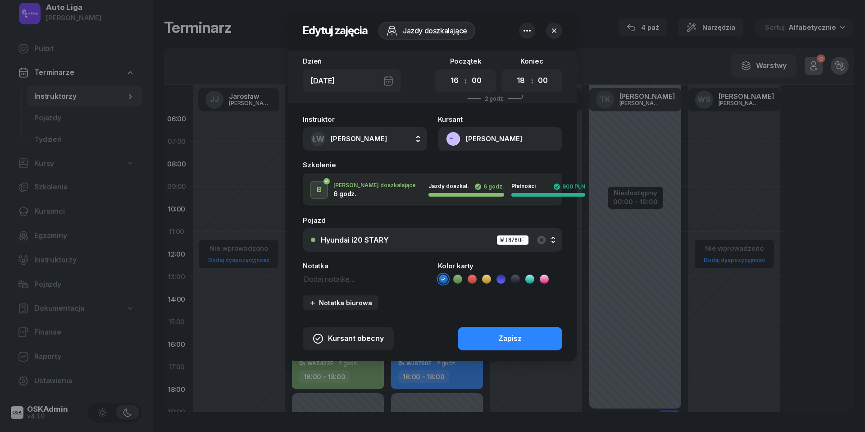
click at [516, 280] on icon at bounding box center [515, 279] width 9 height 9
click at [514, 338] on div "Zapisz" at bounding box center [510, 339] width 23 height 12
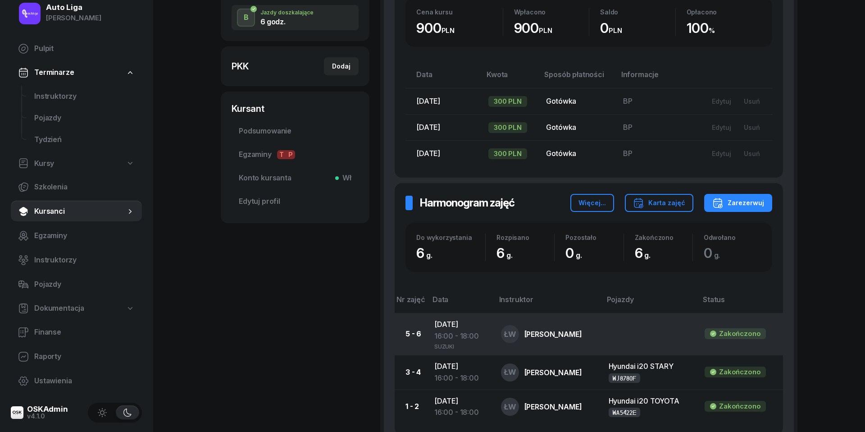
scroll to position [217, 0]
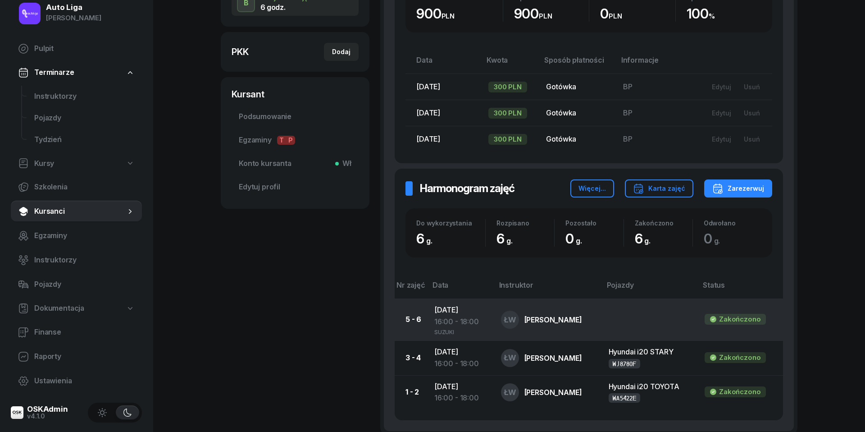
click at [465, 312] on td "[DATE] 16:00 - 18:00 SUZUKI" at bounding box center [460, 319] width 67 height 42
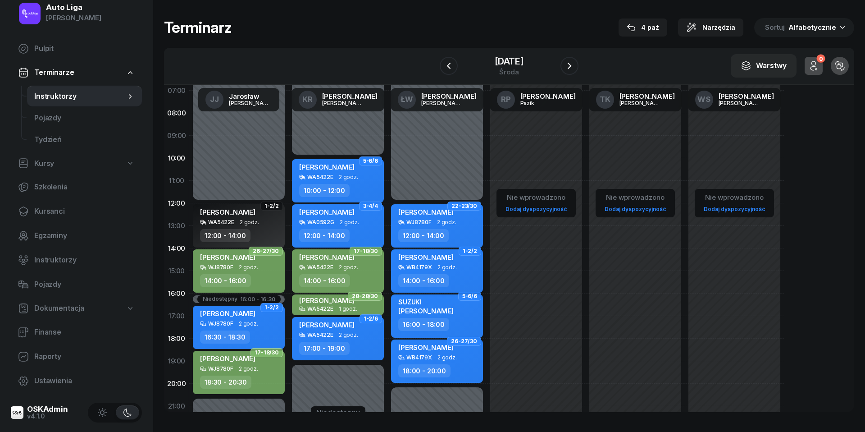
scroll to position [62, 0]
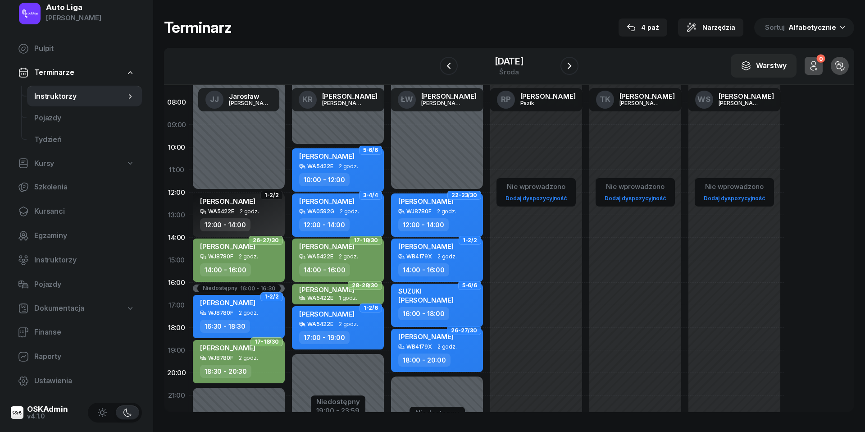
click at [458, 297] on div "SUZUKI [PERSON_NAME]" at bounding box center [437, 297] width 79 height 20
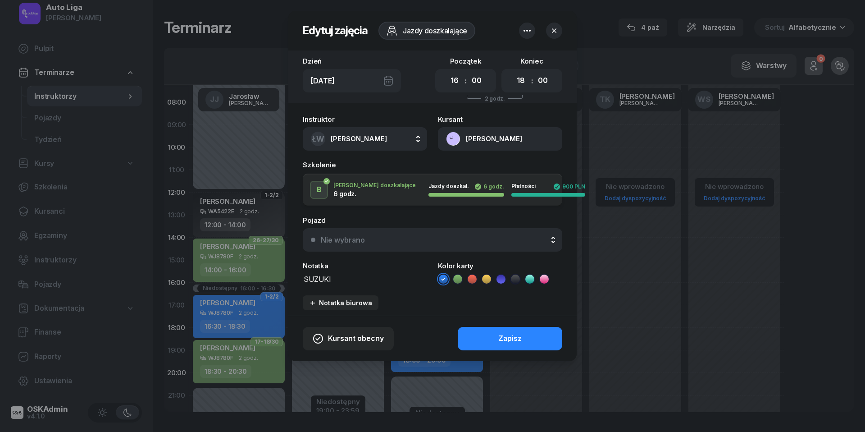
click at [481, 242] on div "Nie wybrano" at bounding box center [437, 239] width 233 height 7
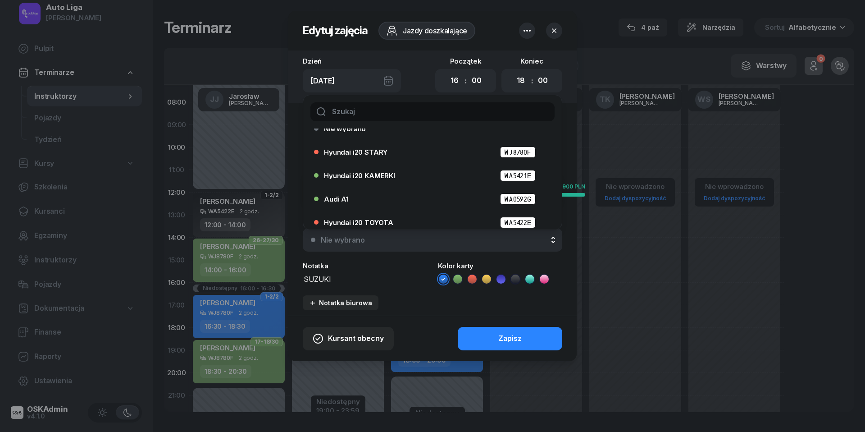
scroll to position [8, 0]
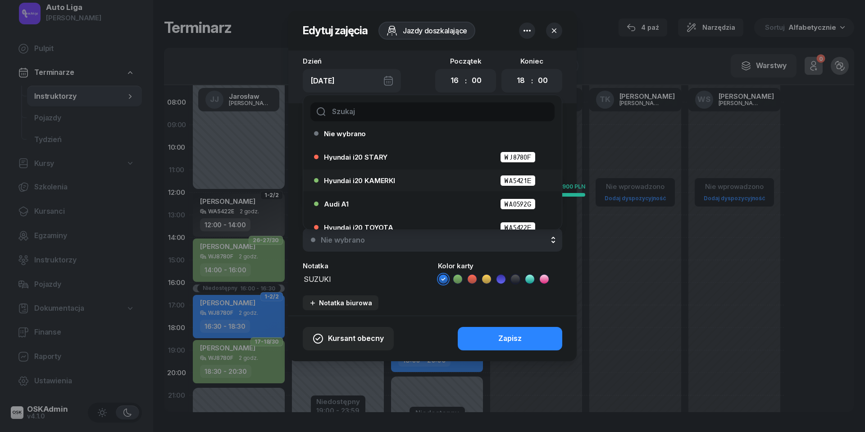
click at [448, 179] on div "Hyundai i20 KAMERKI WA5421E" at bounding box center [435, 180] width 222 height 11
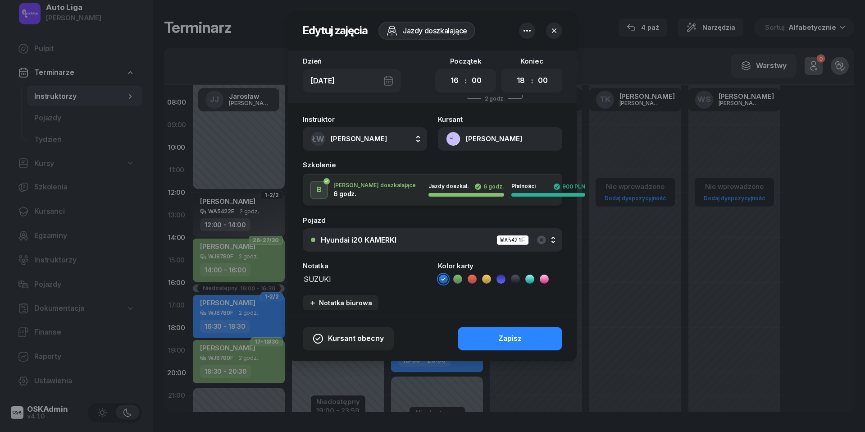
click at [517, 285] on div "Instruktor ŁW [PERSON_NAME] [PERSON_NAME] KR [PERSON_NAME] ŁW [PERSON_NAME] RP …" at bounding box center [432, 212] width 288 height 205
click at [517, 276] on icon at bounding box center [515, 279] width 9 height 9
click at [365, 279] on textarea "SUZUKI" at bounding box center [365, 278] width 124 height 11
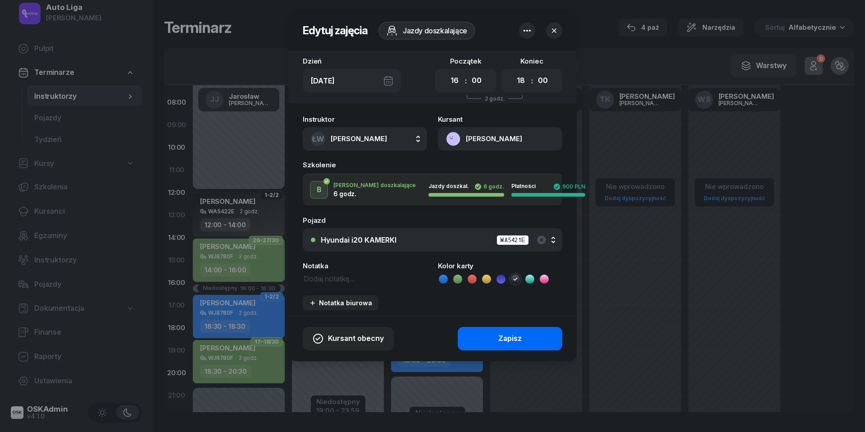
click at [477, 338] on button "Zapisz" at bounding box center [510, 338] width 105 height 23
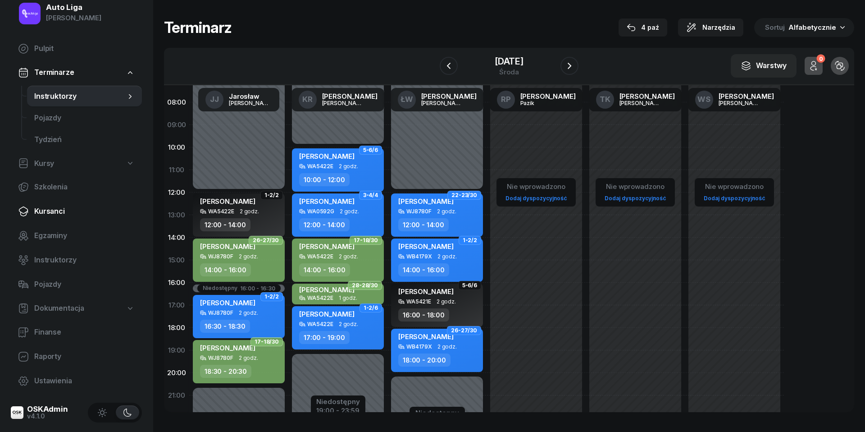
click at [40, 212] on span "Kursanci" at bounding box center [84, 212] width 101 height 12
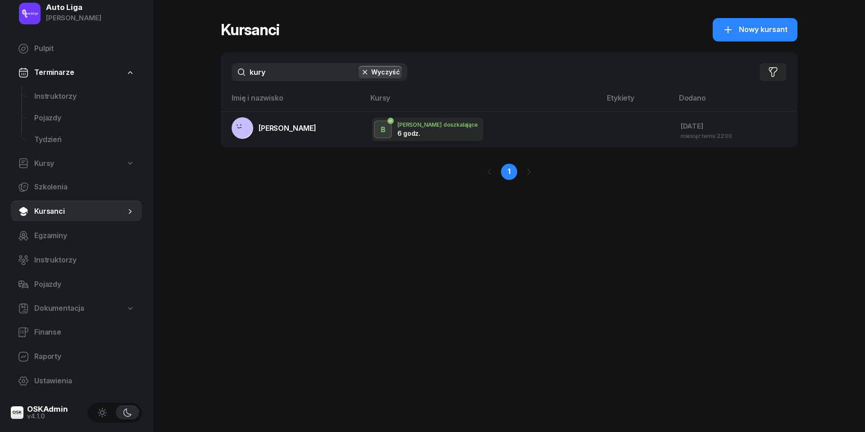
click at [307, 69] on input "kury" at bounding box center [320, 72] width 176 height 18
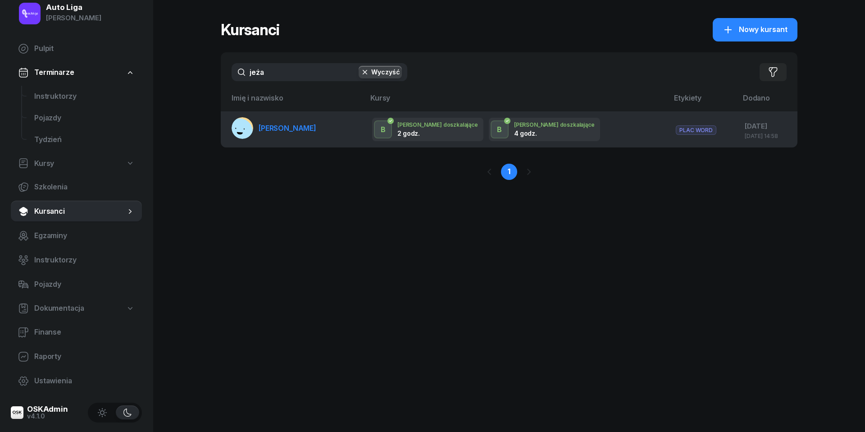
click at [285, 124] on span "[PERSON_NAME]" at bounding box center [288, 128] width 58 height 9
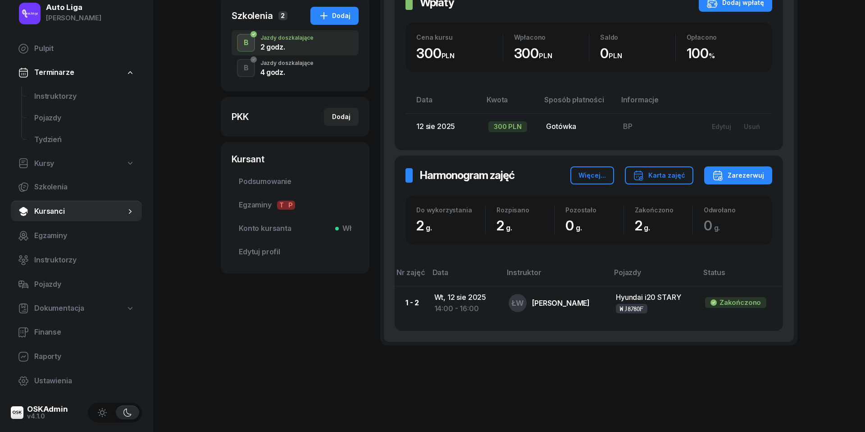
scroll to position [177, 0]
click at [287, 70] on div "4 godz." at bounding box center [287, 72] width 53 height 7
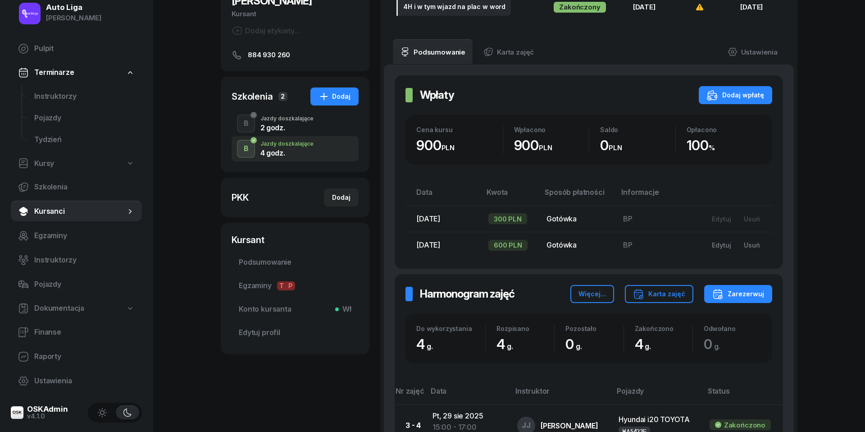
scroll to position [87, 0]
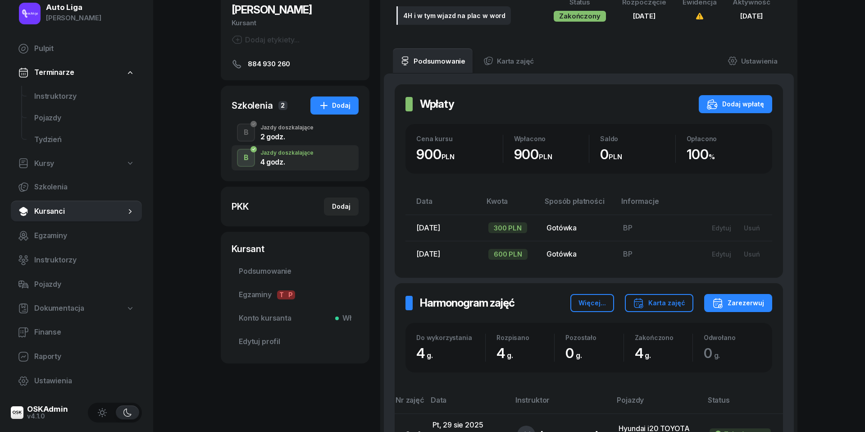
click at [298, 127] on div "Jazdy doszkalające" at bounding box center [287, 127] width 53 height 5
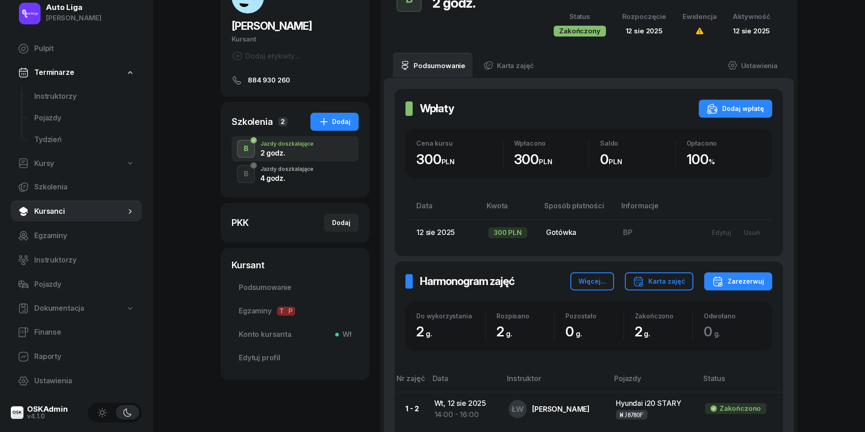
scroll to position [76, 0]
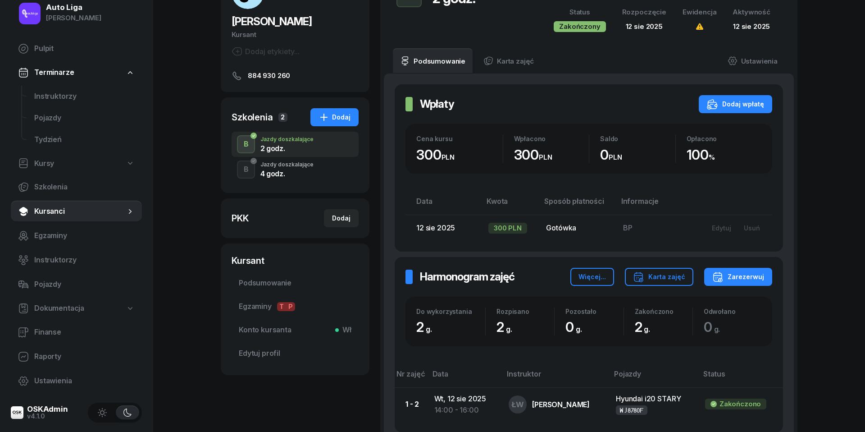
click at [276, 170] on div "4 godz." at bounding box center [287, 173] width 53 height 7
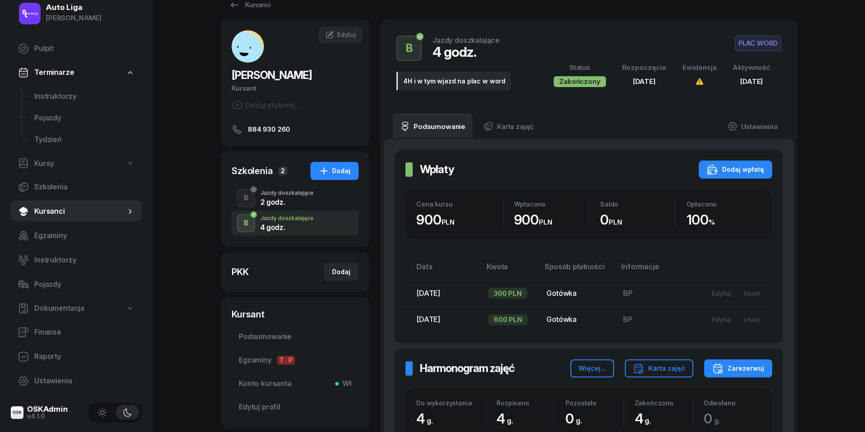
scroll to position [23, 0]
click at [279, 195] on div "Jazdy doszkalające" at bounding box center [287, 192] width 53 height 5
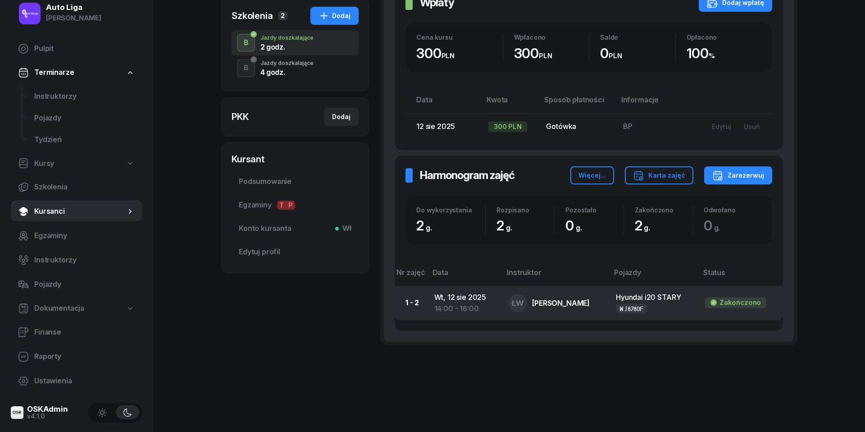
scroll to position [177, 0]
click at [458, 307] on div "14:00 - 16:00" at bounding box center [465, 309] width 60 height 12
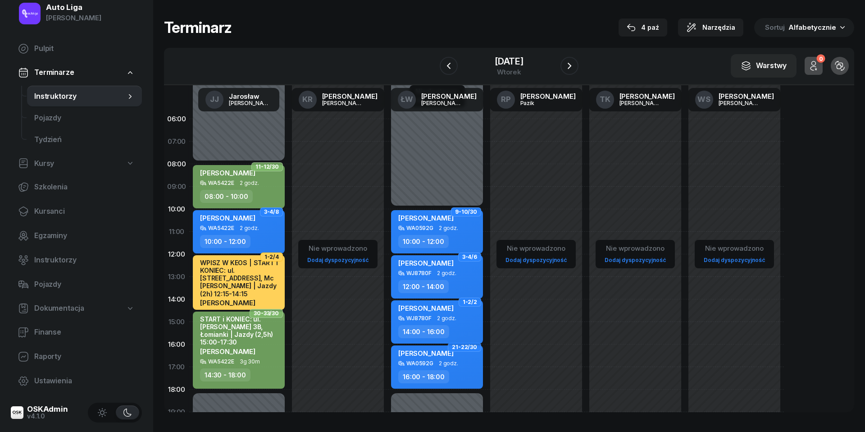
click at [442, 320] on span "2 godz." at bounding box center [446, 318] width 19 height 6
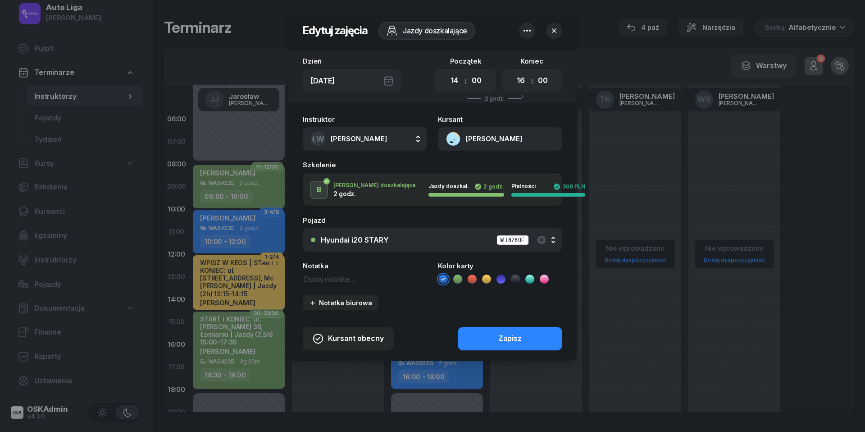
click at [516, 278] on icon at bounding box center [515, 279] width 9 height 9
click at [515, 339] on div "Zapisz" at bounding box center [510, 339] width 23 height 12
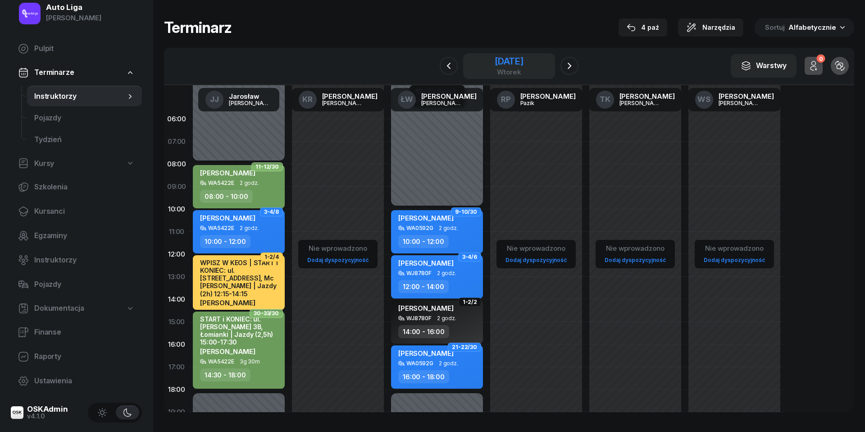
click at [512, 69] on div "wtorek" at bounding box center [509, 72] width 29 height 7
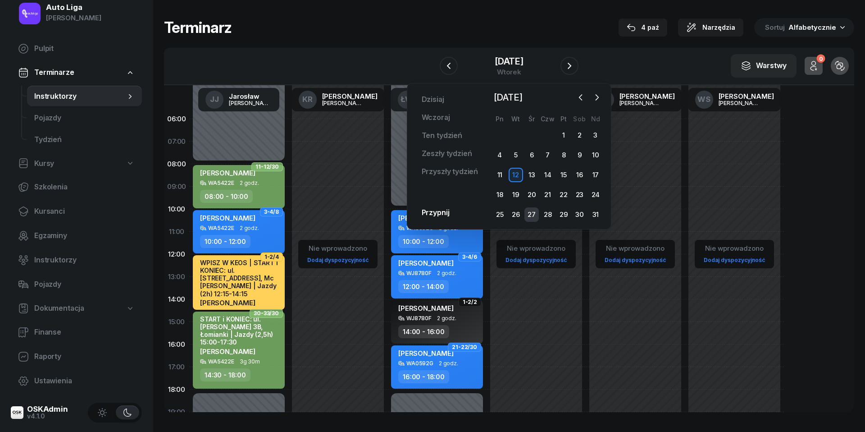
click at [528, 212] on div "27" at bounding box center [532, 214] width 14 height 14
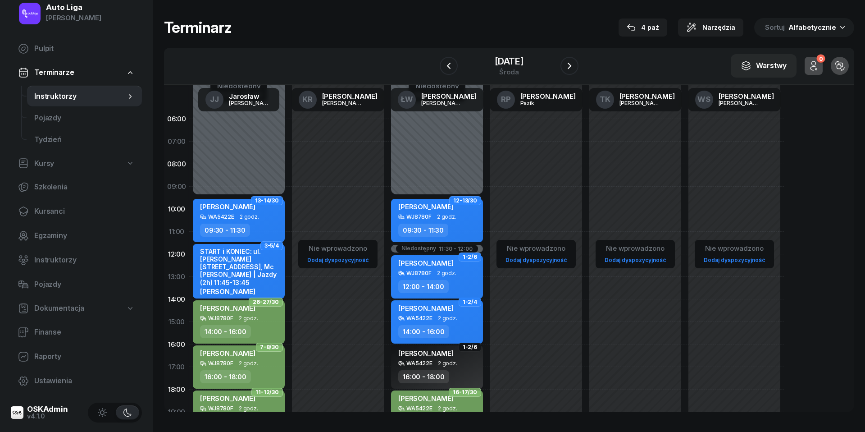
click at [442, 314] on div "[PERSON_NAME]" at bounding box center [437, 309] width 79 height 11
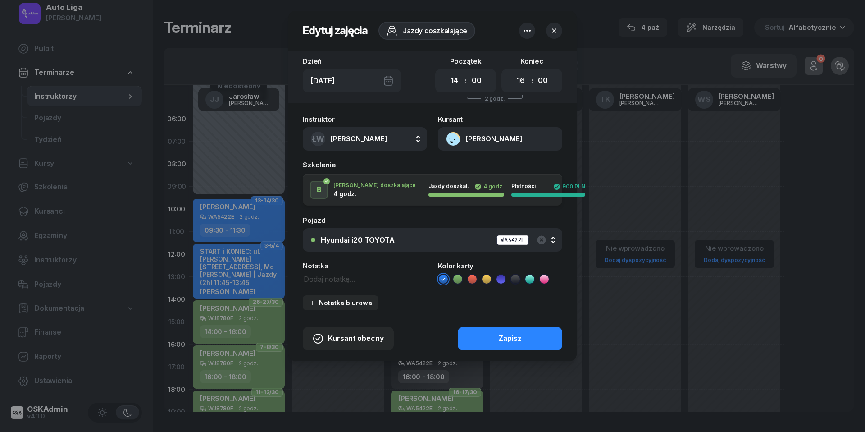
click at [518, 278] on icon at bounding box center [515, 279] width 9 height 9
click at [518, 334] on div "Zapisz" at bounding box center [510, 339] width 23 height 12
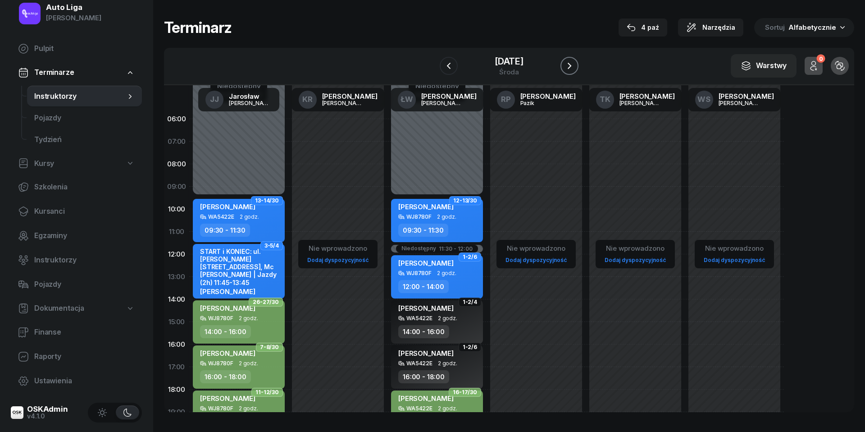
click at [570, 67] on icon "button" at bounding box center [570, 66] width 4 height 6
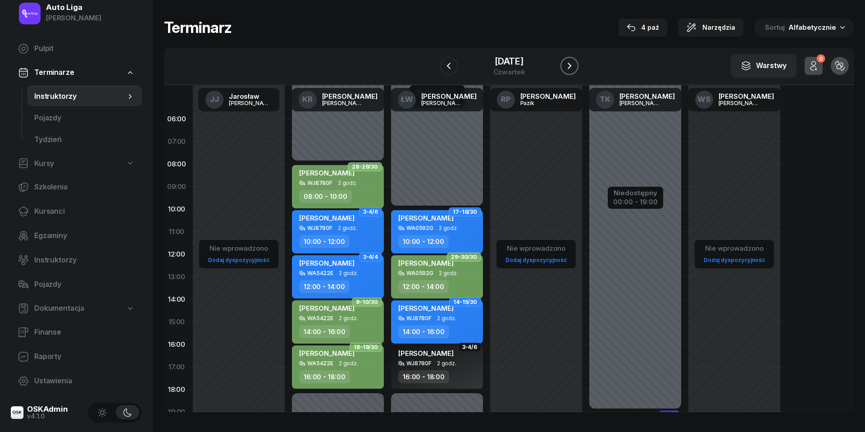
click at [570, 64] on icon "button" at bounding box center [570, 66] width 4 height 6
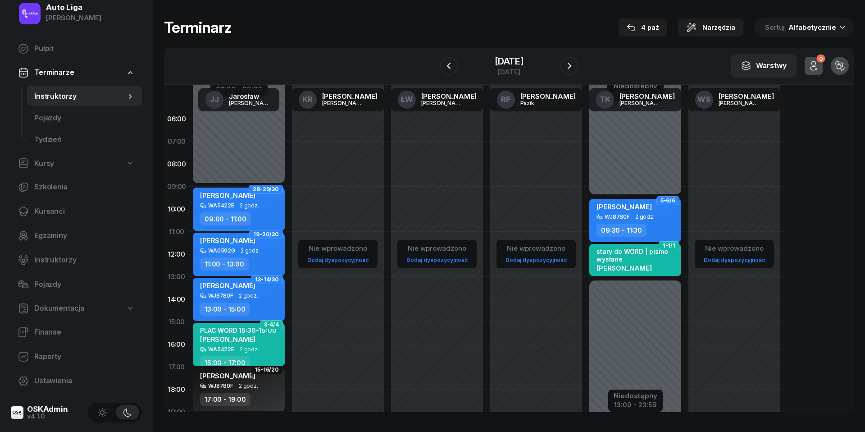
click at [258, 347] on div "WA5422E 2 godz." at bounding box center [239, 349] width 79 height 6
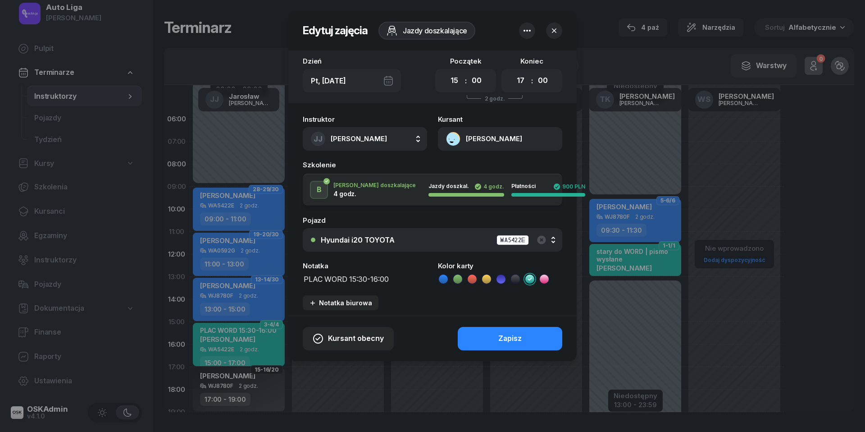
click at [516, 278] on icon at bounding box center [515, 279] width 9 height 9
click at [513, 331] on button "Zapisz" at bounding box center [510, 338] width 105 height 23
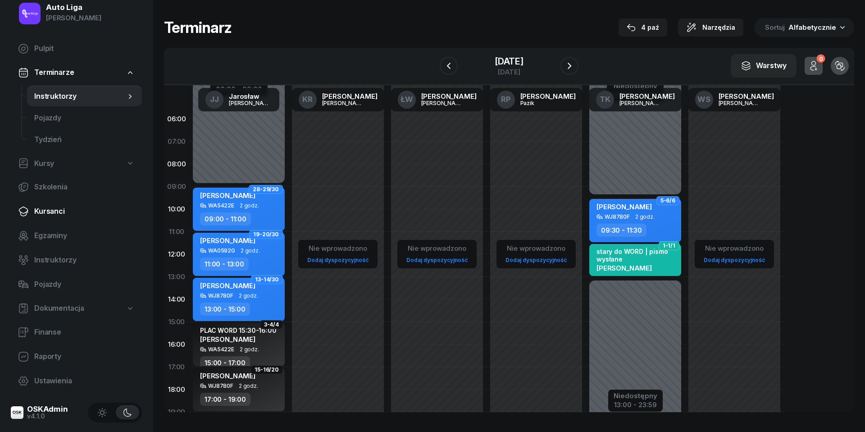
click at [65, 215] on span "Kursanci" at bounding box center [84, 212] width 101 height 12
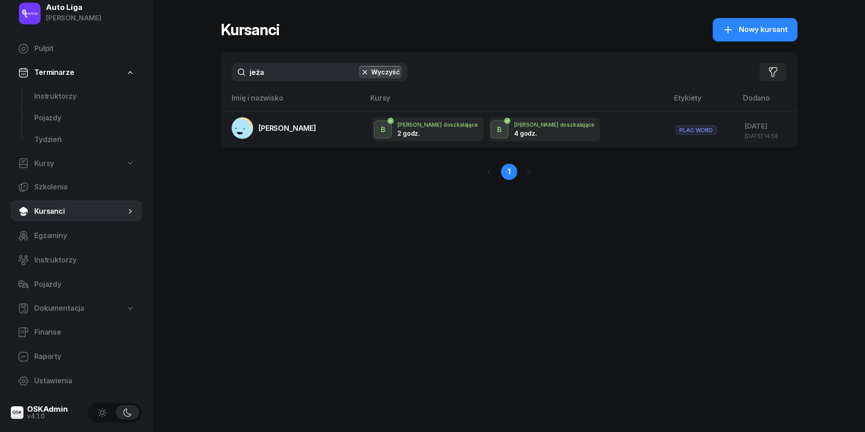
click at [285, 78] on input "jeża" at bounding box center [320, 72] width 176 height 18
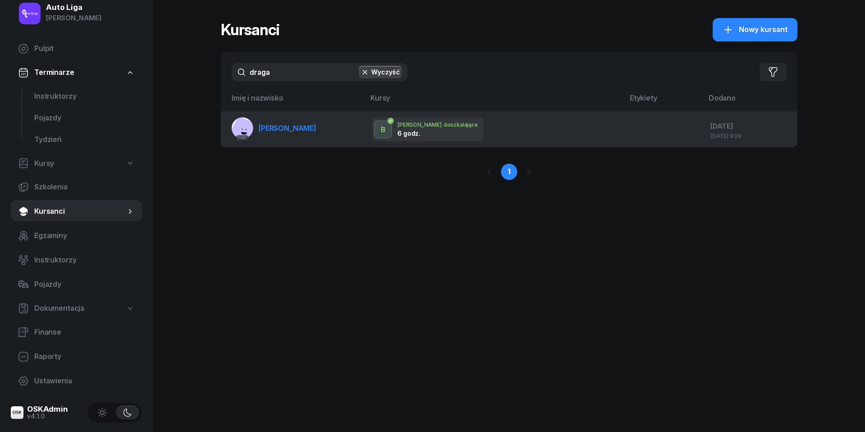
click at [285, 127] on span "[PERSON_NAME]" at bounding box center [288, 128] width 58 height 9
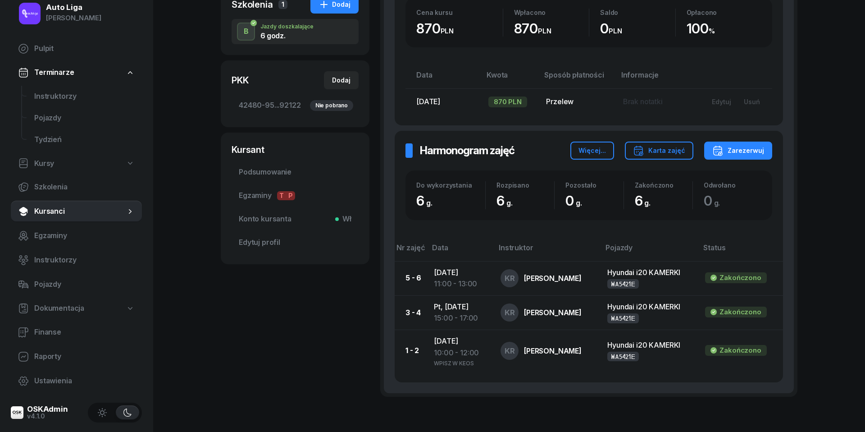
scroll to position [203, 0]
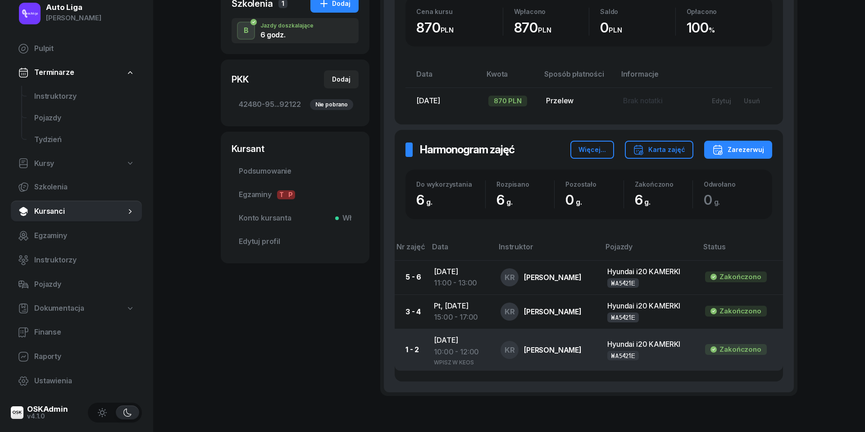
click at [458, 350] on div "10:00 - 12:00" at bounding box center [460, 352] width 52 height 12
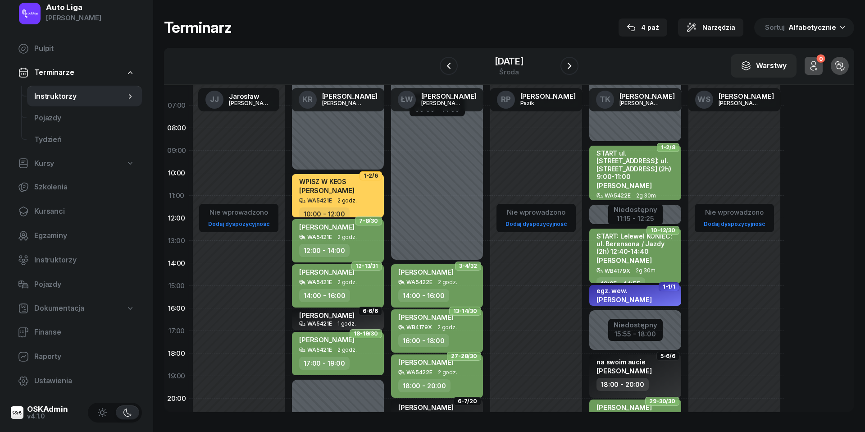
scroll to position [37, 0]
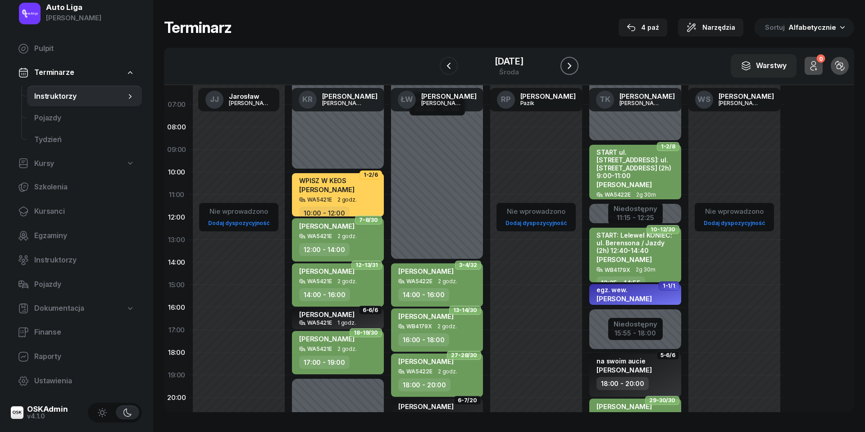
click at [566, 69] on icon "button" at bounding box center [569, 65] width 11 height 11
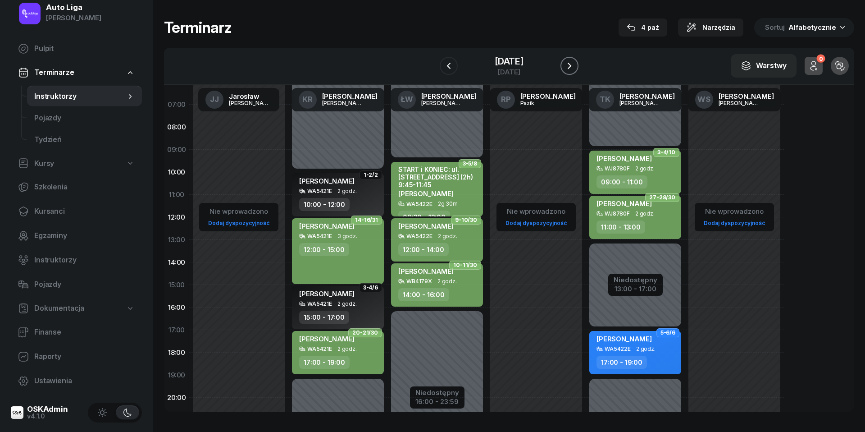
click at [567, 69] on icon "button" at bounding box center [569, 65] width 11 height 11
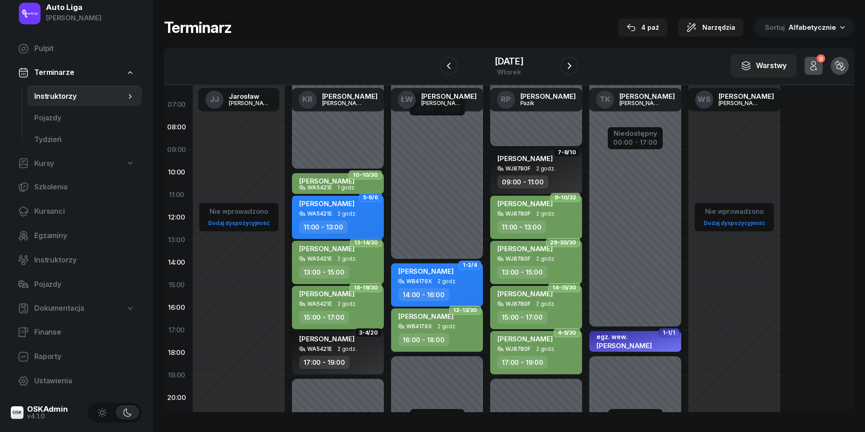
click at [361, 211] on div "WA5421E 2 godz." at bounding box center [338, 213] width 79 height 6
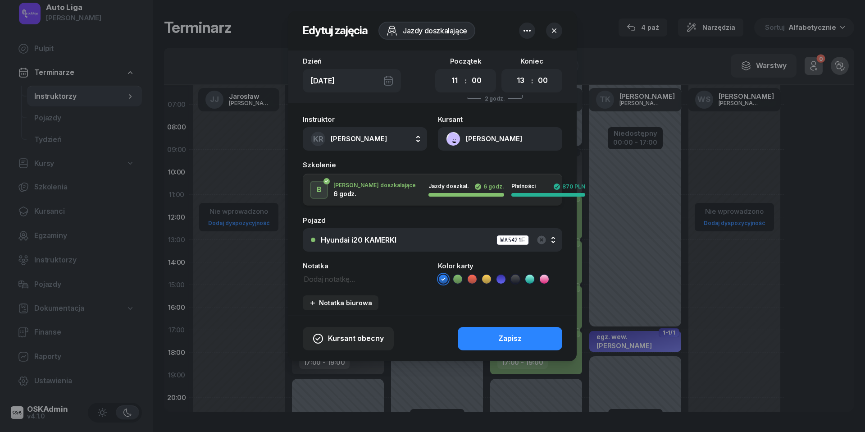
click at [514, 280] on icon at bounding box center [515, 279] width 9 height 9
click at [511, 335] on div "Zapisz" at bounding box center [510, 339] width 23 height 12
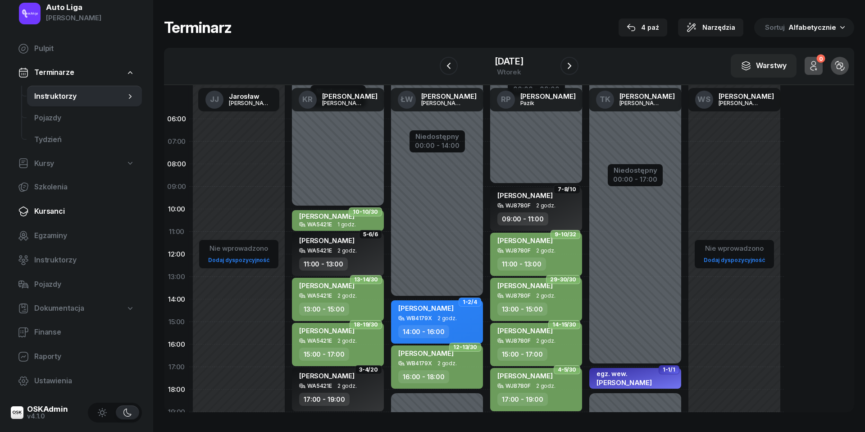
click at [62, 215] on span "Kursanci" at bounding box center [84, 212] width 101 height 12
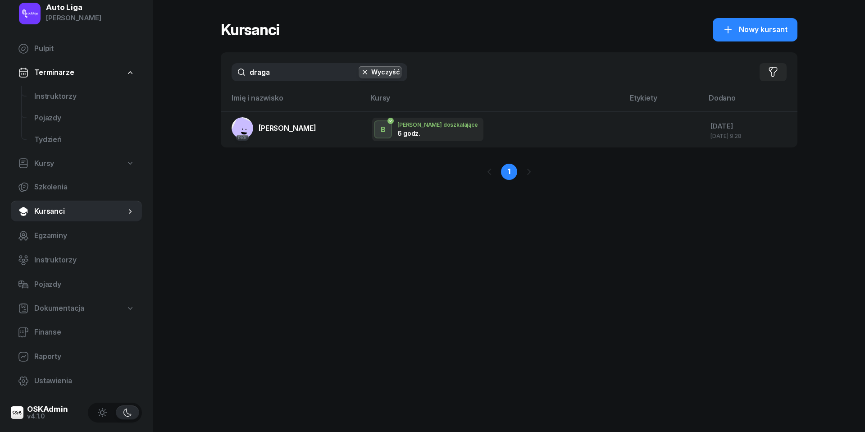
click at [291, 69] on input "draga" at bounding box center [320, 72] width 176 height 18
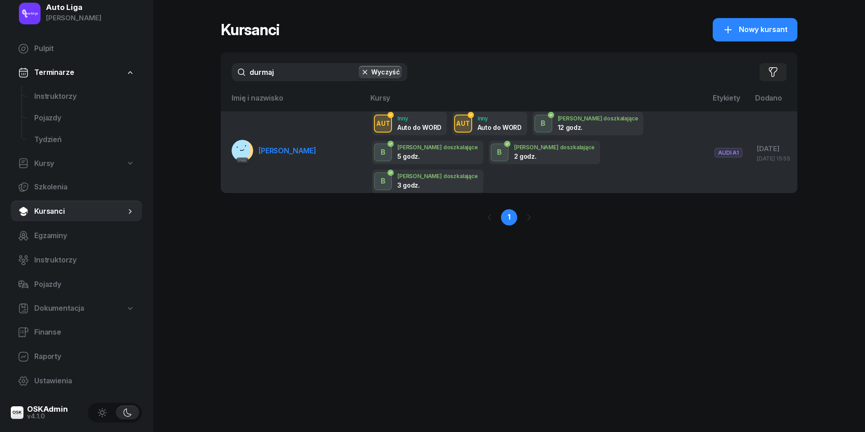
click at [289, 146] on span "[PERSON_NAME]" at bounding box center [288, 150] width 58 height 9
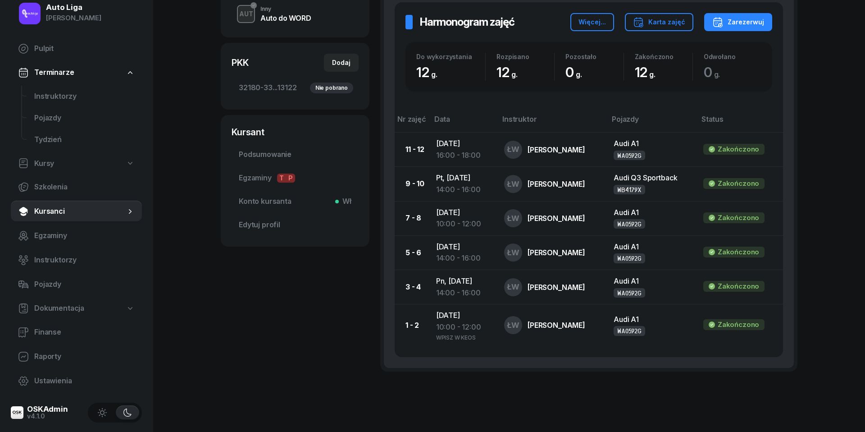
scroll to position [347, 0]
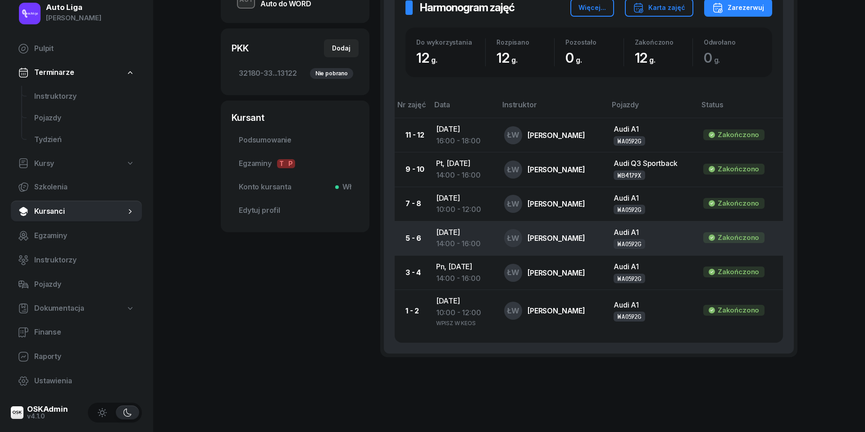
click at [471, 242] on div "14:00 - 16:00" at bounding box center [463, 244] width 54 height 12
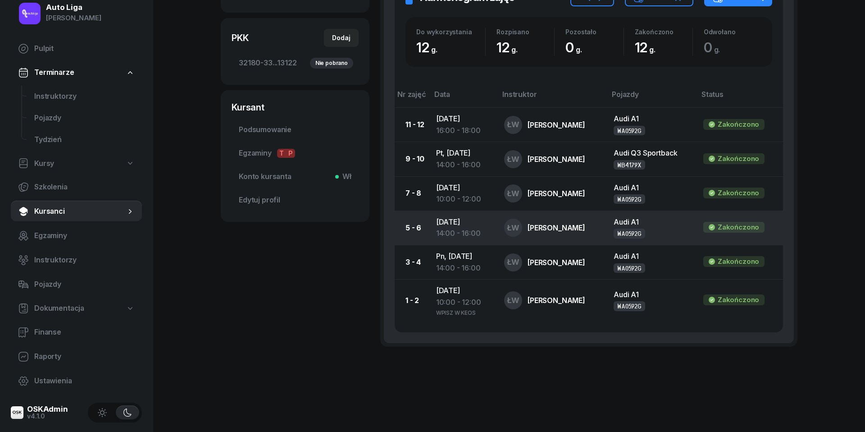
scroll to position [356, 0]
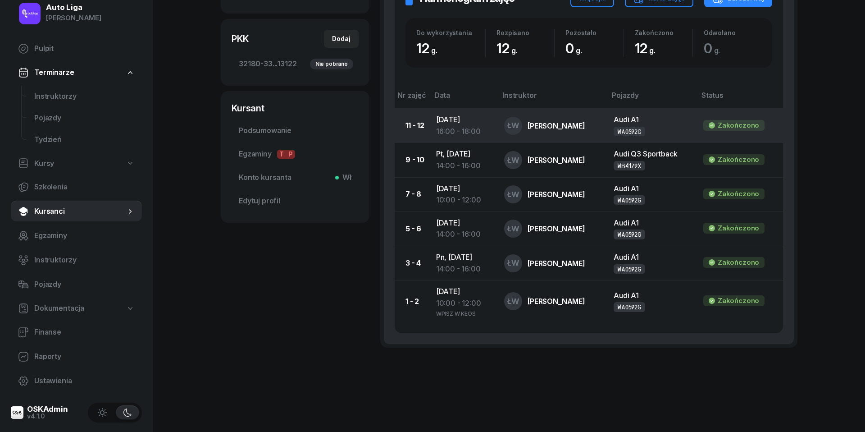
click at [478, 122] on td "[DATE] 16:00 - 18:00" at bounding box center [463, 126] width 68 height 34
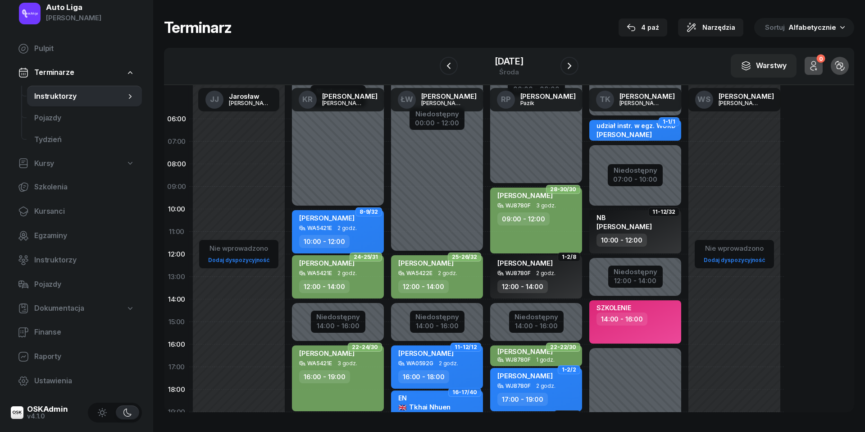
click at [458, 372] on div "16:00 - 18:00" at bounding box center [437, 376] width 79 height 13
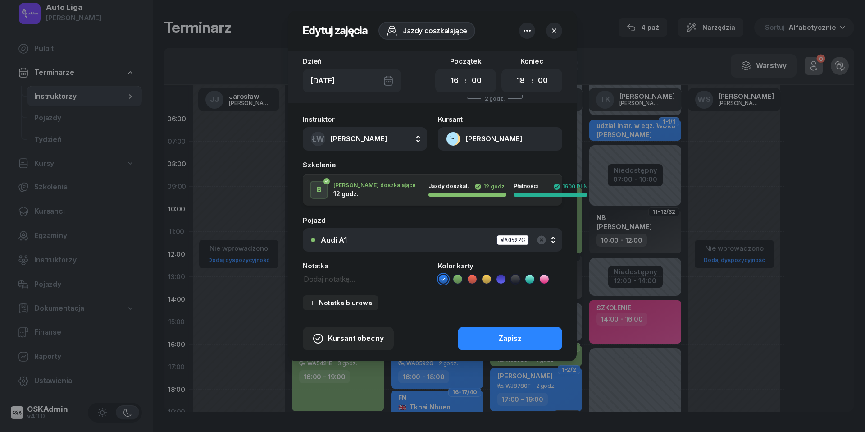
click at [517, 279] on icon at bounding box center [515, 279] width 9 height 9
click at [519, 330] on button "Zapisz" at bounding box center [510, 338] width 105 height 23
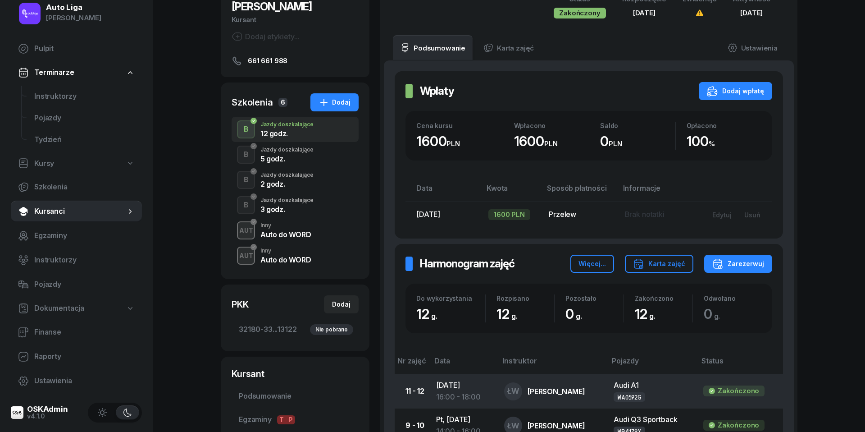
scroll to position [23, 0]
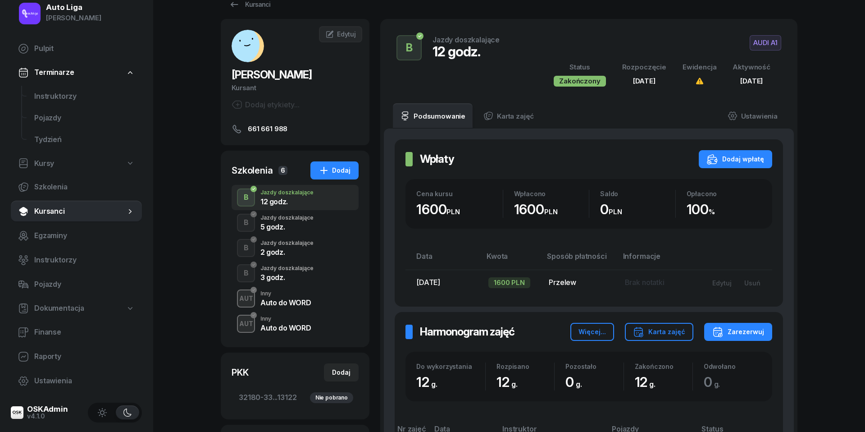
click at [279, 224] on div "5 godz." at bounding box center [287, 226] width 53 height 7
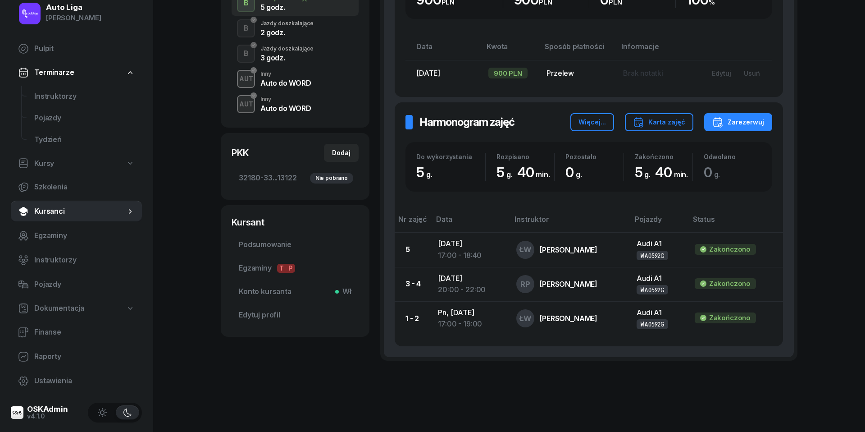
scroll to position [244, 0]
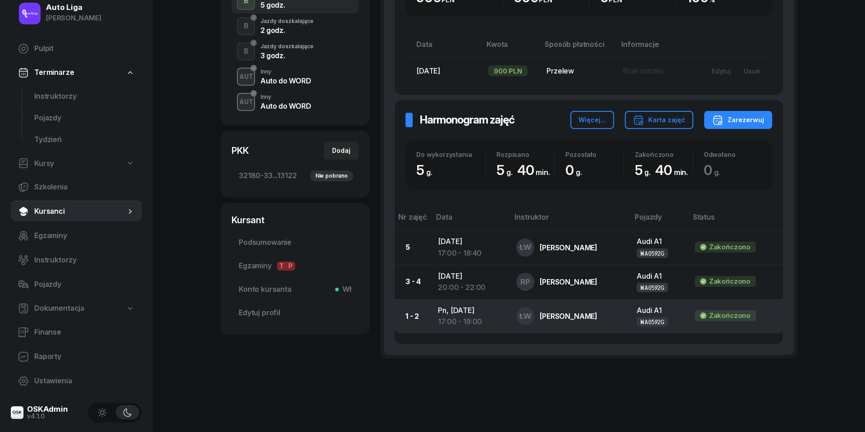
click at [465, 320] on div "17:00 - 19:00" at bounding box center [470, 322] width 64 height 12
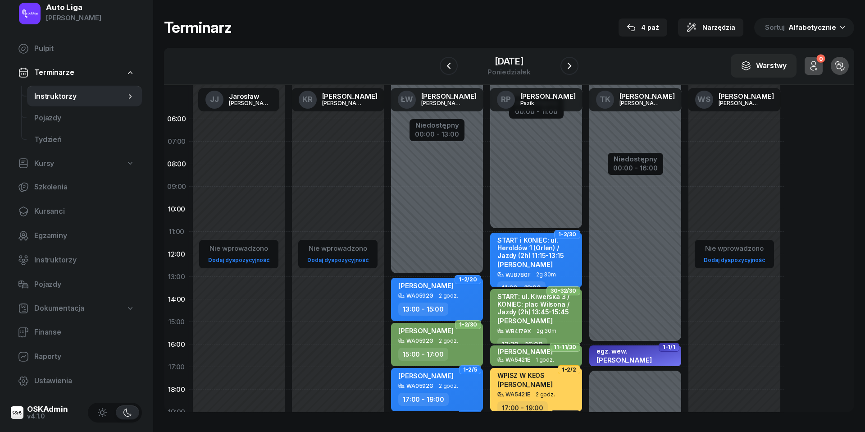
click at [431, 393] on div "17:00 - 19:00" at bounding box center [423, 399] width 50 height 13
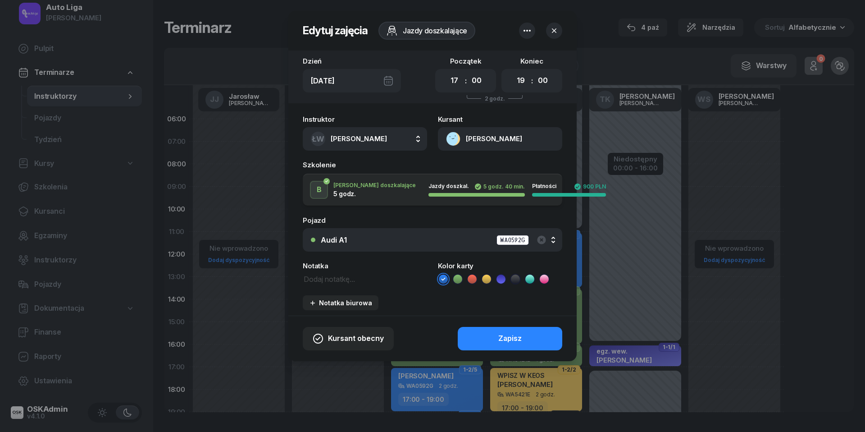
click at [518, 280] on icon at bounding box center [515, 279] width 9 height 9
click at [518, 339] on div "Zapisz" at bounding box center [510, 339] width 23 height 12
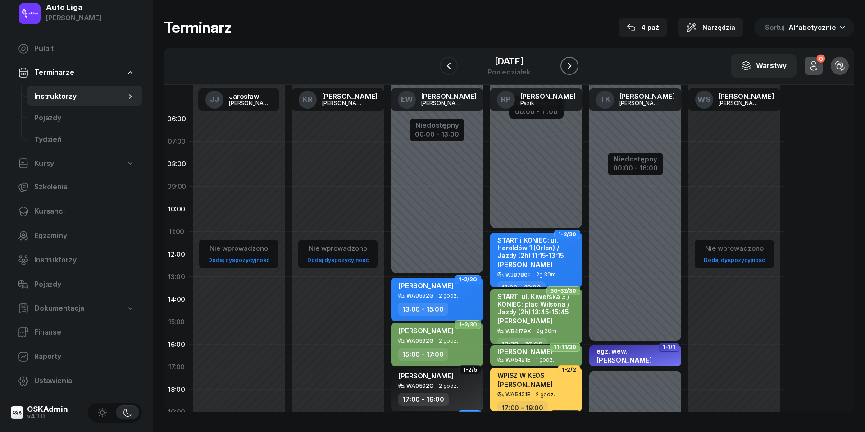
click at [574, 67] on icon "button" at bounding box center [569, 65] width 11 height 11
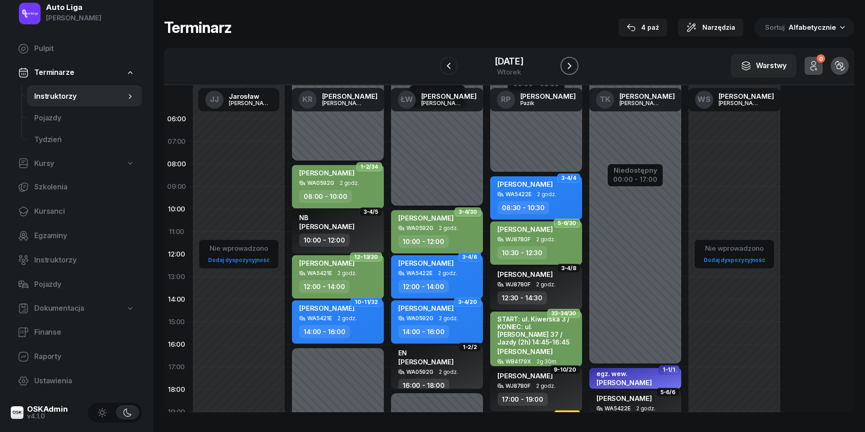
click at [574, 67] on icon "button" at bounding box center [569, 65] width 11 height 11
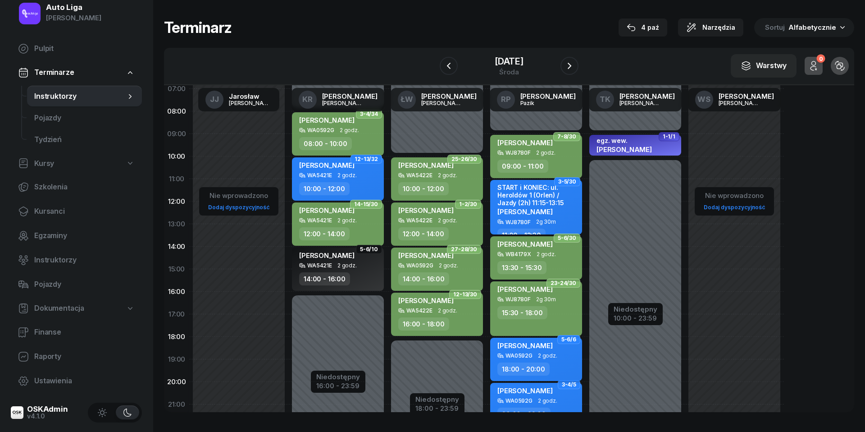
scroll to position [78, 0]
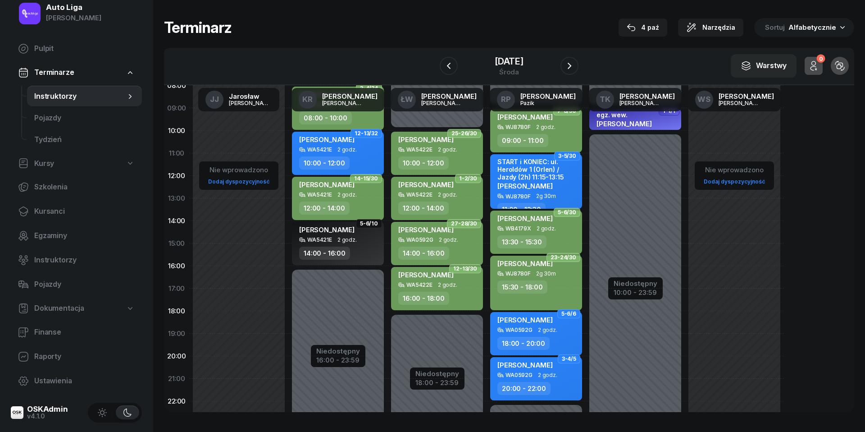
click at [547, 379] on div "[PERSON_NAME] WA0592G 2 godz. 20:00 - 22:00" at bounding box center [536, 378] width 92 height 43
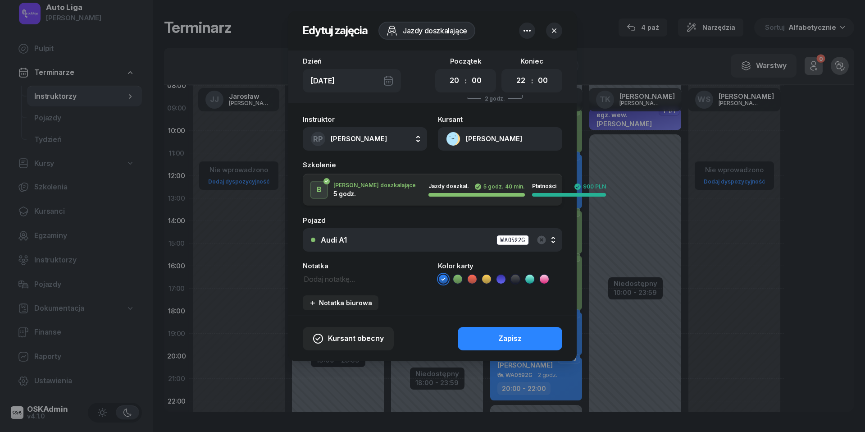
click at [514, 281] on icon at bounding box center [515, 279] width 9 height 9
click at [512, 337] on div "Zapisz" at bounding box center [510, 339] width 23 height 12
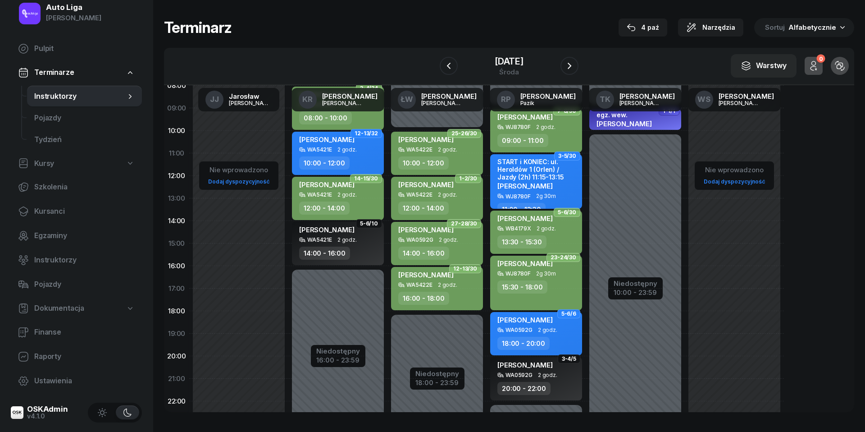
click at [532, 52] on div "W Wybierz [PERSON_NAME] KR [PERSON_NAME] ŁW [PERSON_NAME] RP [PERSON_NAME] TK […" at bounding box center [509, 66] width 691 height 37
click at [524, 59] on div "[DATE]" at bounding box center [509, 61] width 29 height 9
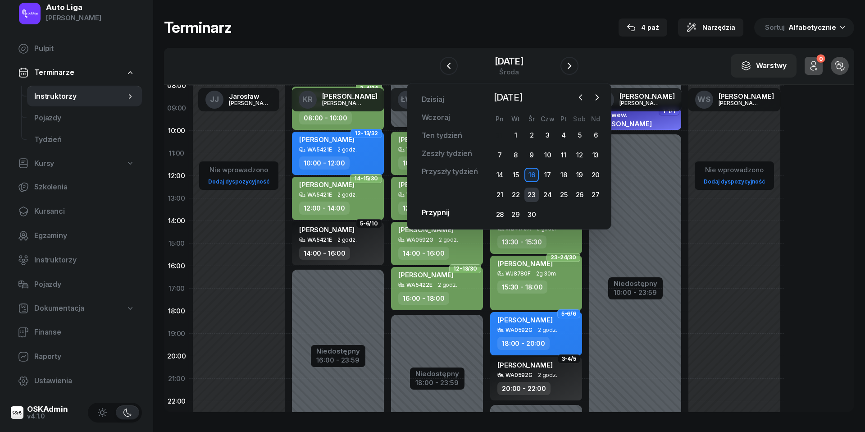
click at [529, 195] on div "23" at bounding box center [532, 195] width 14 height 14
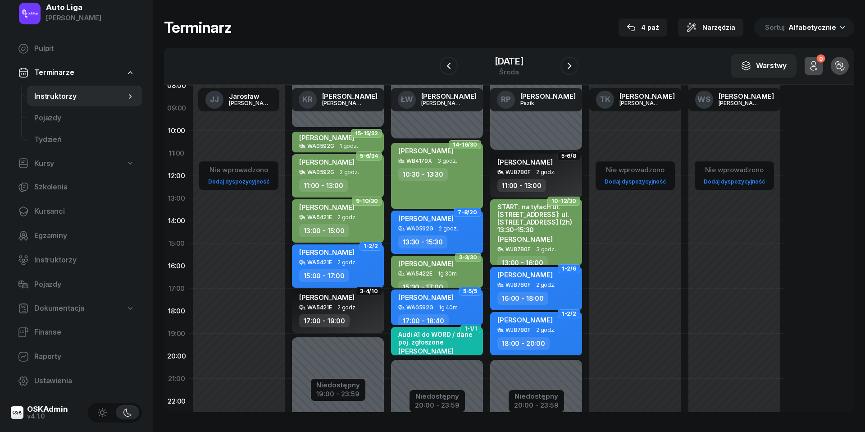
click at [457, 309] on div "WA0592G 1g 40m" at bounding box center [437, 307] width 79 height 6
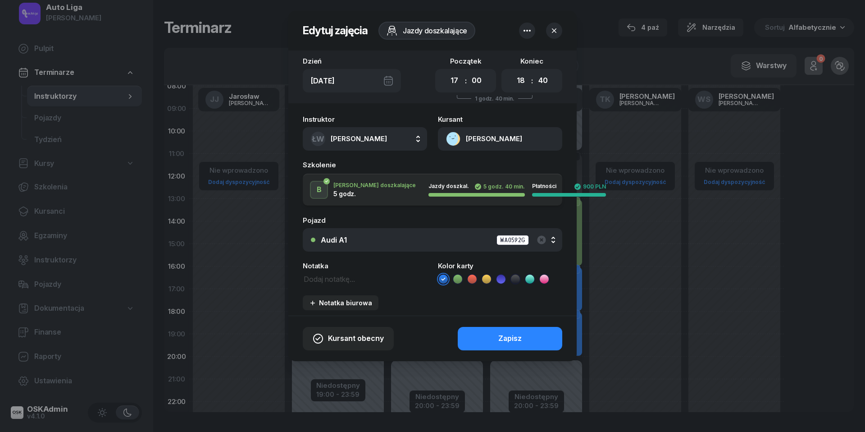
click at [520, 280] on icon at bounding box center [515, 279] width 9 height 9
click at [517, 334] on div "Zapisz" at bounding box center [510, 339] width 23 height 12
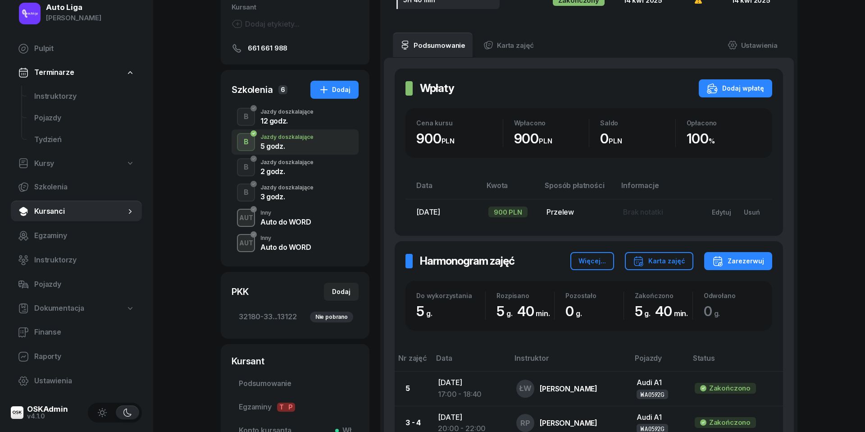
scroll to position [217, 0]
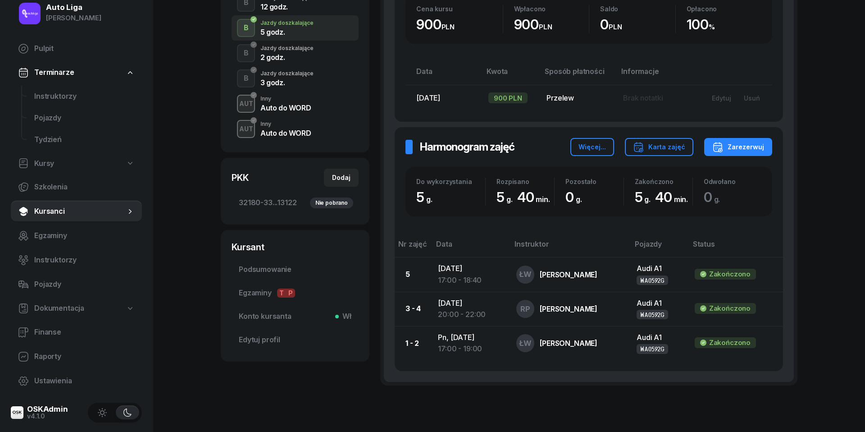
click at [271, 55] on div "2 godz." at bounding box center [287, 57] width 53 height 7
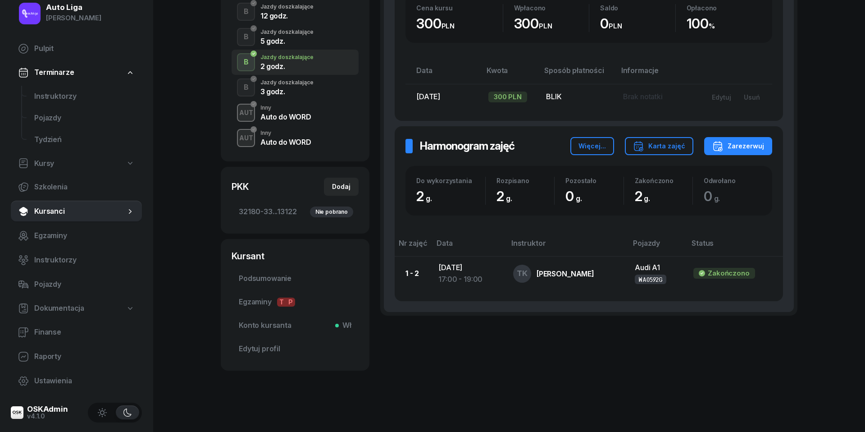
scroll to position [208, 0]
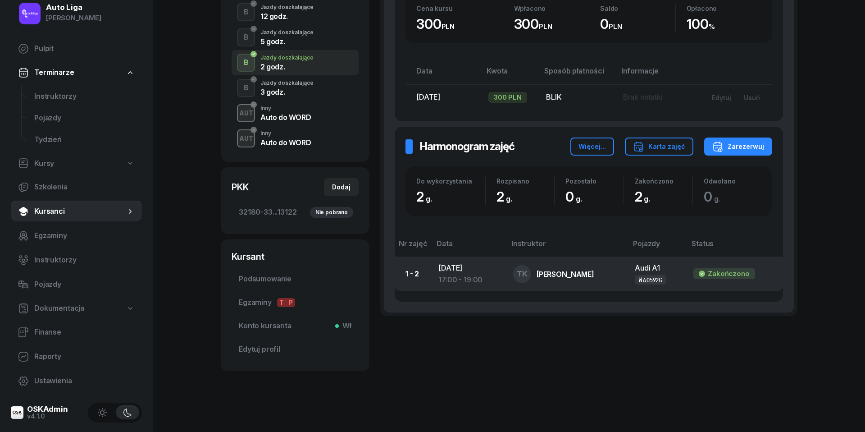
click at [469, 274] on div "17:00 - 19:00" at bounding box center [469, 280] width 60 height 12
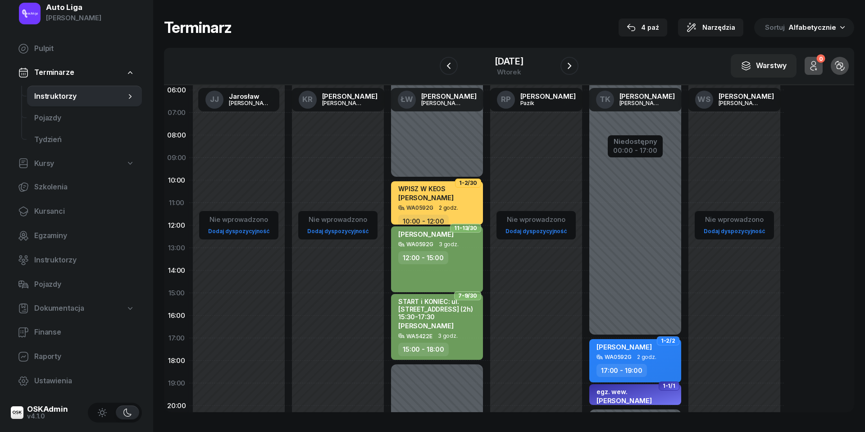
scroll to position [47, 0]
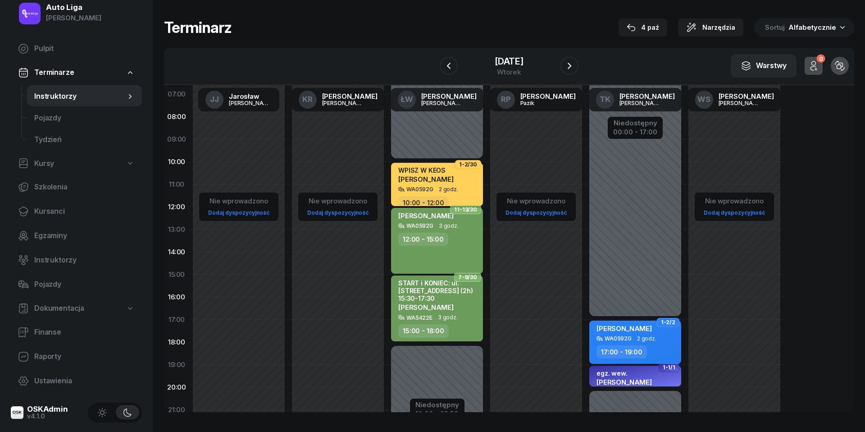
click at [646, 345] on div "17:00 - 19:00" at bounding box center [636, 351] width 79 height 13
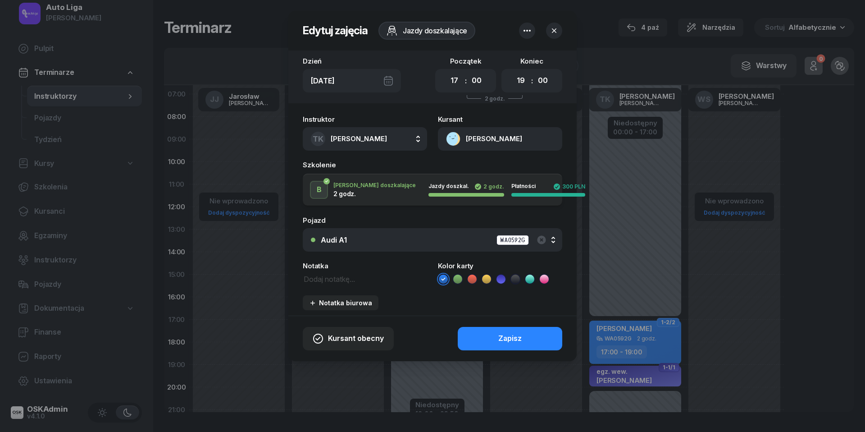
click at [519, 278] on icon at bounding box center [515, 279] width 9 height 9
click at [517, 338] on div "Zapisz" at bounding box center [510, 339] width 23 height 12
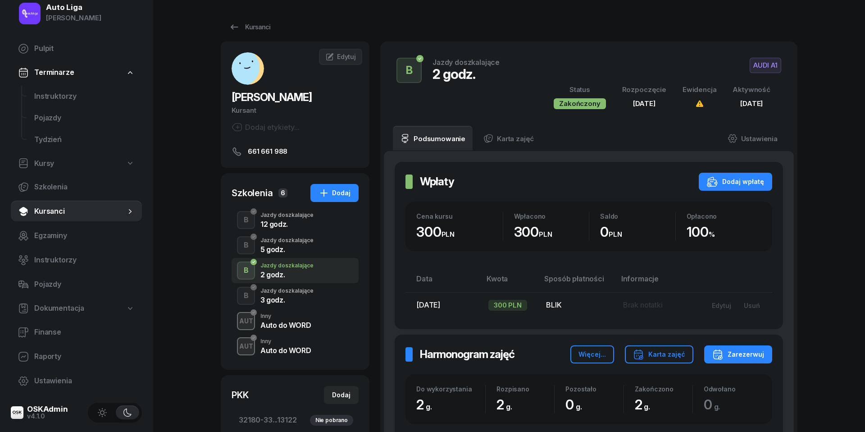
click at [279, 302] on div "3 godz." at bounding box center [287, 299] width 53 height 7
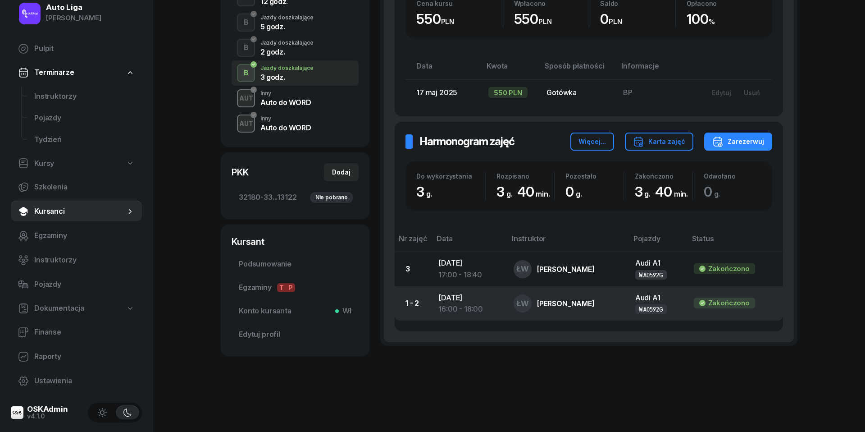
scroll to position [222, 0]
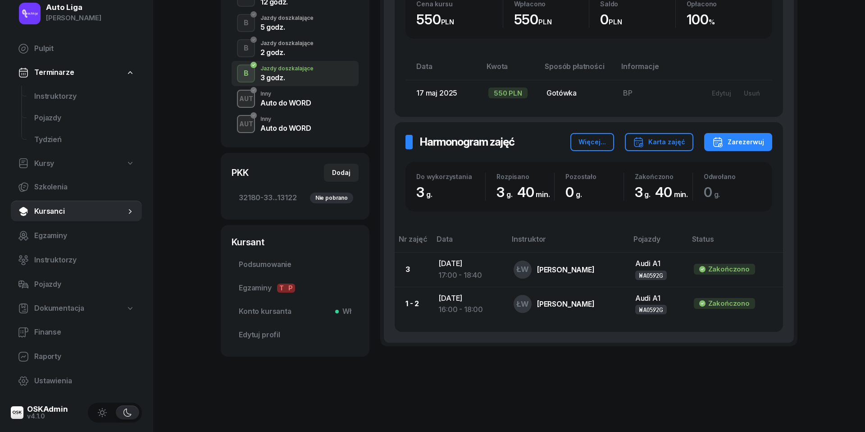
click at [276, 44] on div "Jazdy doszkalające" at bounding box center [287, 43] width 53 height 5
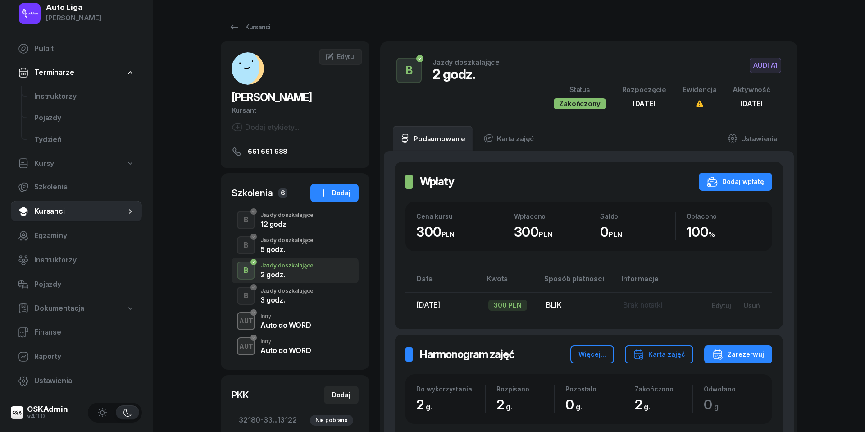
click at [276, 298] on div "3 godz." at bounding box center [287, 299] width 53 height 7
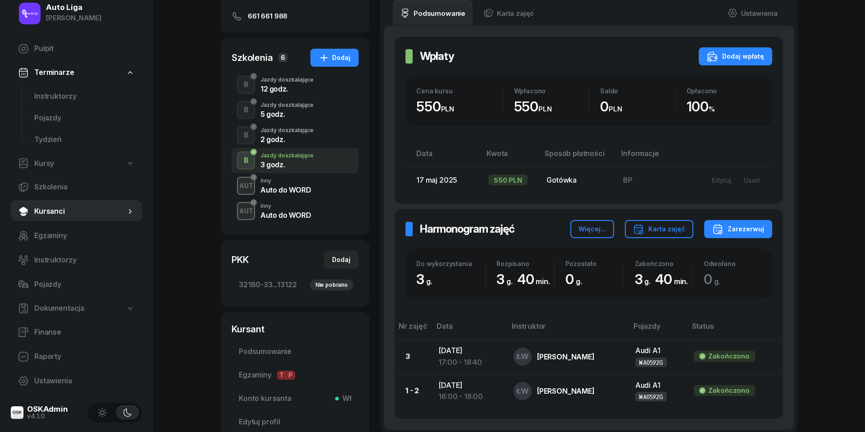
scroll to position [137, 0]
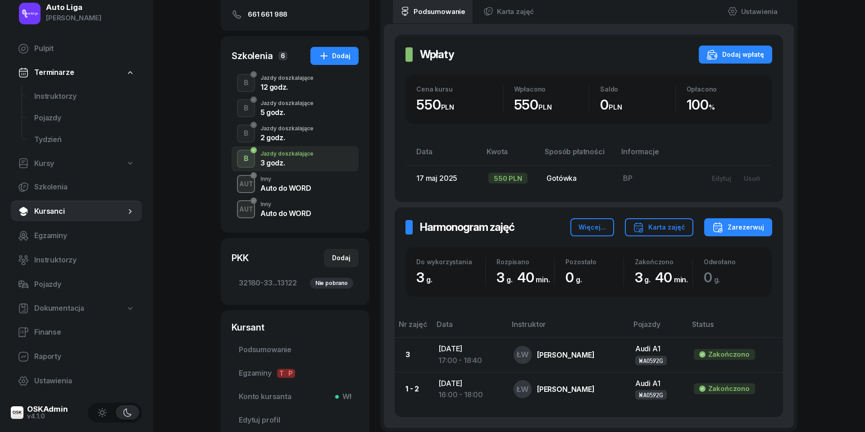
click at [271, 87] on div "12 godz." at bounding box center [287, 86] width 53 height 7
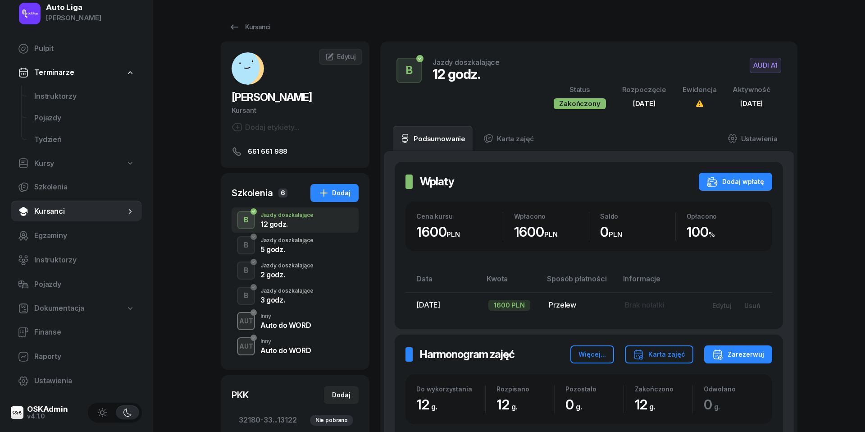
click at [289, 247] on div "5 godz." at bounding box center [287, 249] width 53 height 7
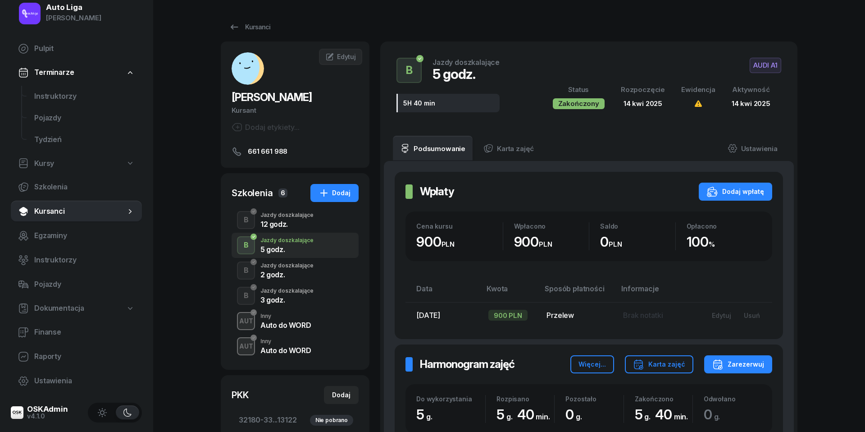
click at [282, 273] on div "2 godz." at bounding box center [287, 274] width 53 height 7
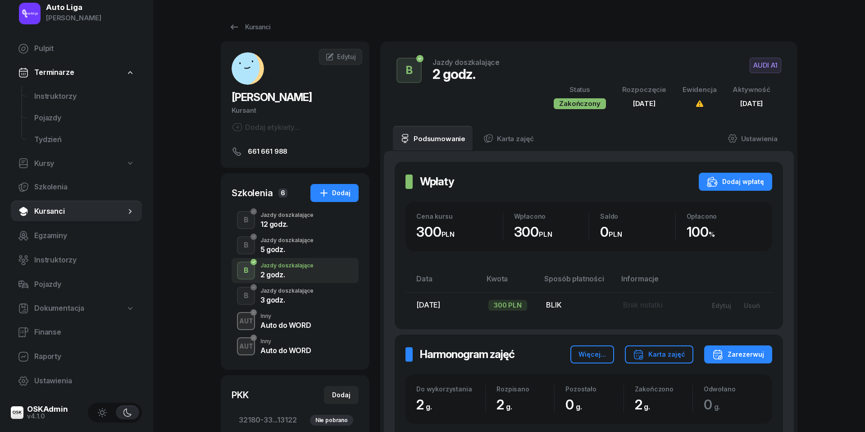
click at [282, 293] on div "Jazdy doszkalające" at bounding box center [287, 290] width 53 height 5
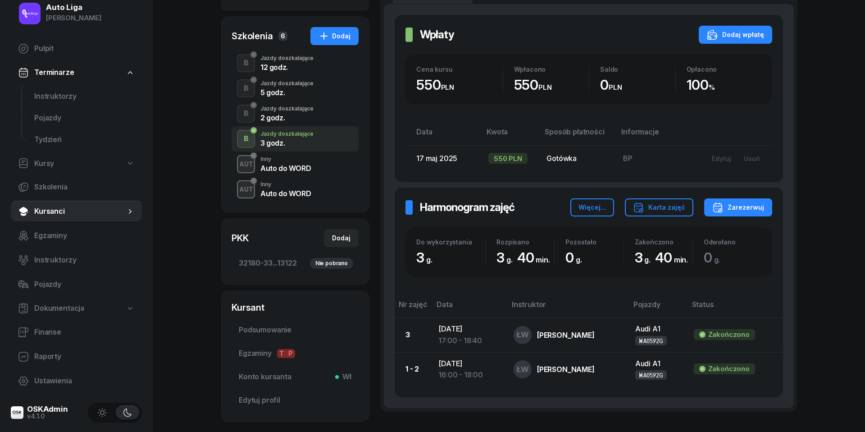
scroll to position [159, 0]
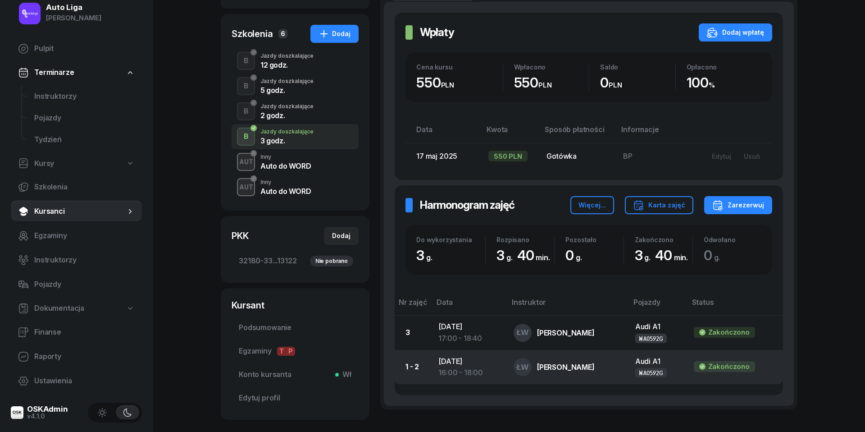
click at [464, 363] on td "[DATE] 16:00 - 18:00" at bounding box center [468, 367] width 75 height 34
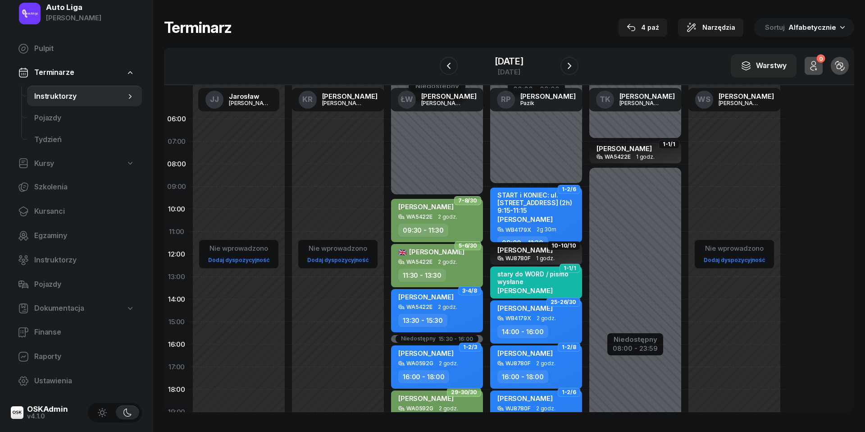
click at [464, 363] on div "WA0592G 2 godz." at bounding box center [437, 363] width 79 height 6
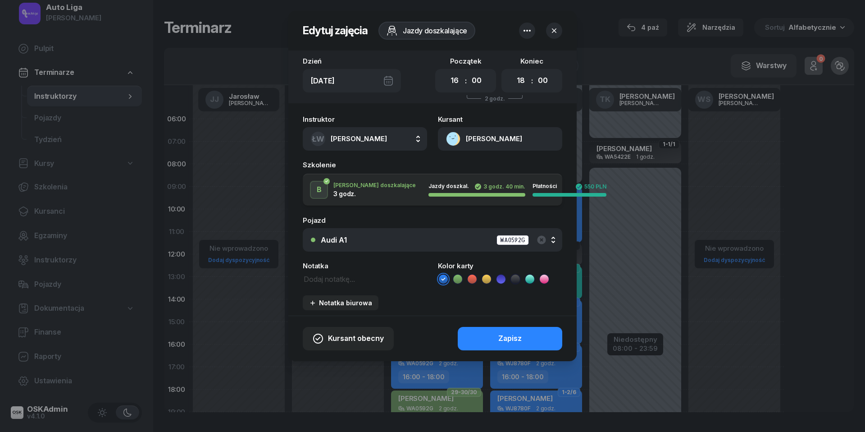
click at [514, 280] on icon at bounding box center [515, 279] width 9 height 9
click at [514, 331] on button "Zapisz" at bounding box center [510, 338] width 105 height 23
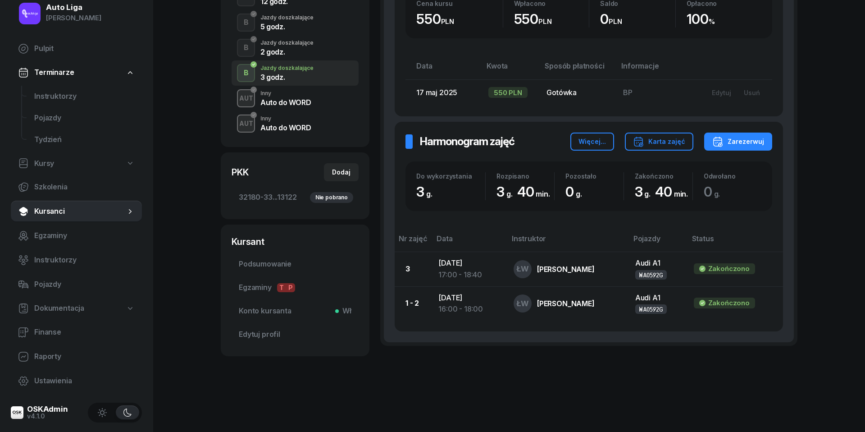
scroll to position [222, 0]
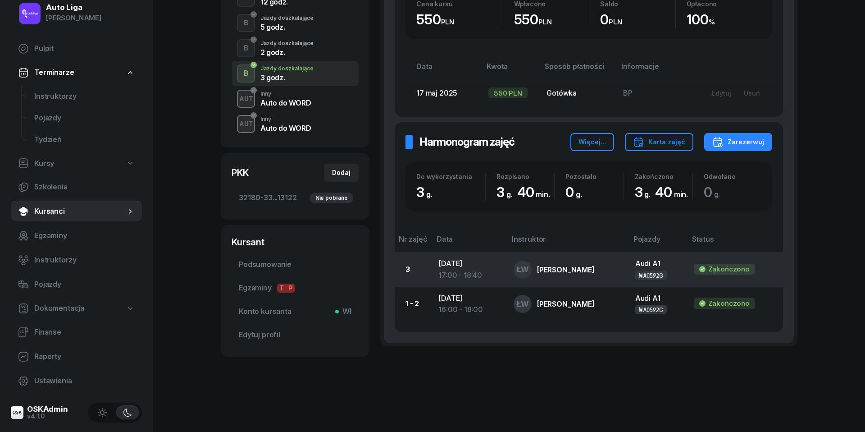
click at [466, 275] on div "17:00 - 18:40" at bounding box center [469, 276] width 61 height 12
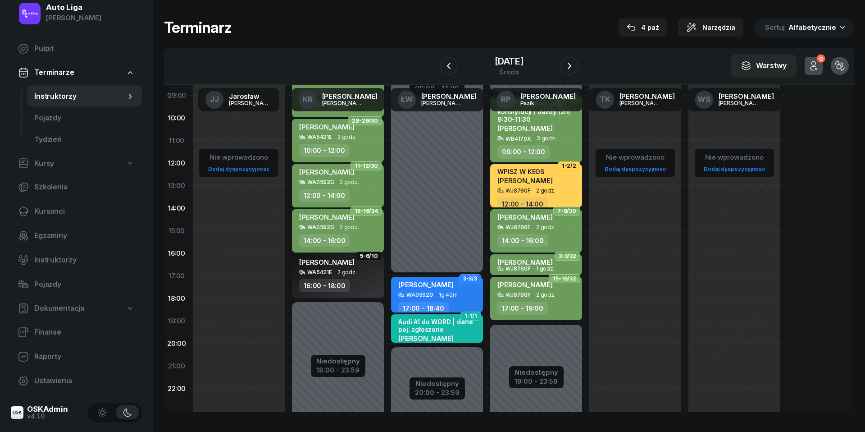
scroll to position [117, 0]
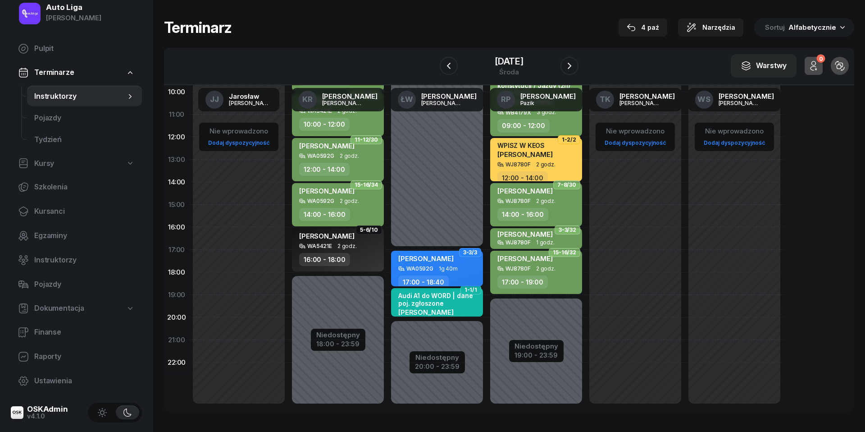
click at [451, 260] on span "[PERSON_NAME]" at bounding box center [425, 258] width 55 height 9
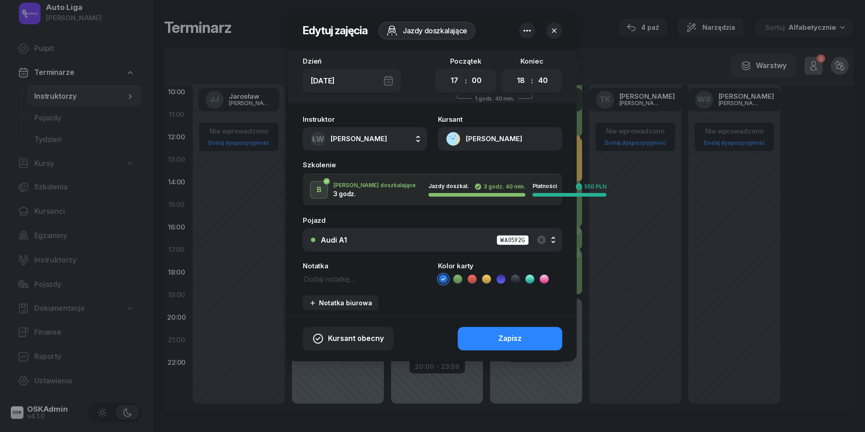
click at [518, 279] on icon at bounding box center [515, 279] width 9 height 9
click at [518, 334] on div "Zapisz" at bounding box center [510, 339] width 23 height 12
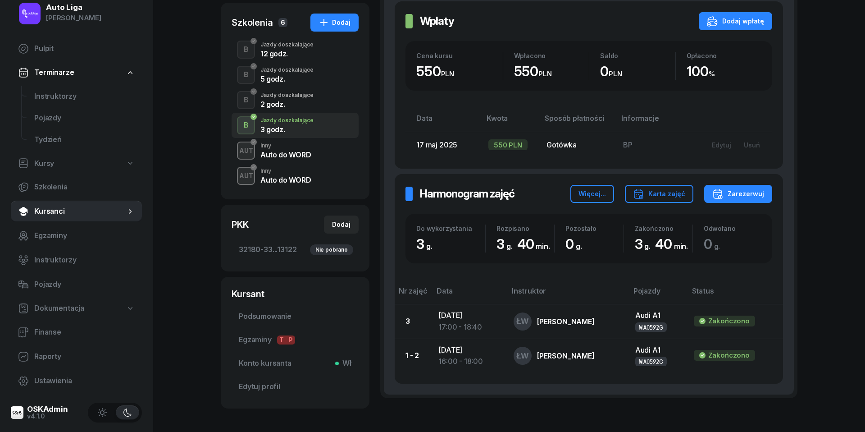
scroll to position [165, 0]
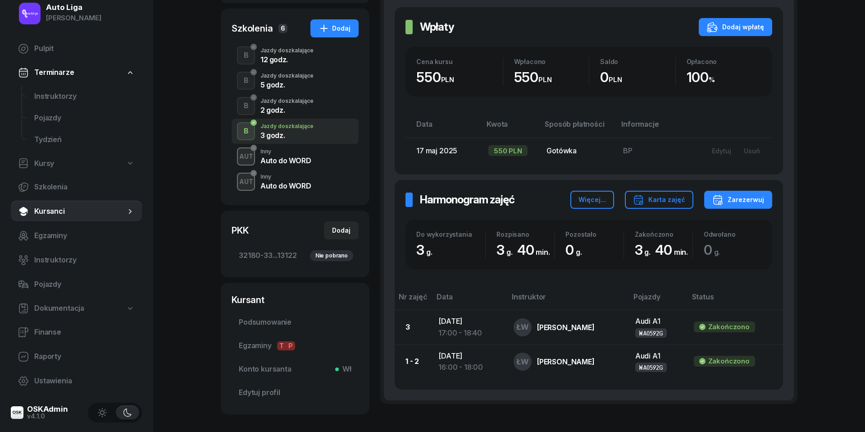
click at [277, 158] on div "Auto do WORD" at bounding box center [286, 160] width 50 height 7
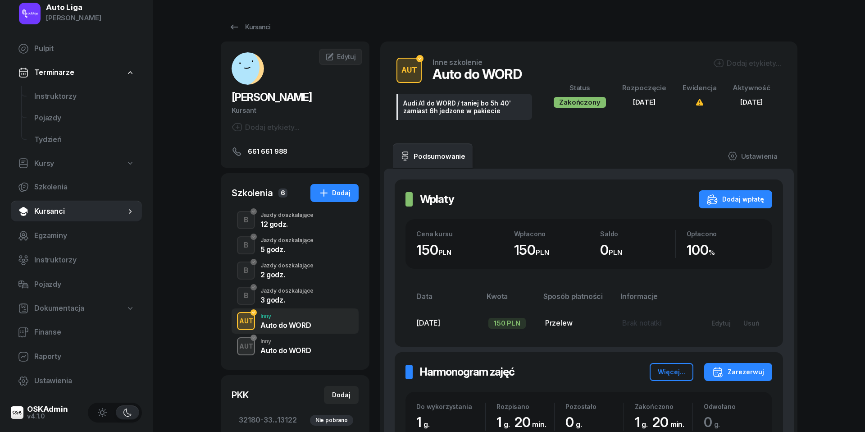
click at [284, 344] on div "Auto do WORD" at bounding box center [286, 349] width 50 height 10
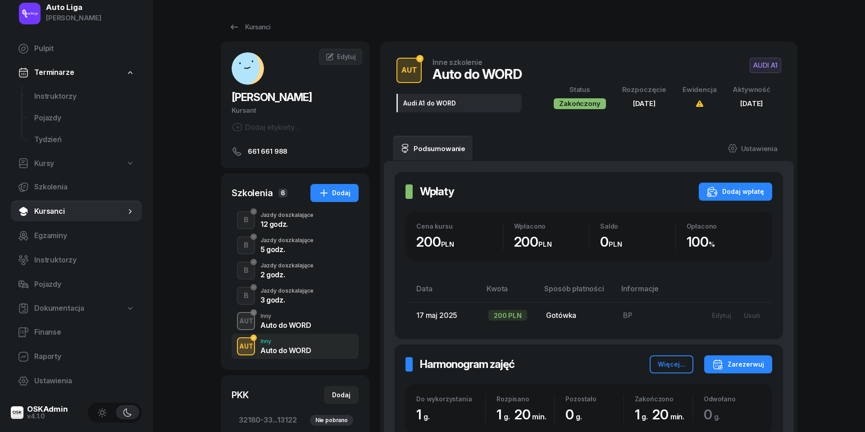
click at [280, 298] on div "3 godz." at bounding box center [287, 299] width 53 height 7
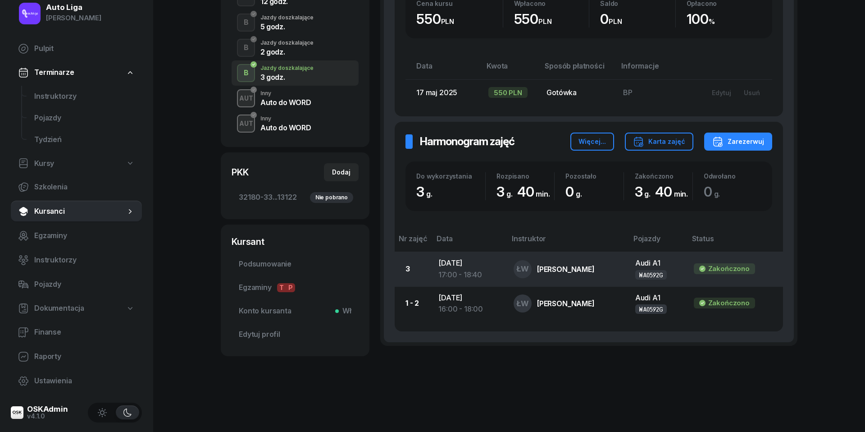
scroll to position [222, 0]
click at [453, 260] on td "[DATE] 17:00 - 18:40" at bounding box center [468, 269] width 75 height 34
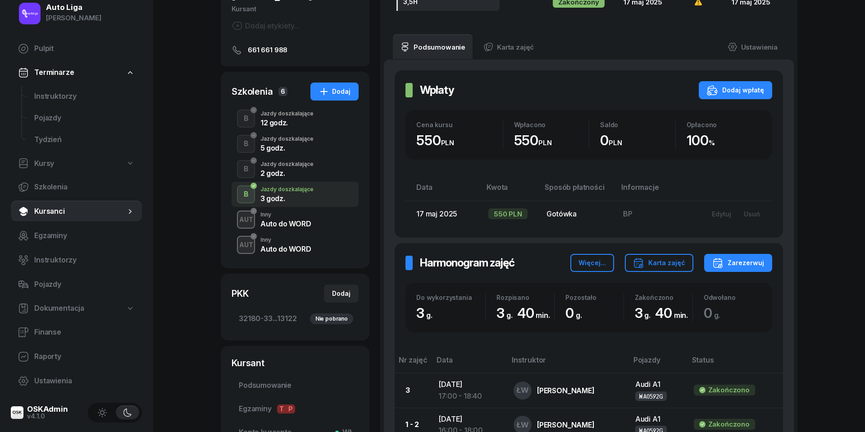
scroll to position [116, 0]
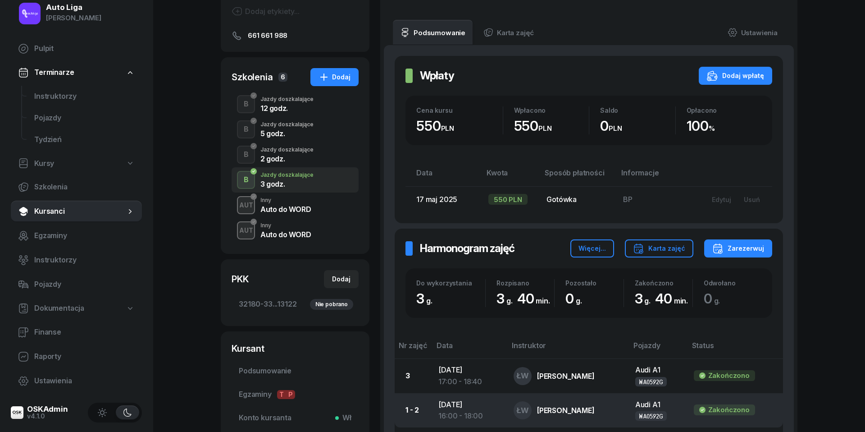
click at [468, 405] on td "[DATE] 16:00 - 18:00" at bounding box center [468, 410] width 75 height 34
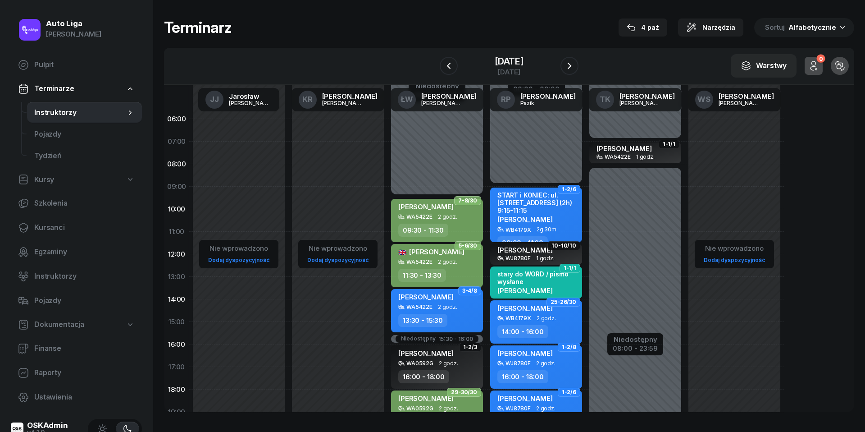
scroll to position [16, 0]
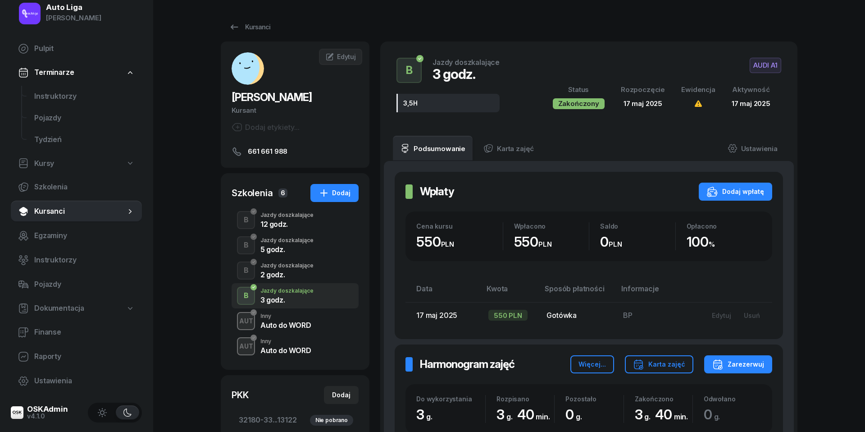
click at [288, 273] on div "2 godz." at bounding box center [287, 274] width 53 height 7
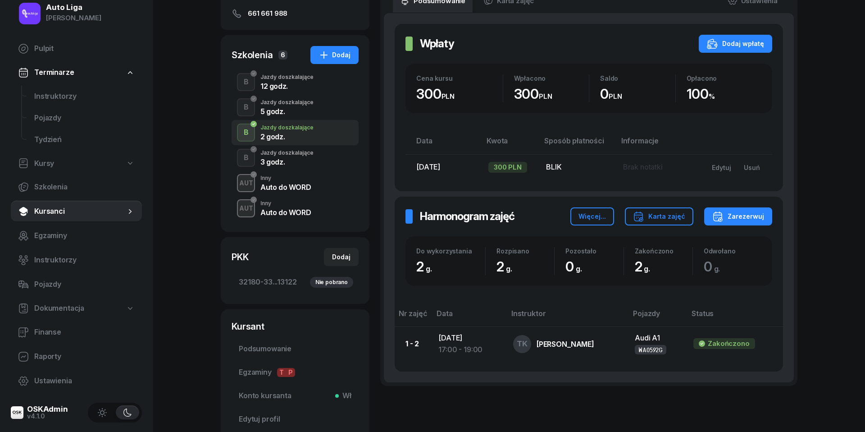
scroll to position [148, 0]
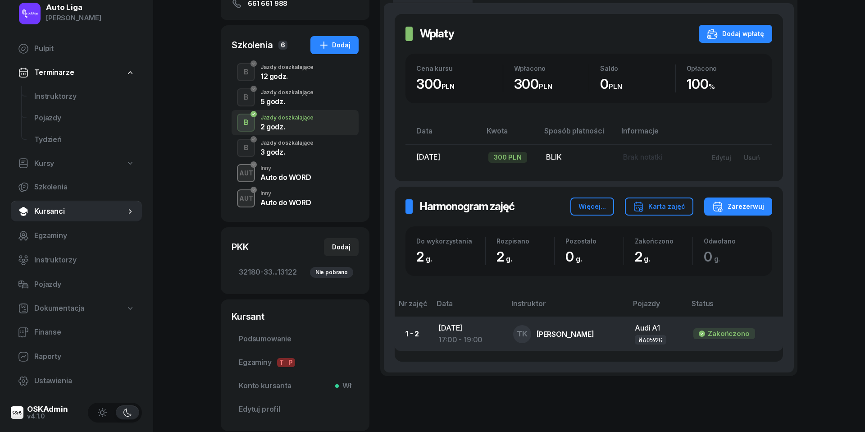
click at [445, 334] on div "17:00 - 19:00" at bounding box center [469, 340] width 60 height 12
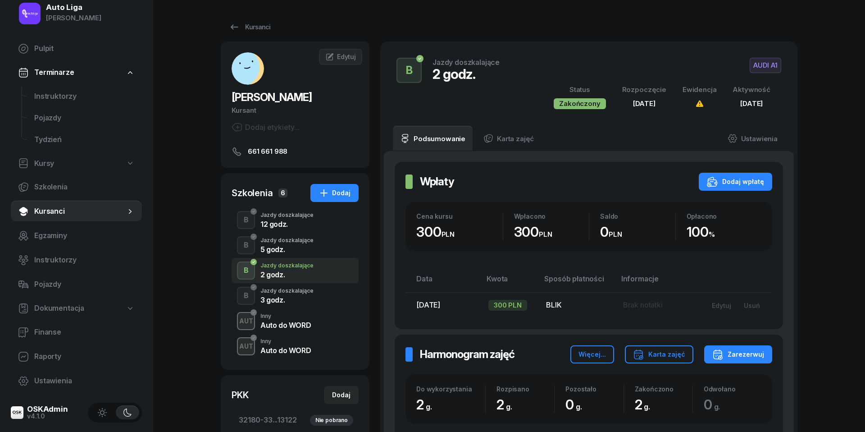
click at [305, 236] on div "B Jazdy doszkalające 5 godz." at bounding box center [295, 245] width 127 height 25
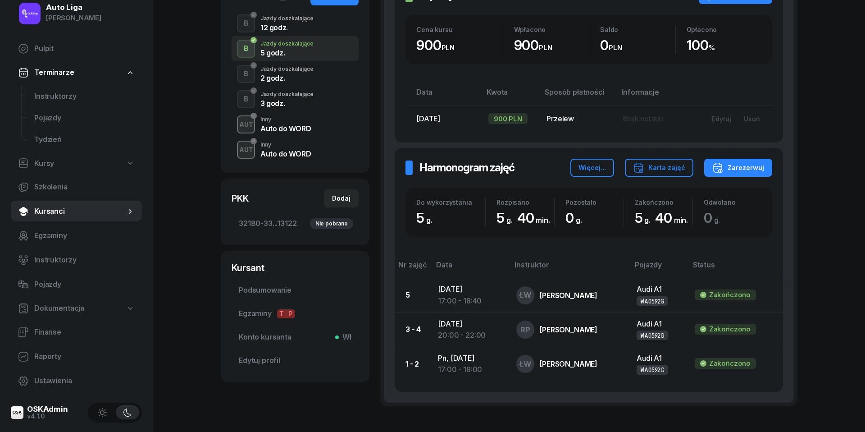
scroll to position [230, 0]
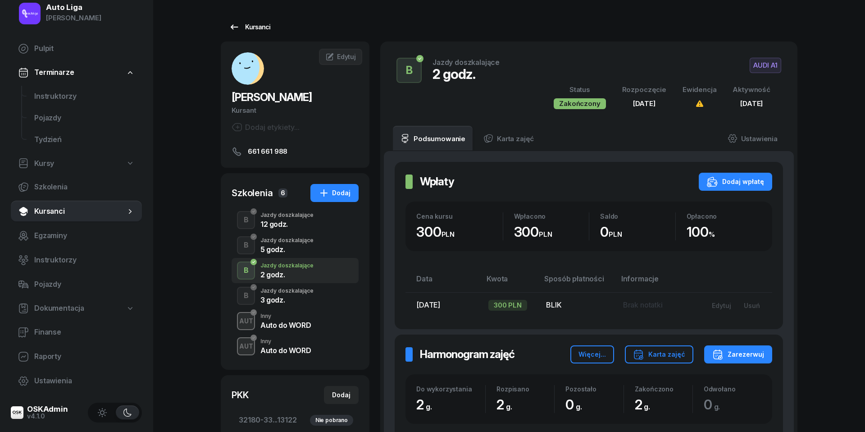
click at [233, 26] on icon at bounding box center [234, 27] width 11 height 11
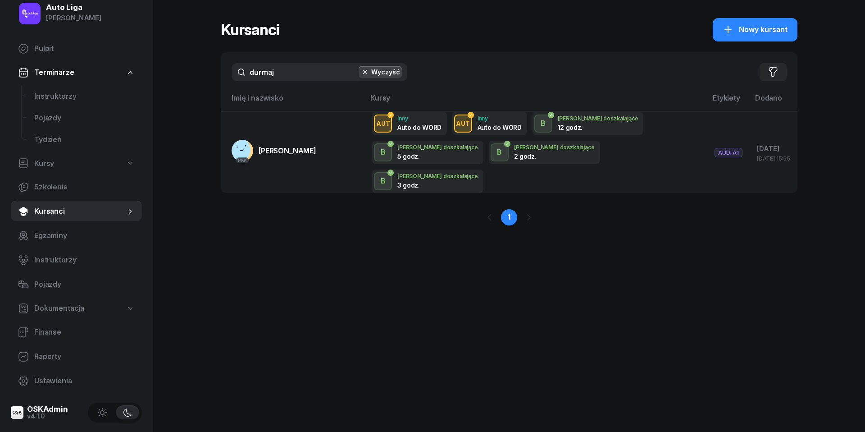
click at [275, 74] on input "durmaj" at bounding box center [320, 72] width 176 height 18
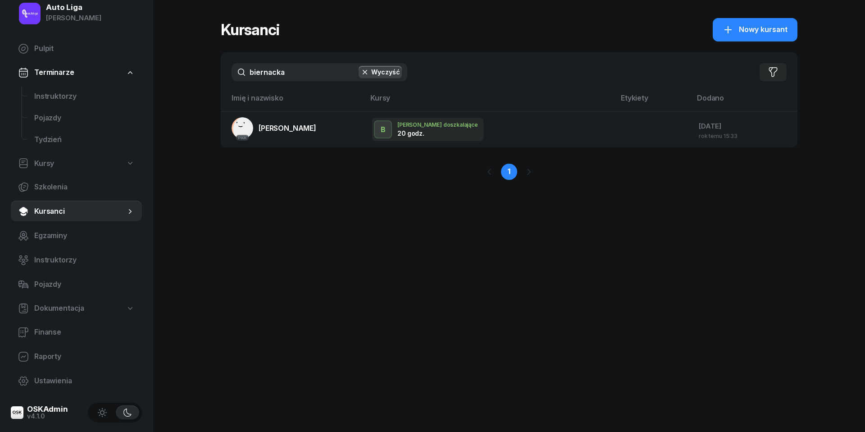
type input "Biernacka"
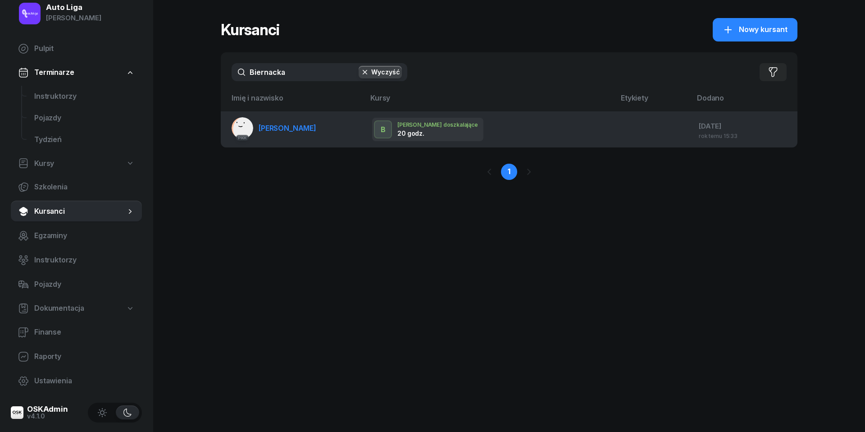
drag, startPoint x: 275, startPoint y: 92, endPoint x: 282, endPoint y: 128, distance: 37.2
click at [282, 128] on span "Maja Biernacka" at bounding box center [288, 128] width 58 height 9
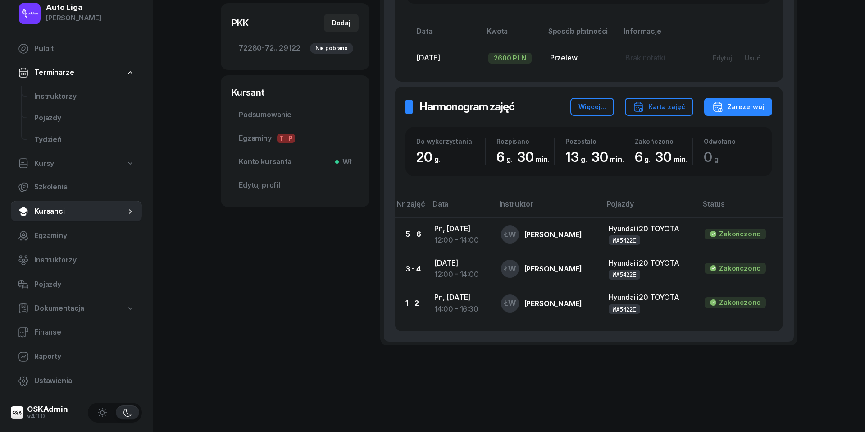
scroll to position [245, 0]
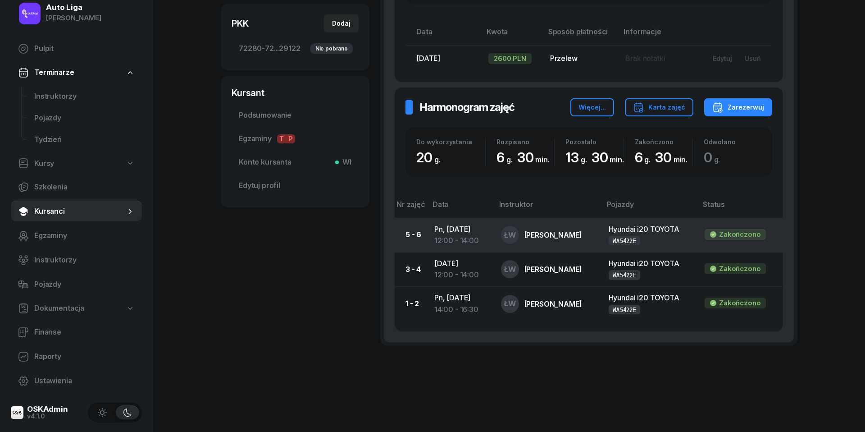
click at [458, 235] on div "12:00 - 14:00" at bounding box center [461, 241] width 52 height 12
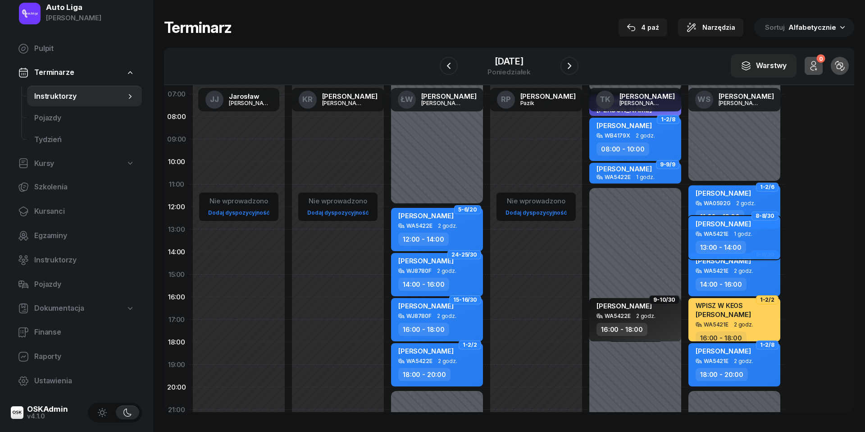
scroll to position [50, 0]
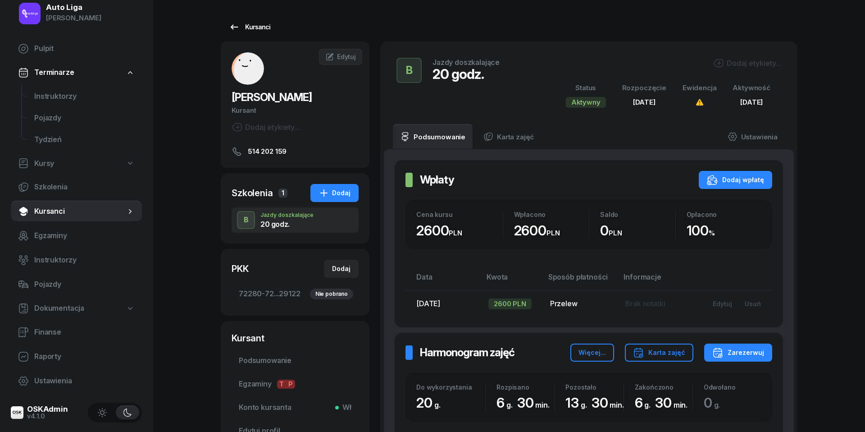
click at [233, 28] on icon at bounding box center [234, 27] width 11 height 11
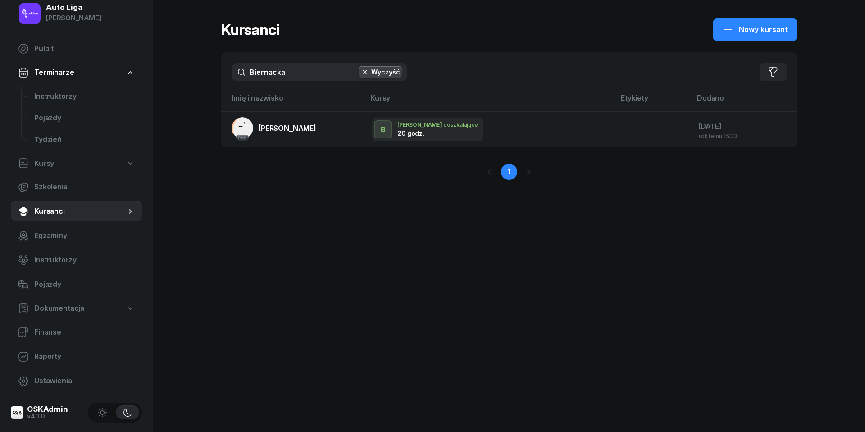
click at [276, 70] on input "Biernacka" at bounding box center [320, 72] width 176 height 18
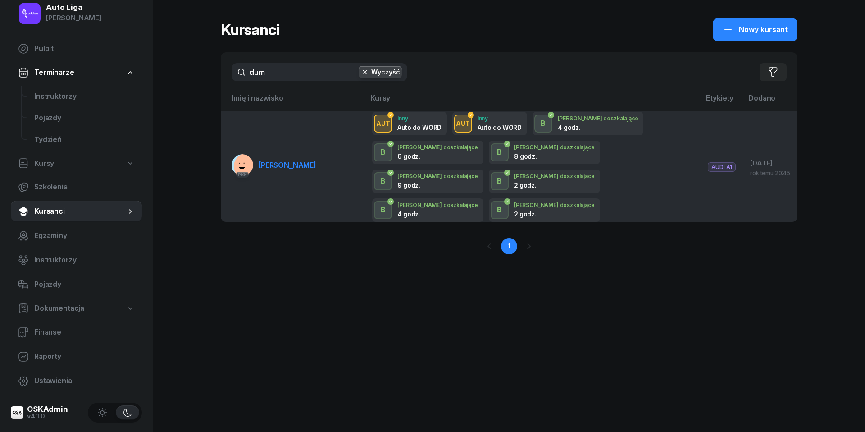
type input "dum"
click at [277, 154] on link "PKK Lizaveta Dumcheva" at bounding box center [274, 165] width 85 height 22
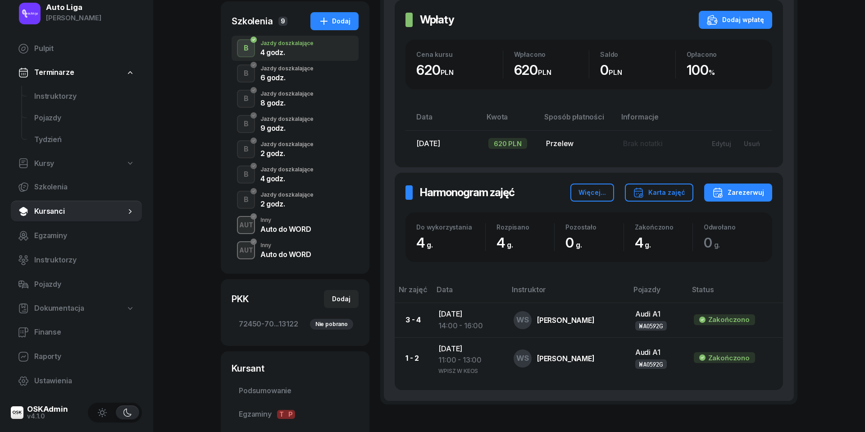
scroll to position [173, 0]
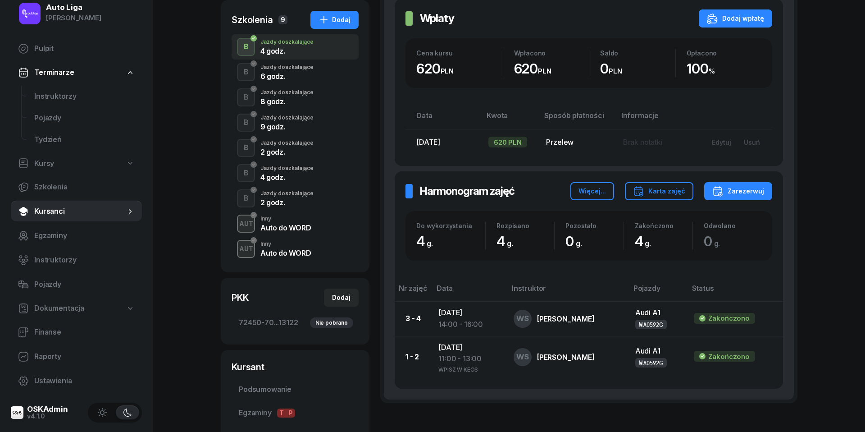
click at [286, 71] on div "6 godz." at bounding box center [287, 75] width 53 height 10
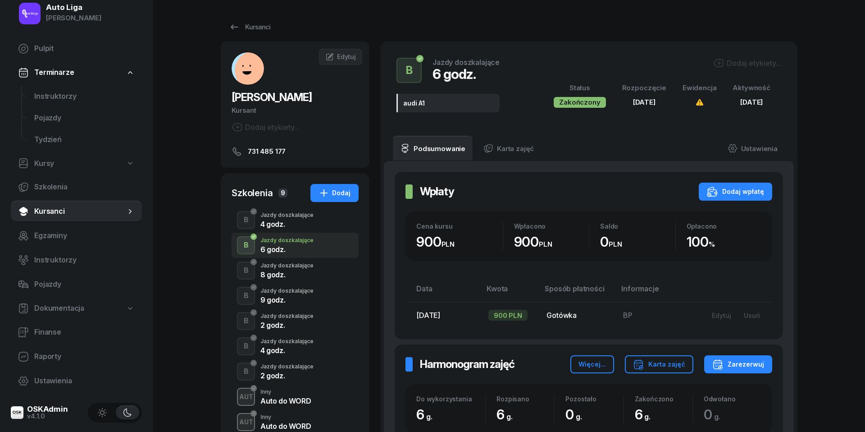
click at [279, 267] on div "Jazdy doszkalające" at bounding box center [287, 265] width 53 height 5
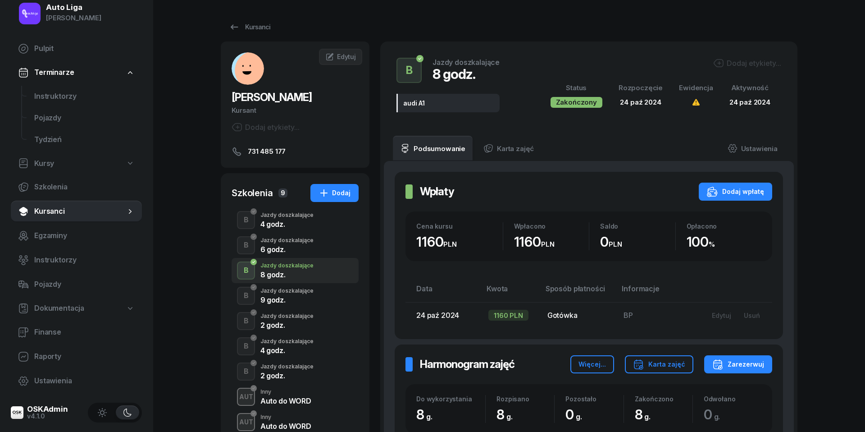
click at [285, 284] on div "B Jazdy doszkalające 9 godz." at bounding box center [295, 295] width 127 height 25
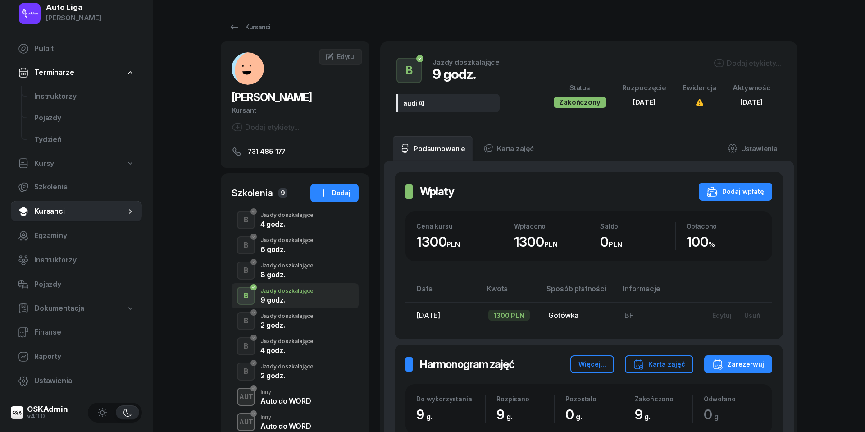
click at [291, 324] on div "2 godz." at bounding box center [287, 324] width 53 height 7
click at [296, 361] on div "B Jazdy doszkalające 2 godz." at bounding box center [295, 371] width 127 height 25
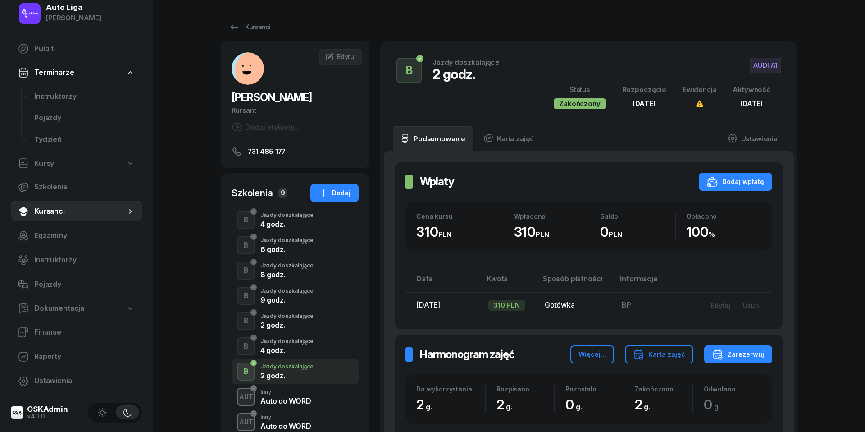
click at [291, 339] on div "Jazdy doszkalające" at bounding box center [287, 341] width 53 height 5
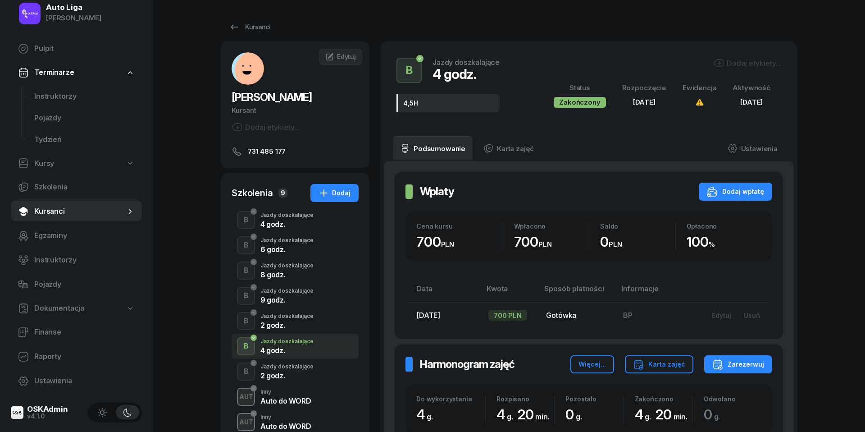
click at [300, 219] on div "4 godz." at bounding box center [287, 223] width 53 height 10
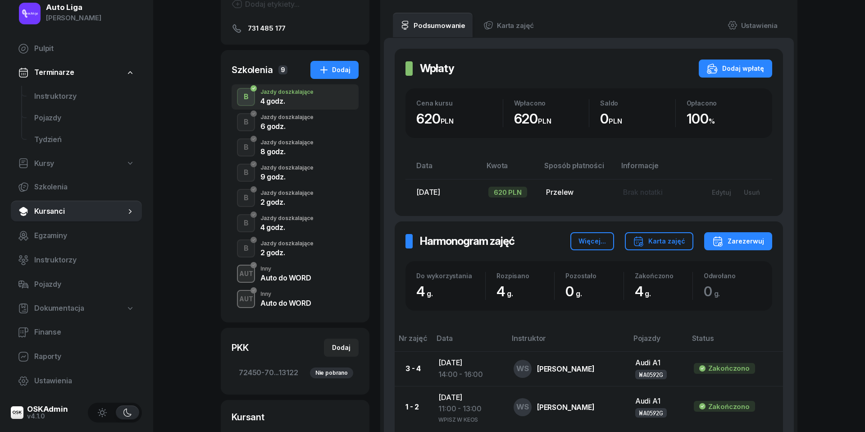
scroll to position [86, 0]
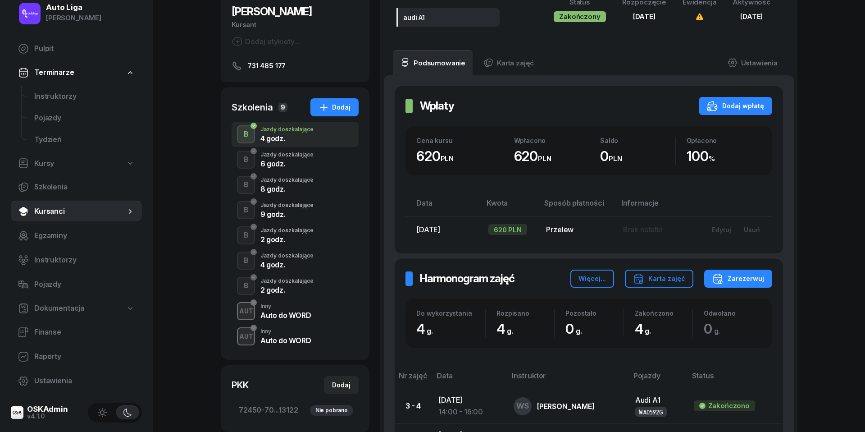
click at [267, 154] on div "Jazdy doszkalające" at bounding box center [287, 154] width 53 height 5
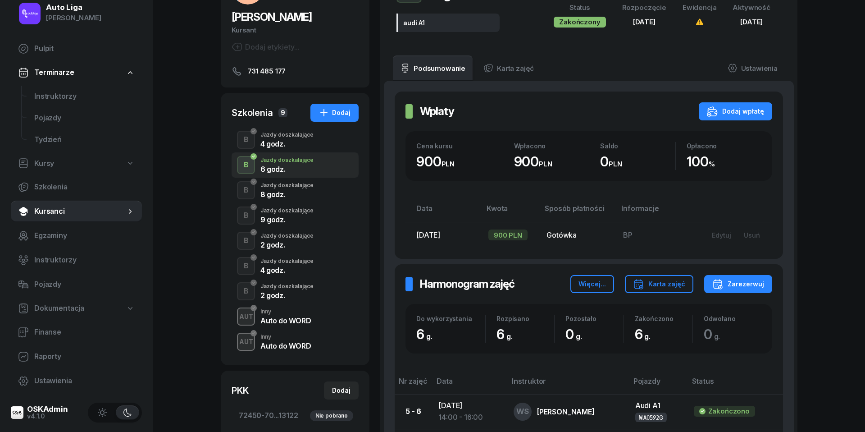
scroll to position [78, 0]
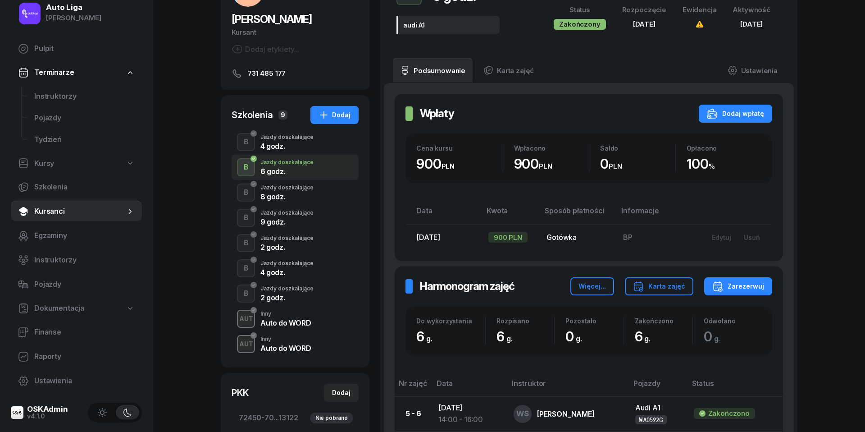
click at [282, 193] on div "8 godz." at bounding box center [287, 196] width 53 height 7
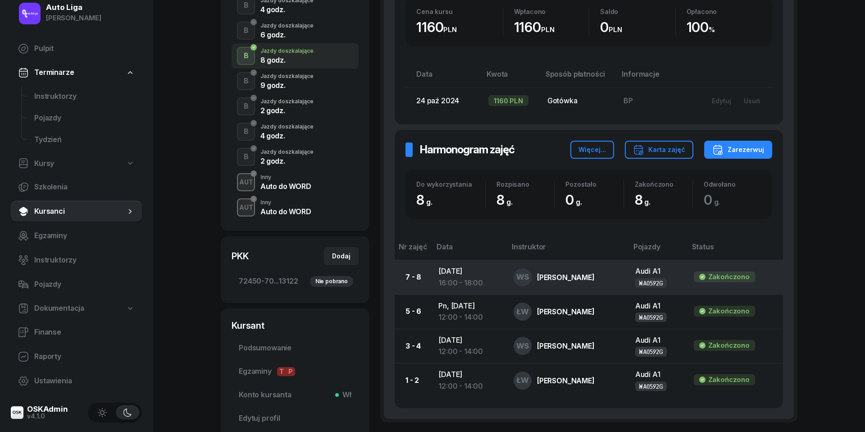
scroll to position [138, 0]
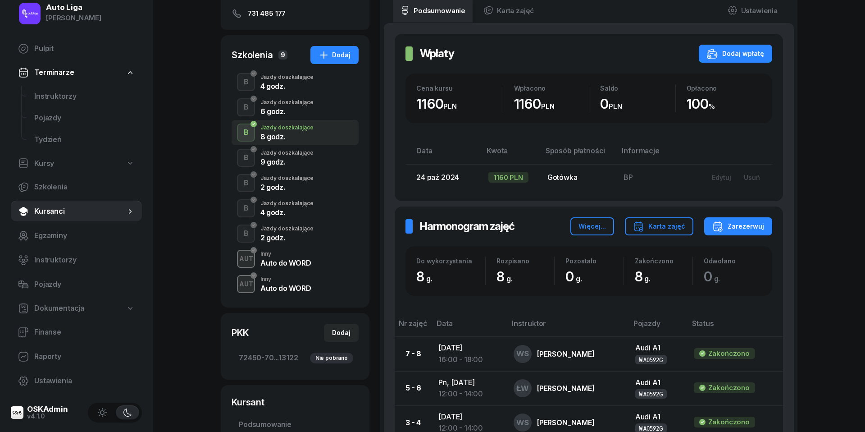
click at [291, 150] on div "Jazdy doszkalające" at bounding box center [287, 152] width 53 height 5
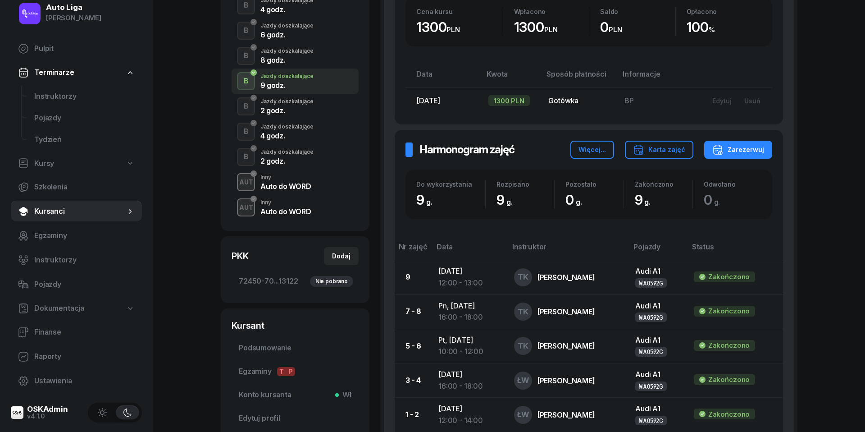
scroll to position [186, 0]
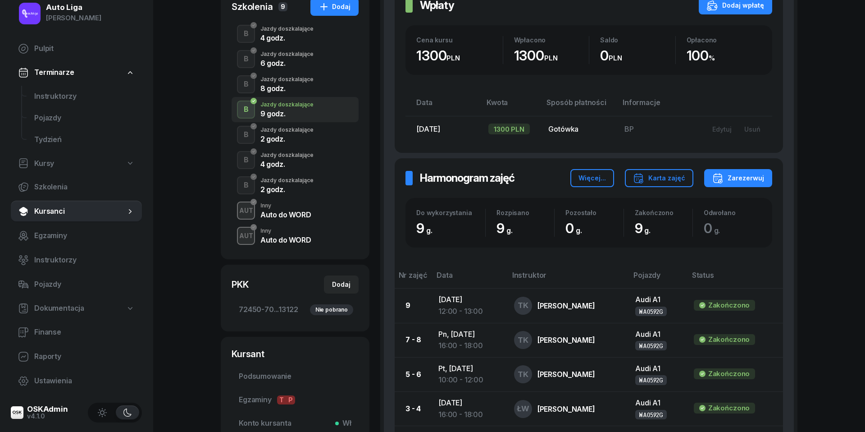
click at [315, 133] on div "B Jazdy doszkalające 2 godz." at bounding box center [295, 134] width 127 height 25
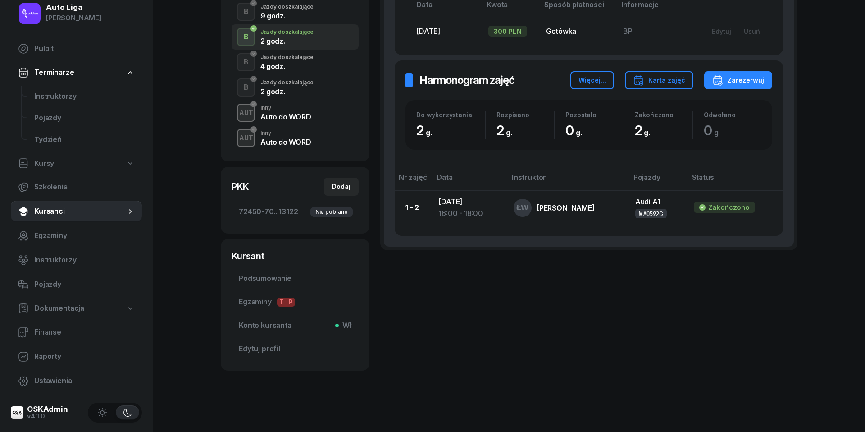
scroll to position [284, 0]
click at [291, 60] on div "Jazdy doszkalające" at bounding box center [287, 57] width 53 height 5
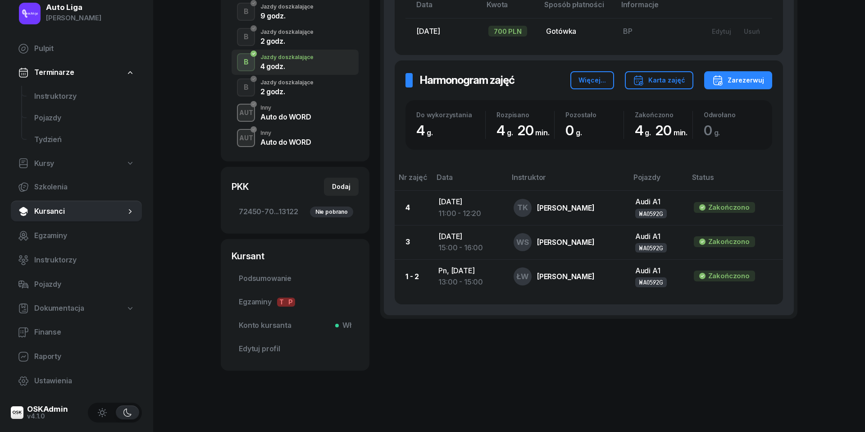
scroll to position [284, 0]
click at [269, 90] on div "2 godz." at bounding box center [287, 91] width 53 height 7
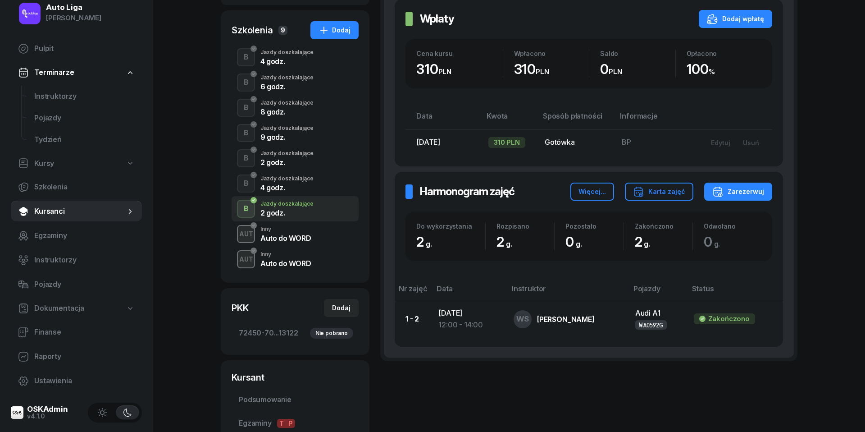
scroll to position [270, 0]
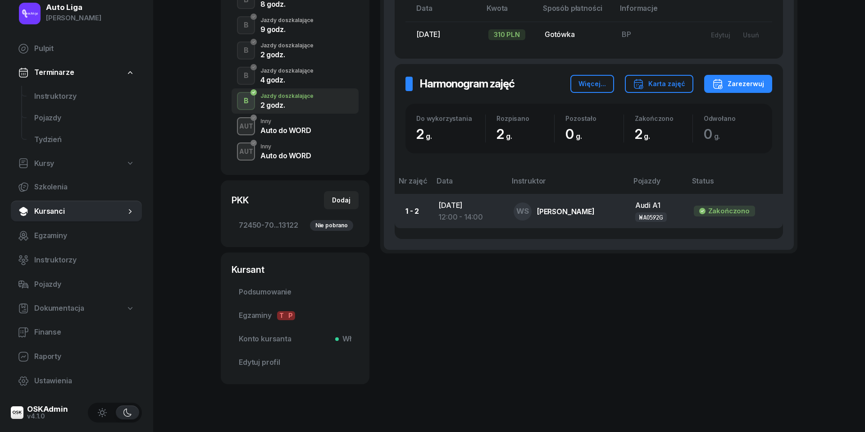
click at [456, 206] on td "Cz, 9 sty 2025 12:00 - 14:00" at bounding box center [468, 211] width 75 height 34
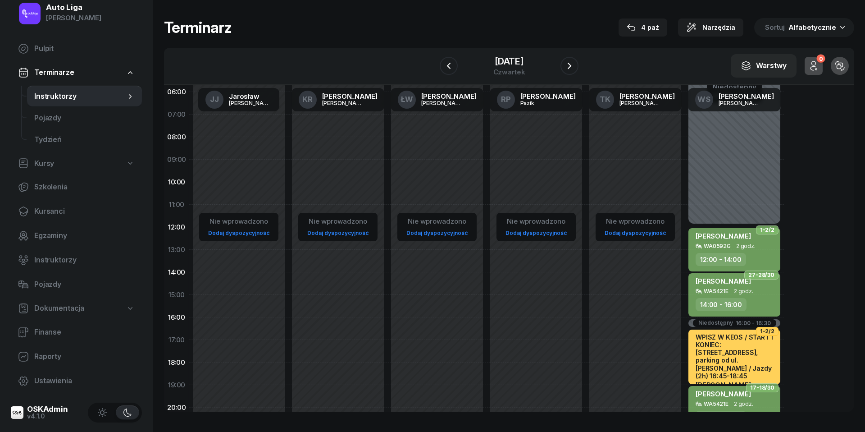
scroll to position [27, 0]
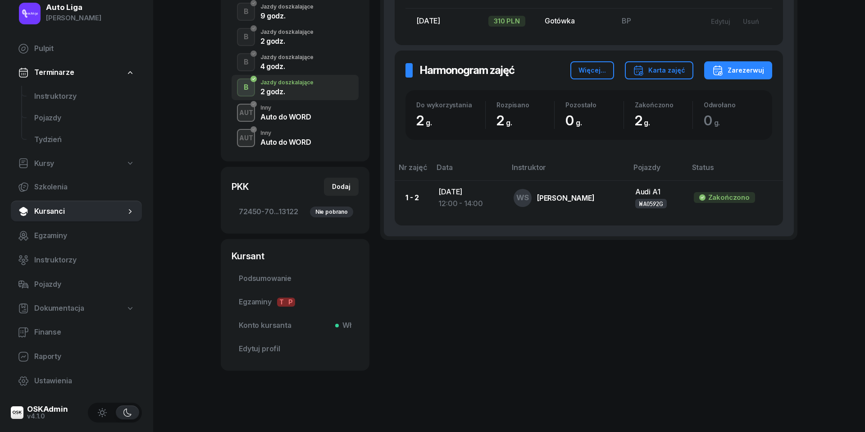
scroll to position [284, 0]
click at [280, 118] on div "Auto do WORD" at bounding box center [286, 117] width 50 height 7
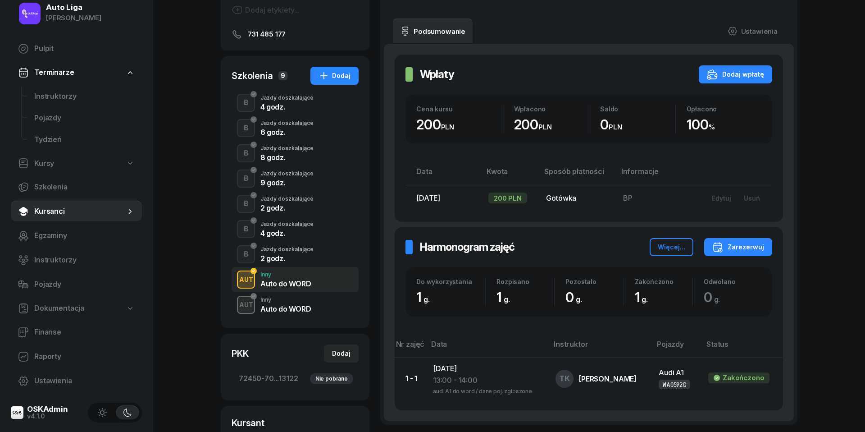
scroll to position [183, 0]
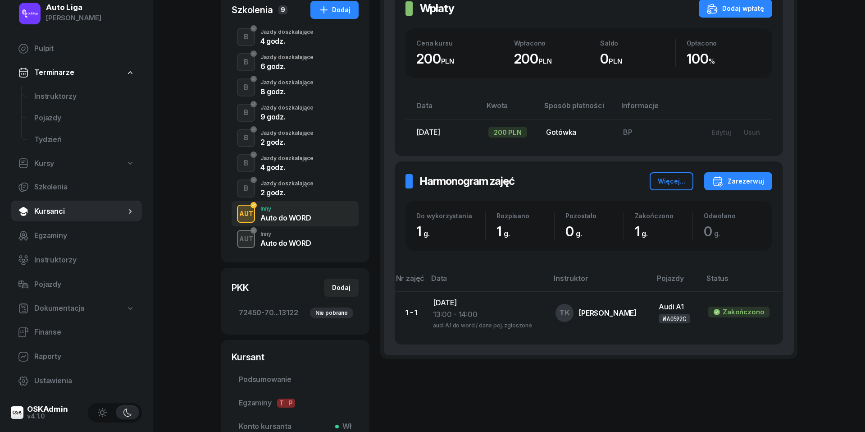
click at [289, 240] on div "Auto do WORD" at bounding box center [286, 242] width 50 height 7
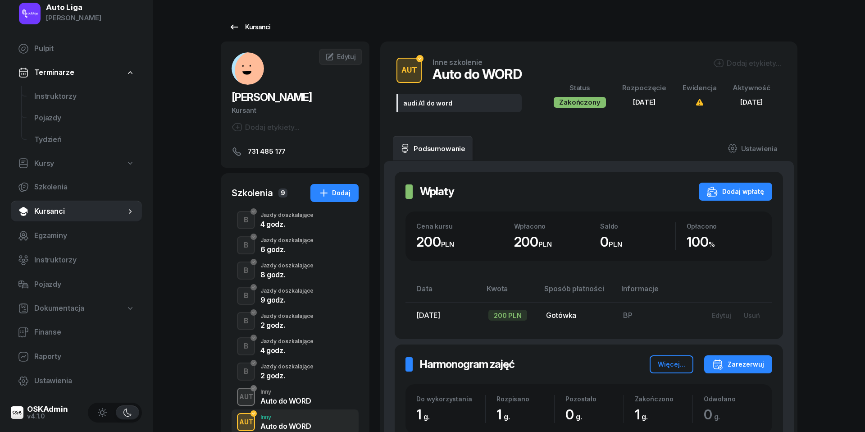
click at [236, 30] on icon at bounding box center [234, 27] width 11 height 11
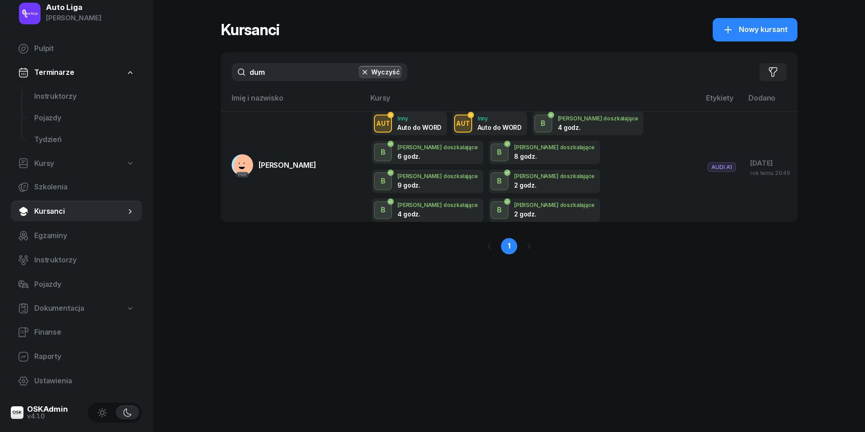
click at [307, 73] on input "dum" at bounding box center [320, 72] width 176 height 18
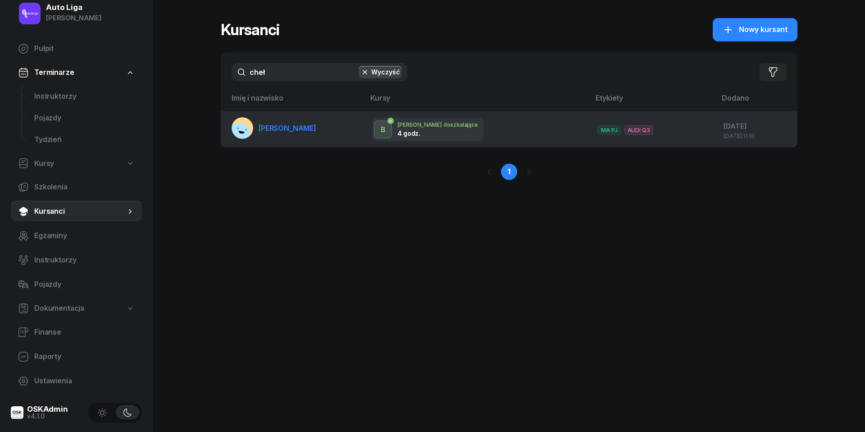
type input "cheł"
click at [316, 128] on span "[PERSON_NAME]" at bounding box center [288, 128] width 58 height 9
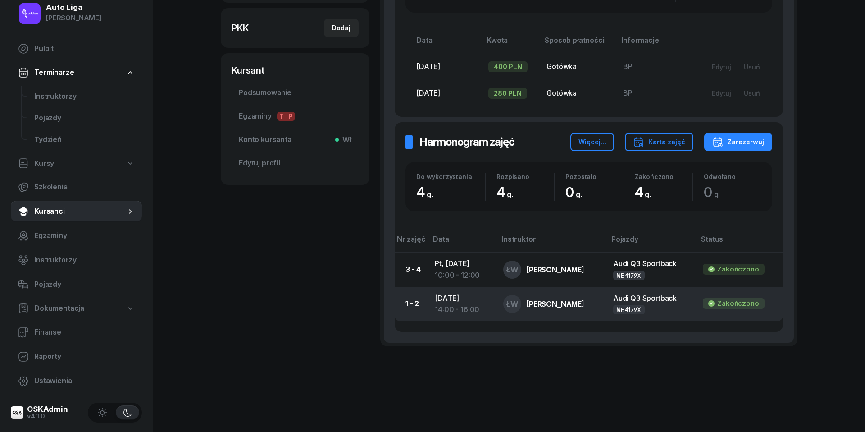
scroll to position [238, 0]
click at [457, 304] on div "14:00 - 16:00" at bounding box center [462, 310] width 54 height 12
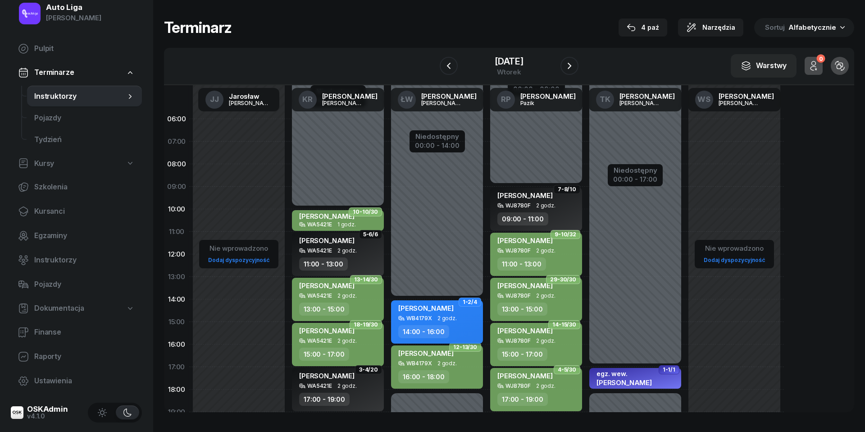
click at [446, 321] on div "Jakub Chełstowski WB4179X 2 godz. 14:00 - 16:00" at bounding box center [437, 321] width 92 height 43
select select "14"
select select "16"
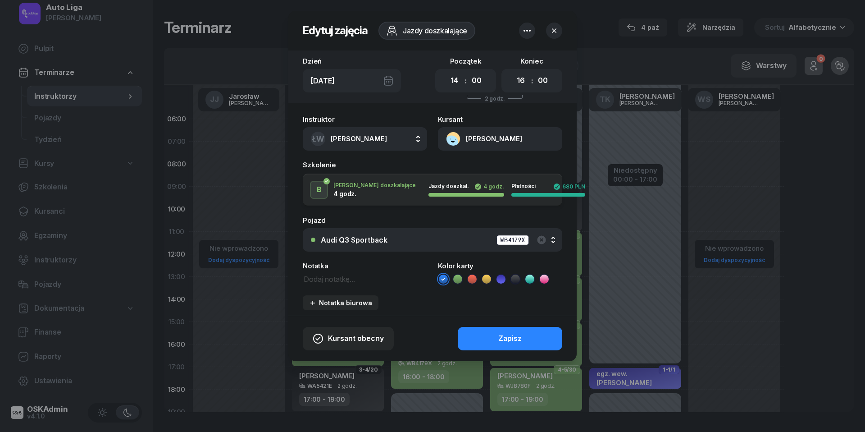
click at [518, 276] on icon at bounding box center [515, 279] width 9 height 9
click at [518, 336] on div "Zapisz" at bounding box center [510, 339] width 23 height 12
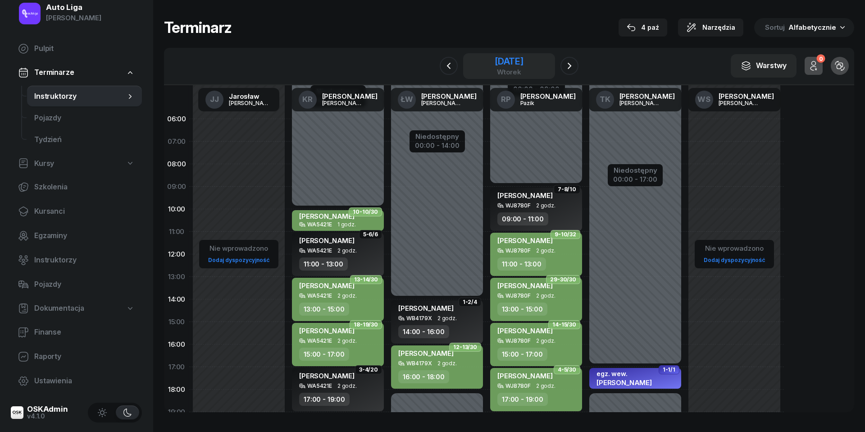
click at [515, 64] on div "[DATE]" at bounding box center [509, 61] width 29 height 9
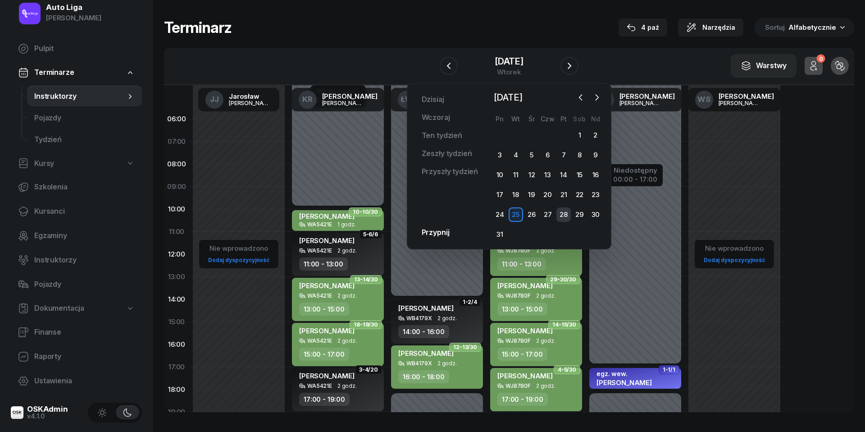
click at [565, 211] on div "28" at bounding box center [564, 214] width 14 height 14
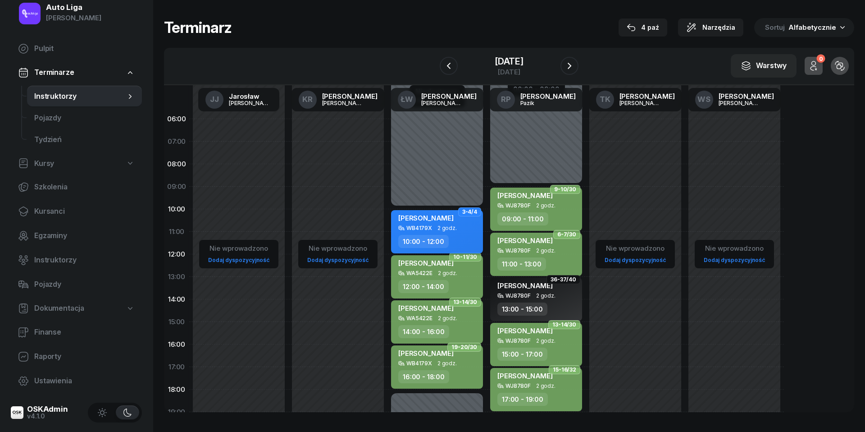
click at [462, 229] on div "WB4179X 2 godz." at bounding box center [437, 228] width 79 height 6
select select "10"
select select "12"
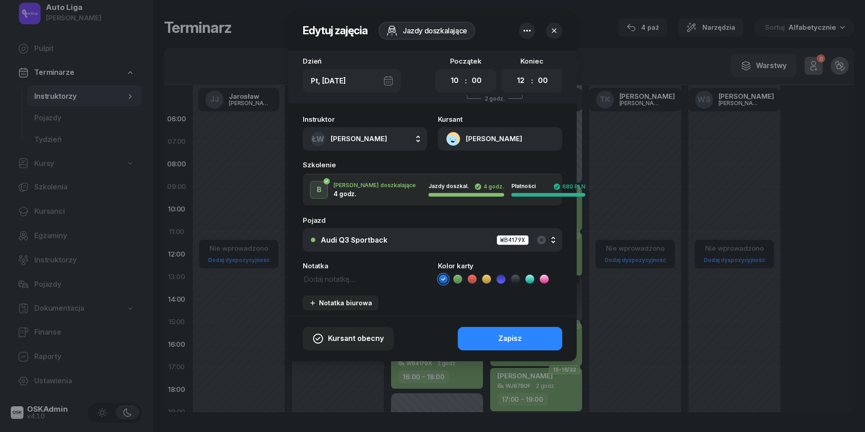
click at [518, 275] on icon at bounding box center [515, 279] width 9 height 9
click at [518, 336] on div "Zapisz" at bounding box center [510, 339] width 23 height 12
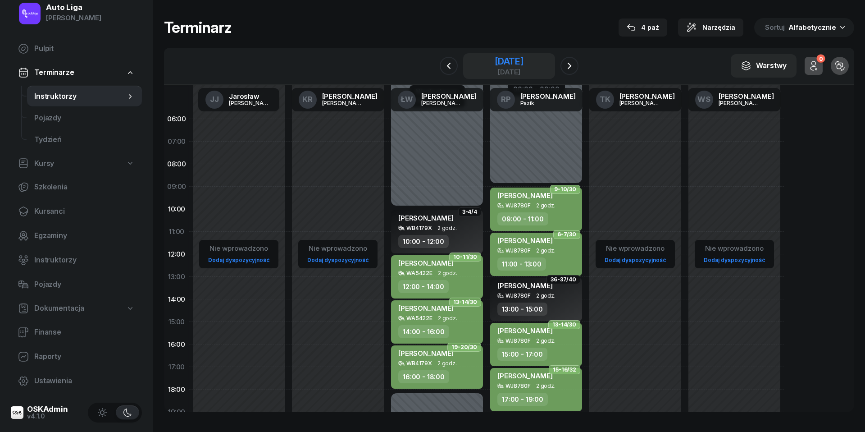
click at [520, 60] on div "[DATE]" at bounding box center [509, 61] width 29 height 9
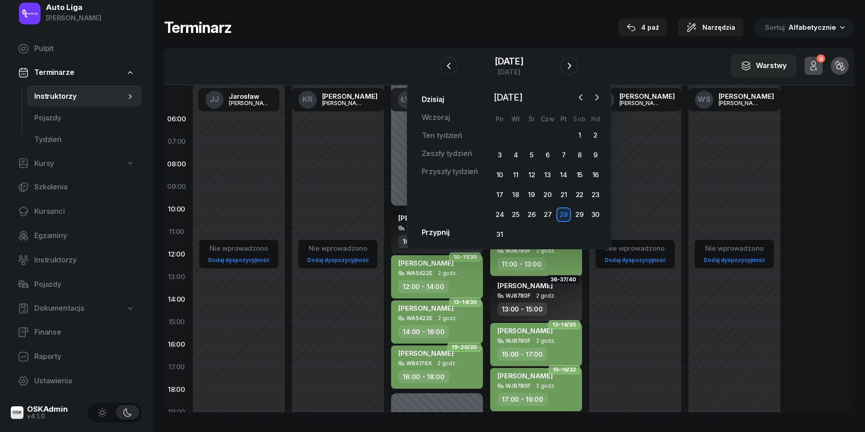
click at [426, 98] on link "Dzisiaj" at bounding box center [433, 100] width 37 height 18
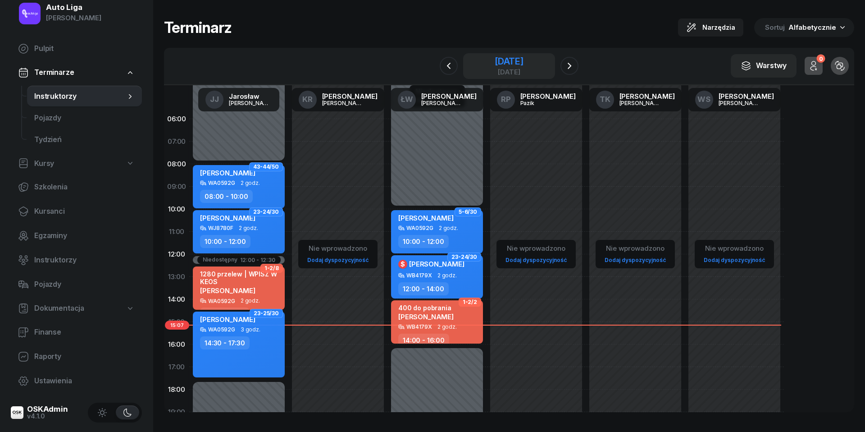
click at [522, 61] on div "[DATE]" at bounding box center [509, 61] width 29 height 9
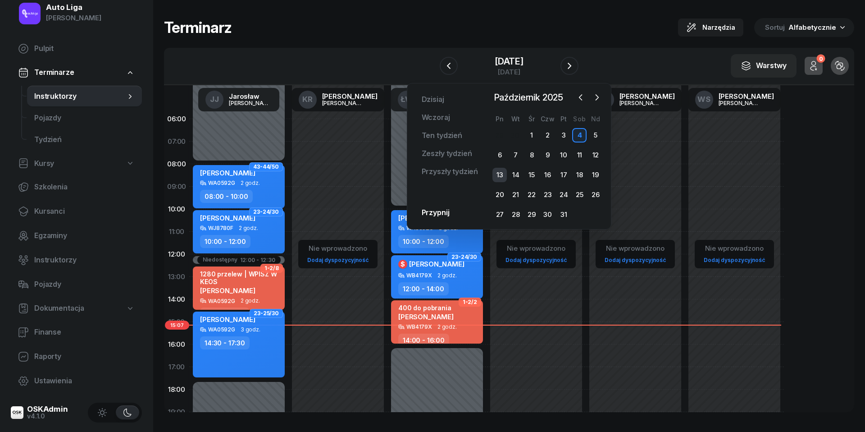
click at [503, 174] on div "13" at bounding box center [500, 175] width 14 height 14
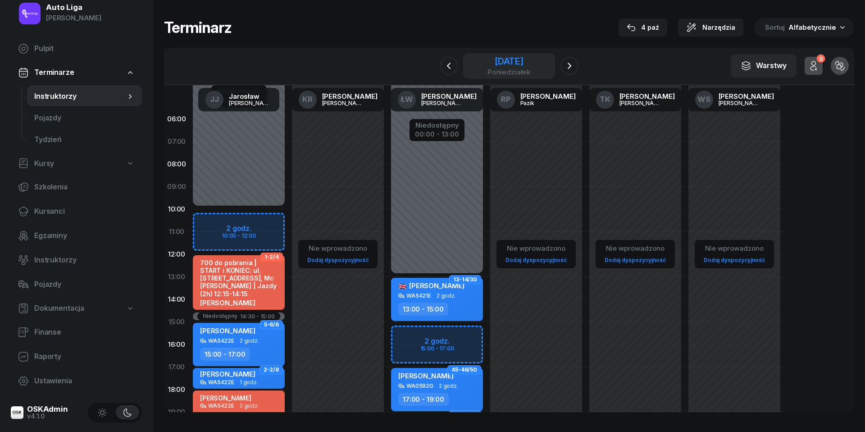
click at [509, 59] on div "[DATE]" at bounding box center [509, 61] width 43 height 9
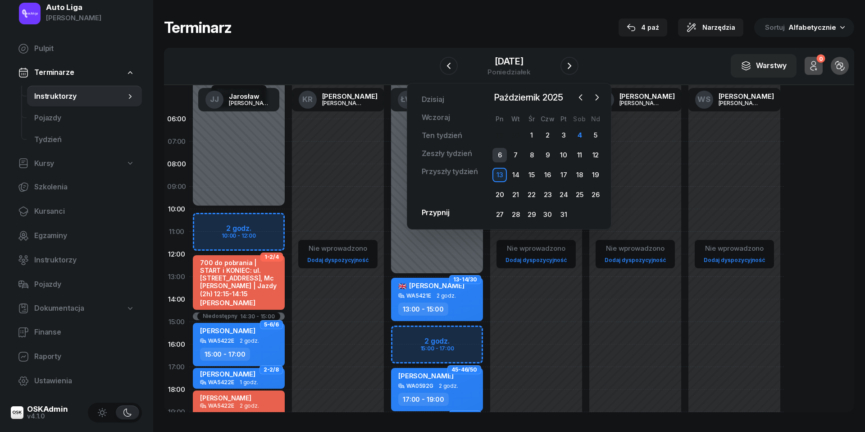
click at [500, 154] on div "6" at bounding box center [500, 155] width 14 height 14
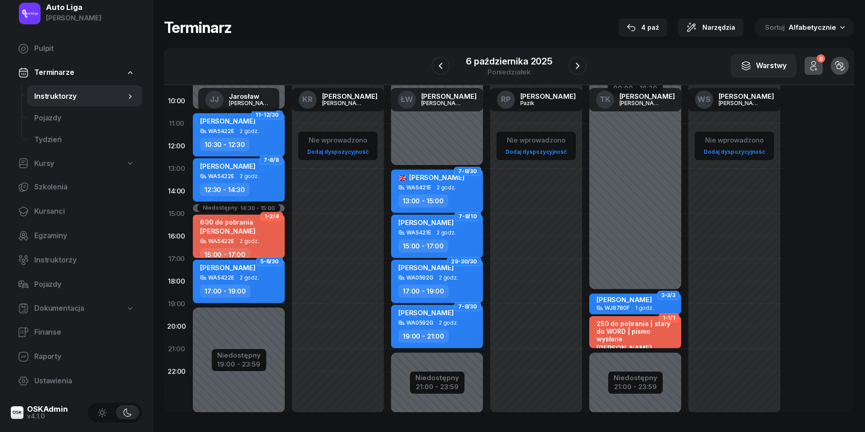
scroll to position [116, 0]
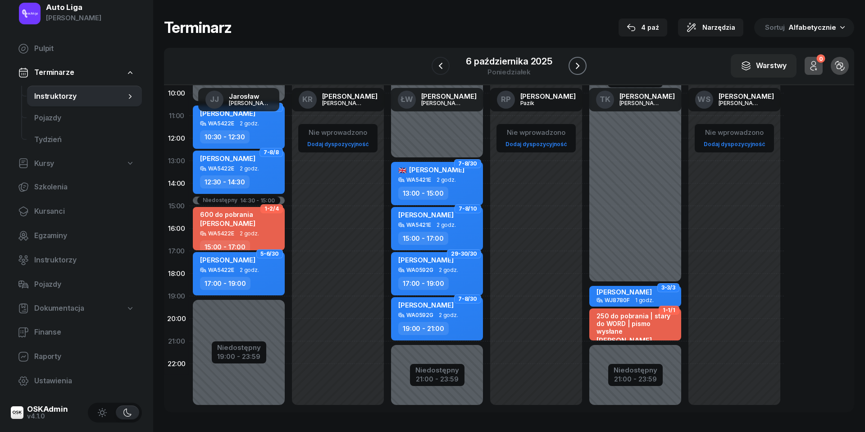
click at [575, 65] on icon "button" at bounding box center [577, 65] width 11 height 11
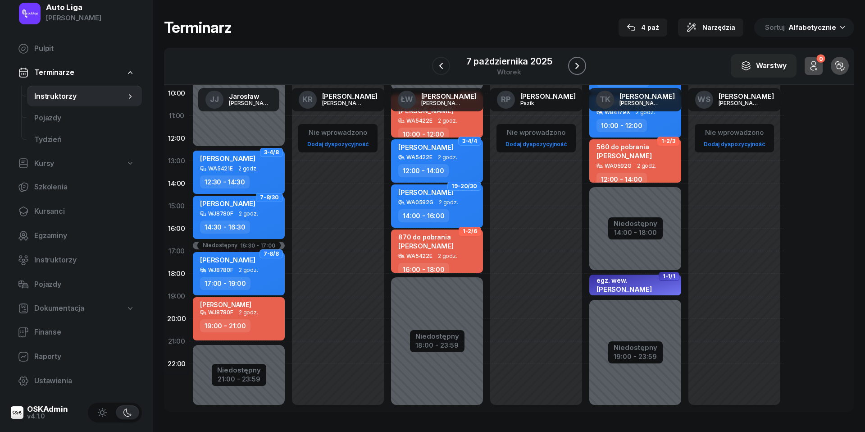
click at [579, 64] on icon "button" at bounding box center [577, 65] width 11 height 11
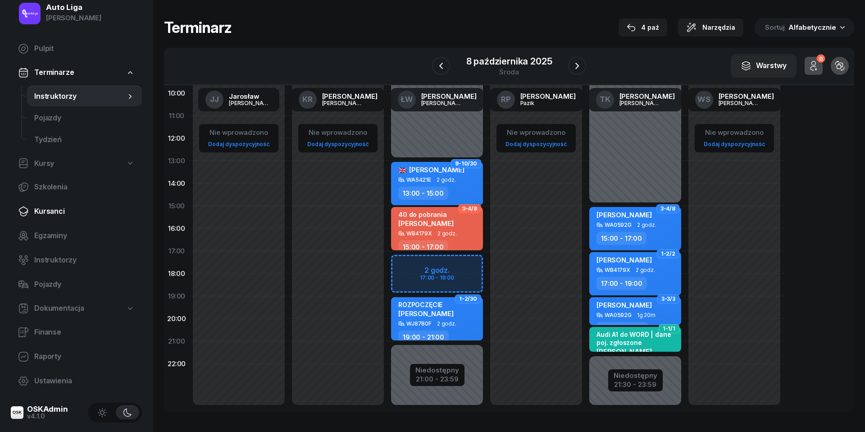
click at [50, 213] on span "Kursanci" at bounding box center [84, 212] width 101 height 12
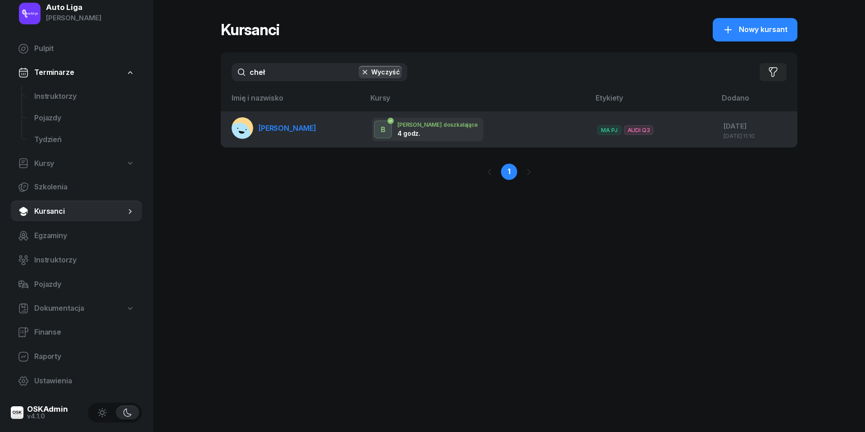
click at [284, 120] on link "[PERSON_NAME]" at bounding box center [274, 128] width 85 height 22
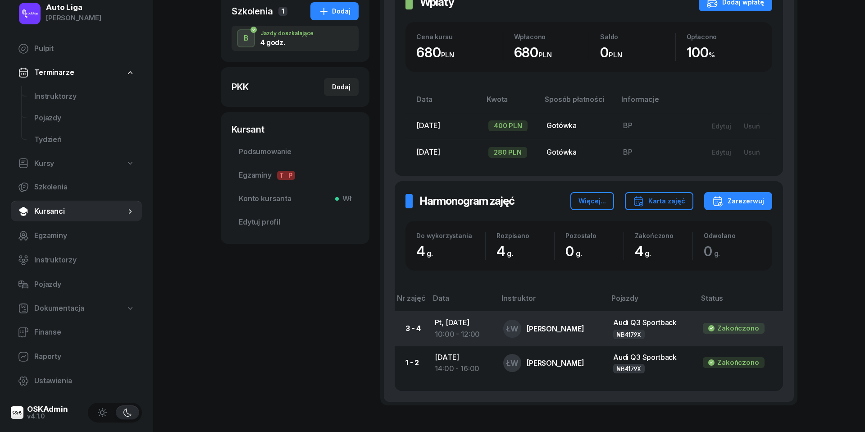
scroll to position [199, 0]
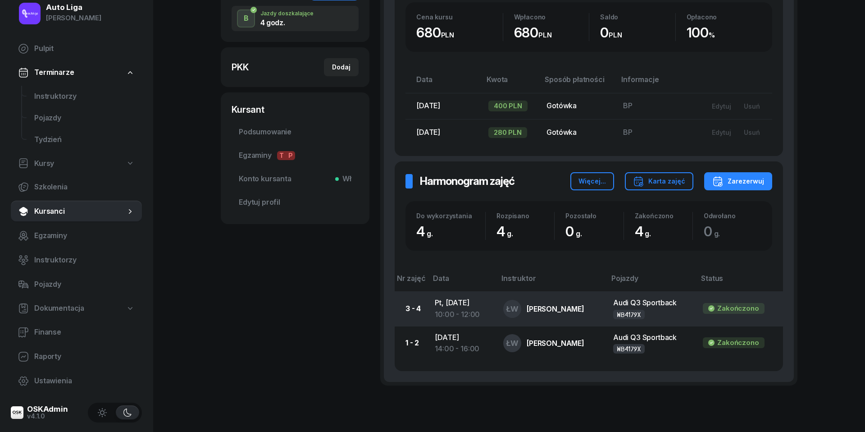
click at [458, 309] on div "10:00 - 12:00" at bounding box center [462, 315] width 54 height 12
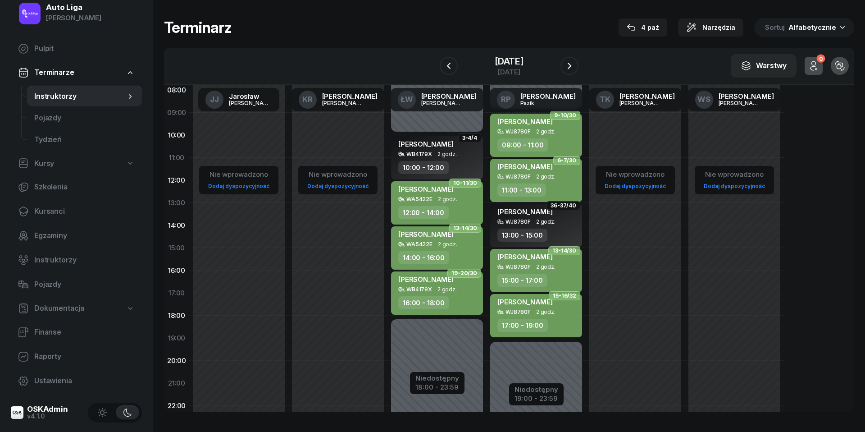
scroll to position [76, 0]
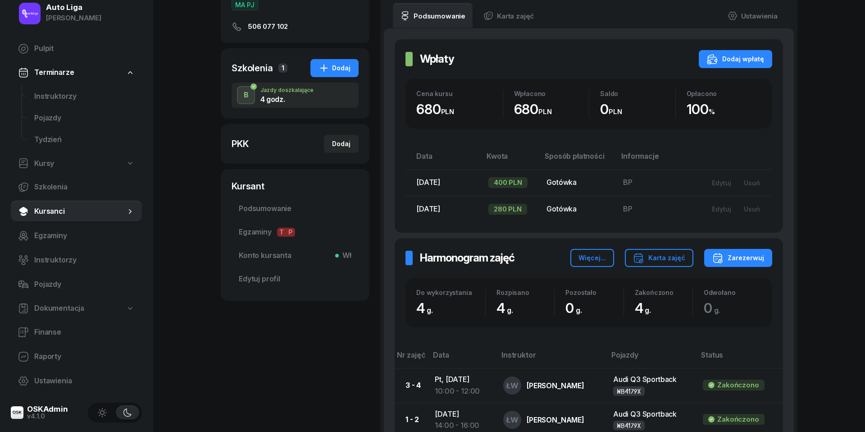
scroll to position [134, 0]
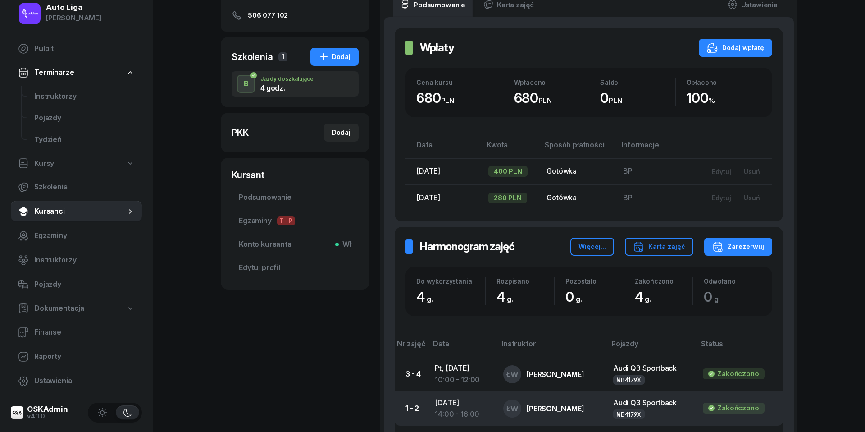
click at [458, 410] on div "14:00 - 16:00" at bounding box center [462, 414] width 54 height 12
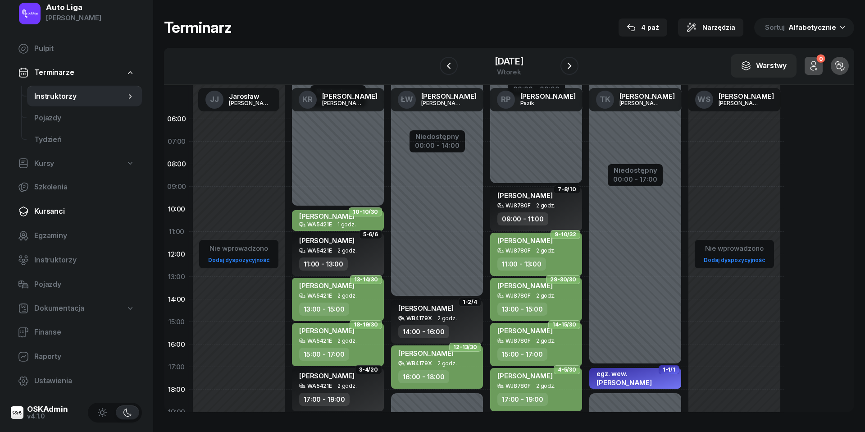
click at [48, 219] on link "Kursanci" at bounding box center [76, 212] width 131 height 22
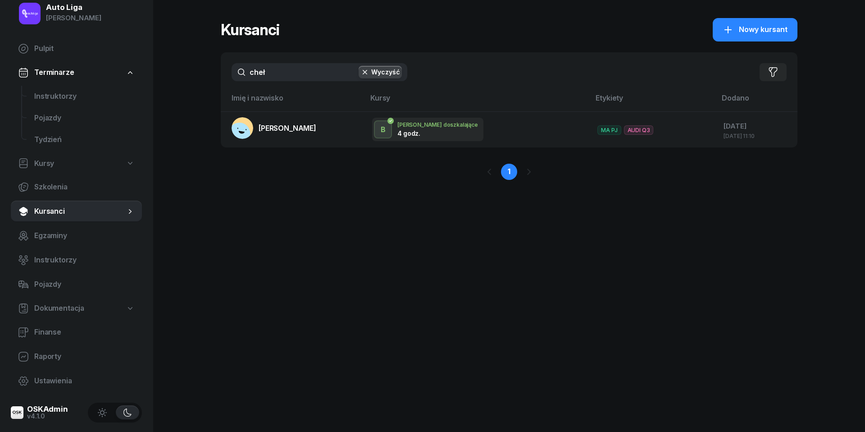
click at [282, 74] on input "cheł" at bounding box center [320, 72] width 176 height 18
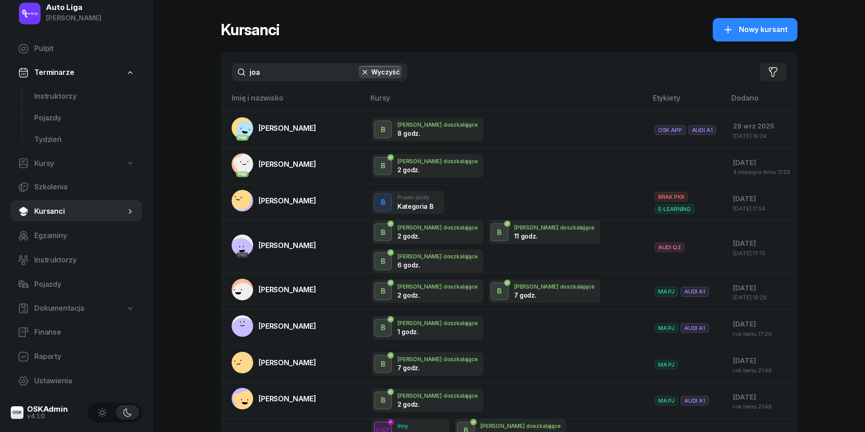
type input "jola"
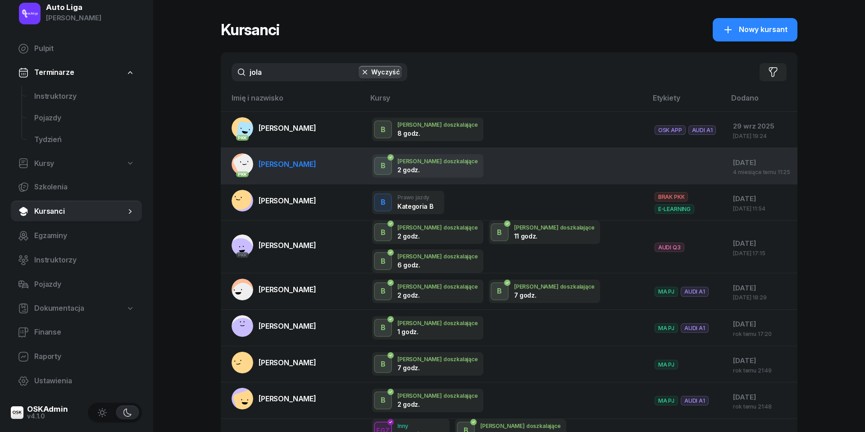
drag, startPoint x: 282, startPoint y: 74, endPoint x: 299, endPoint y: 162, distance: 89.5
click at [299, 162] on span "[PERSON_NAME]" at bounding box center [288, 164] width 58 height 9
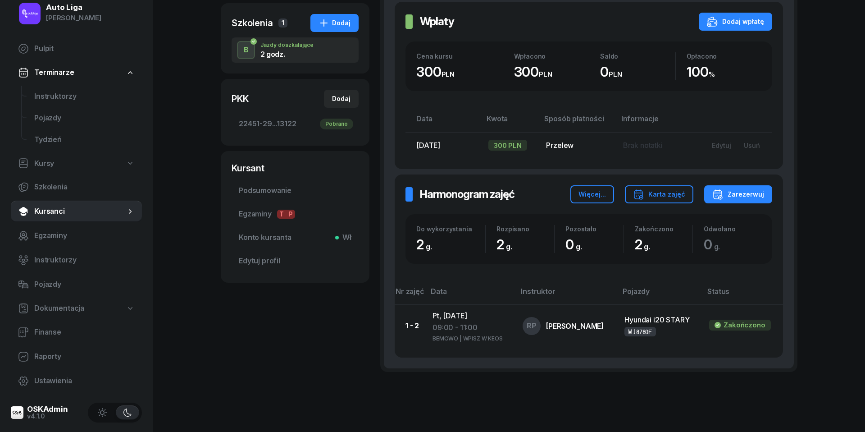
scroll to position [171, 0]
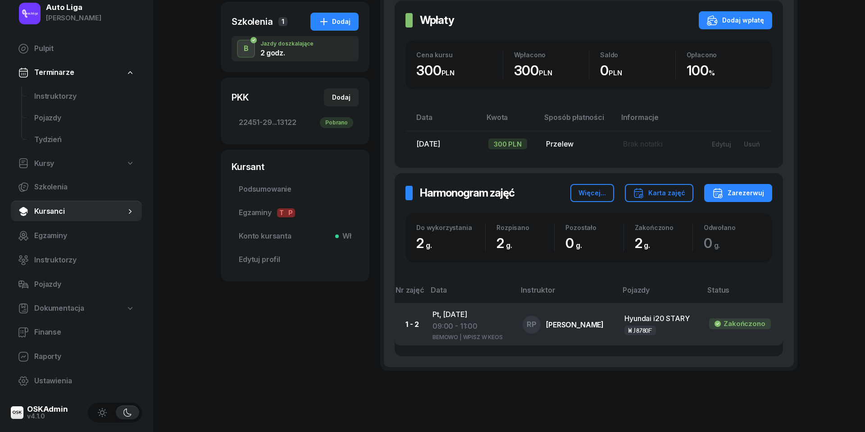
click at [467, 323] on div "09:00 - 11:00" at bounding box center [471, 326] width 76 height 12
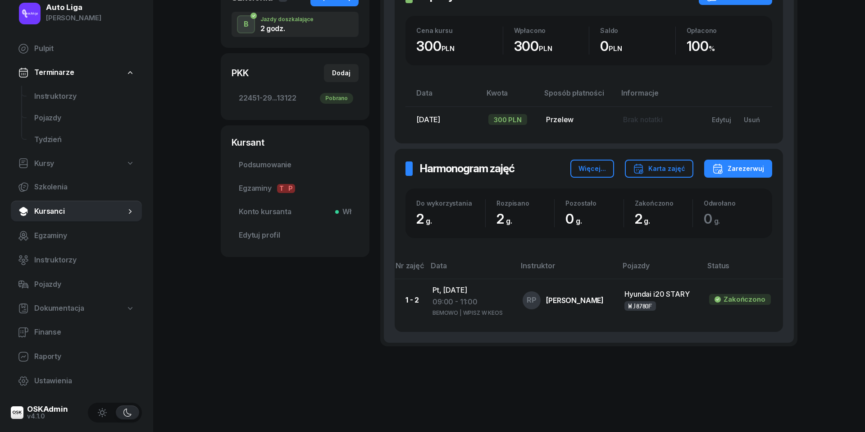
scroll to position [195, 0]
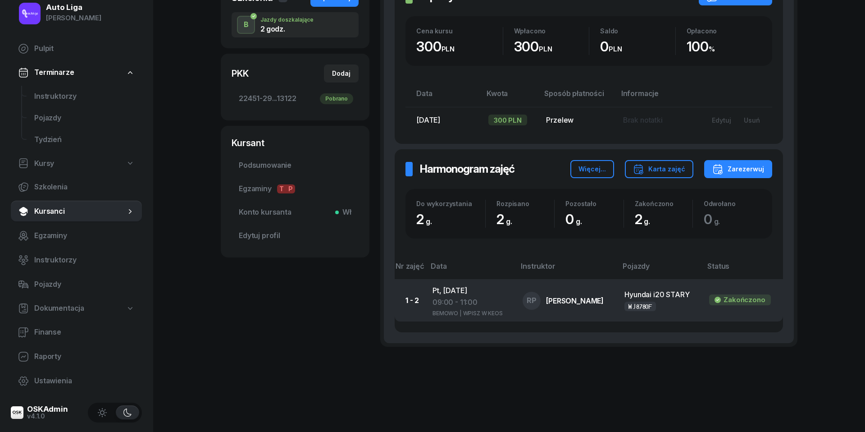
click at [450, 309] on div "BEMOWO | WPISZ W KEOS" at bounding box center [471, 312] width 76 height 8
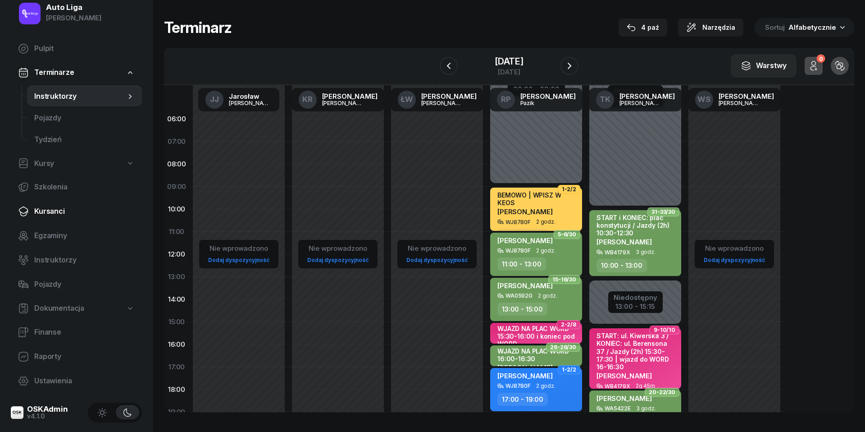
click at [53, 206] on span "Kursanci" at bounding box center [84, 212] width 101 height 12
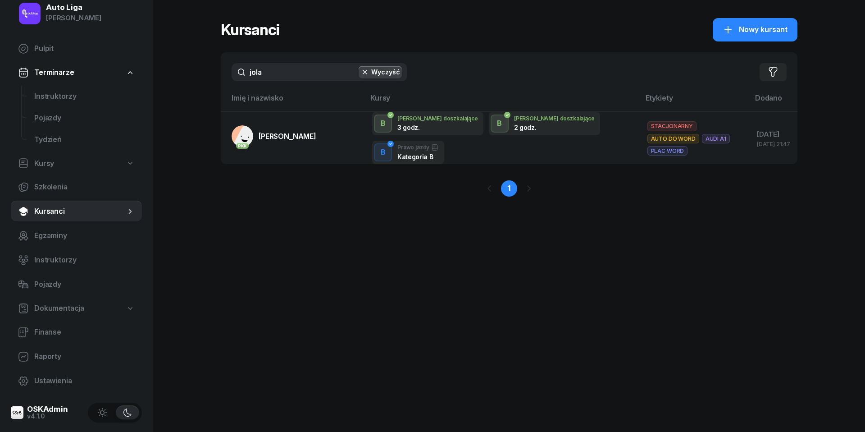
click at [283, 77] on input "jola" at bounding box center [320, 72] width 176 height 18
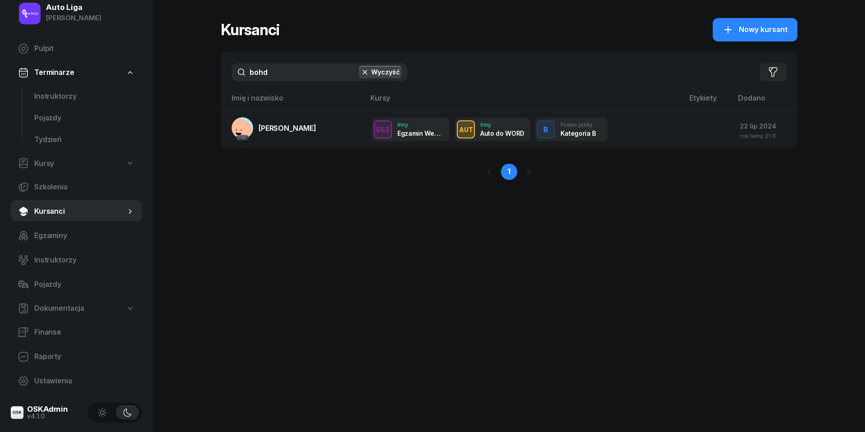
type input "bold"
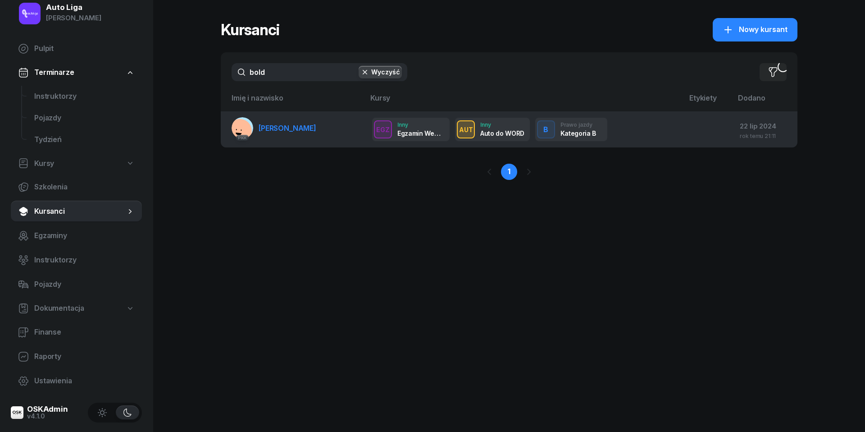
drag, startPoint x: 283, startPoint y: 77, endPoint x: 289, endPoint y: 127, distance: 50.4
click at [289, 127] on span "[PERSON_NAME]" at bounding box center [288, 128] width 58 height 9
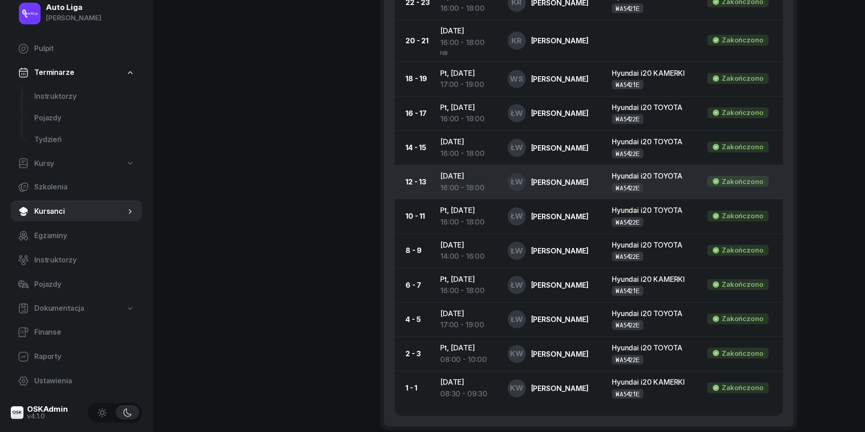
scroll to position [593, 0]
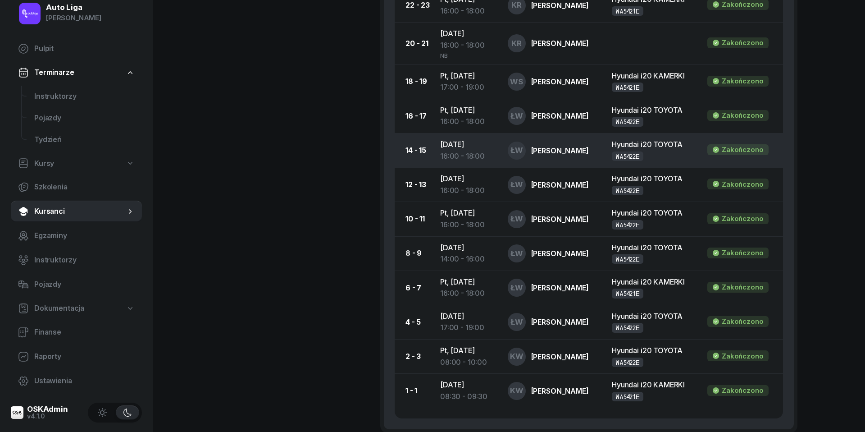
click at [475, 151] on div "16:00 - 18:00" at bounding box center [466, 157] width 53 height 12
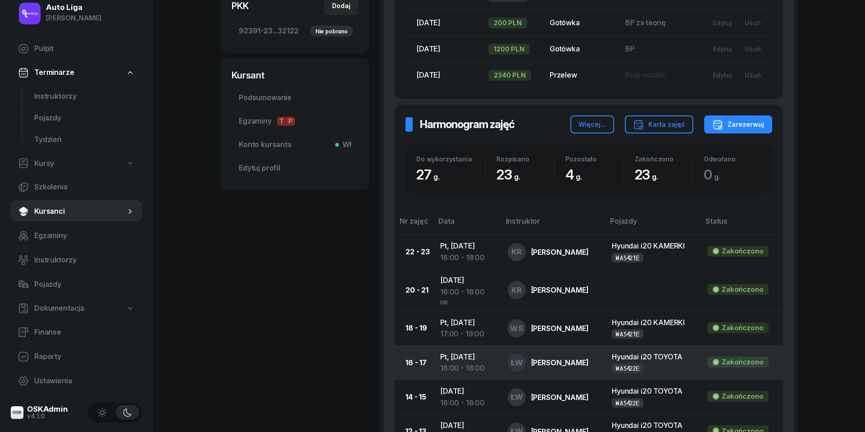
scroll to position [361, 0]
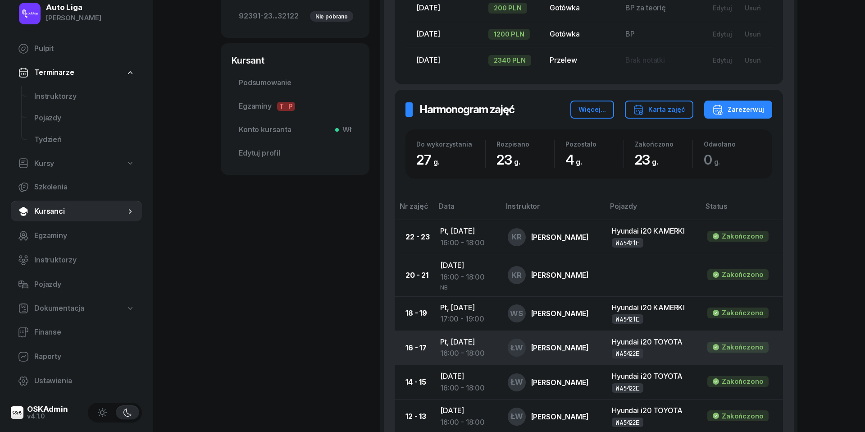
click at [473, 339] on td "Pt, 10 sty 2025 16:00 - 18:00" at bounding box center [467, 347] width 68 height 34
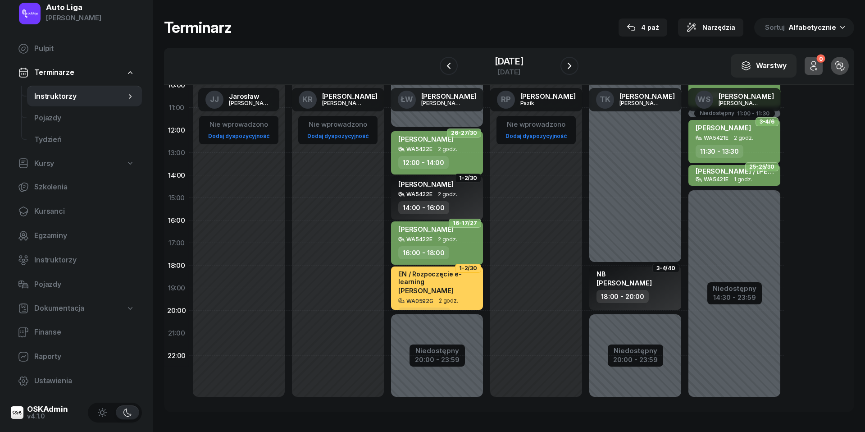
scroll to position [124, 0]
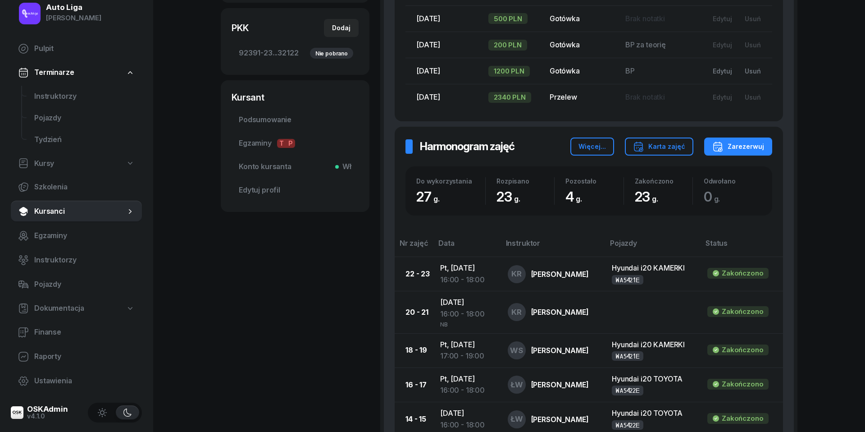
scroll to position [356, 0]
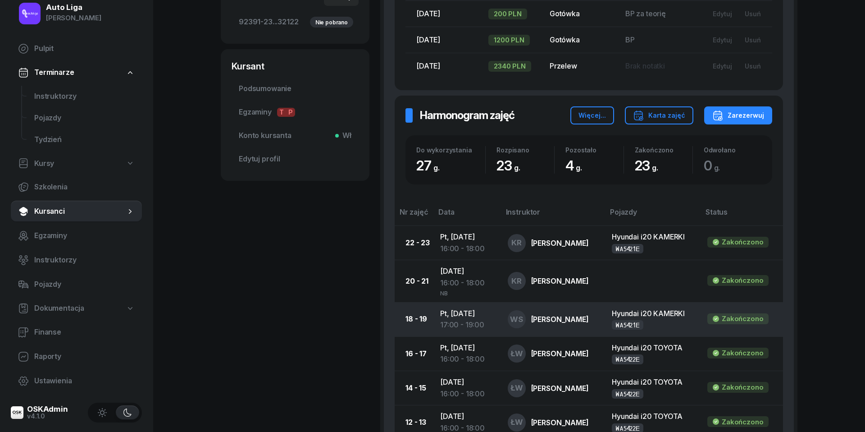
click at [471, 313] on td "Pt, 17 sty 2025 17:00 - 19:00" at bounding box center [467, 319] width 68 height 34
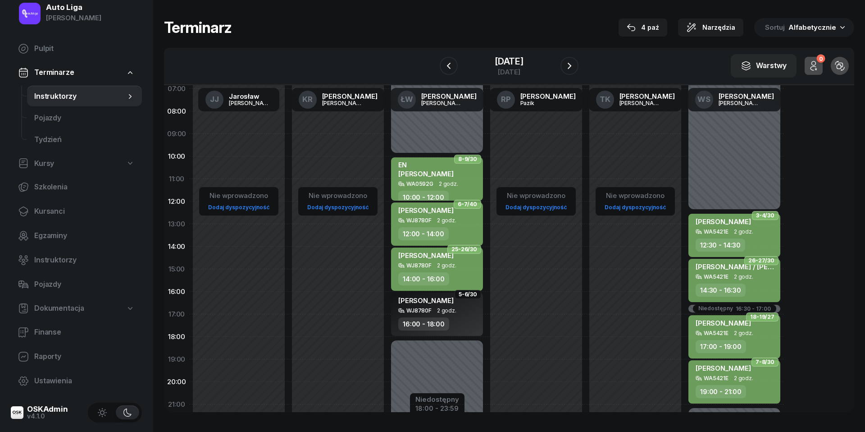
scroll to position [55, 0]
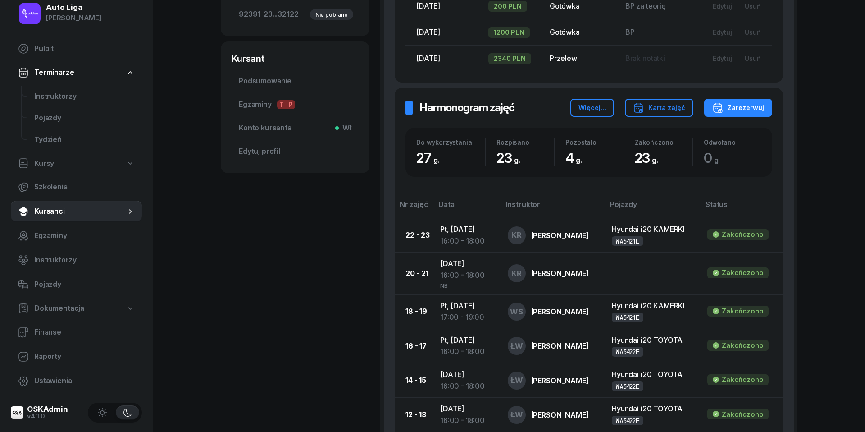
scroll to position [376, 0]
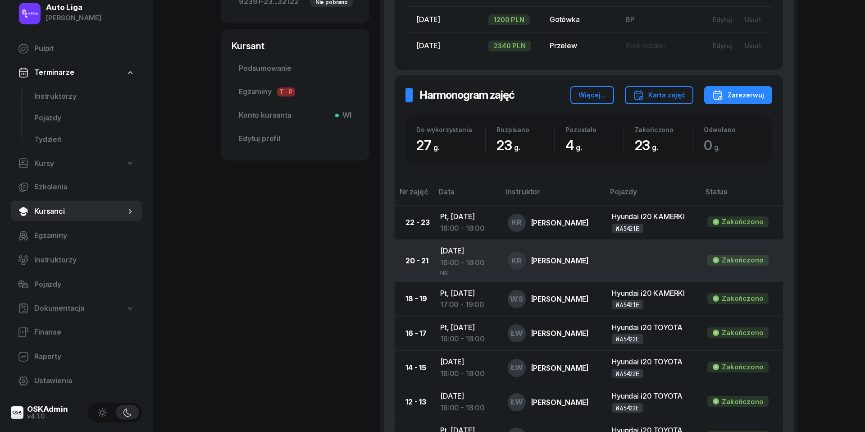
click at [462, 257] on div "16:00 - 18:00" at bounding box center [466, 263] width 53 height 12
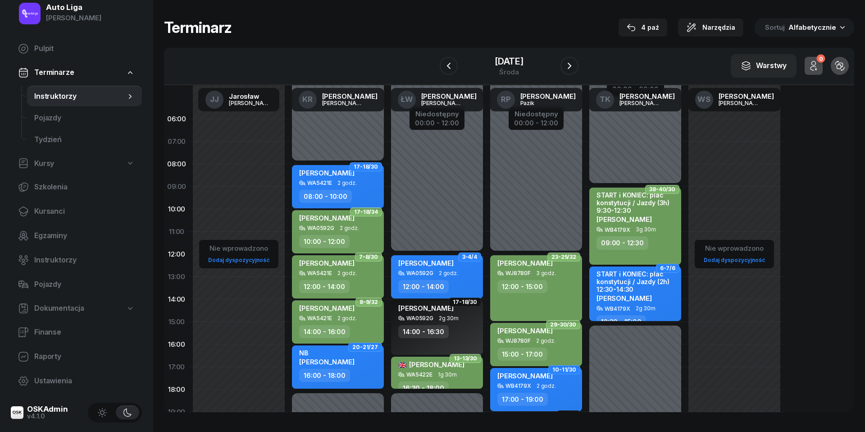
click at [345, 366] on div "NB Viktor Bohdanov" at bounding box center [326, 359] width 55 height 20
select select "16"
select select "18"
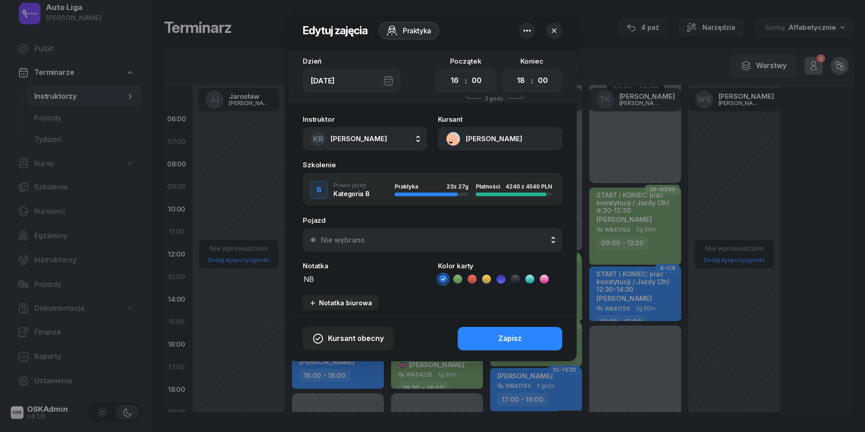
click at [517, 279] on icon at bounding box center [515, 279] width 9 height 9
click at [517, 342] on div "Zapisz" at bounding box center [510, 339] width 23 height 12
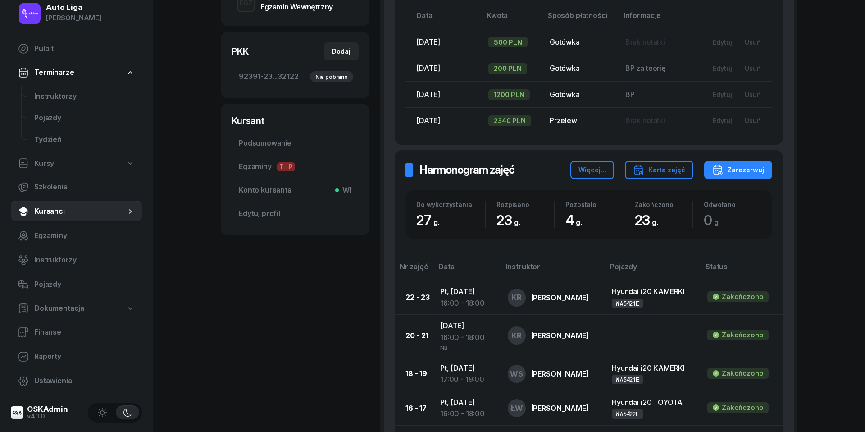
scroll to position [341, 0]
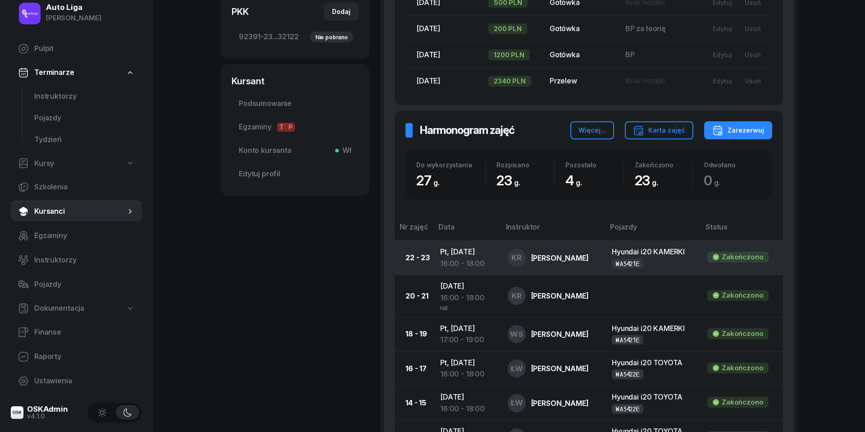
click at [474, 258] on div "16:00 - 18:00" at bounding box center [466, 264] width 53 height 12
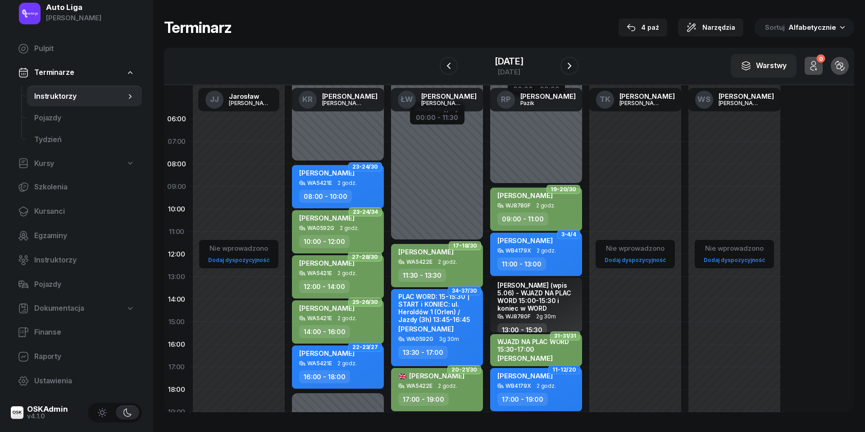
click at [351, 365] on span "2 godz." at bounding box center [347, 363] width 19 height 6
select select "16"
select select "18"
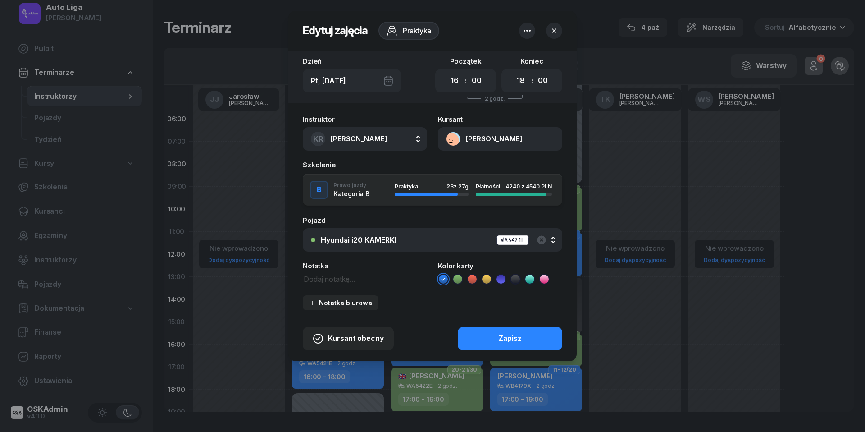
click at [456, 278] on icon at bounding box center [457, 279] width 9 height 9
click at [505, 341] on div "Zapisz" at bounding box center [510, 339] width 23 height 12
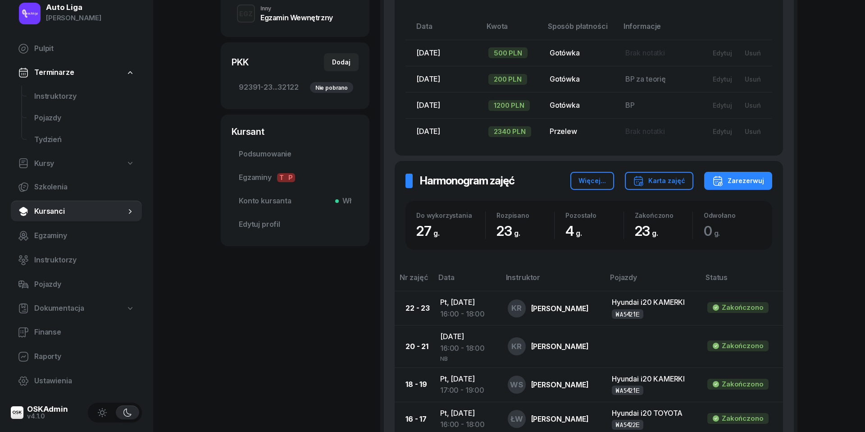
scroll to position [537, 0]
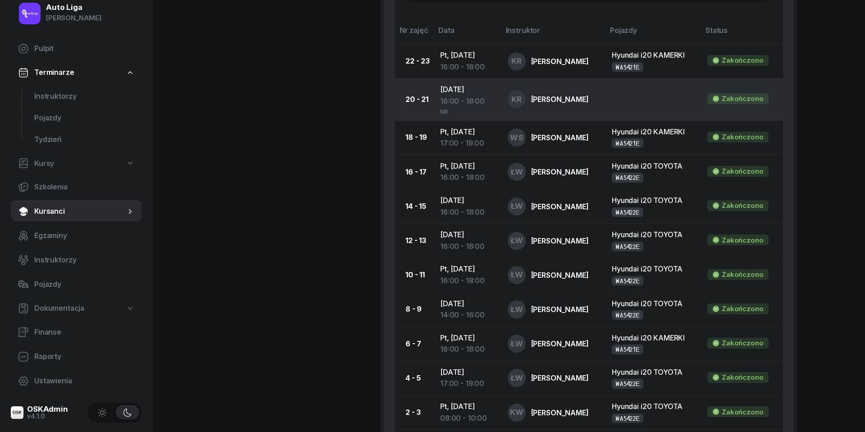
click at [464, 96] on div "16:00 - 18:00" at bounding box center [466, 102] width 53 height 12
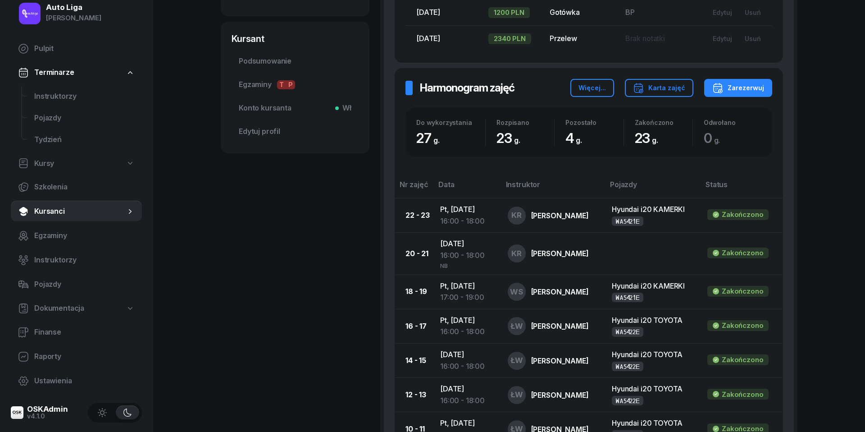
scroll to position [316, 0]
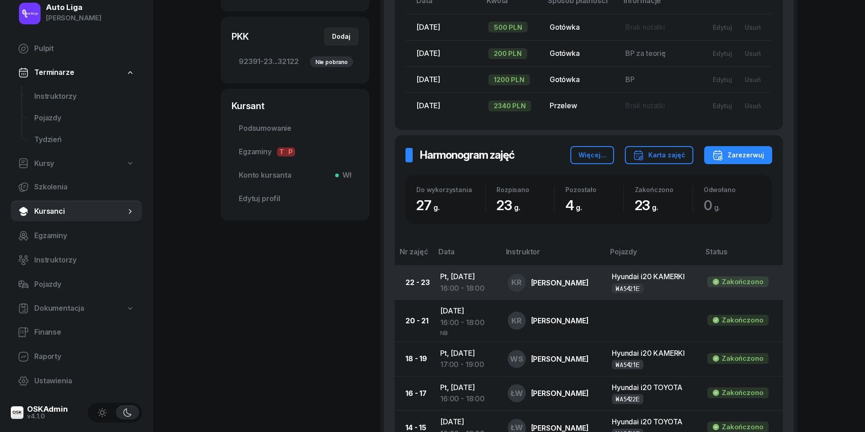
click at [457, 275] on td "Pt, 13 cze 2025 16:00 - 18:00" at bounding box center [467, 282] width 68 height 34
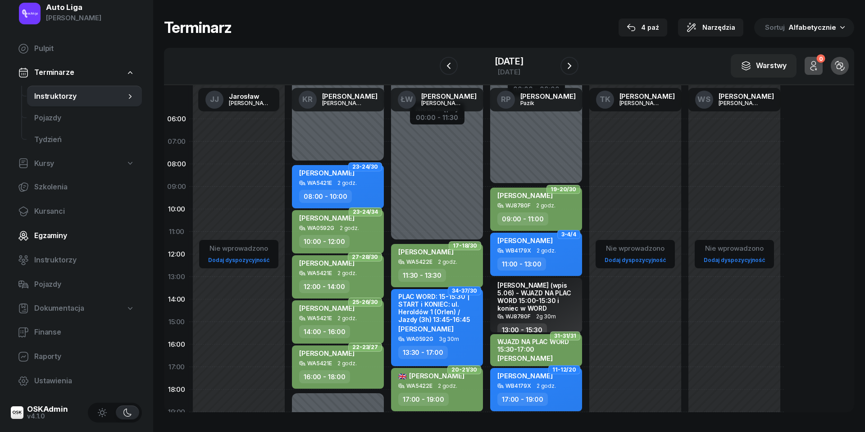
click at [48, 233] on span "Egzaminy" at bounding box center [84, 236] width 101 height 12
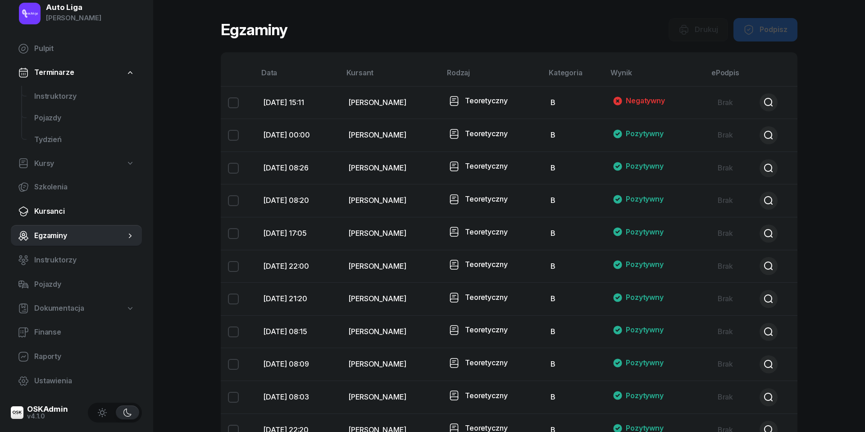
click at [53, 219] on link "Kursanci" at bounding box center [76, 212] width 131 height 22
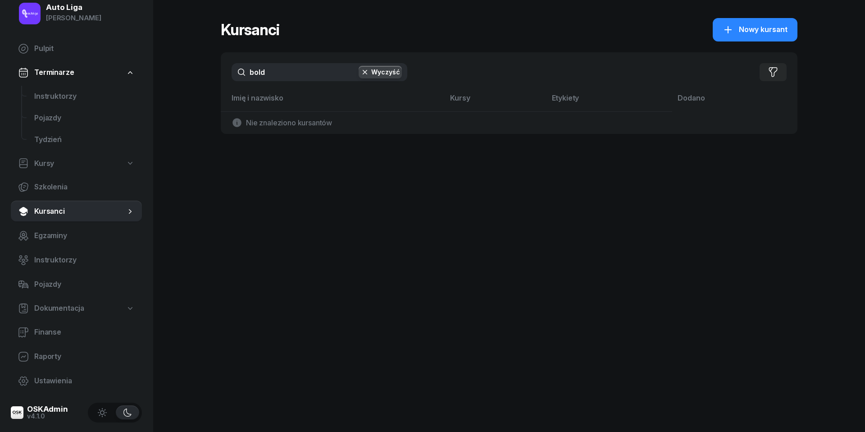
click at [293, 71] on input "bold" at bounding box center [320, 72] width 176 height 18
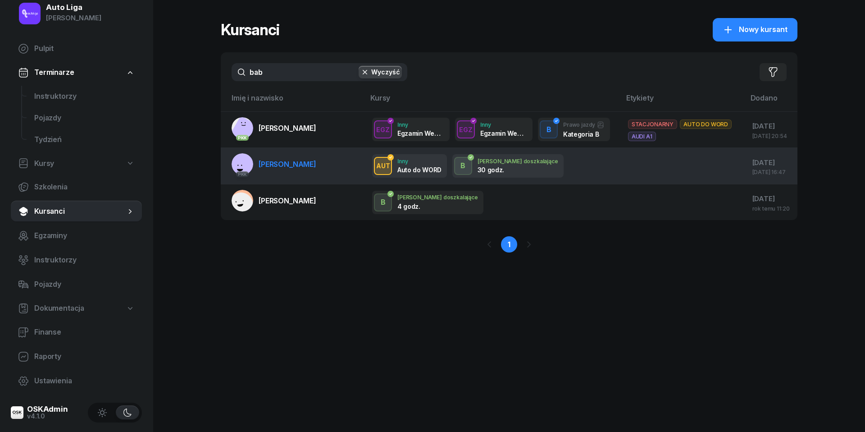
type input "bab"
click at [296, 169] on span "[PERSON_NAME]" at bounding box center [288, 164] width 58 height 9
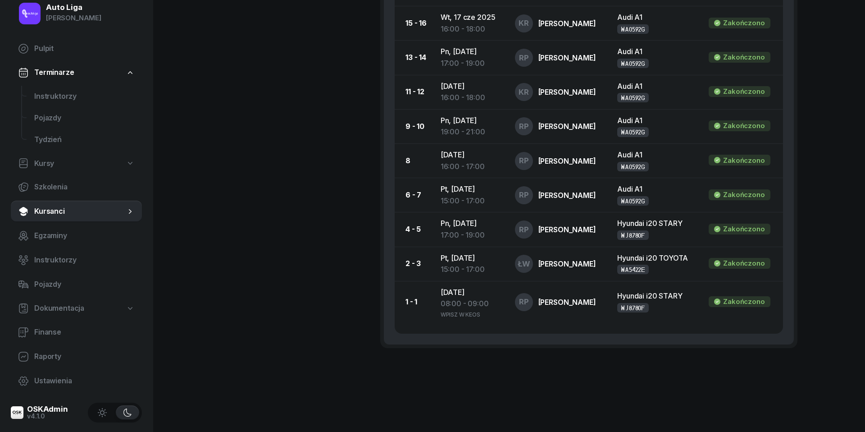
scroll to position [777, 0]
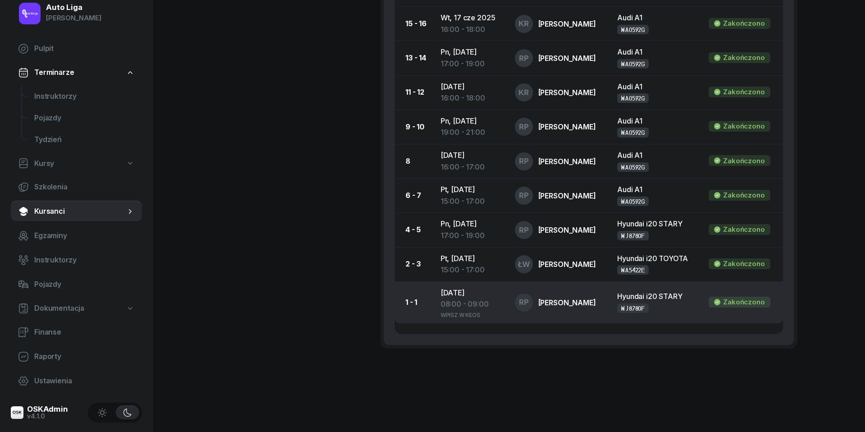
click at [473, 303] on div "08:00 - 09:00" at bounding box center [471, 304] width 60 height 12
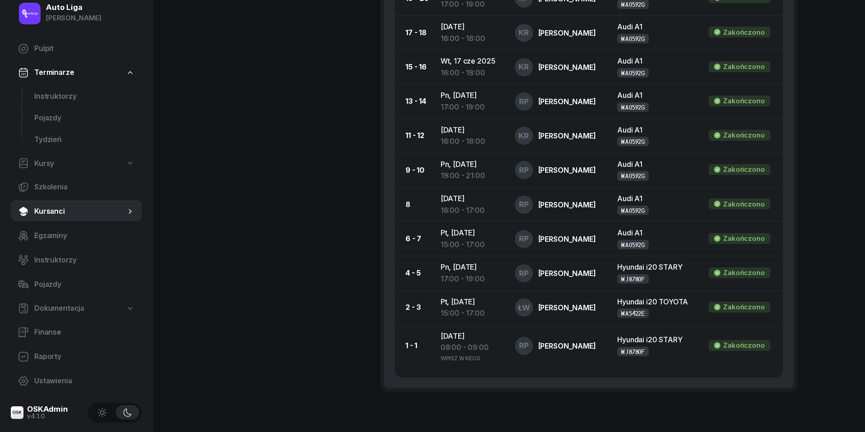
scroll to position [735, 0]
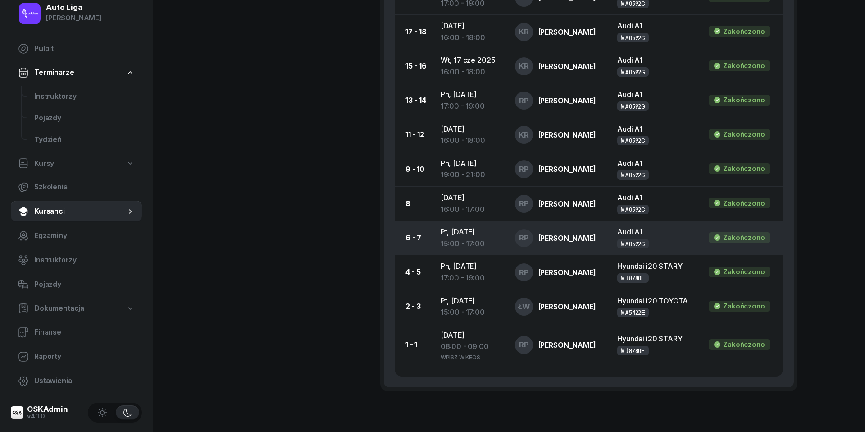
click at [461, 228] on td "Pt, 16 maj 2025 15:00 - 17:00" at bounding box center [471, 238] width 74 height 34
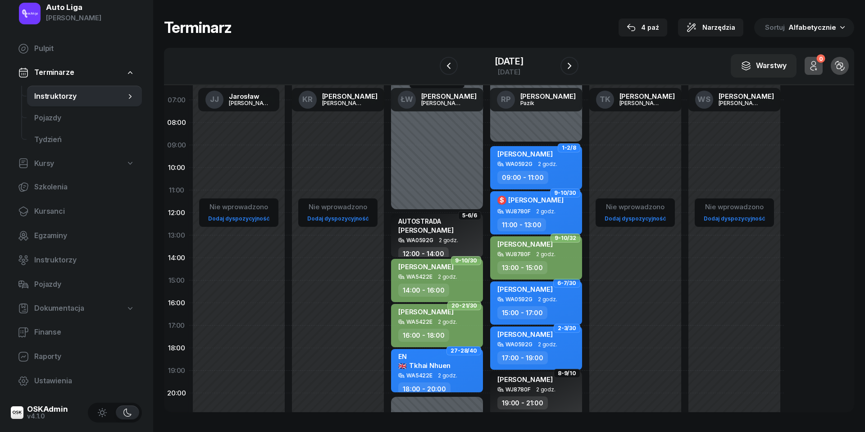
scroll to position [45, 0]
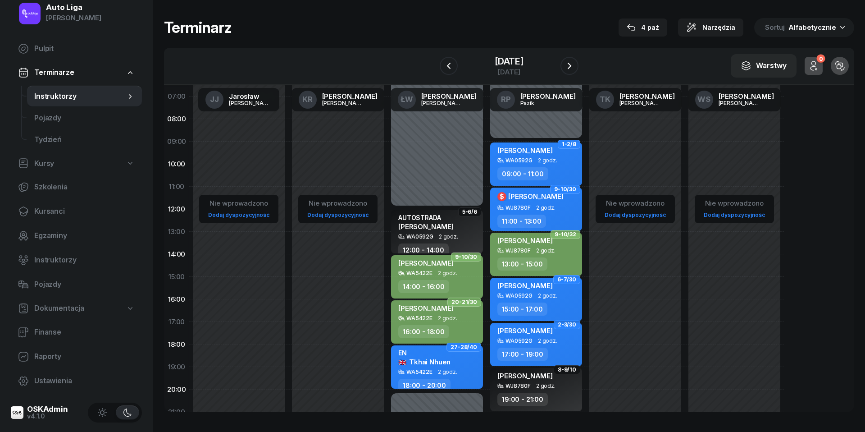
click at [550, 300] on div "Yuliya Babiy WA0592G 2 godz. 15:00 - 17:00" at bounding box center [536, 299] width 92 height 43
select select "15"
select select "17"
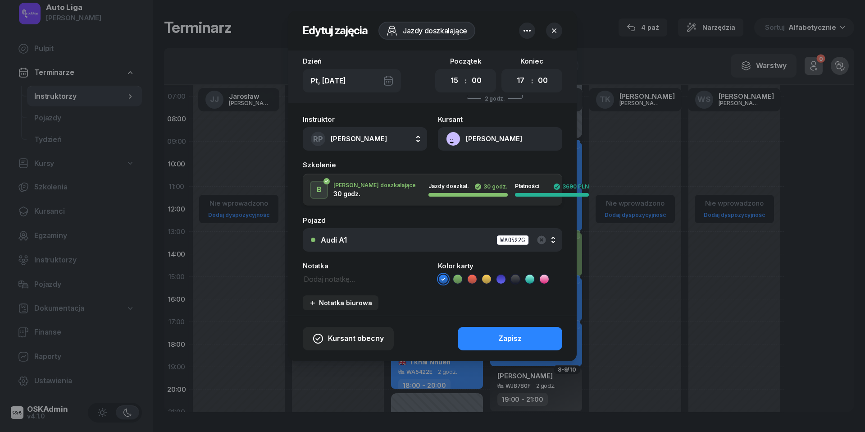
click at [435, 240] on div "Audi A1 WA0592G" at bounding box center [437, 239] width 233 height 11
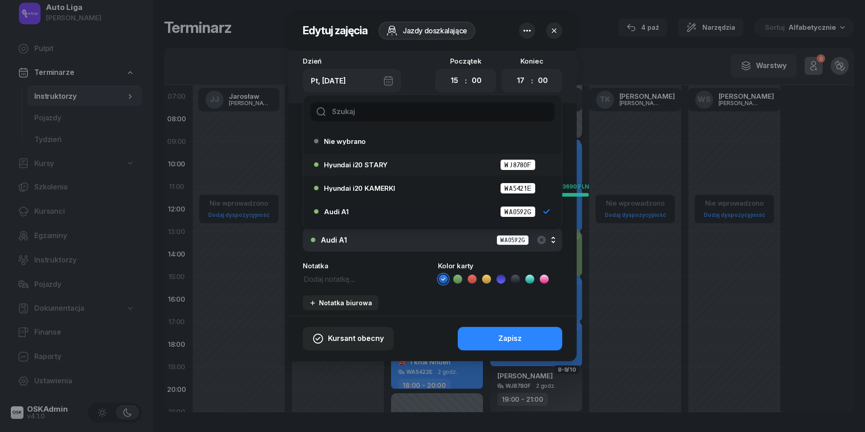
click at [386, 159] on div "Hyundai i20 STARY WJ8780F" at bounding box center [435, 164] width 222 height 11
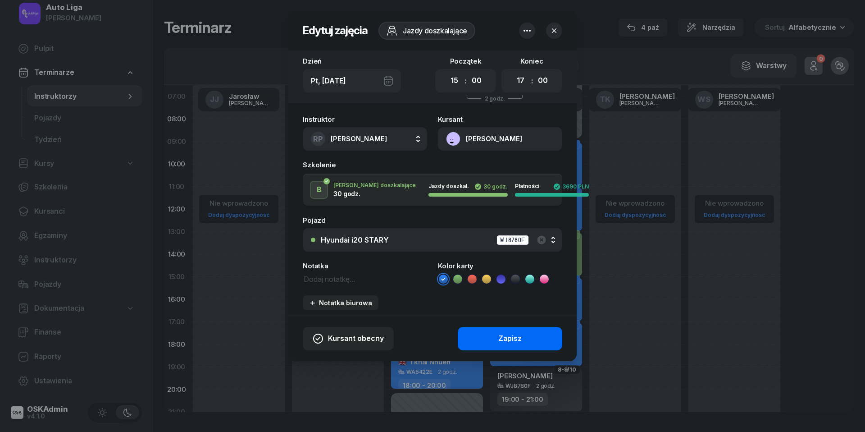
click at [487, 341] on button "Zapisz" at bounding box center [510, 338] width 105 height 23
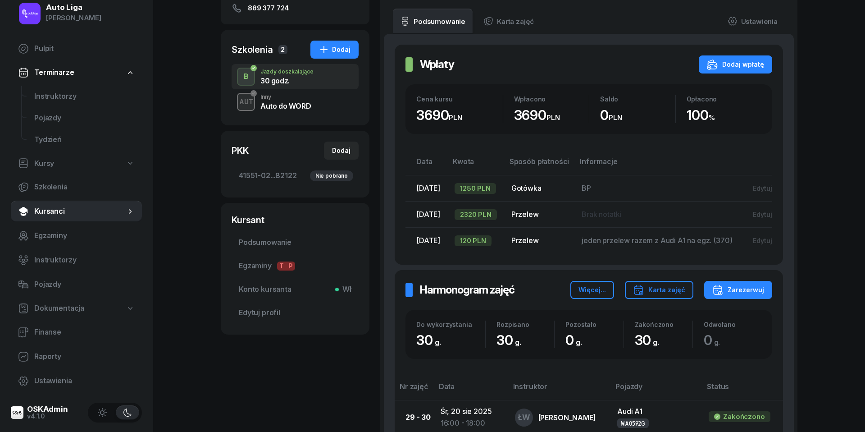
scroll to position [127, 0]
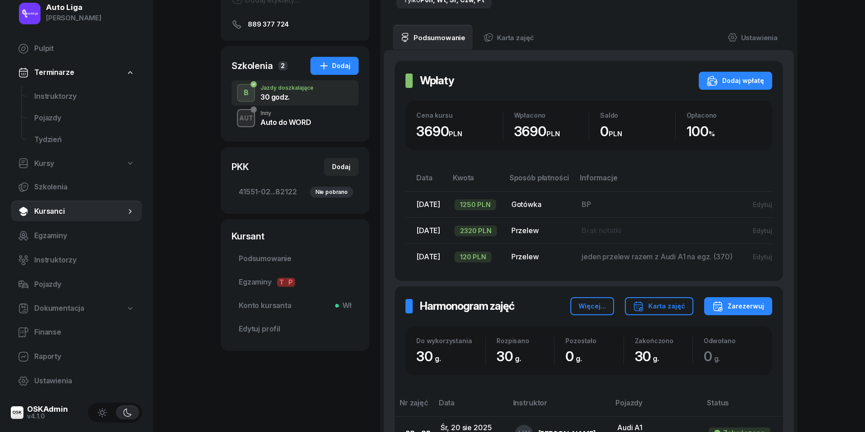
click at [290, 119] on div "Auto do WORD" at bounding box center [286, 122] width 50 height 7
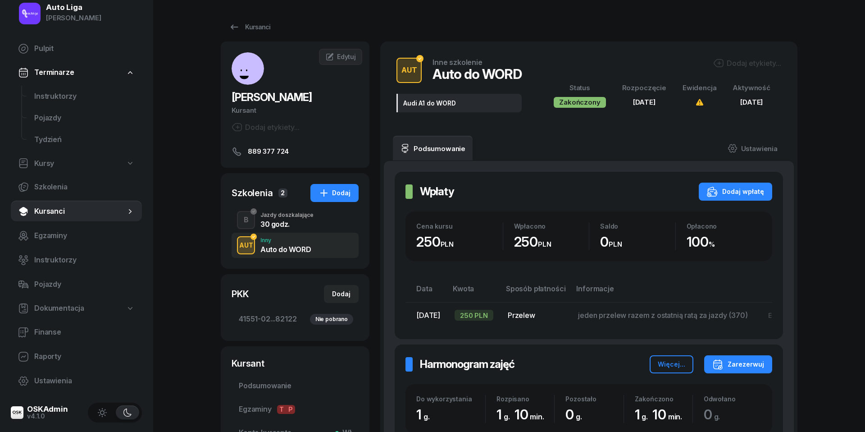
click at [288, 223] on div "30 godz." at bounding box center [287, 223] width 53 height 7
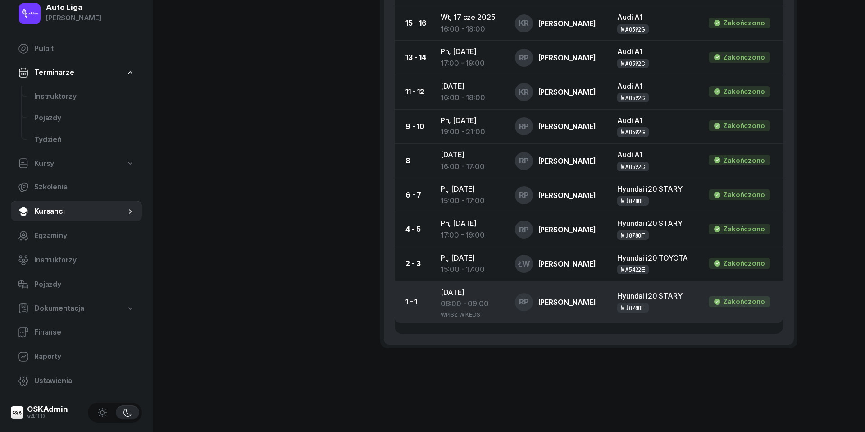
scroll to position [777, 0]
